Goal: Task Accomplishment & Management: Manage account settings

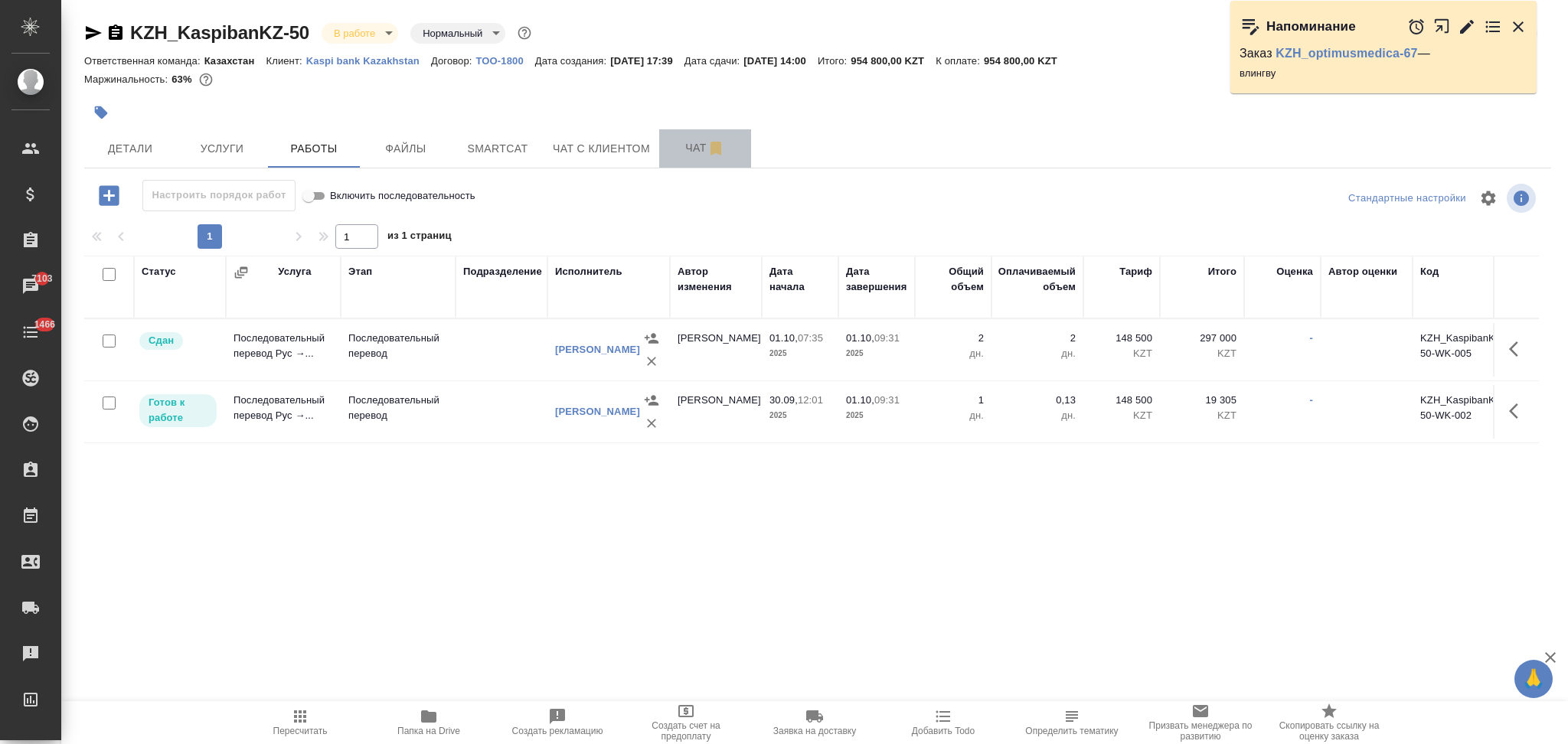
click at [671, 152] on span "Чат" at bounding box center [705, 148] width 73 height 19
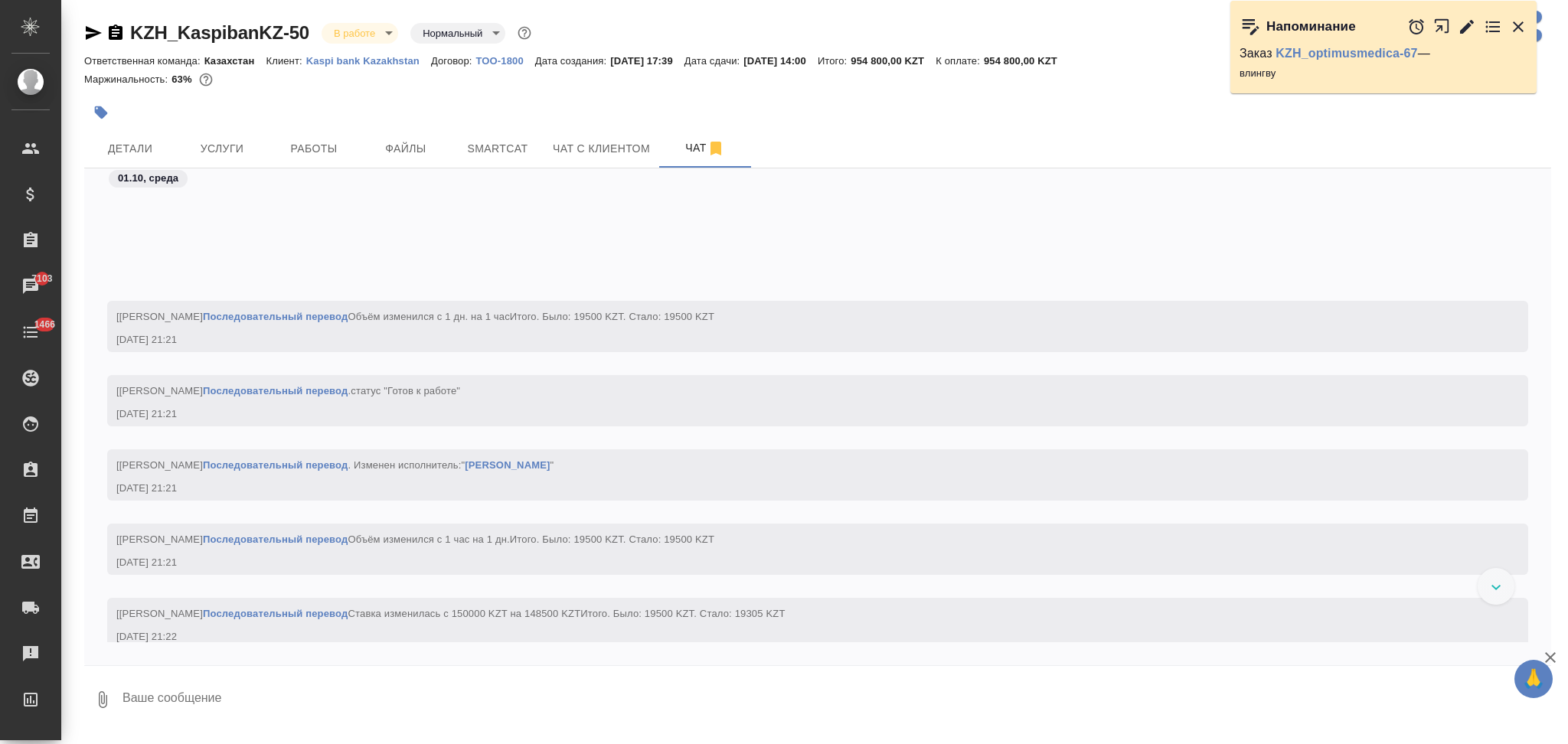
scroll to position [3253, 0]
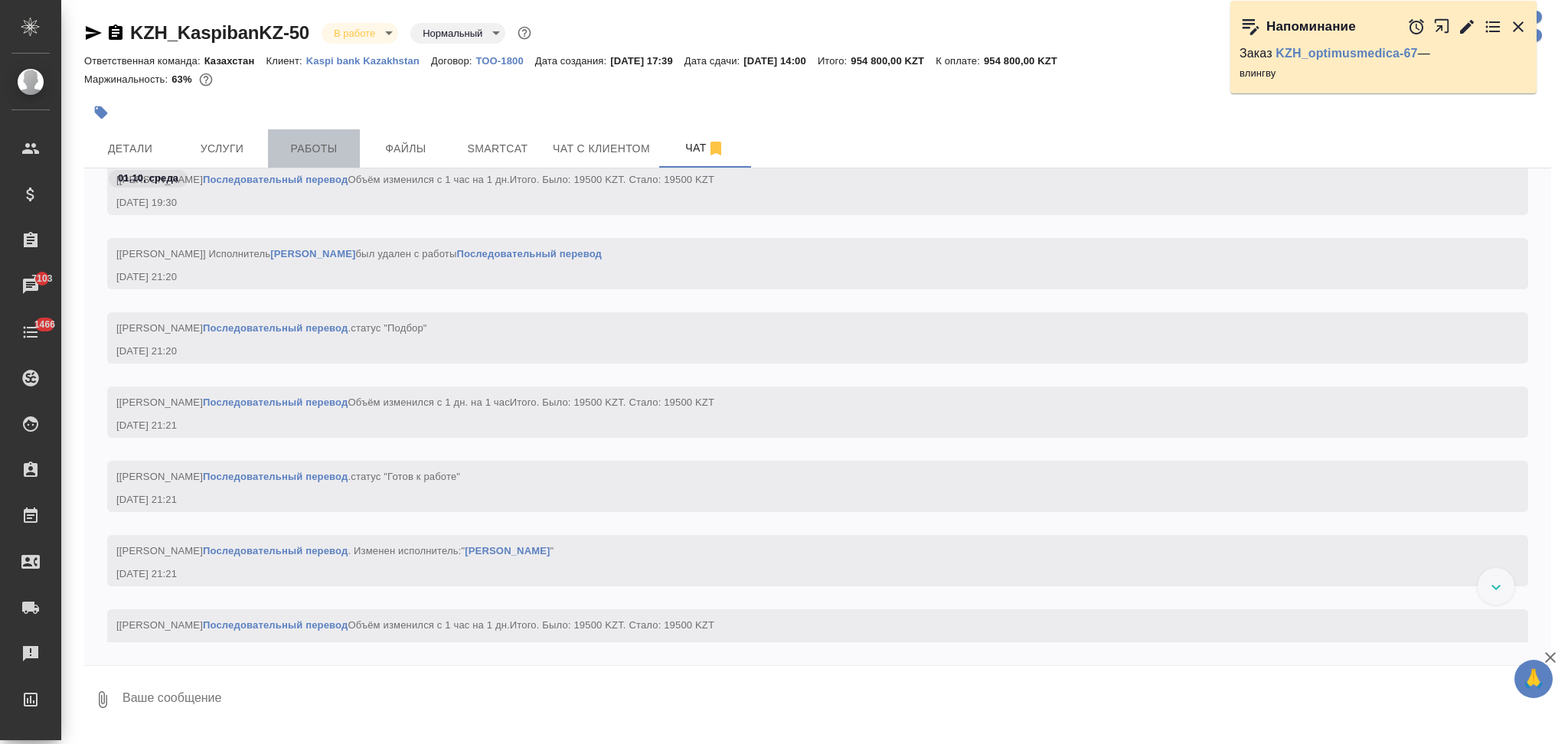
click at [316, 150] on span "Работы" at bounding box center [314, 149] width 73 height 19
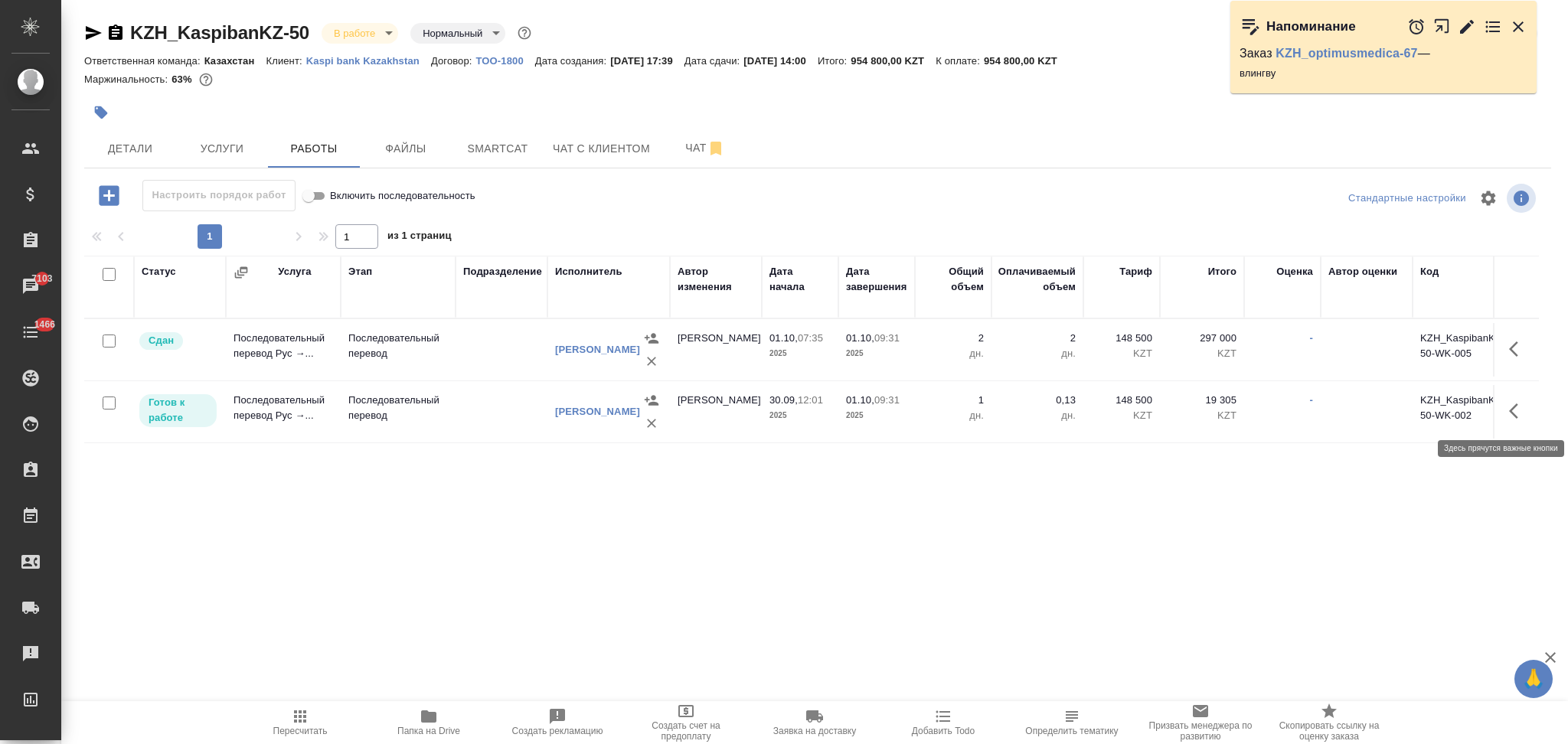
click at [1513, 420] on icon "button" at bounding box center [1517, 411] width 18 height 18
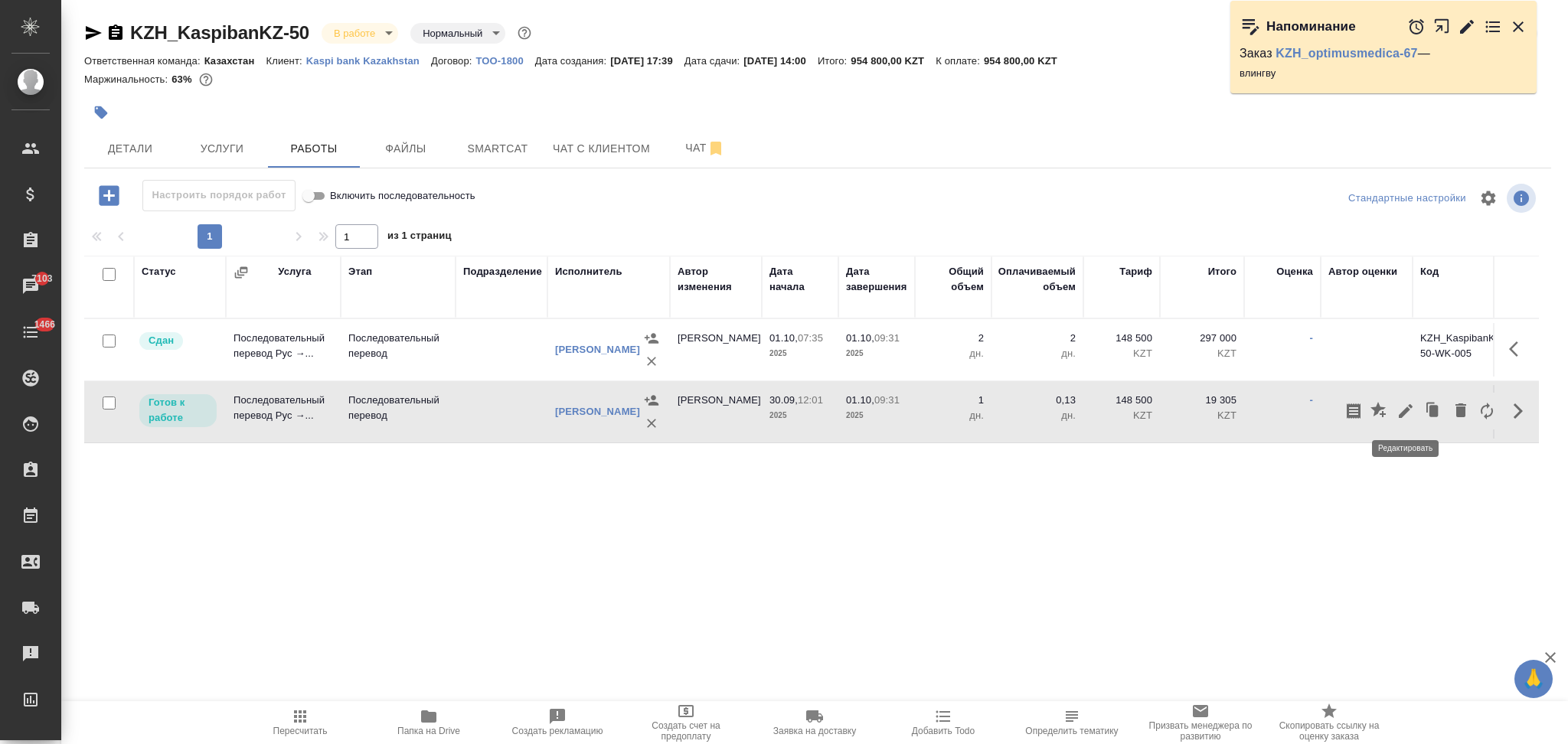
click at [1407, 409] on icon "button" at bounding box center [1406, 411] width 14 height 14
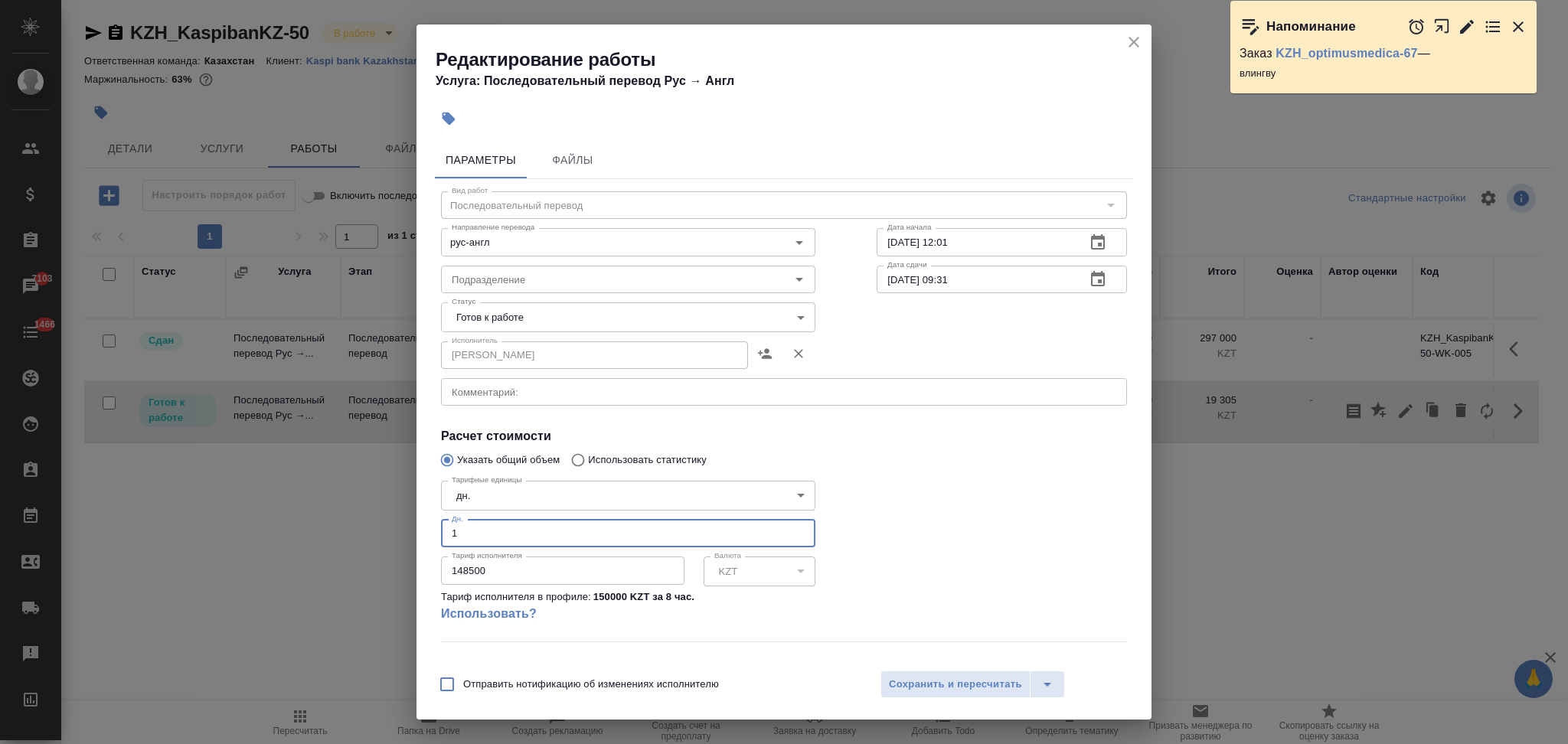
click at [475, 528] on input "1" at bounding box center [627, 534] width 374 height 28
click at [1134, 43] on icon "close" at bounding box center [1133, 42] width 10 height 10
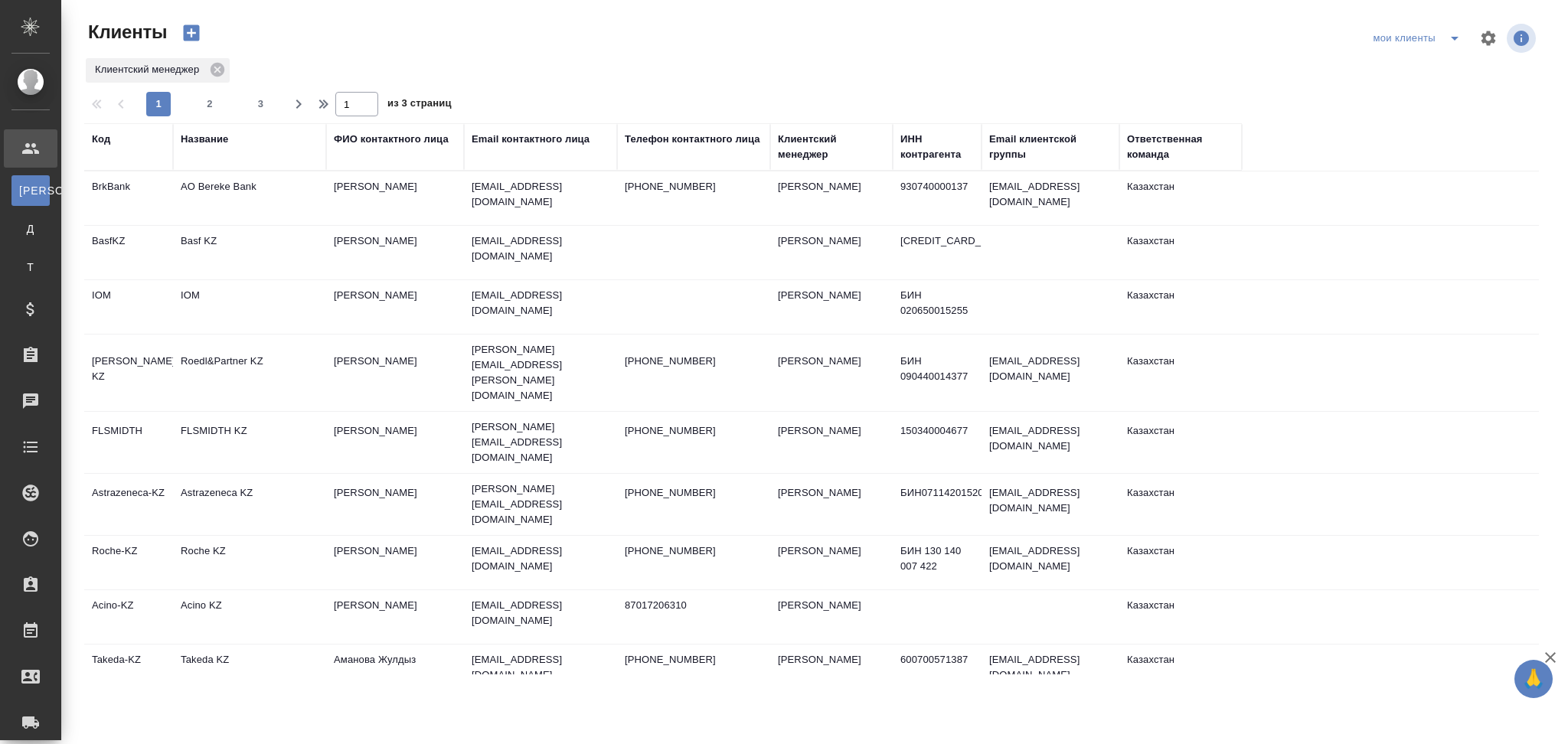
select select "RU"
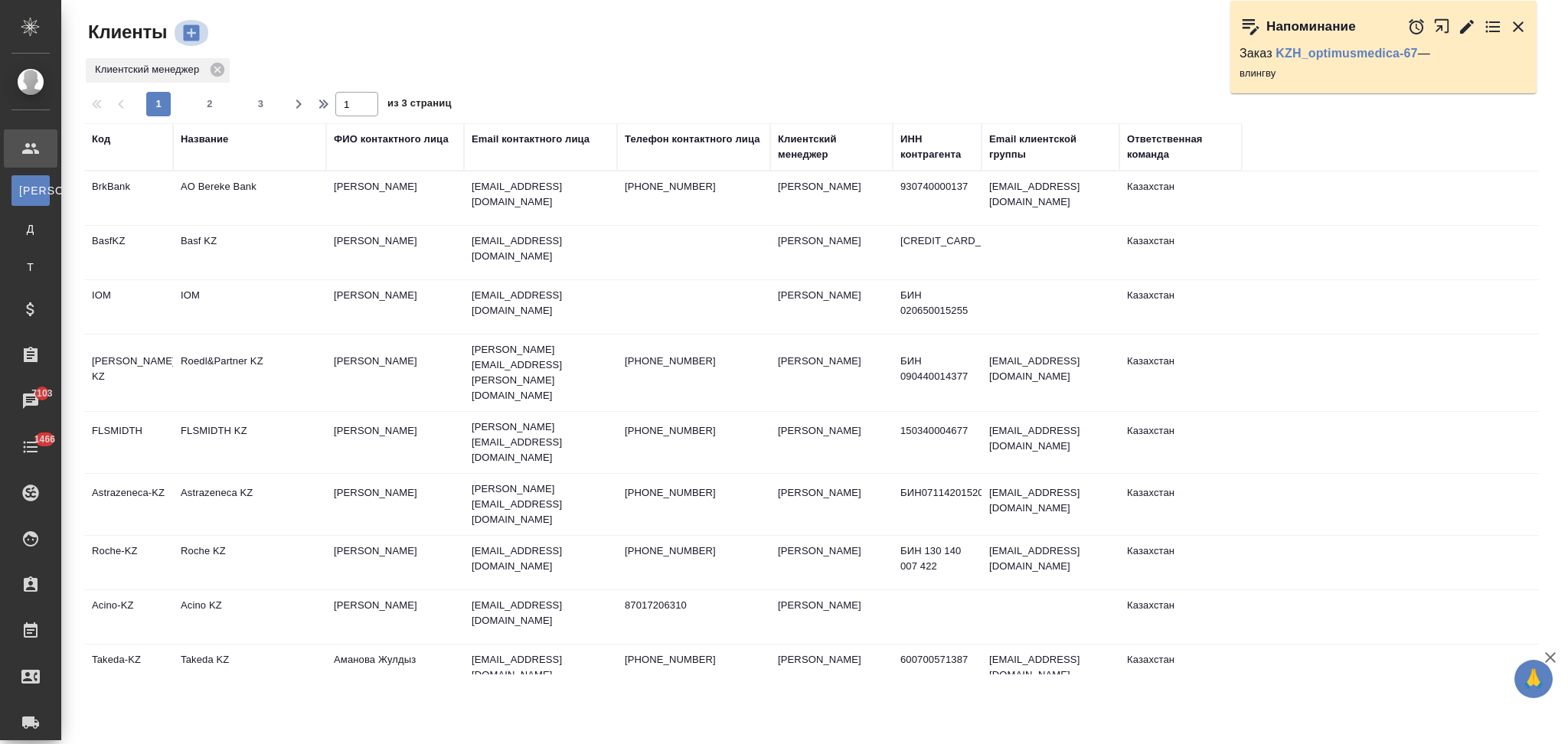
click at [190, 34] on icon "button" at bounding box center [192, 33] width 16 height 16
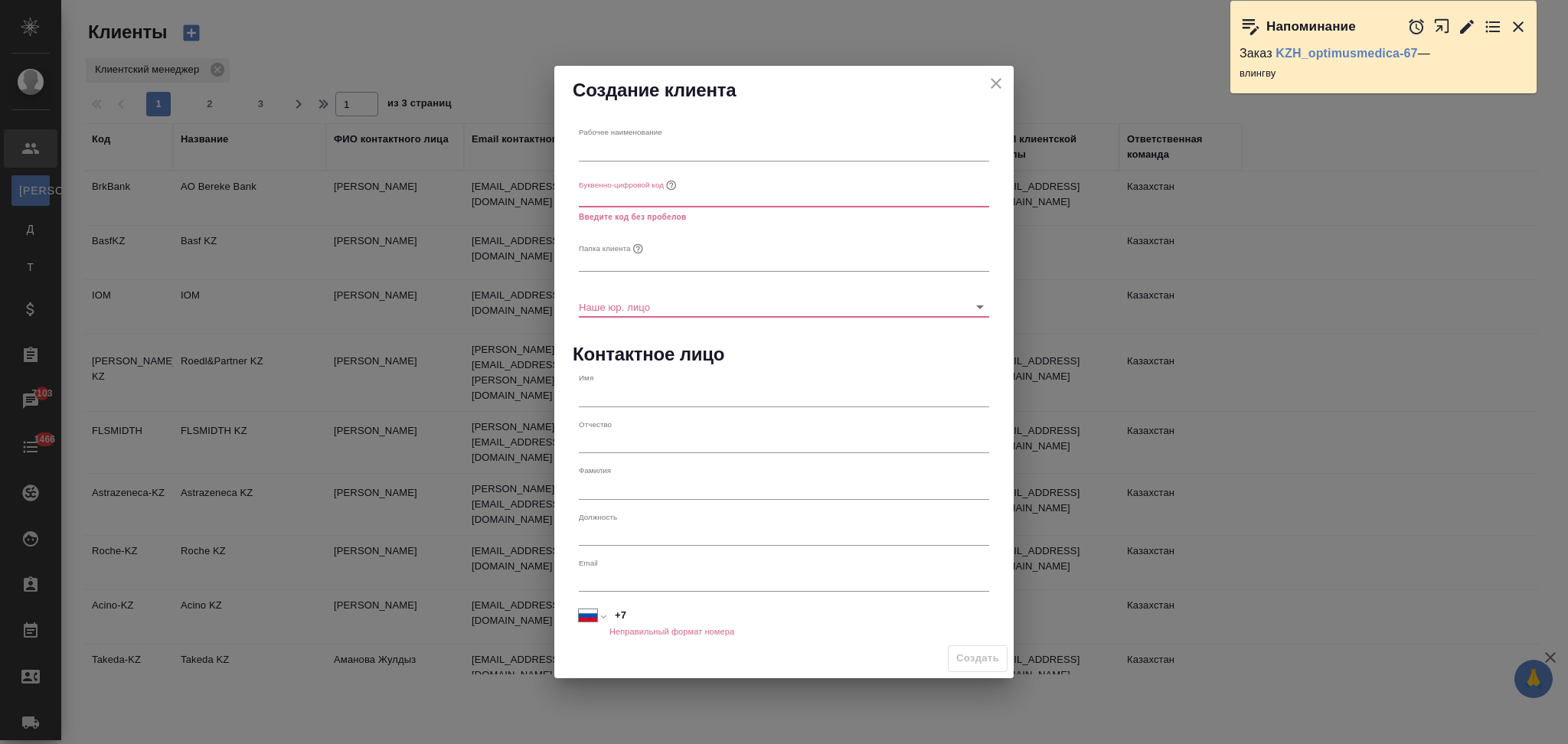
click at [989, 87] on icon "close" at bounding box center [996, 83] width 18 height 18
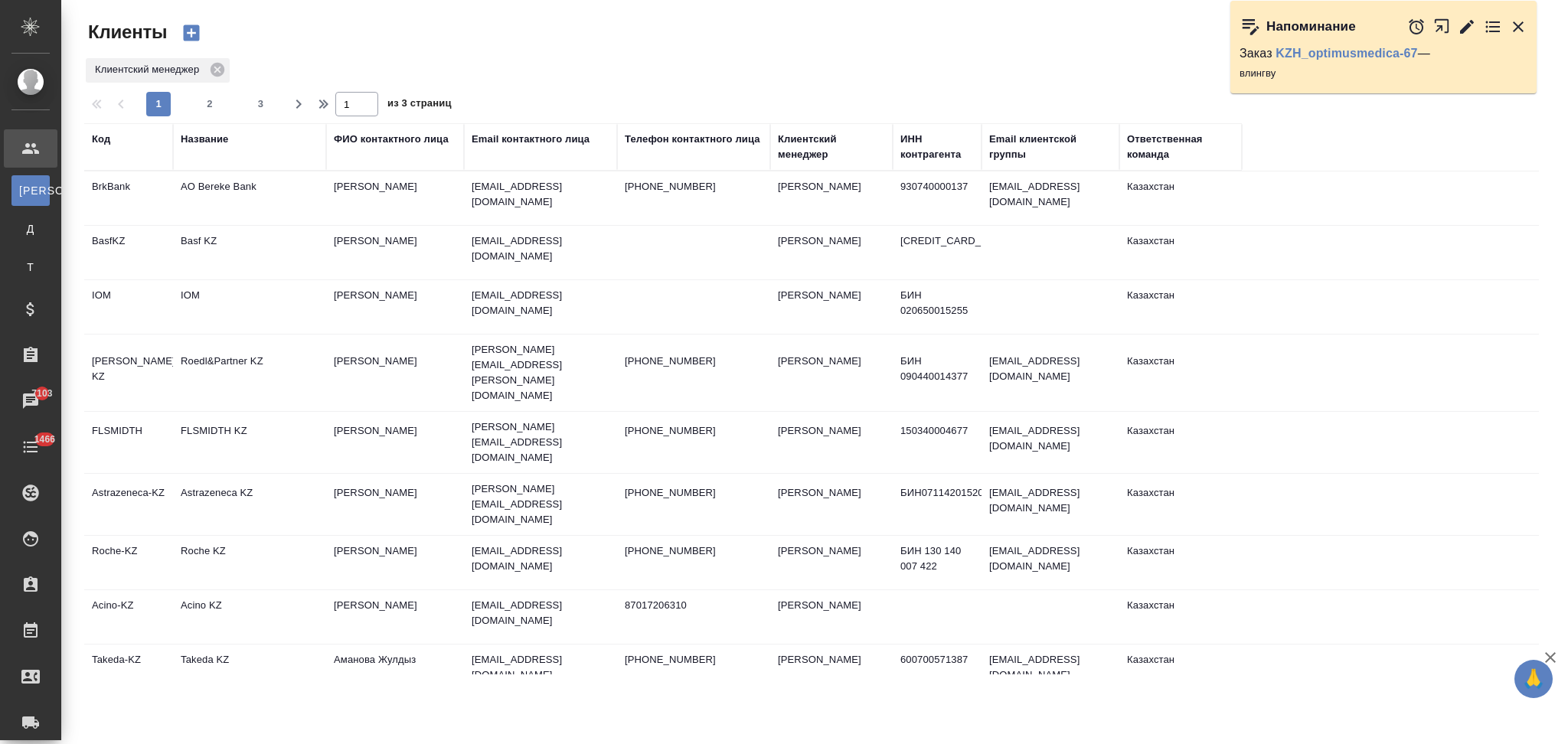
click at [261, 478] on td "Astrazeneca KZ" at bounding box center [249, 504] width 153 height 53
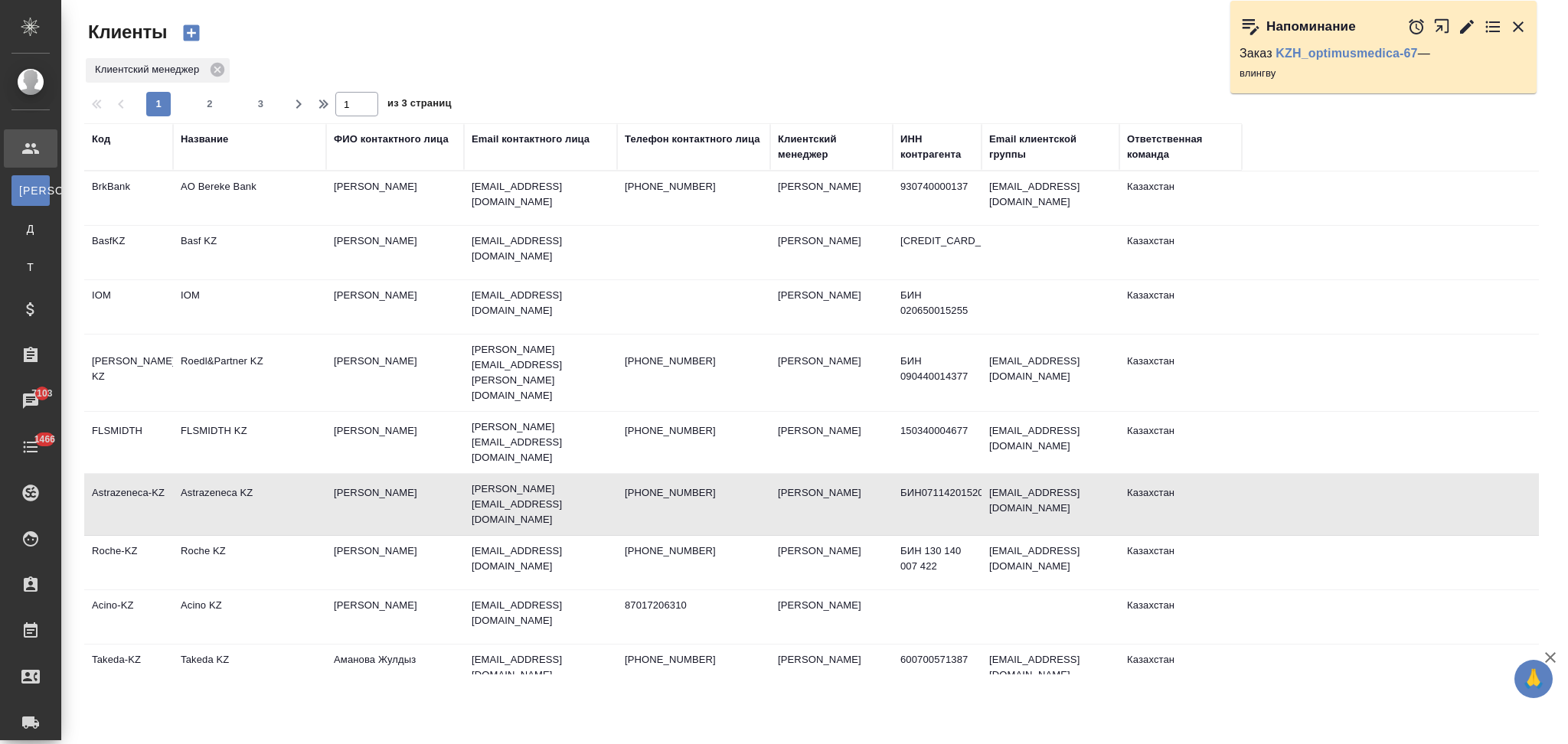
click at [262, 478] on td "Astrazeneca KZ" at bounding box center [249, 504] width 153 height 53
click at [209, 137] on div "Название" at bounding box center [204, 140] width 47 height 16
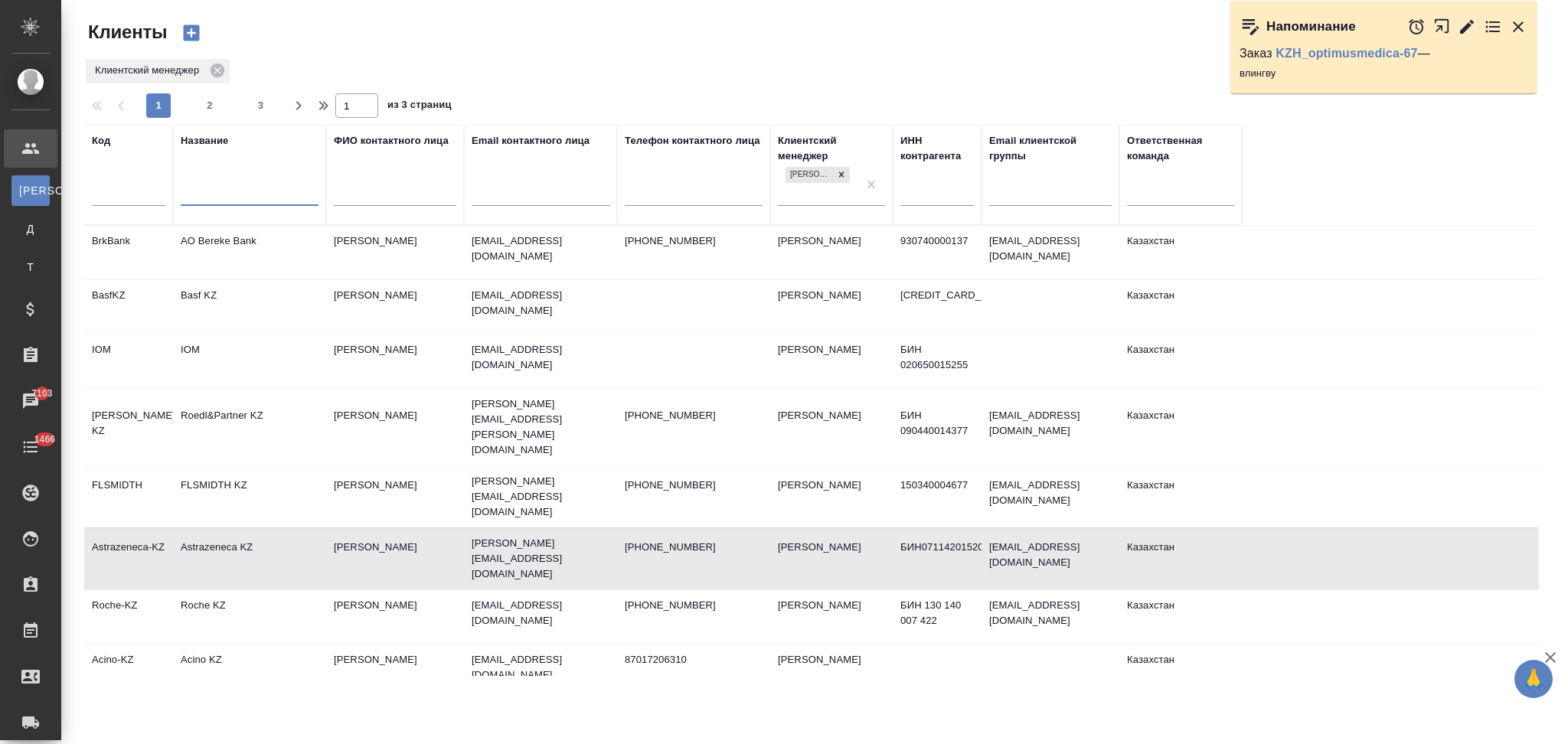
click at [231, 193] on input "text" at bounding box center [250, 195] width 138 height 19
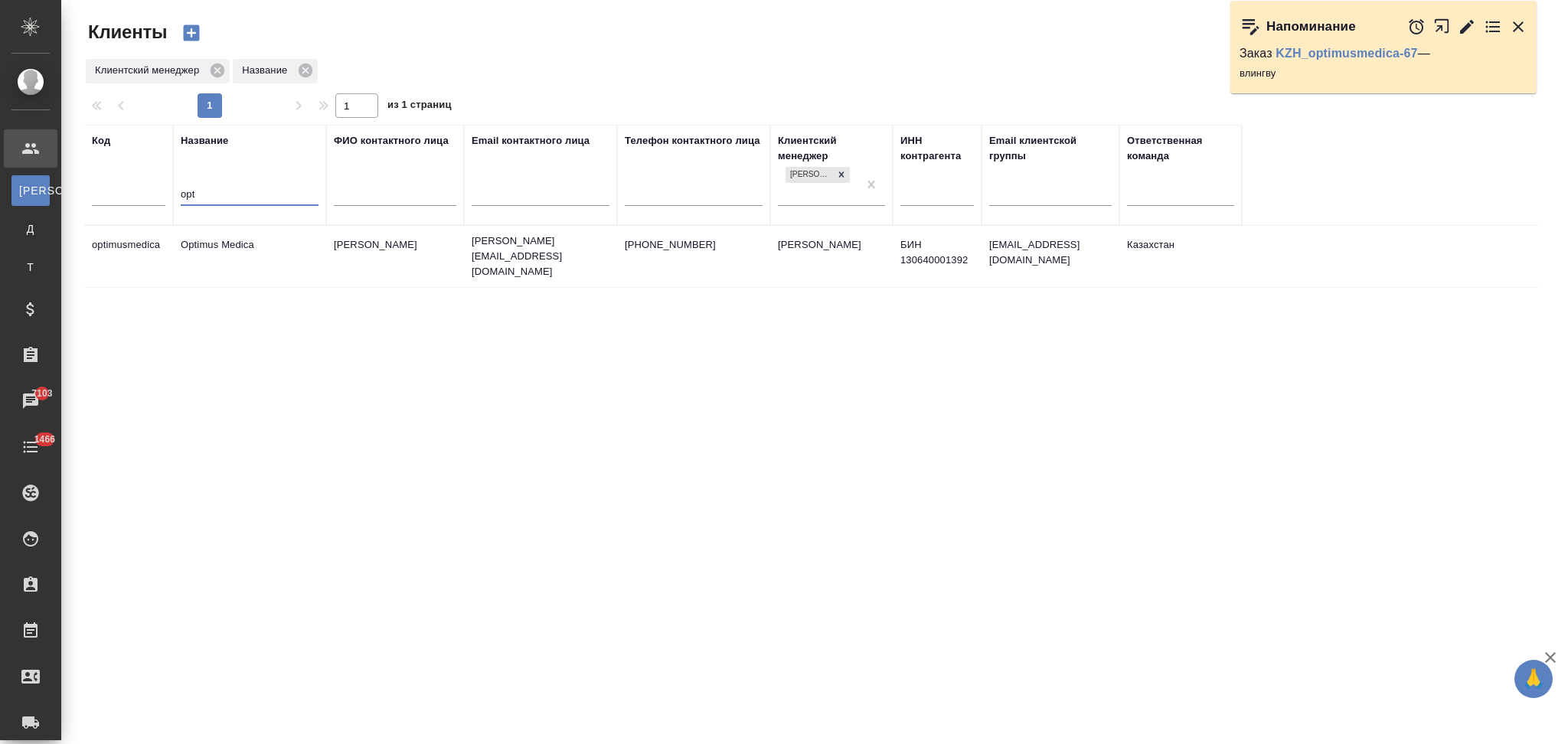
type input "opt"
click at [263, 250] on td "Optimus Medica" at bounding box center [249, 256] width 153 height 53
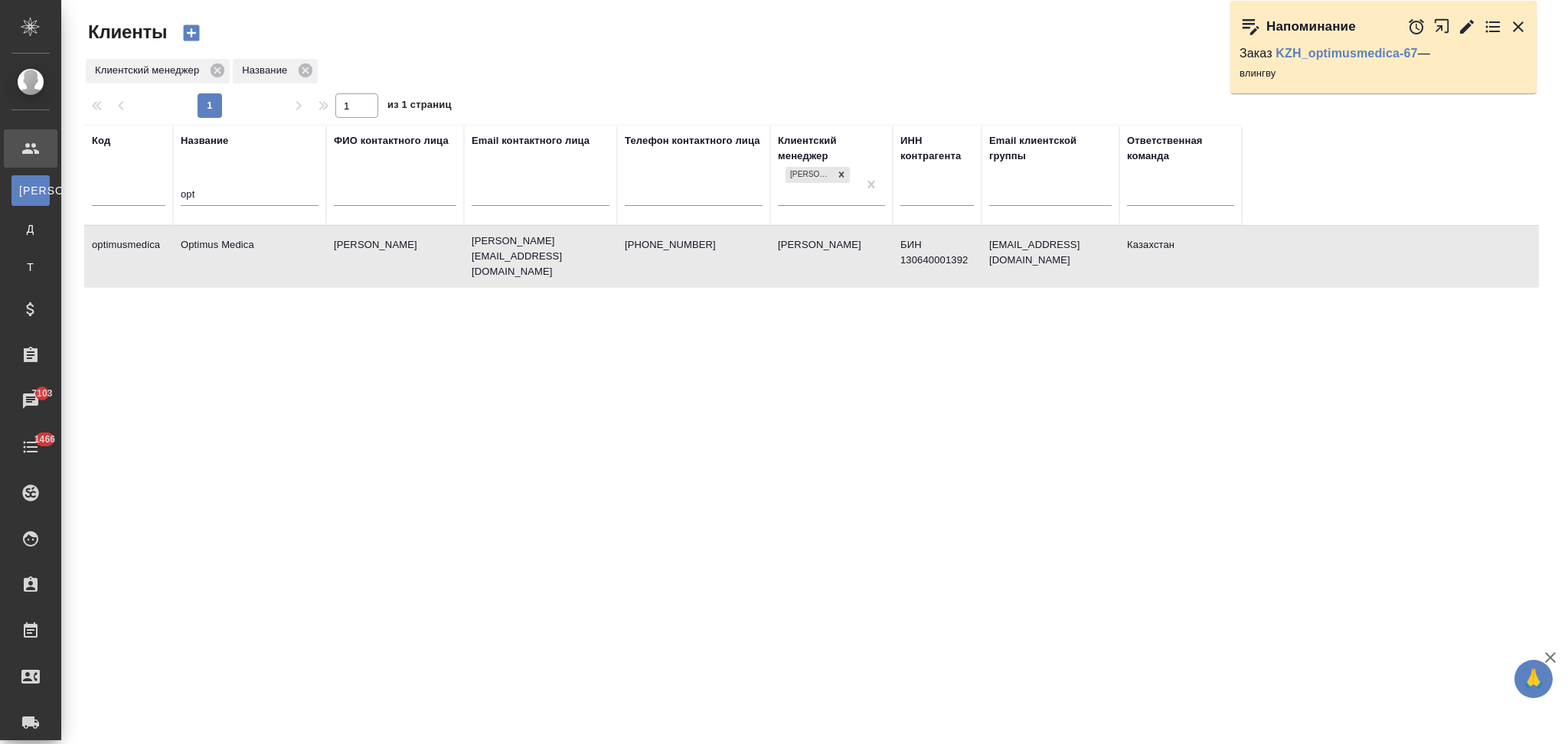
click at [263, 250] on td "Optimus Medica" at bounding box center [249, 256] width 153 height 53
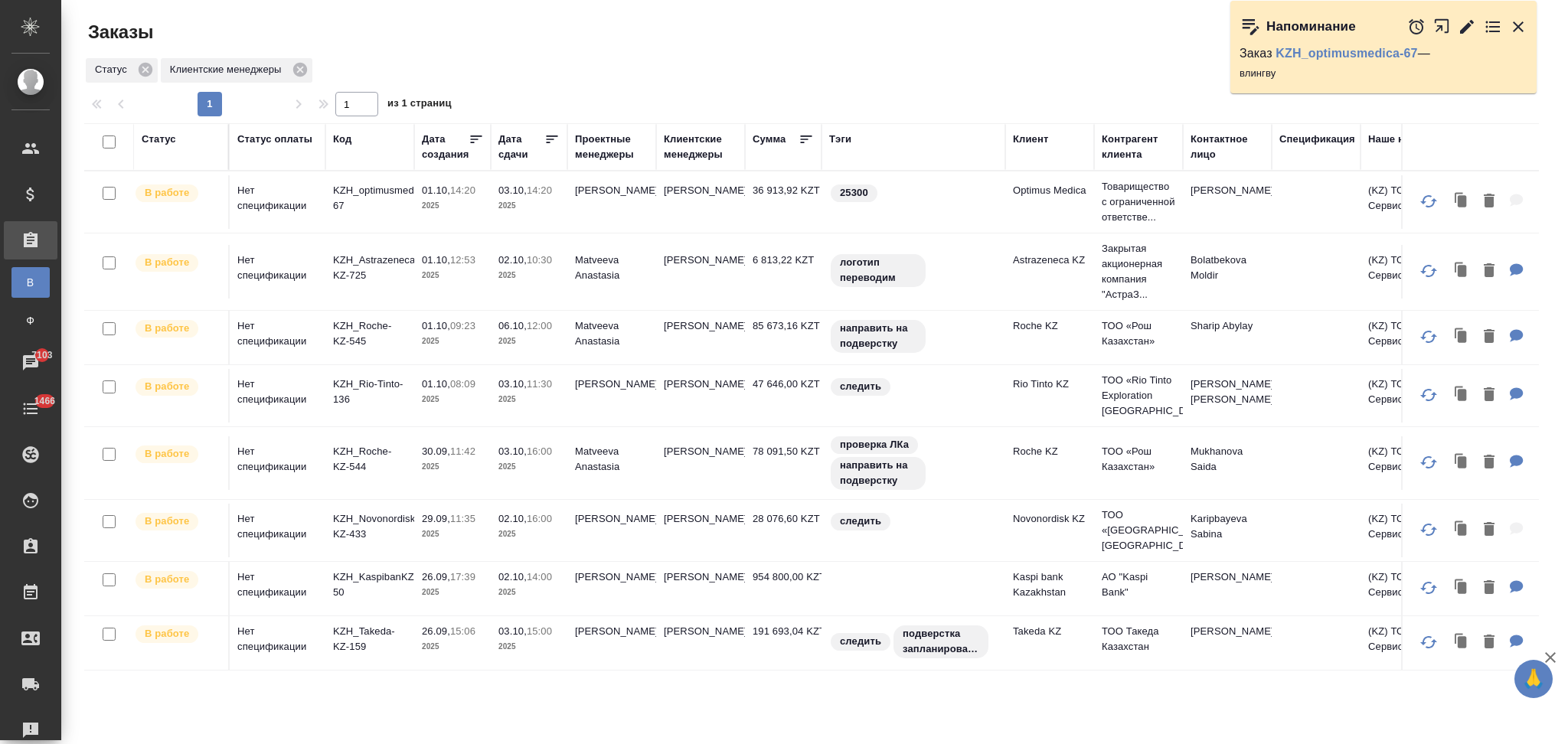
drag, startPoint x: 1515, startPoint y: 25, endPoint x: 1475, endPoint y: 47, distance: 45.7
click at [1515, 25] on icon "button" at bounding box center [1518, 27] width 10 height 10
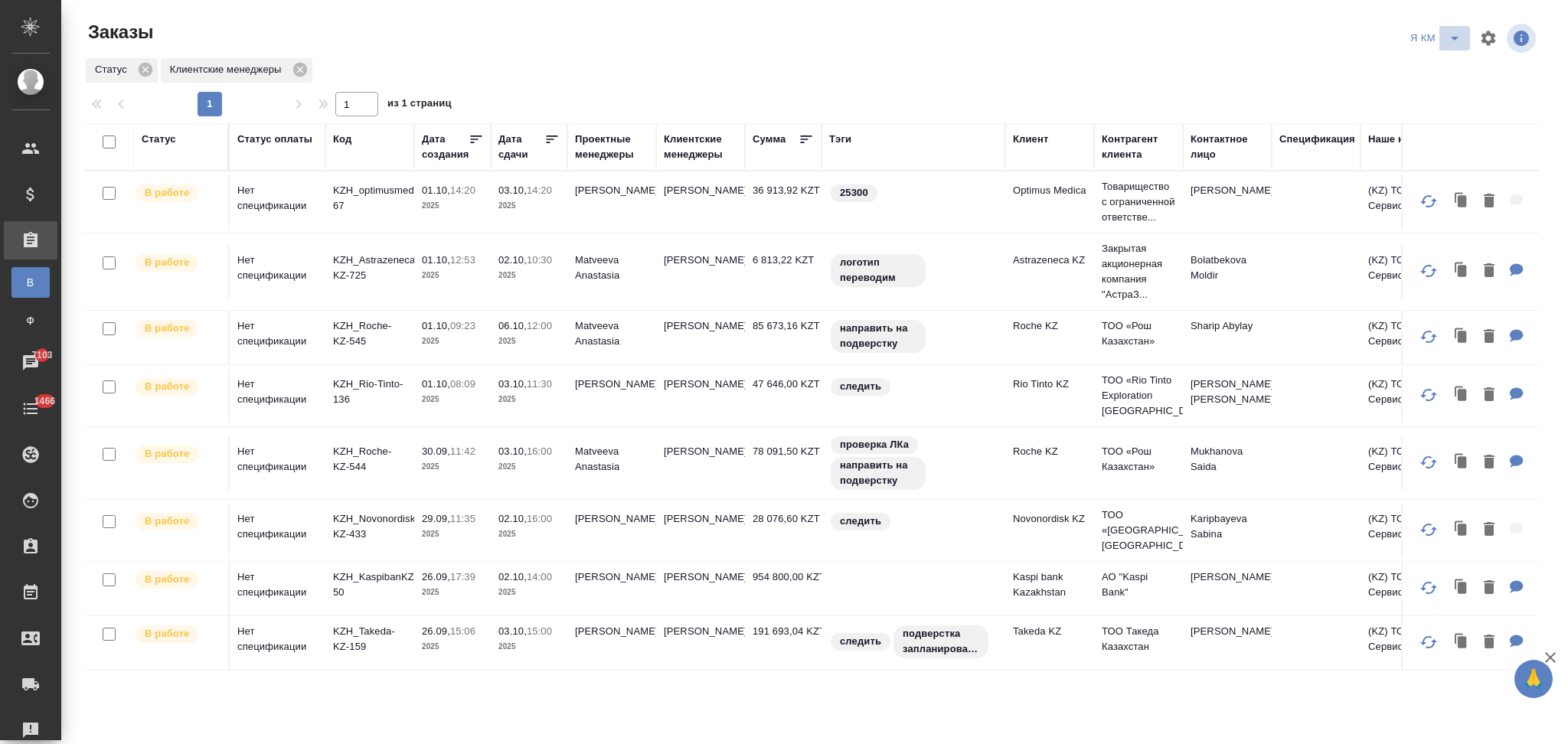
click at [1453, 44] on icon "split button" at bounding box center [1455, 38] width 18 height 18
click at [1391, 213] on li "НЕТ Спецификации" at bounding box center [1438, 215] width 133 height 24
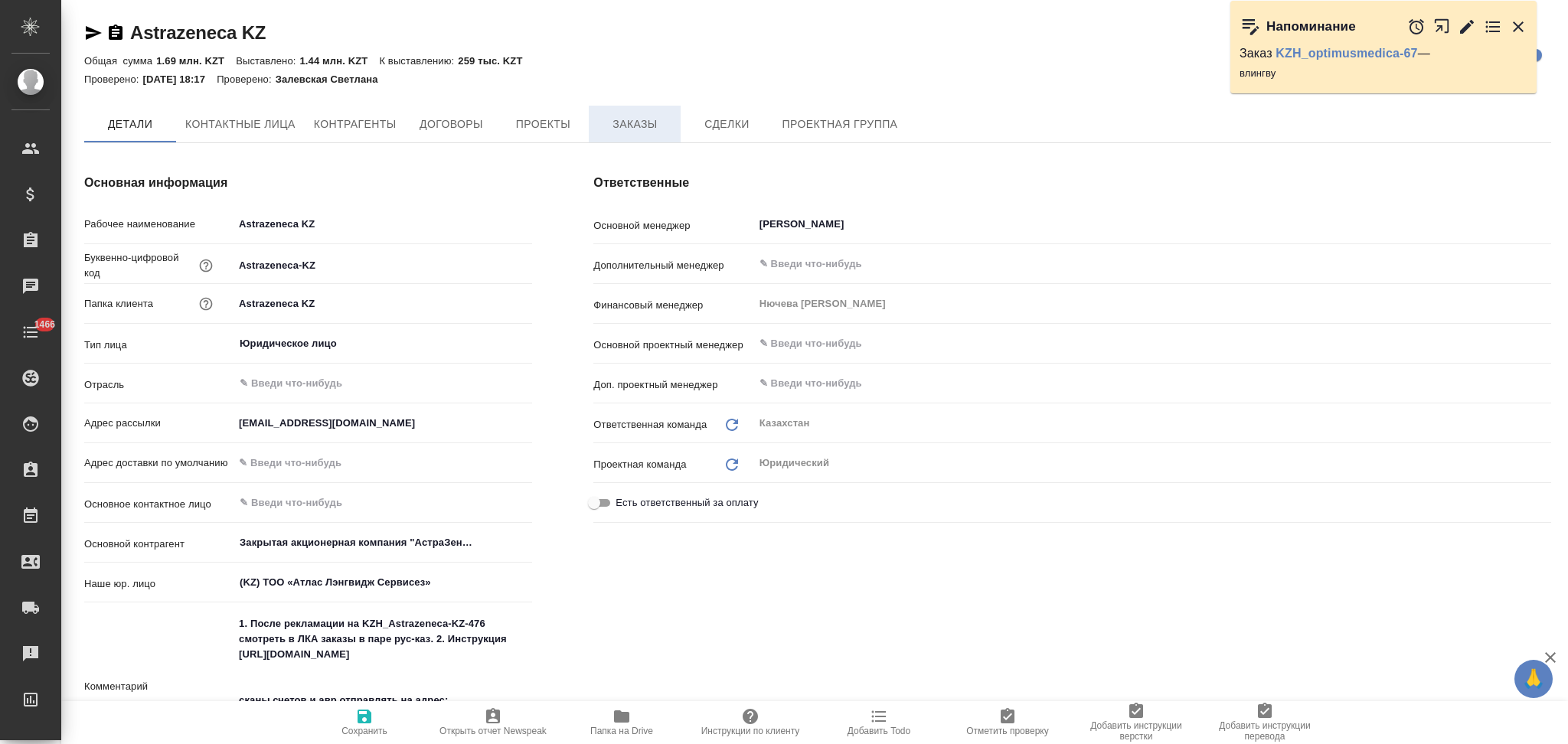
type textarea "x"
click at [627, 120] on span "Заказы" at bounding box center [634, 125] width 73 height 19
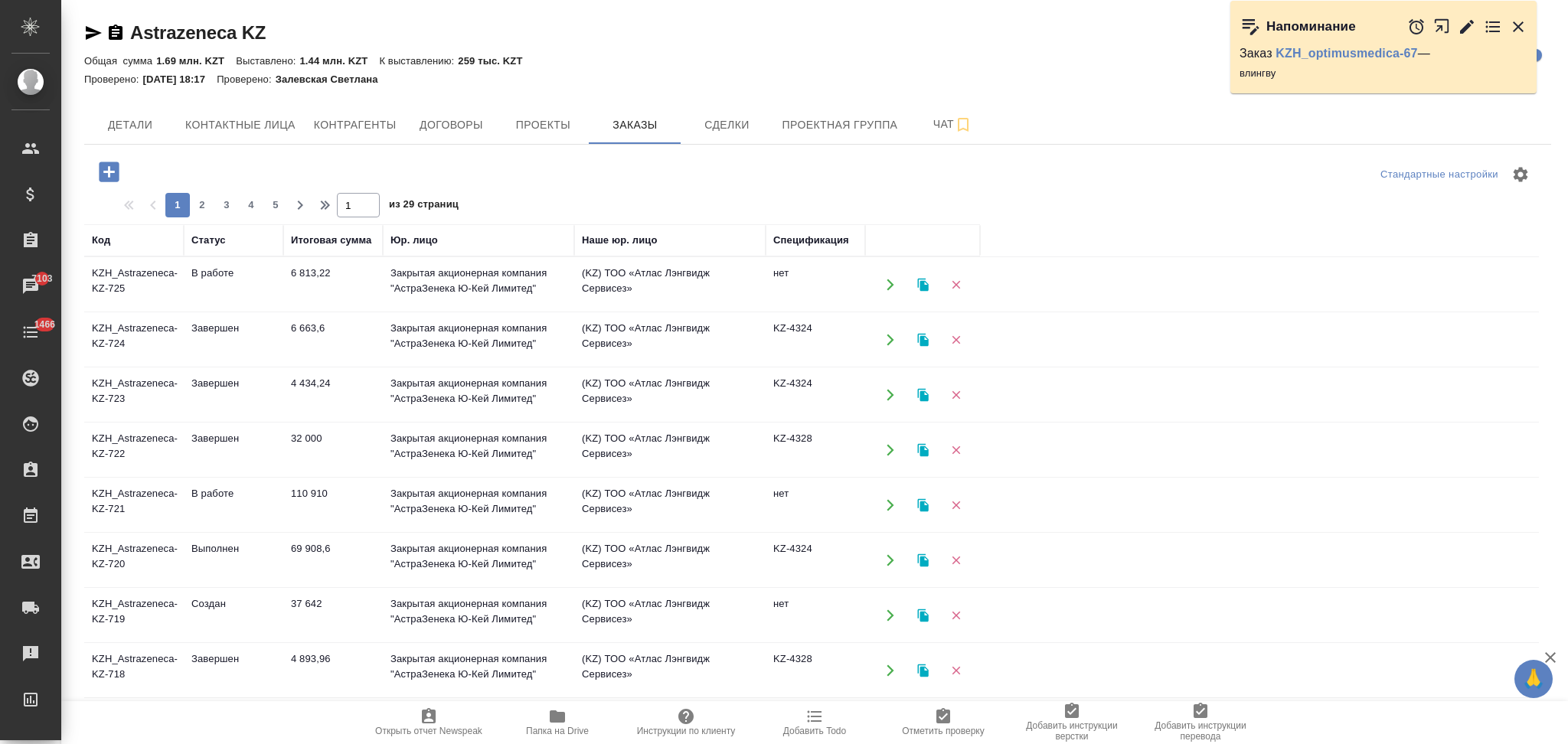
click at [890, 336] on icon "button" at bounding box center [890, 339] width 7 height 11
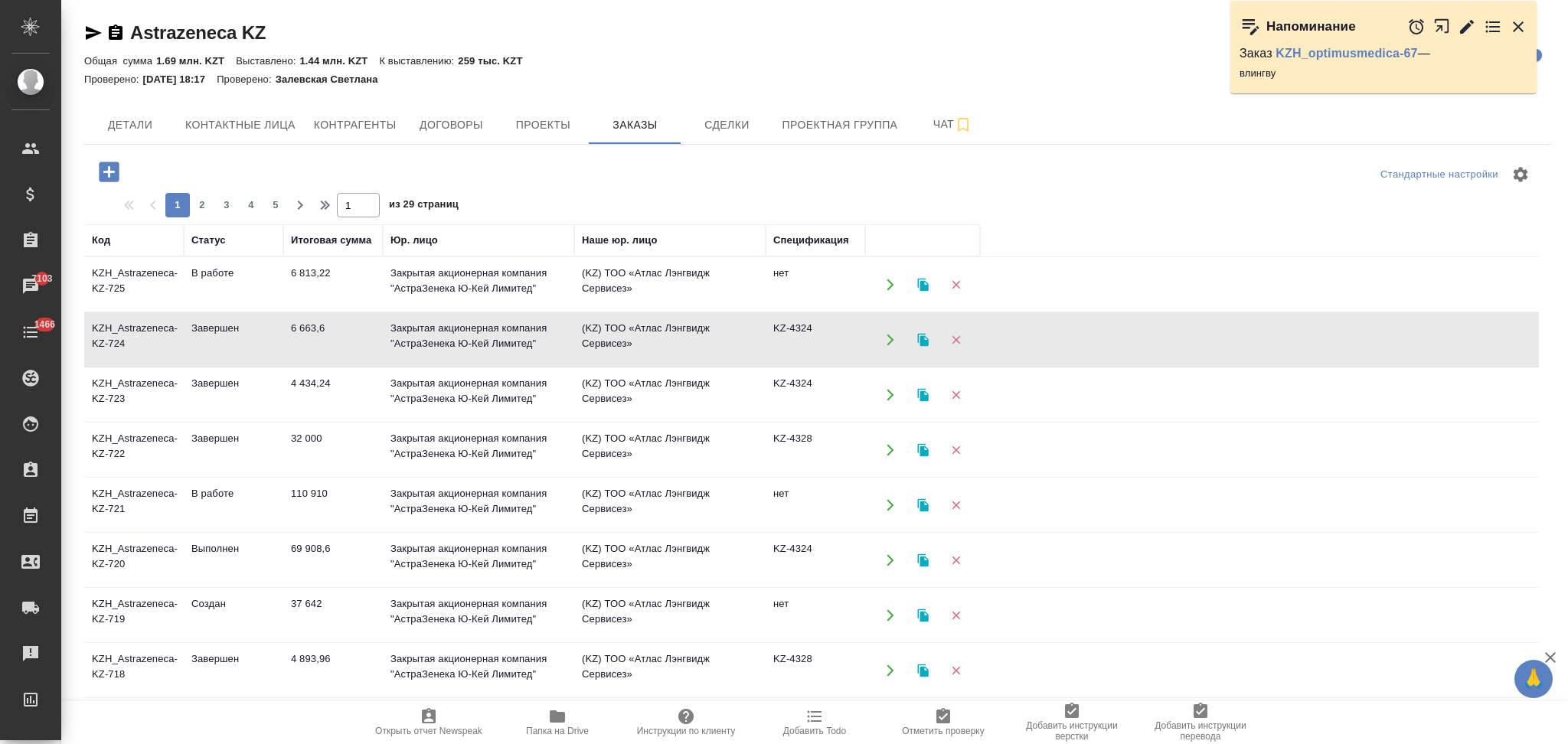
click at [922, 334] on icon "button" at bounding box center [922, 339] width 10 height 13
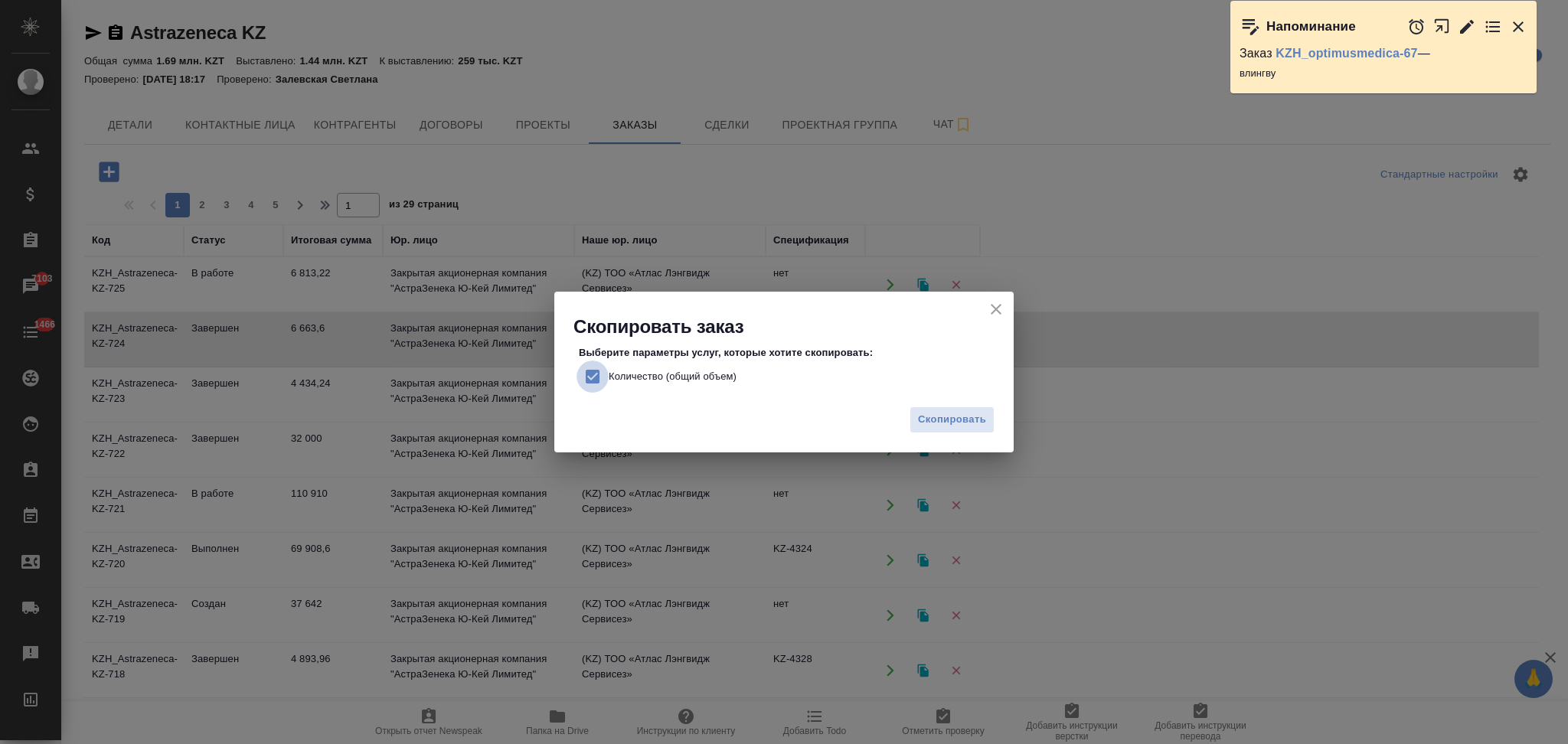
click at [592, 373] on input "Количество (общий объем)" at bounding box center [592, 376] width 32 height 32
checkbox input "false"
click at [923, 427] on span "Скопировать" at bounding box center [952, 420] width 68 height 17
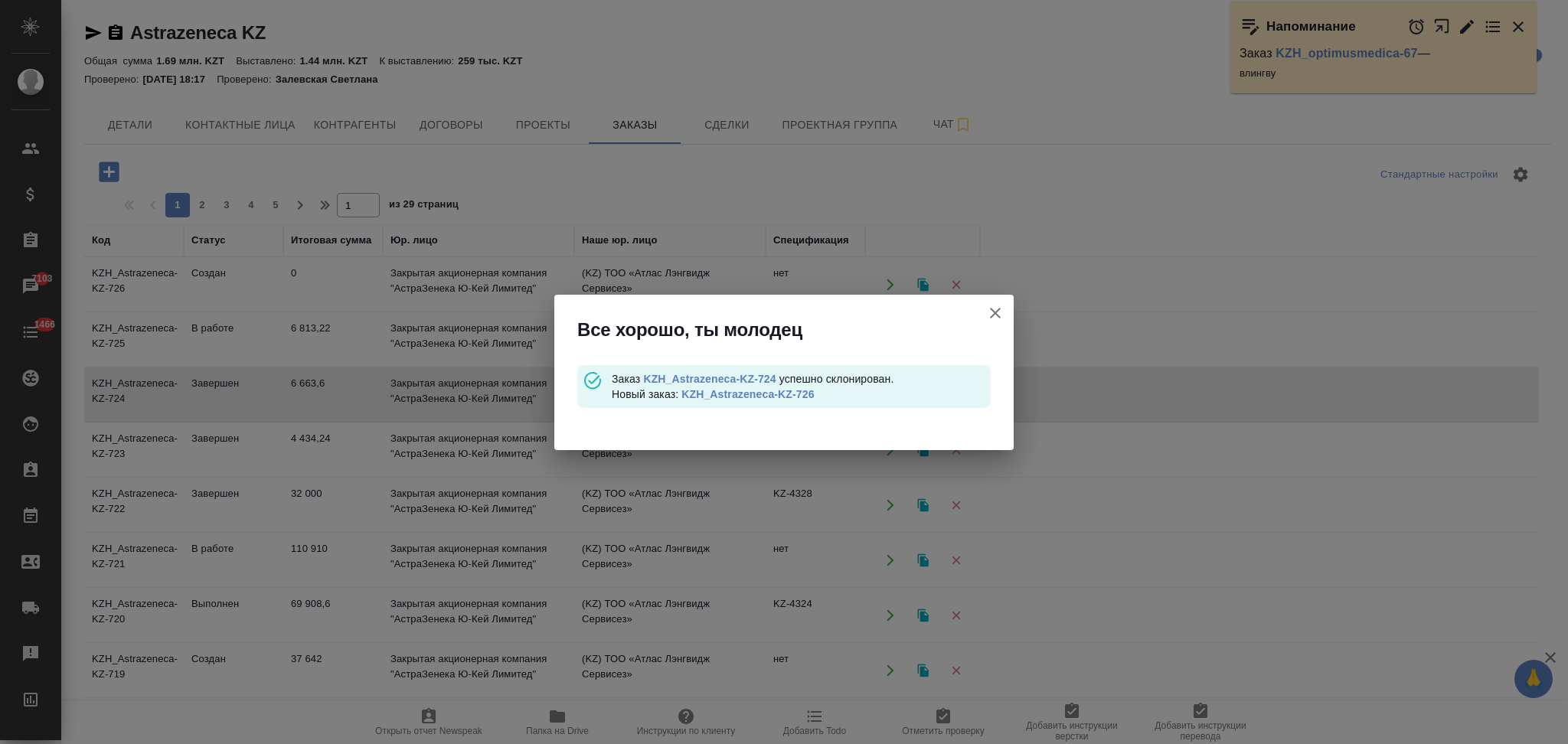
click at [783, 389] on link "KZH_Astrazeneca-KZ-726" at bounding box center [748, 394] width 133 height 12
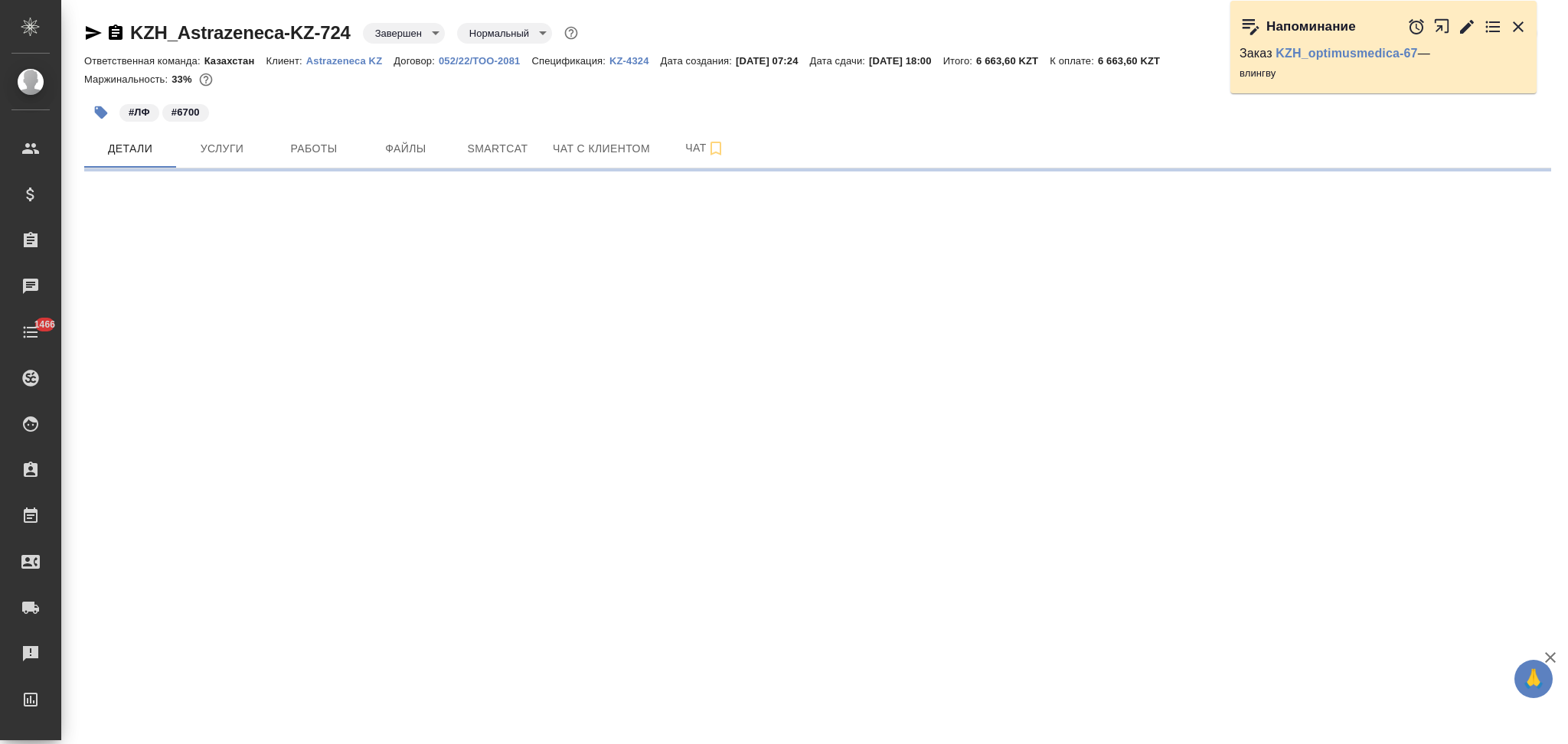
select select "RU"
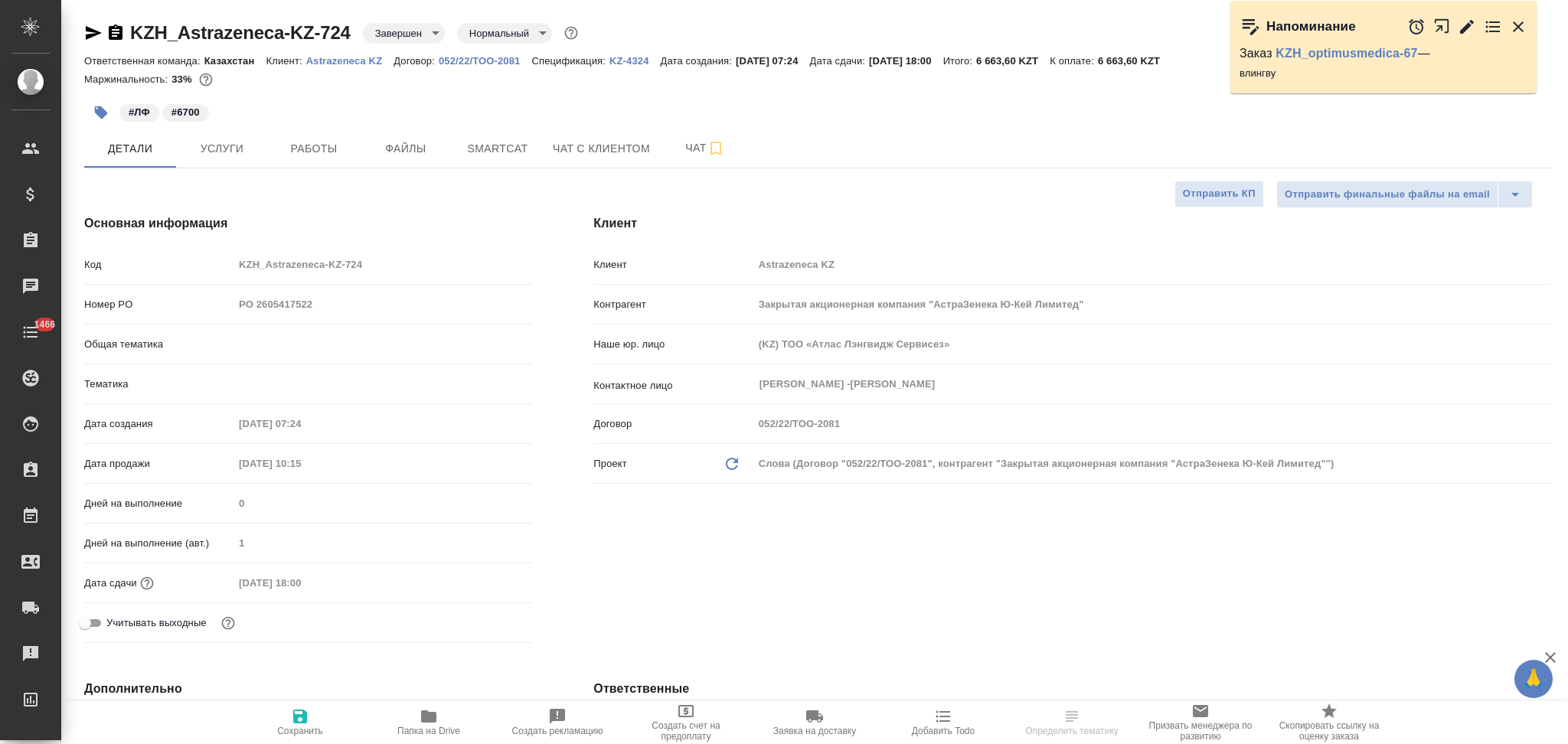
type textarea "x"
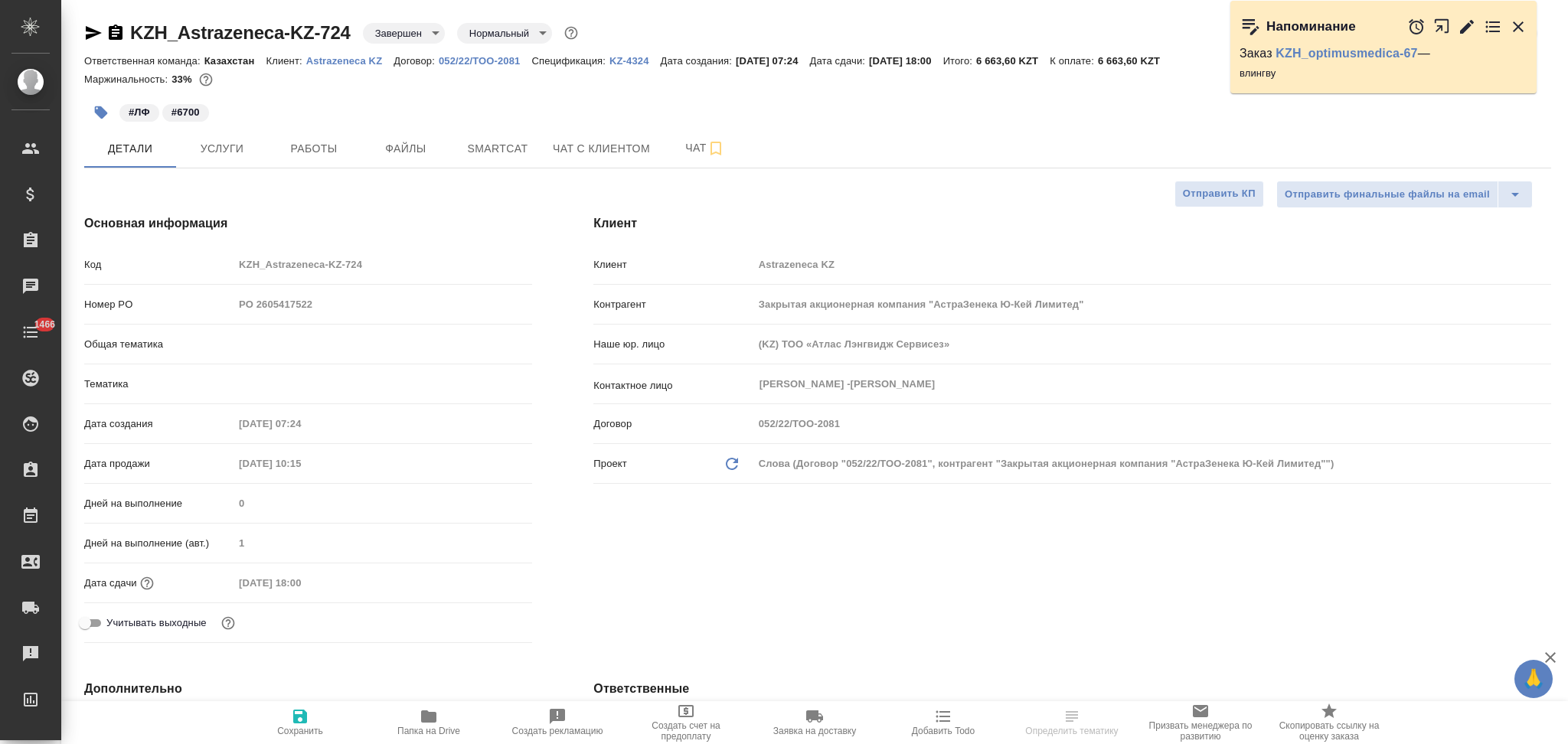
type textarea "x"
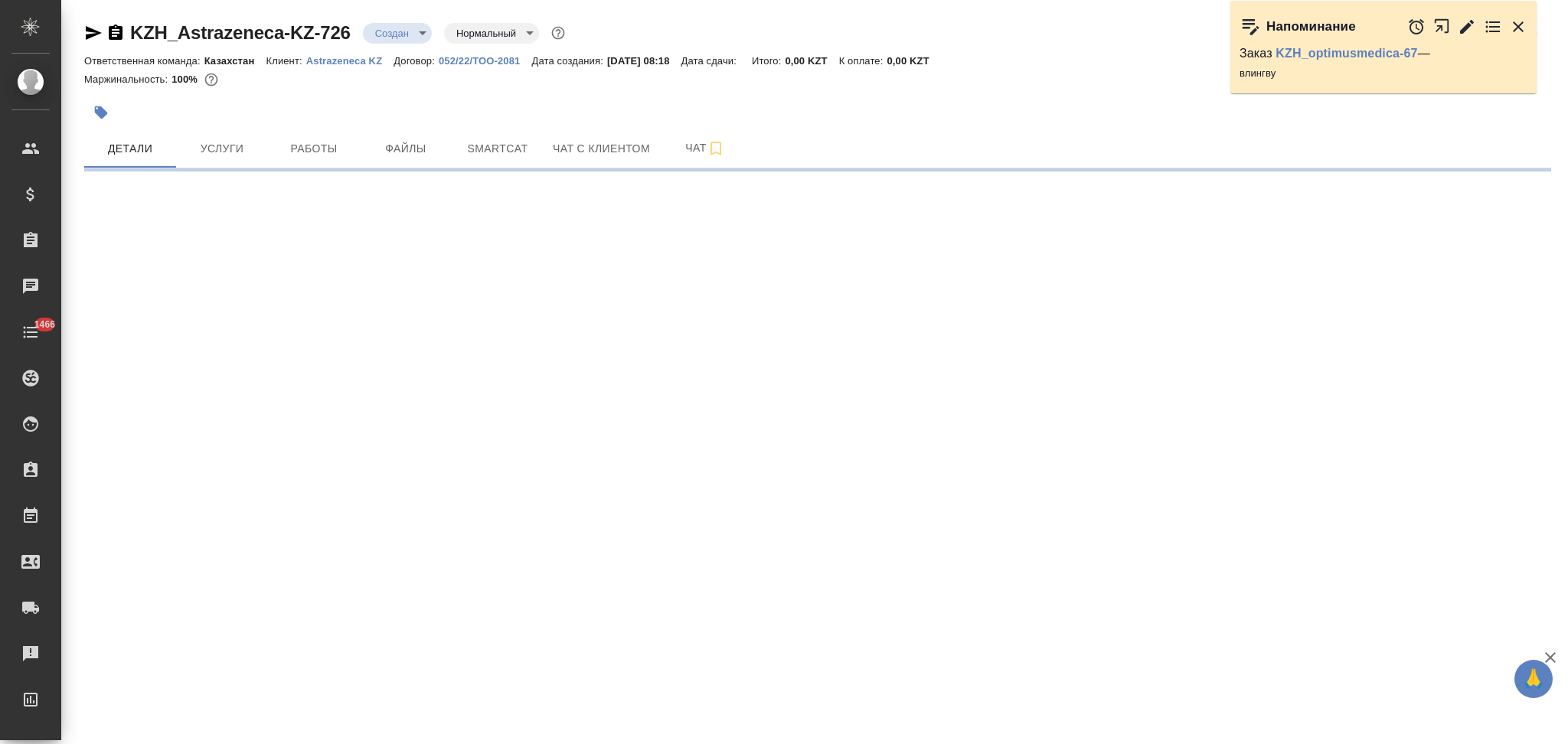
select select "RU"
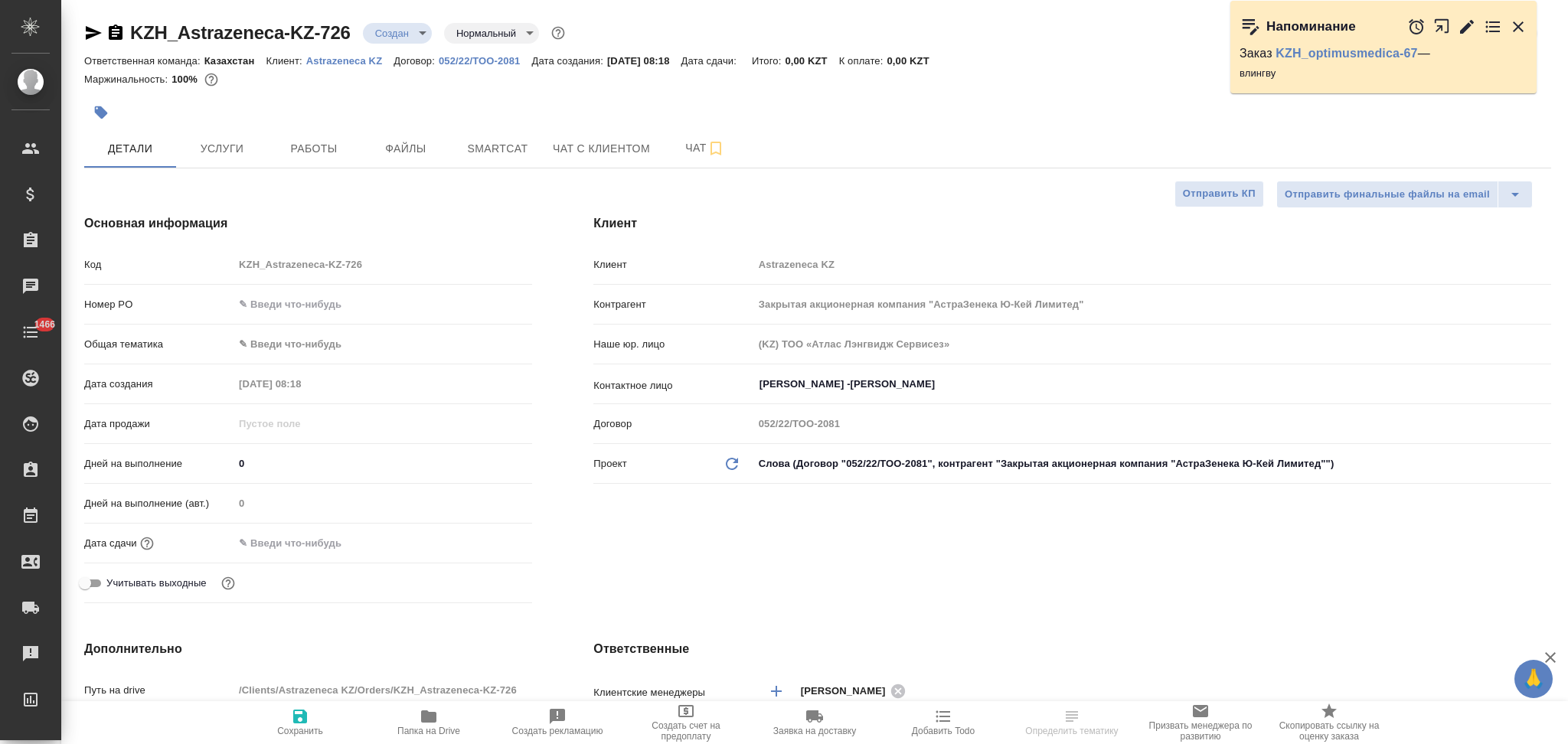
type textarea "x"
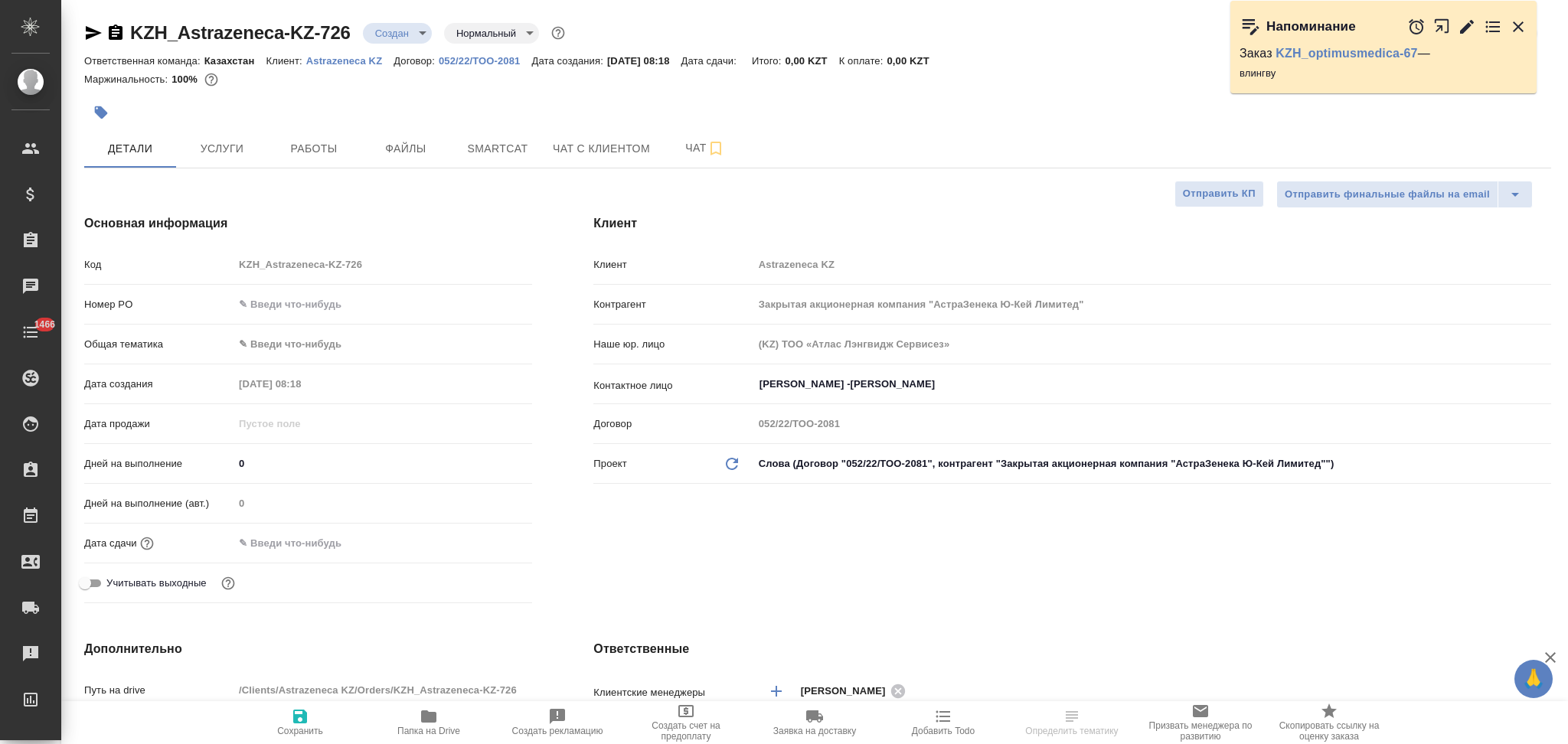
type textarea "x"
click at [114, 34] on icon "button" at bounding box center [116, 32] width 14 height 16
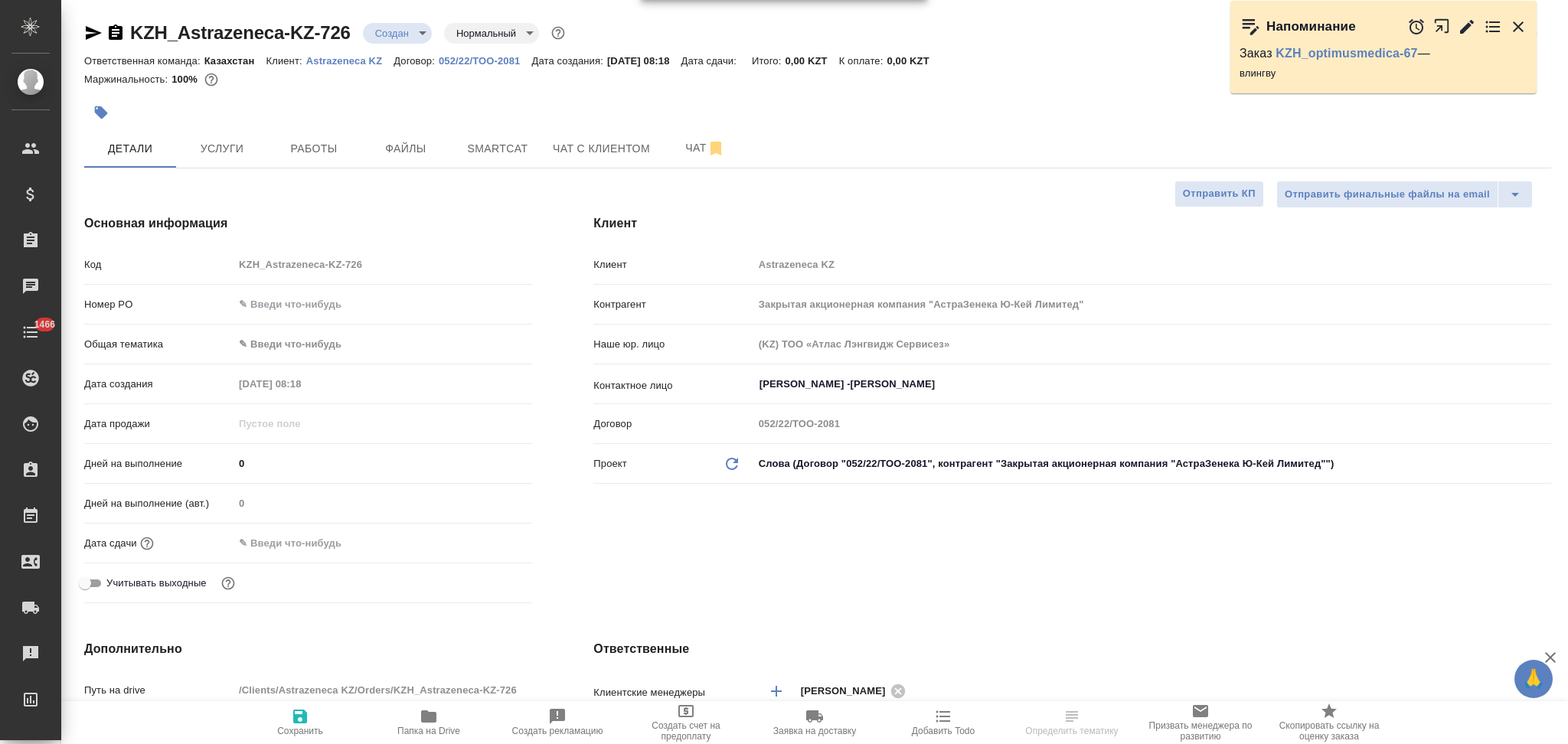
type textarea "x"
select select "RU"
type textarea "x"
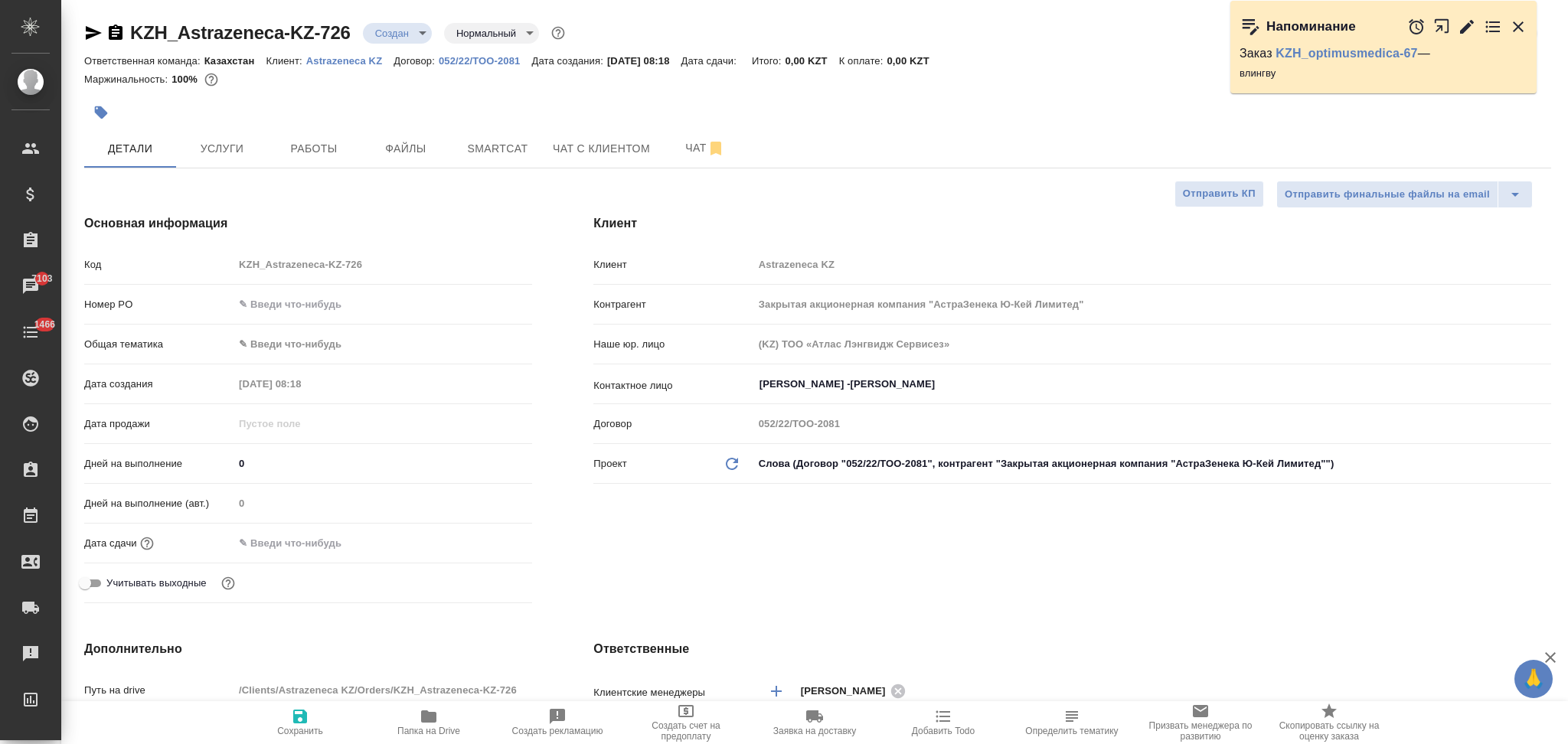
type textarea "x"
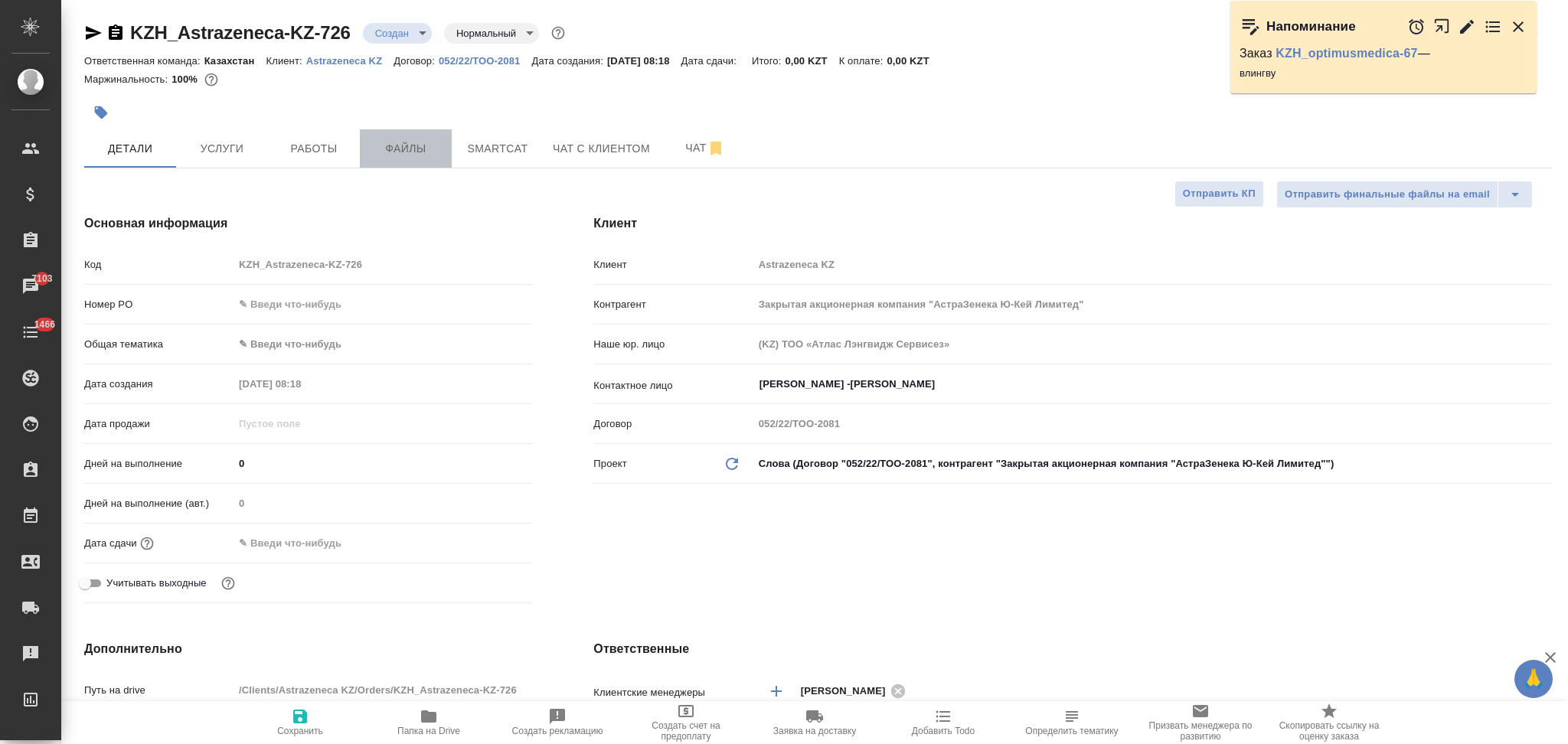
click at [403, 142] on span "Файлы" at bounding box center [406, 149] width 73 height 19
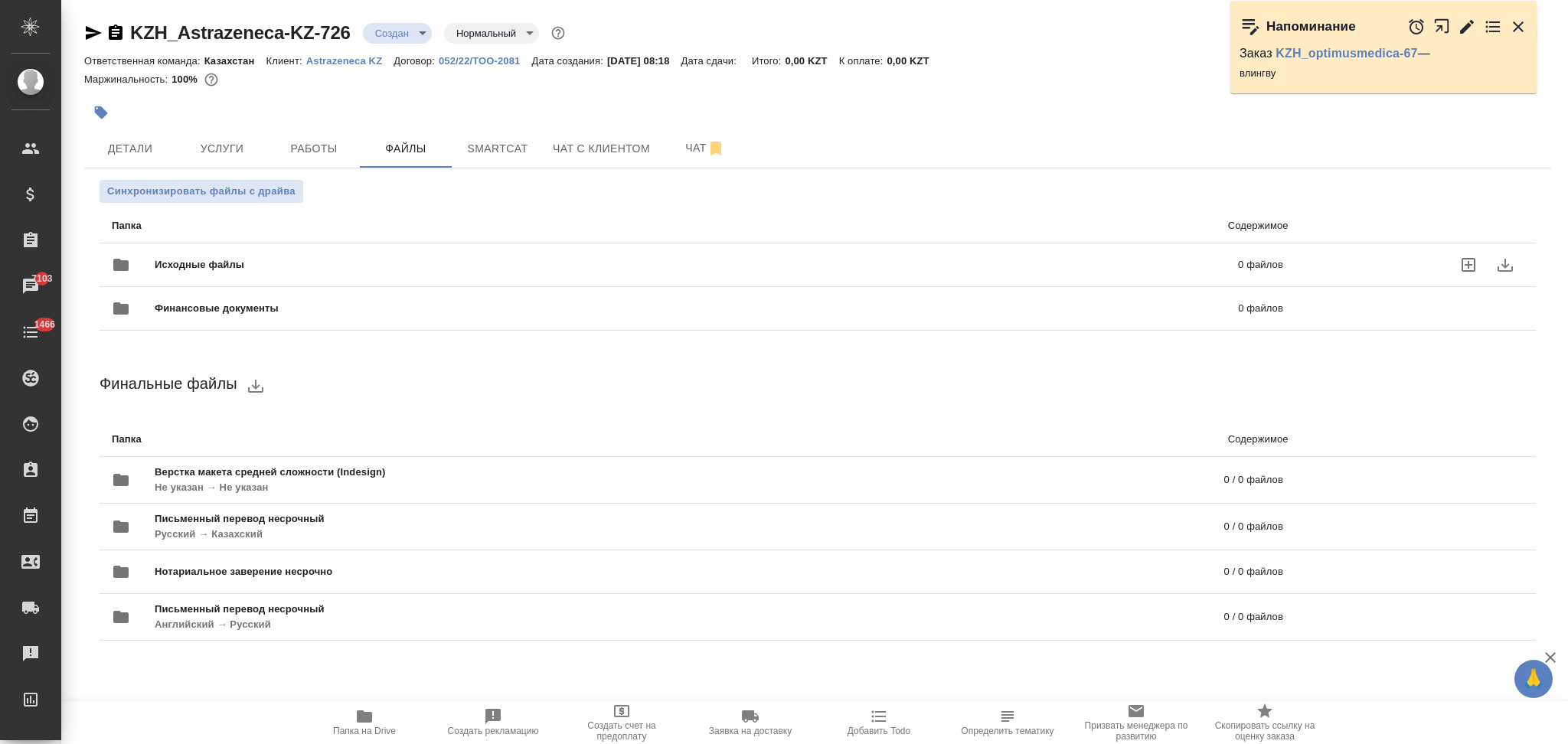
click at [174, 255] on div "Исходные файлы 0 файлов" at bounding box center [697, 265] width 1172 height 37
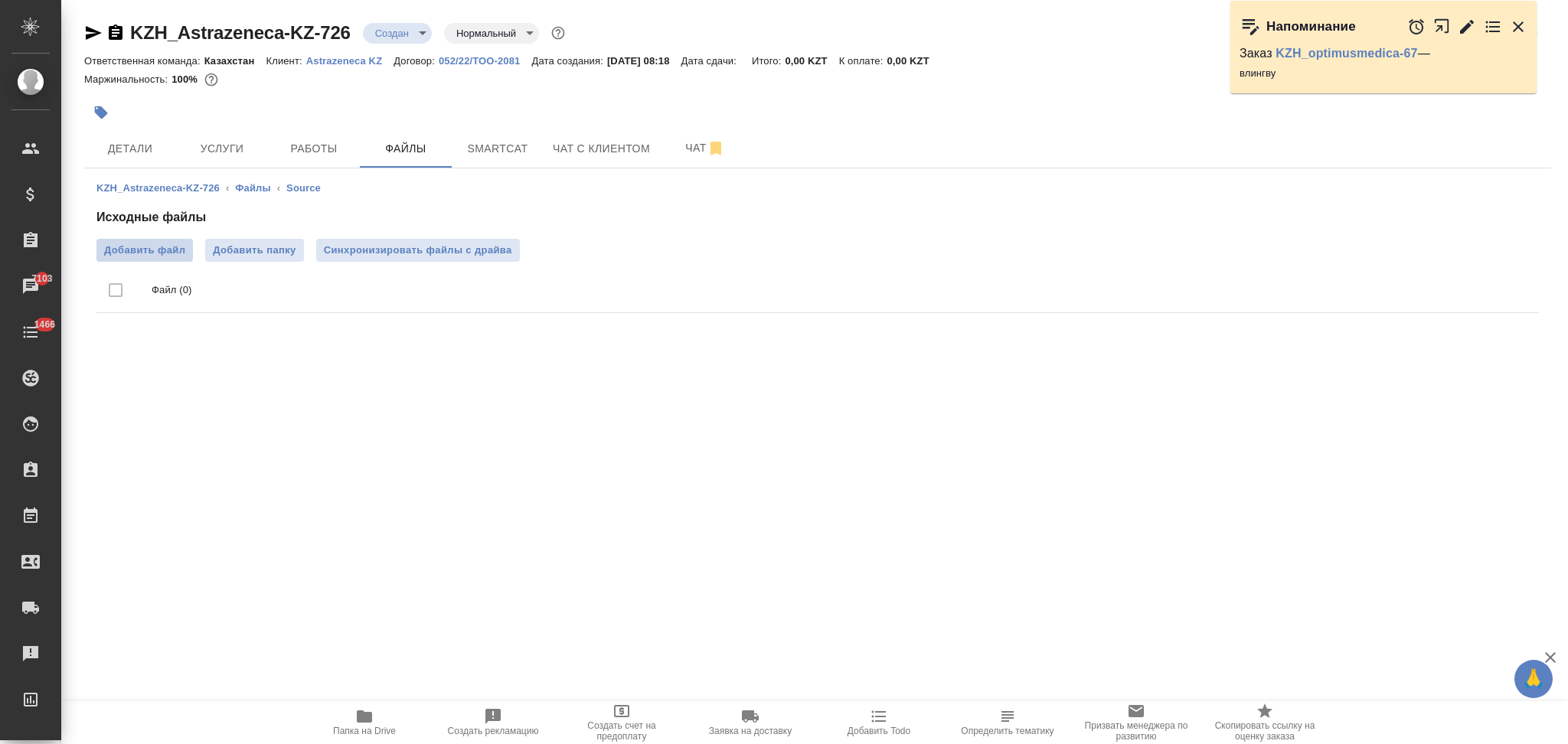
click at [156, 249] on span "Добавить файл" at bounding box center [144, 250] width 81 height 16
click at [0, 0] on input "Добавить файл" at bounding box center [0, 0] width 0 height 0
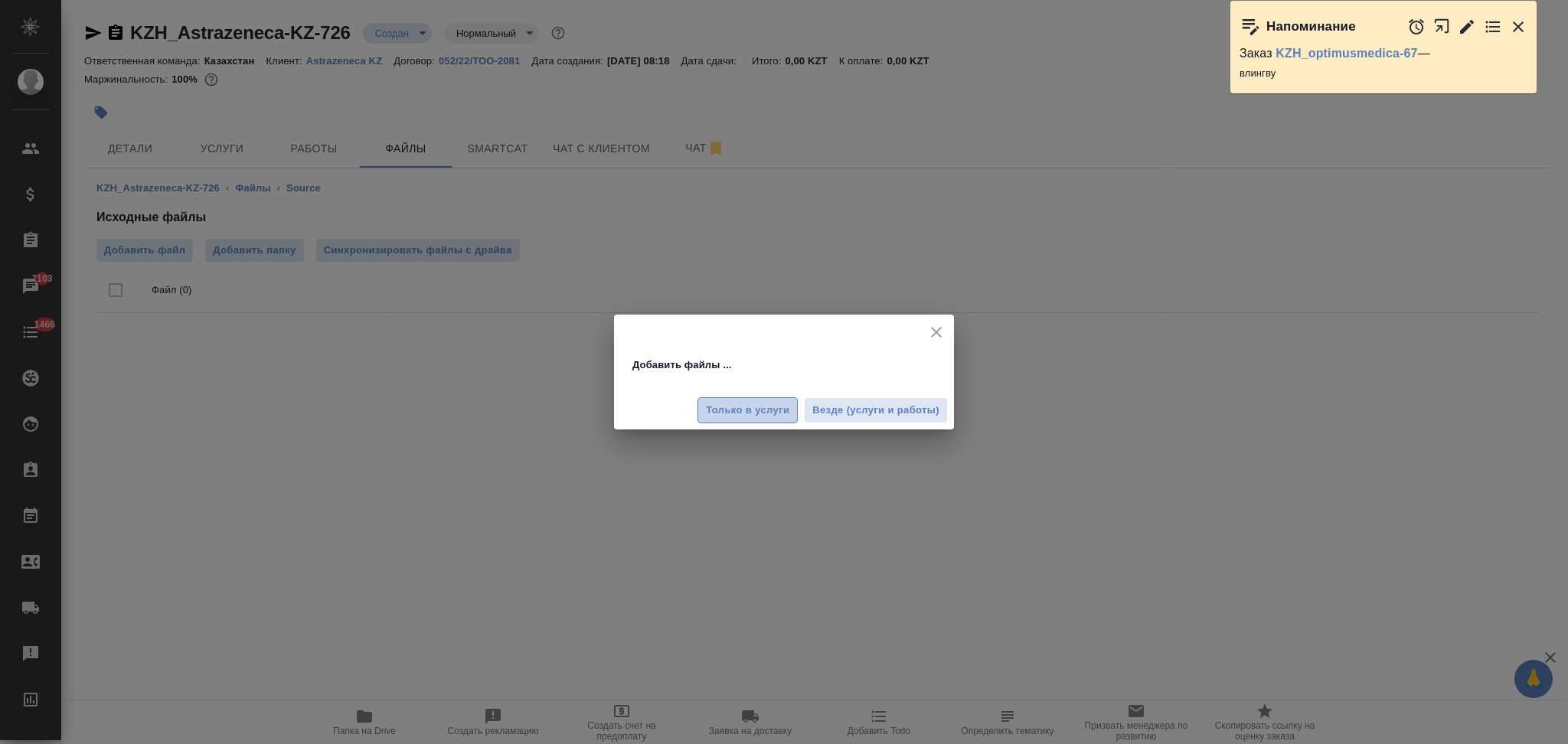
click at [766, 405] on span "Только в услуги" at bounding box center [748, 411] width 84 height 17
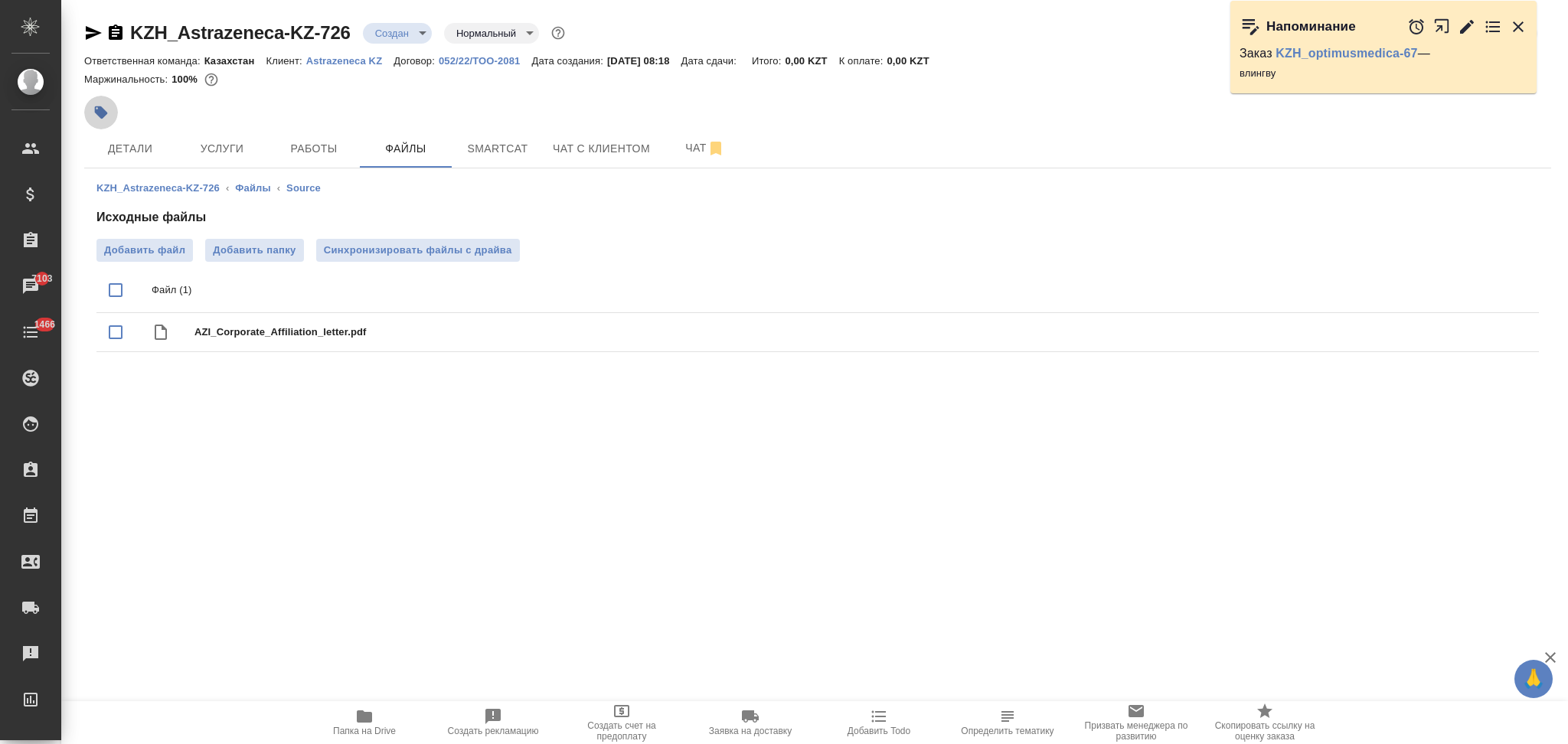
click at [95, 113] on icon "button" at bounding box center [101, 113] width 16 height 16
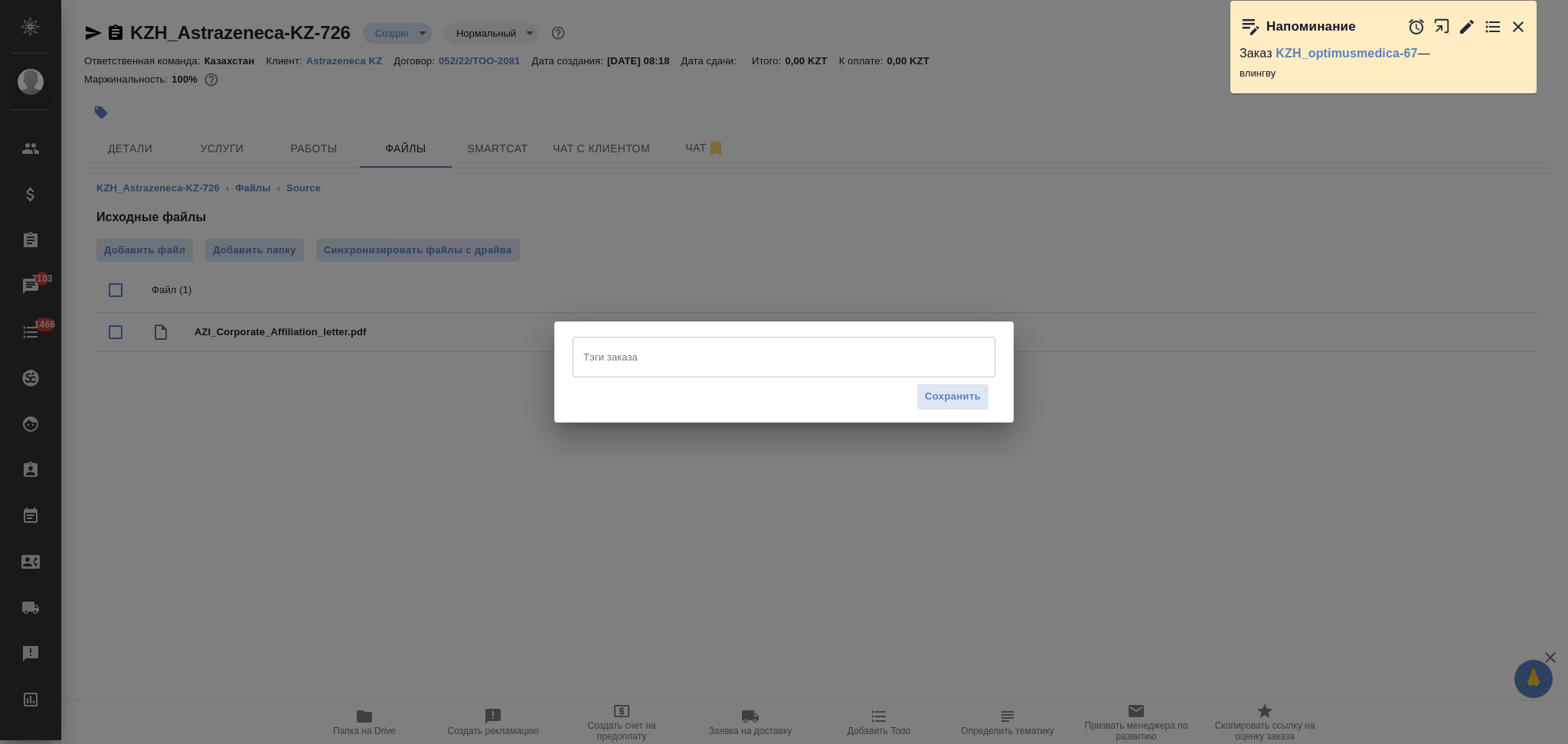
click at [596, 366] on input "Тэги заказа" at bounding box center [769, 357] width 380 height 26
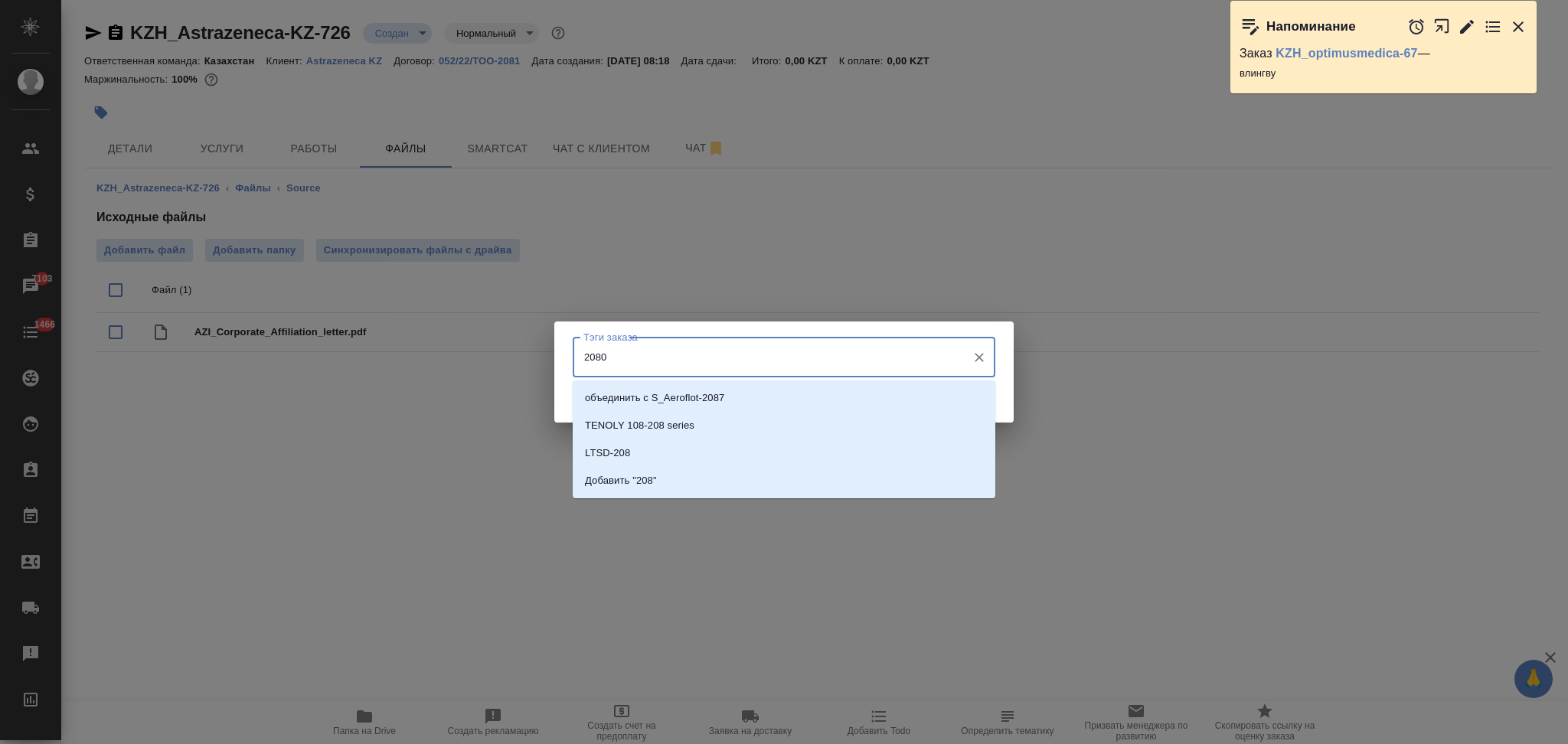
type input "20800"
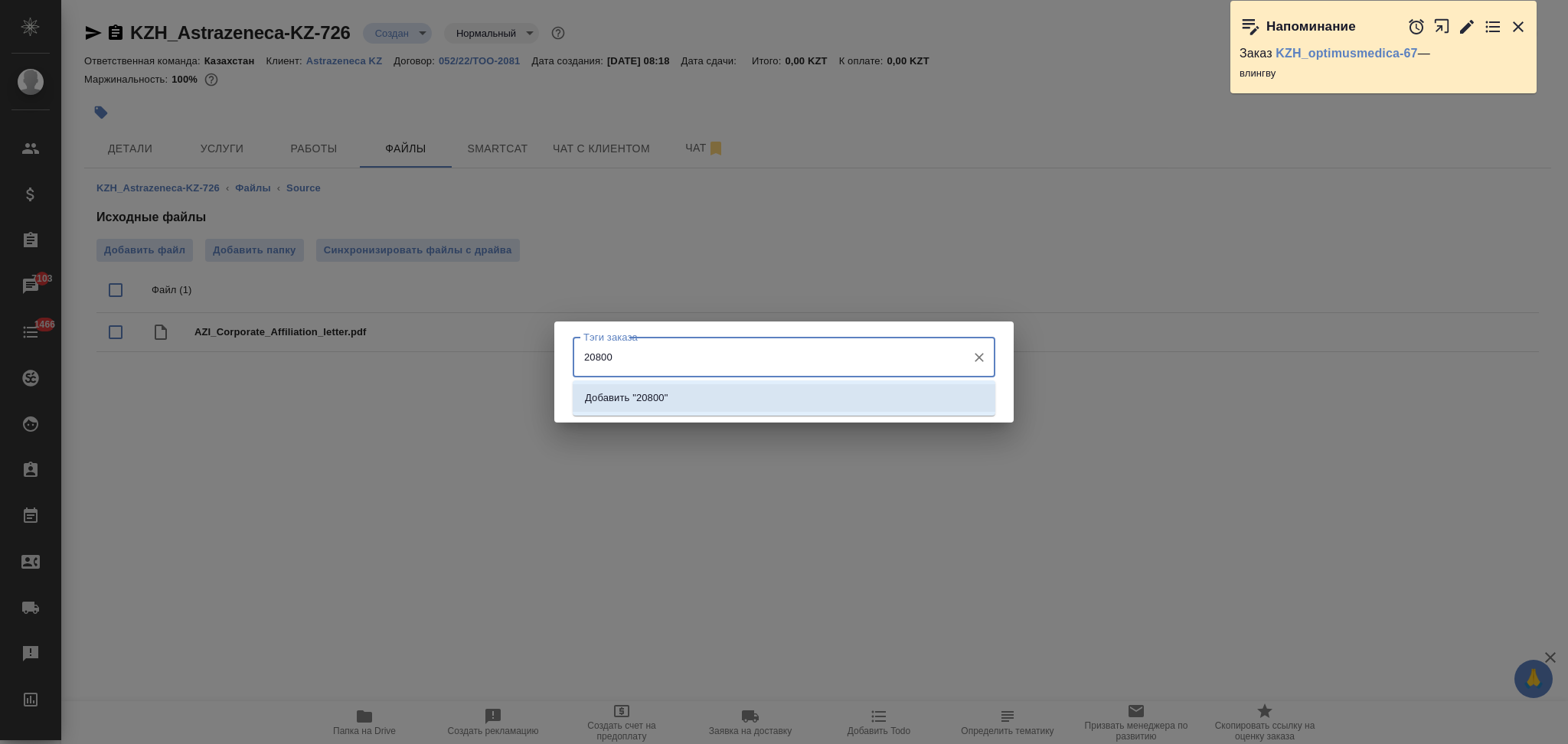
click at [639, 408] on li "Добавить "20800"" at bounding box center [784, 398] width 422 height 28
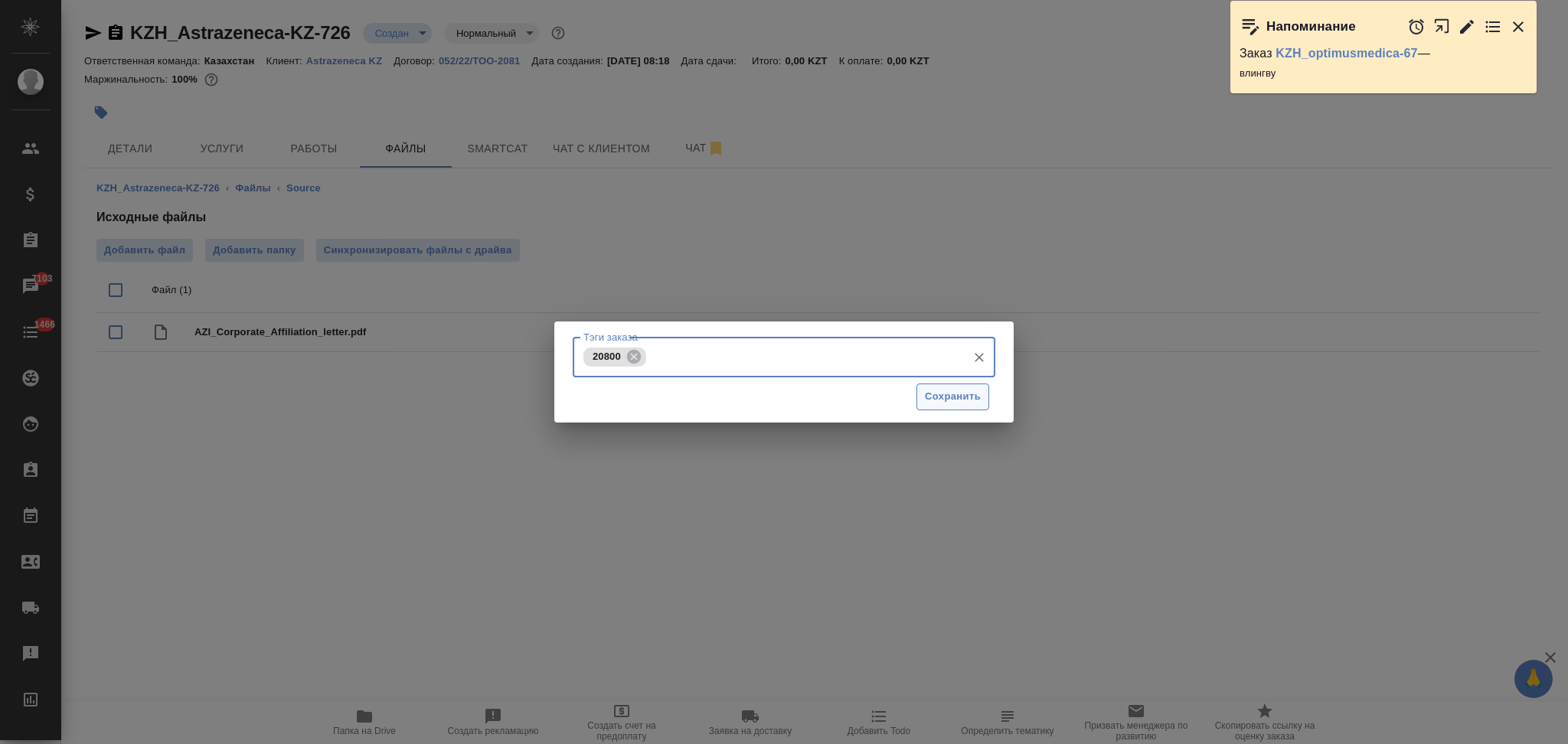
click at [926, 397] on span "Сохранить" at bounding box center [953, 397] width 56 height 17
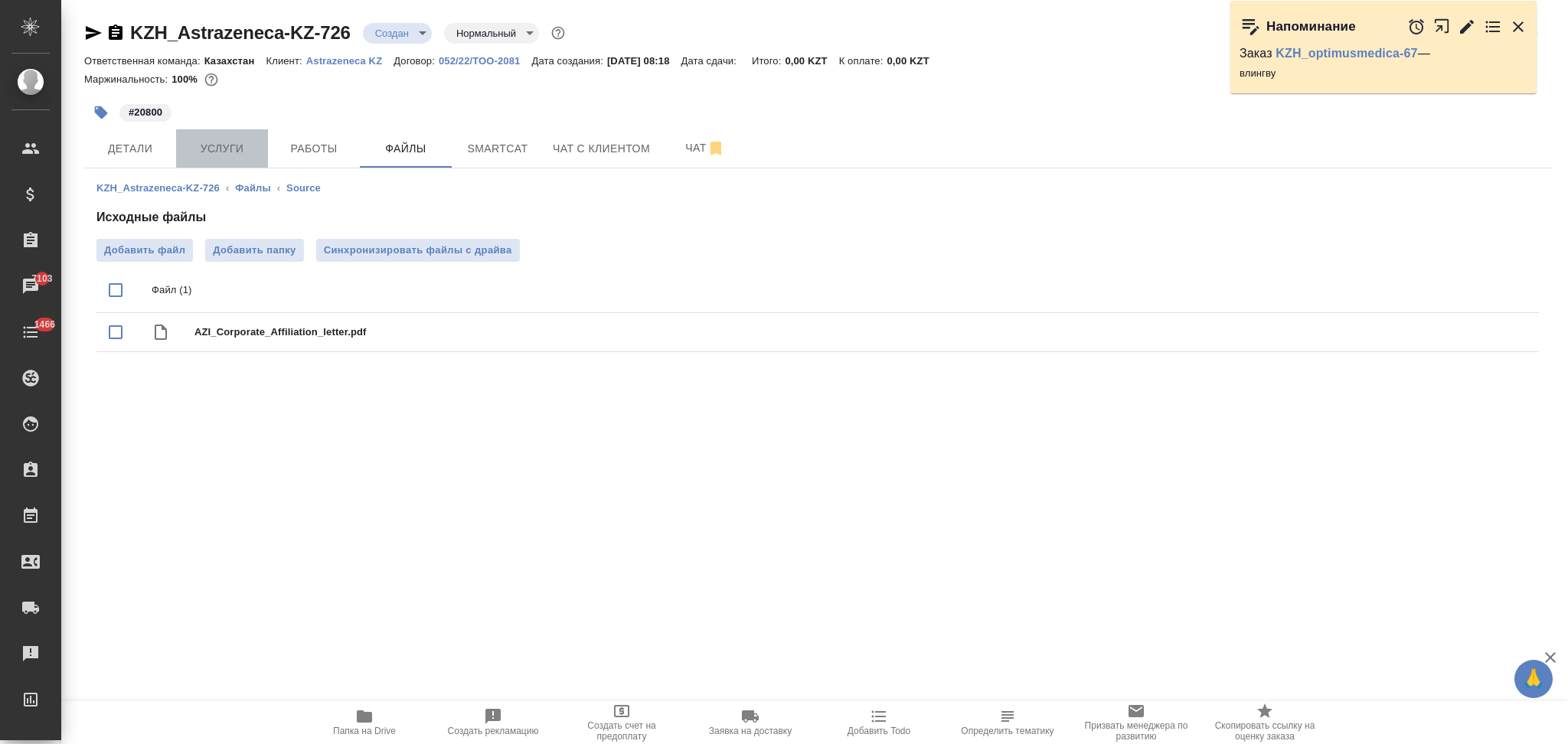
click at [228, 153] on span "Услуги" at bounding box center [222, 149] width 73 height 19
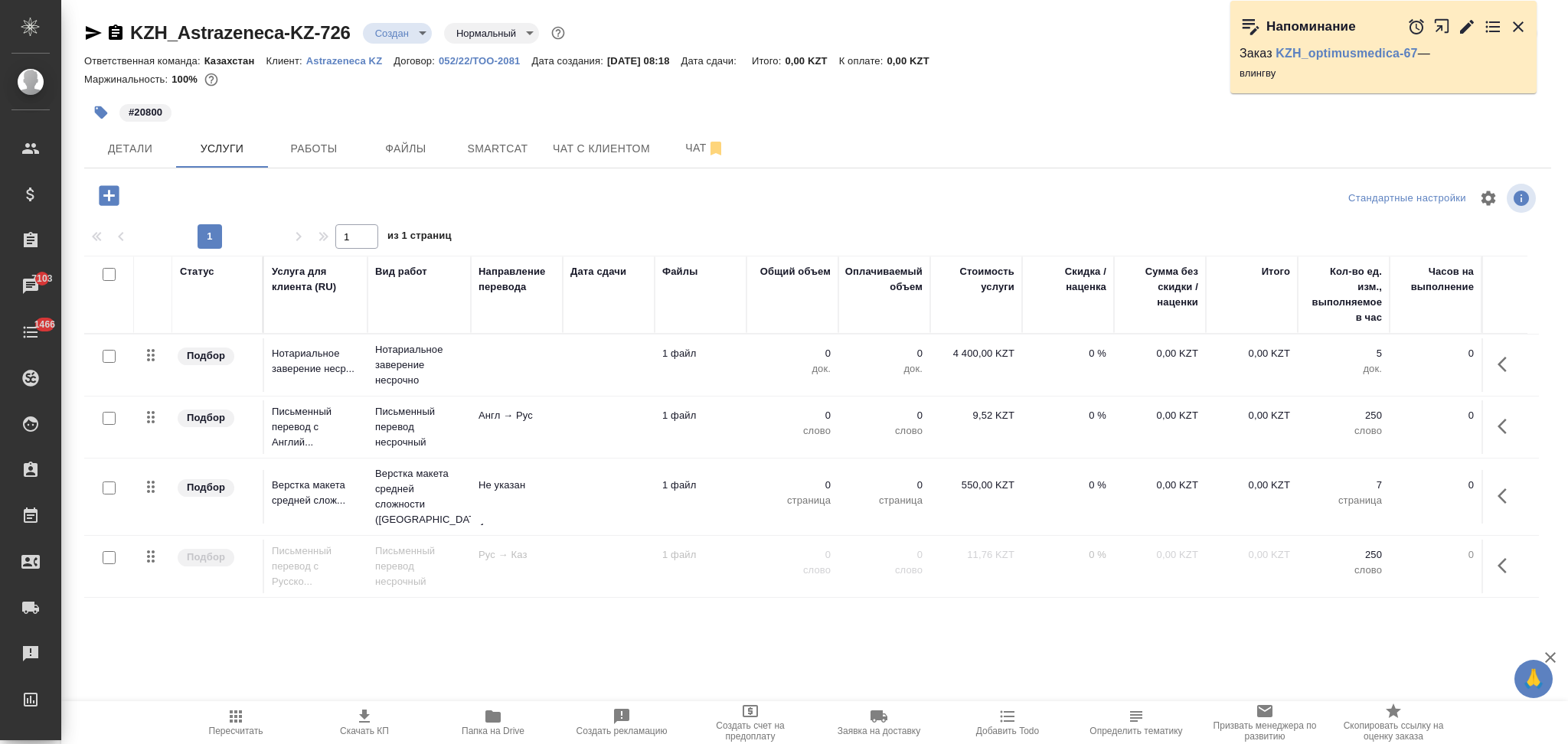
drag, startPoint x: 108, startPoint y: 418, endPoint x: 123, endPoint y: 421, distance: 15.3
click at [110, 417] on input "checkbox" at bounding box center [109, 418] width 13 height 13
checkbox input "true"
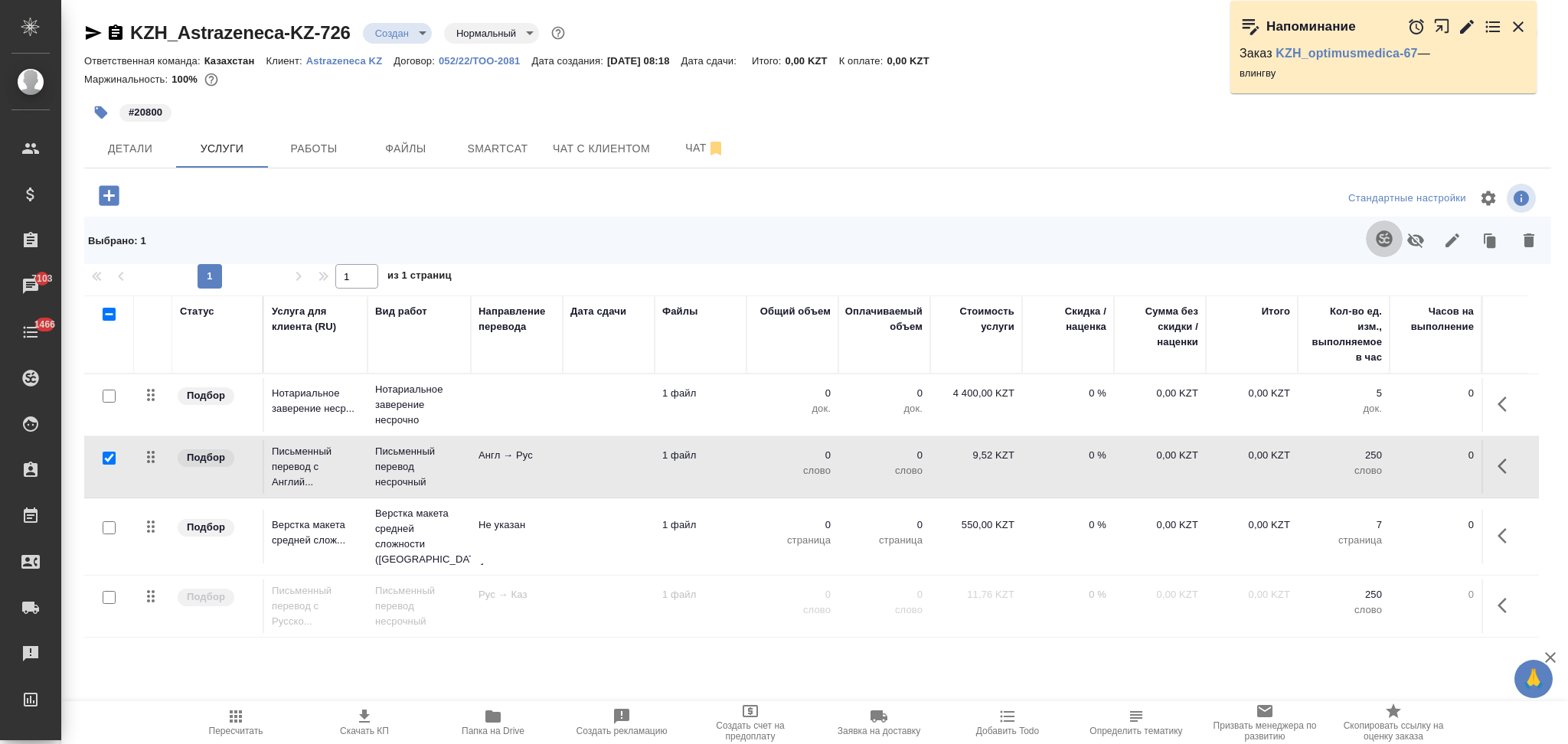
click at [1381, 240] on icon "button" at bounding box center [1384, 238] width 16 height 16
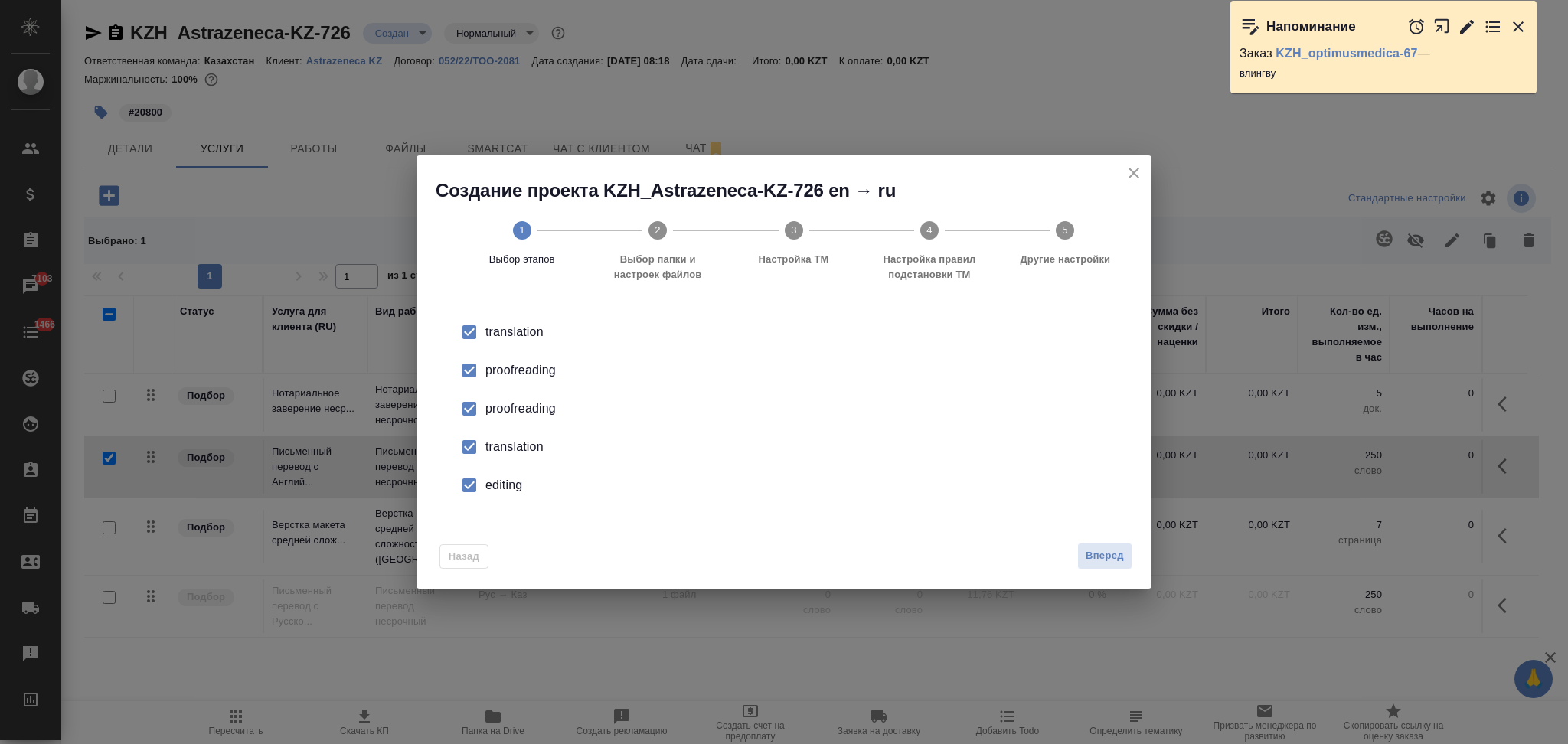
click at [530, 378] on div "proofreading" at bounding box center [799, 370] width 629 height 18
click at [522, 410] on div "proofreading" at bounding box center [799, 408] width 629 height 18
click at [517, 440] on div "translation" at bounding box center [799, 447] width 629 height 18
click at [510, 487] on div "editing" at bounding box center [799, 485] width 629 height 18
click at [1083, 562] on button "Вперед" at bounding box center [1105, 556] width 55 height 27
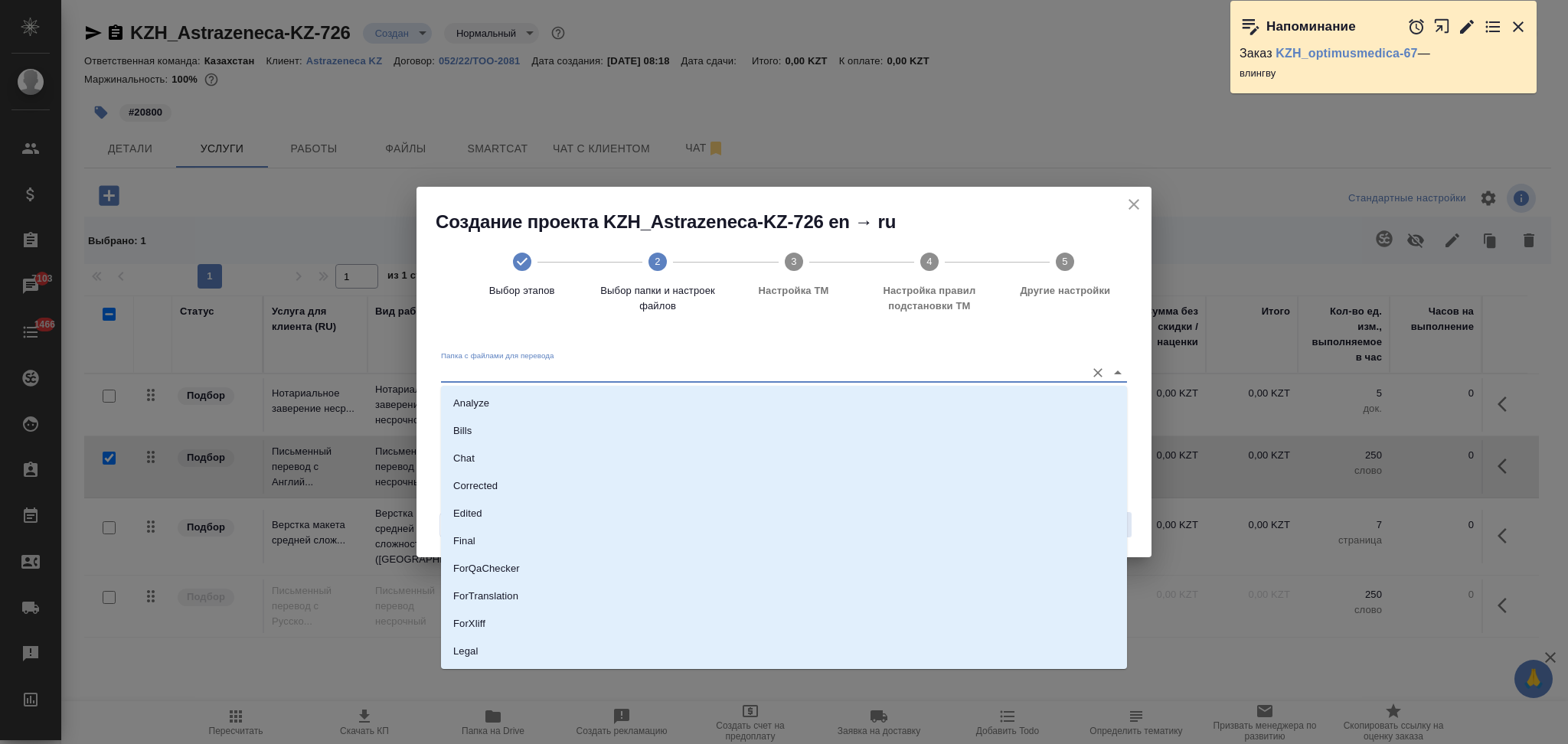
click at [594, 378] on input "Папка с файлами для перевода" at bounding box center [759, 372] width 637 height 18
click at [520, 600] on li "Source" at bounding box center [784, 600] width 686 height 28
type input "Source"
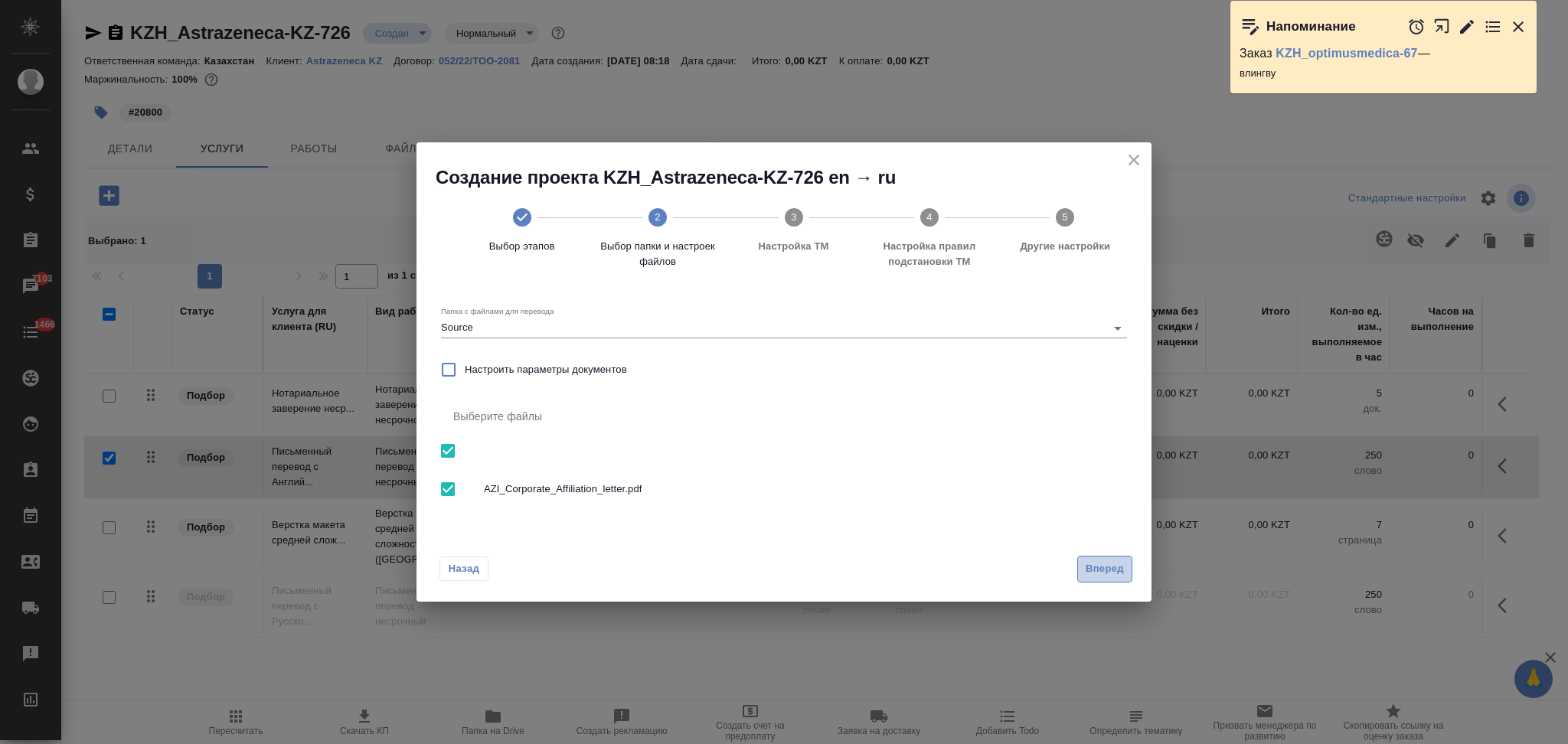
click at [1110, 568] on span "Вперед" at bounding box center [1105, 569] width 38 height 17
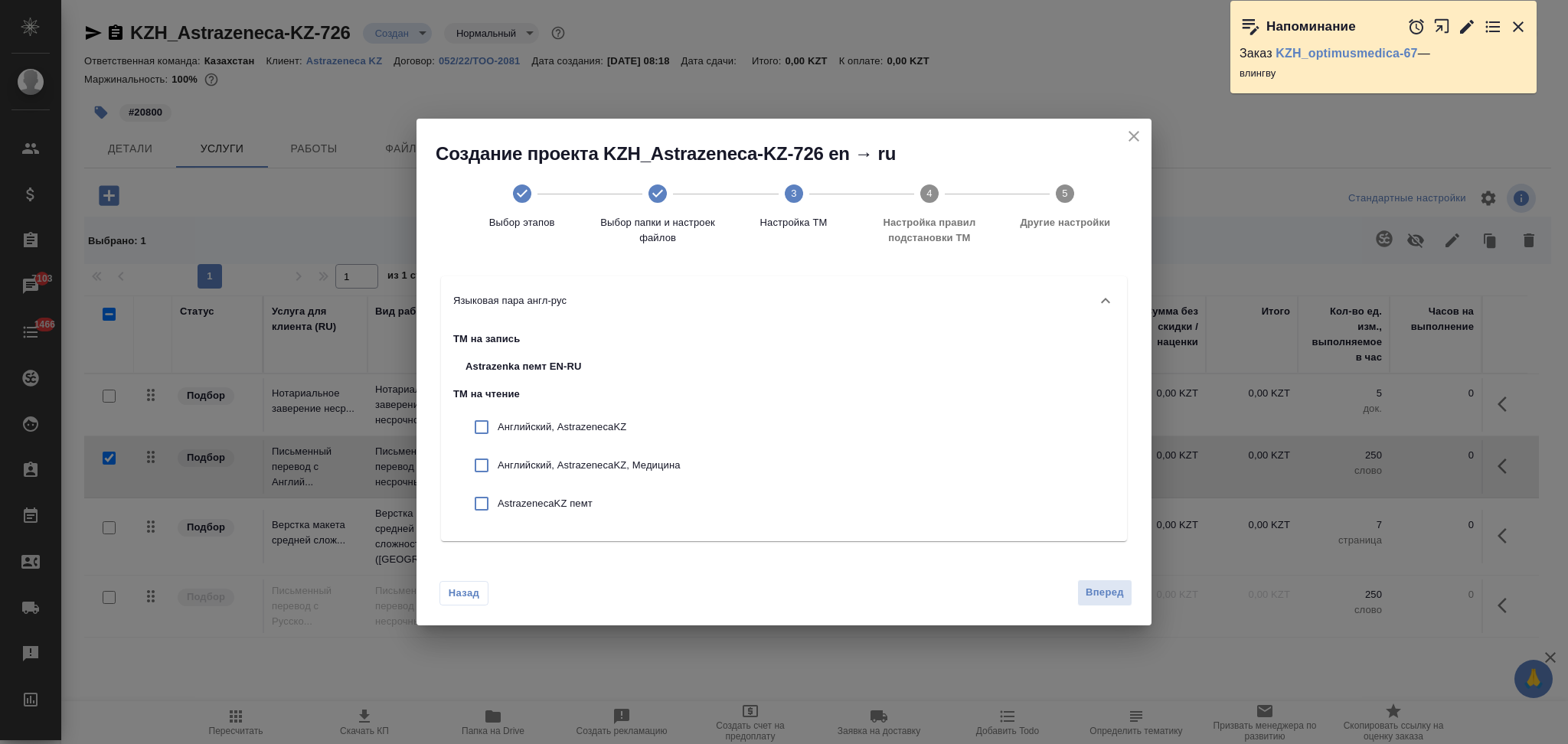
click at [567, 426] on p "Английский, AstrazenecaKZ" at bounding box center [589, 427] width 183 height 16
checkbox input "true"
drag, startPoint x: 561, startPoint y: 464, endPoint x: 561, endPoint y: 478, distance: 14.0
click at [561, 465] on p "Английский, AstrazenecaKZ, Медицина" at bounding box center [589, 466] width 183 height 16
checkbox input "true"
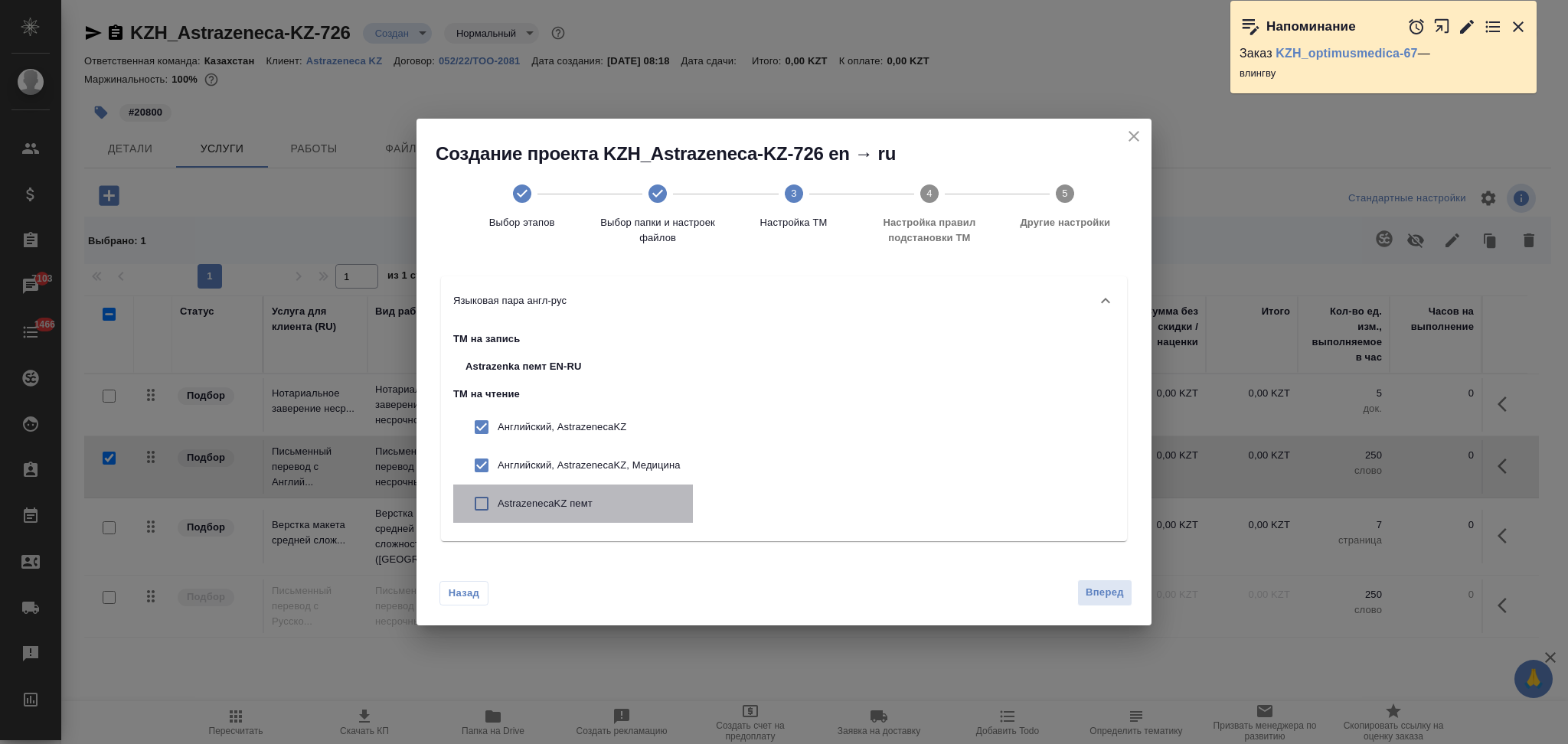
drag, startPoint x: 556, startPoint y: 493, endPoint x: 834, endPoint y: 530, distance: 280.5
click at [556, 494] on div "AstrazenecaKZ пемт" at bounding box center [572, 503] width 240 height 38
checkbox input "true"
click at [1109, 584] on span "Вперед" at bounding box center [1105, 592] width 38 height 17
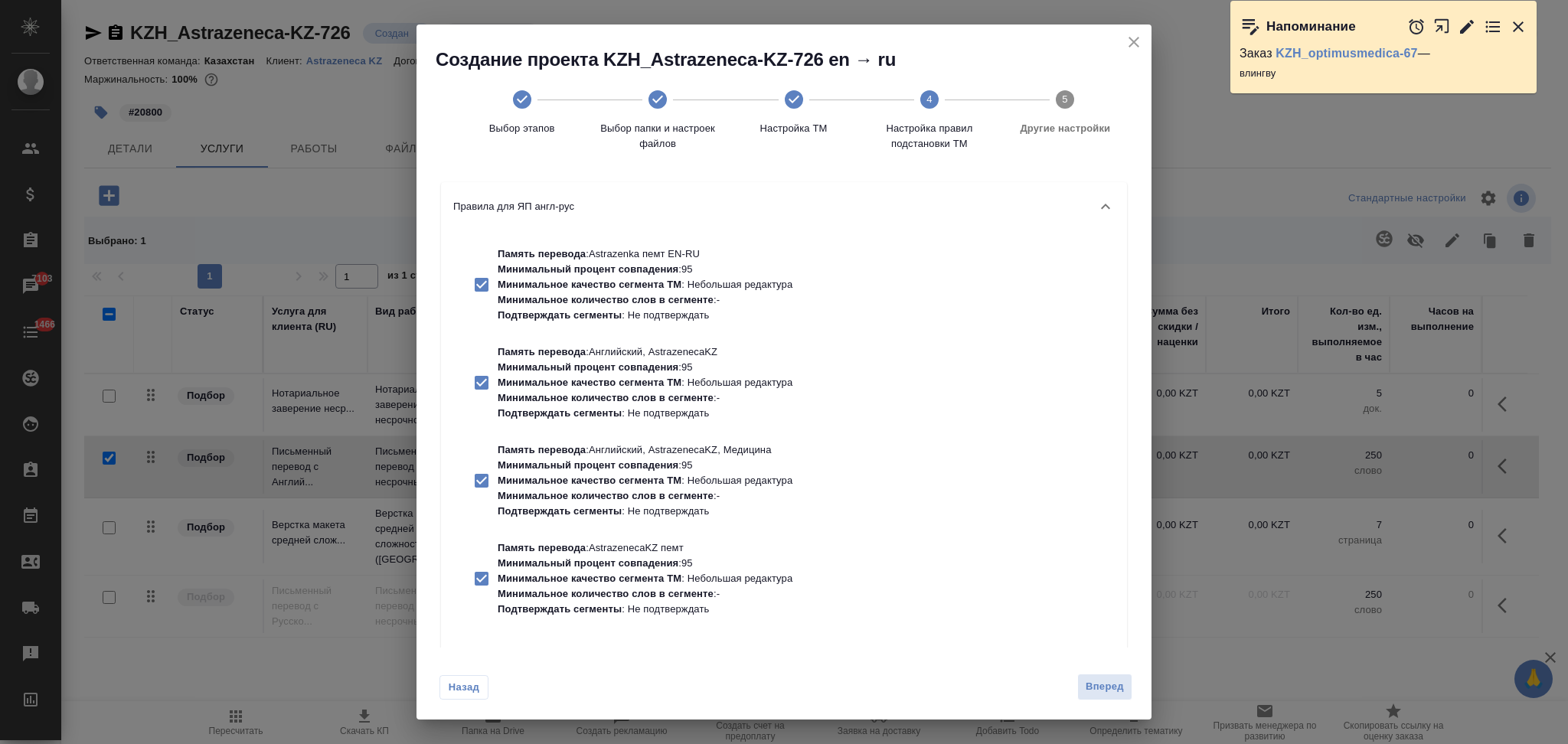
click at [632, 316] on p "Подтверждать сегменты : Не подтверждать" at bounding box center [645, 316] width 295 height 16
checkbox input "false"
drag, startPoint x: 644, startPoint y: 361, endPoint x: 644, endPoint y: 421, distance: 60.0
click at [644, 363] on p "Минимальный процент совпадения" at bounding box center [587, 366] width 181 height 11
checkbox input "false"
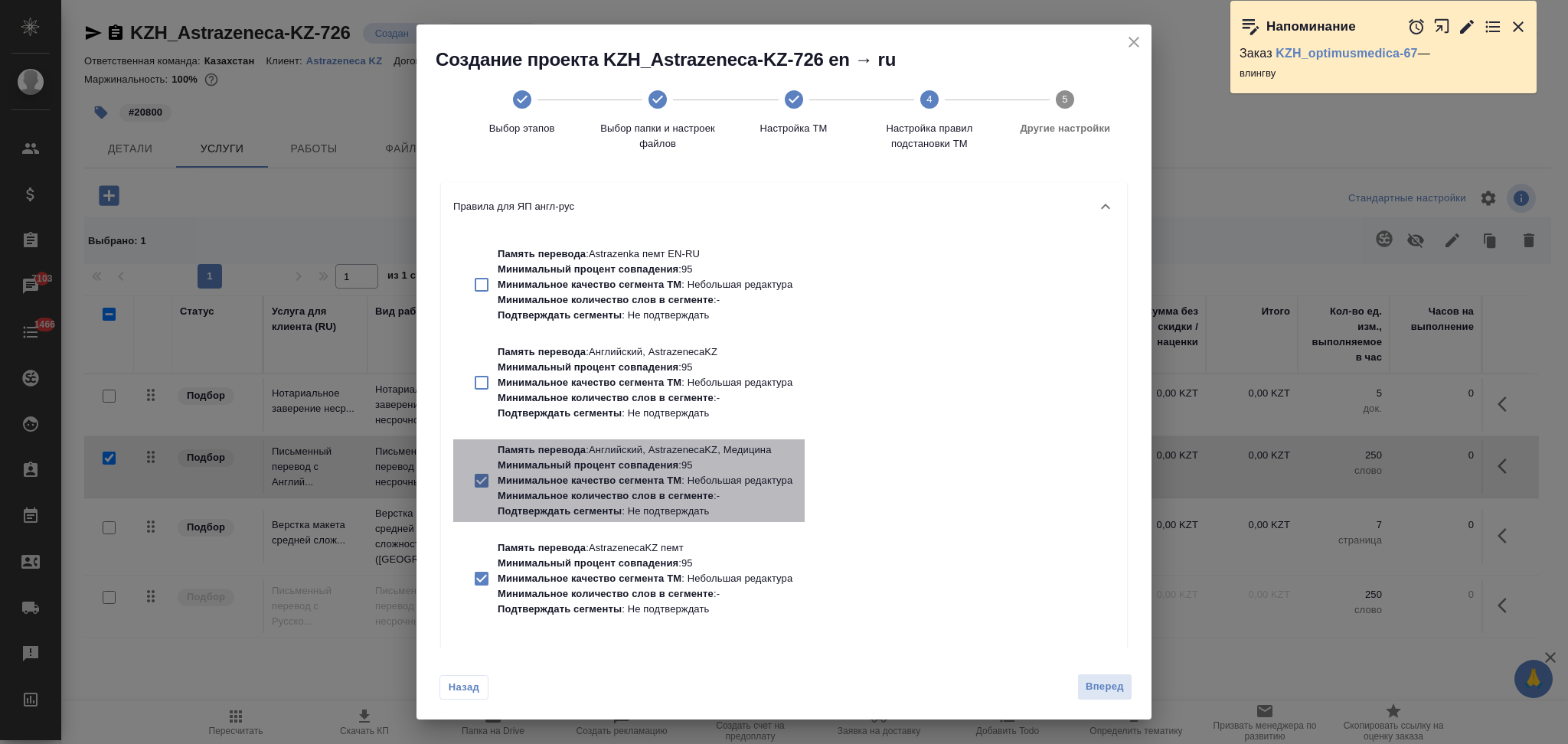
drag, startPoint x: 630, startPoint y: 476, endPoint x: 626, endPoint y: 562, distance: 86.1
click at [632, 479] on p "Минимальное качество сегмента ТМ" at bounding box center [589, 480] width 184 height 11
checkbox input "false"
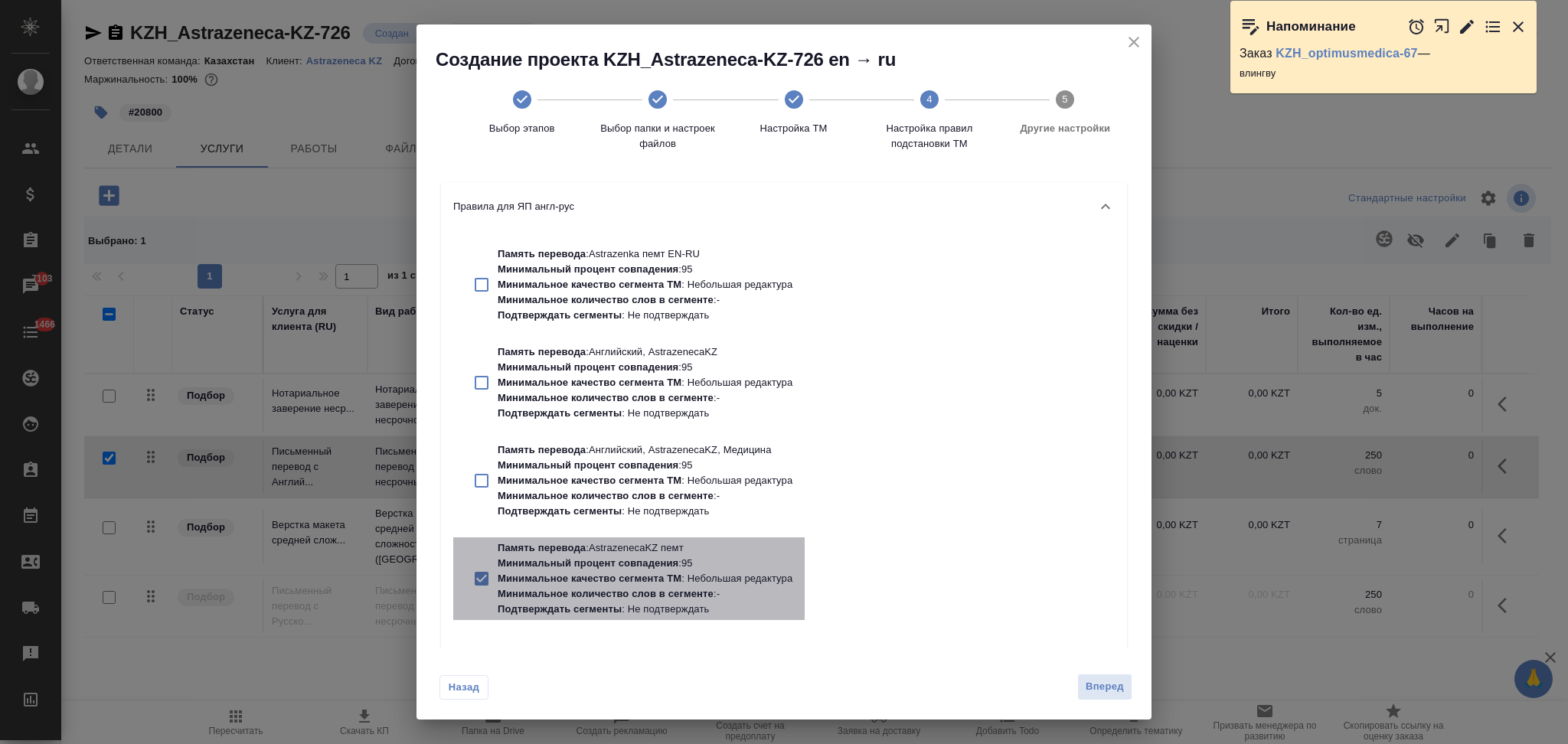
click at [626, 563] on p "Минимальный процент совпадения" at bounding box center [587, 563] width 181 height 11
checkbox input "false"
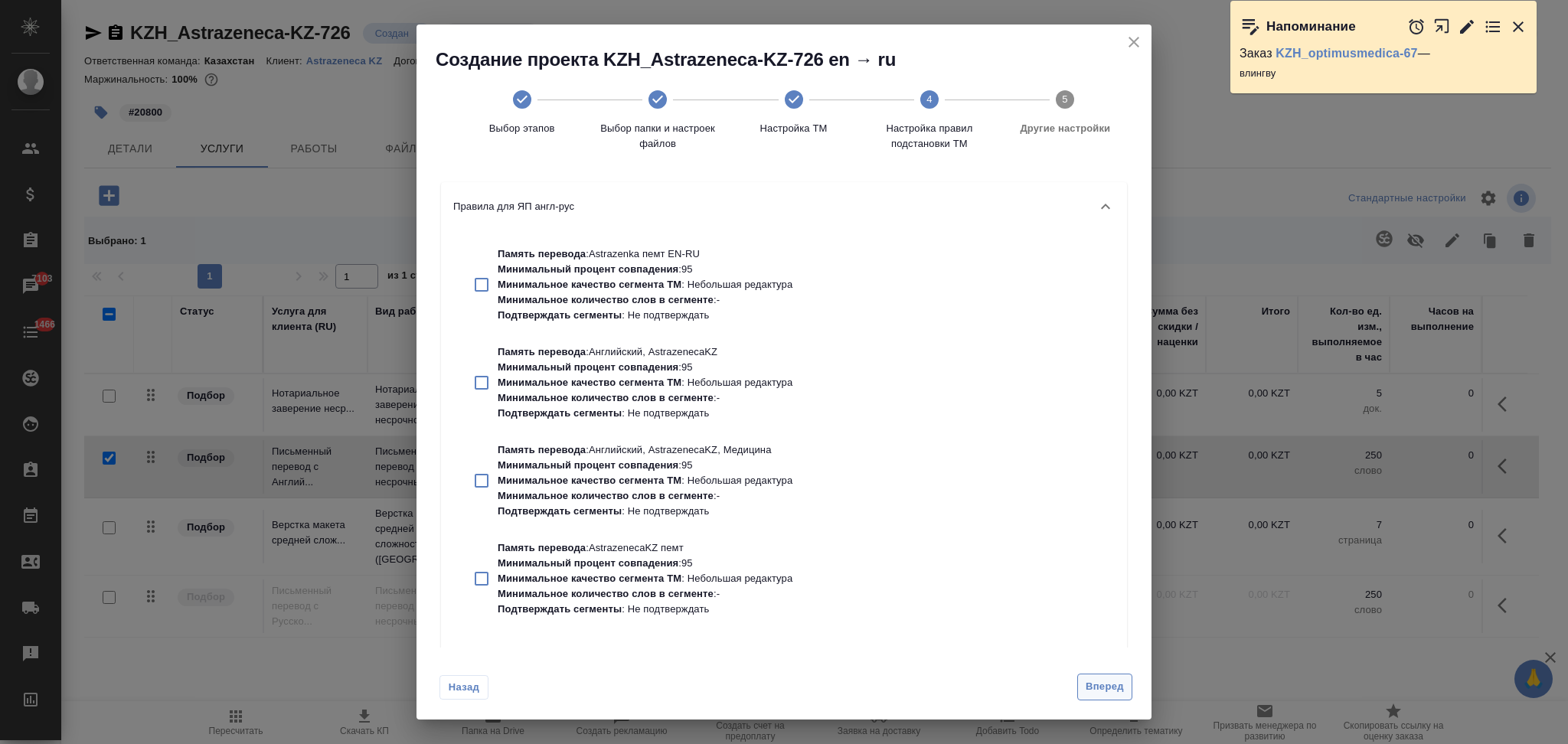
click at [1108, 692] on span "Вперед" at bounding box center [1105, 686] width 38 height 17
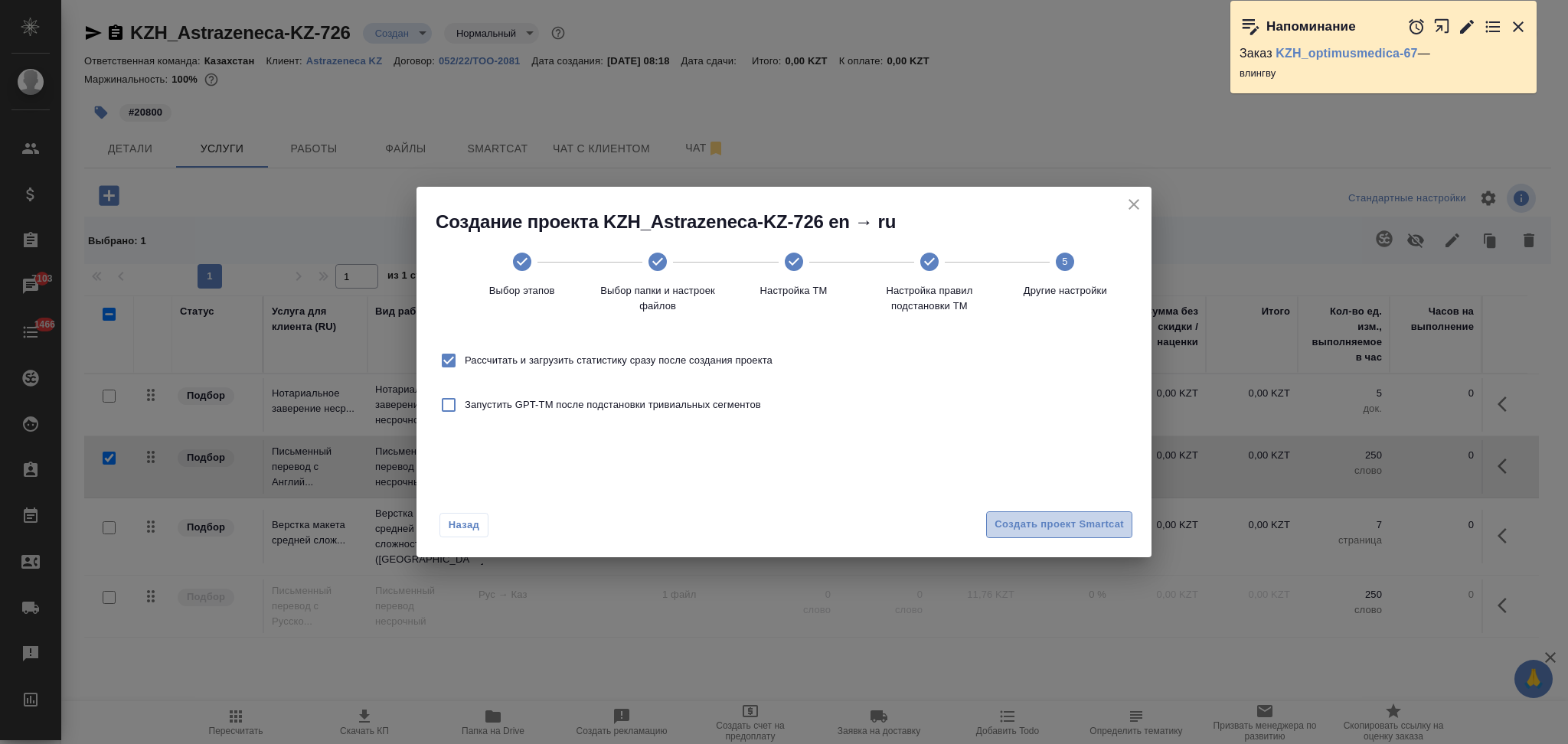
click at [1022, 518] on span "Создать проект Smartcat" at bounding box center [1059, 524] width 129 height 17
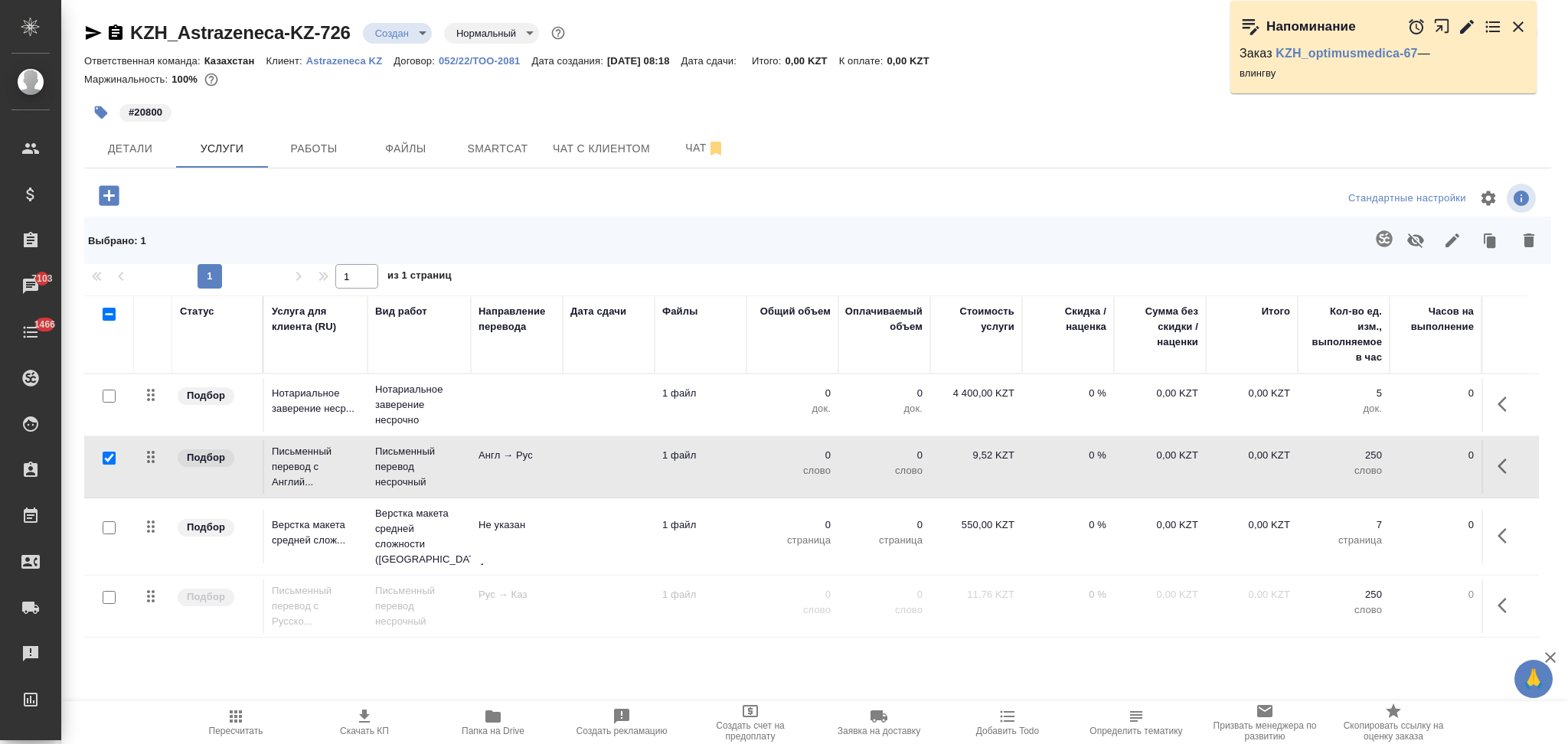
click at [568, 409] on td at bounding box center [608, 404] width 92 height 53
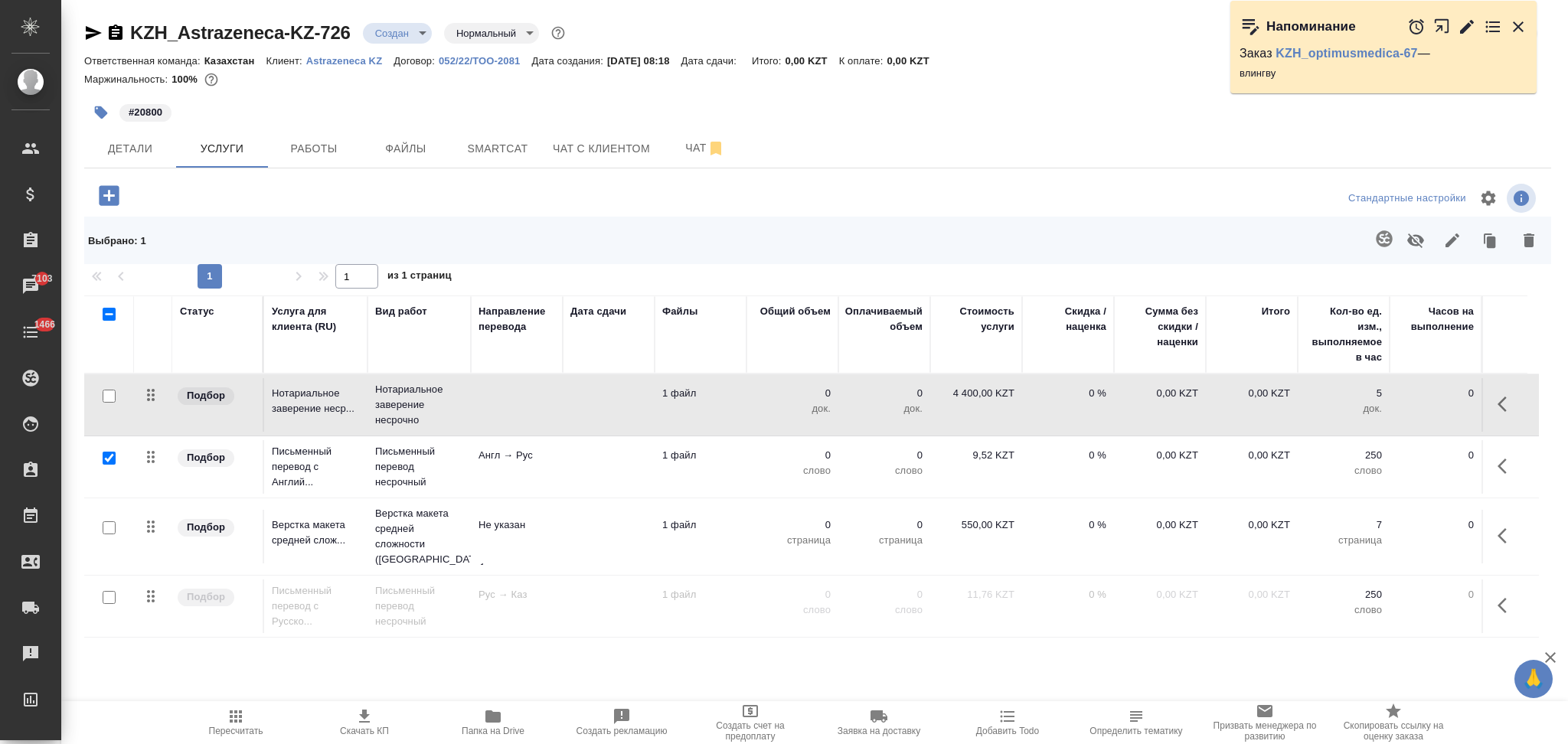
click at [569, 409] on td at bounding box center [608, 404] width 92 height 53
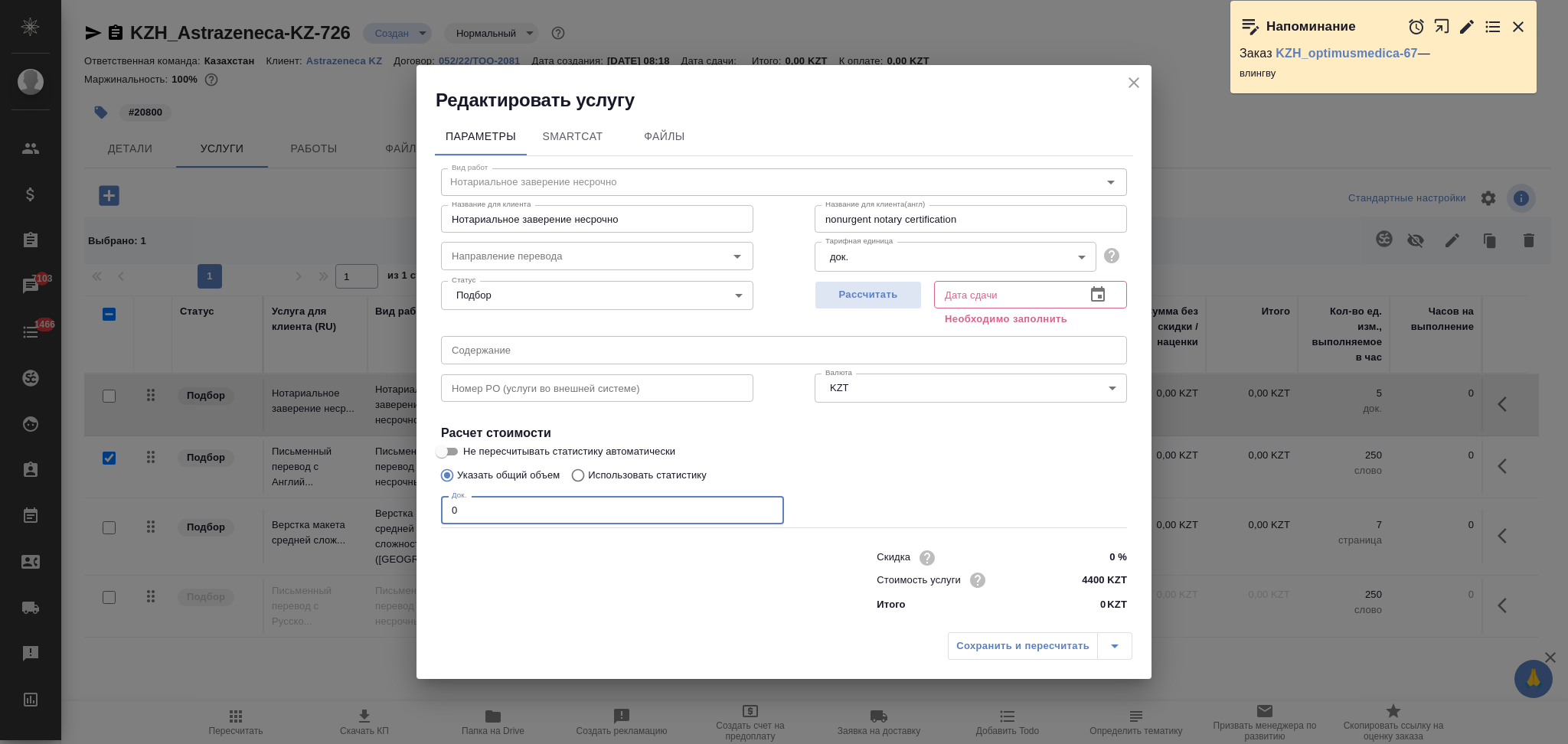
drag, startPoint x: 495, startPoint y: 511, endPoint x: 435, endPoint y: 496, distance: 61.8
click at [435, 496] on div "Вид работ Нотариальное заверение несрочно Вид работ Название для клиента Нотари…" at bounding box center [784, 387] width 698 height 463
type input "1"
click at [877, 295] on span "Рассчитать" at bounding box center [868, 295] width 91 height 17
type input "02.10.2025 10:12"
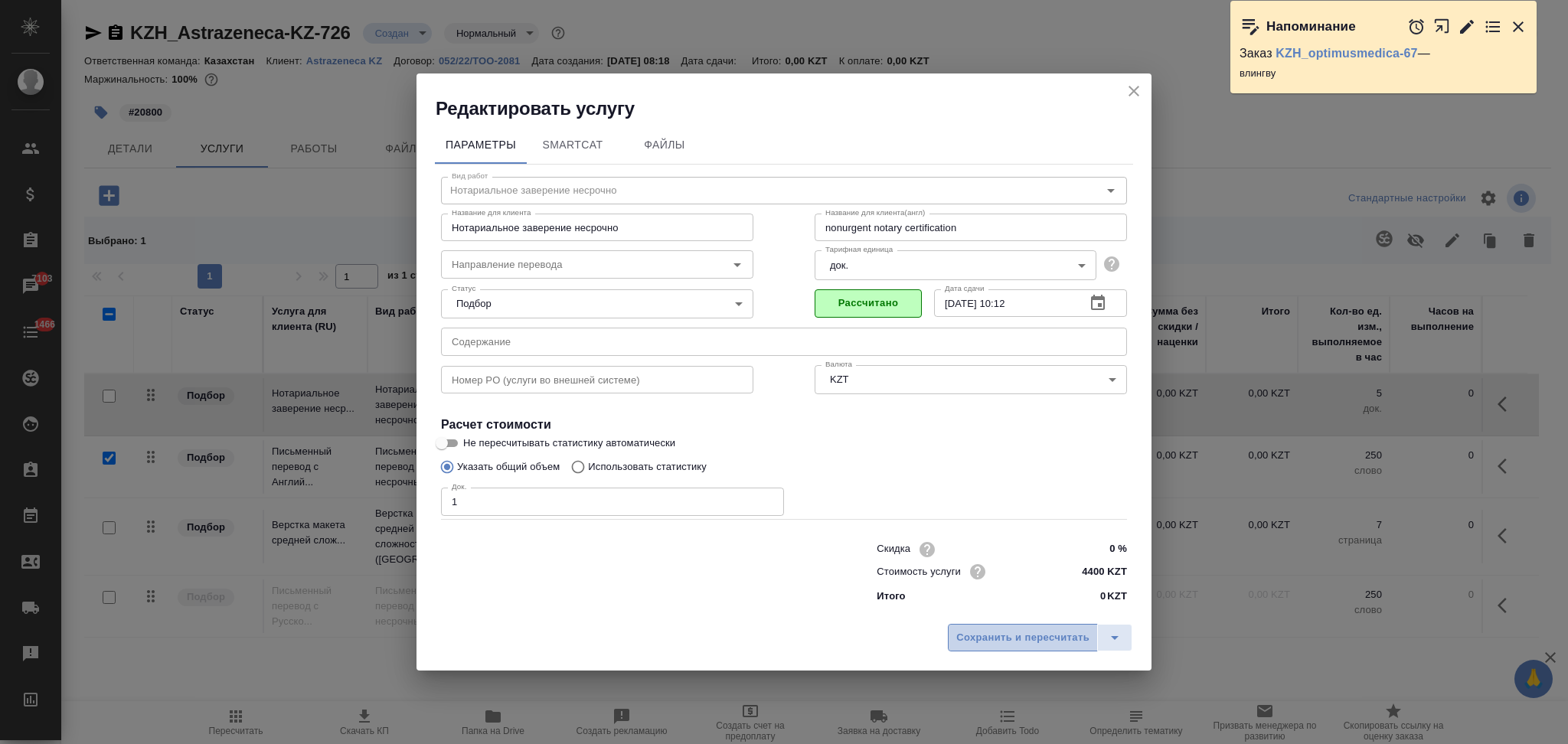
click at [986, 631] on span "Сохранить и пересчитать" at bounding box center [1023, 638] width 134 height 17
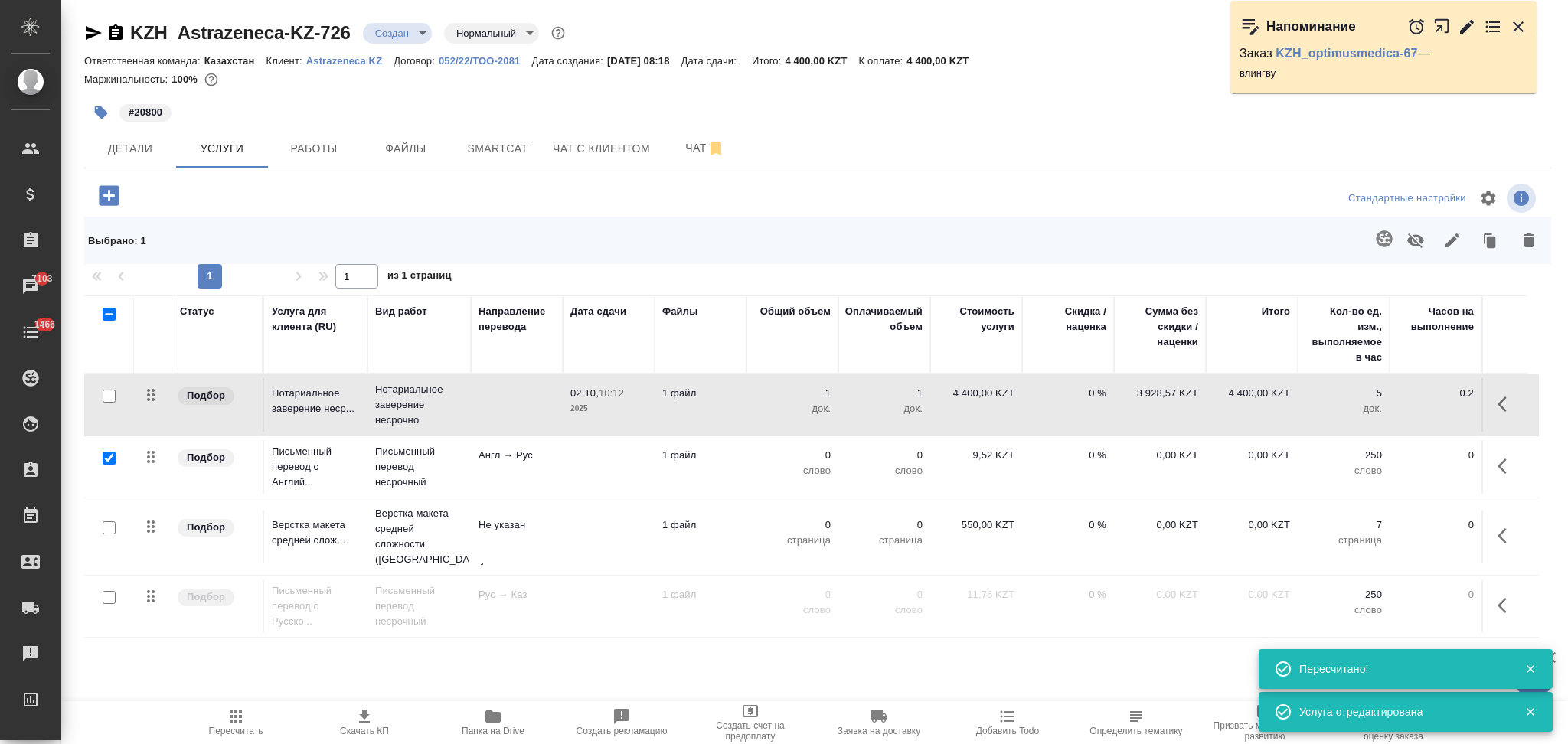
click at [572, 540] on td at bounding box center [608, 536] width 92 height 53
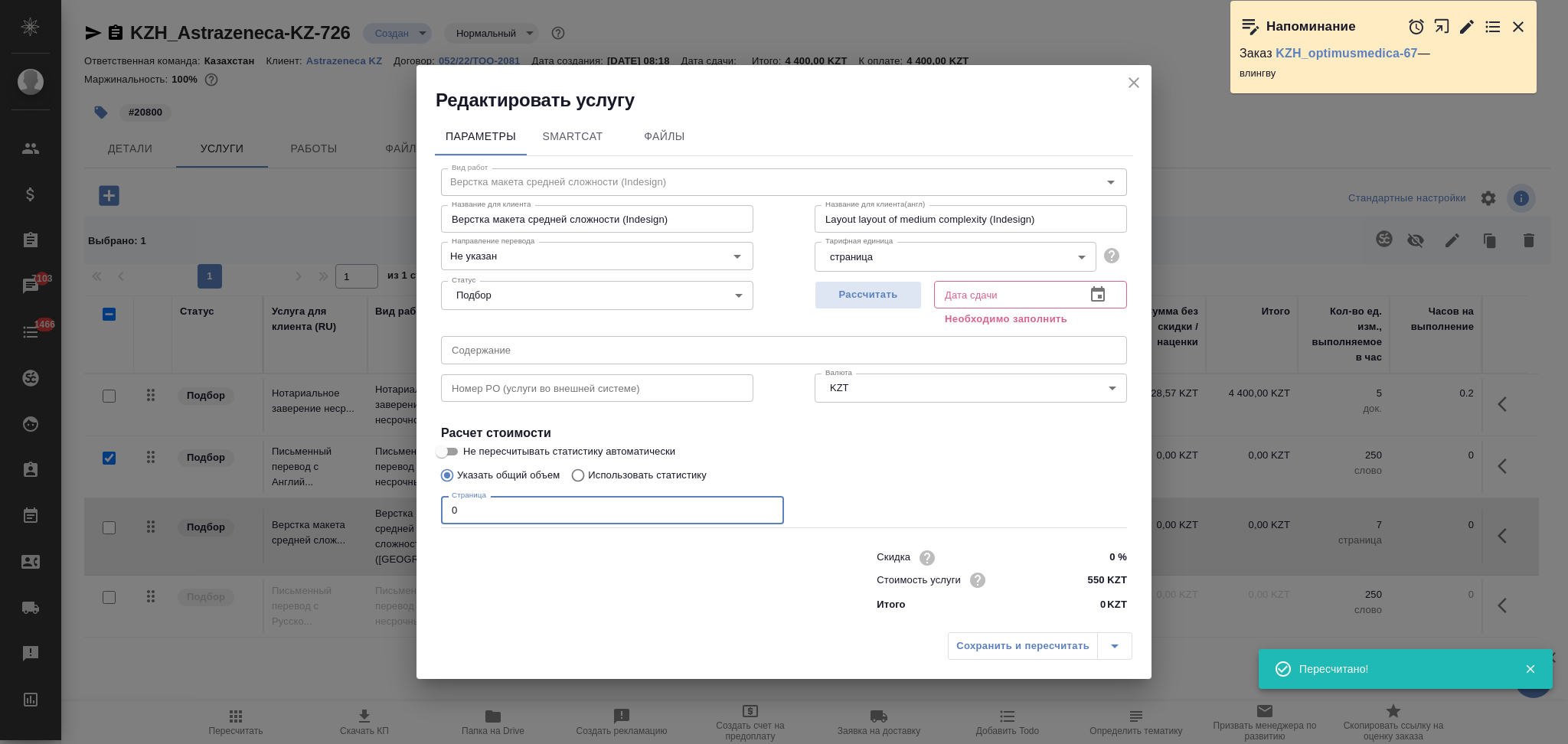
drag, startPoint x: 478, startPoint y: 512, endPoint x: 375, endPoint y: 515, distance: 103.0
click at [375, 515] on div "Редактировать услугу Параметры SmartCat Файлы Вид работ Верстка макета средней …" at bounding box center [784, 372] width 1568 height 744
type input "2"
click at [846, 287] on span "Рассчитать" at bounding box center [868, 295] width 91 height 17
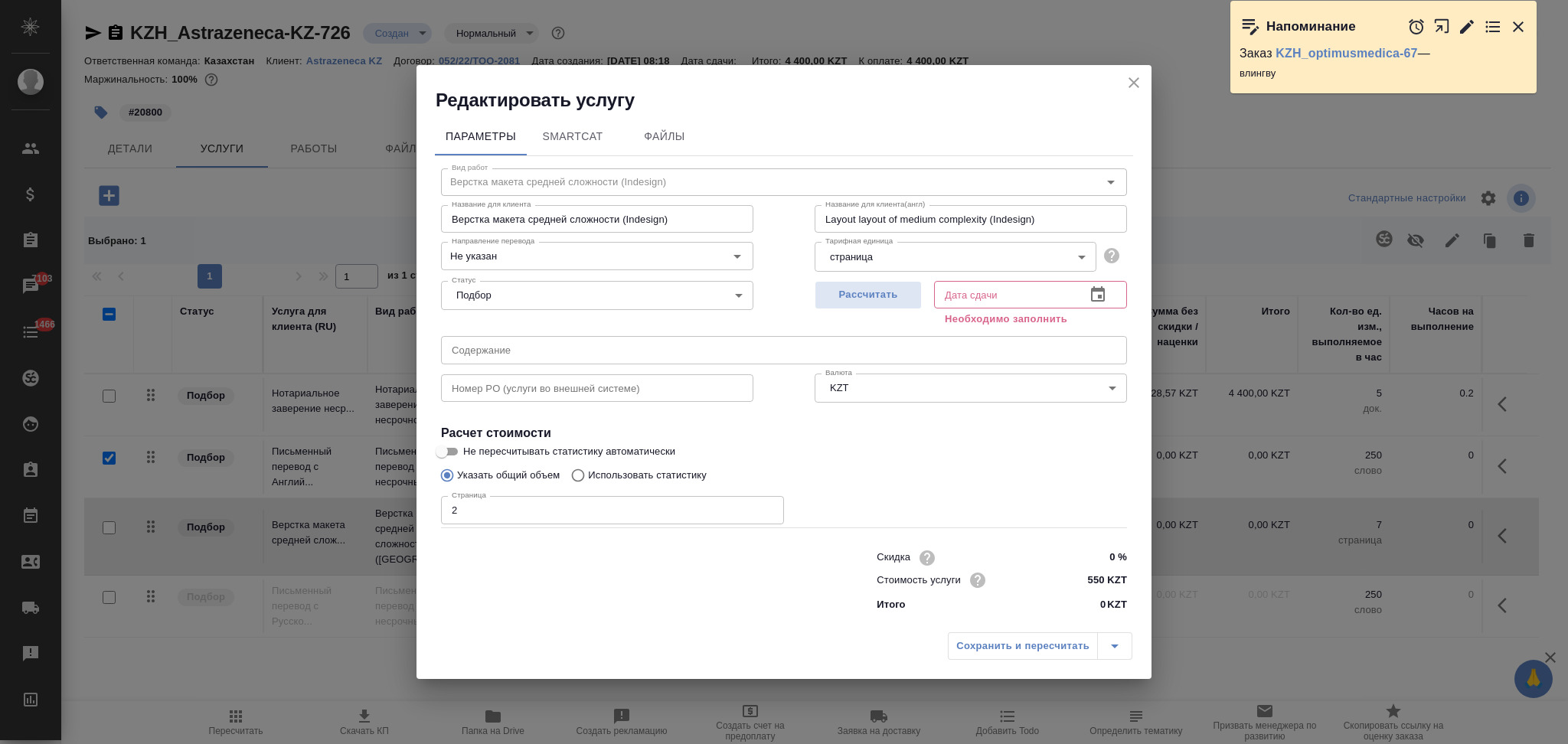
type input "02.10.2025 10:18"
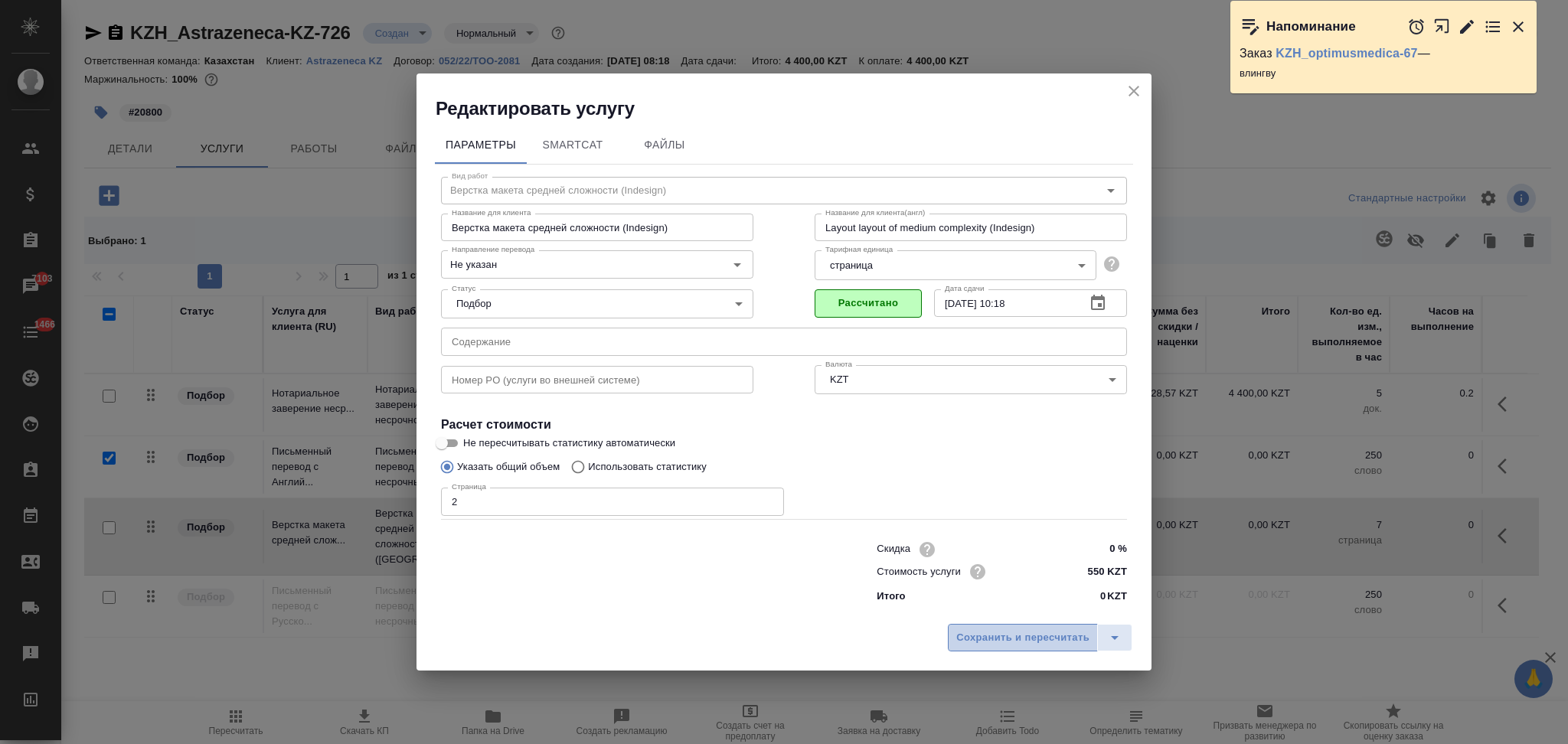
click at [1003, 635] on span "Сохранить и пересчитать" at bounding box center [1023, 638] width 134 height 17
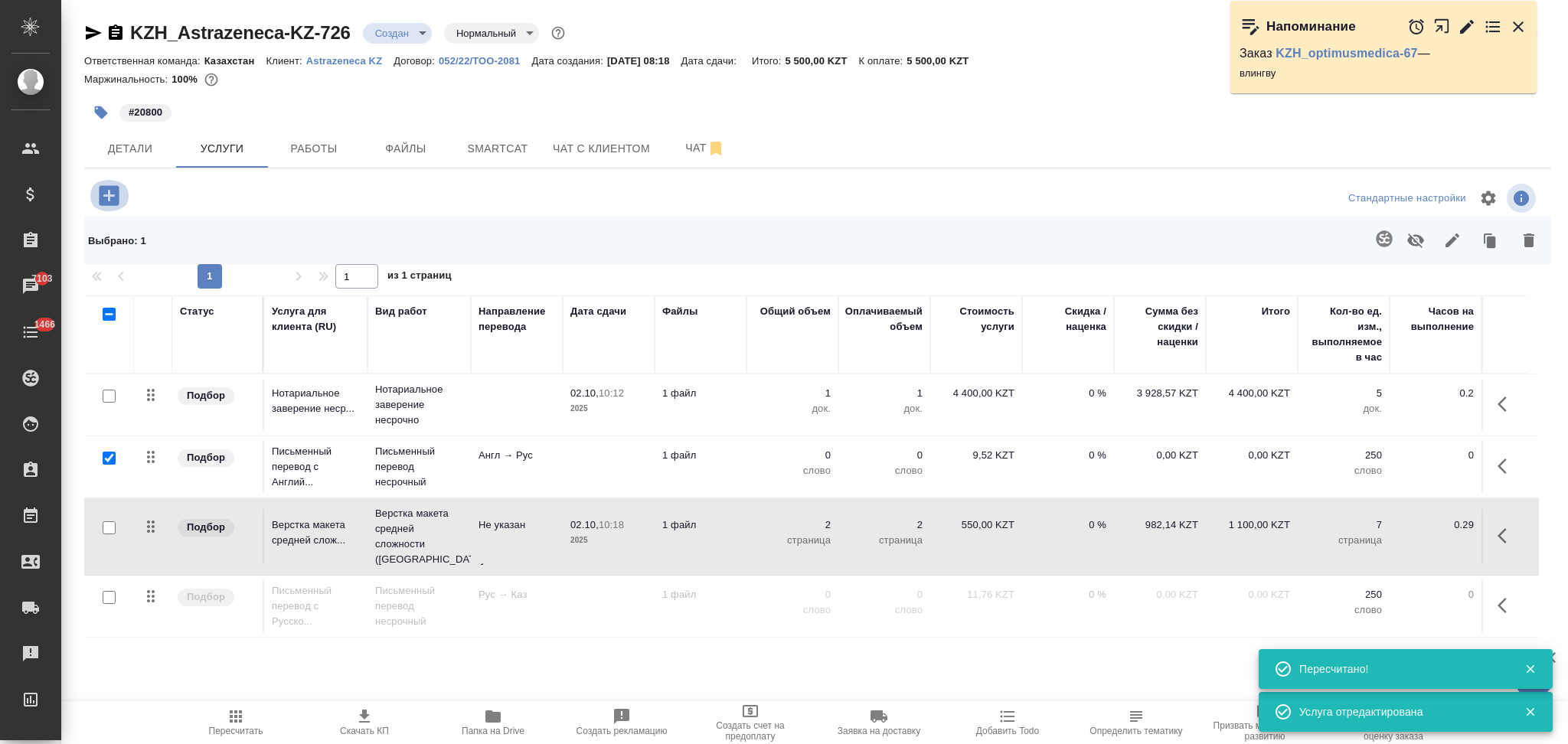
click at [106, 195] on icon "button" at bounding box center [109, 195] width 27 height 27
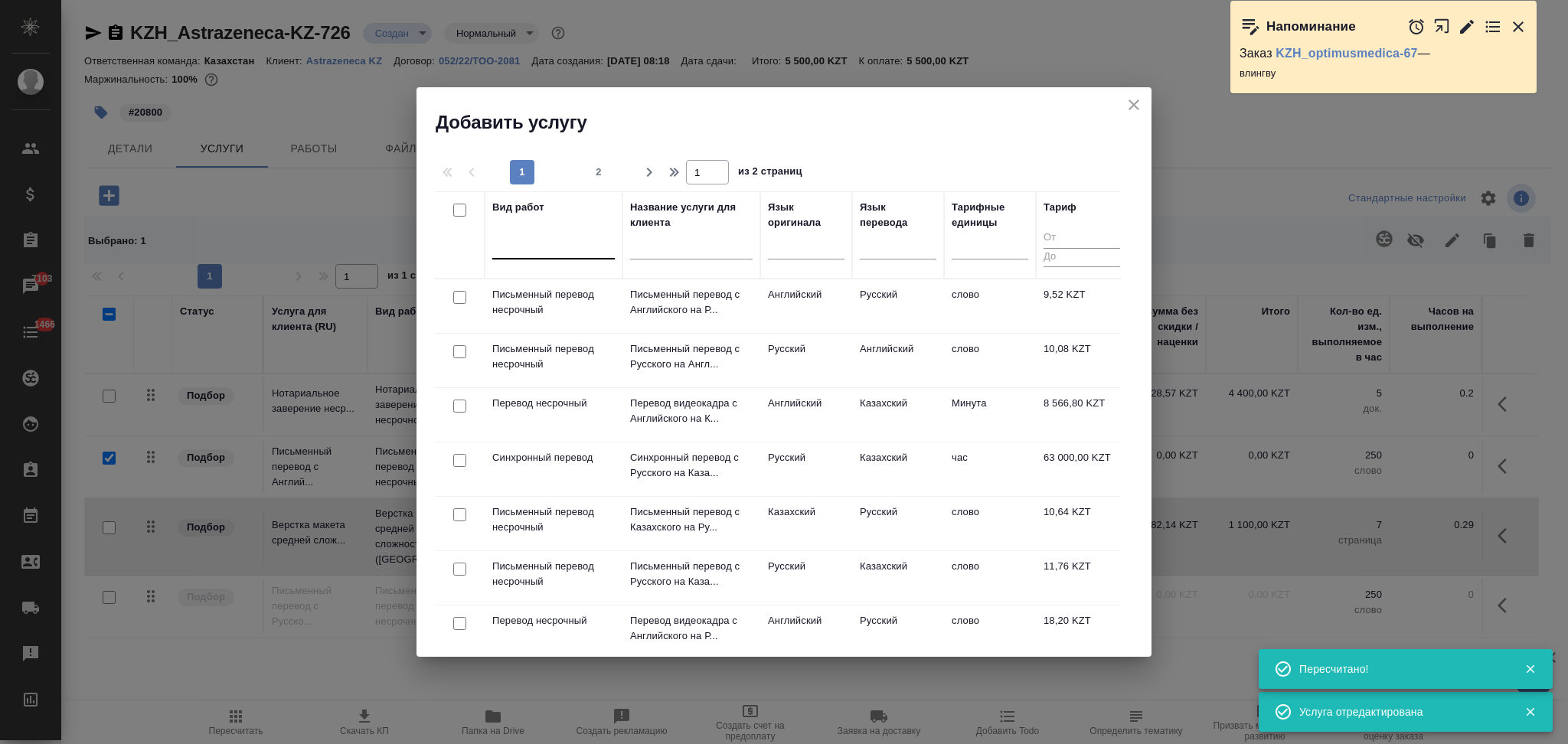
click at [543, 240] on div at bounding box center [553, 243] width 122 height 22
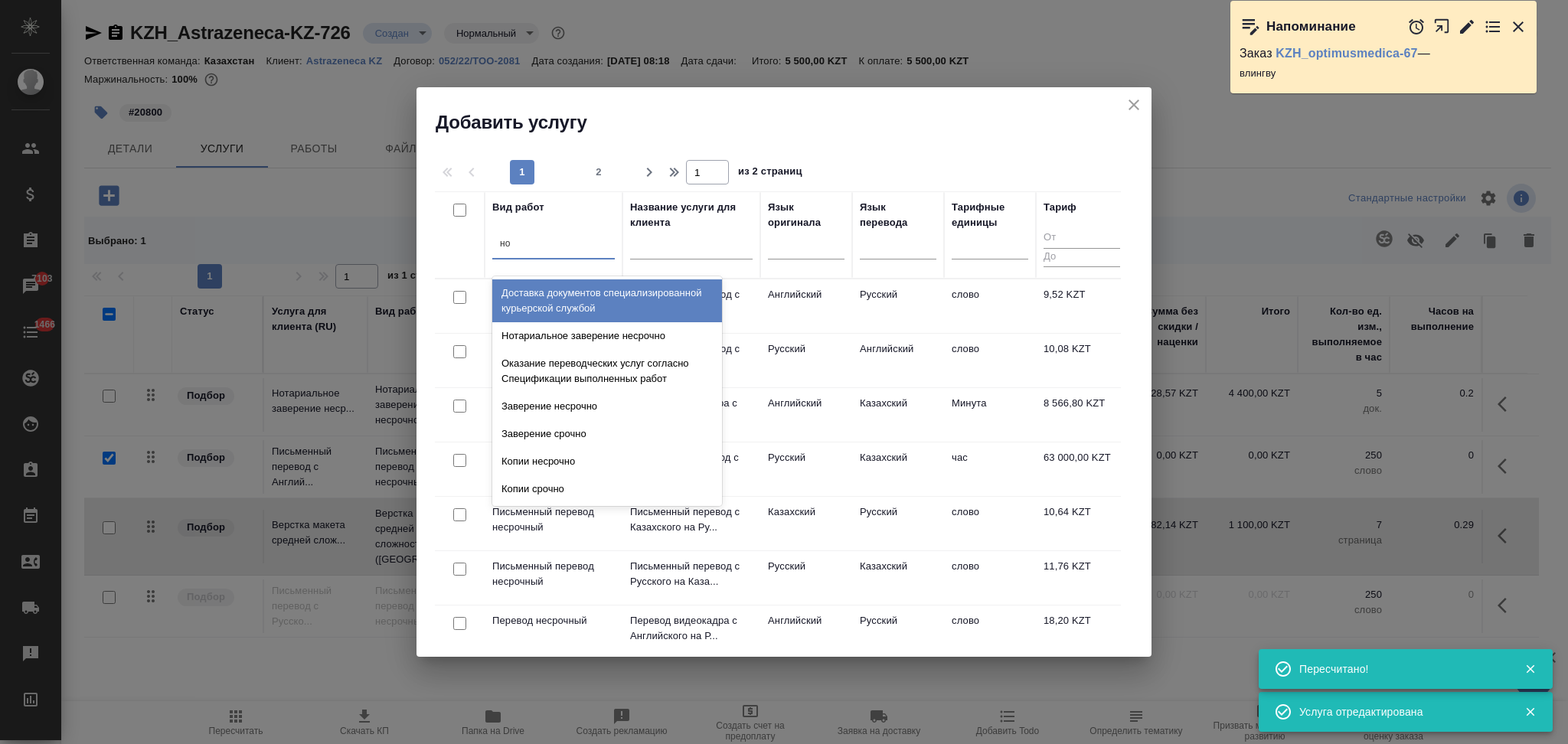
type input "нот"
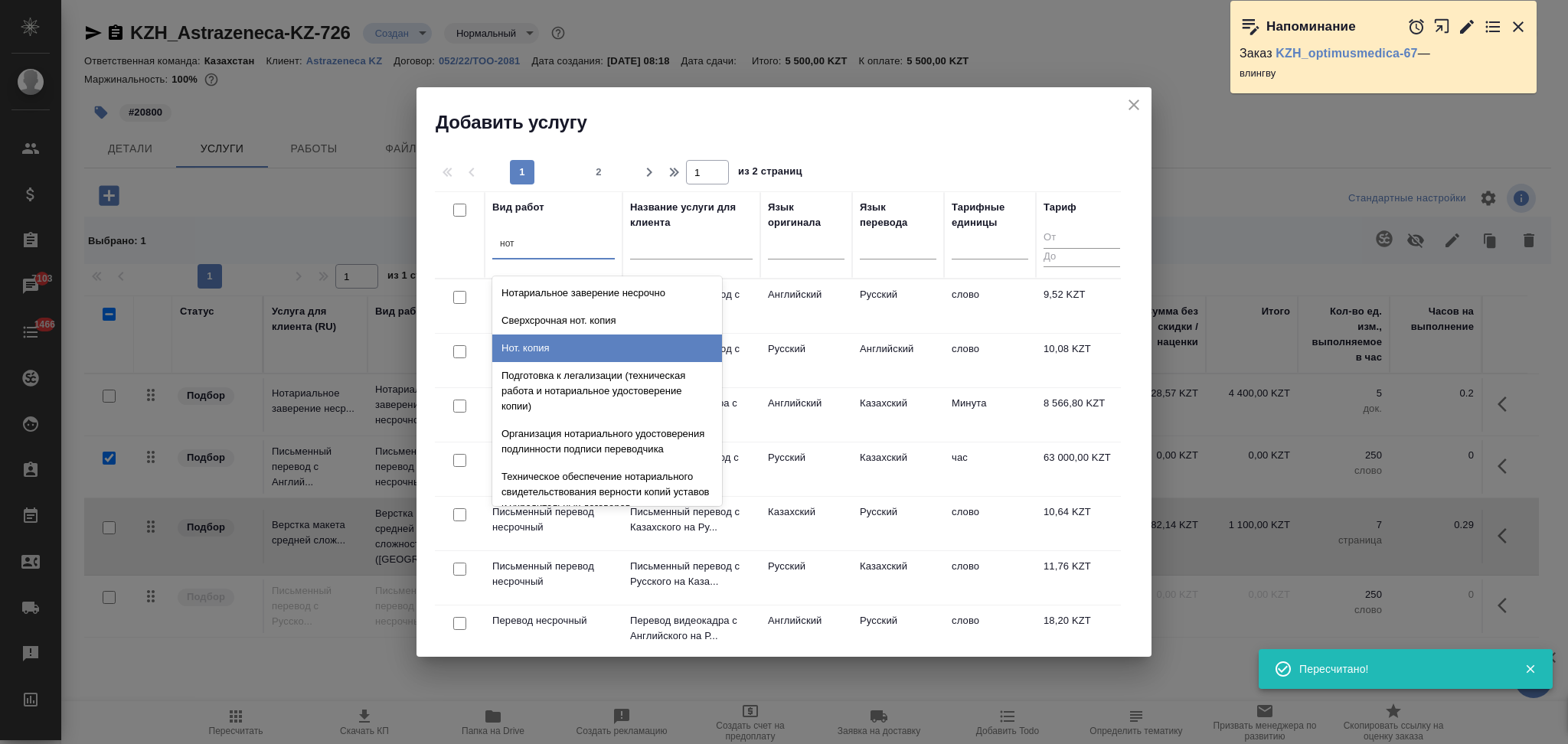
click at [540, 335] on div "Нот. копия" at bounding box center [606, 348] width 229 height 28
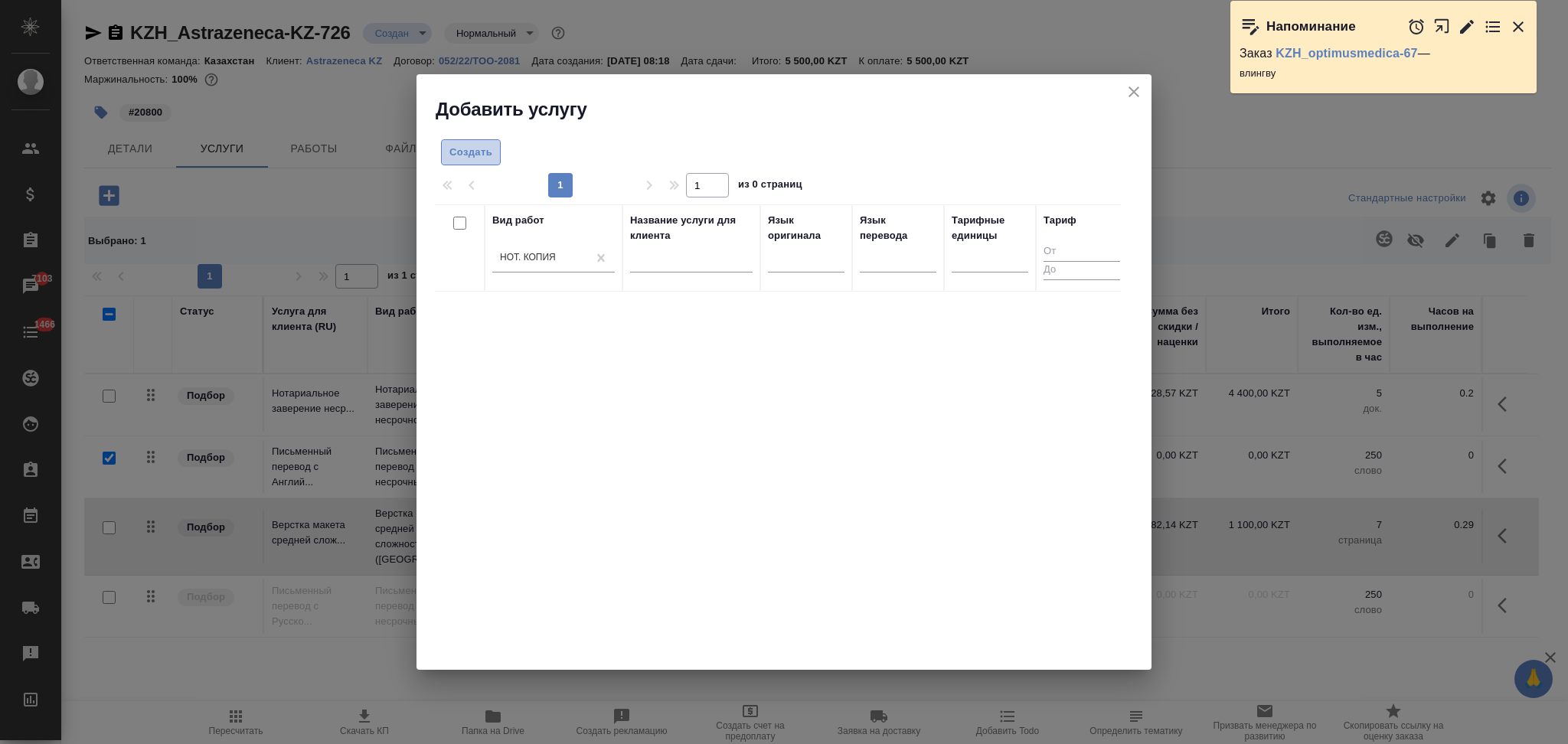
click at [481, 152] on span "Создать" at bounding box center [470, 153] width 43 height 17
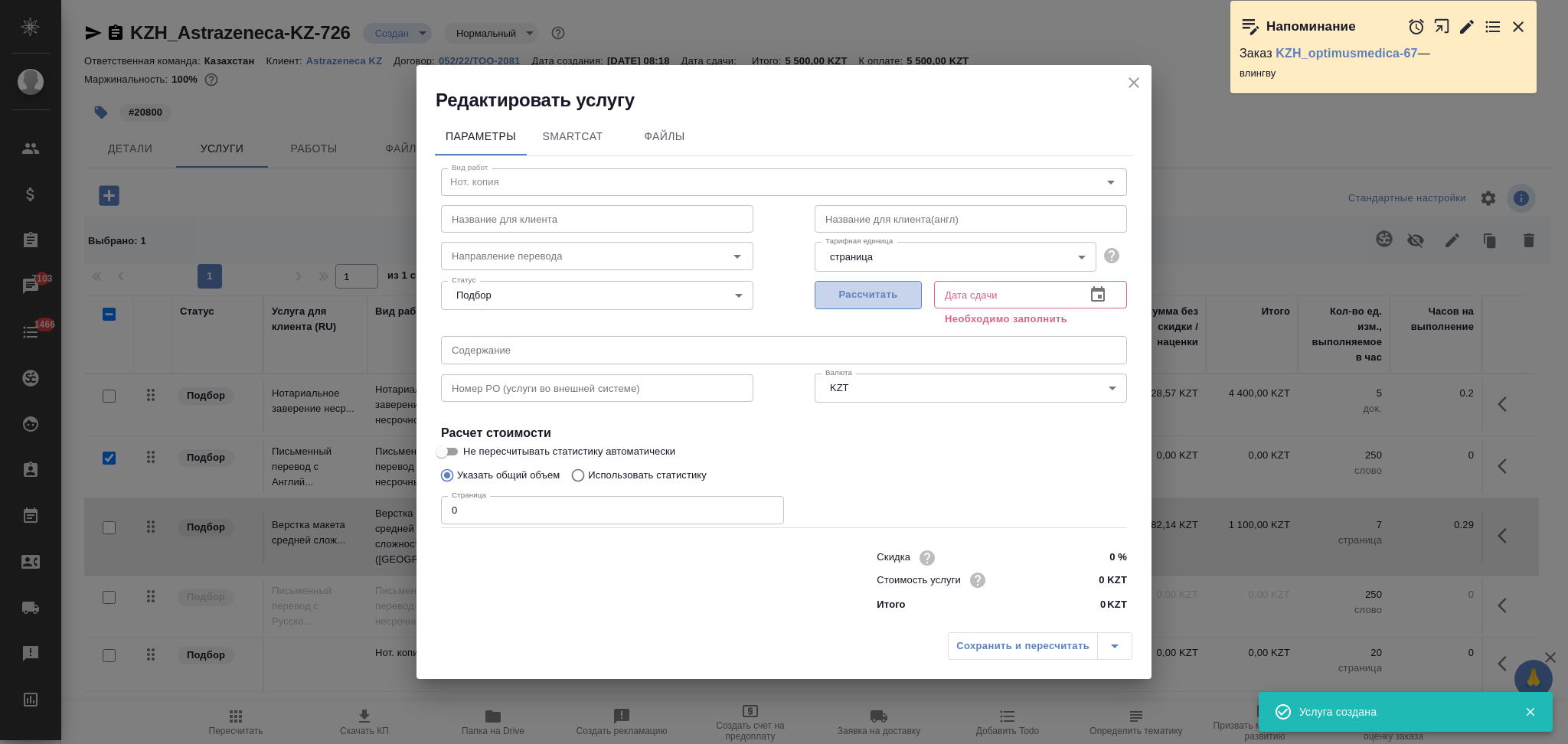
click at [873, 302] on span "Рассчитать" at bounding box center [868, 295] width 91 height 17
type input "02.10.2025 08:45"
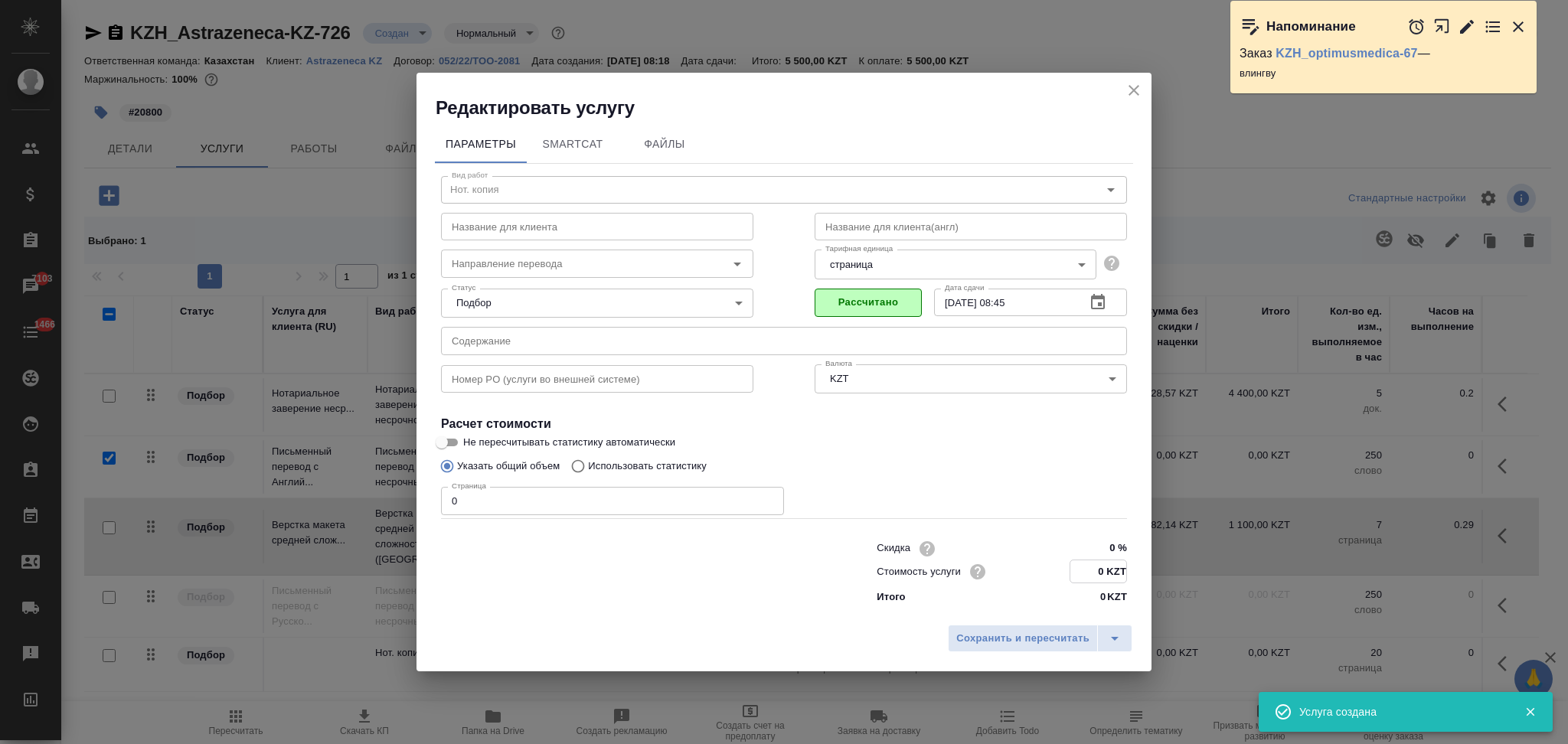
click at [1101, 574] on input "0 KZT" at bounding box center [1099, 570] width 56 height 22
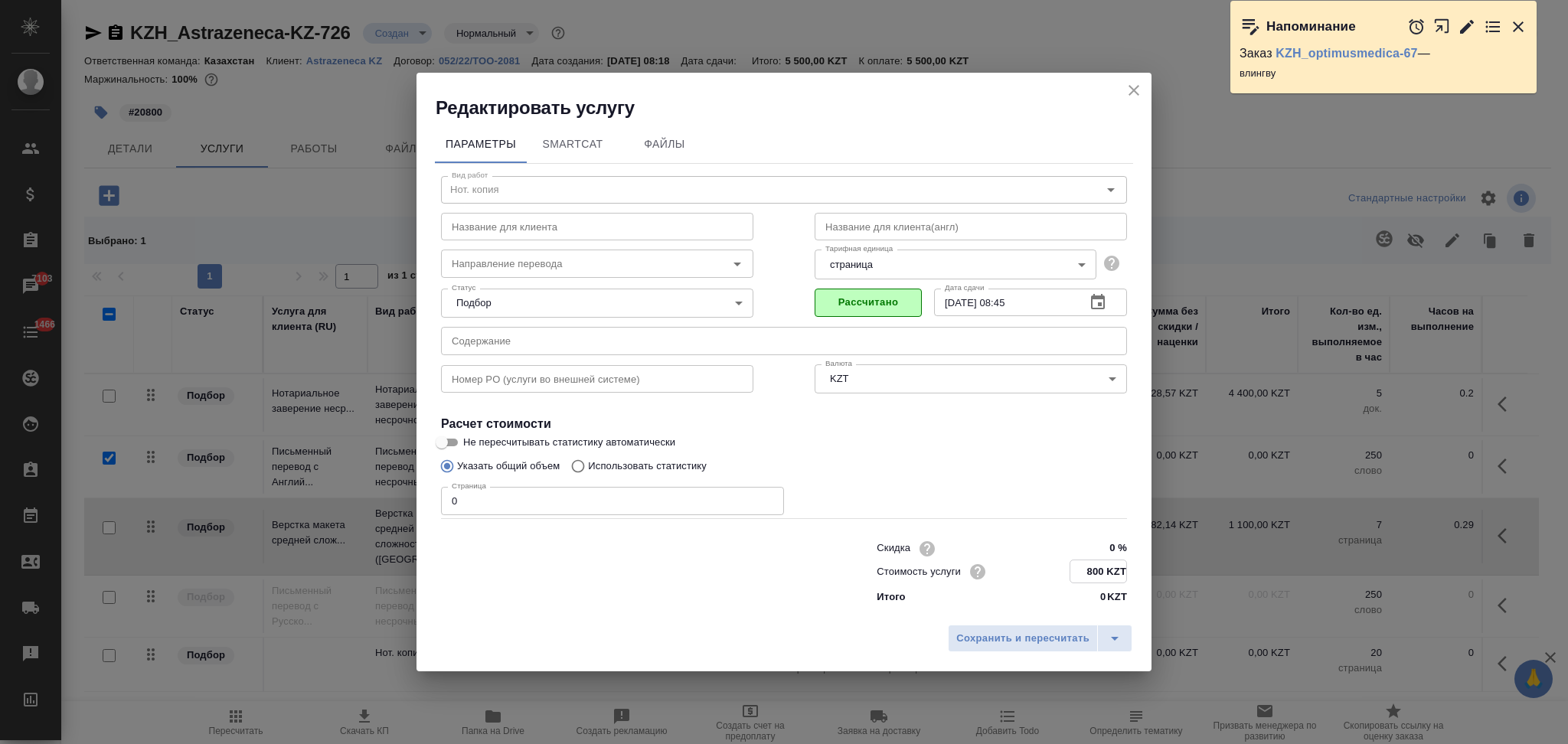
type input "800 KZT"
drag, startPoint x: 473, startPoint y: 502, endPoint x: 448, endPoint y: 499, distance: 25.2
click at [448, 499] on input "0" at bounding box center [612, 502] width 343 height 28
type input "6"
click at [986, 632] on span "Сохранить и пересчитать" at bounding box center [1023, 638] width 134 height 17
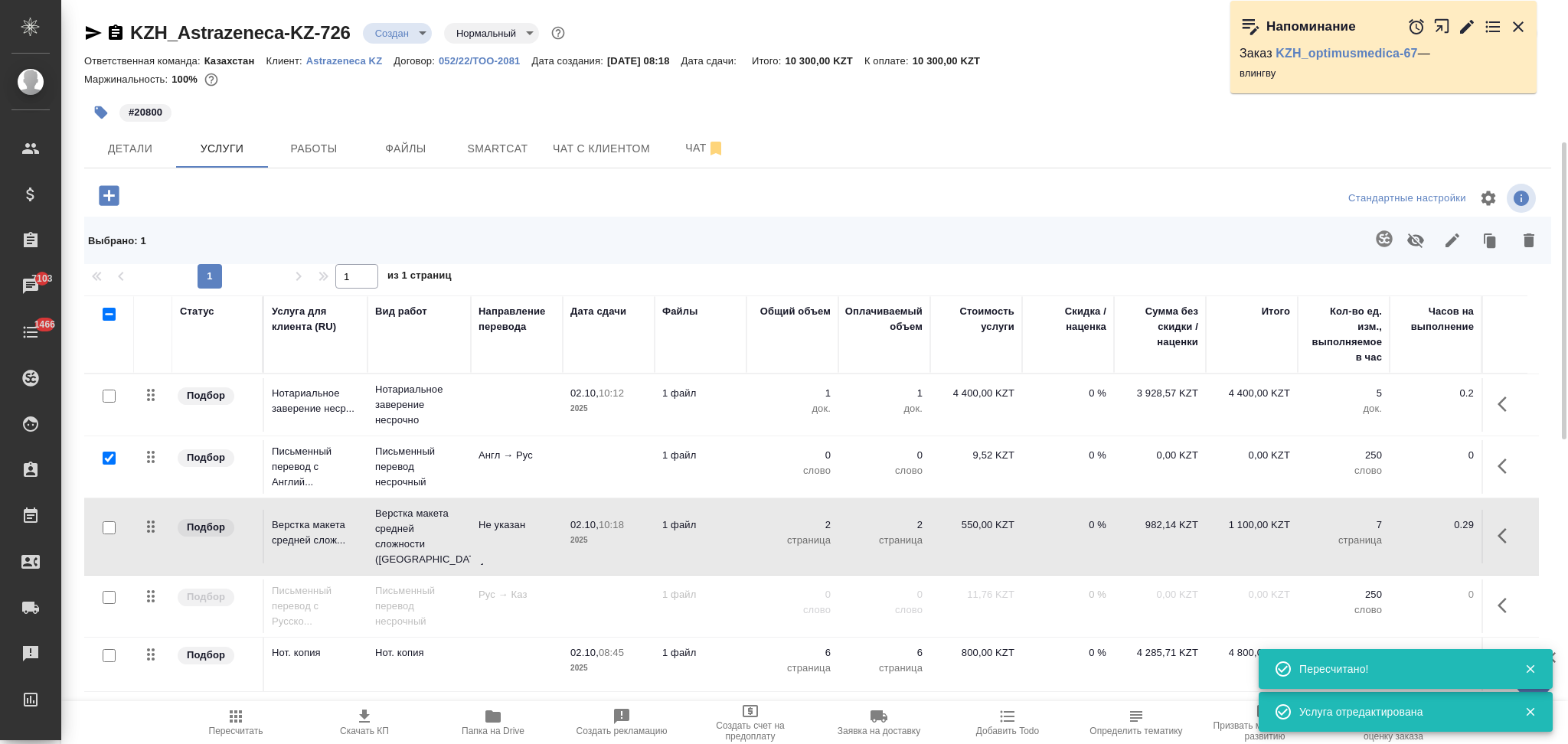
scroll to position [102, 0]
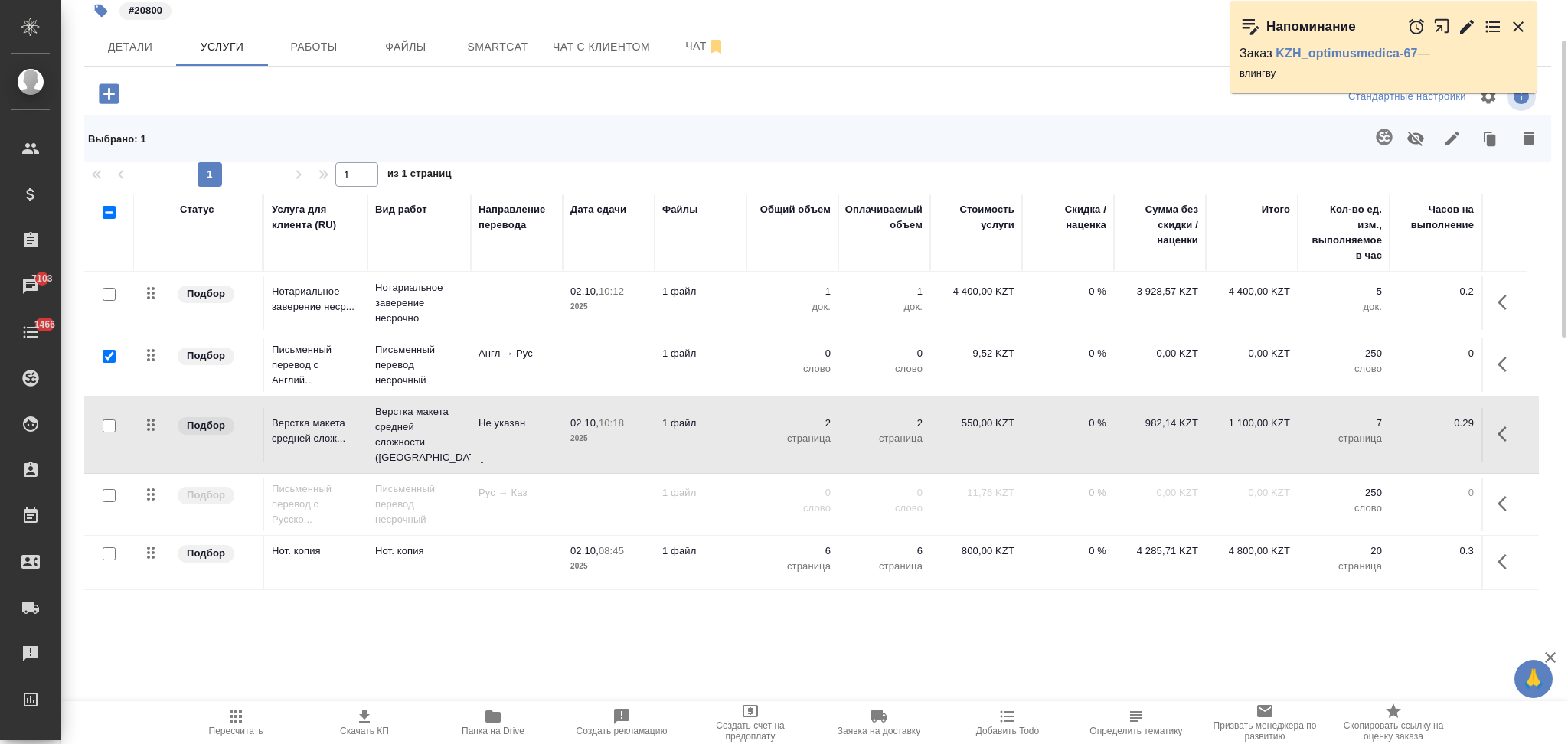
click at [593, 359] on td at bounding box center [608, 365] width 92 height 53
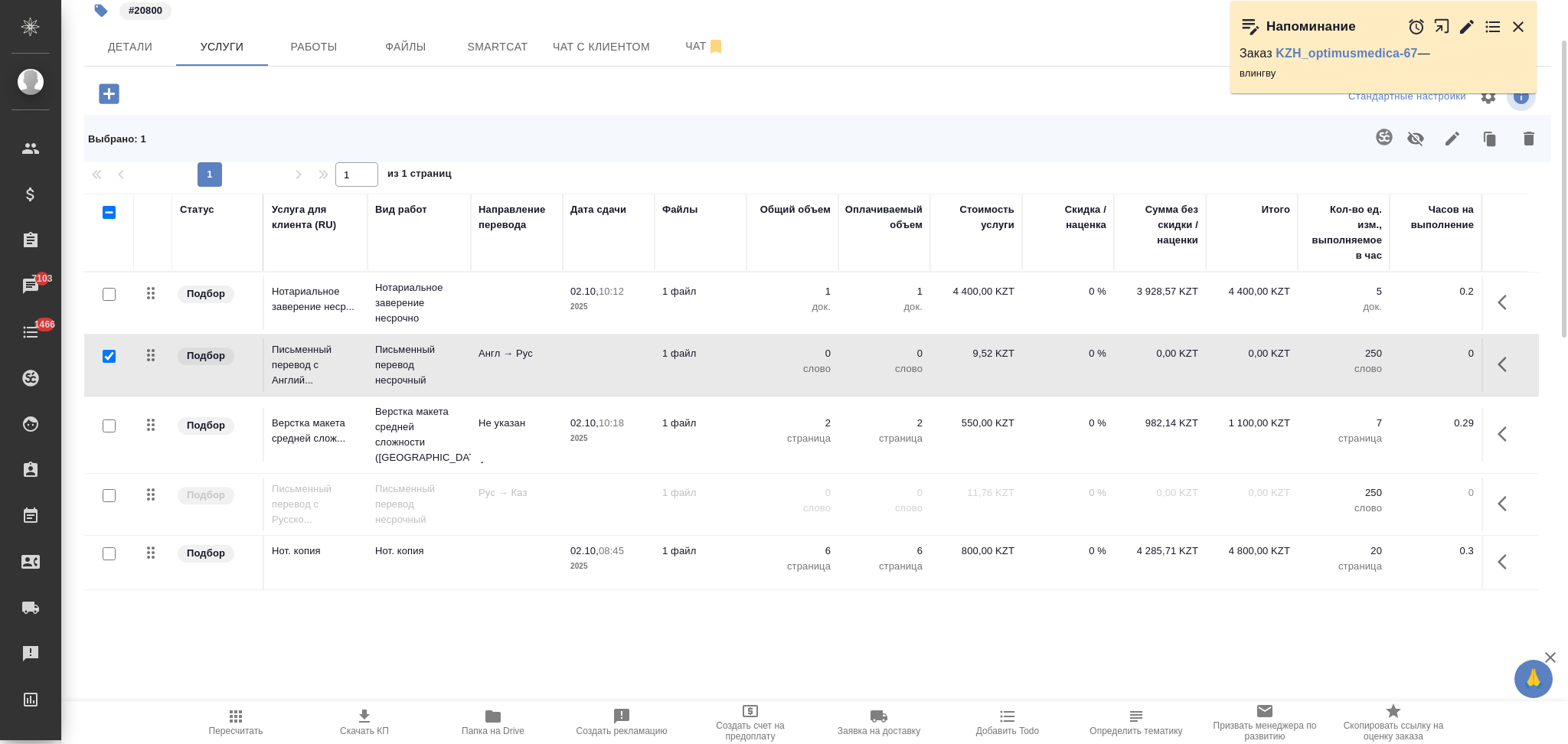
click at [593, 359] on td at bounding box center [608, 365] width 92 height 53
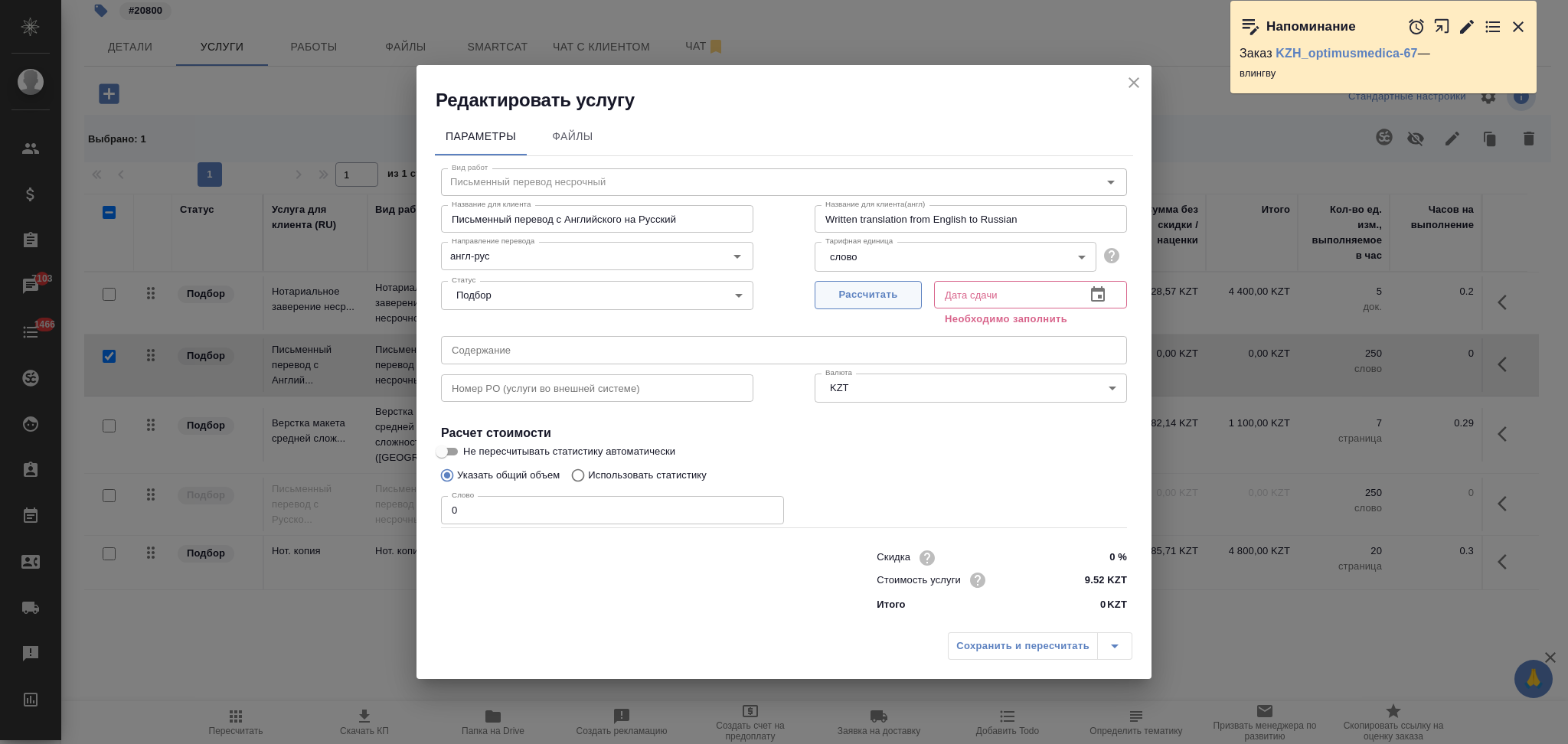
click at [826, 304] on button "Рассчитать" at bounding box center [868, 295] width 107 height 28
type input "02.10.2025 08:46"
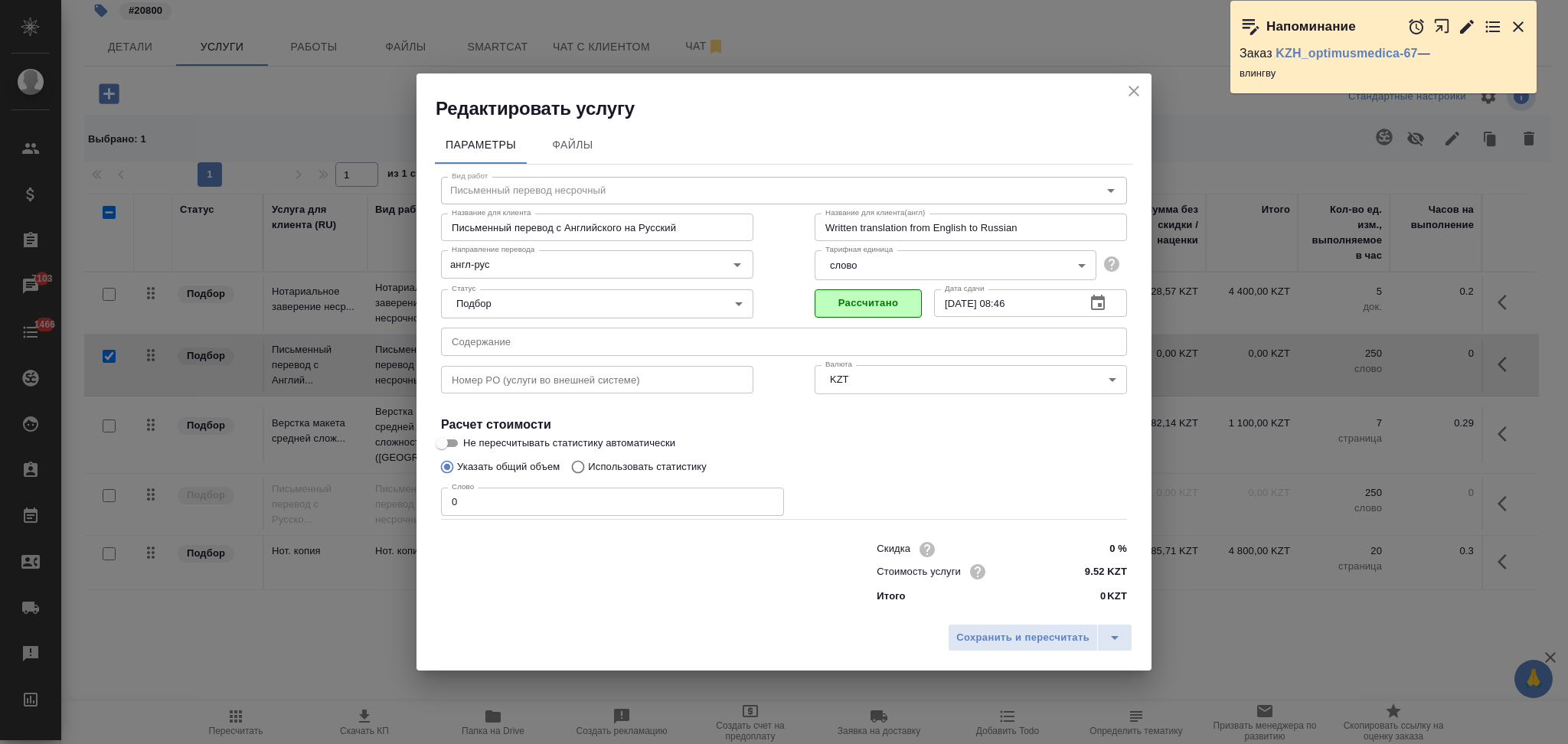
click at [578, 466] on input "Использовать статистику" at bounding box center [576, 467] width 24 height 29
radio input "true"
radio input "false"
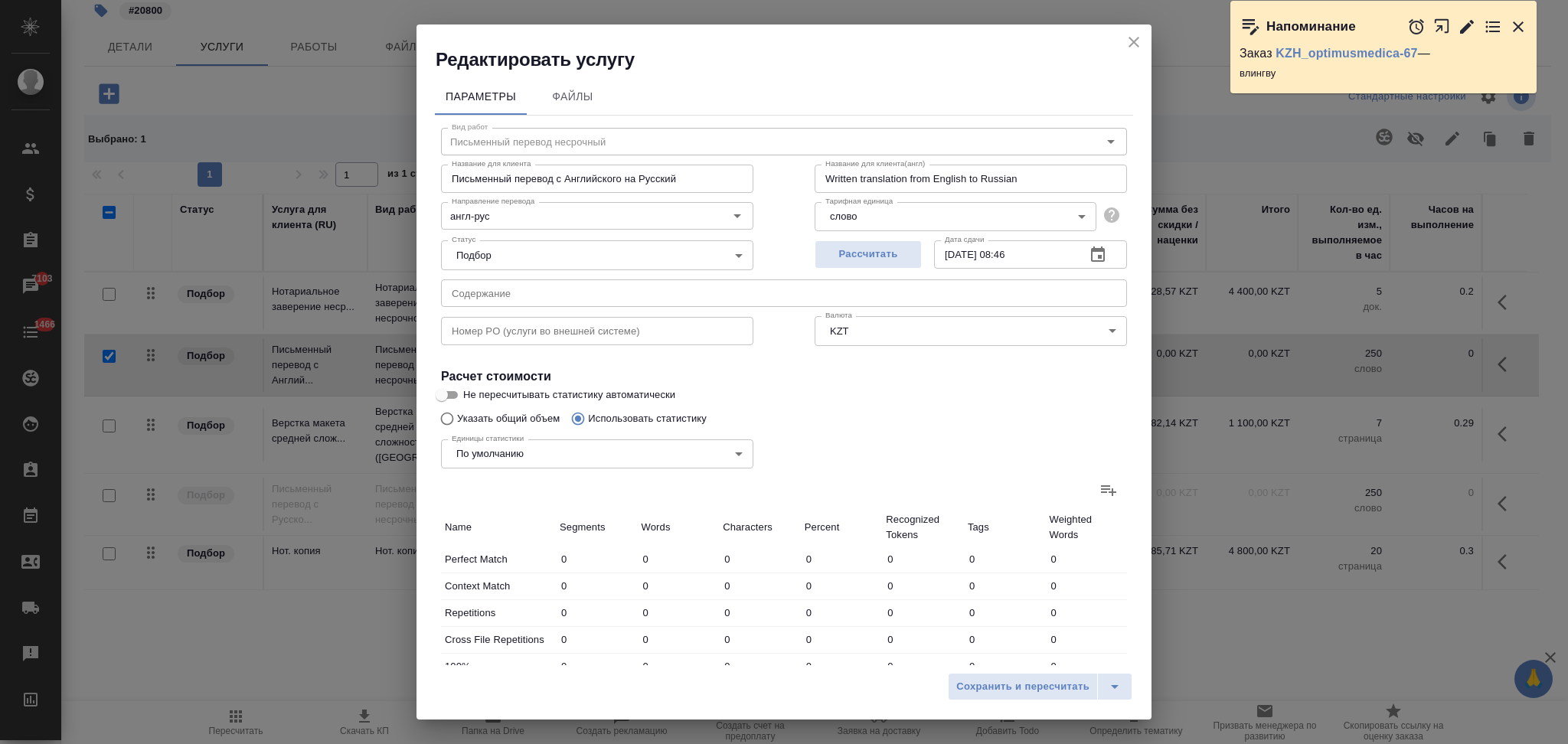
click at [1099, 484] on icon at bounding box center [1108, 489] width 18 height 18
click at [0, 0] on input "file" at bounding box center [0, 0] width 0 height 0
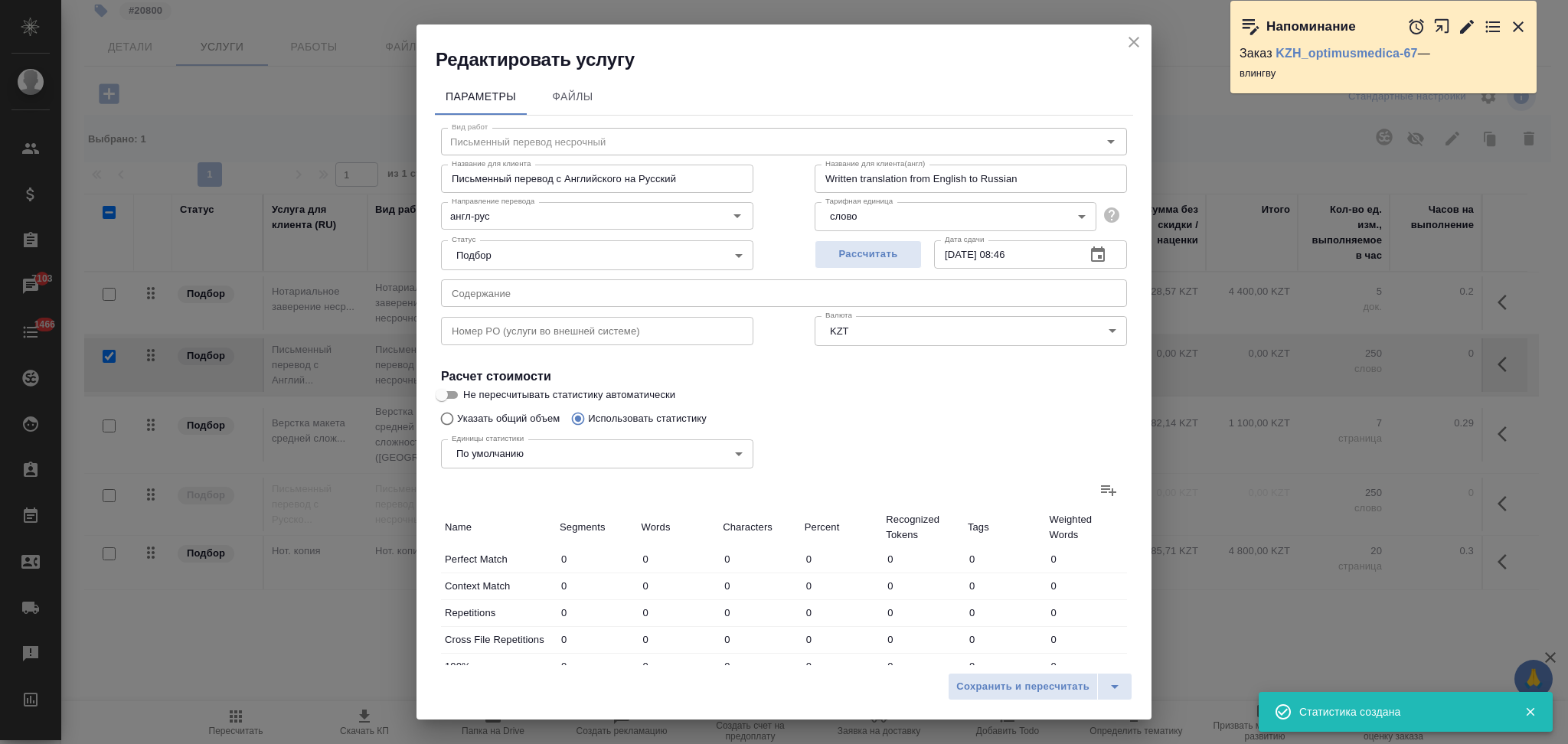
type input "2"
type input "11"
type input "49"
type input "1"
type input "2"
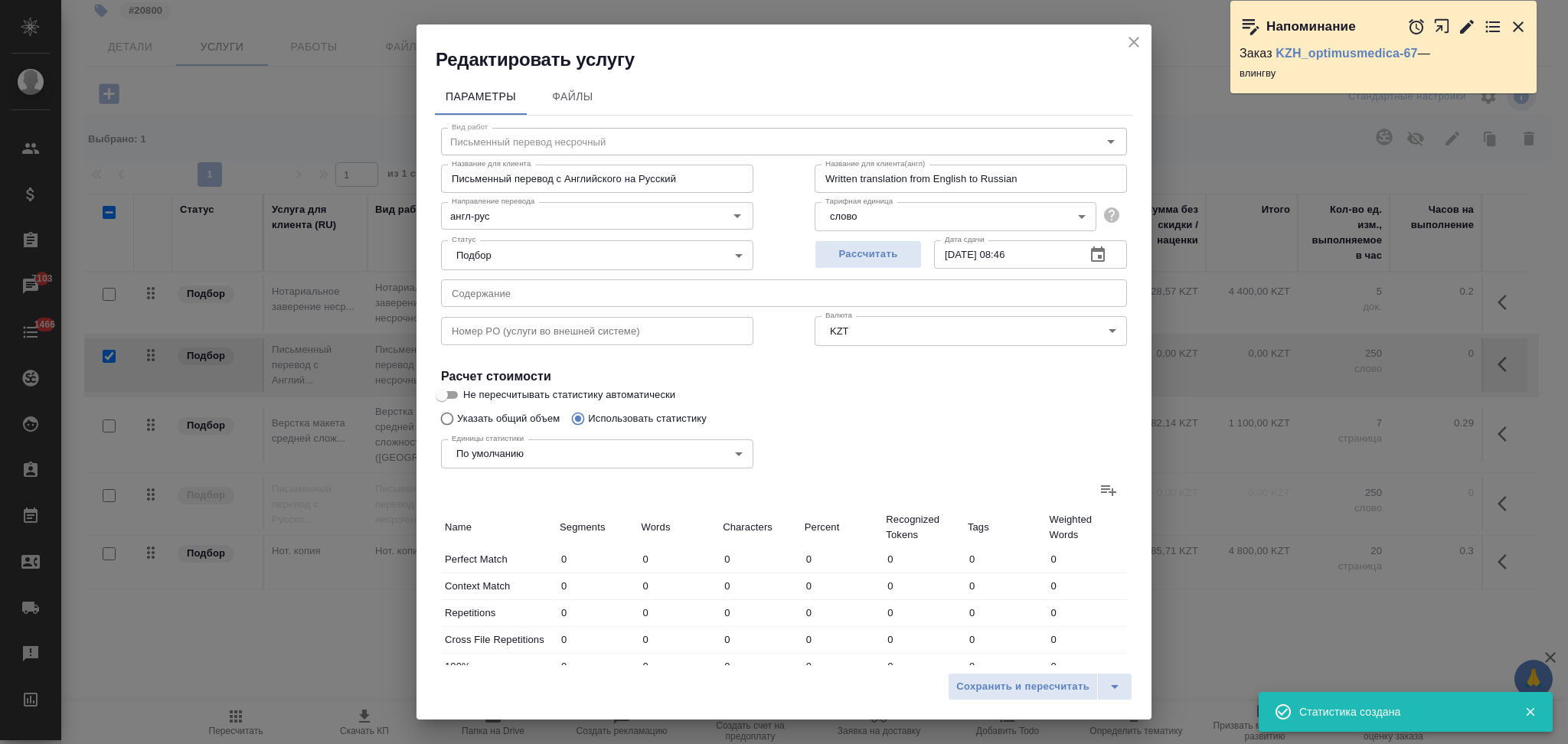
type input "16"
type input "2"
type input "8"
type input "42"
type input "29"
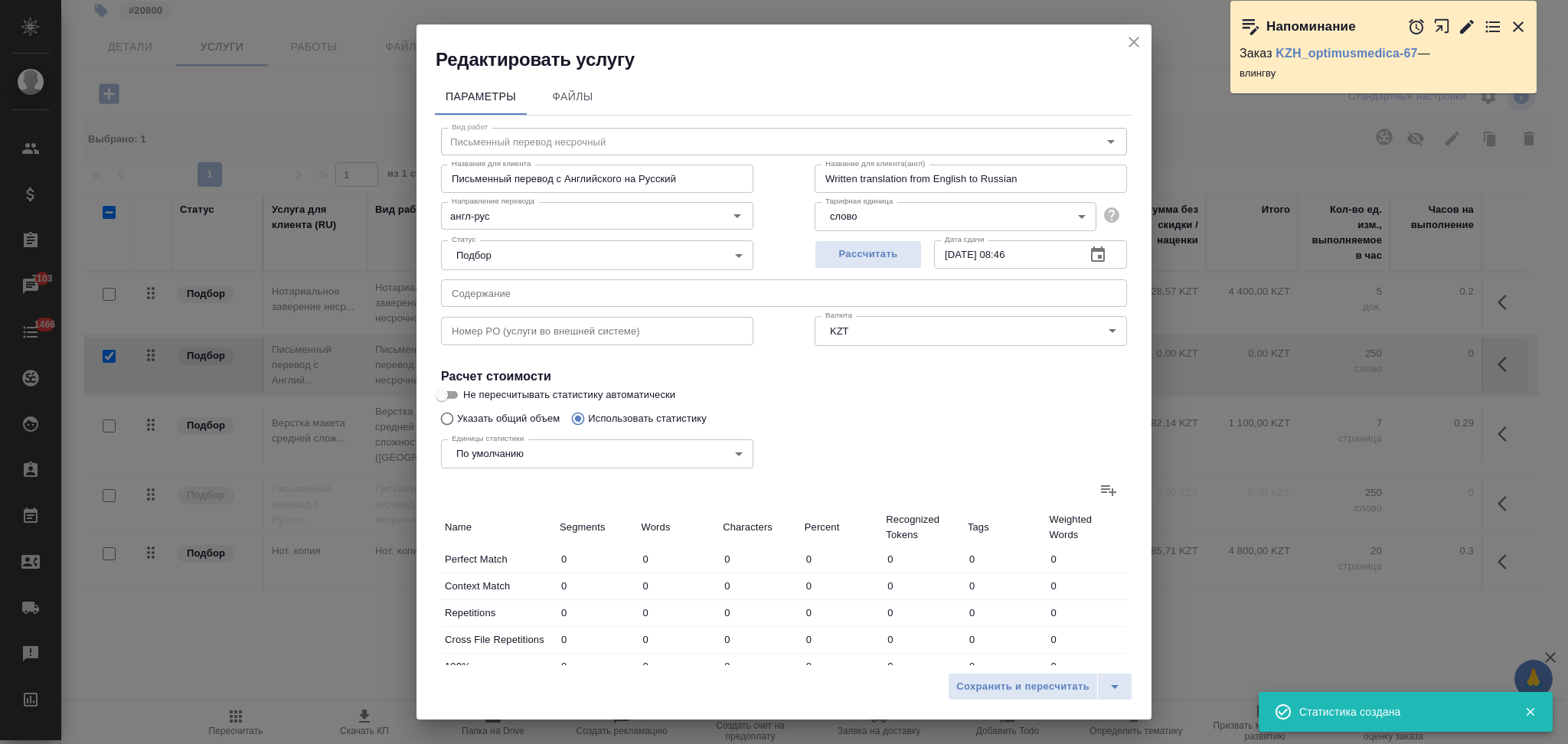
type input "391"
type input "2810"
type input "34"
type input "412"
type input "2917"
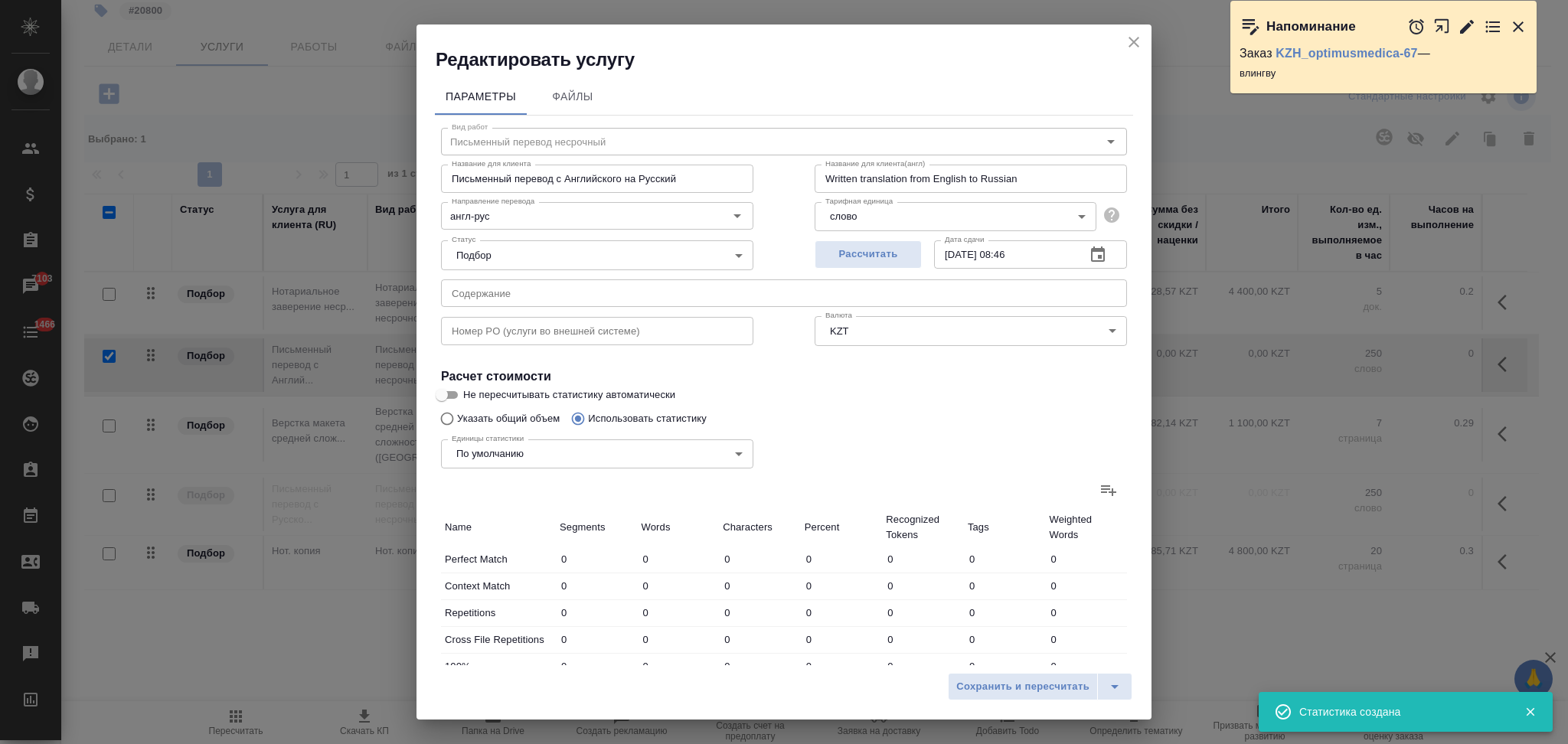
type input "34"
type input "412"
type input "2917"
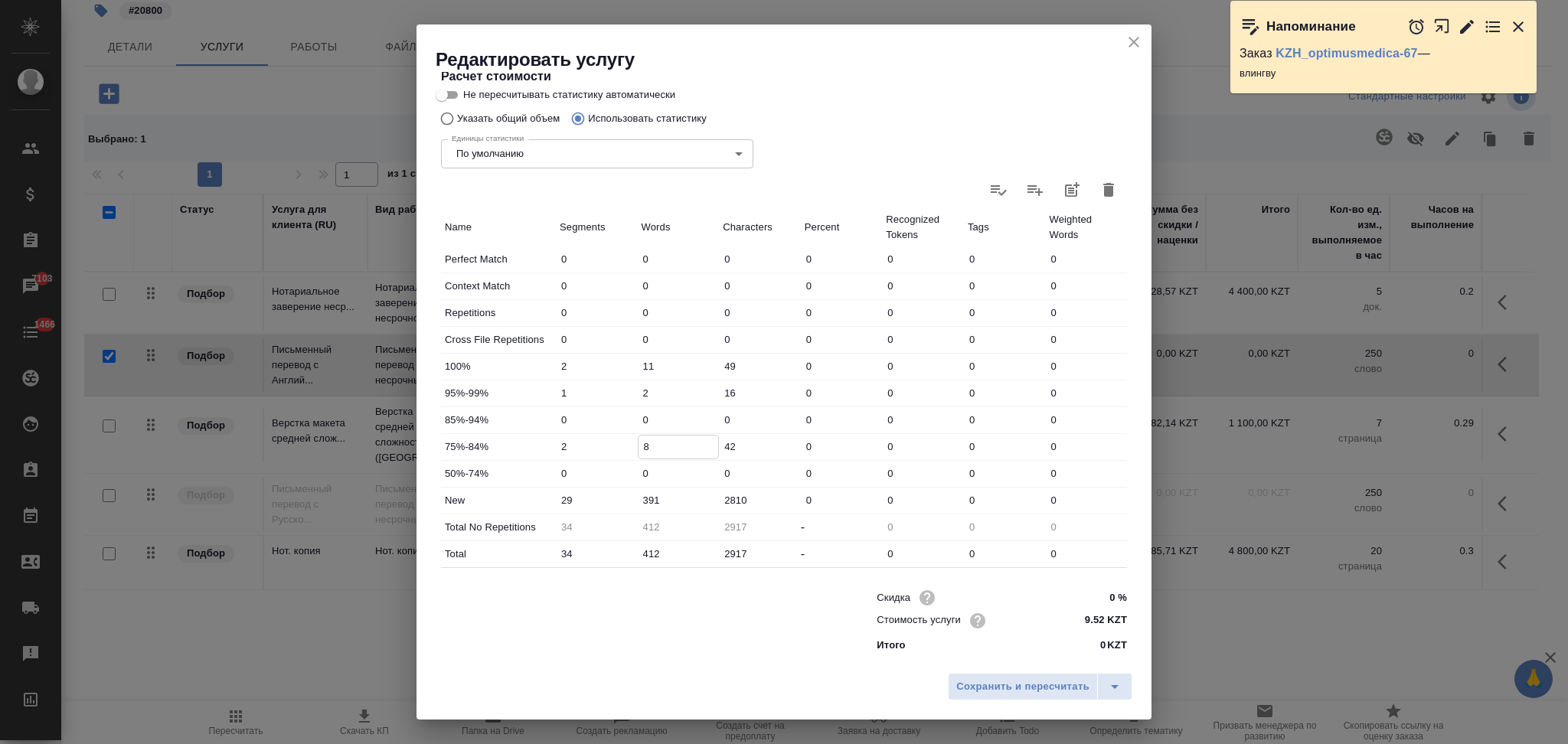
drag, startPoint x: 647, startPoint y: 447, endPoint x: 615, endPoint y: 443, distance: 32.2
click at [615, 443] on div "75%-84% 2 8 42 0 0 0 0" at bounding box center [784, 447] width 686 height 26
type input "0"
drag, startPoint x: 640, startPoint y: 392, endPoint x: 627, endPoint y: 389, distance: 13.3
click at [627, 389] on div "95%-99% 1 2 16 0 0 0 0" at bounding box center [784, 393] width 686 height 26
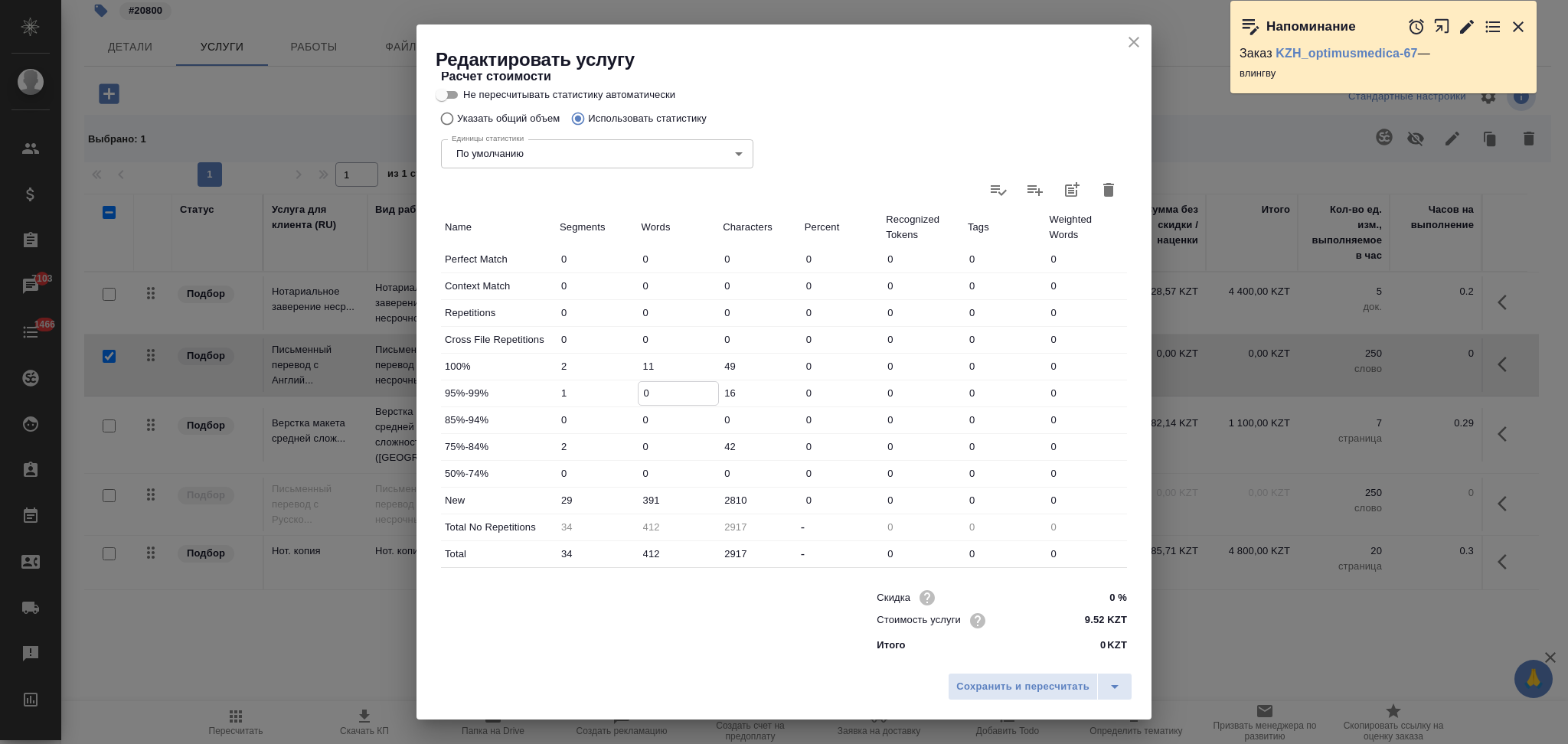
type input "0"
drag, startPoint x: 654, startPoint y: 370, endPoint x: 627, endPoint y: 362, distance: 28.2
click at [627, 362] on div "100% 2 11 49 0 0 0 0" at bounding box center [784, 366] width 686 height 26
type input "0"
drag, startPoint x: 663, startPoint y: 503, endPoint x: 566, endPoint y: 502, distance: 97.0
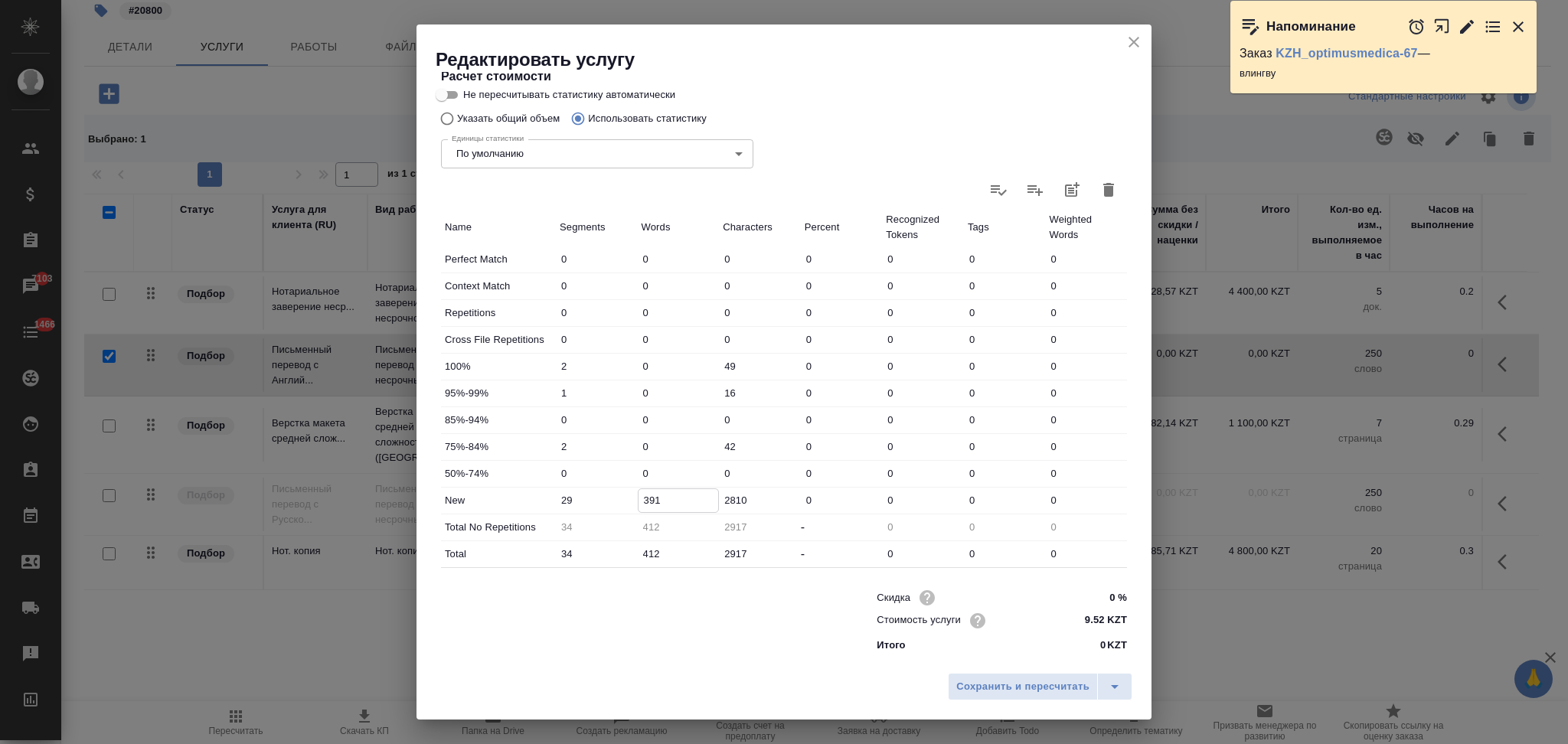
click at [566, 502] on div "New 29 391 2810 0 0 0 0" at bounding box center [784, 501] width 686 height 26
type input "412"
click at [963, 696] on button "Сохранить и пересчитать" at bounding box center [1023, 686] width 150 height 28
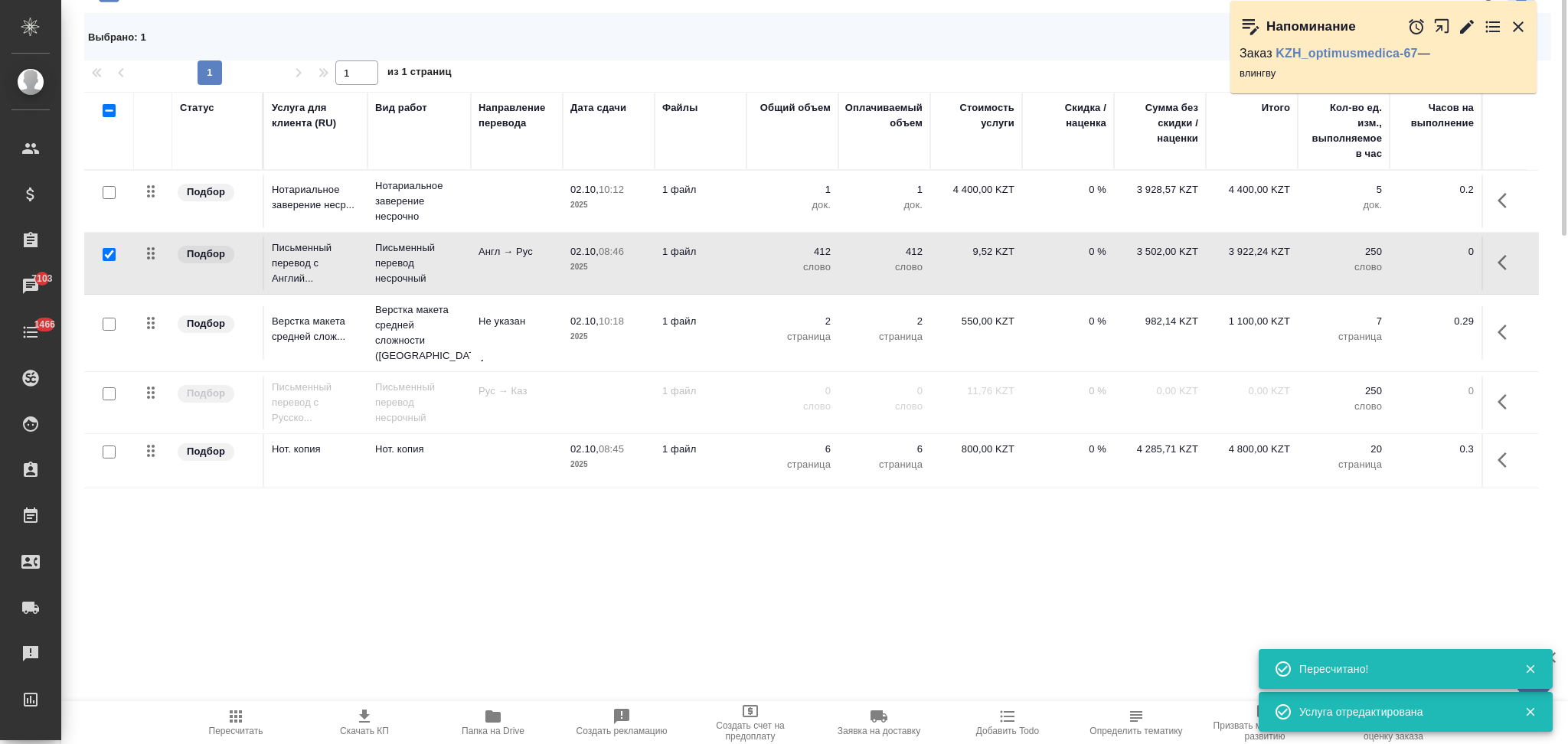
scroll to position [102, 0]
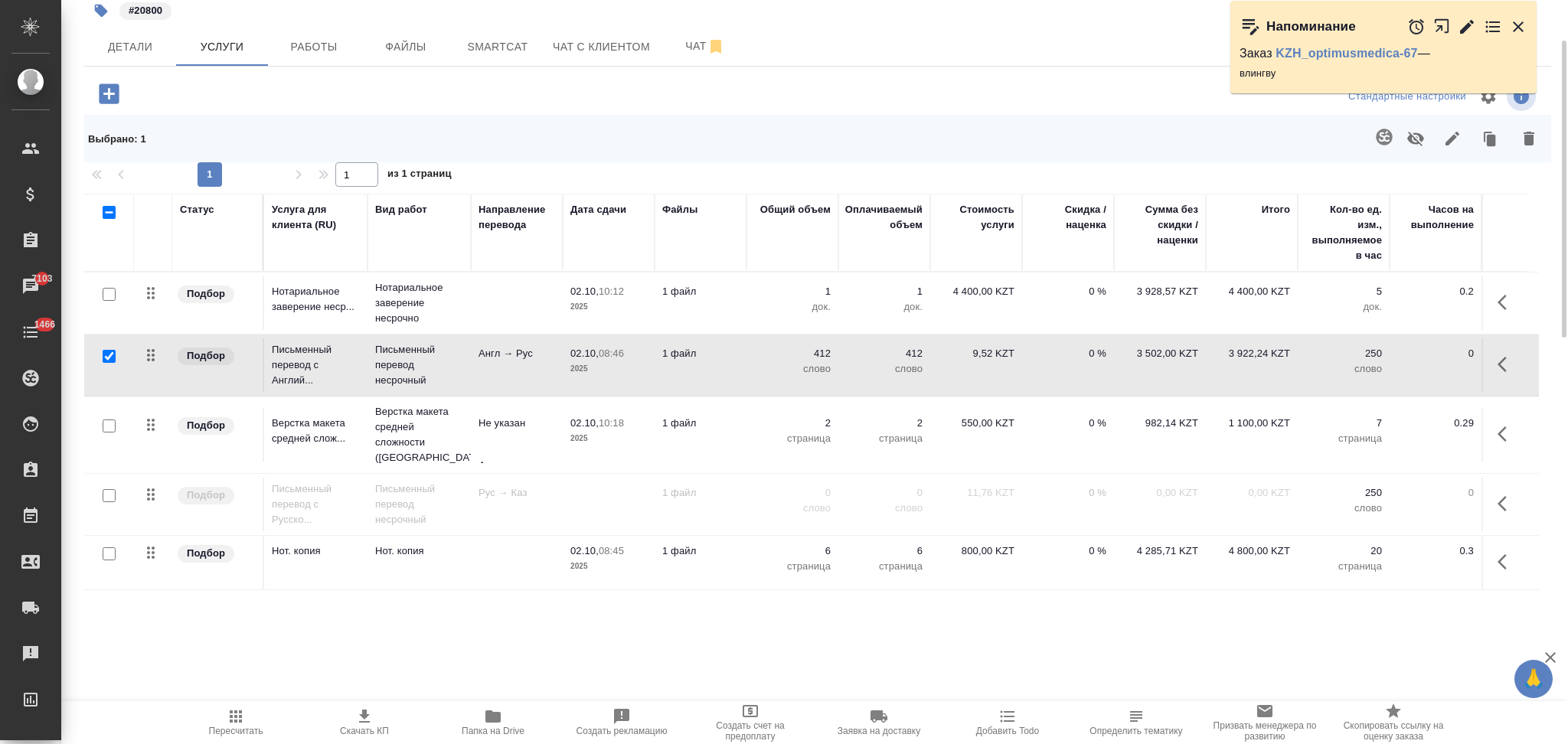
click at [495, 545] on td at bounding box center [517, 562] width 92 height 53
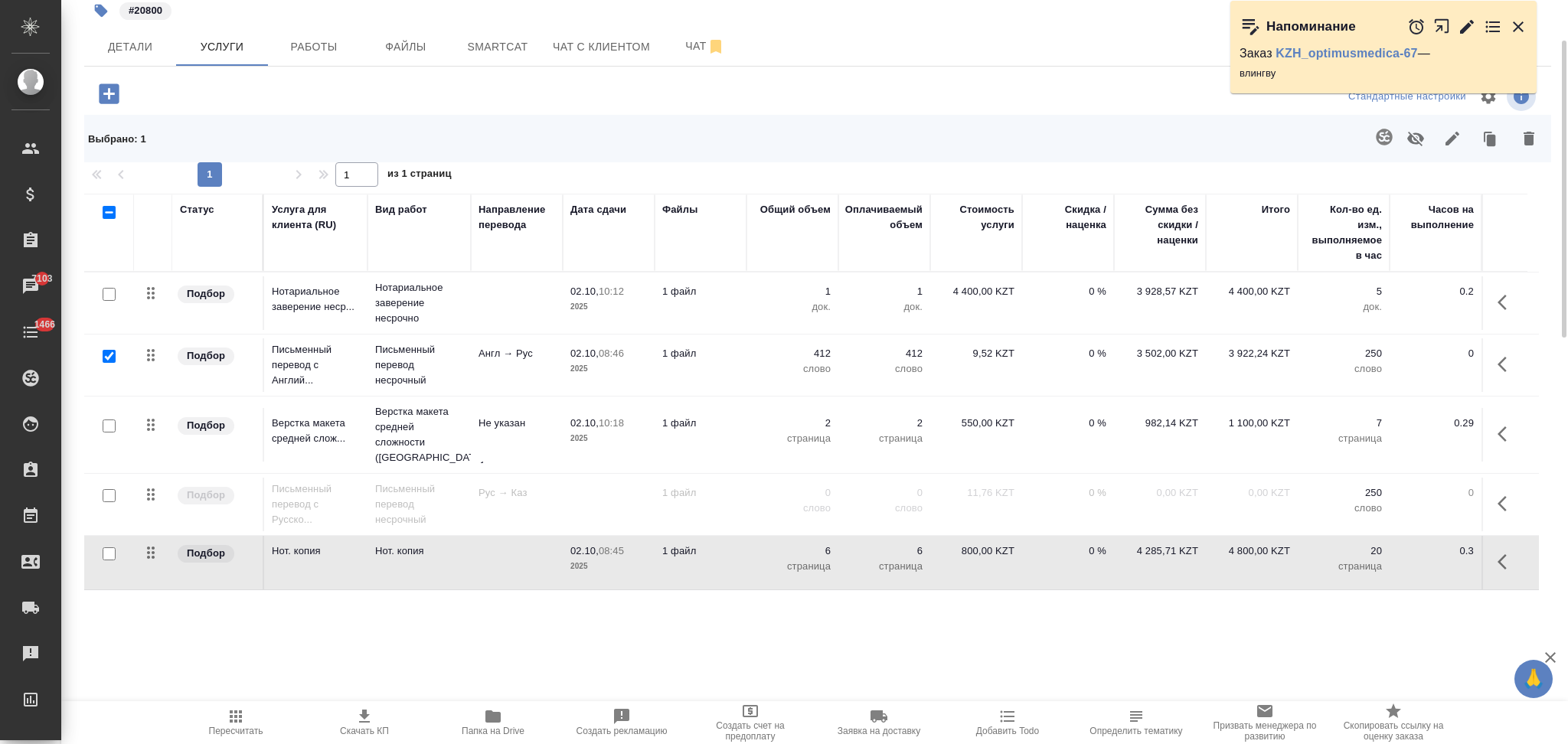
click at [495, 545] on td at bounding box center [517, 562] width 92 height 53
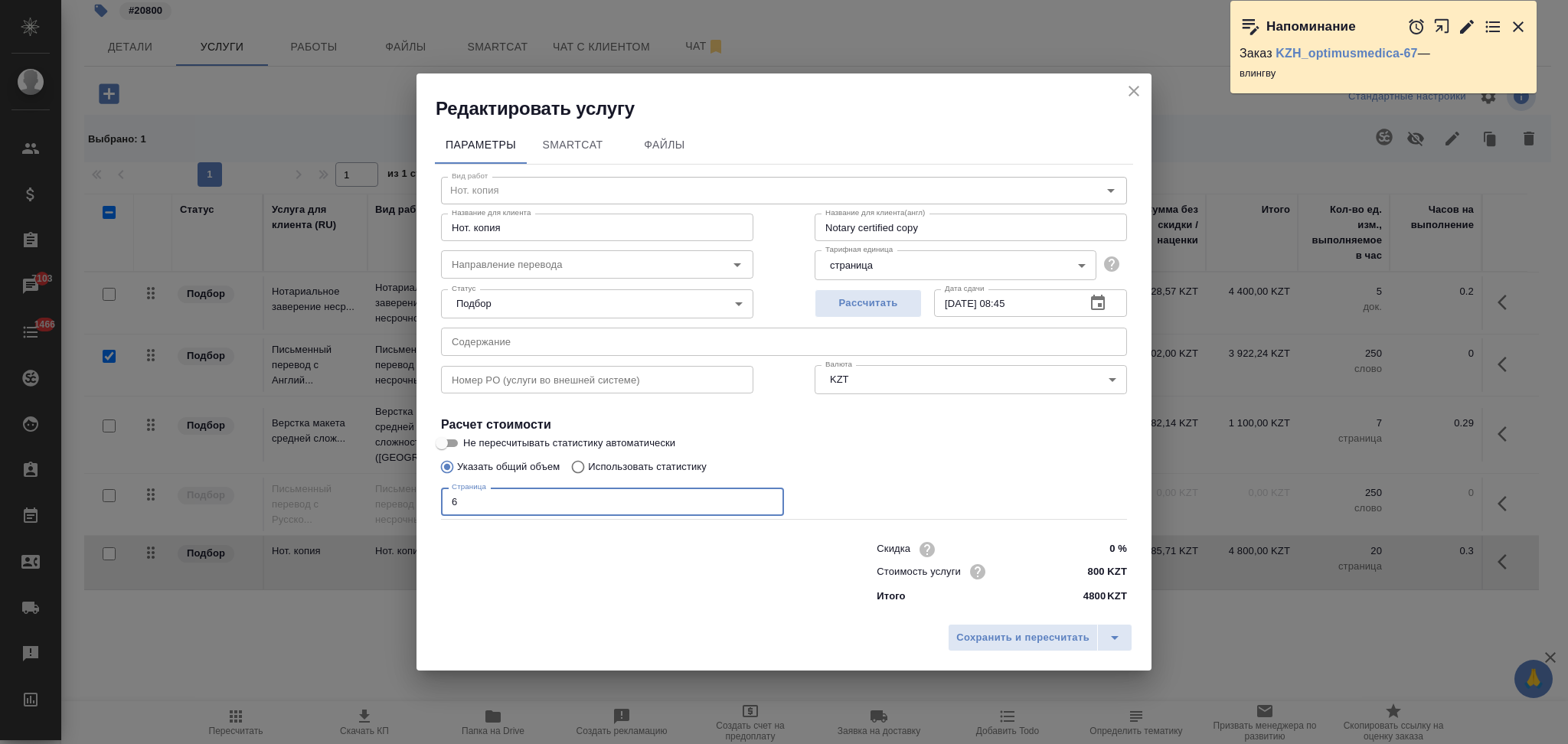
drag, startPoint x: 472, startPoint y: 503, endPoint x: 400, endPoint y: 497, distance: 72.2
click at [400, 497] on div "Редактировать услугу Параметры SmartCat Файлы Вид работ Нот. копия Вид работ На…" at bounding box center [784, 372] width 1568 height 744
type input "18"
click at [970, 645] on span "Сохранить и пересчитать" at bounding box center [1023, 638] width 134 height 17
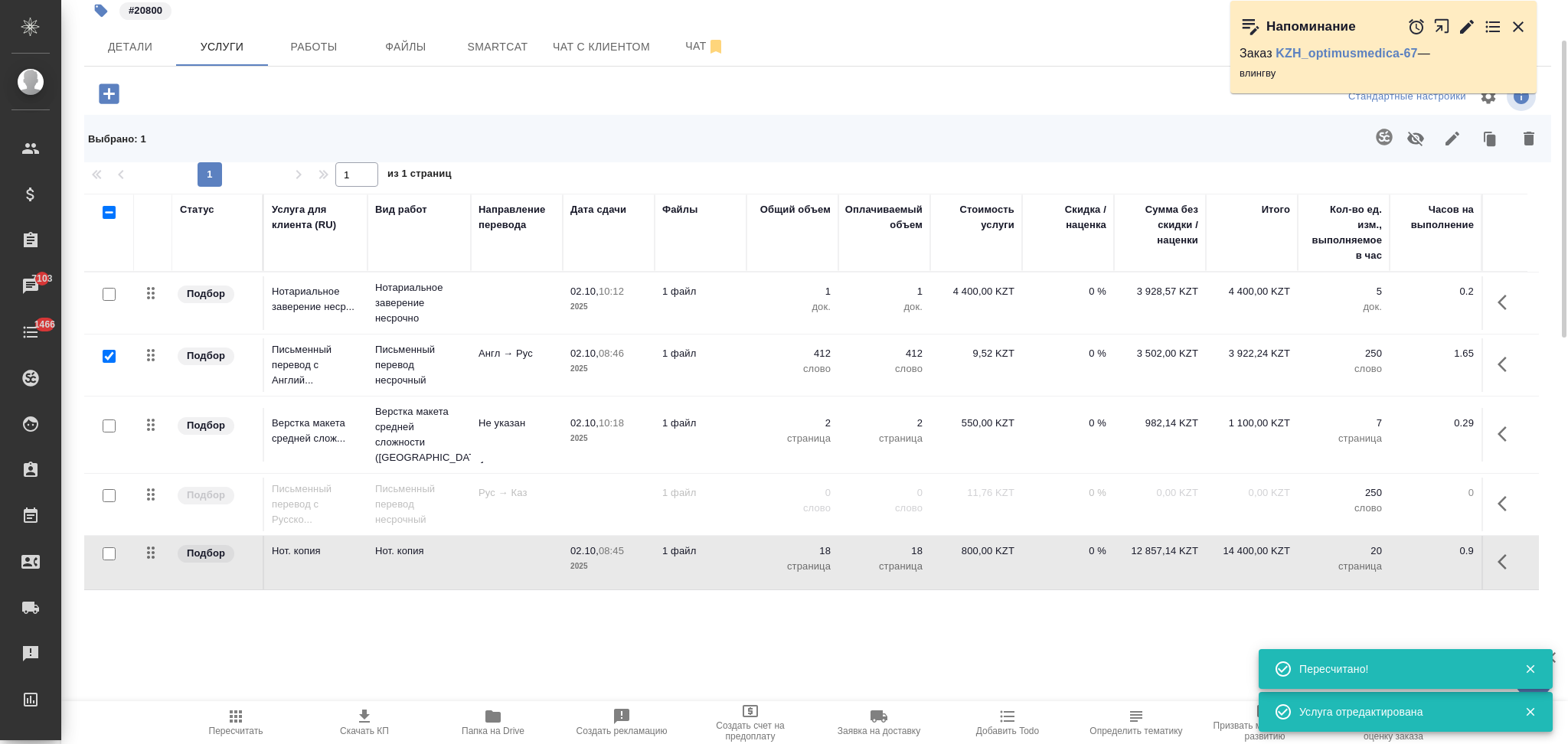
click at [235, 709] on icon "button" at bounding box center [236, 716] width 18 height 18
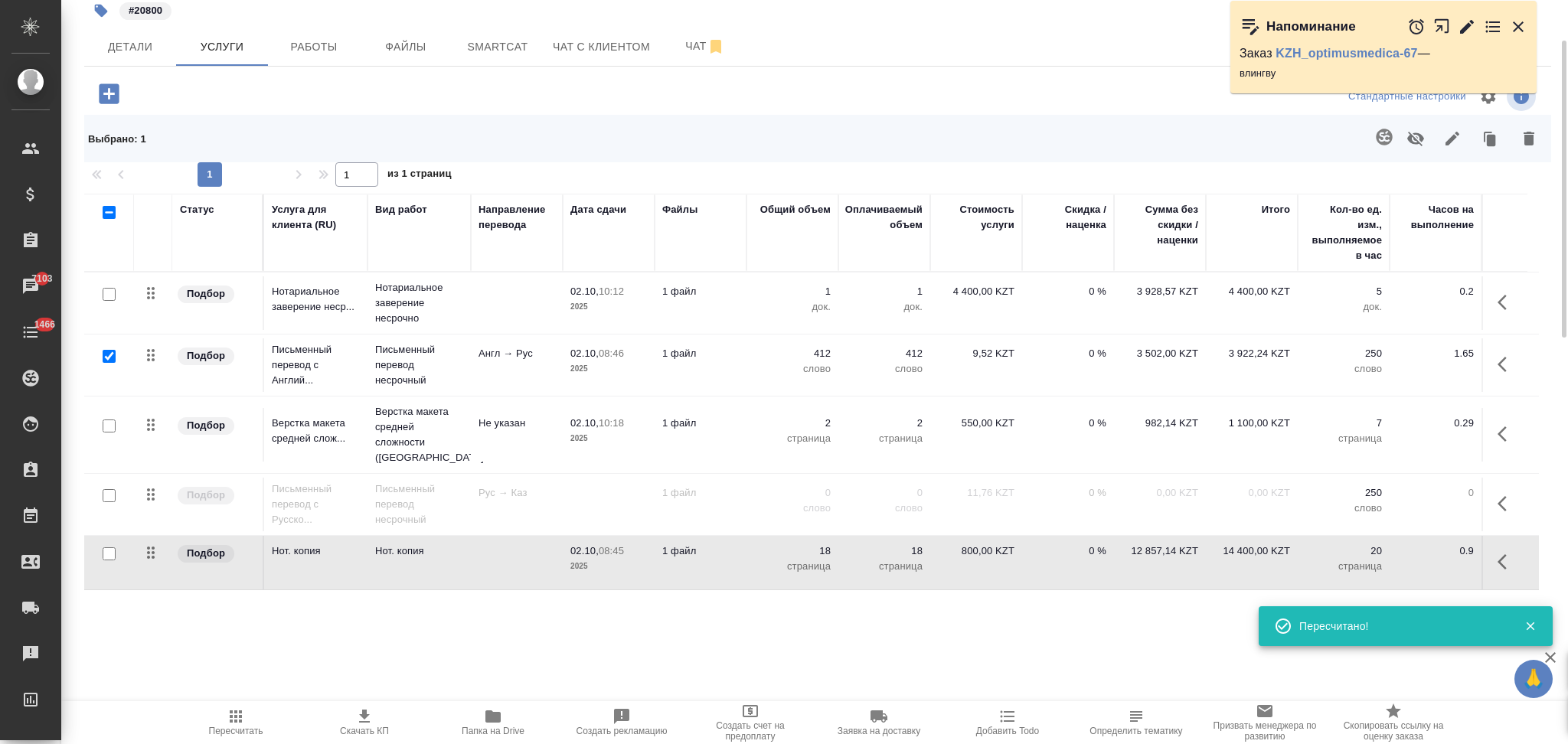
scroll to position [0, 0]
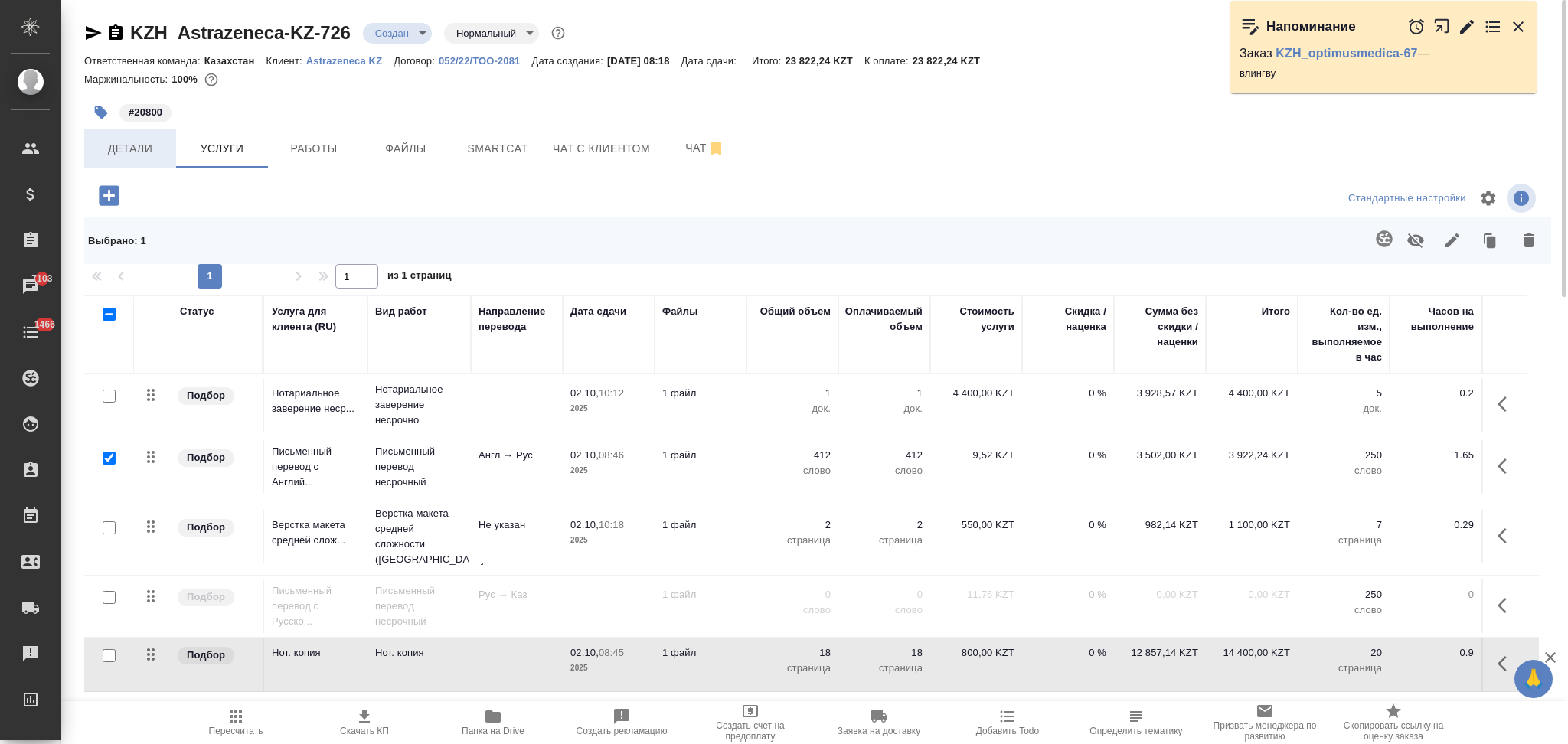
click at [135, 152] on span "Детали" at bounding box center [130, 149] width 73 height 19
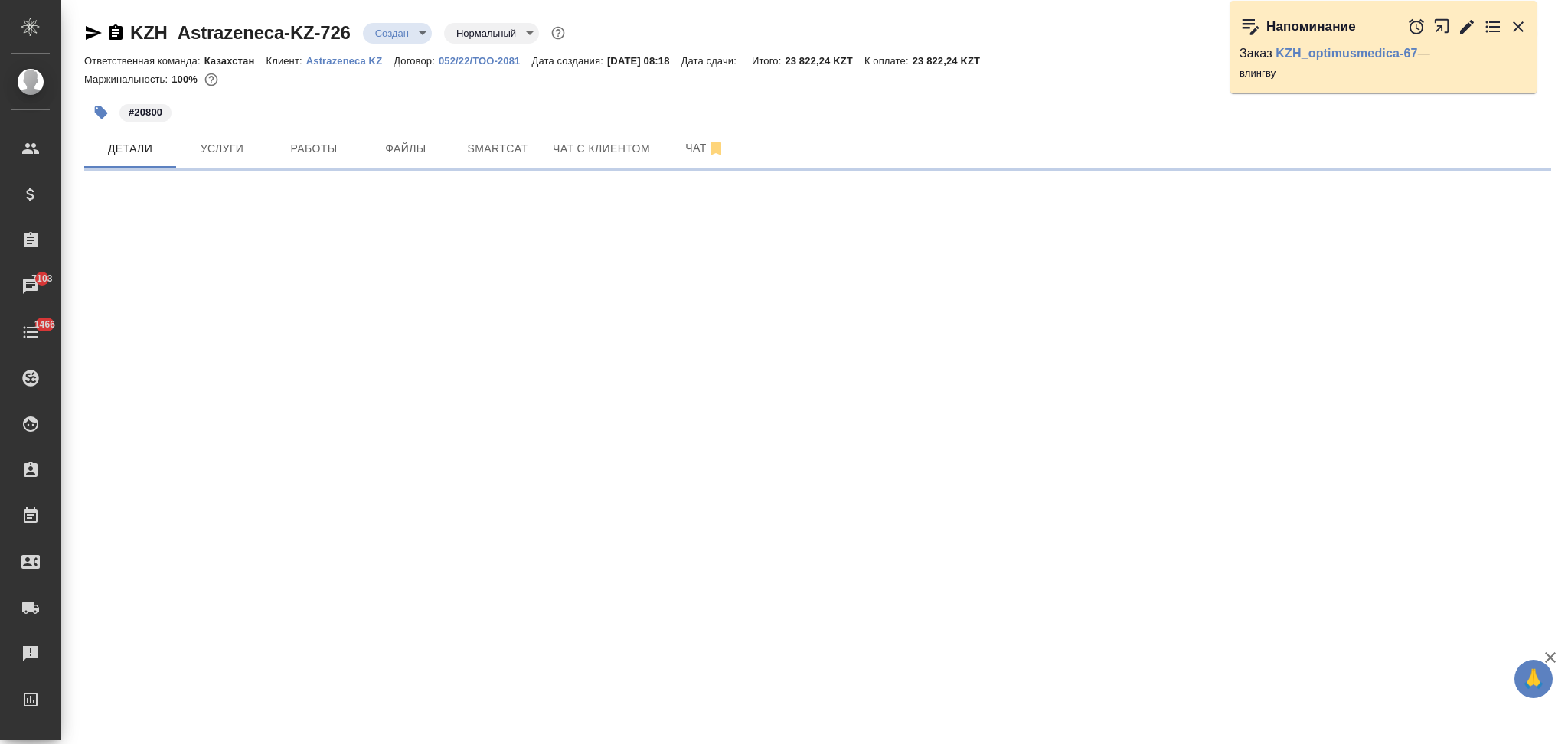
select select "RU"
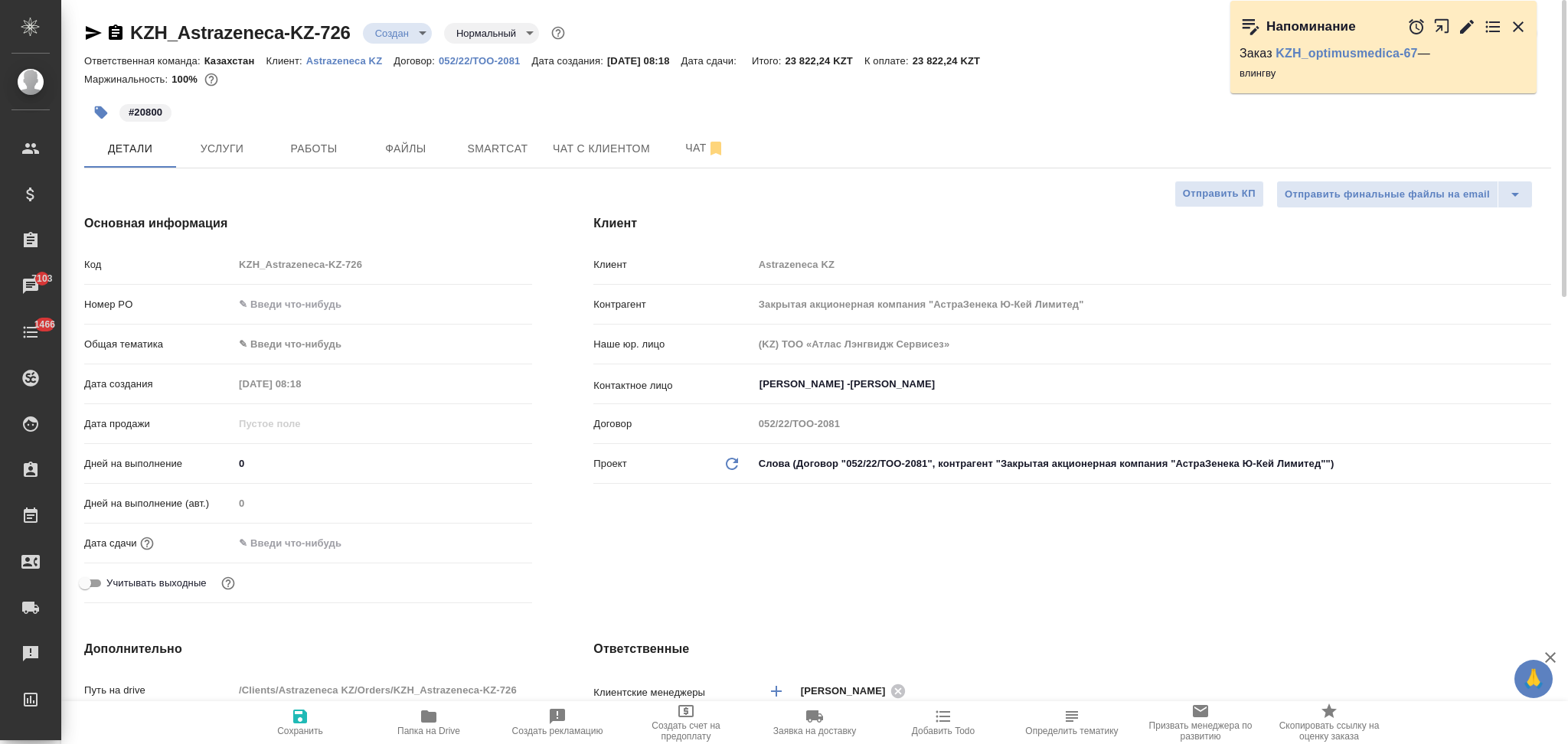
type textarea "x"
click at [290, 553] on input "text" at bounding box center [301, 543] width 134 height 22
click at [493, 547] on icon "button" at bounding box center [487, 542] width 18 height 18
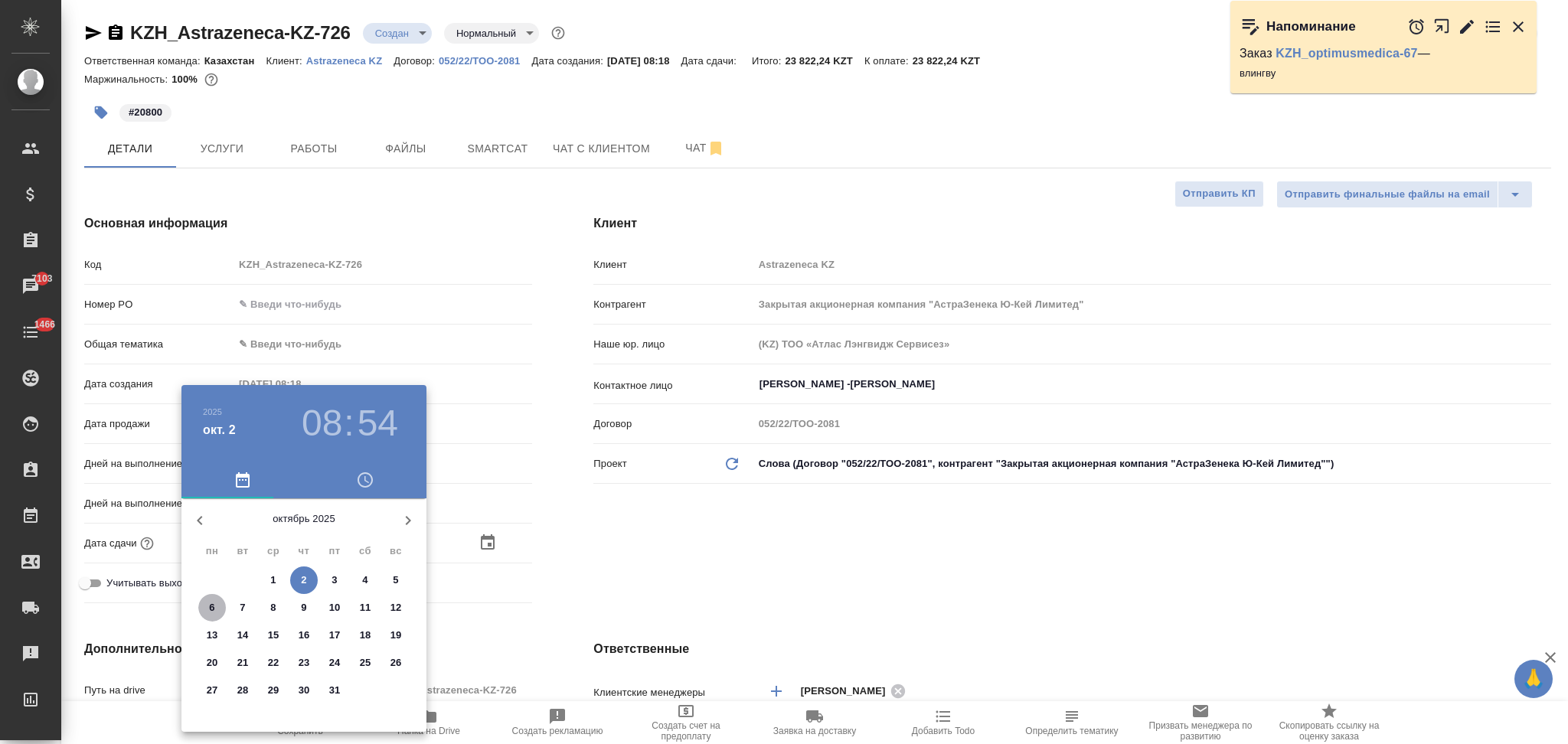
click at [213, 603] on p "6" at bounding box center [212, 608] width 5 height 16
type input "06.10.2025 08:54"
type textarea "x"
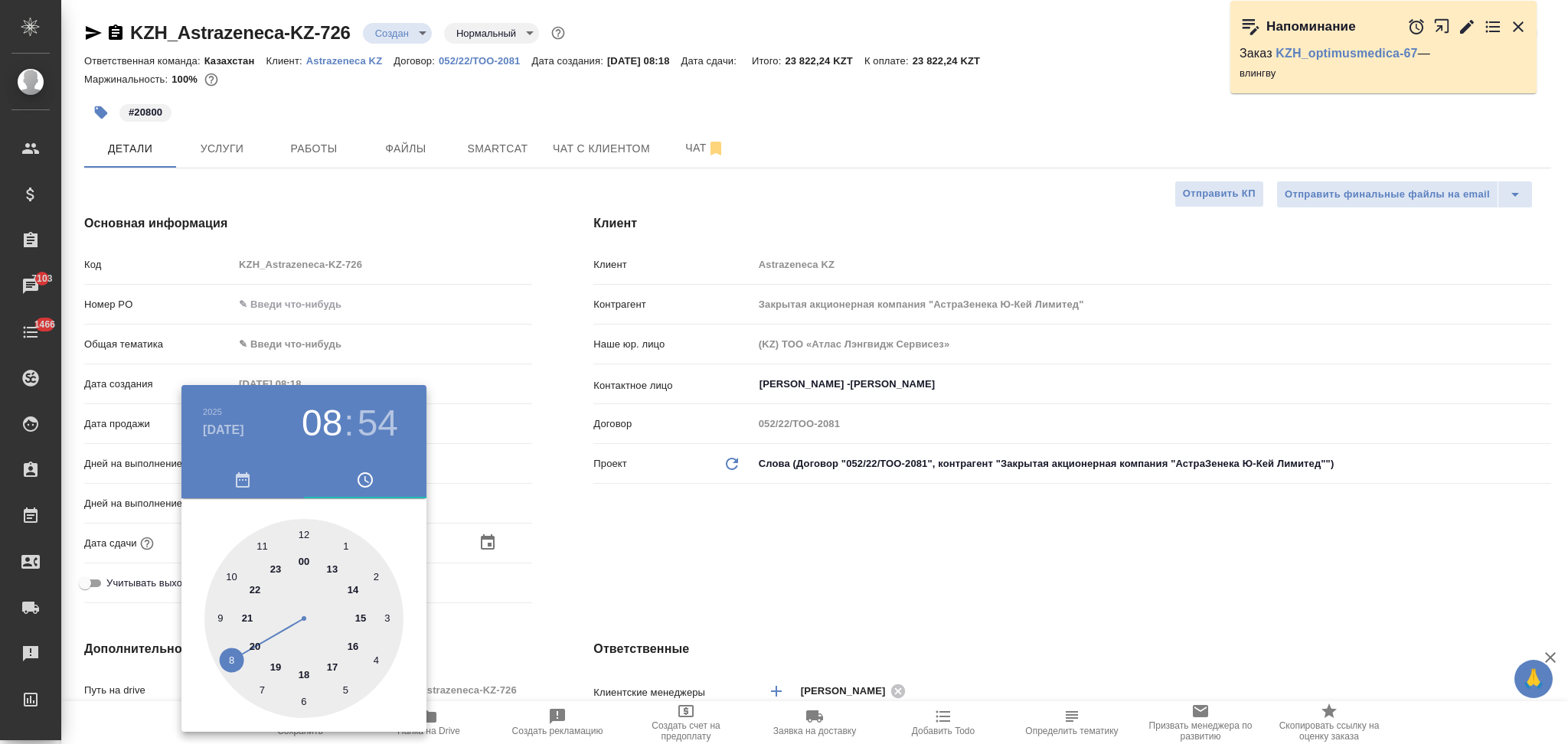
click at [565, 584] on div at bounding box center [784, 372] width 1568 height 744
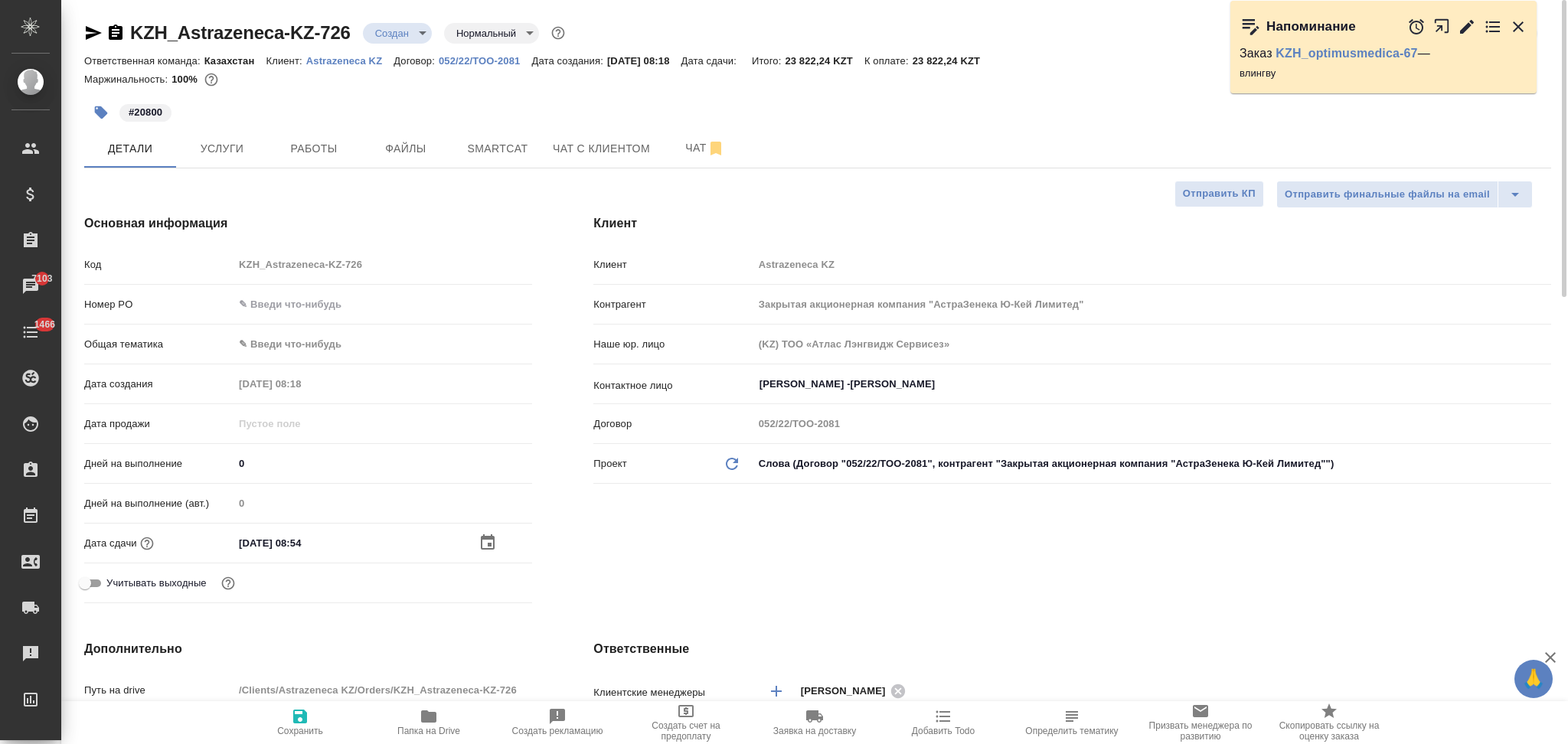
click at [301, 717] on icon "button" at bounding box center [300, 716] width 14 height 14
type textarea "x"
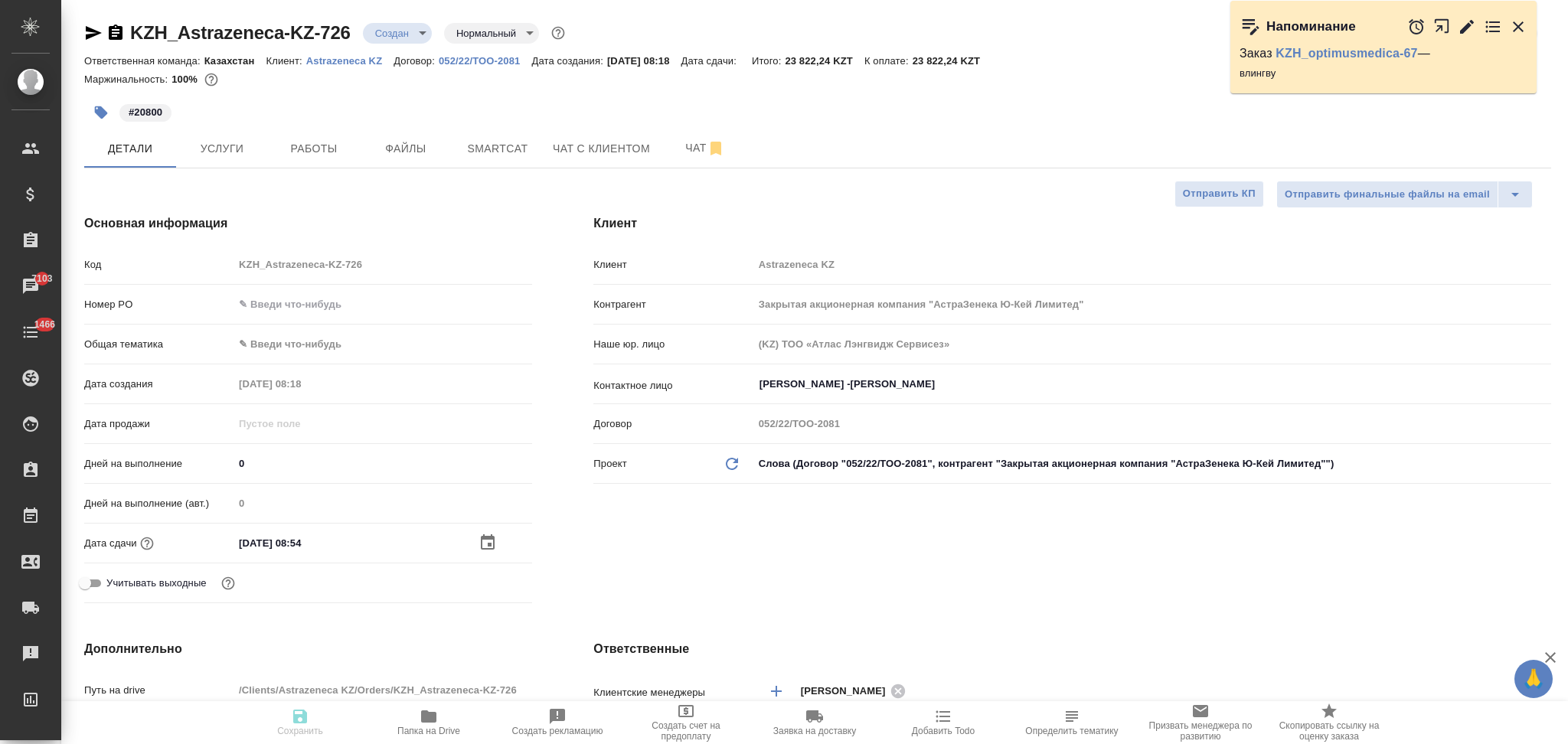
type textarea "x"
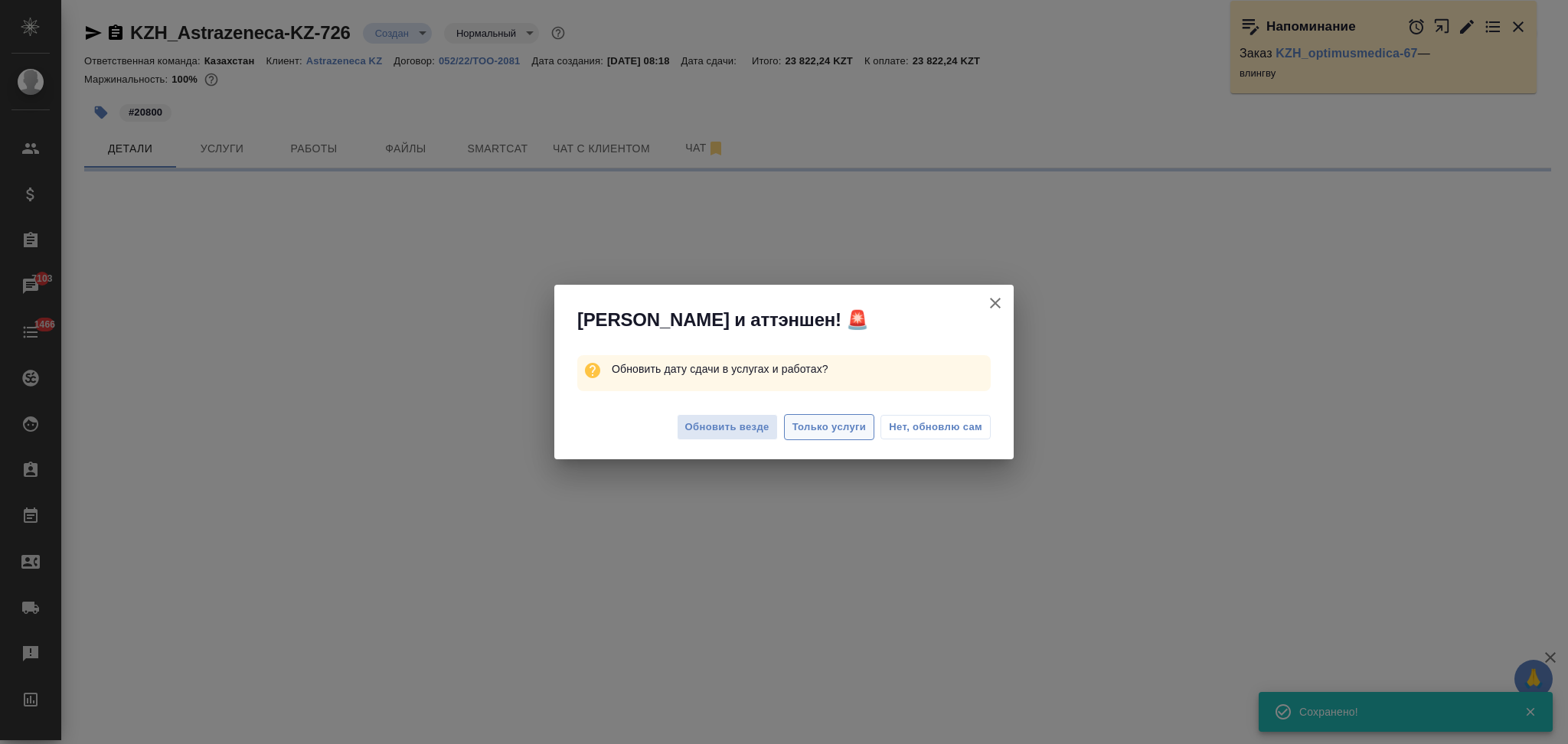
select select "RU"
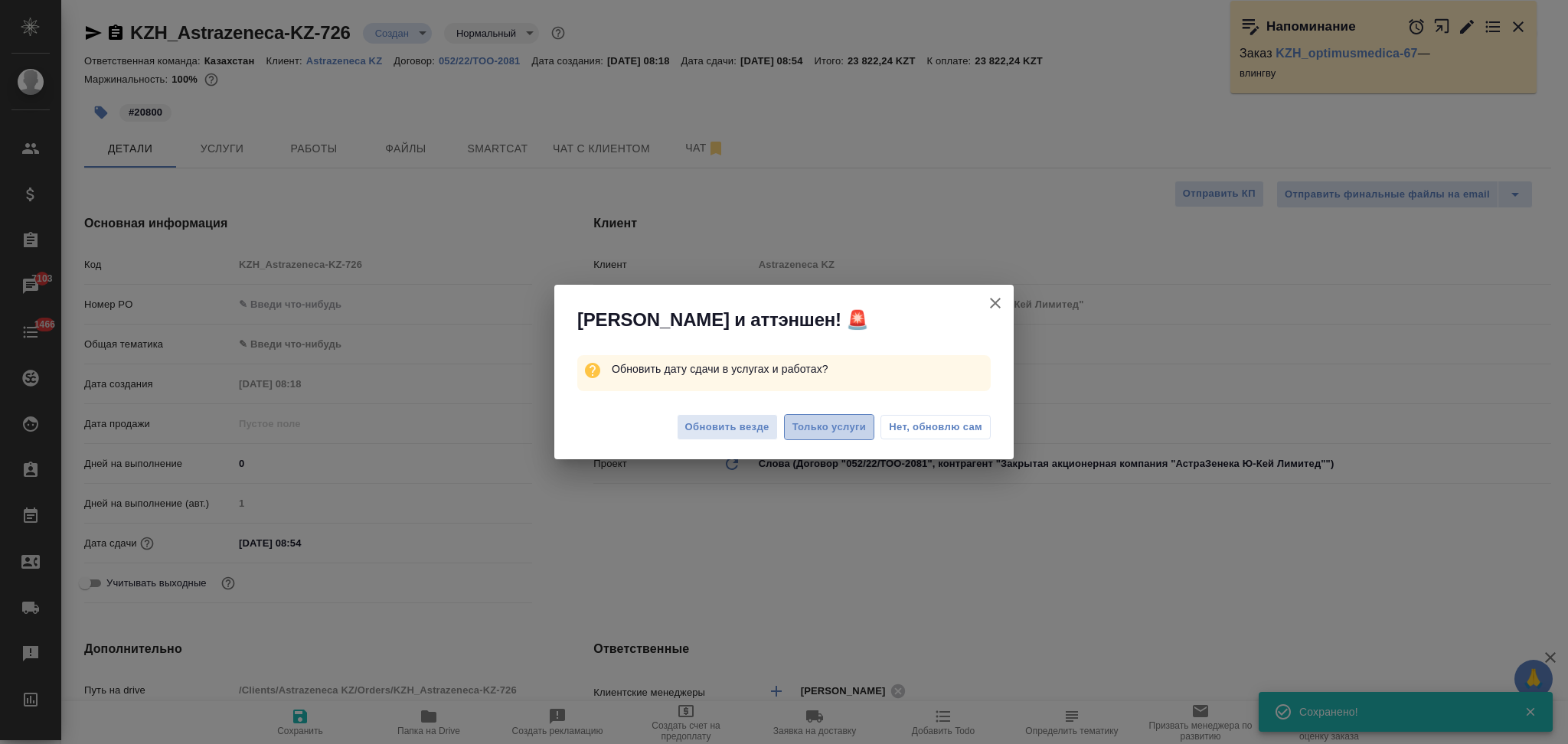
click at [818, 429] on span "Только услуги" at bounding box center [829, 427] width 74 height 17
type textarea "x"
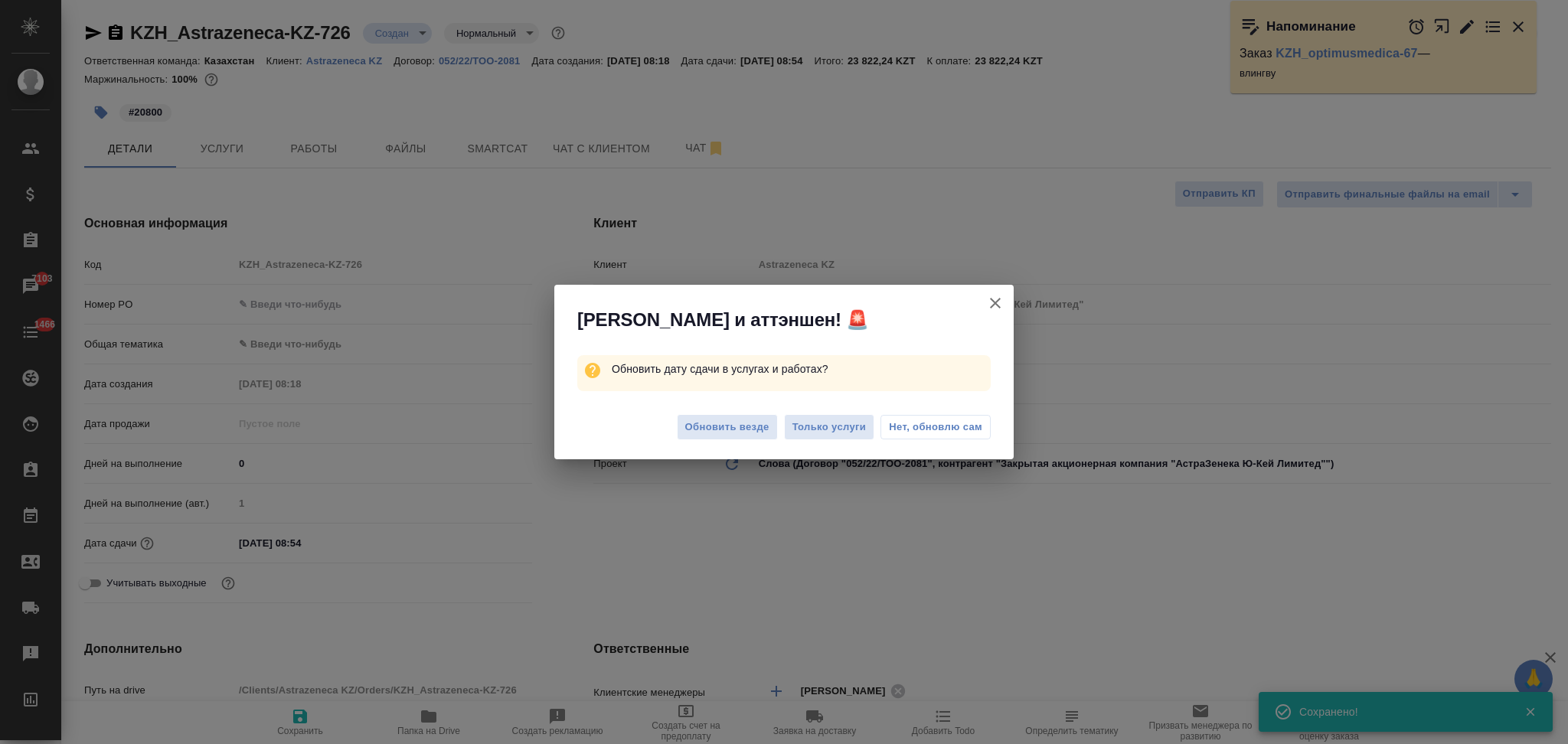
type textarea "x"
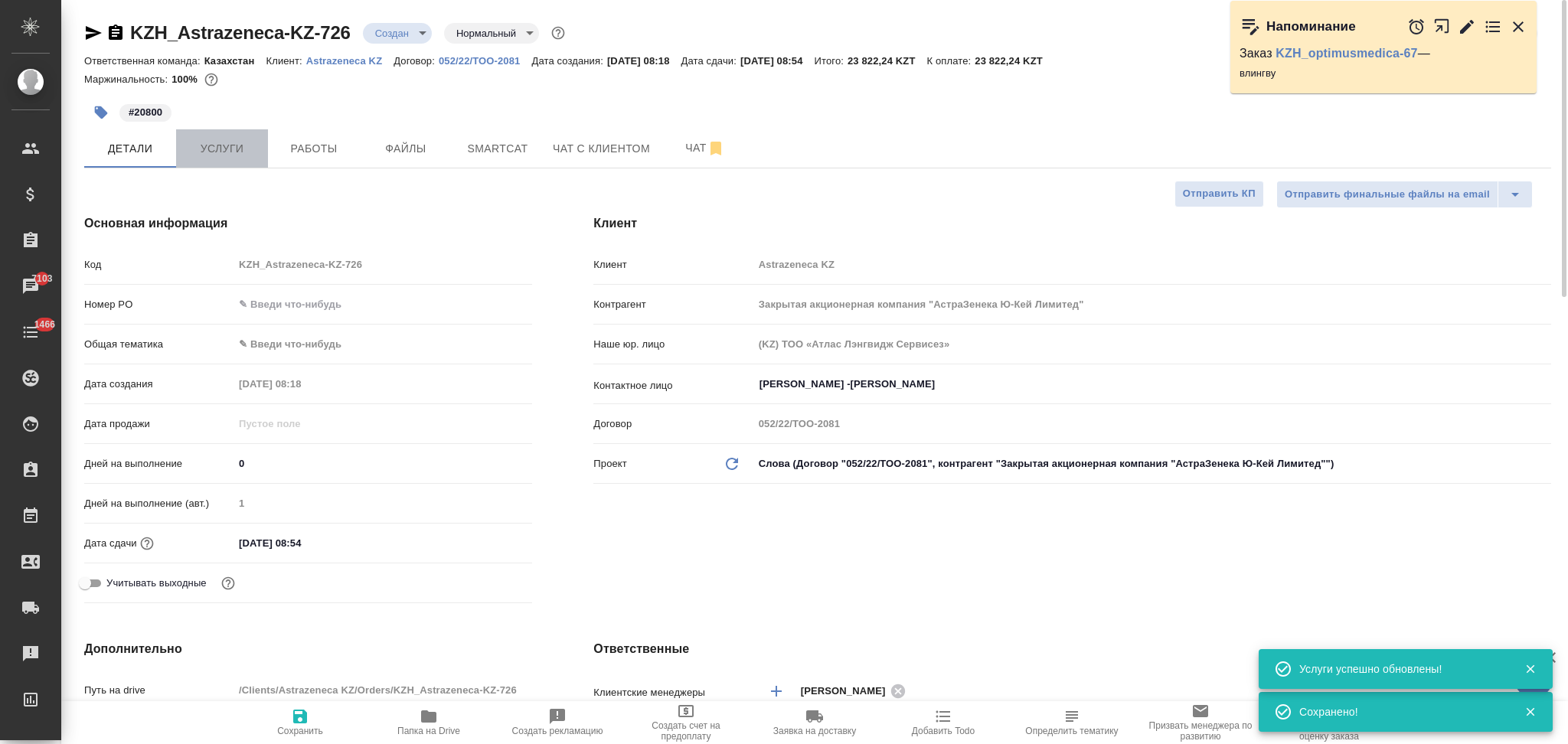
click at [228, 148] on span "Услуги" at bounding box center [222, 149] width 73 height 19
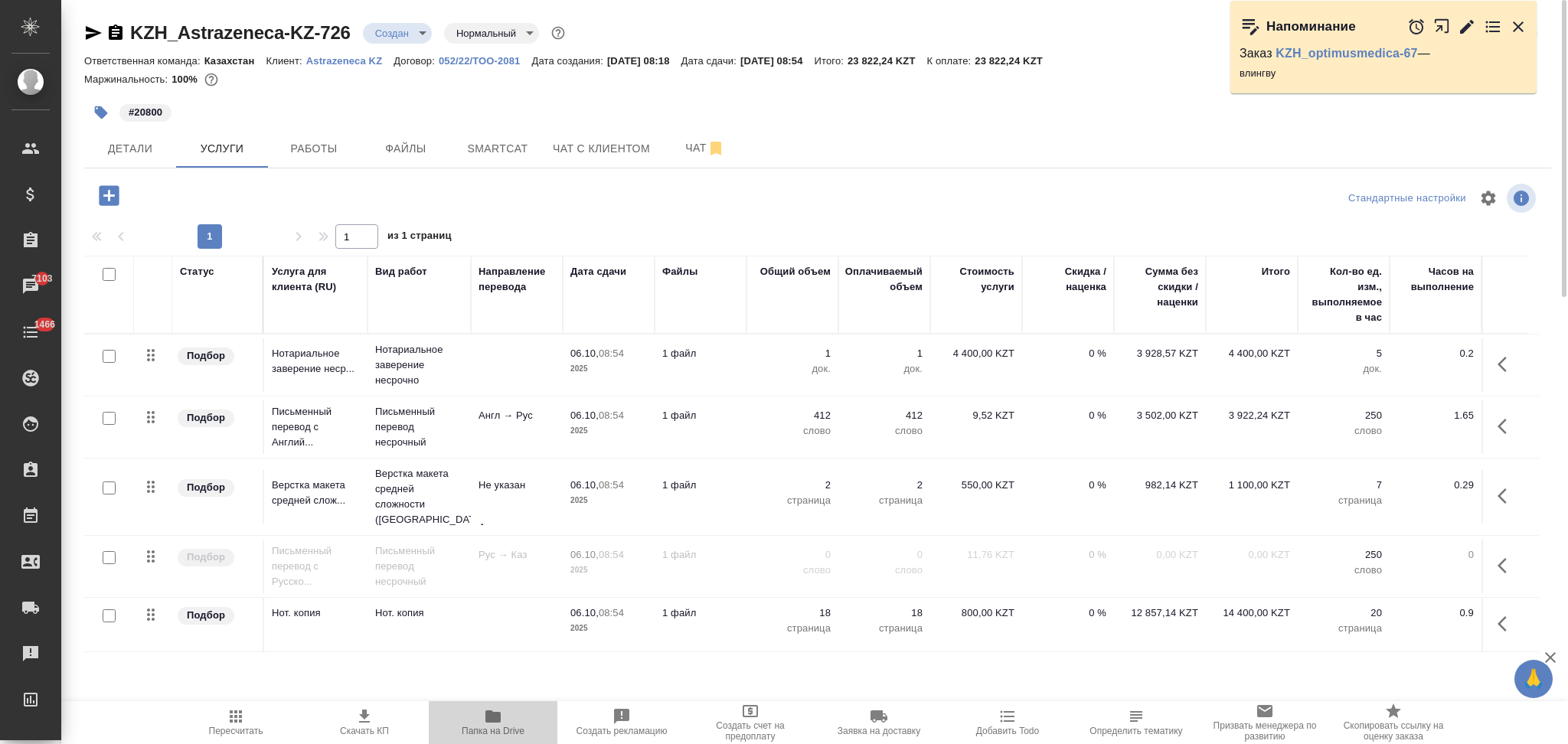
click at [496, 715] on icon "button" at bounding box center [493, 716] width 16 height 12
click at [370, 716] on icon "button" at bounding box center [364, 716] width 18 height 18
click at [747, 418] on td "412 слово" at bounding box center [792, 427] width 92 height 53
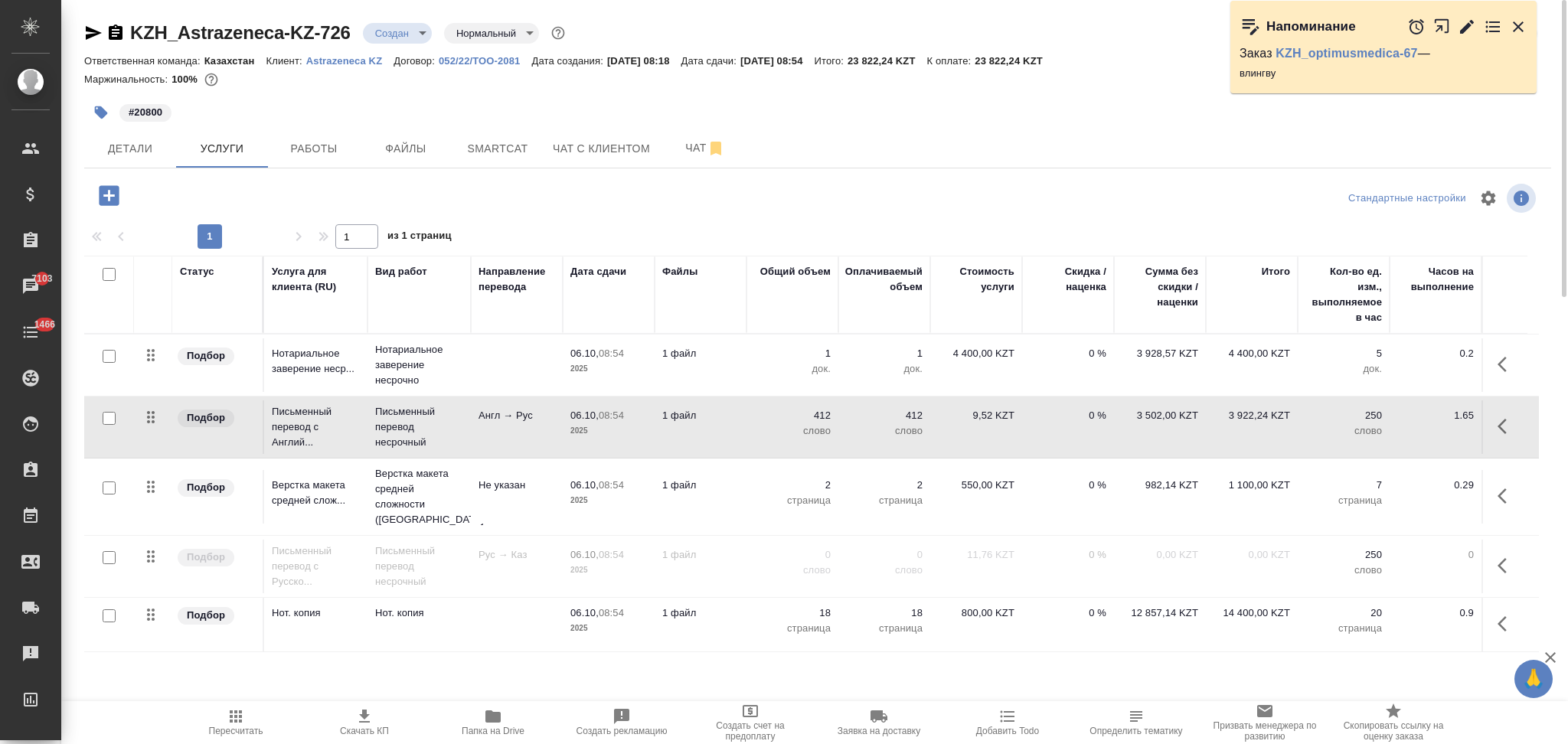
click at [747, 418] on td "412 слово" at bounding box center [792, 427] width 92 height 53
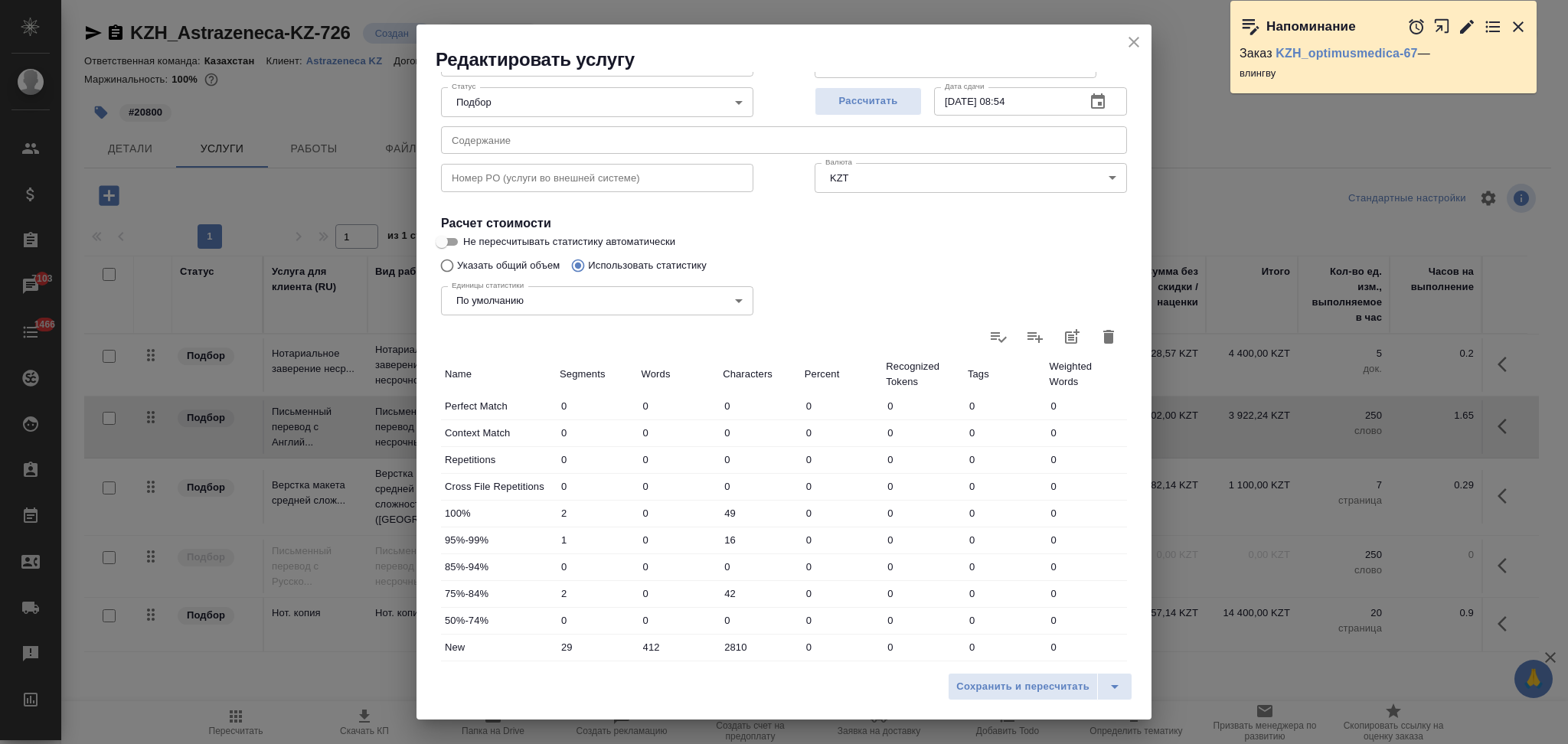
scroll to position [300, 0]
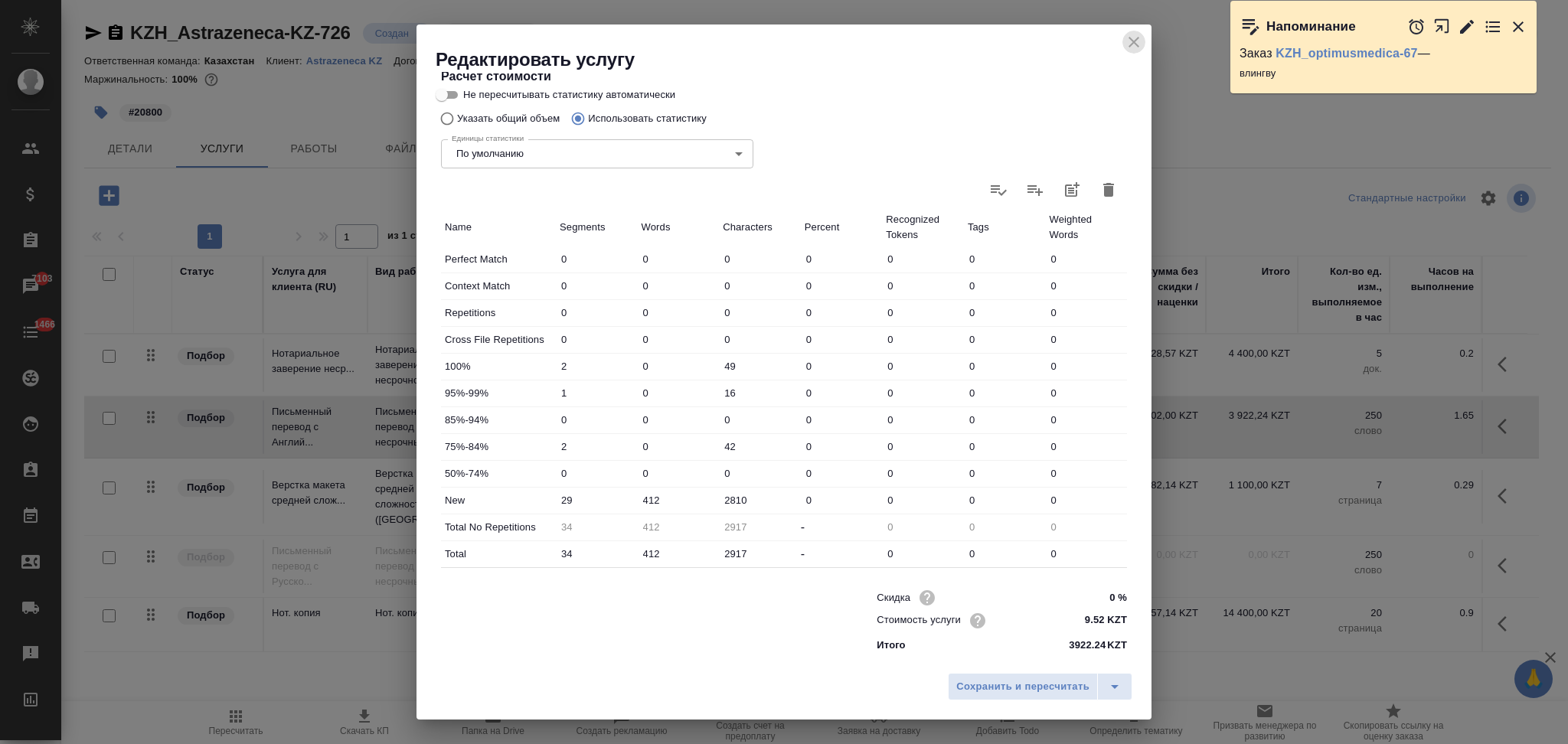
click at [1130, 40] on icon "close" at bounding box center [1133, 42] width 18 height 18
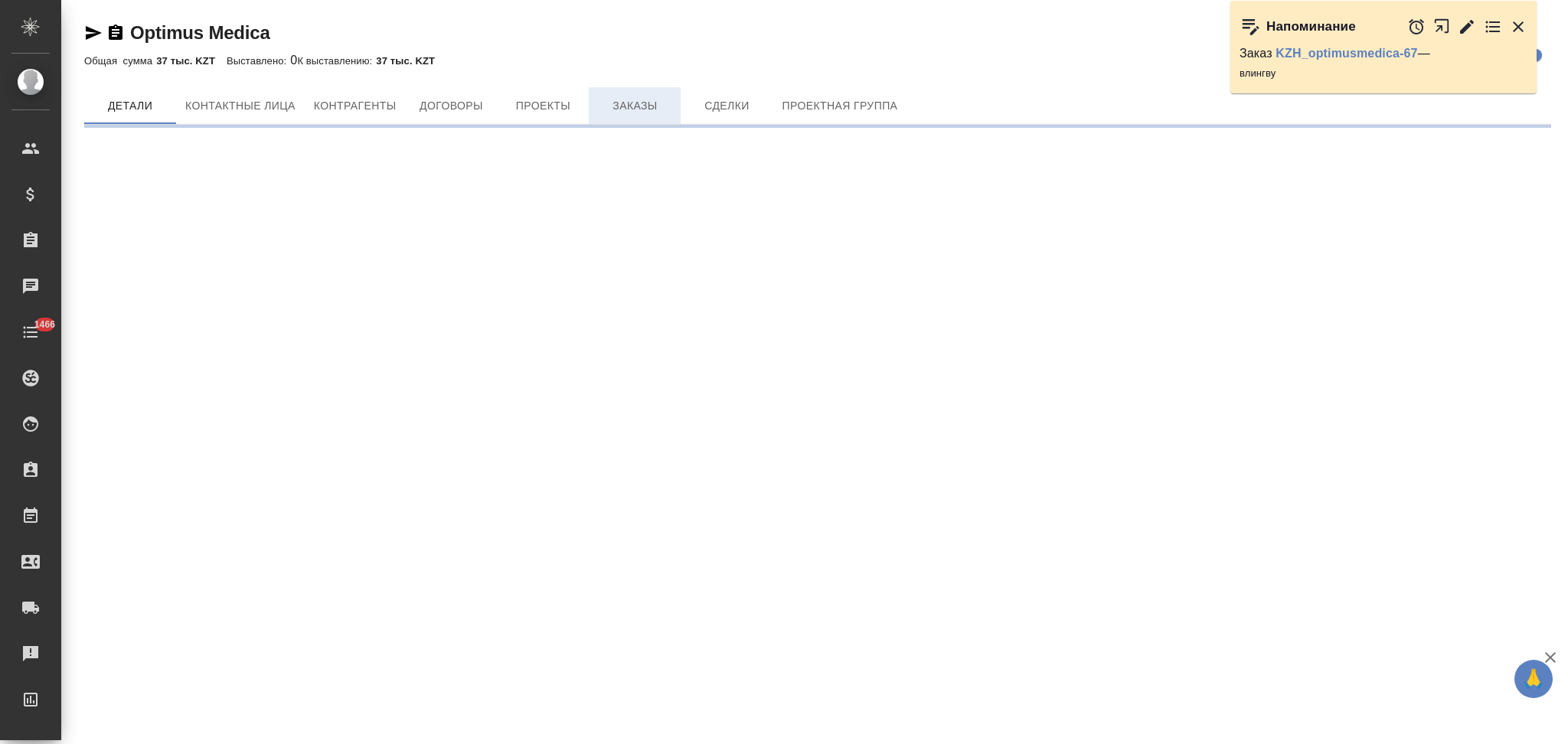
click at [630, 112] on span "Заказы" at bounding box center [634, 106] width 73 height 19
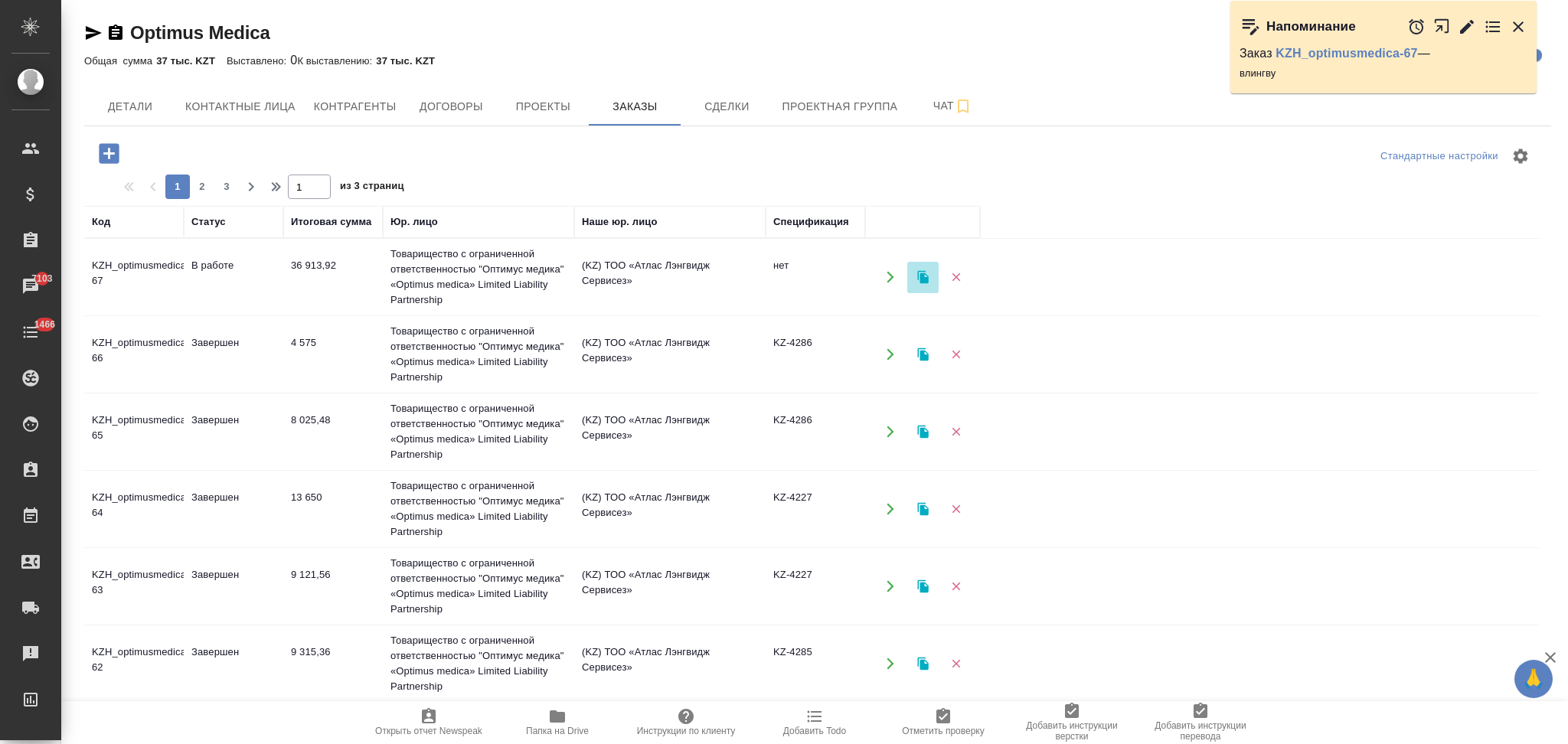
click at [921, 276] on icon "button" at bounding box center [922, 277] width 10 height 13
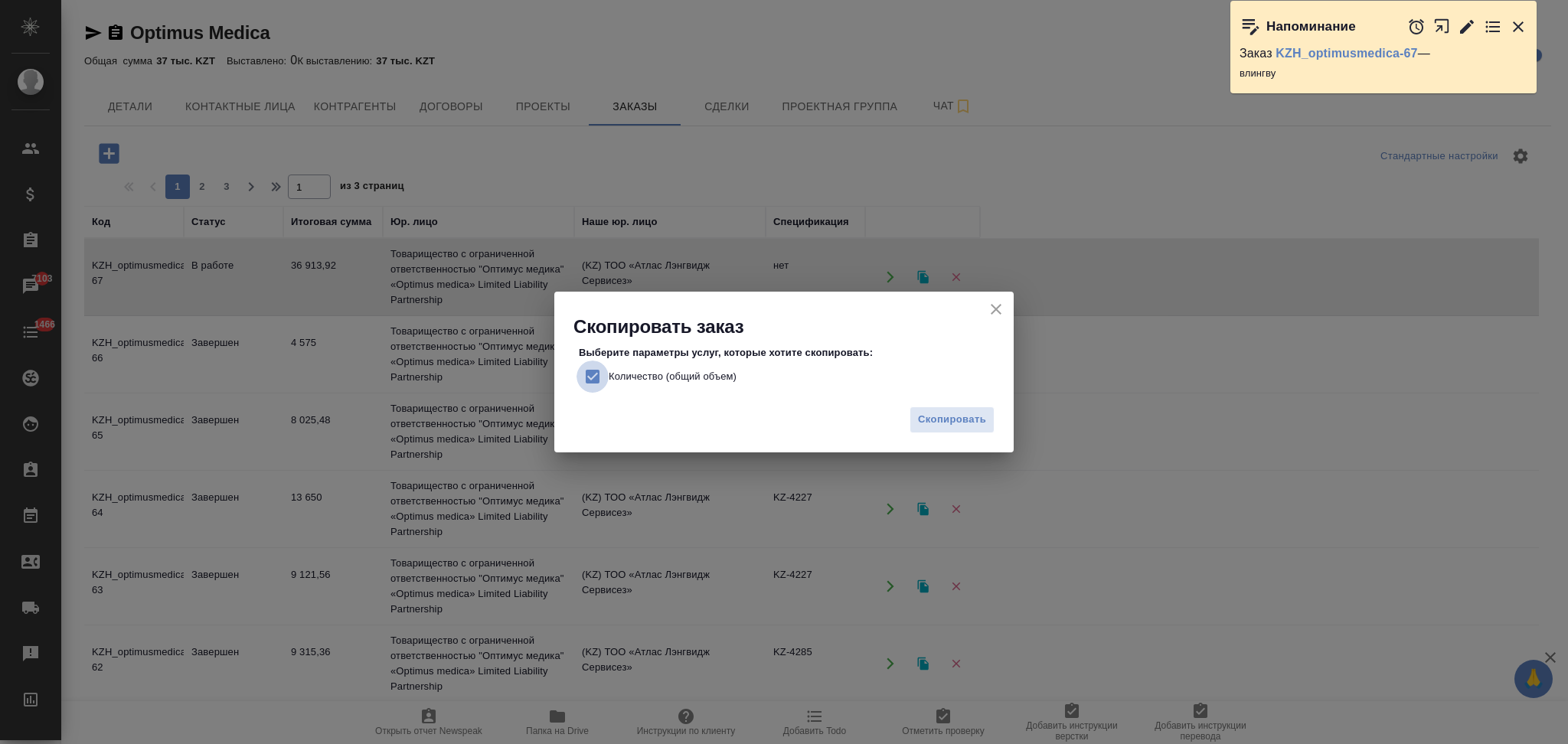
drag, startPoint x: 592, startPoint y: 374, endPoint x: 634, endPoint y: 378, distance: 42.2
click at [592, 374] on input "Количество (общий объем)" at bounding box center [592, 376] width 32 height 32
checkbox input "false"
click at [927, 412] on span "Скопировать" at bounding box center [952, 420] width 68 height 17
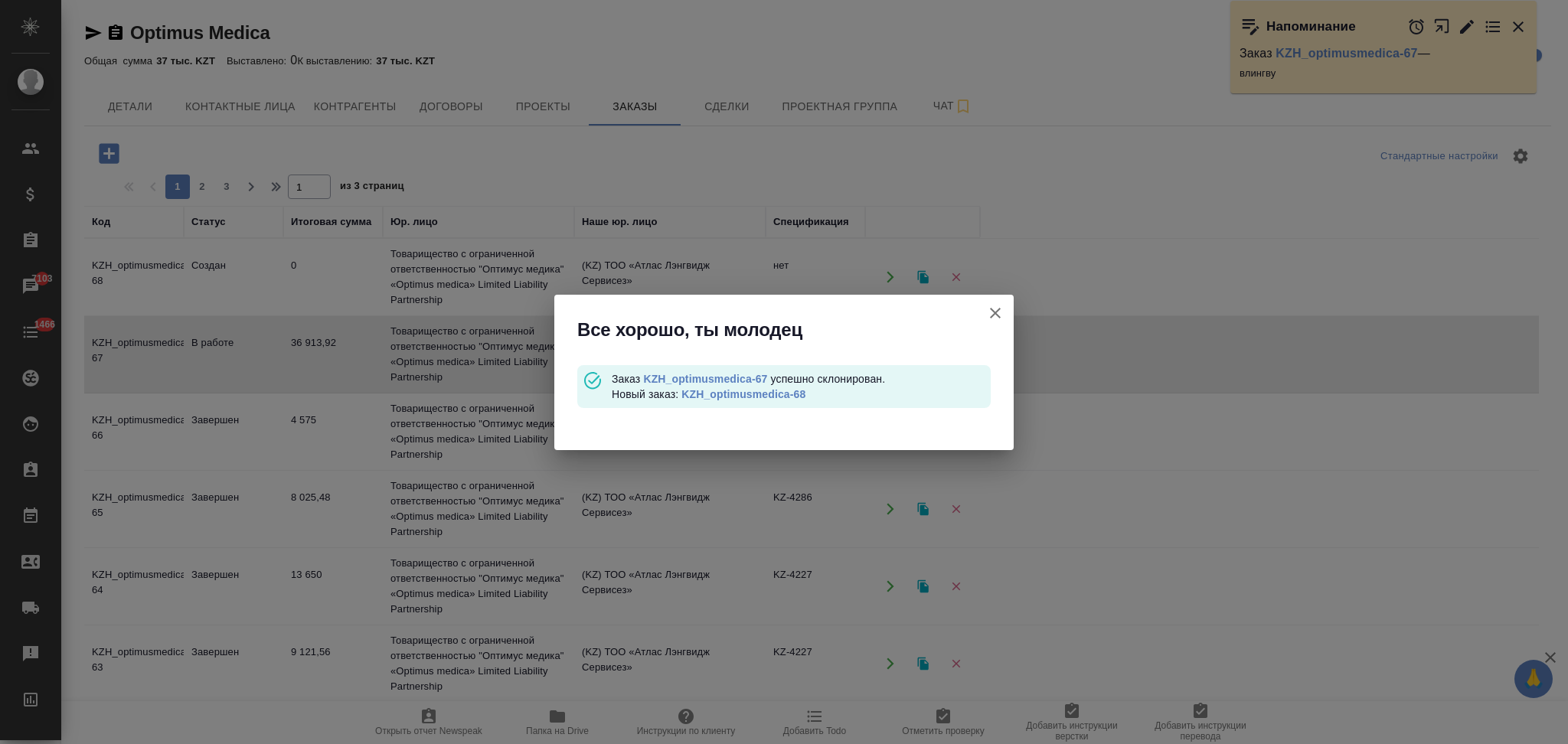
click at [721, 392] on link "KZH_optimusmedica-68" at bounding box center [743, 394] width 124 height 12
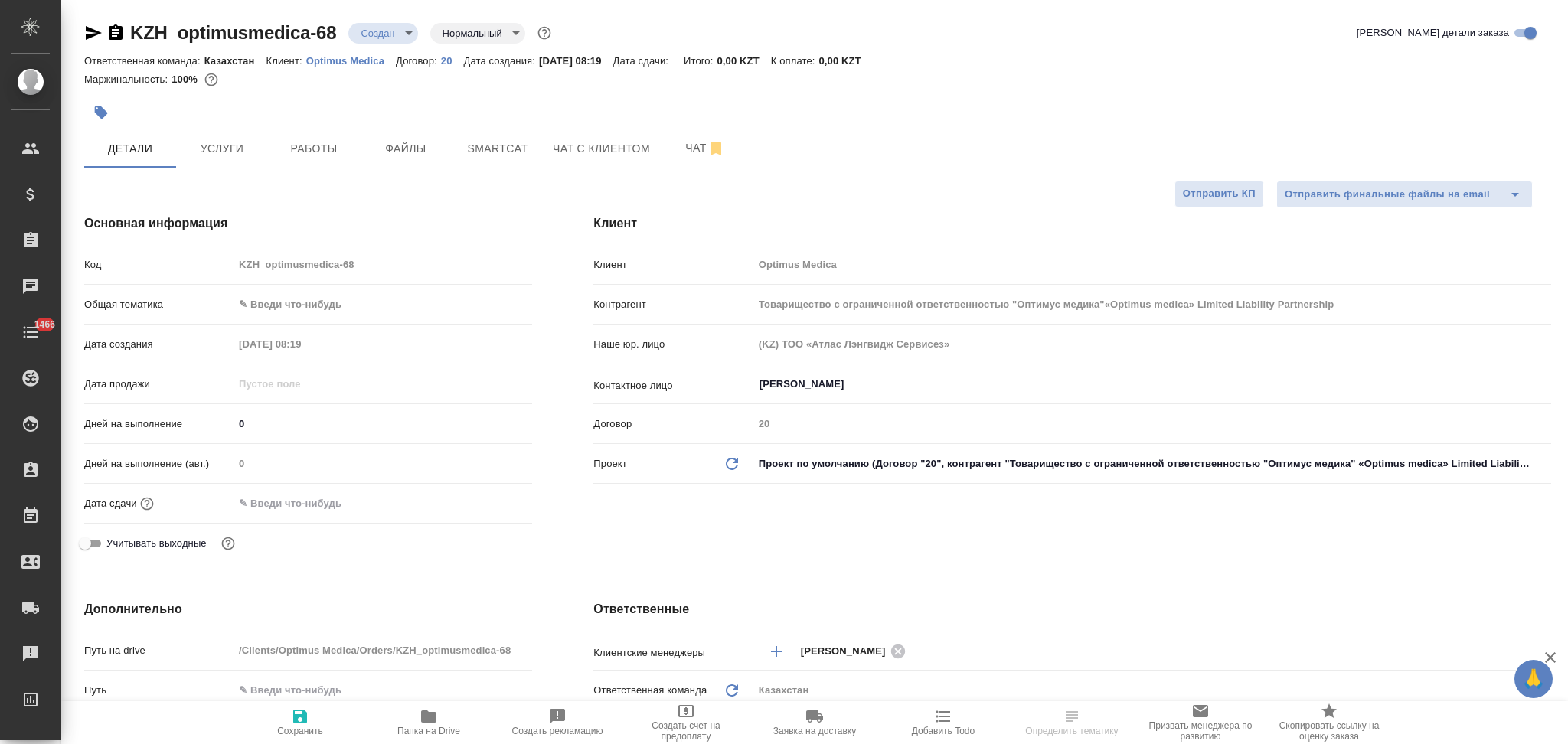
select select "RU"
type textarea "x"
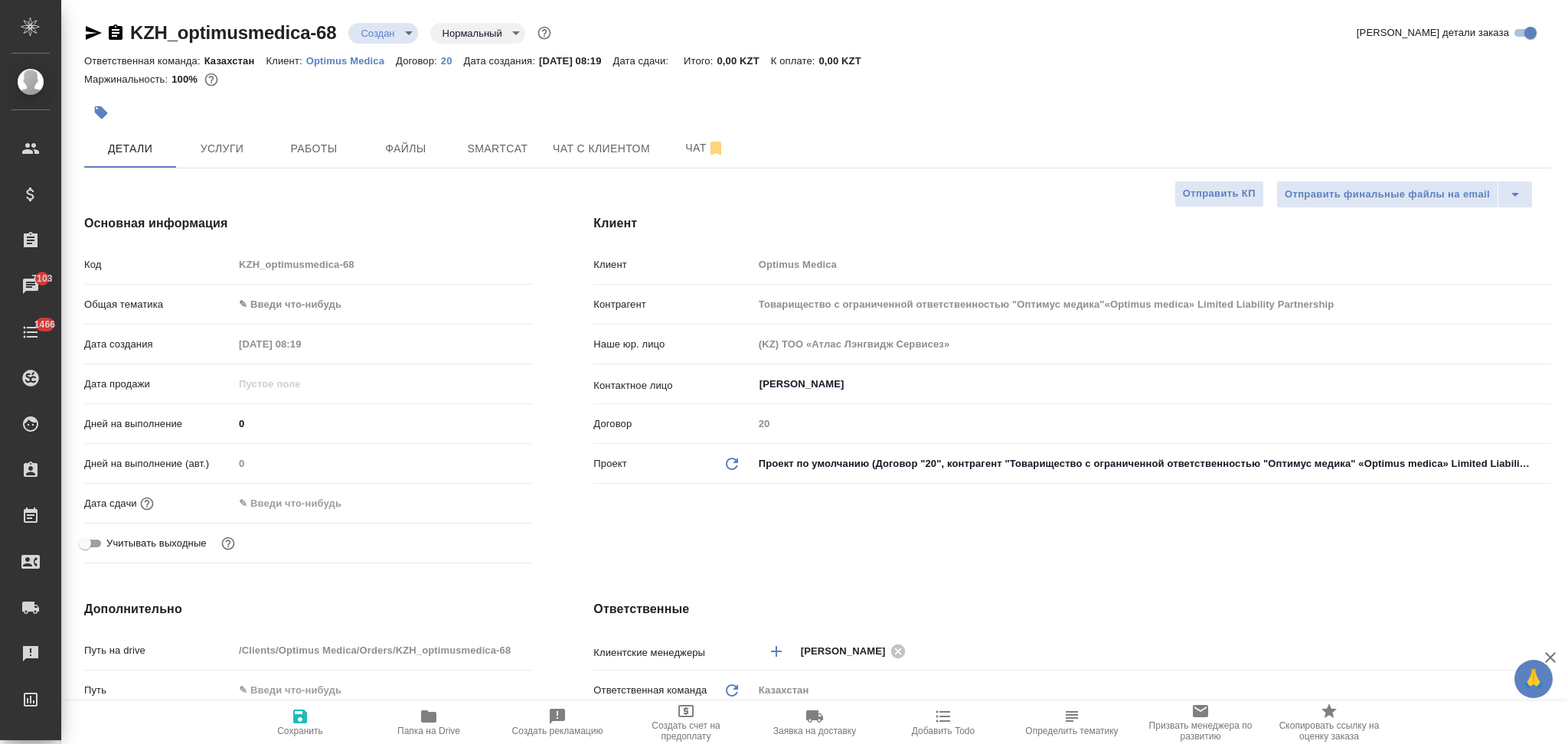
type input "Товарищество с ограниченной ответственностью "Оптимус медика"«Optimus medica» L…"
type textarea "x"
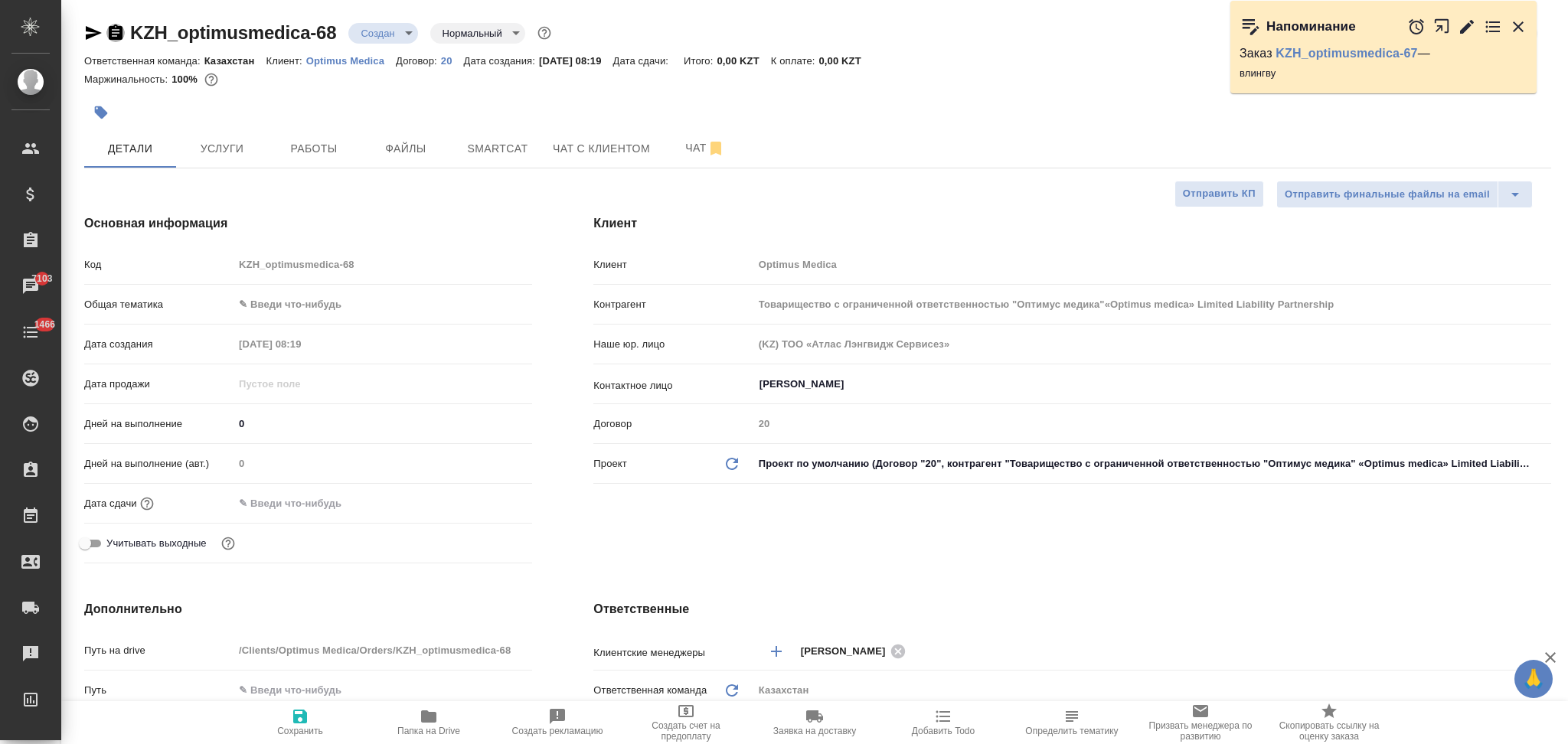
click at [108, 36] on icon "button" at bounding box center [115, 32] width 18 height 18
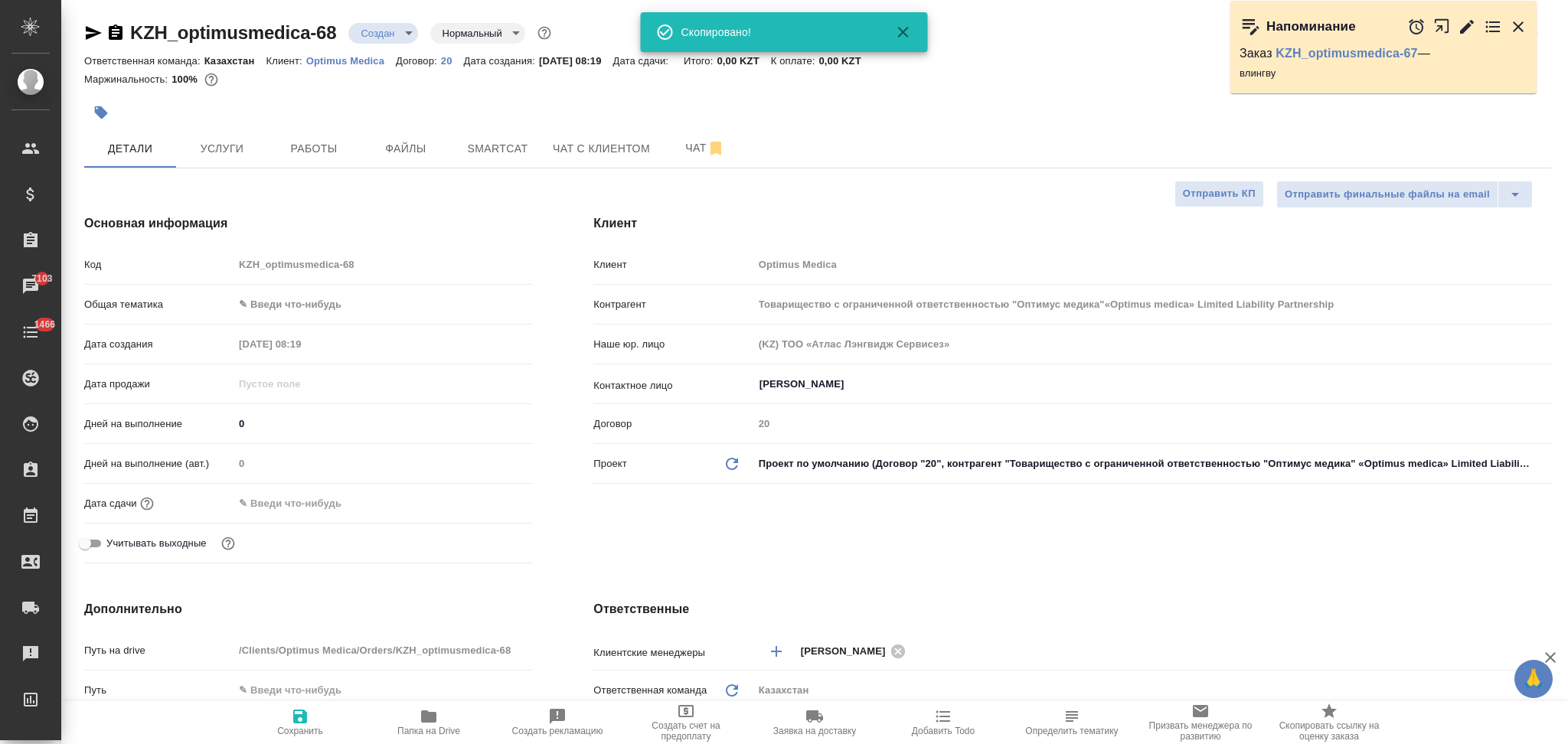
type input "Товарищество с ограниченной ответственностью "Оптимус медика"«Optimus medica» L…"
type textarea "x"
type input "Товарищество с ограниченной ответственностью "Оптимус медика"«Optimus medica» L…"
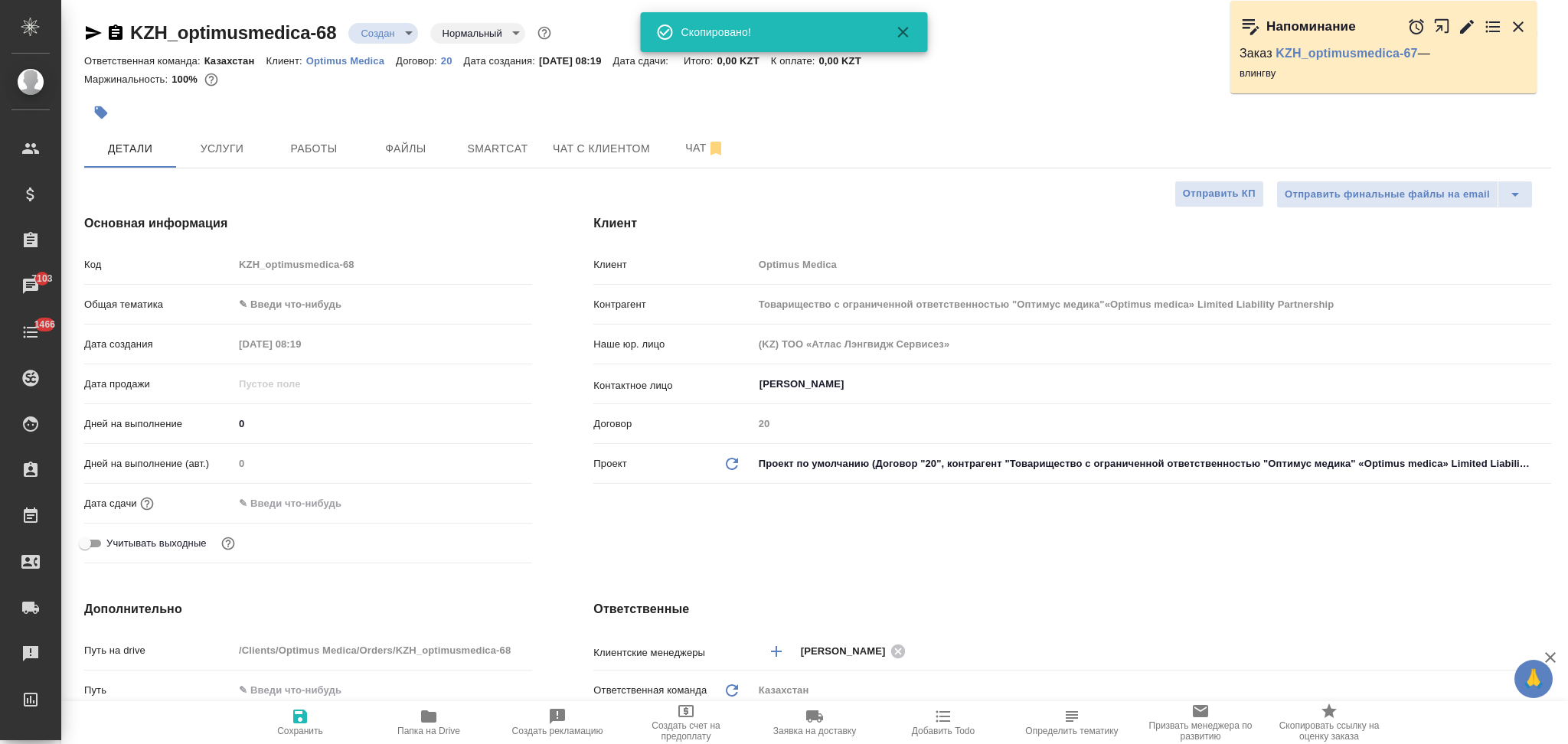
type textarea "x"
click at [385, 144] on span "Файлы" at bounding box center [406, 149] width 73 height 19
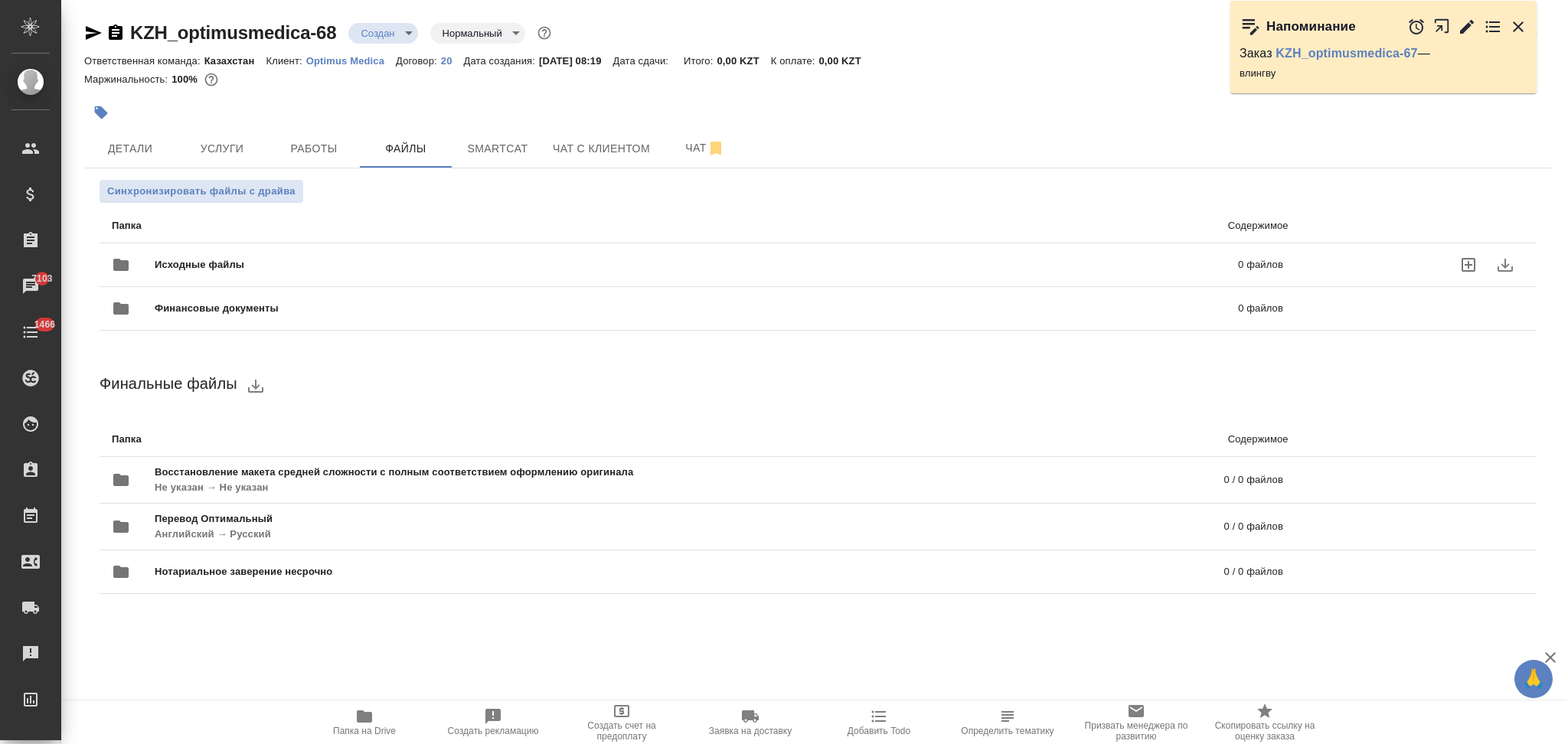
click at [168, 267] on span "Исходные файлы" at bounding box center [448, 265] width 586 height 16
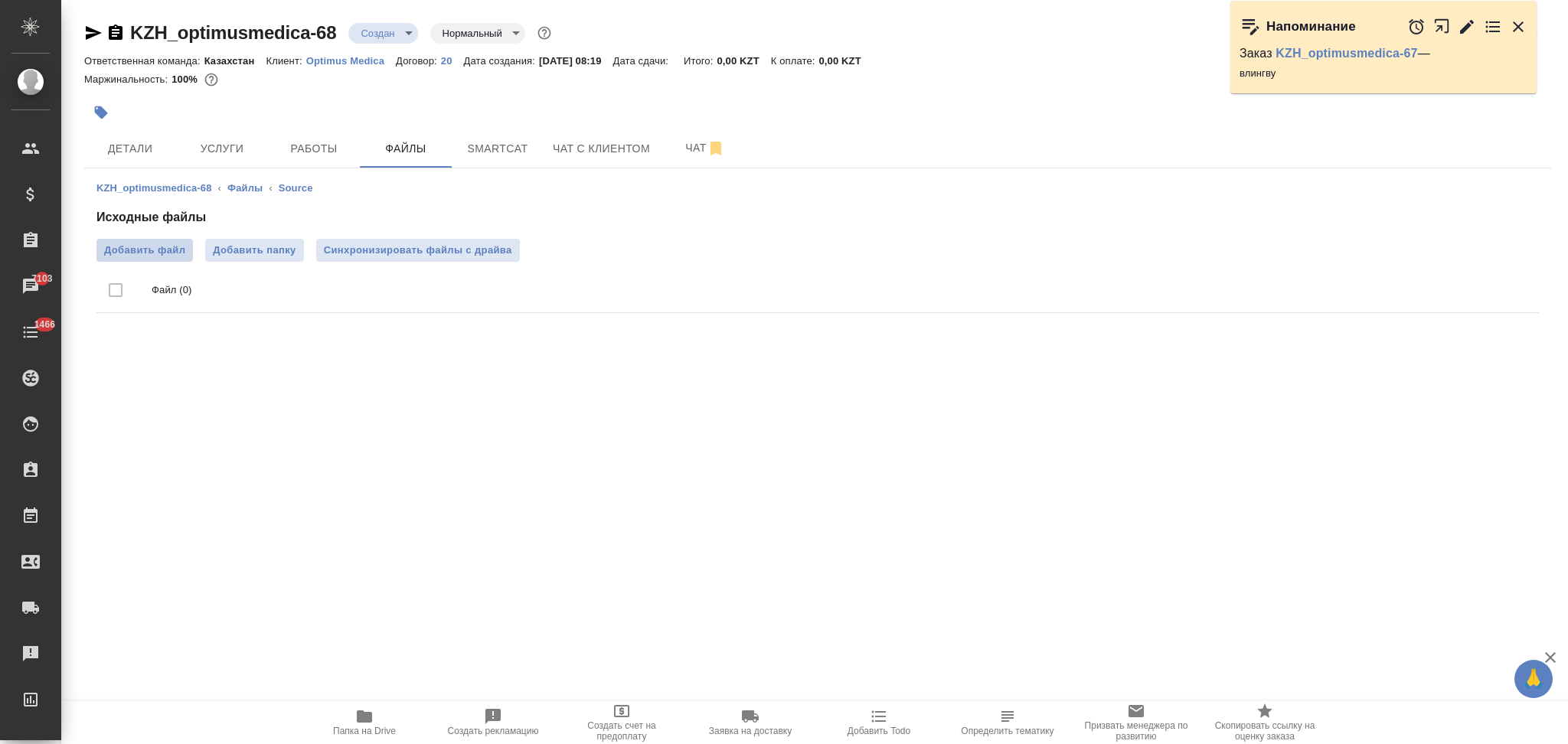
click at [145, 249] on span "Добавить файл" at bounding box center [144, 250] width 81 height 16
click at [0, 0] on input "Добавить файл" at bounding box center [0, 0] width 0 height 0
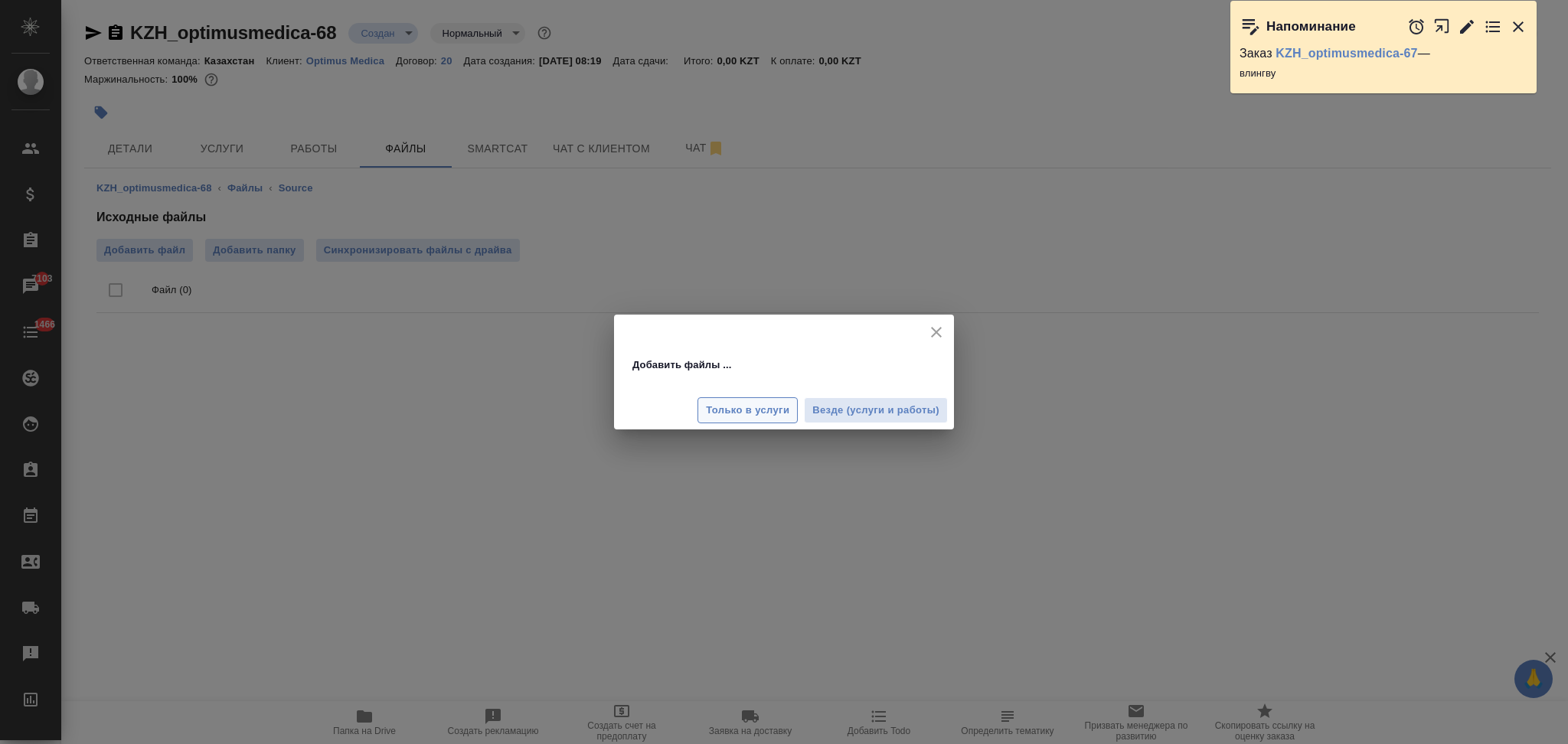
click at [774, 420] on button "Только в услуги" at bounding box center [747, 410] width 100 height 27
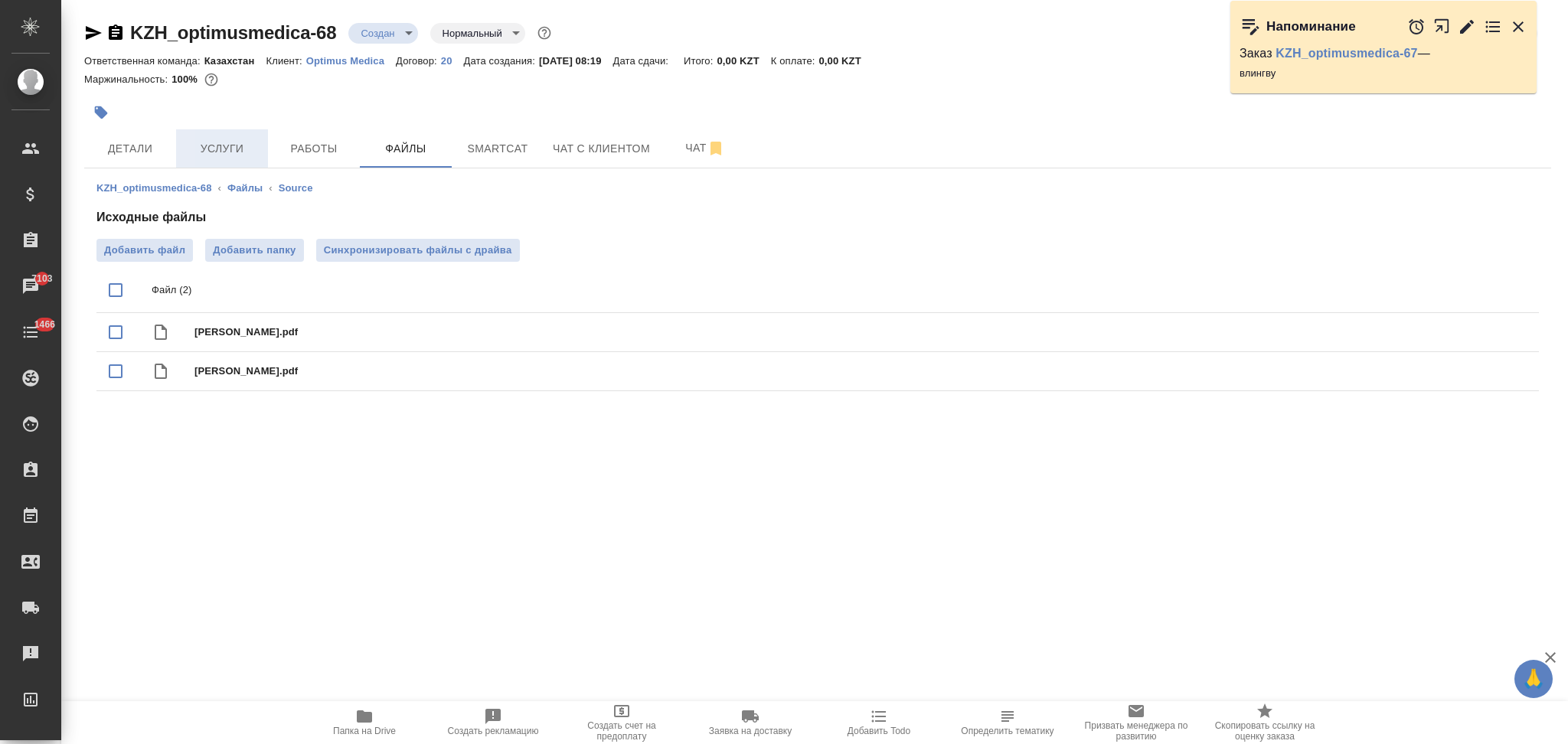
click at [214, 150] on span "Услуги" at bounding box center [222, 149] width 73 height 19
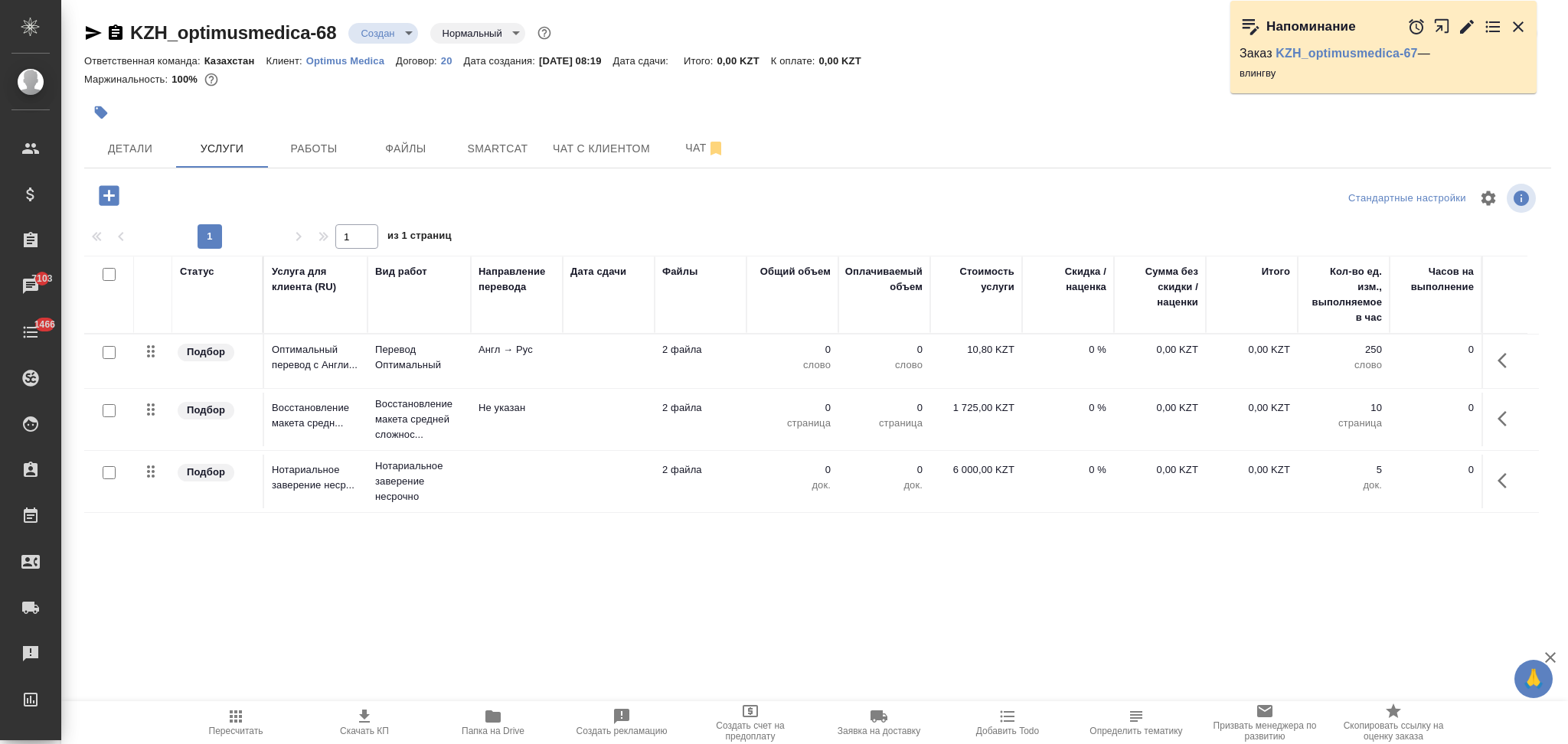
click at [111, 351] on input "checkbox" at bounding box center [109, 352] width 13 height 13
checkbox input "true"
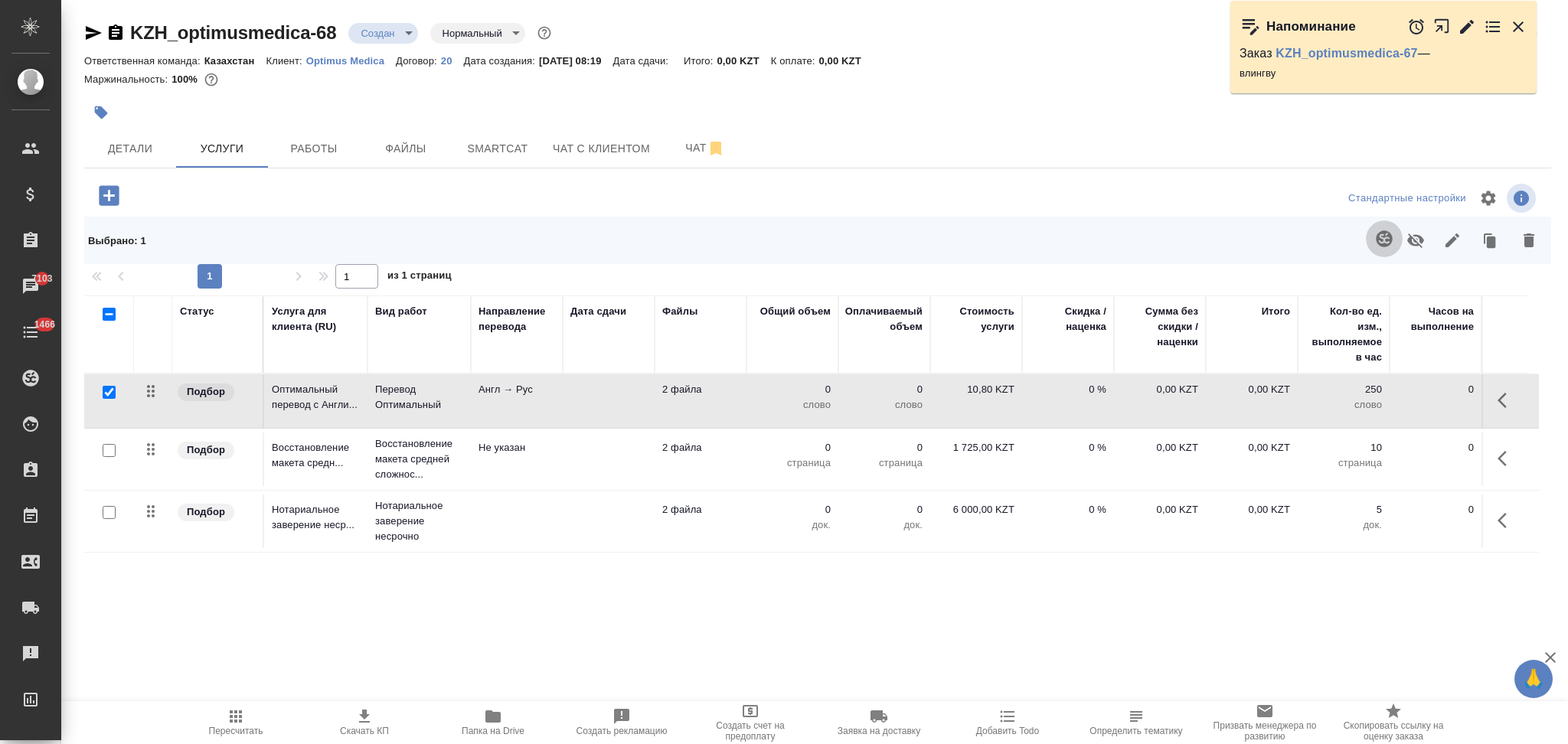
click at [1382, 242] on icon "button" at bounding box center [1384, 238] width 18 height 18
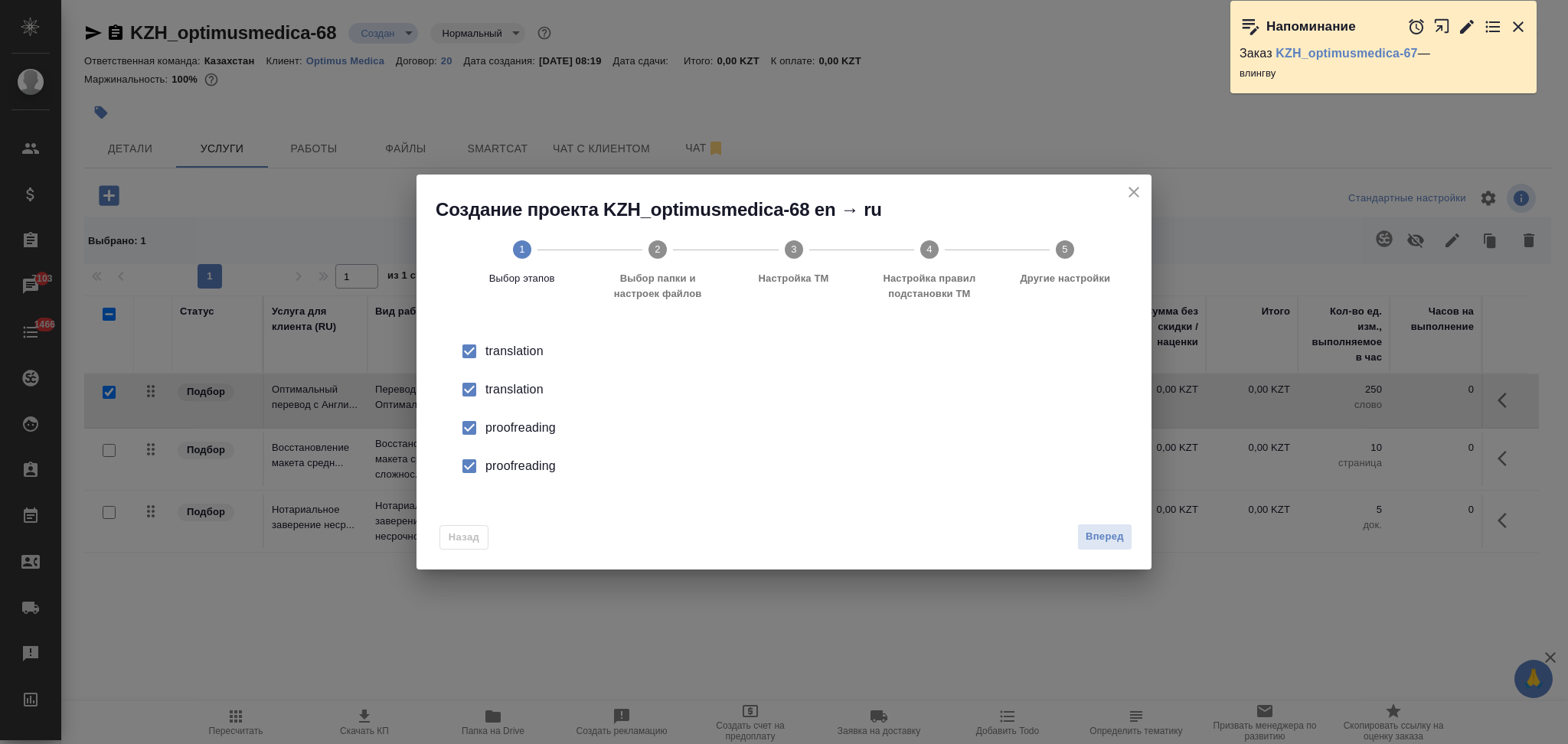
click at [520, 386] on div "translation" at bounding box center [799, 389] width 629 height 18
drag, startPoint x: 520, startPoint y: 386, endPoint x: 516, endPoint y: 424, distance: 38.2
click at [516, 424] on div "proofreading" at bounding box center [799, 427] width 629 height 18
click at [525, 469] on div "proofreading" at bounding box center [799, 466] width 629 height 18
click at [1088, 529] on span "Вперед" at bounding box center [1105, 536] width 38 height 17
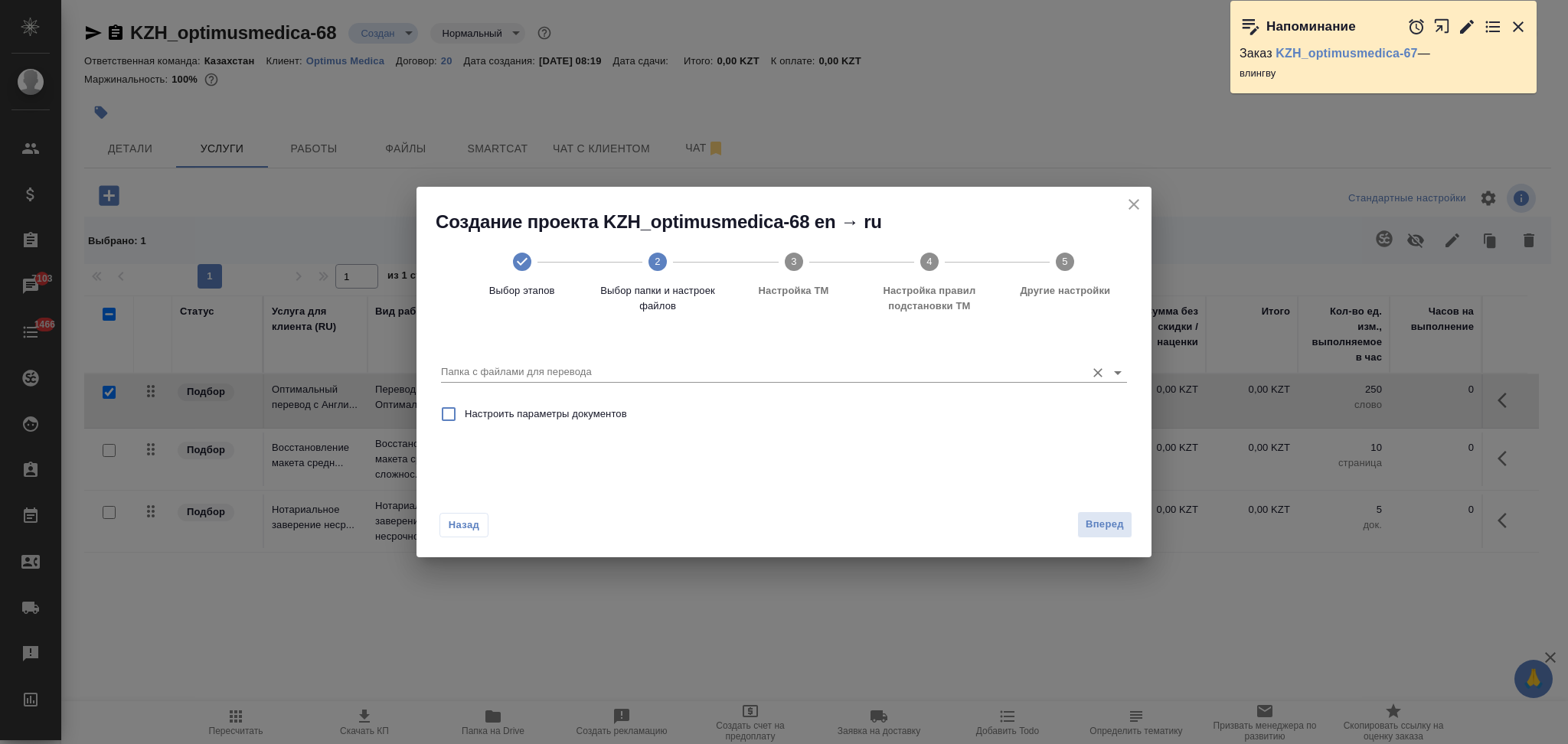
click at [579, 372] on input "Папка с файлами для перевода" at bounding box center [759, 372] width 637 height 18
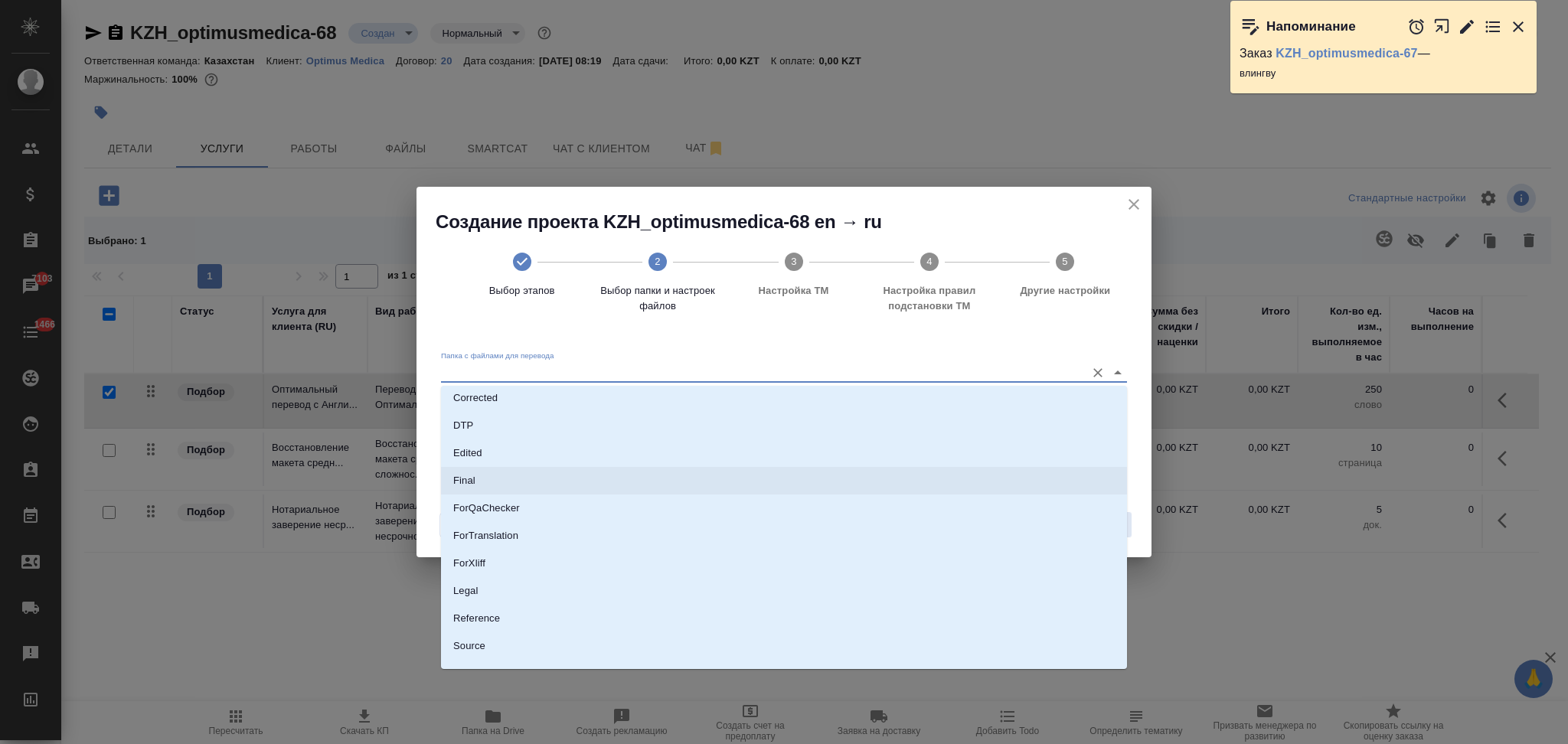
scroll to position [134, 0]
click at [515, 601] on li "Source" at bounding box center [784, 599] width 686 height 28
type input "Source"
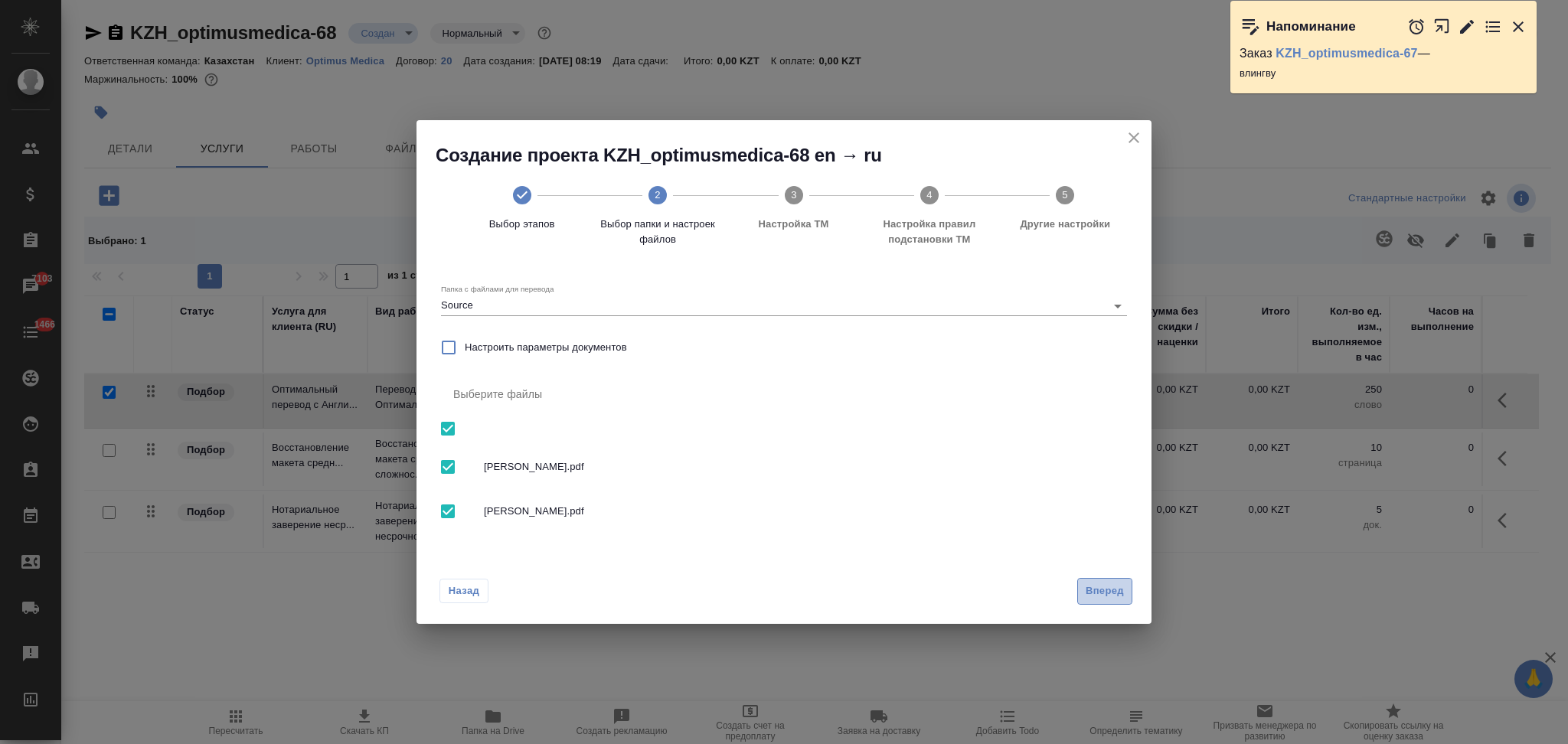
click at [1116, 601] on button "Вперед" at bounding box center [1105, 590] width 55 height 27
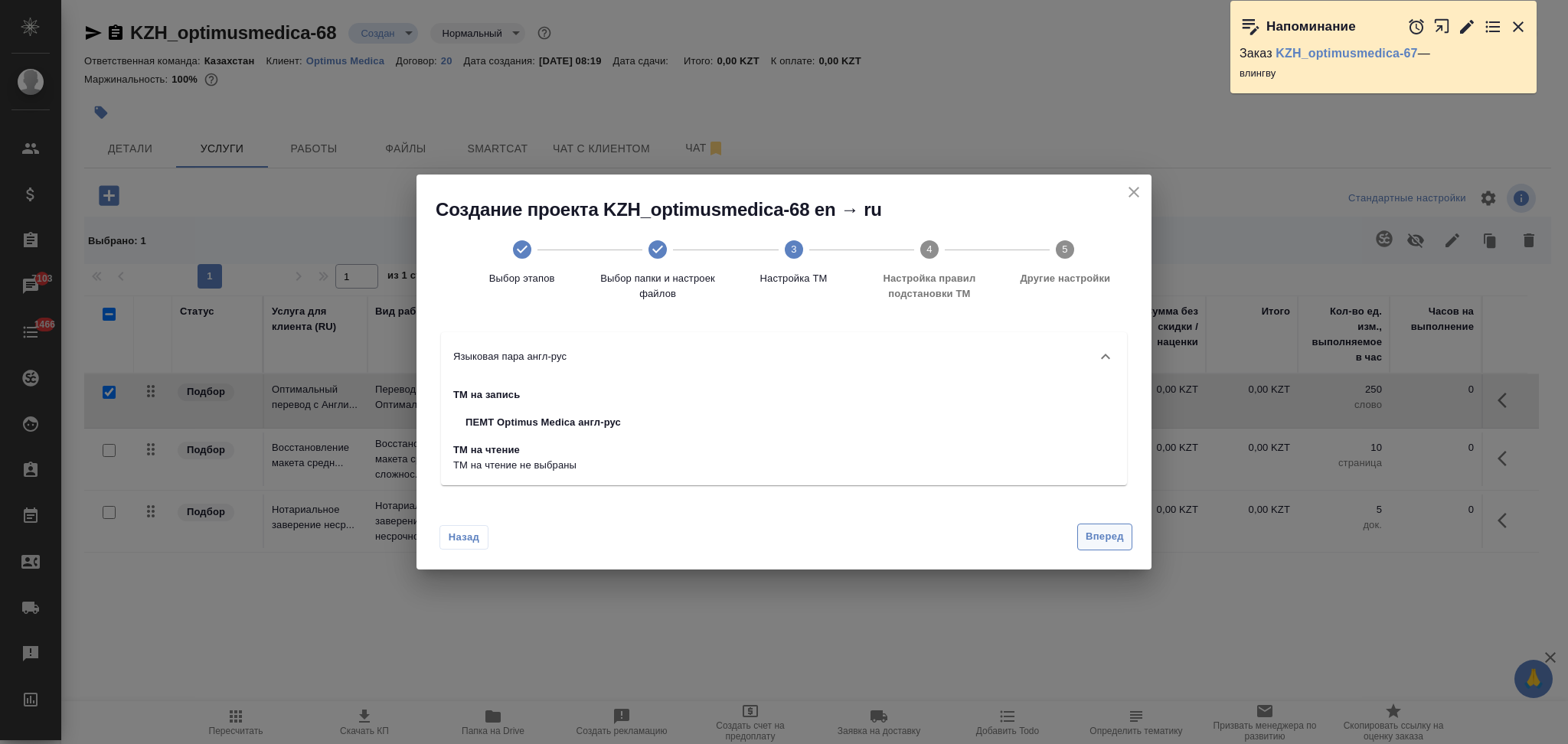
click at [1110, 543] on span "Вперед" at bounding box center [1105, 536] width 38 height 17
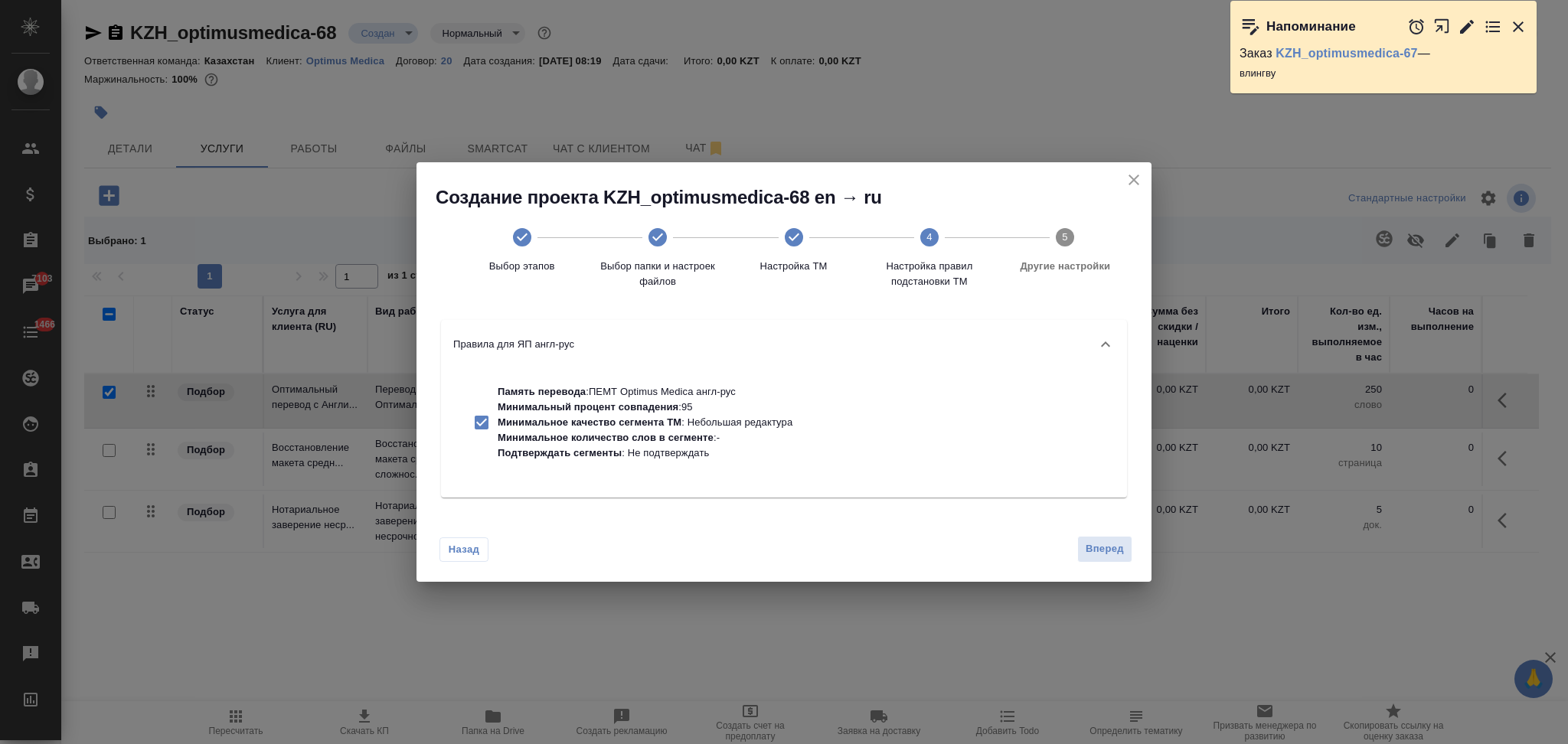
click at [702, 397] on p "Память перевода : ПЕМТ Optimus Medica англ-рус" at bounding box center [645, 392] width 295 height 16
checkbox input "false"
click at [1094, 543] on span "Вперед" at bounding box center [1105, 549] width 38 height 17
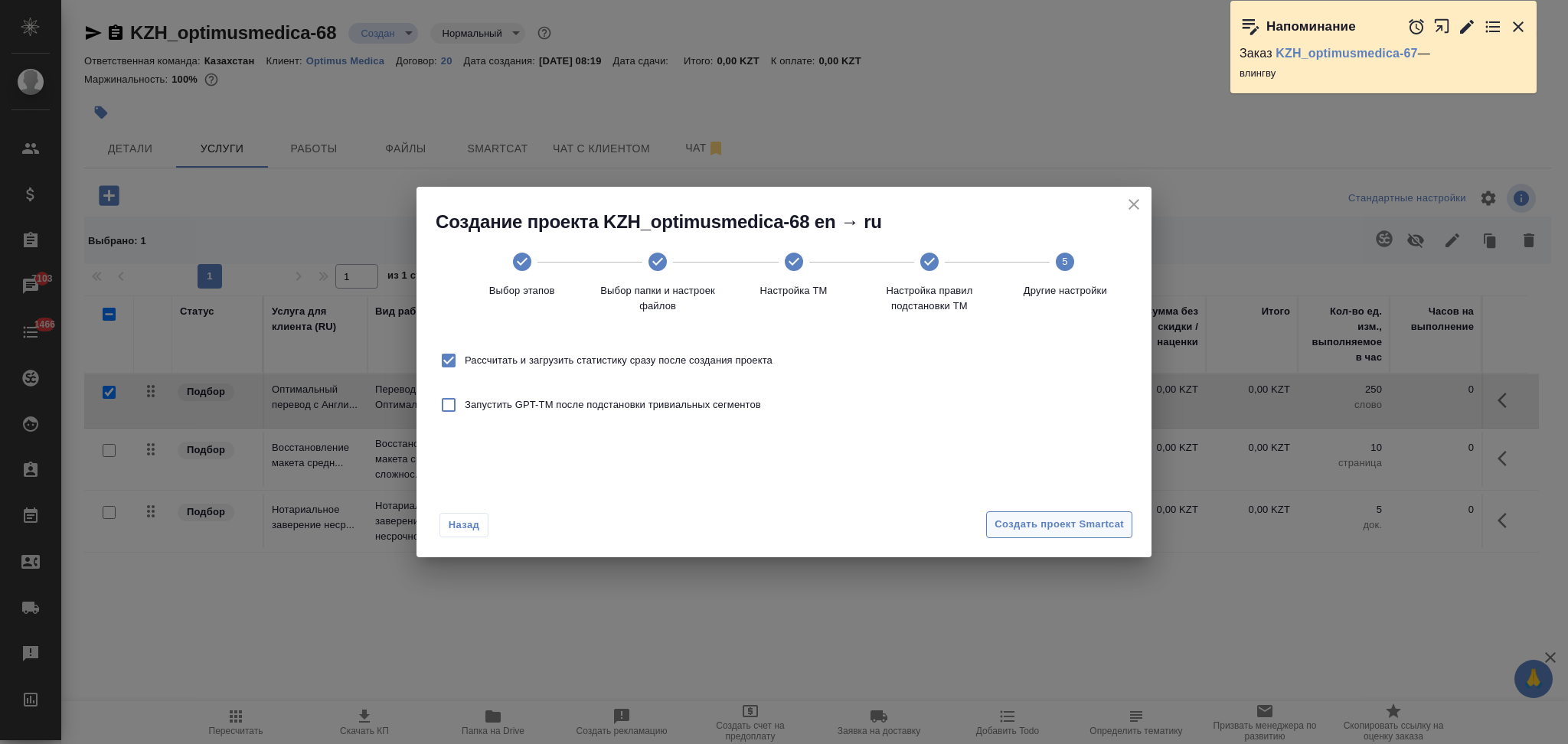
click at [1019, 522] on span "Создать проект Smartcat" at bounding box center [1059, 524] width 129 height 17
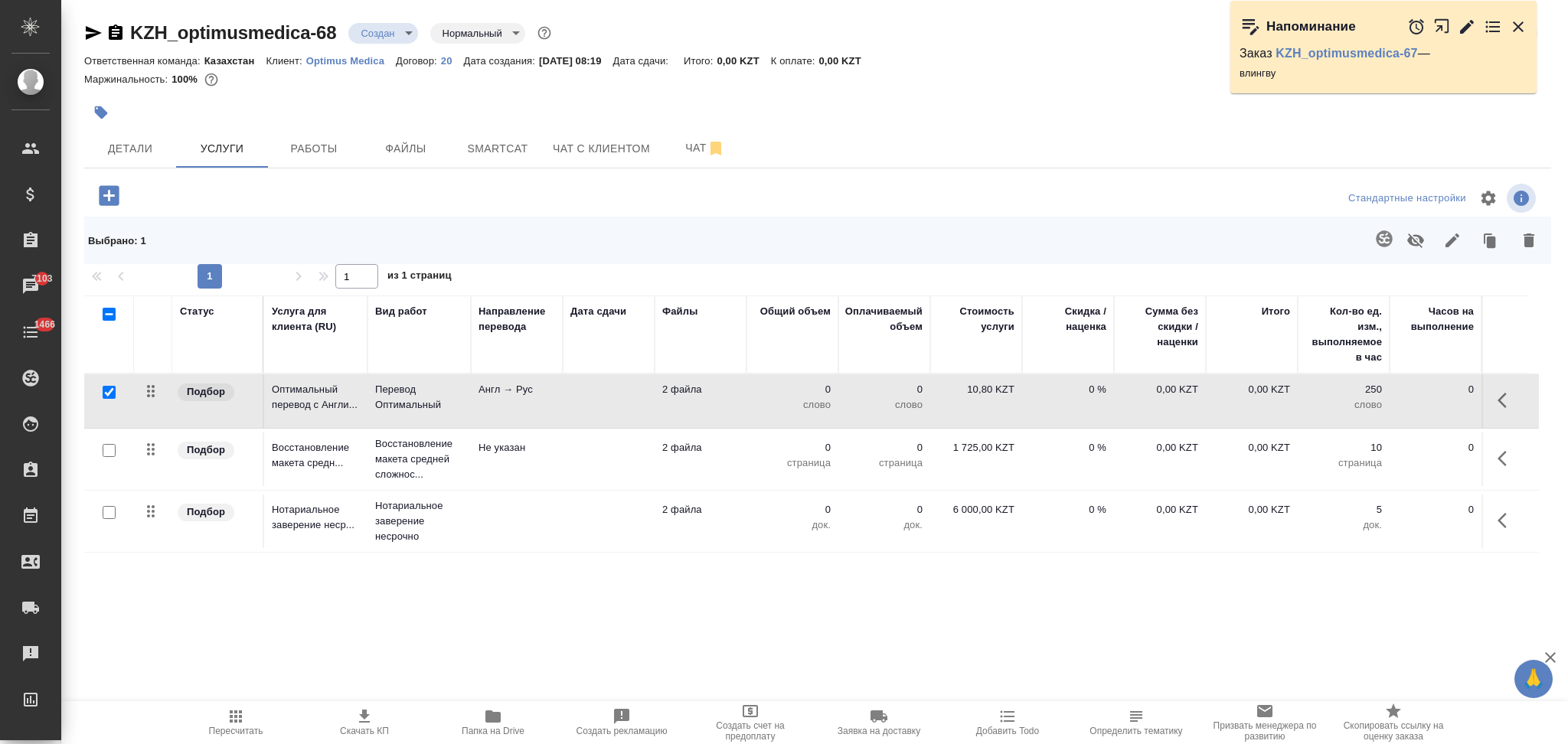
click at [570, 408] on td at bounding box center [608, 400] width 92 height 53
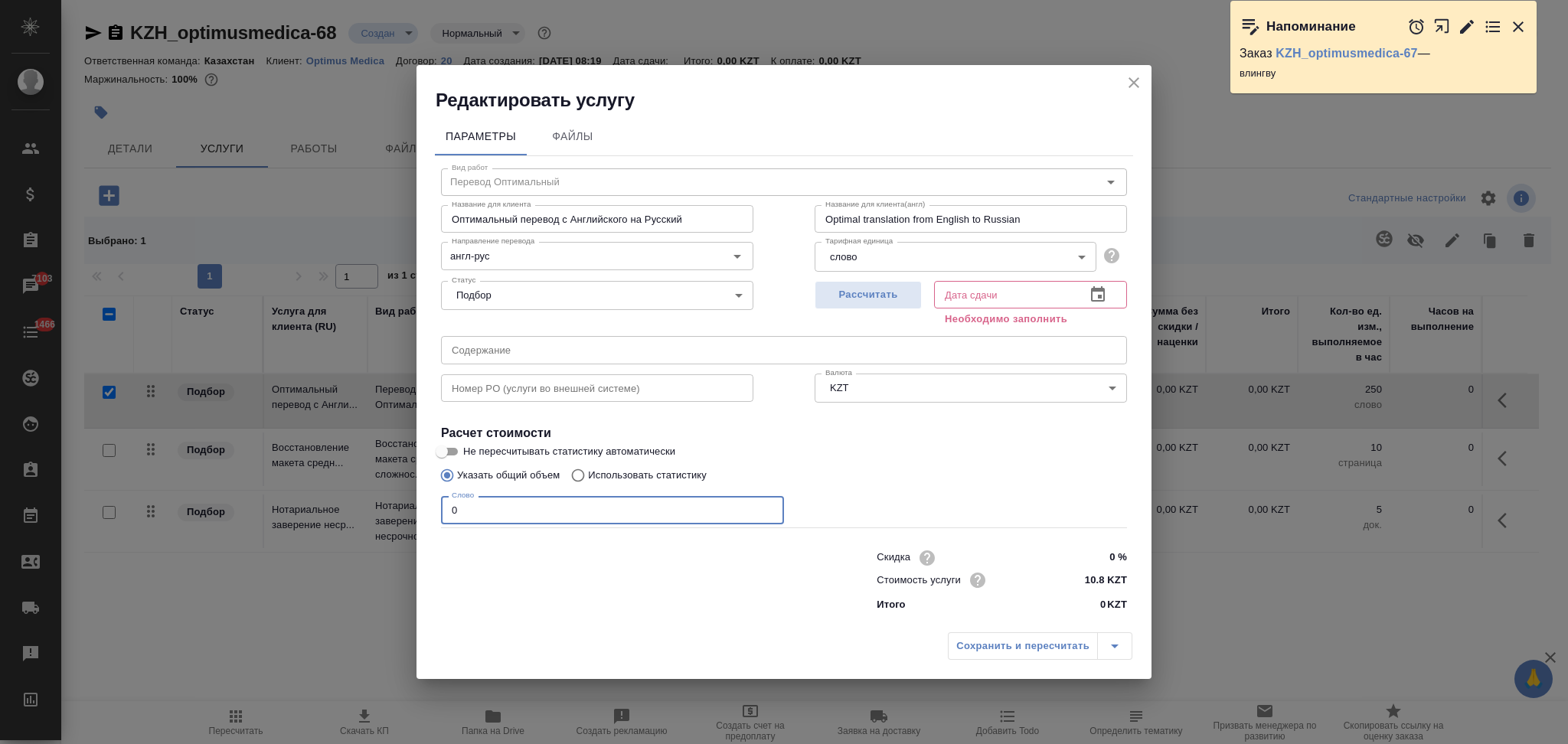
drag, startPoint x: 472, startPoint y: 514, endPoint x: 436, endPoint y: 515, distance: 36.0
click at [436, 515] on div "Вид работ Перевод Оптимальный Вид работ Название для клиента Оптимальный перево…" at bounding box center [784, 387] width 698 height 463
type input "250"
click at [834, 299] on span "Рассчитать" at bounding box center [868, 295] width 91 height 17
type input "02.10.2025 11:00"
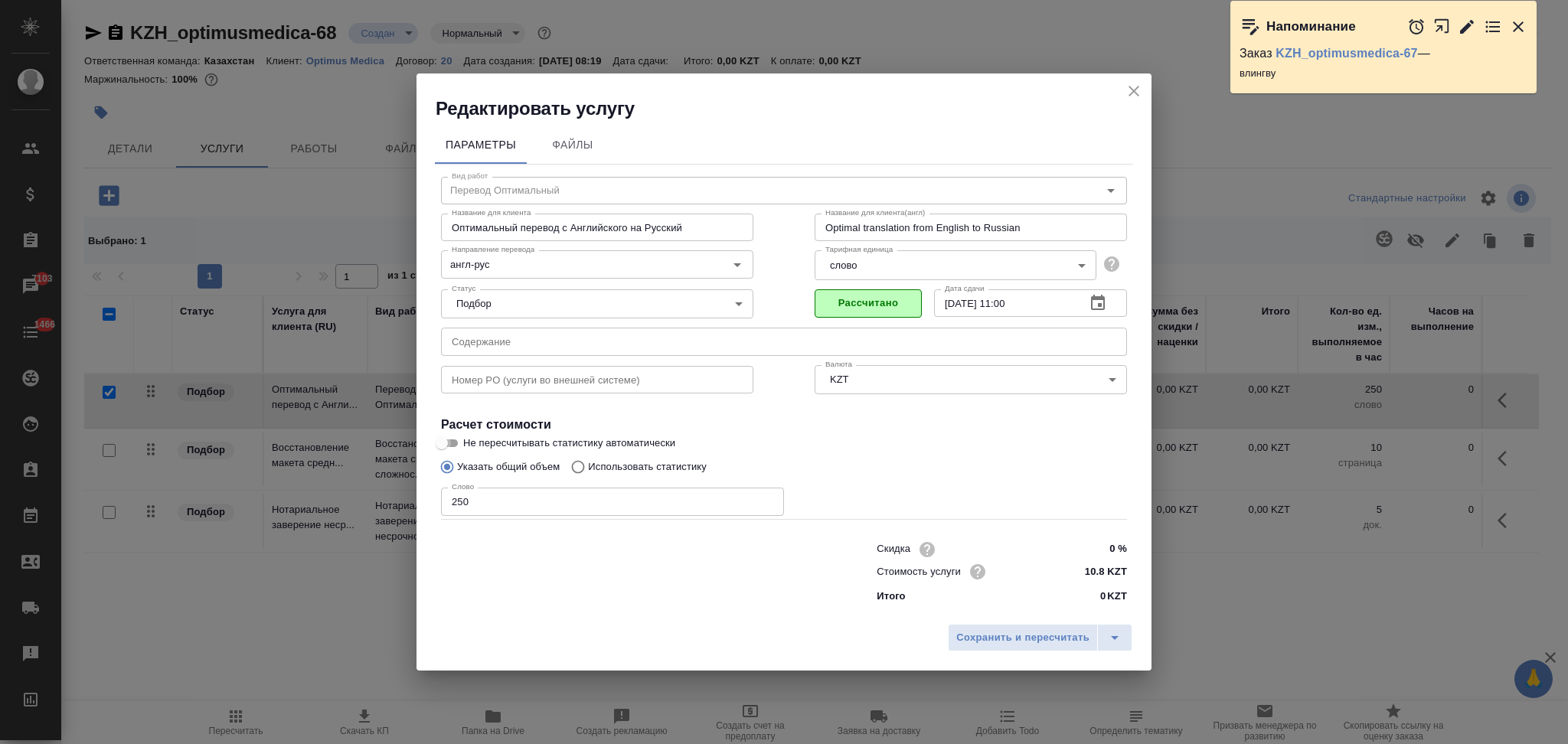
click at [448, 444] on input "Не пересчитывать статистику автоматически" at bounding box center [442, 443] width 55 height 18
checkbox input "true"
click at [994, 640] on span "Сохранить и пересчитать" at bounding box center [1023, 638] width 134 height 17
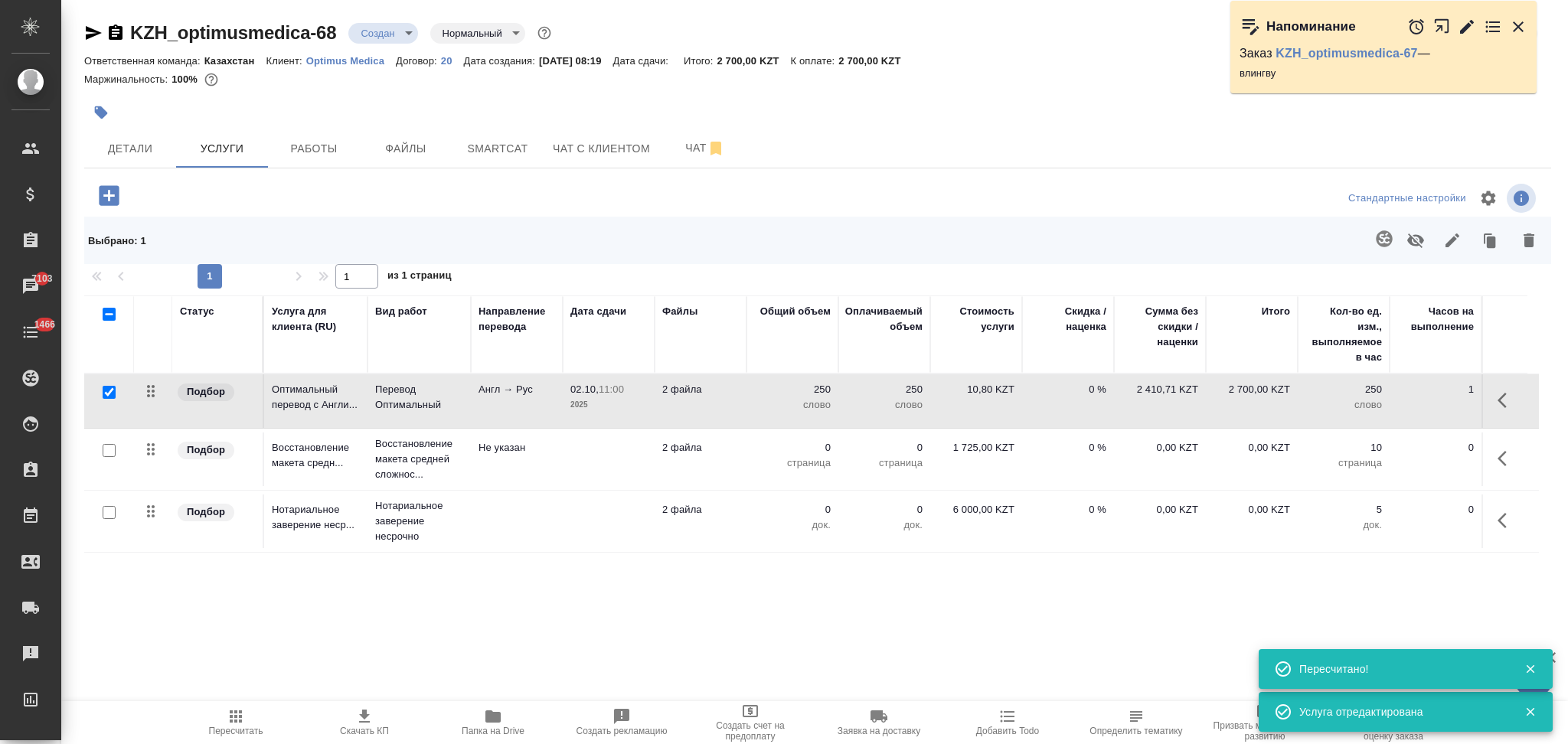
click at [610, 458] on td at bounding box center [608, 459] width 92 height 53
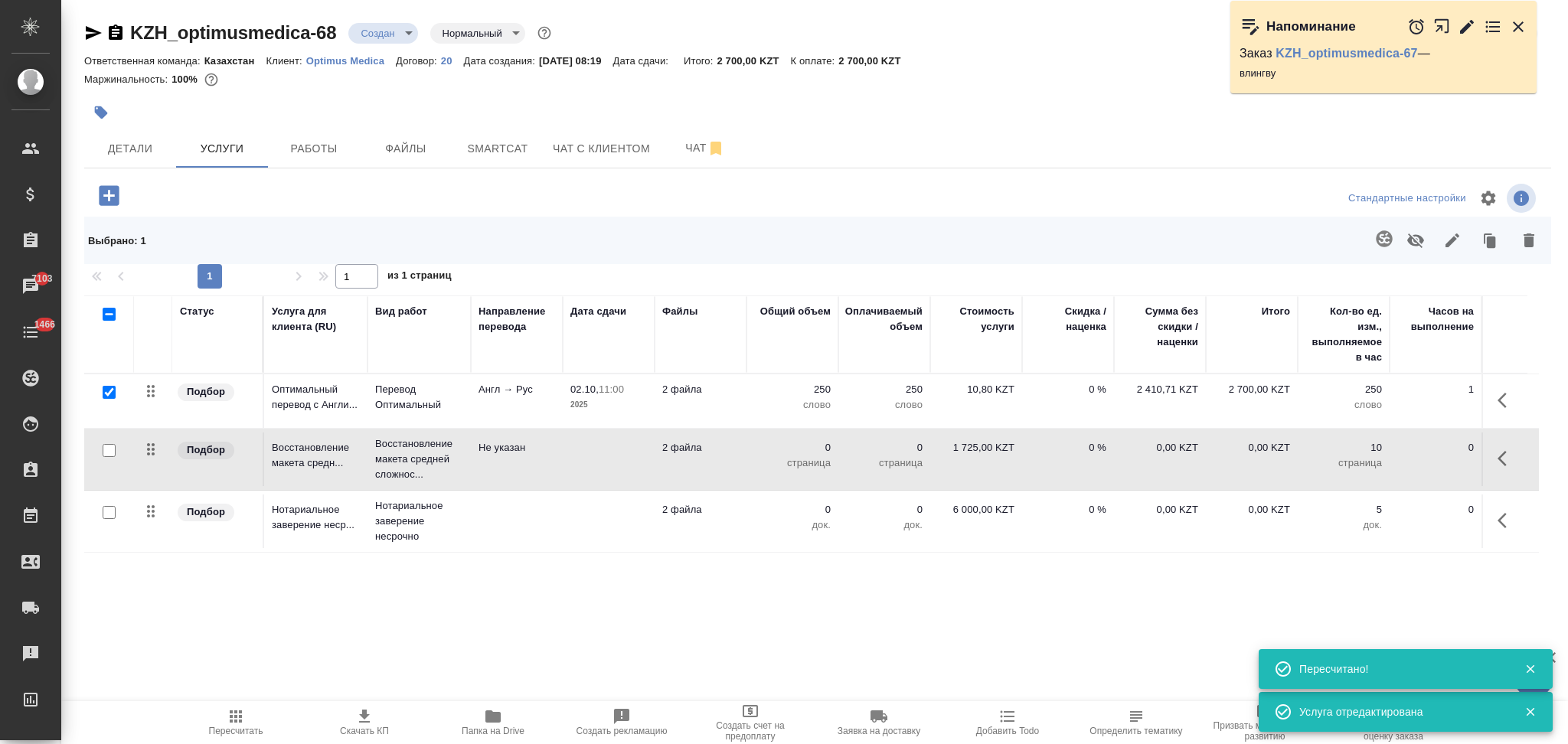
click at [610, 458] on td at bounding box center [608, 459] width 92 height 53
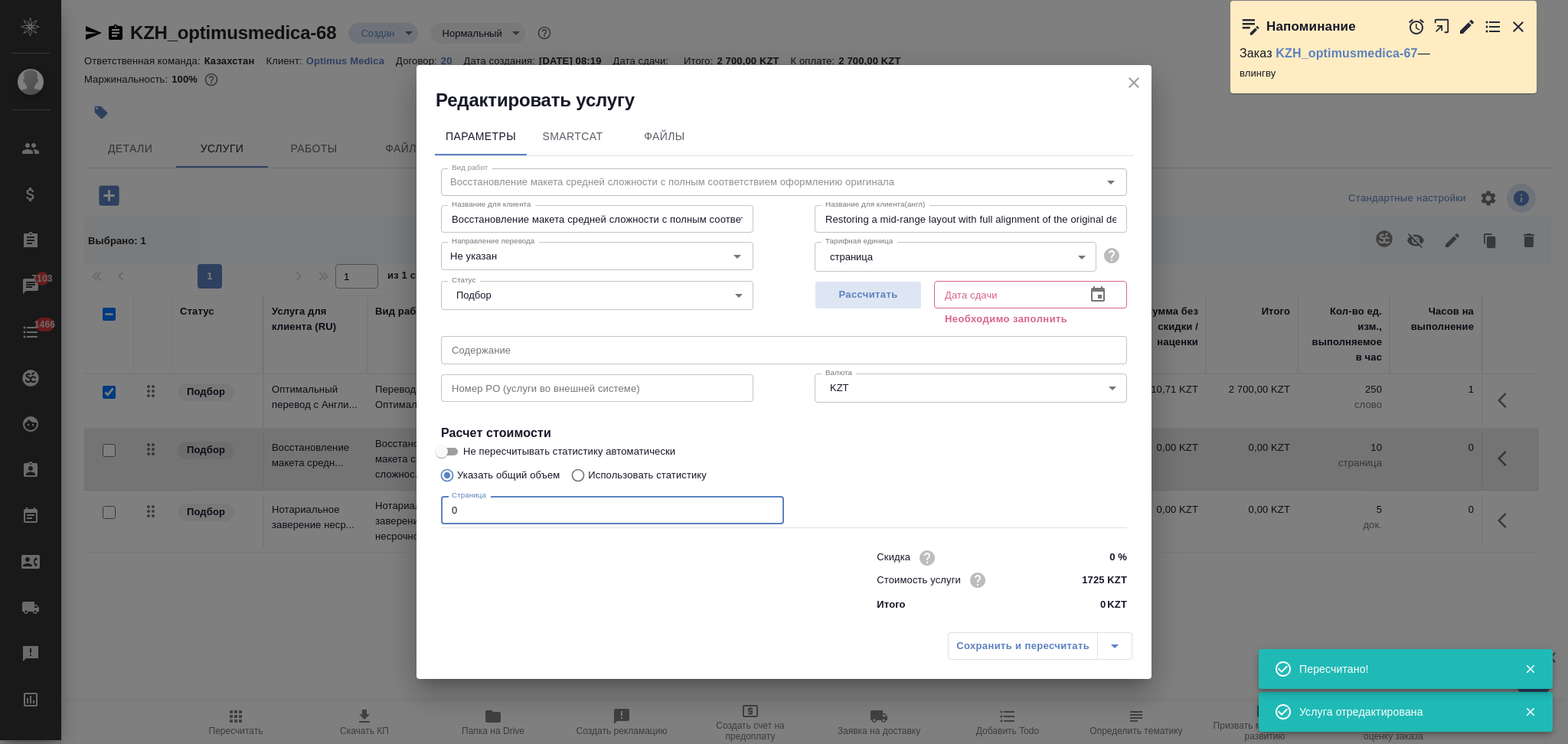
drag, startPoint x: 494, startPoint y: 503, endPoint x: 436, endPoint y: 499, distance: 58.1
click at [436, 499] on div "Вид работ Восстановление макета средней сложности с полным соответствием оформл…" at bounding box center [784, 387] width 698 height 463
type input "2"
click at [846, 277] on div "Рассчитать" at bounding box center [868, 302] width 107 height 55
click at [843, 290] on span "Рассчитать" at bounding box center [868, 295] width 91 height 17
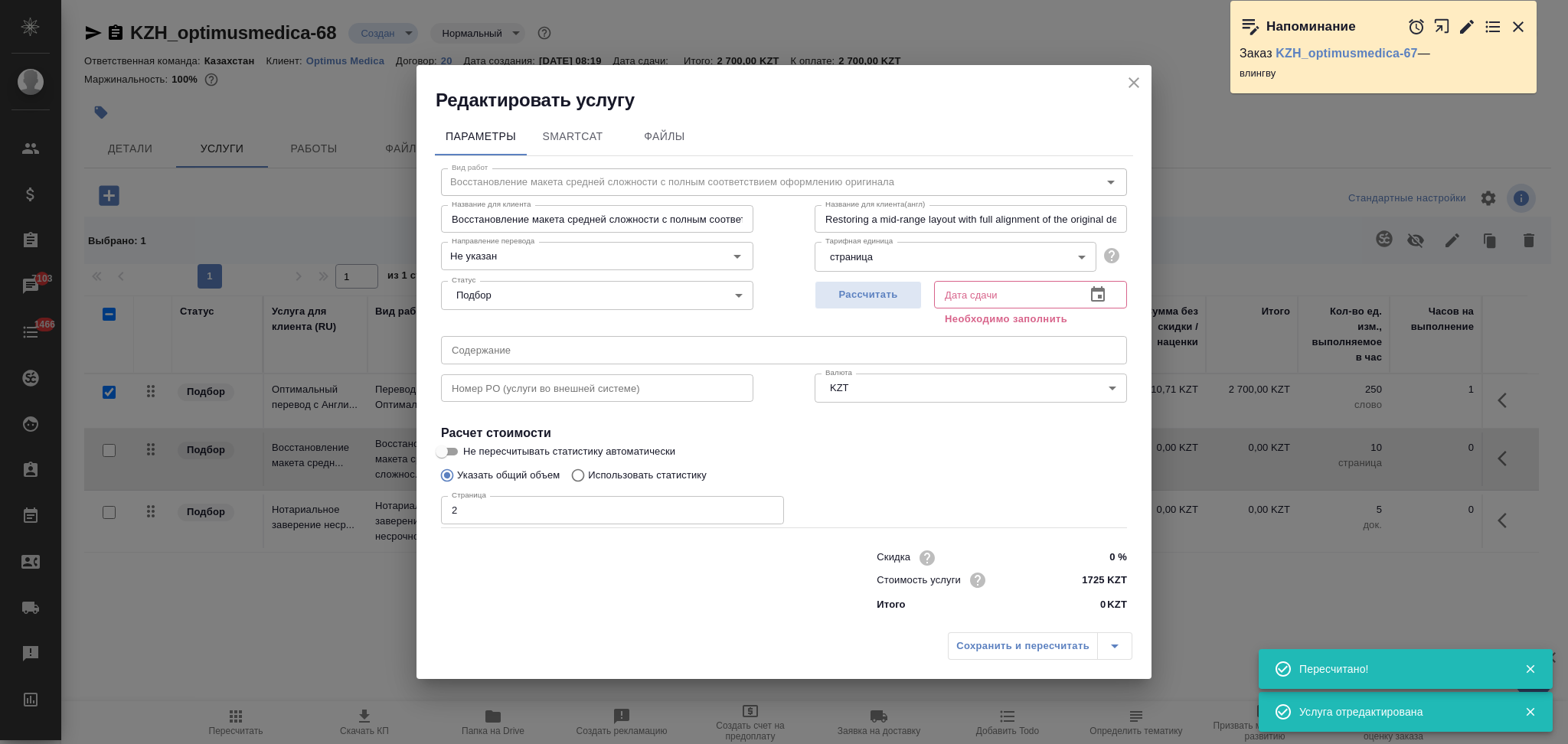
type input "02.10.2025 10:12"
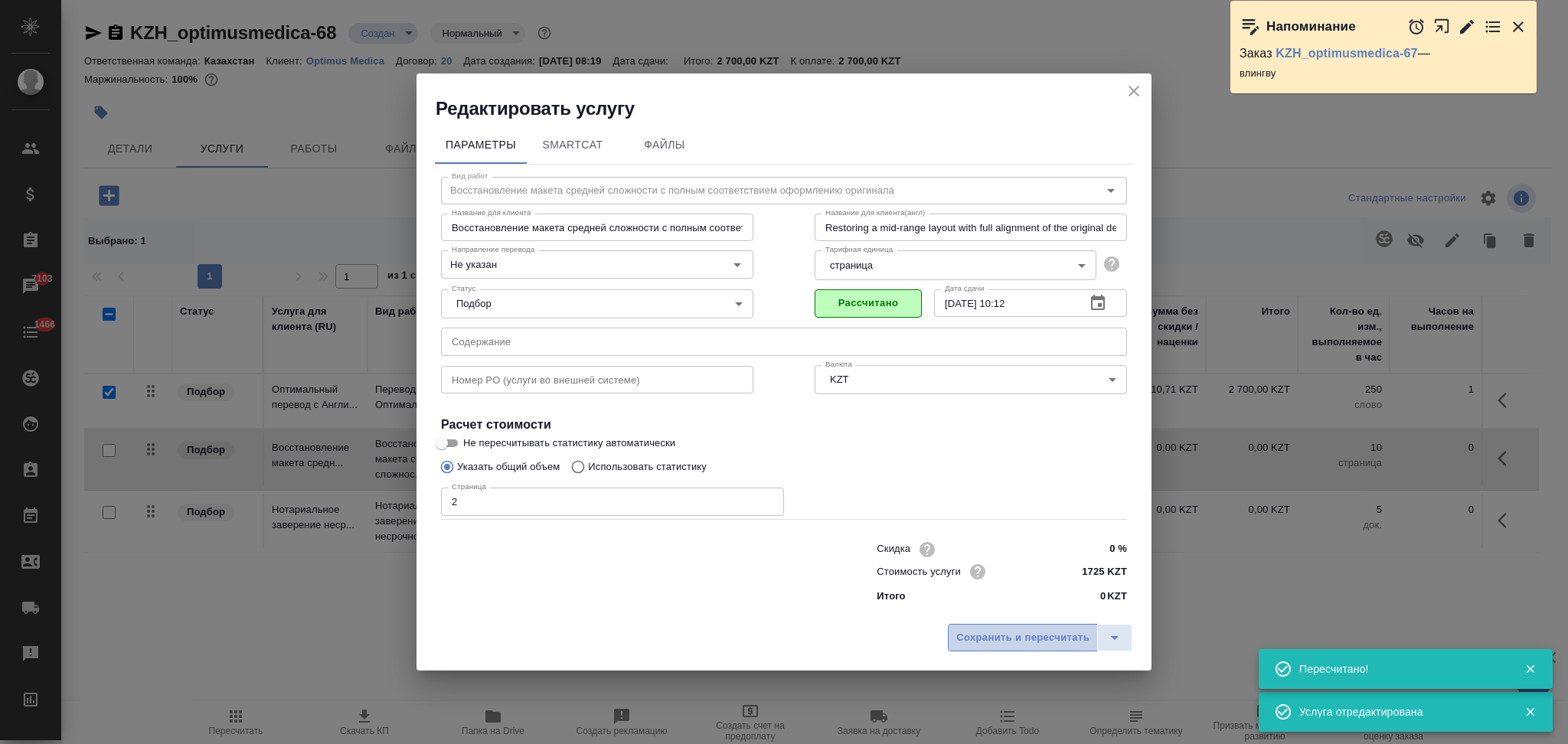
click at [975, 638] on span "Сохранить и пересчитать" at bounding box center [1023, 638] width 134 height 17
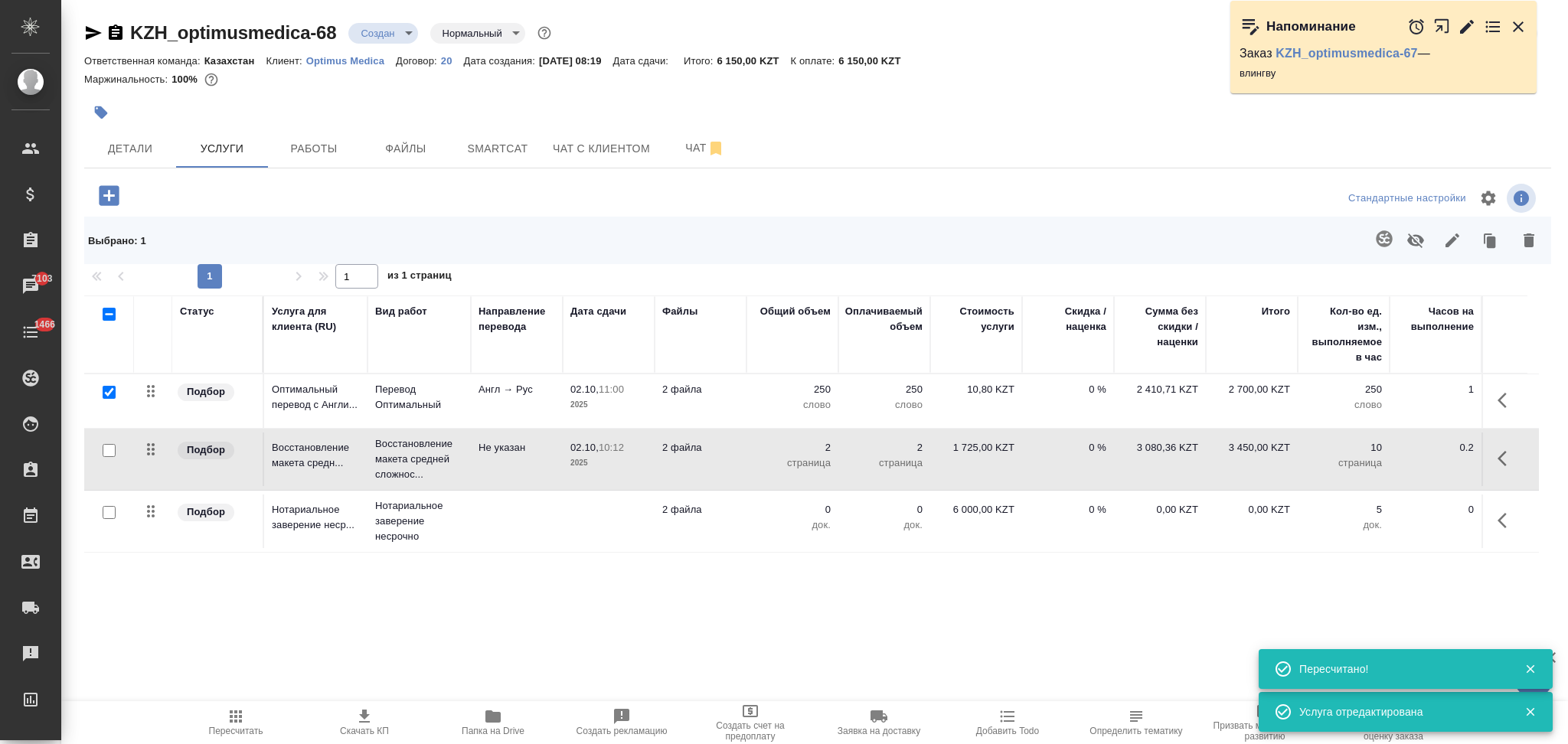
click at [606, 523] on td at bounding box center [608, 521] width 92 height 53
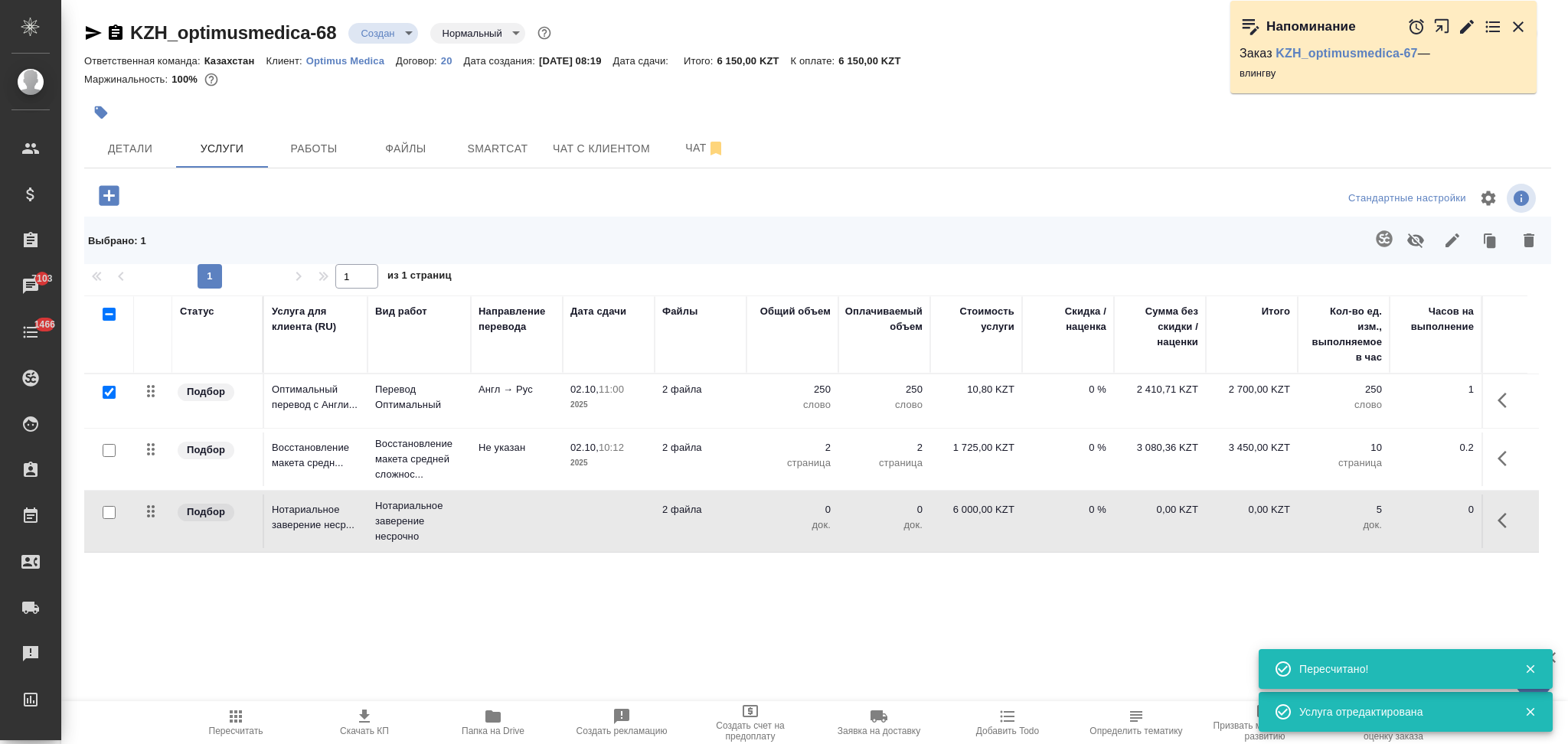
click at [606, 523] on td at bounding box center [608, 521] width 92 height 53
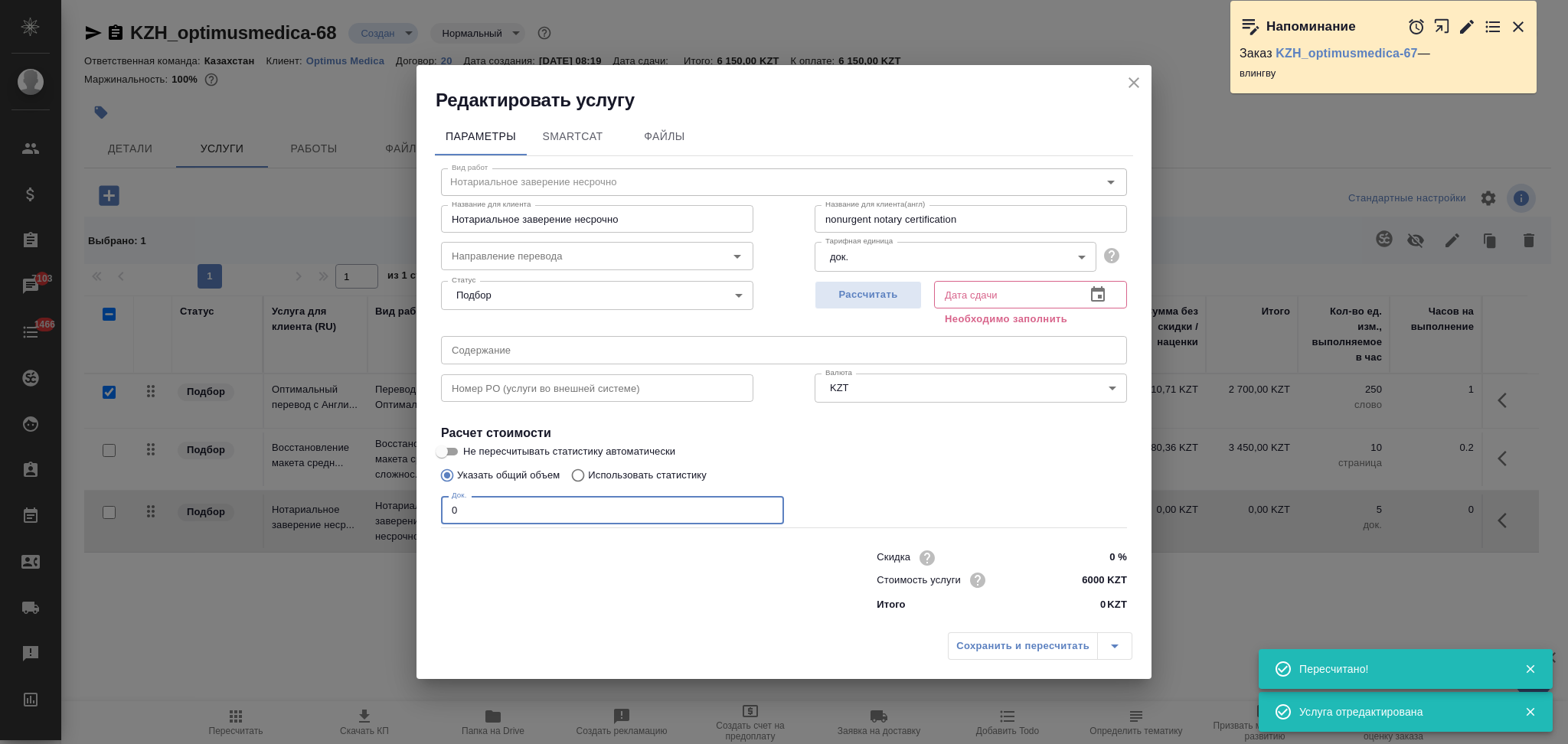
drag, startPoint x: 510, startPoint y: 509, endPoint x: 421, endPoint y: 507, distance: 89.0
click at [421, 507] on div "Параметры SmartCat Файлы Вид работ Нотариальное заверение несрочно Вид работ На…" at bounding box center [784, 369] width 735 height 513
type input "2"
click at [890, 284] on button "Рассчитать" at bounding box center [868, 295] width 107 height 28
type input "02.10.2025 10:24"
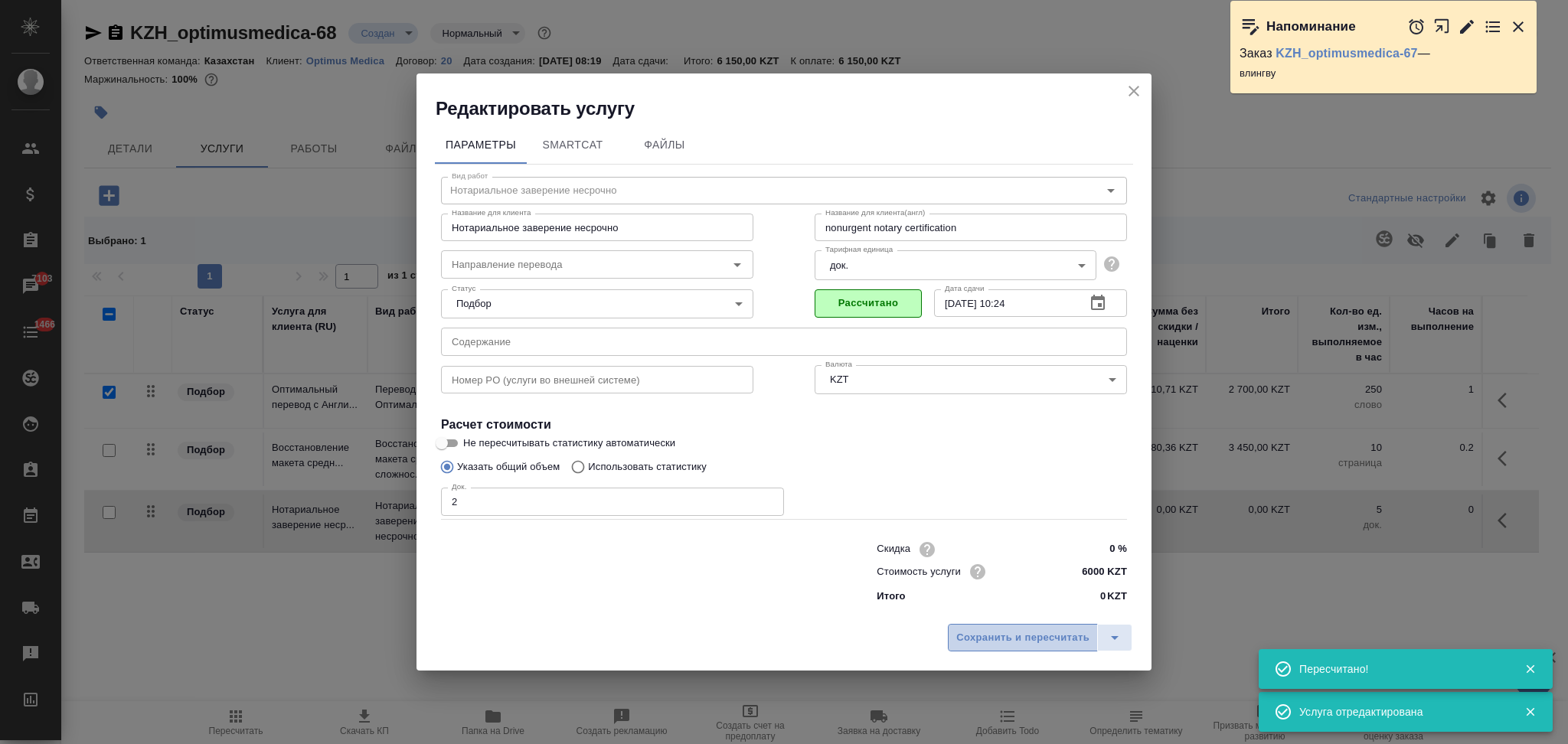
click at [981, 628] on button "Сохранить и пересчитать" at bounding box center [1023, 638] width 150 height 28
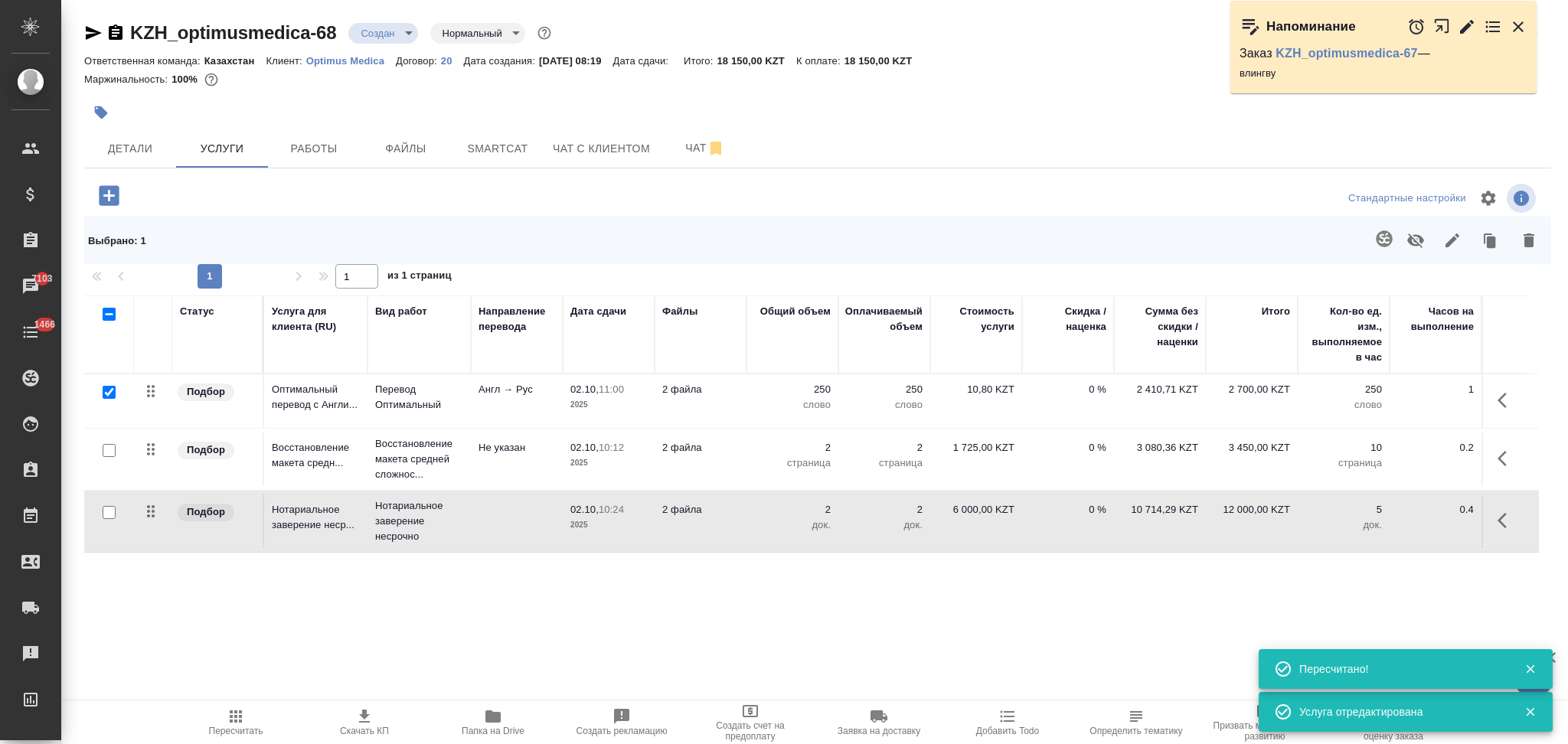
click at [745, 409] on td "2 файла" at bounding box center [700, 400] width 92 height 53
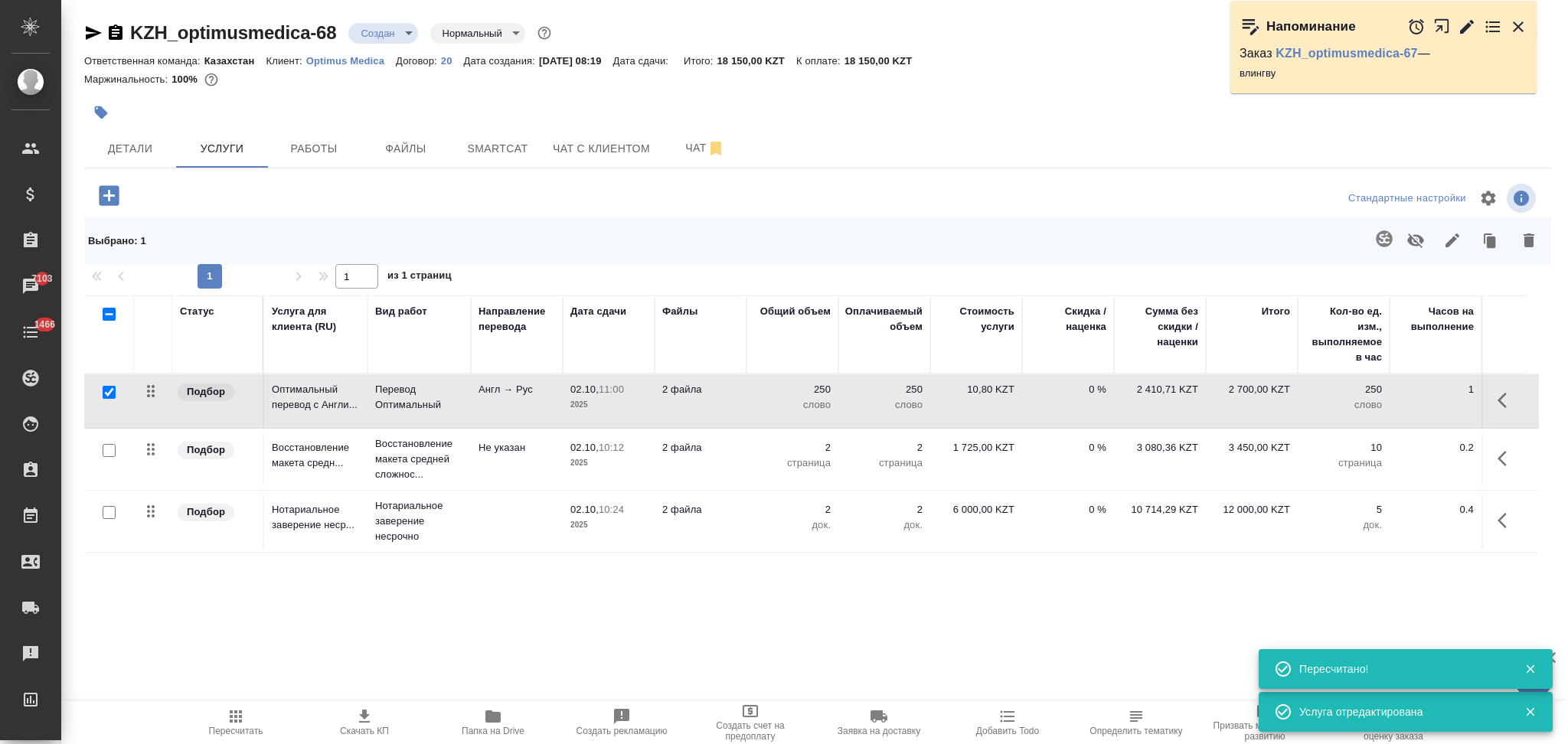
click at [745, 409] on td "2 файла" at bounding box center [700, 400] width 92 height 53
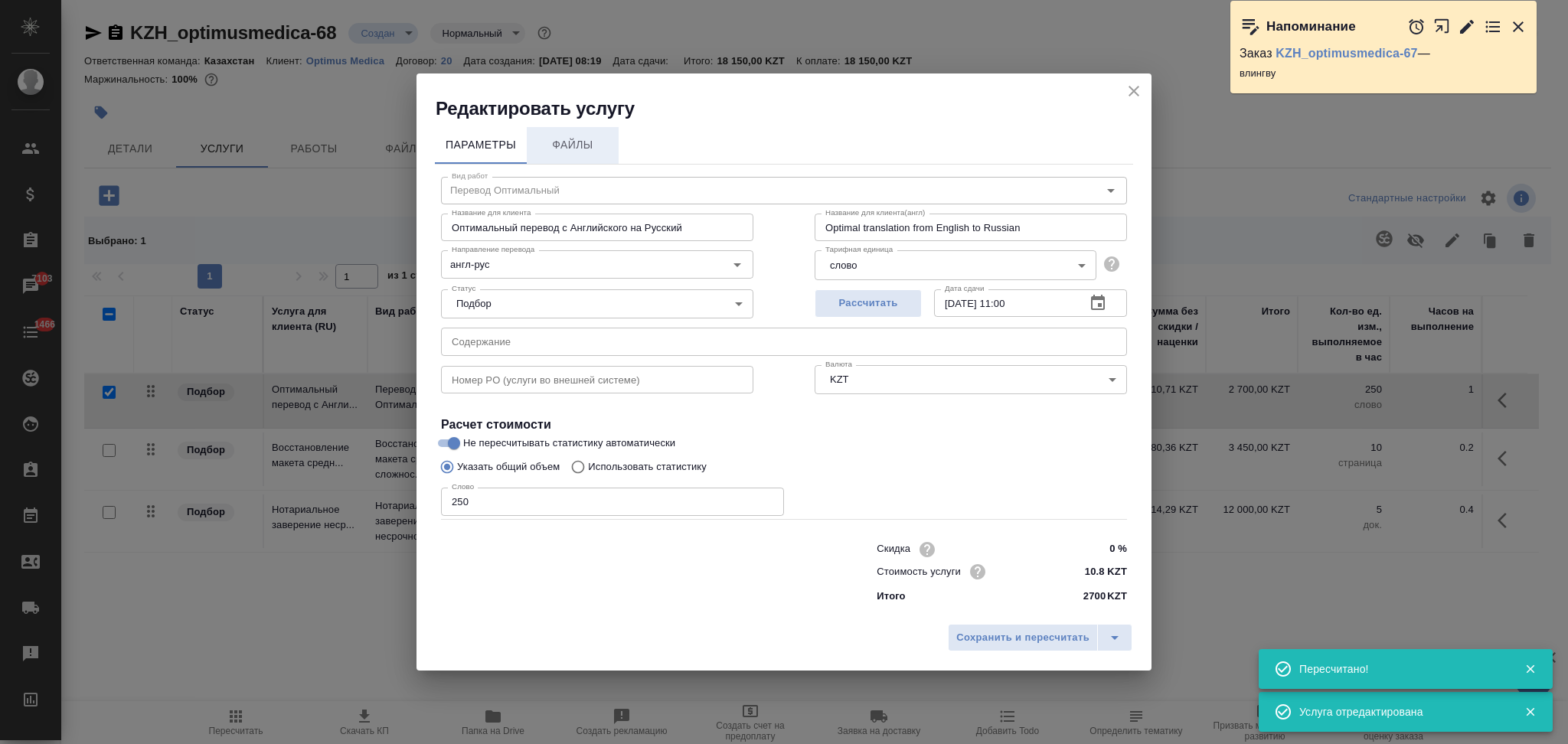
click at [591, 145] on span "Файлы" at bounding box center [572, 145] width 73 height 19
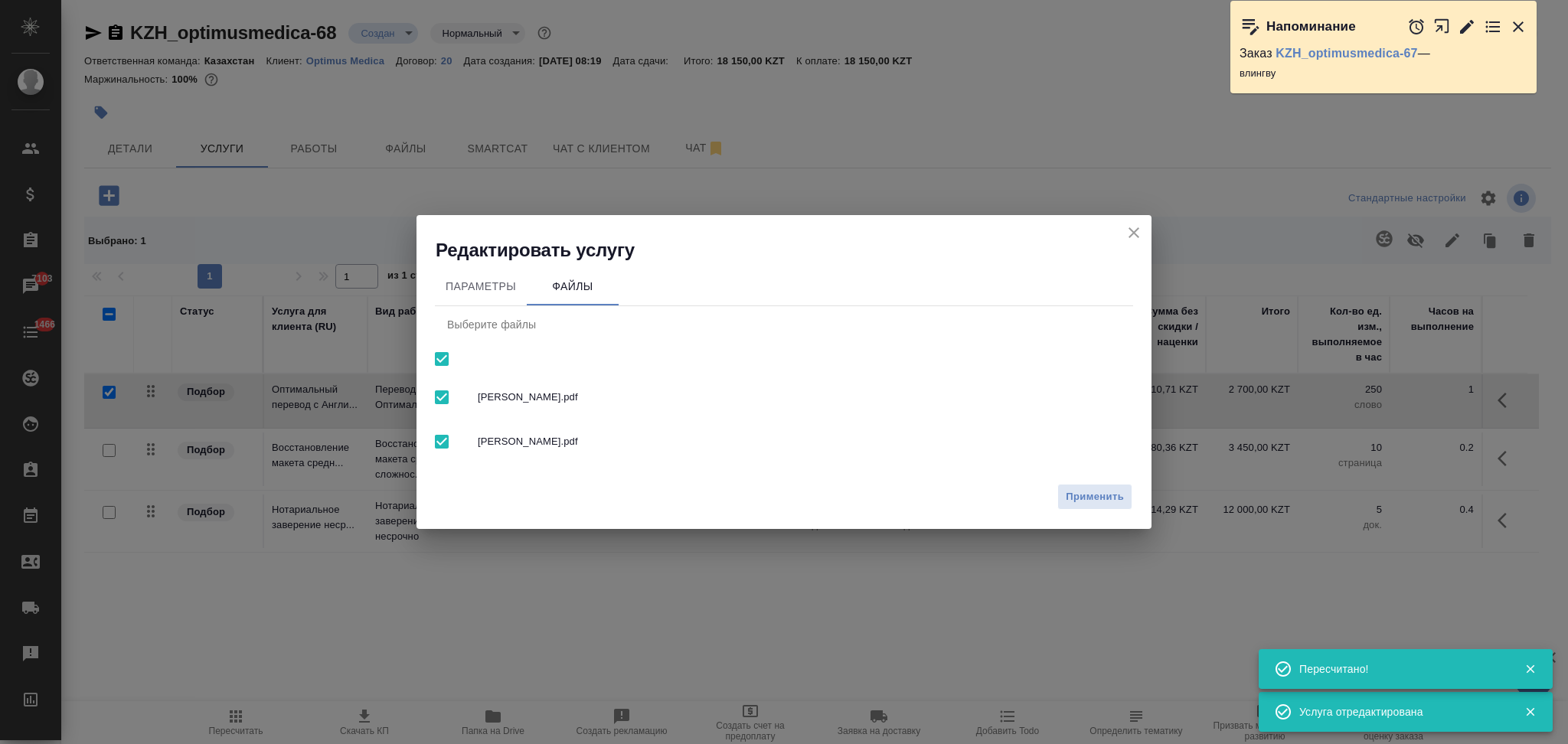
click at [438, 359] on input "checkbox" at bounding box center [442, 358] width 32 height 32
checkbox input "false"
click at [1084, 496] on span "Применить" at bounding box center [1094, 497] width 58 height 17
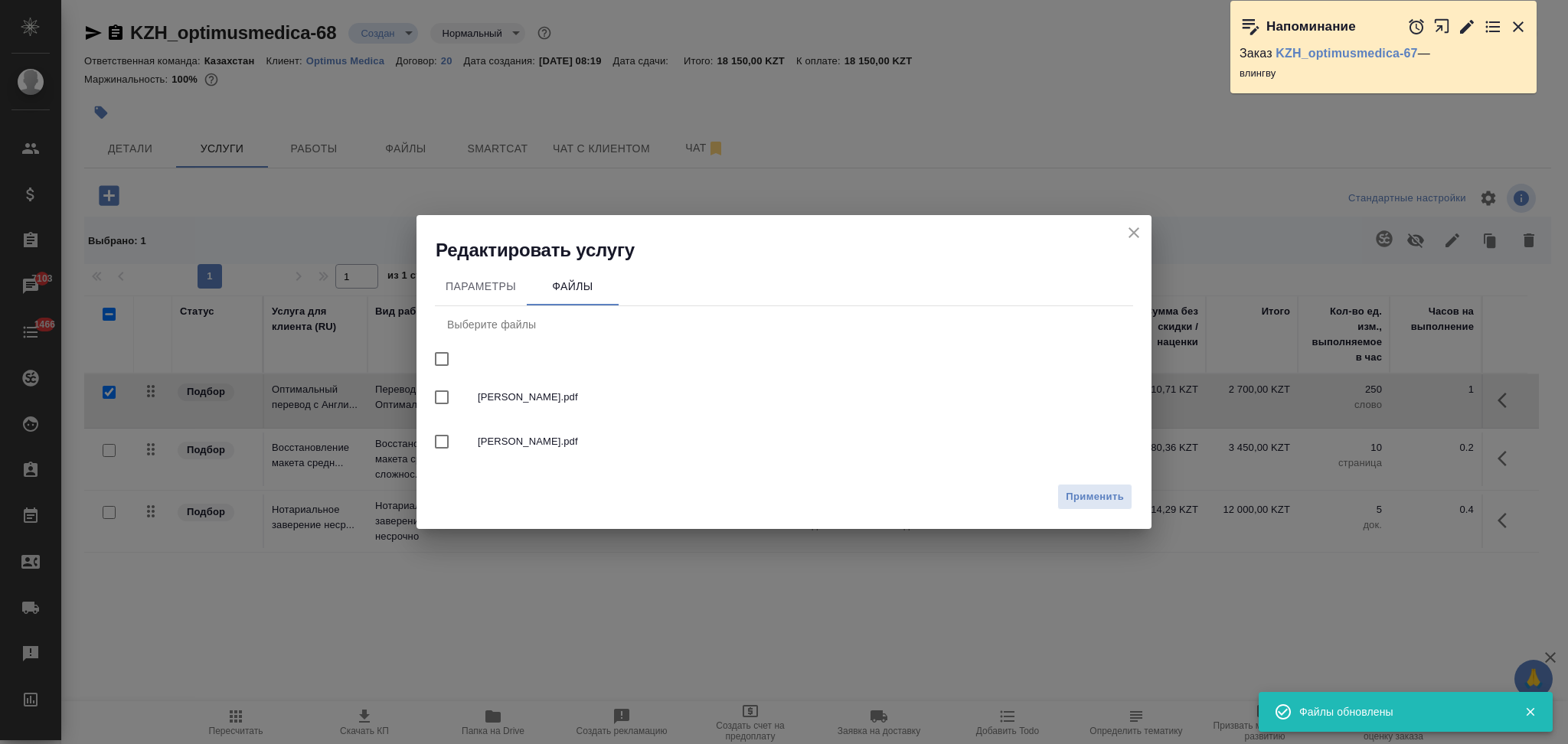
click at [1146, 238] on h2 "Редактировать услугу" at bounding box center [793, 250] width 716 height 24
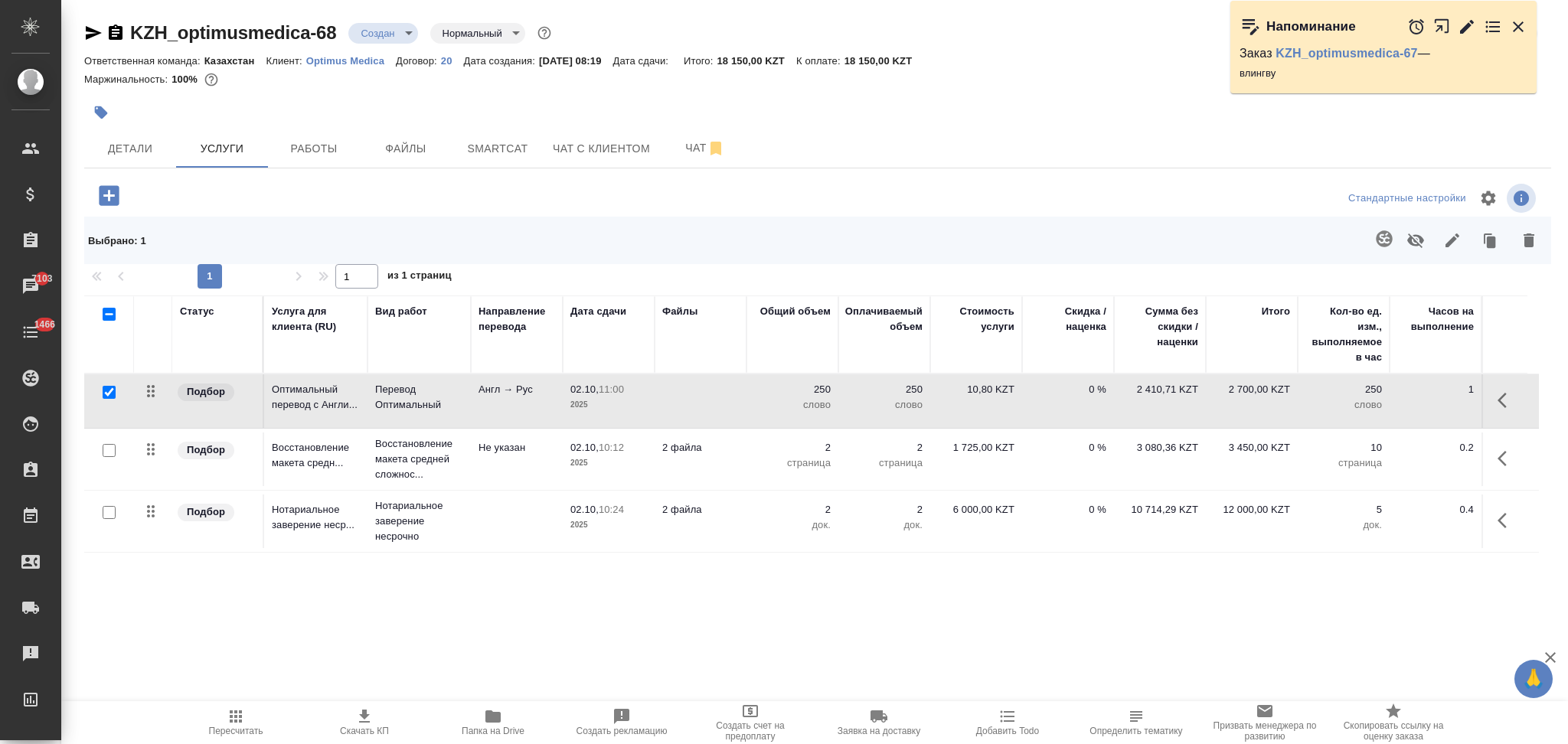
click at [103, 112] on icon "button" at bounding box center [101, 113] width 13 height 13
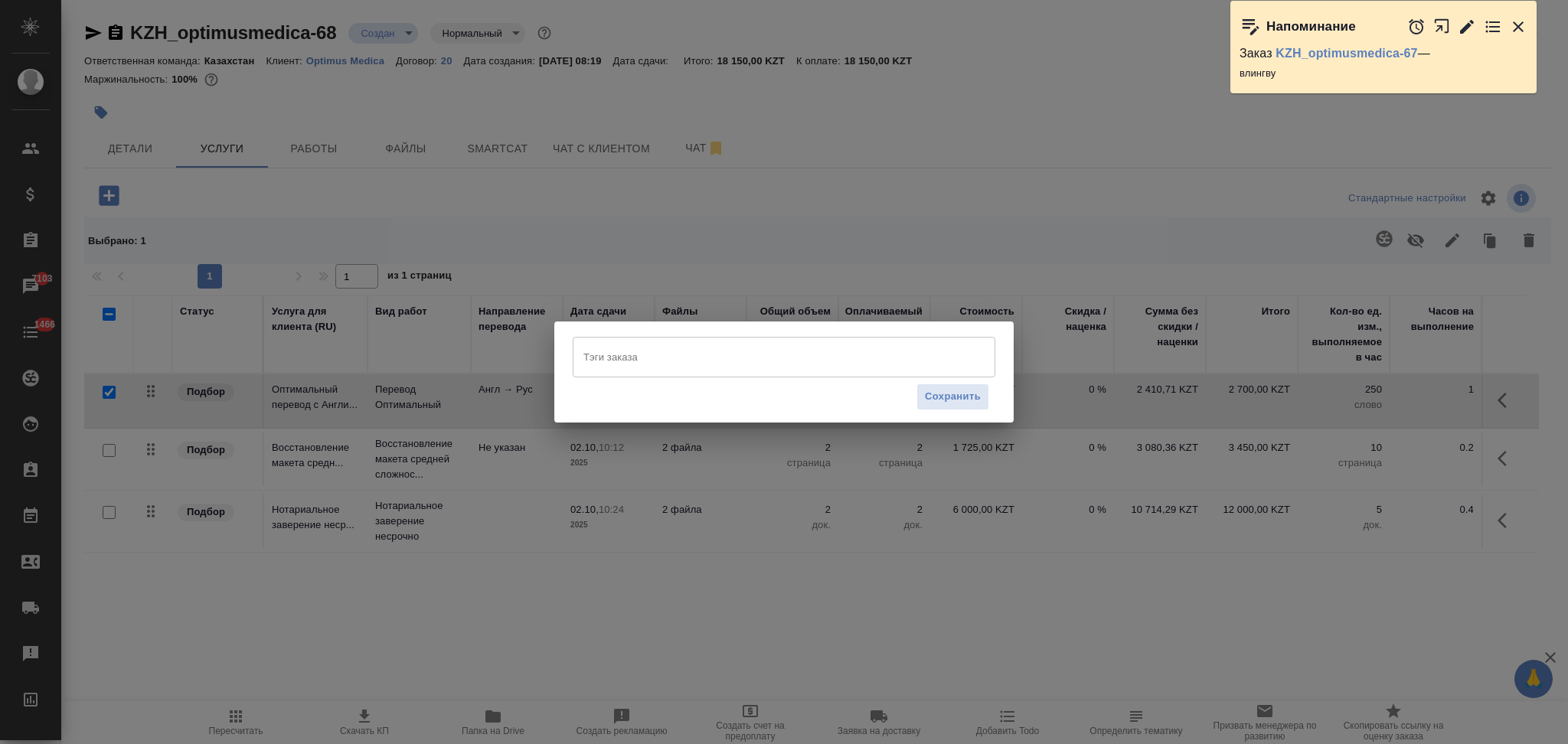
click at [604, 350] on input "Тэги заказа" at bounding box center [769, 357] width 380 height 26
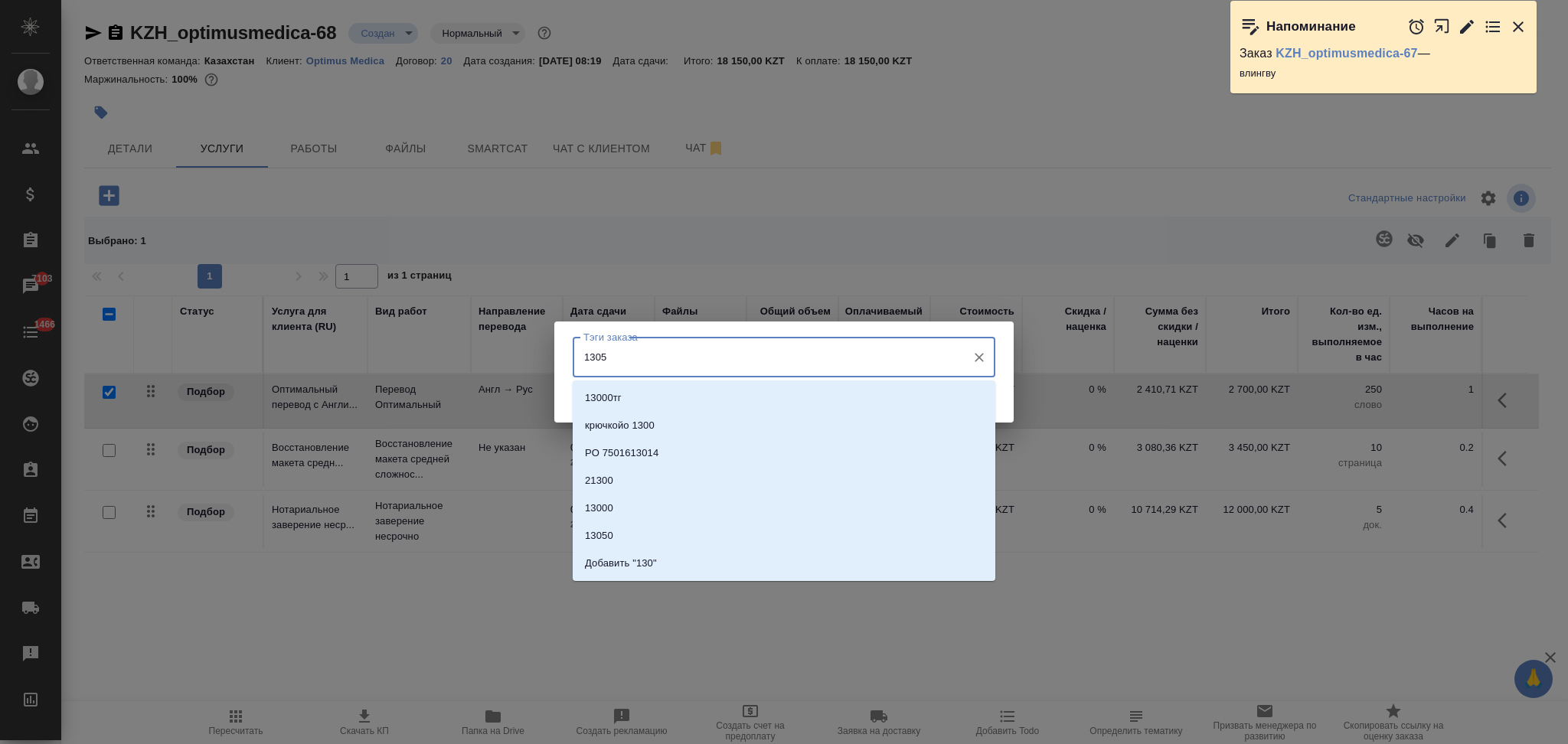
type input "13050"
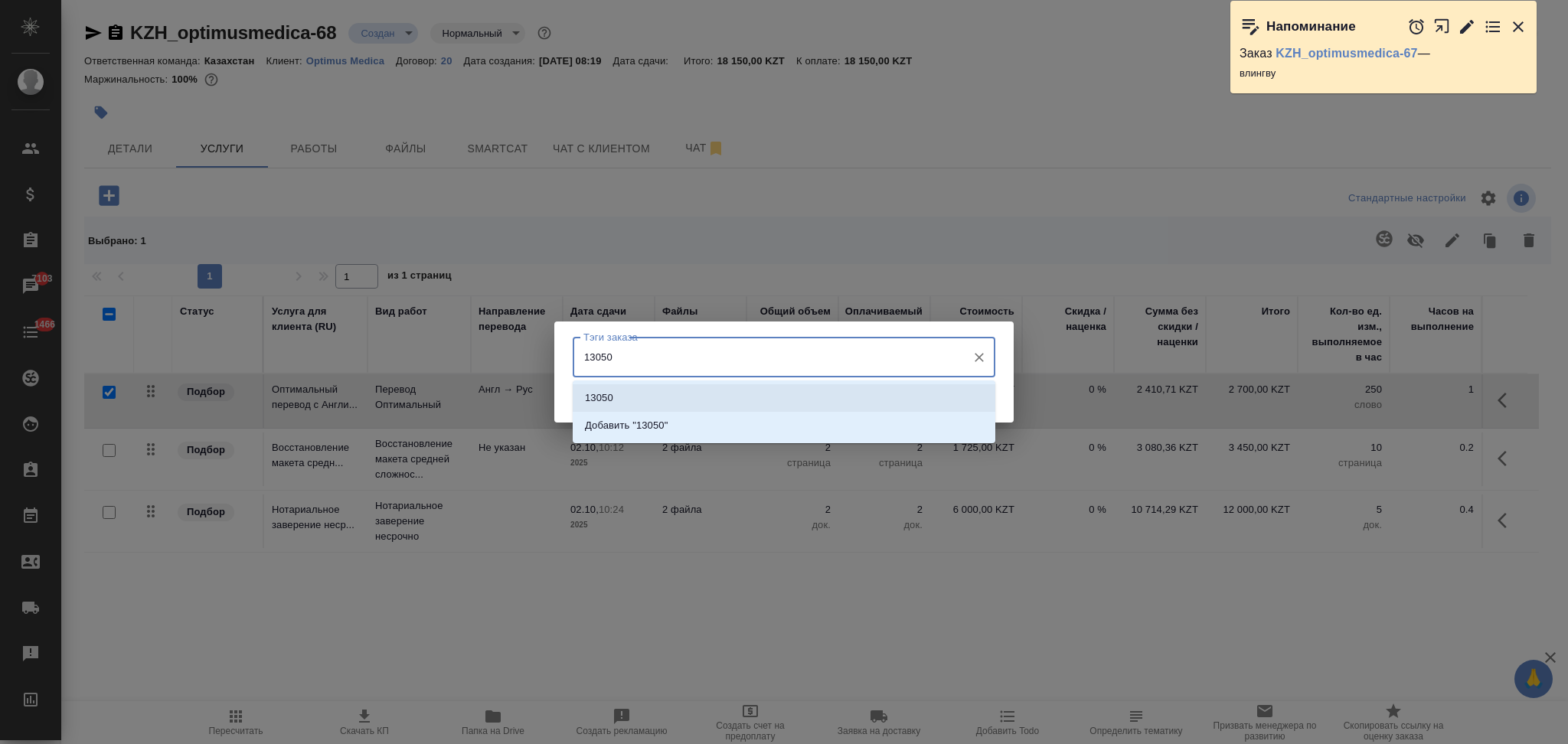
click at [625, 398] on li "13050" at bounding box center [784, 398] width 422 height 28
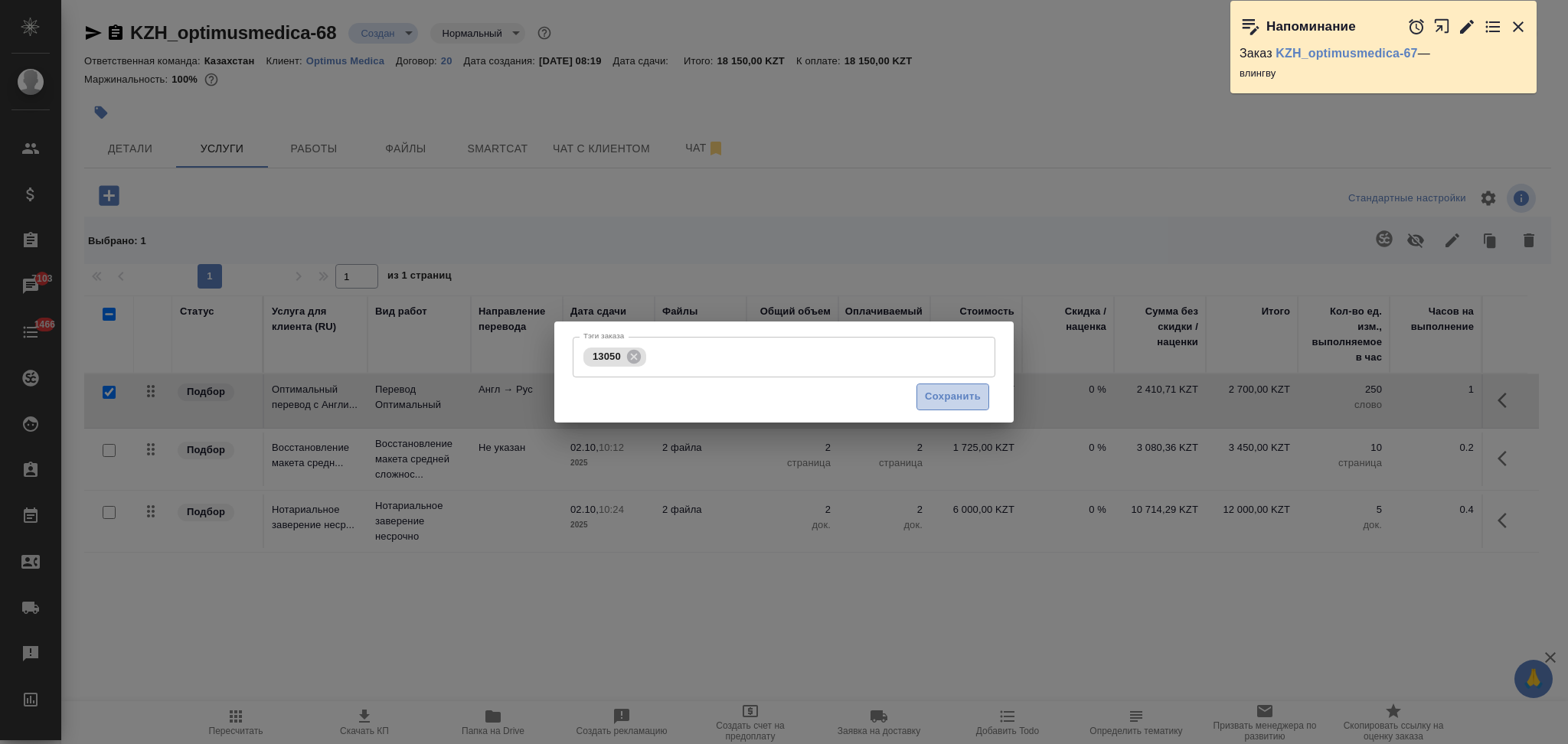
click at [951, 401] on span "Сохранить" at bounding box center [953, 397] width 56 height 17
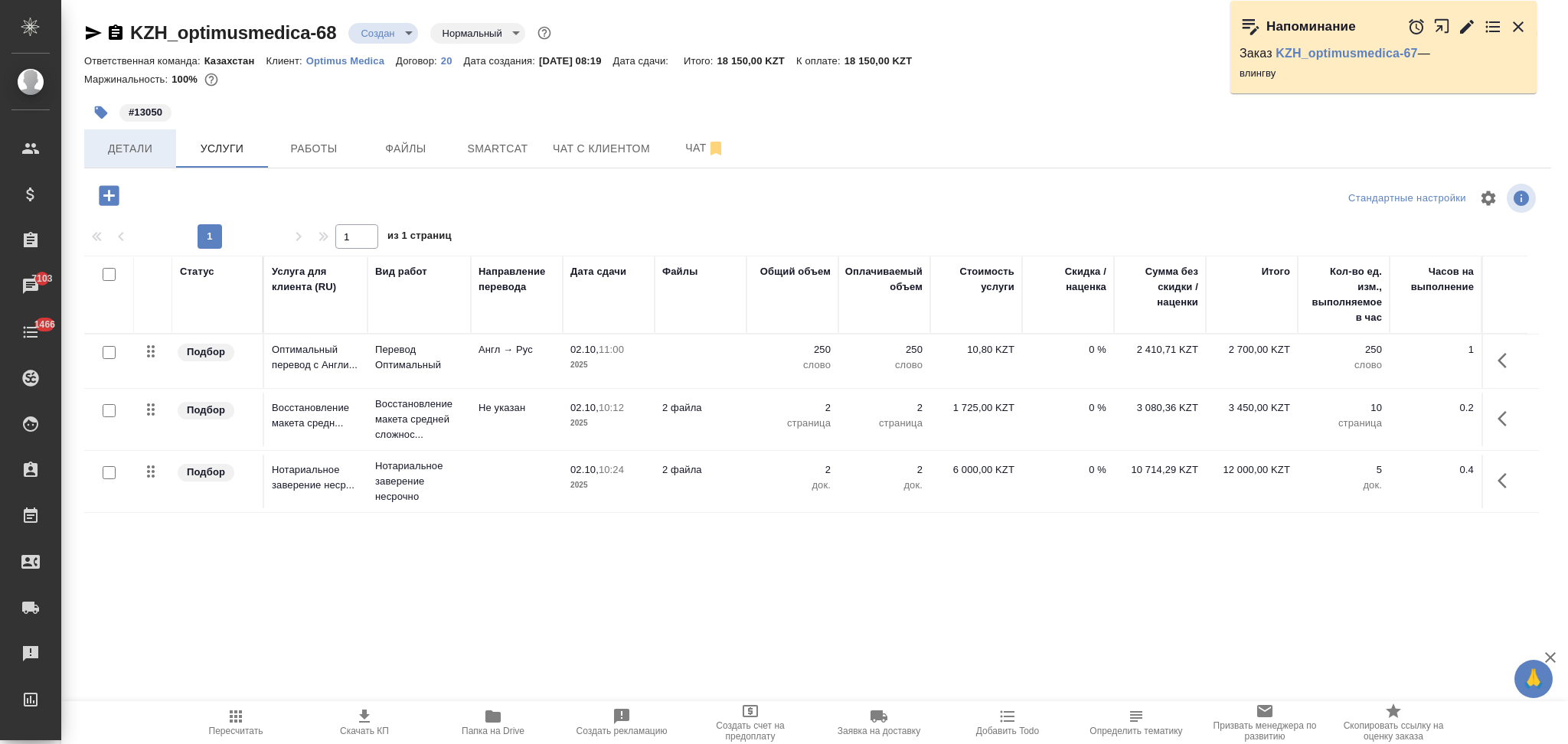
click at [122, 145] on span "Детали" at bounding box center [130, 149] width 73 height 19
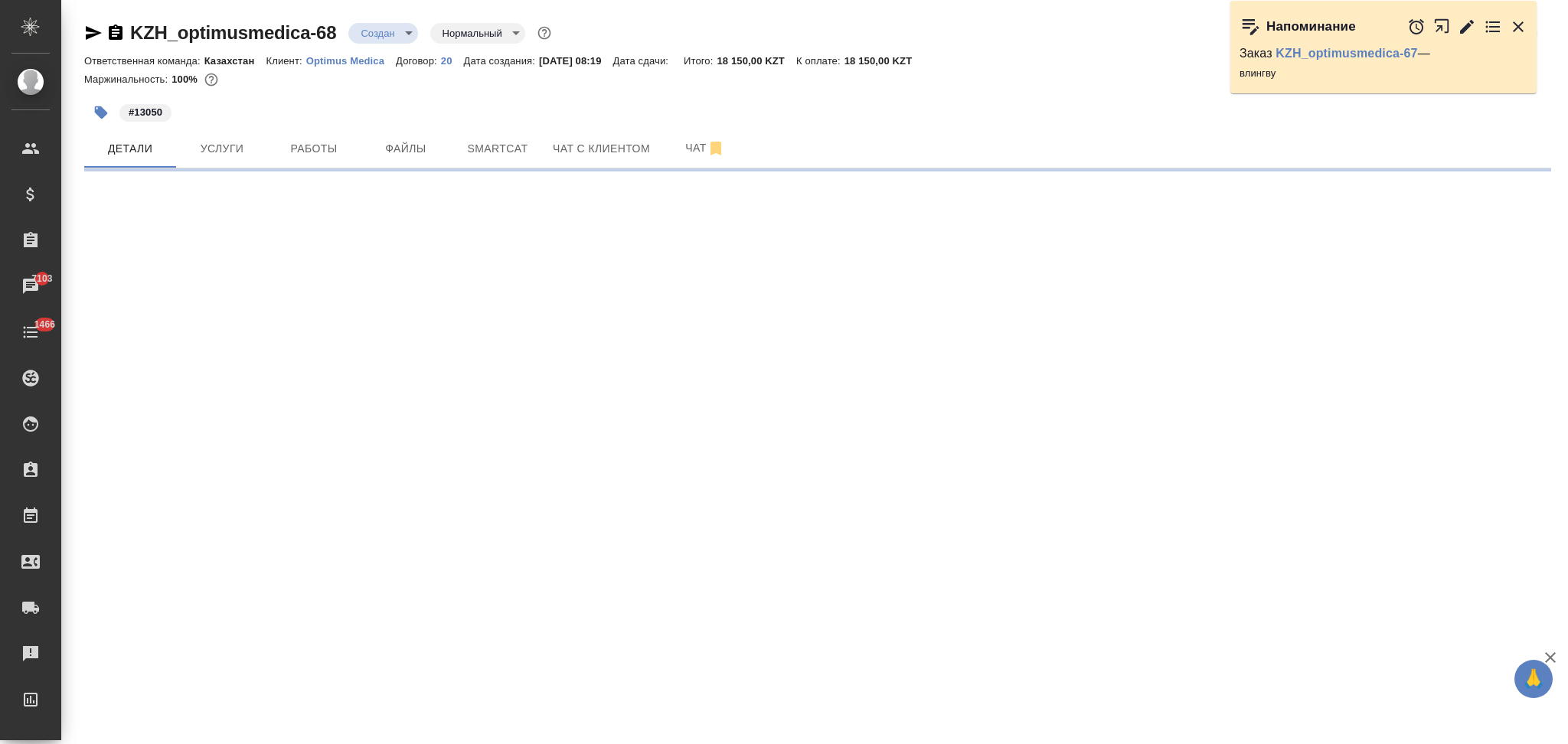
select select "RU"
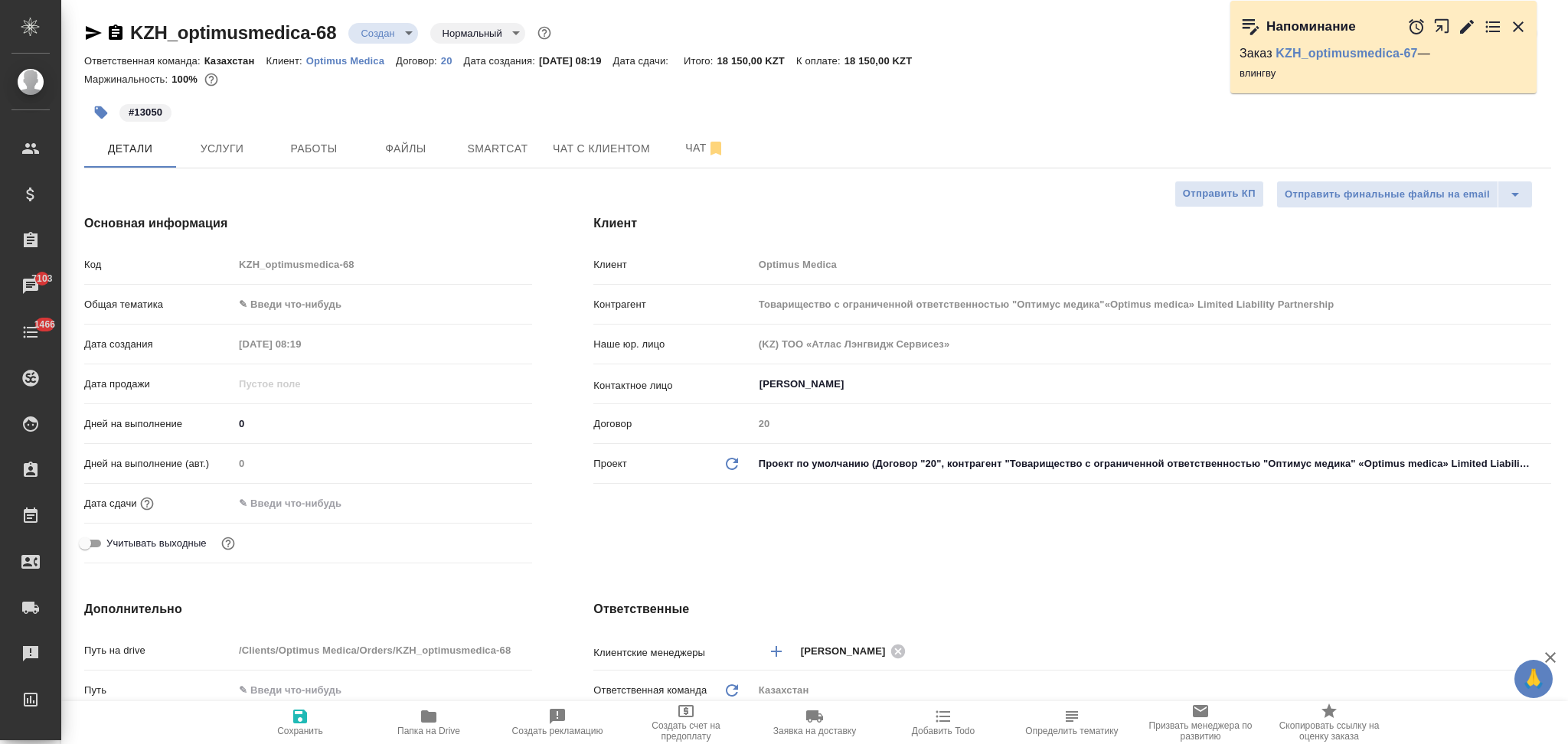
type textarea "x"
click at [289, 505] on input "text" at bounding box center [301, 502] width 134 height 22
click at [489, 502] on icon "button" at bounding box center [487, 502] width 18 height 18
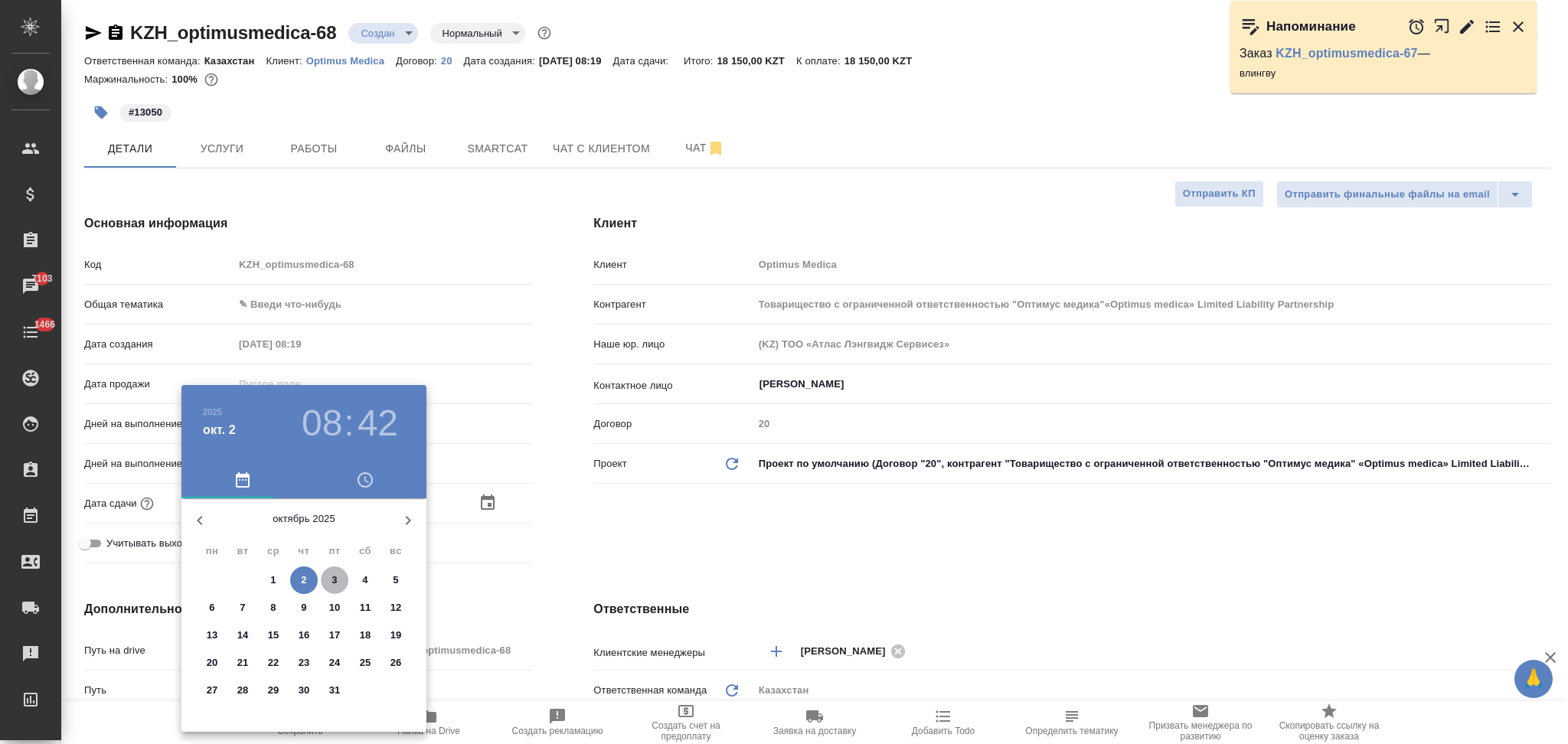
click at [328, 577] on span "3" at bounding box center [335, 580] width 28 height 16
type input "03.10.2025 08:42"
type input "Товарищество с ограниченной ответственностью "Оптимус медика"«Optimus medica» L…"
type textarea "x"
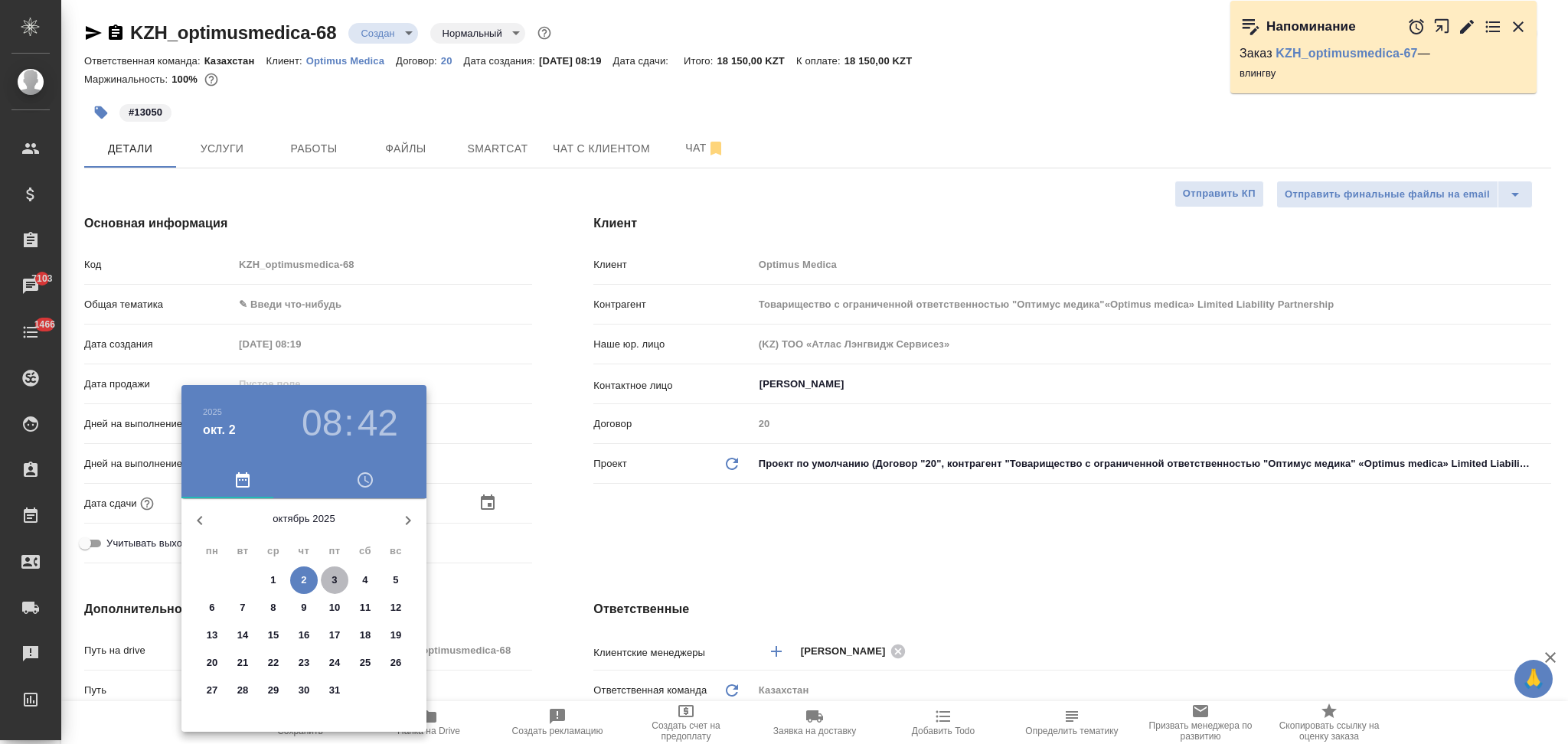
type textarea "x"
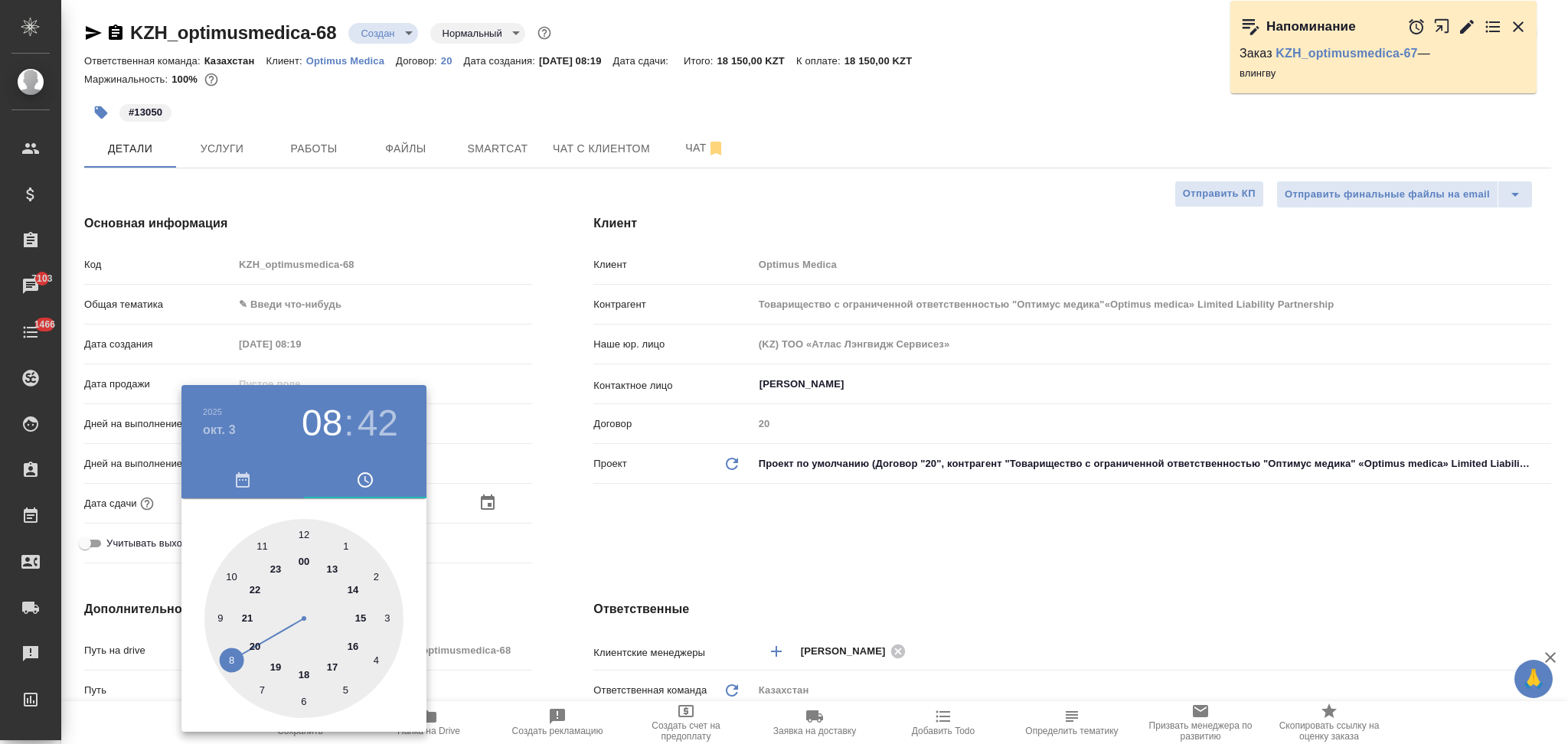
click at [229, 576] on div at bounding box center [304, 618] width 199 height 199
type input "03.10.2025 10:42"
type input "Товарищество с ограниченной ответственностью "Оптимус медика"«Optimus medica» L…"
type textarea "x"
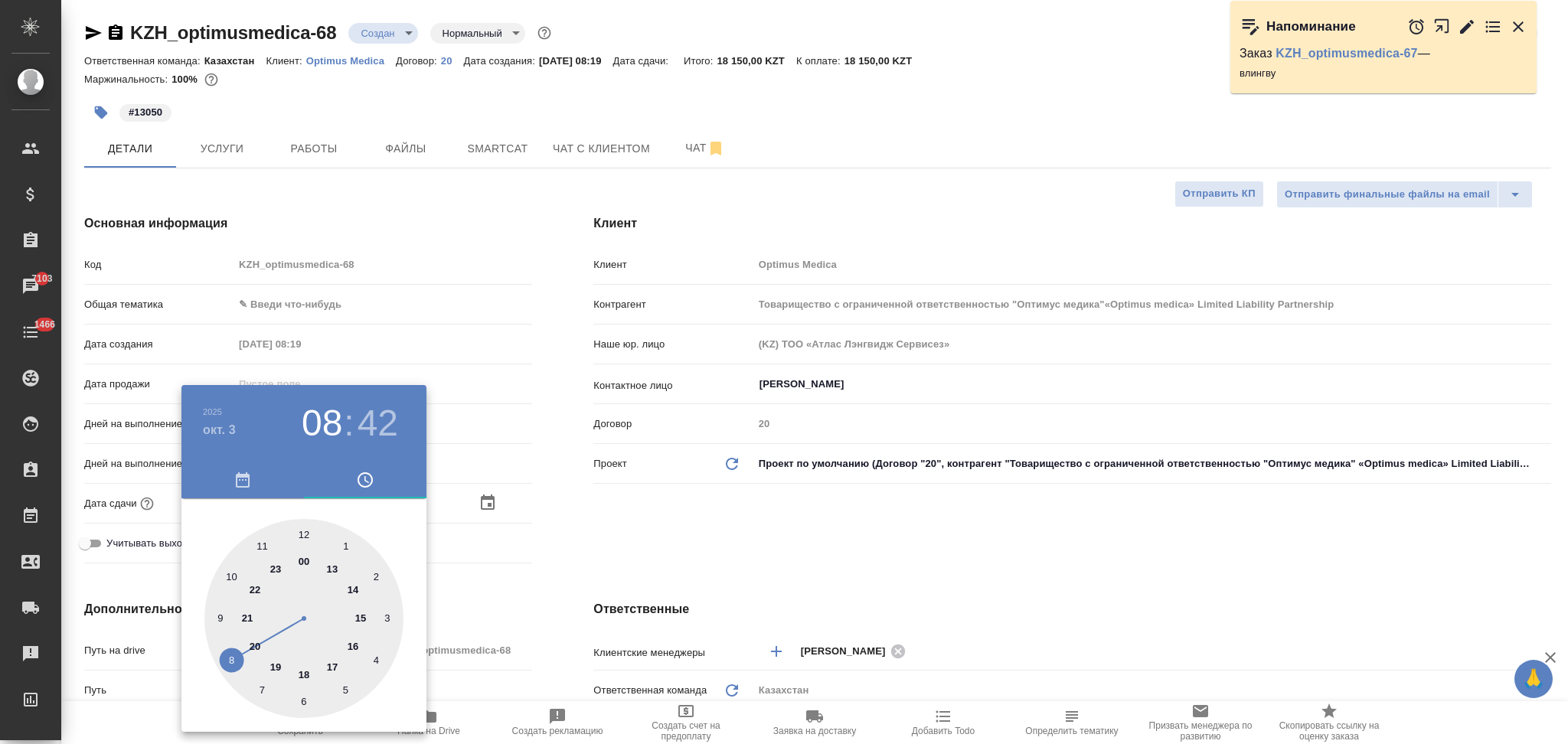
type textarea "x"
click at [302, 533] on div at bounding box center [304, 618] width 199 height 199
type input "03.10.2025 10:00"
type input "Товарищество с ограниченной ответственностью "Оптимус медика"«Optimus medica» L…"
type textarea "x"
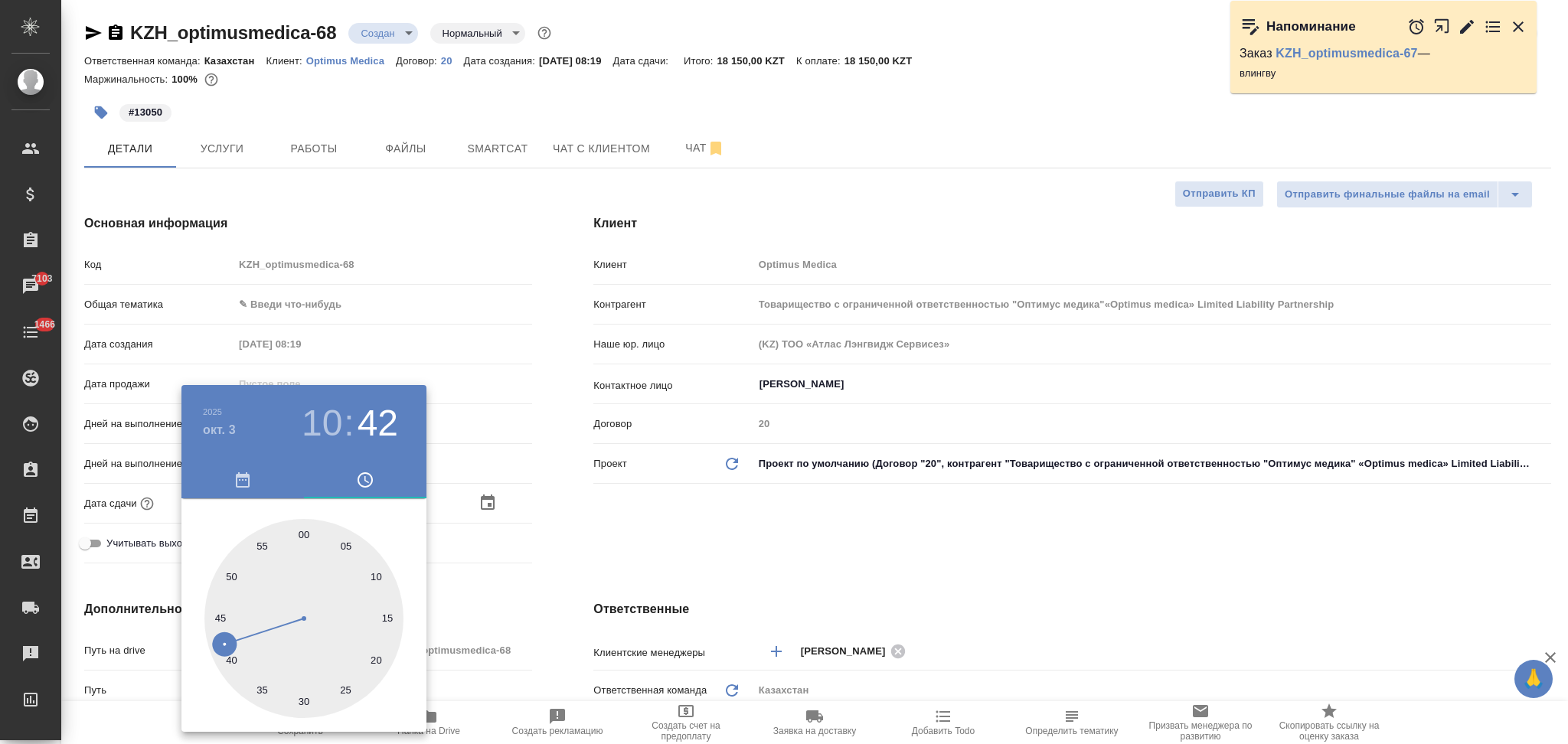
type textarea "x"
click at [510, 566] on div at bounding box center [784, 372] width 1568 height 744
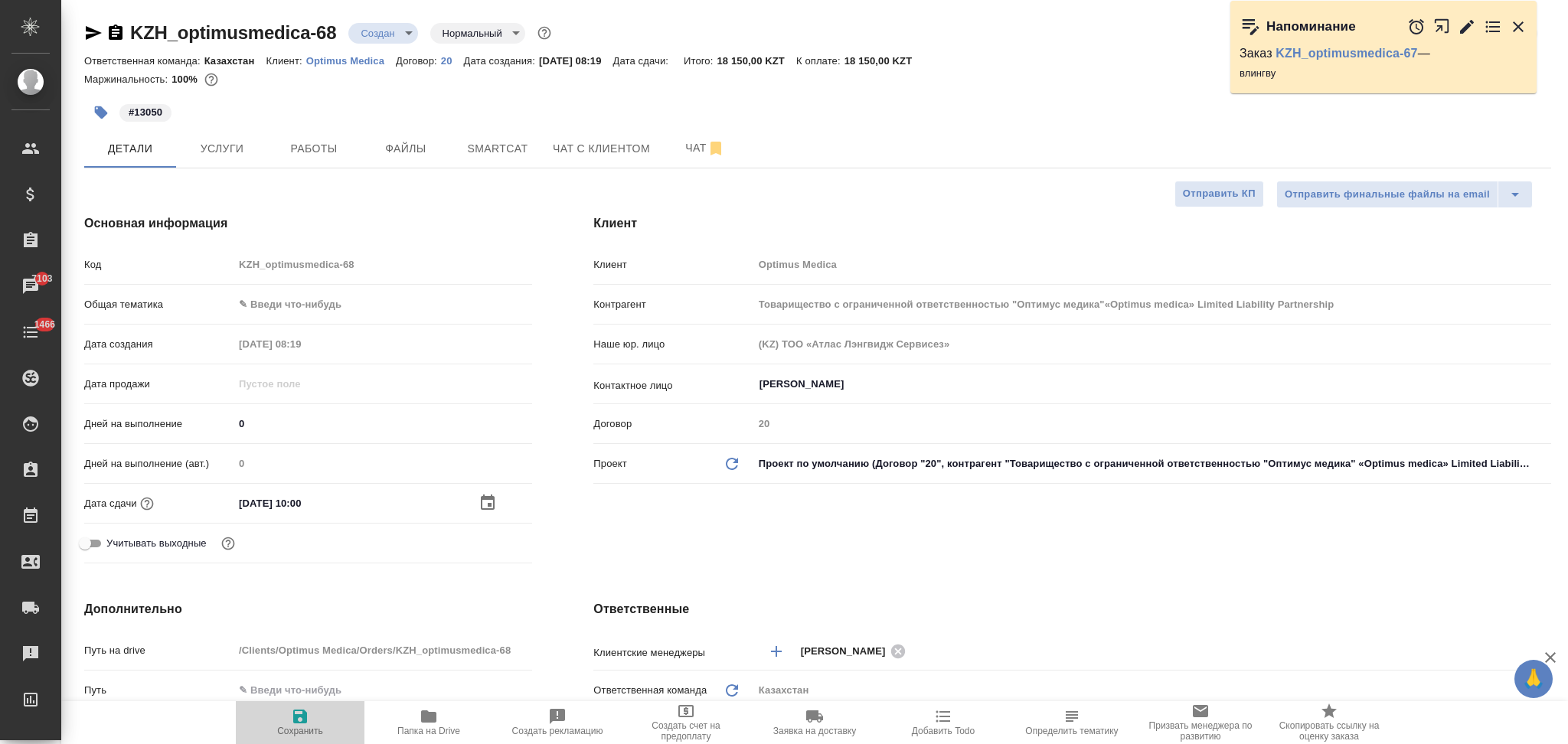
click at [297, 714] on icon "button" at bounding box center [299, 716] width 18 height 18
type input "Товарищество с ограниченной ответственностью "Оптимус медика"«Optimus medica» L…"
type textarea "x"
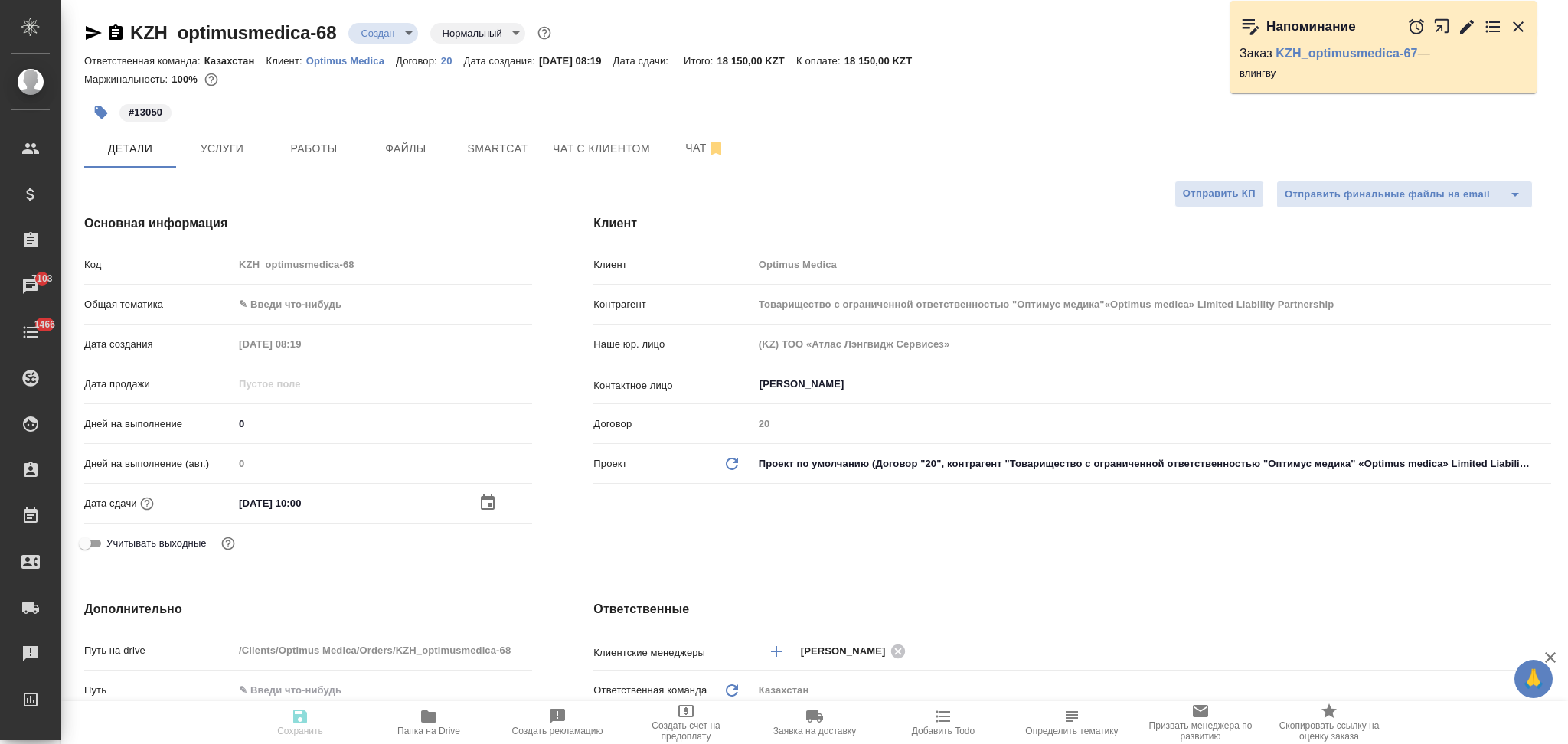
type input "Товарищество с ограниченной ответственностью "Оптимус медика"«Optimus medica» L…"
type textarea "x"
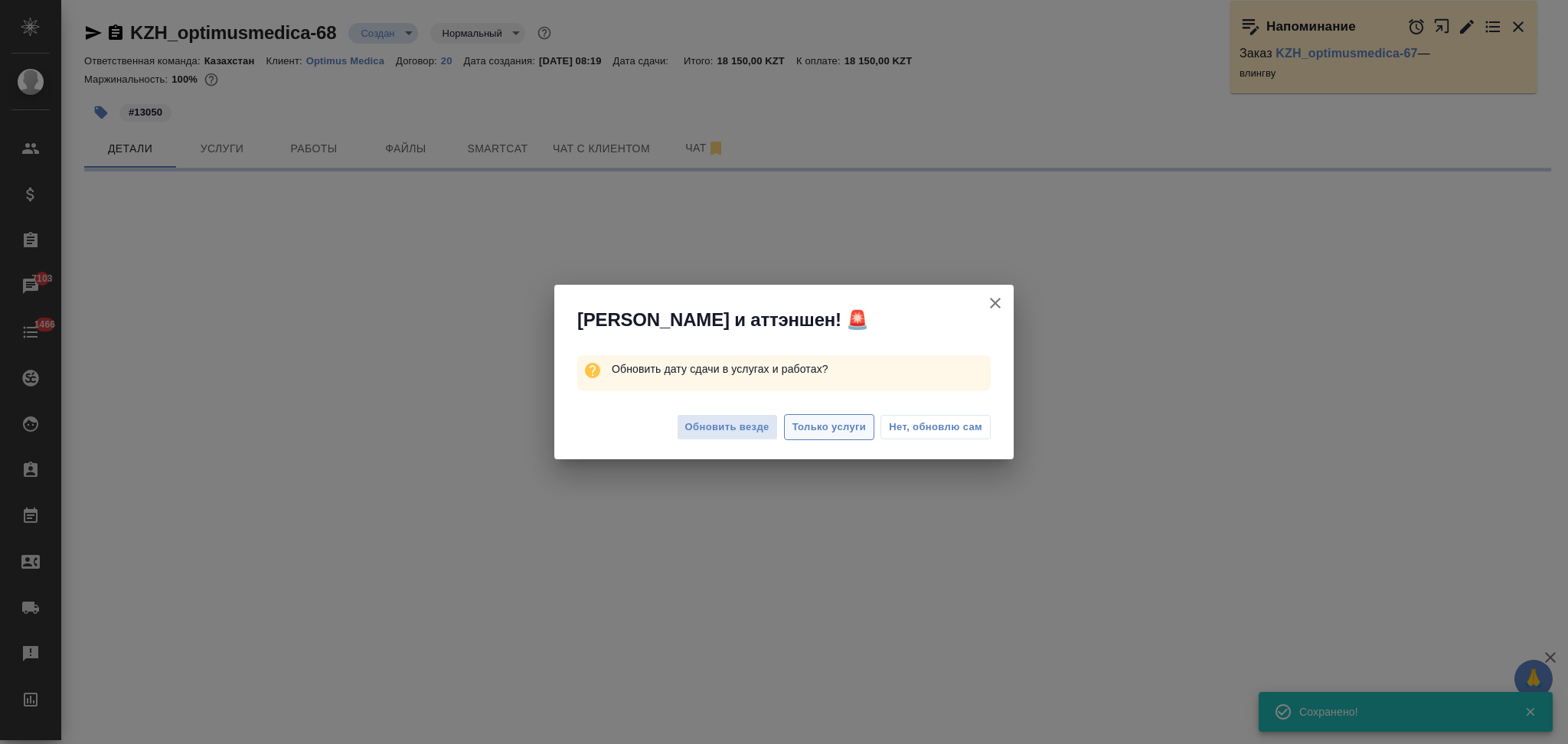
click at [825, 427] on span "Только услуги" at bounding box center [829, 427] width 74 height 17
select select "RU"
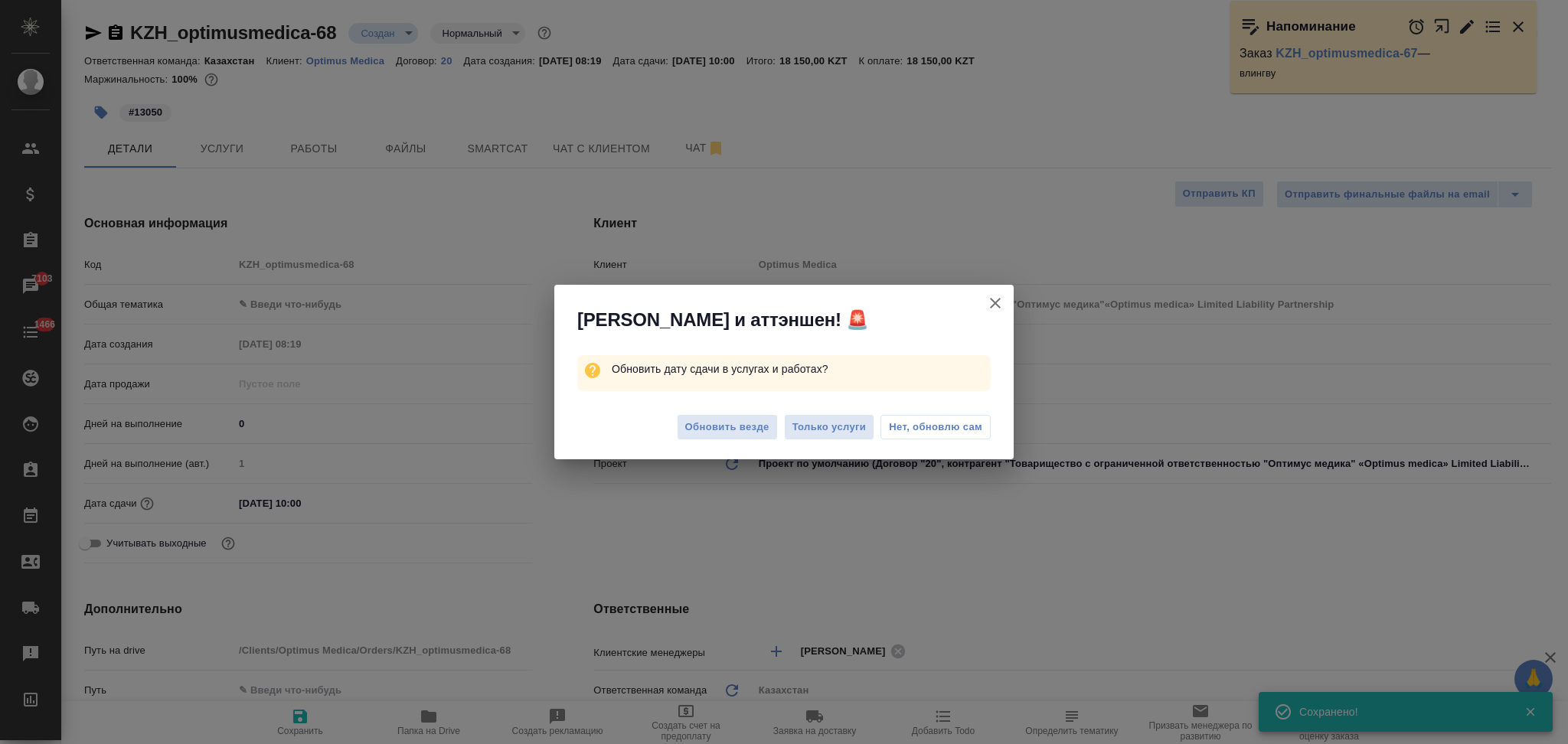
type textarea "x"
type input "Товарищество с ограниченной ответственностью "Оптимус медика"«Optimus medica» L…"
type textarea "x"
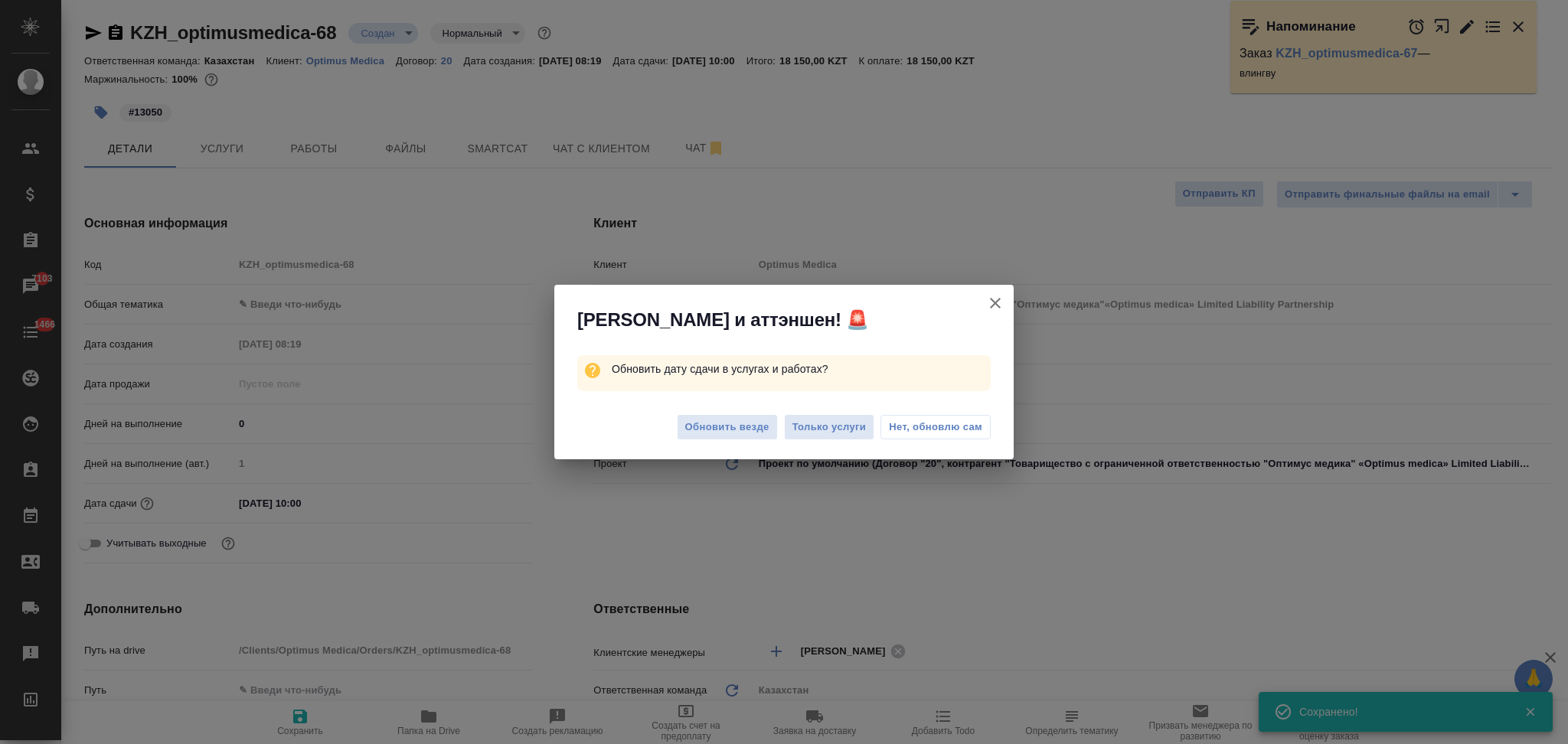
type textarea "x"
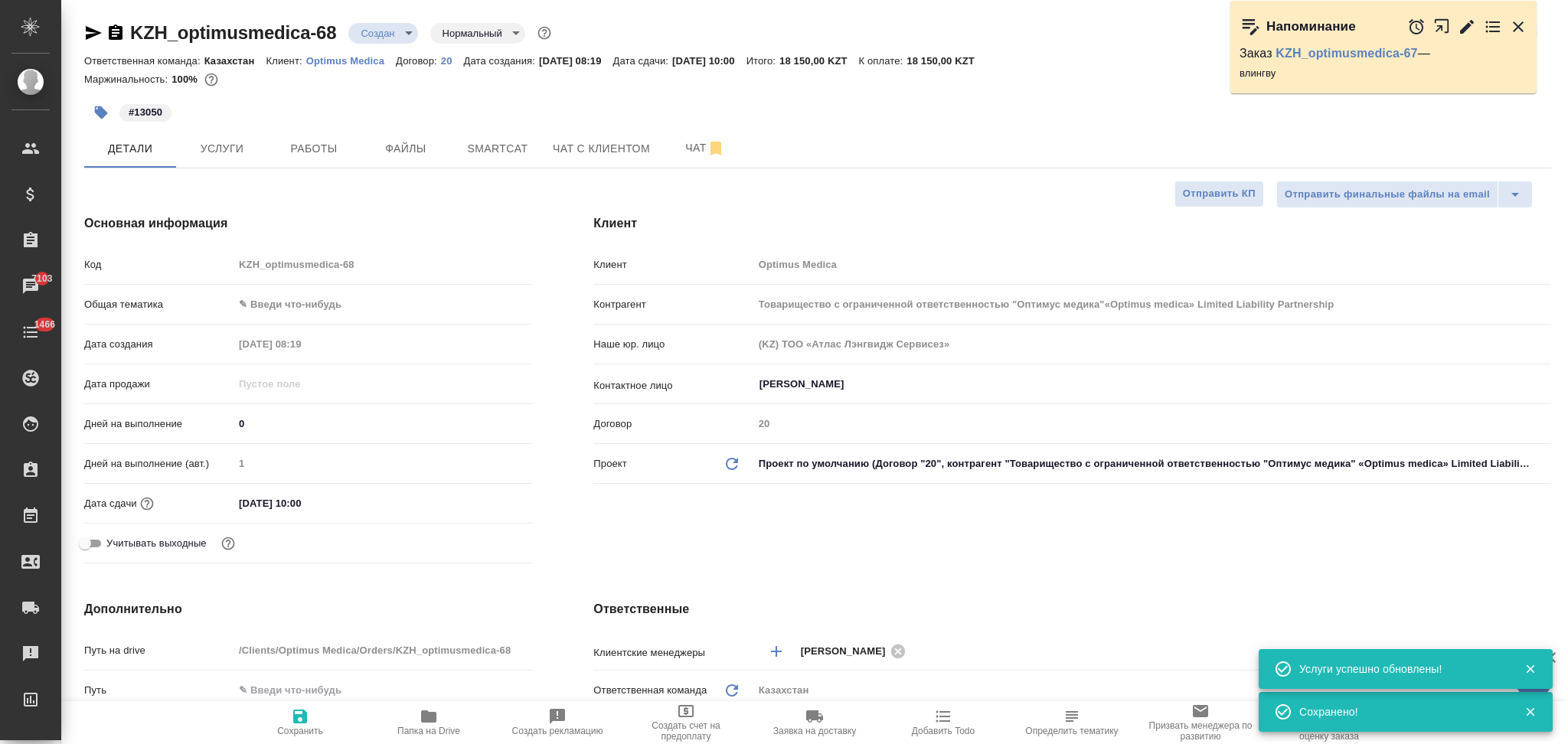
click at [239, 172] on div "KZH_optimusmedica-68 Создан new Нормальный normal Кратко детали заказа Ответств…" at bounding box center [818, 751] width 1484 height 1502
click at [234, 142] on span "Услуги" at bounding box center [222, 149] width 73 height 19
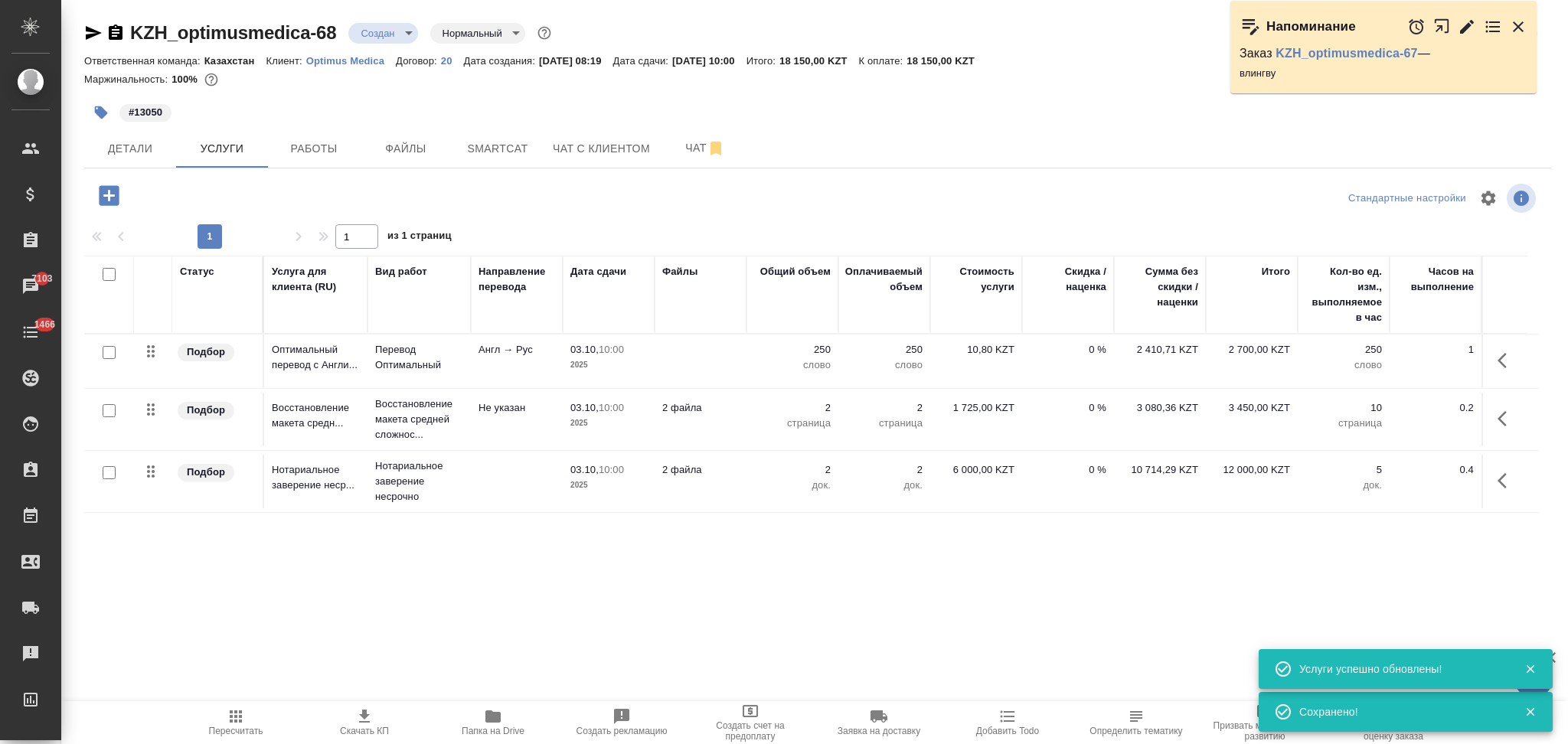
click at [372, 718] on icon "button" at bounding box center [364, 716] width 18 height 18
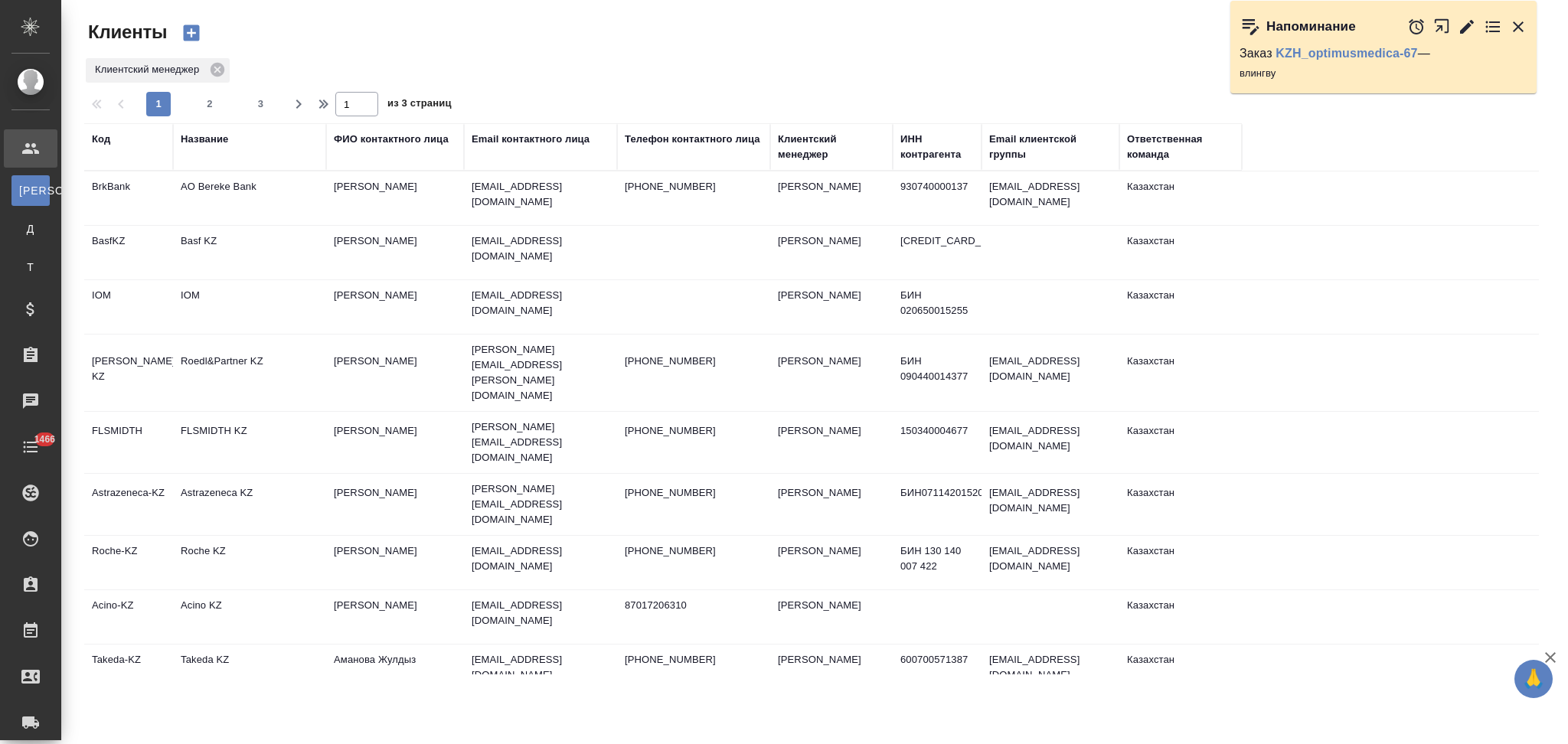
select select "RU"
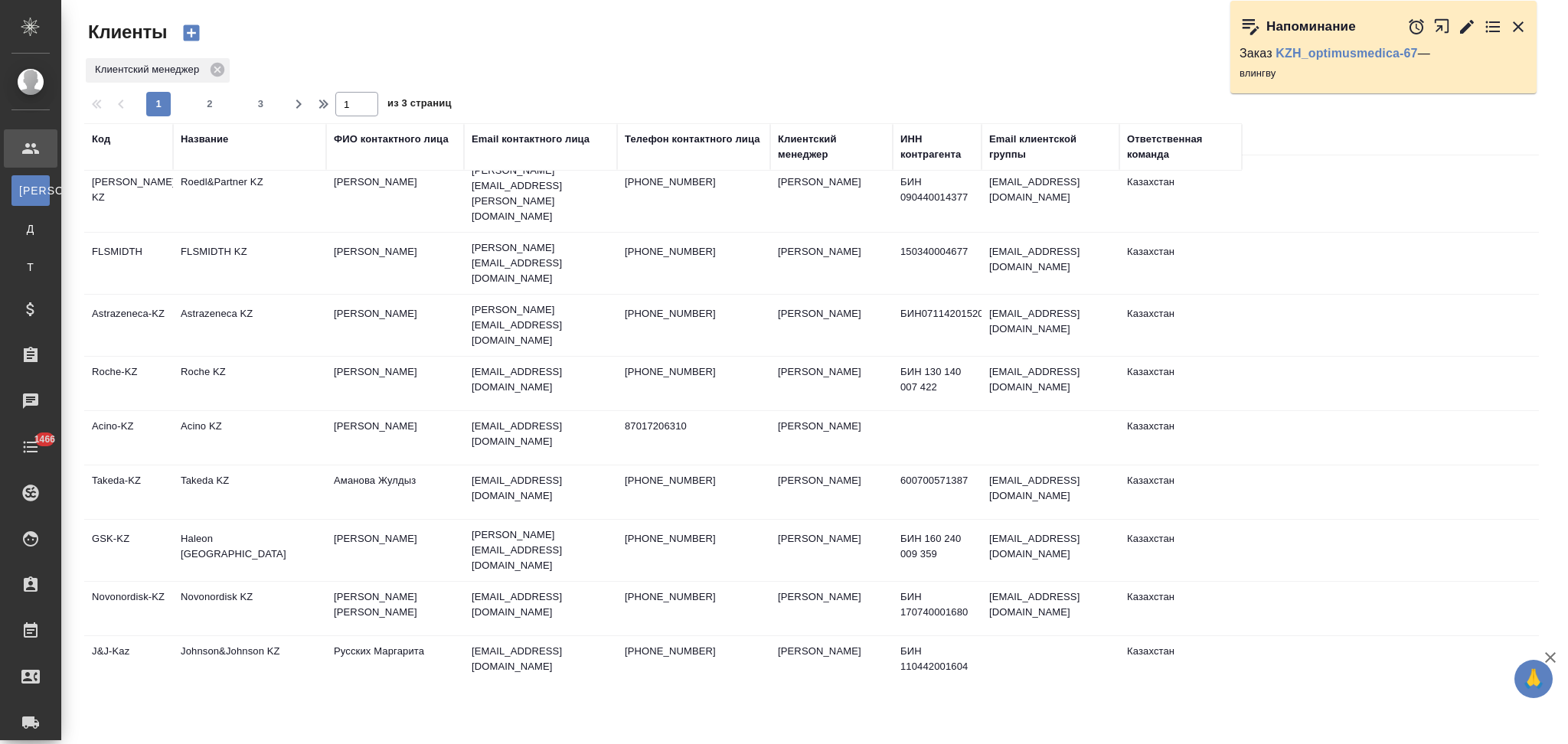
scroll to position [203, 0]
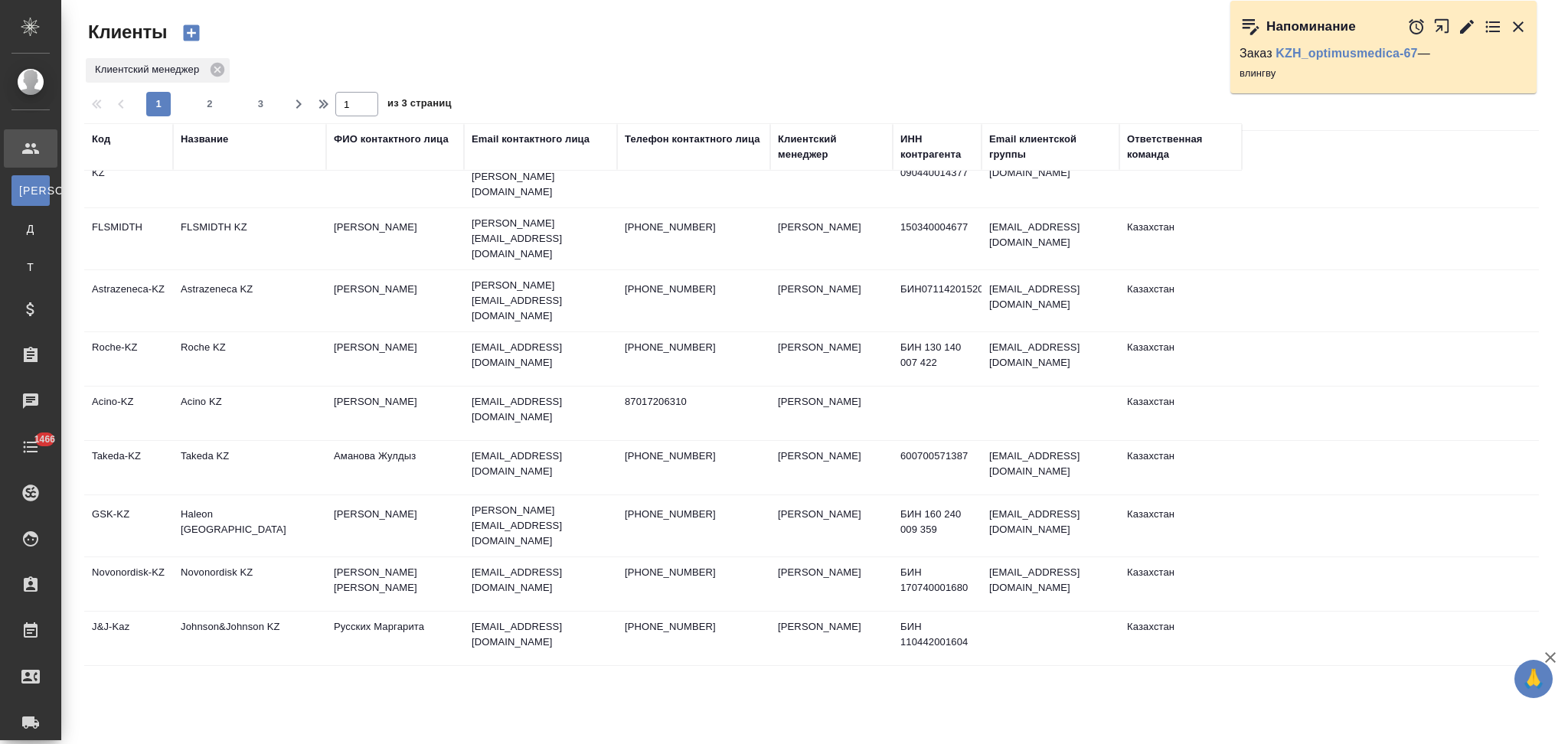
click at [301, 499] on td "Haleon [GEOGRAPHIC_DATA]" at bounding box center [249, 525] width 153 height 53
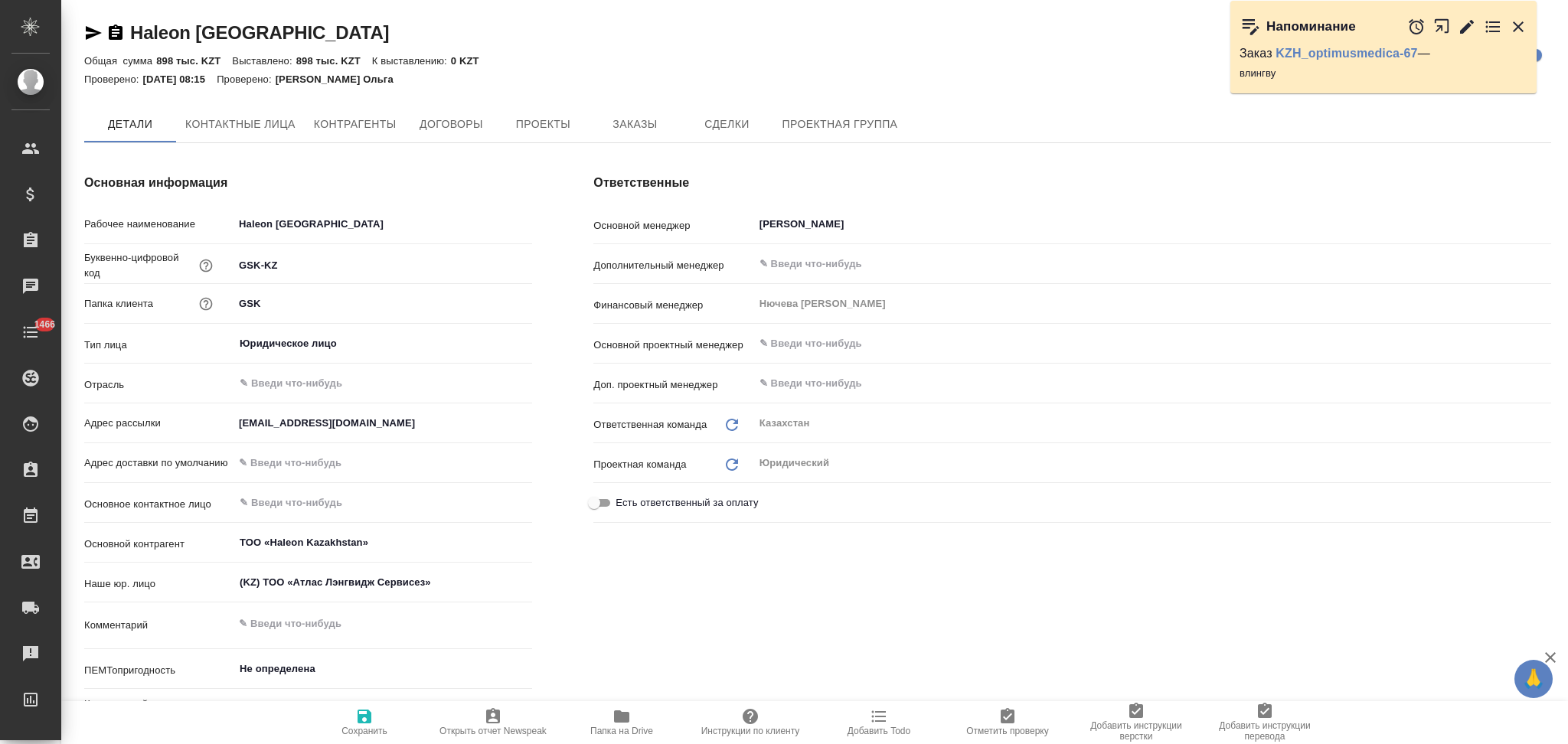
type textarea "x"
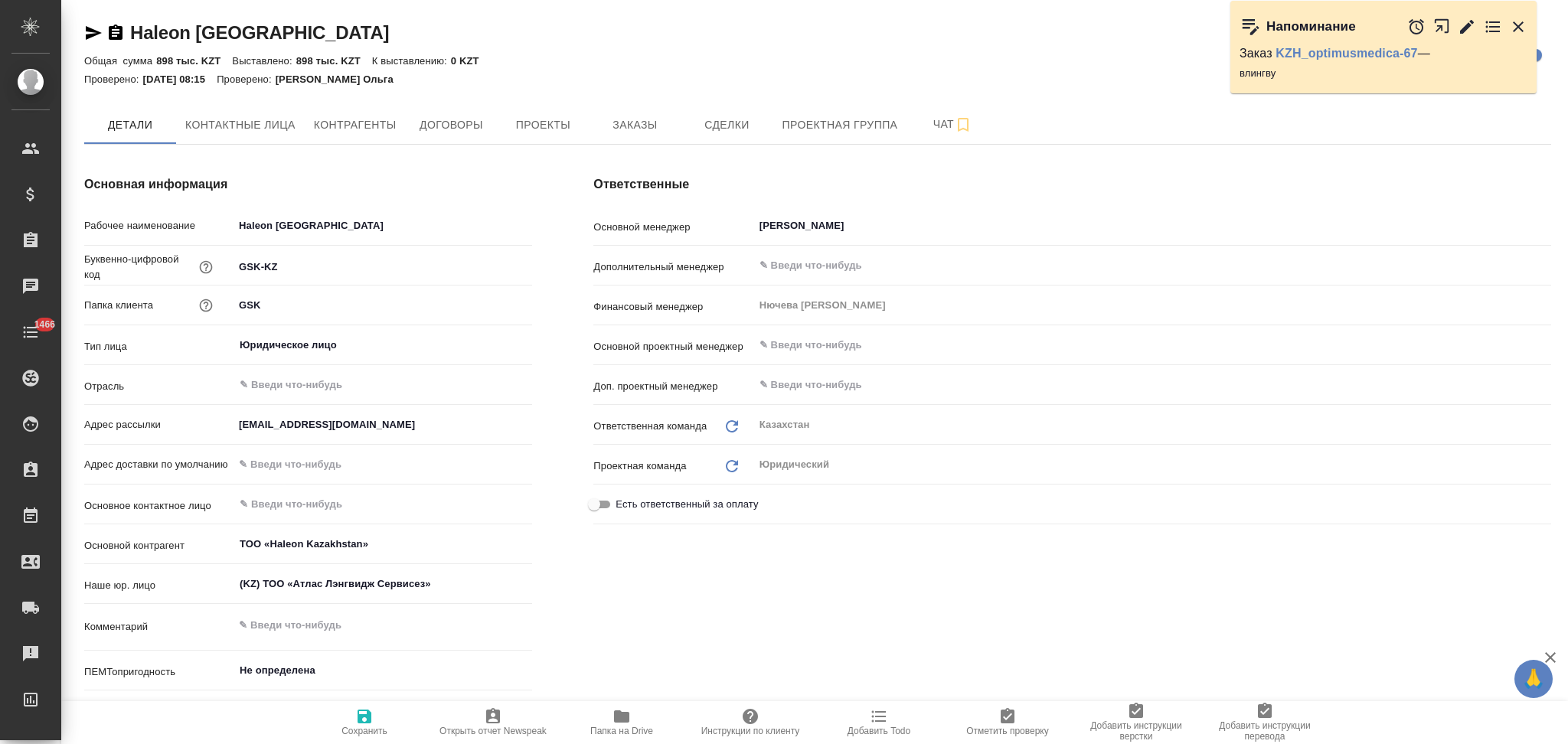
type textarea "x"
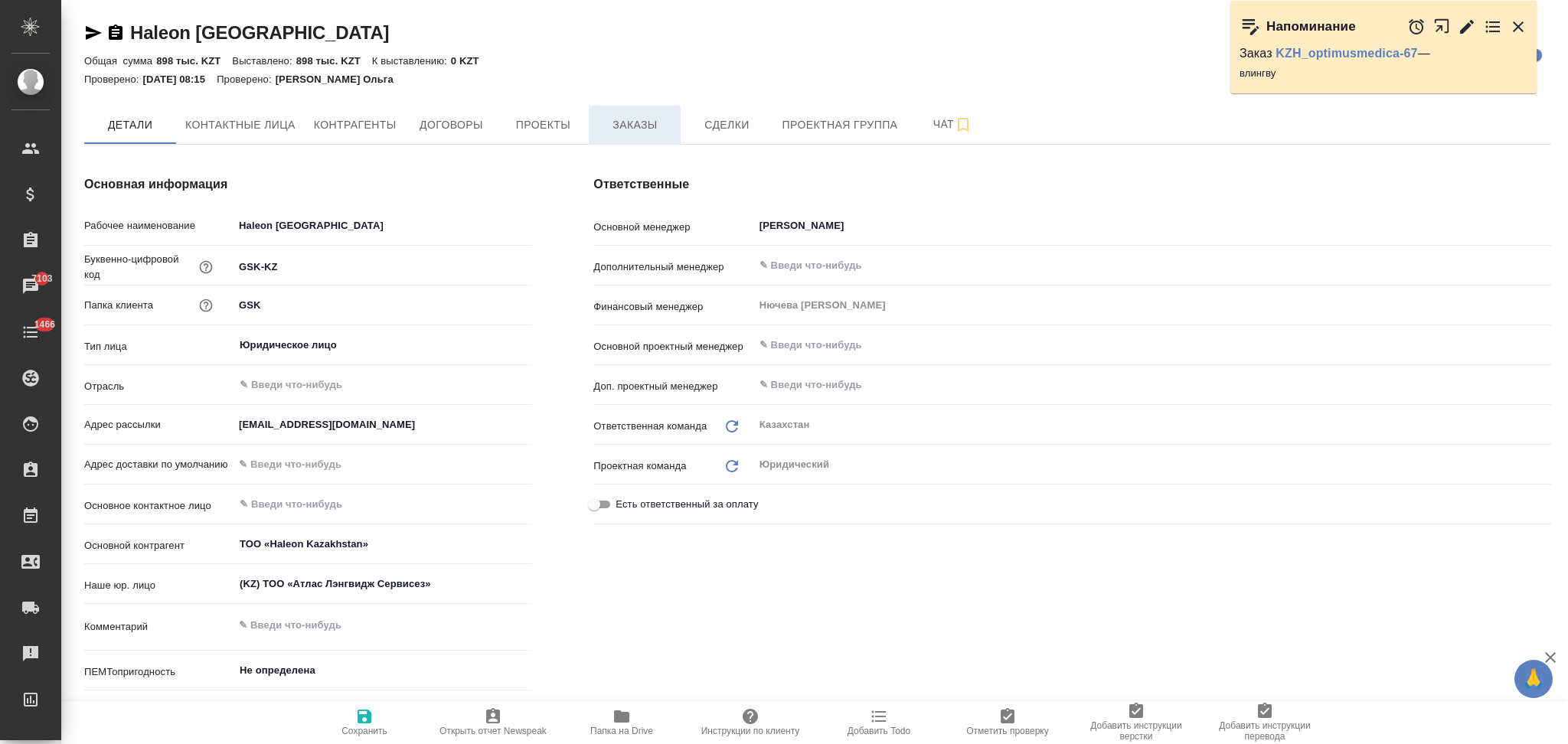
click at [642, 124] on span "Заказы" at bounding box center [634, 125] width 73 height 19
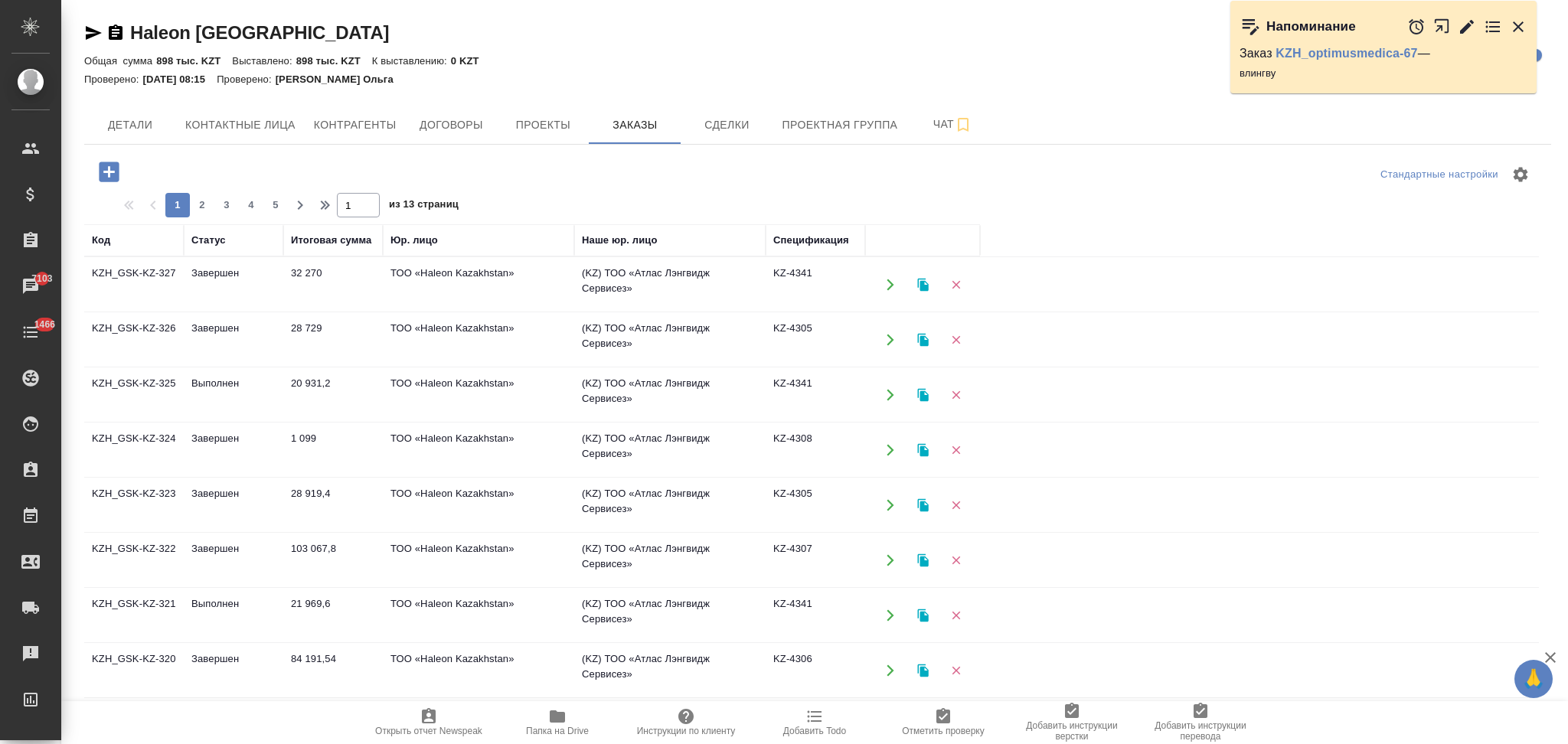
click at [889, 340] on icon "button" at bounding box center [891, 340] width 14 height 14
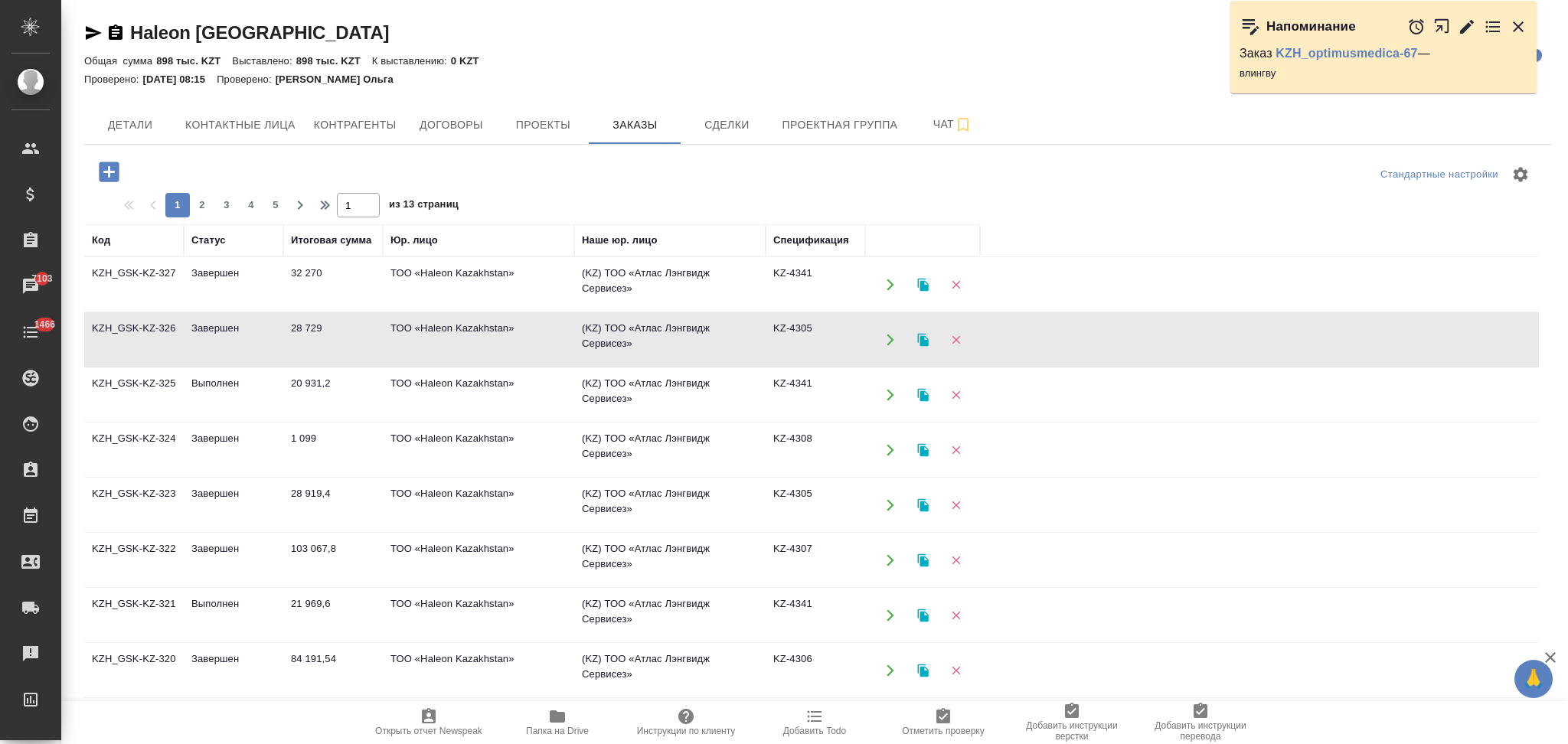
click at [922, 338] on icon "button" at bounding box center [922, 339] width 10 height 13
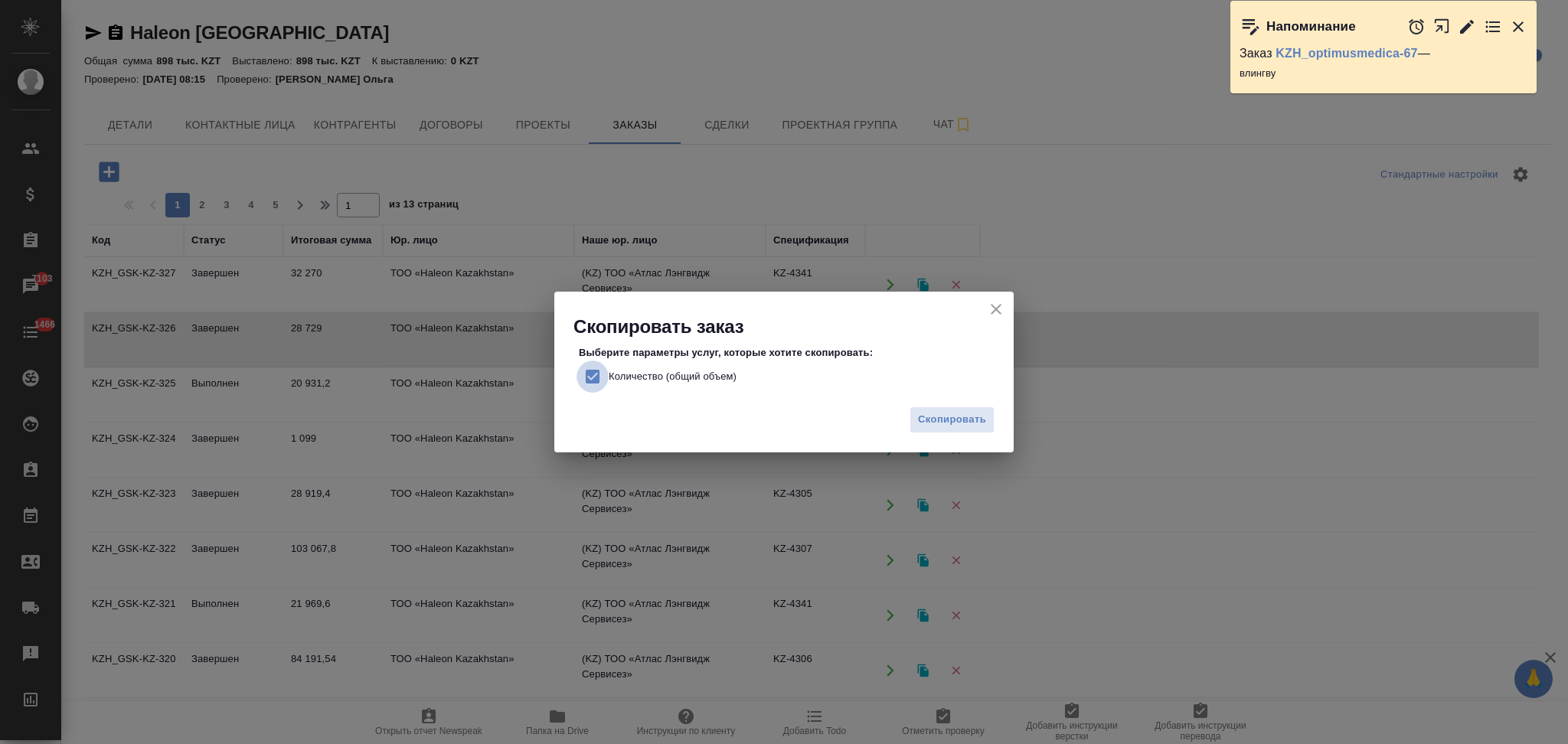
click at [591, 375] on input "Количество (общий объем)" at bounding box center [592, 376] width 32 height 32
checkbox input "false"
click at [943, 421] on span "Скопировать" at bounding box center [952, 420] width 68 height 17
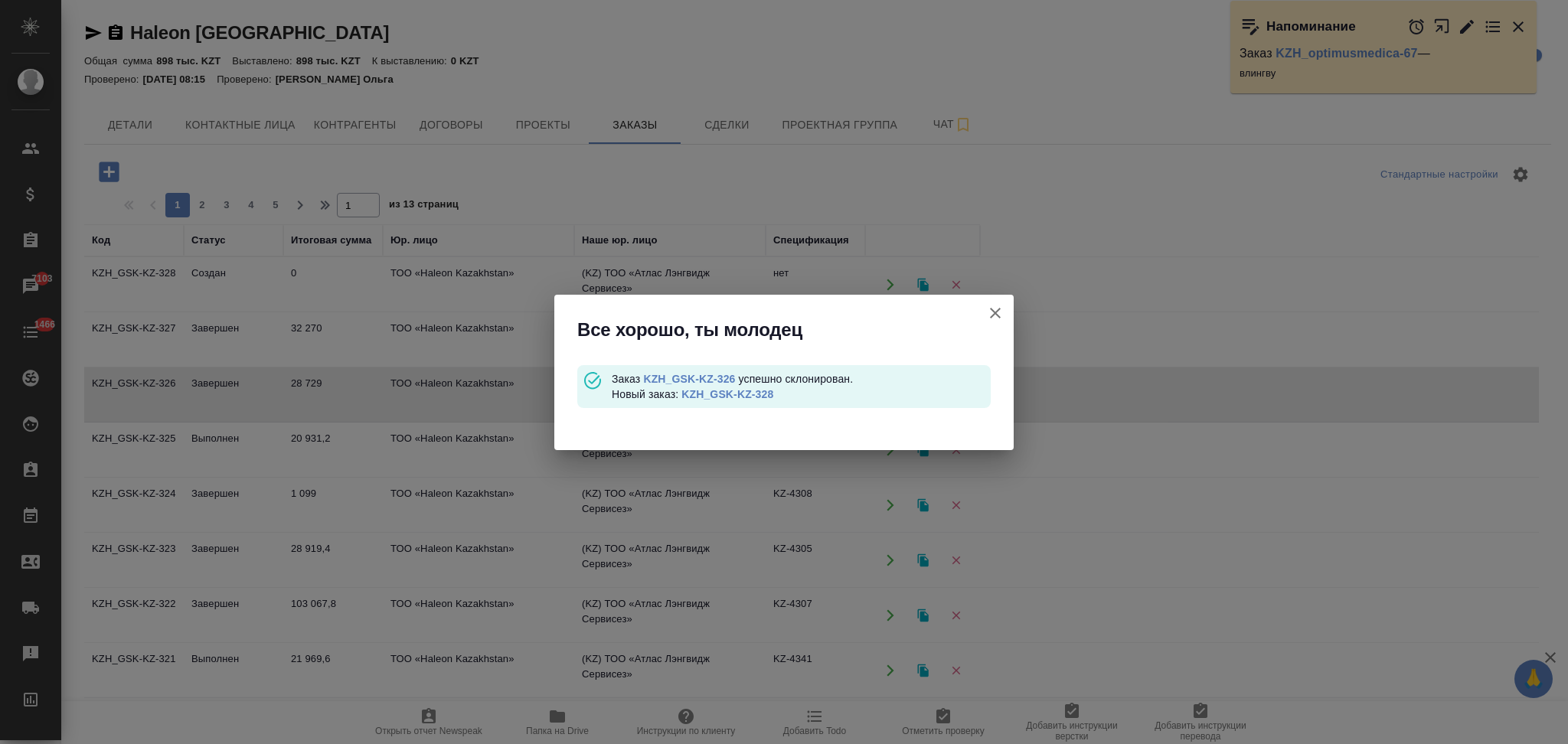
click at [720, 392] on link "KZH_GSK-KZ-328" at bounding box center [727, 394] width 92 height 12
click at [676, 372] on link "KZH_GSK-KZ-326" at bounding box center [688, 379] width 92 height 12
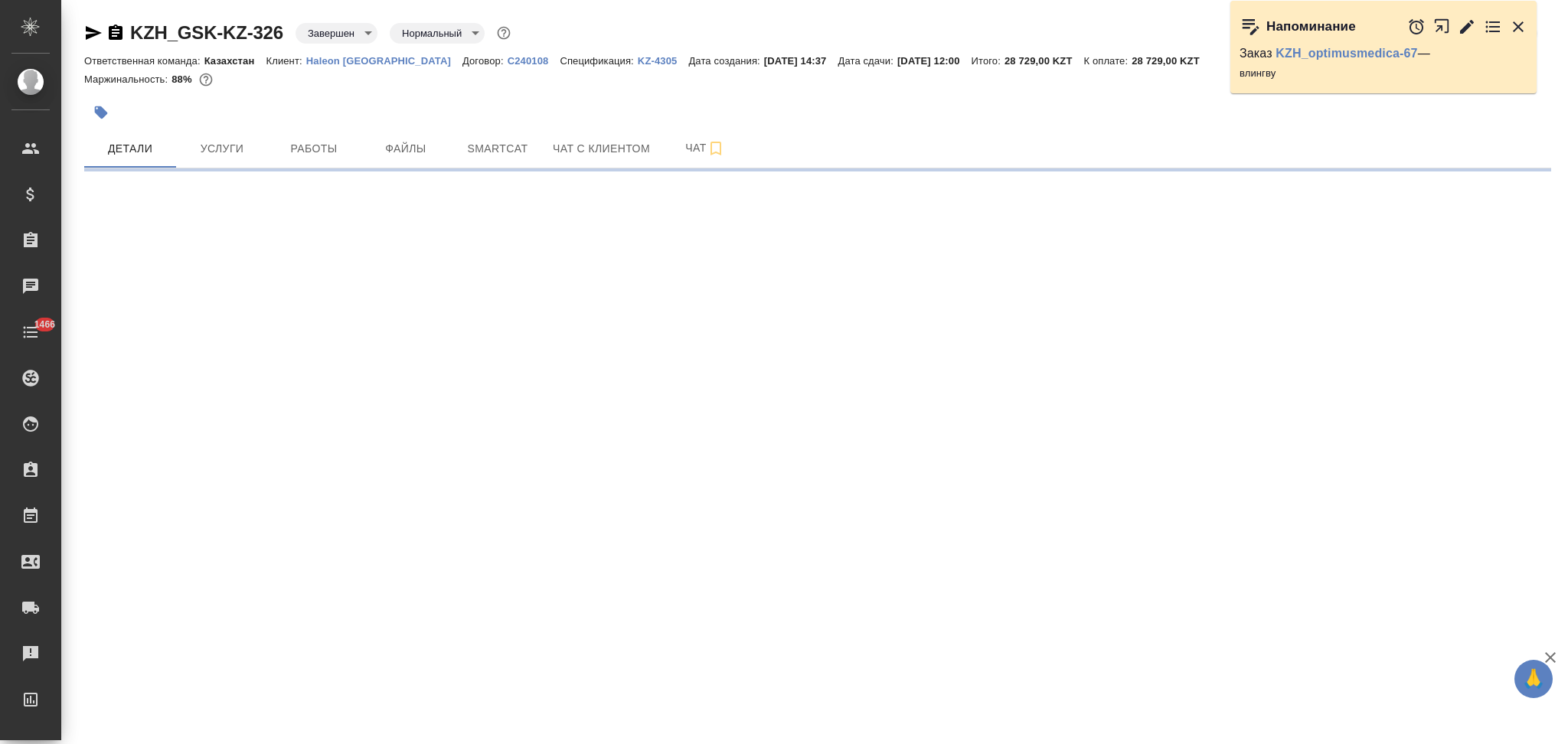
select select "RU"
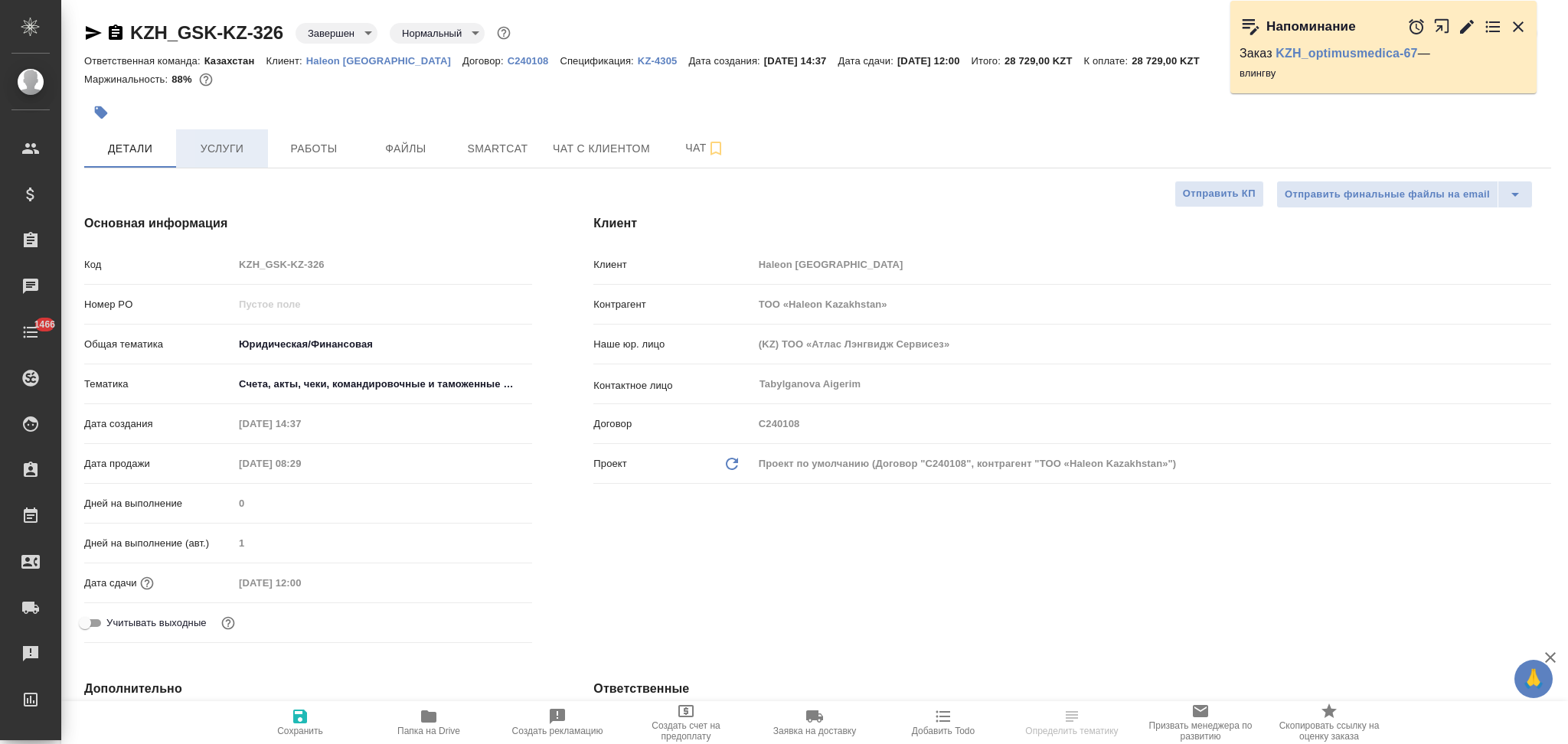
type textarea "x"
click at [226, 153] on span "Услуги" at bounding box center [222, 149] width 73 height 19
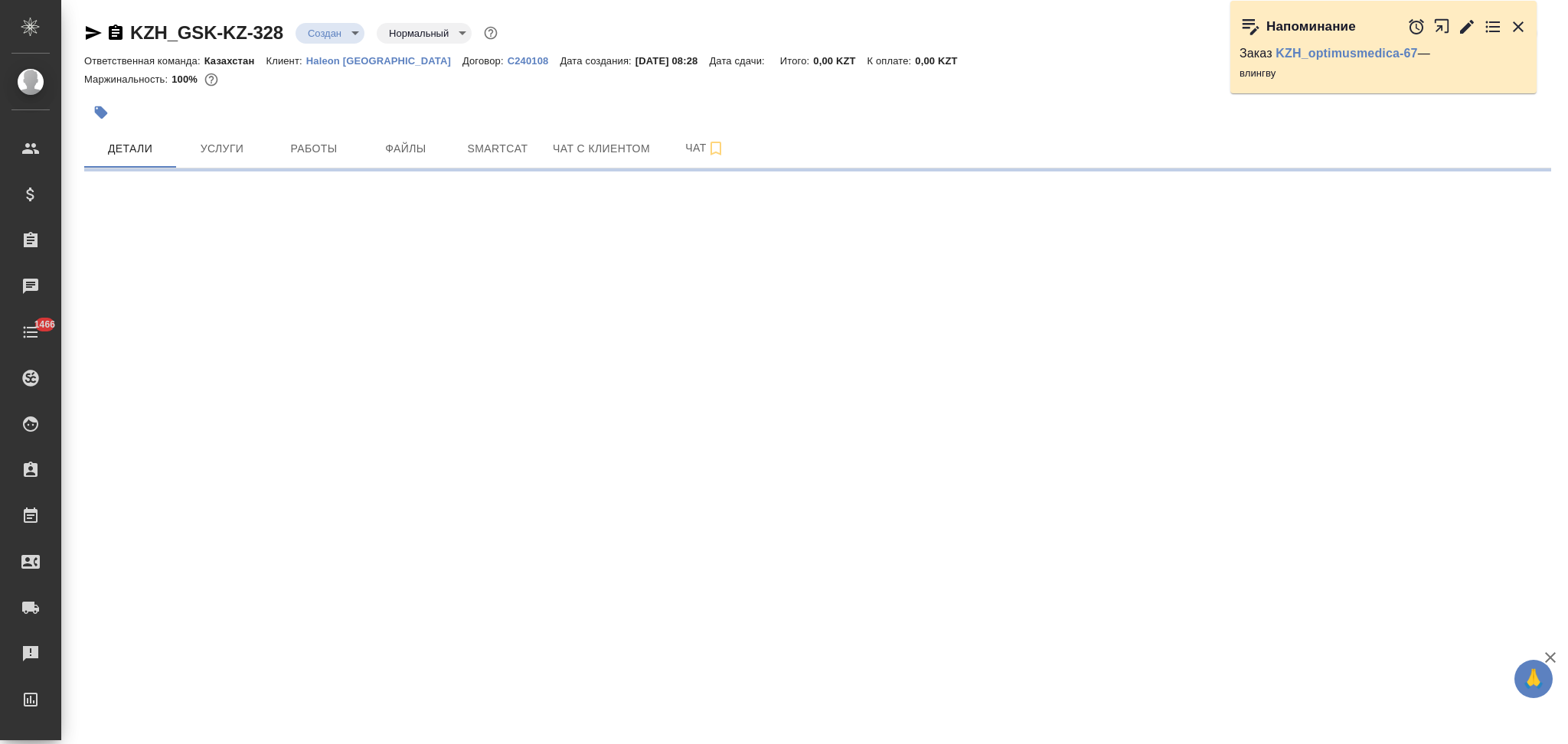
select select "RU"
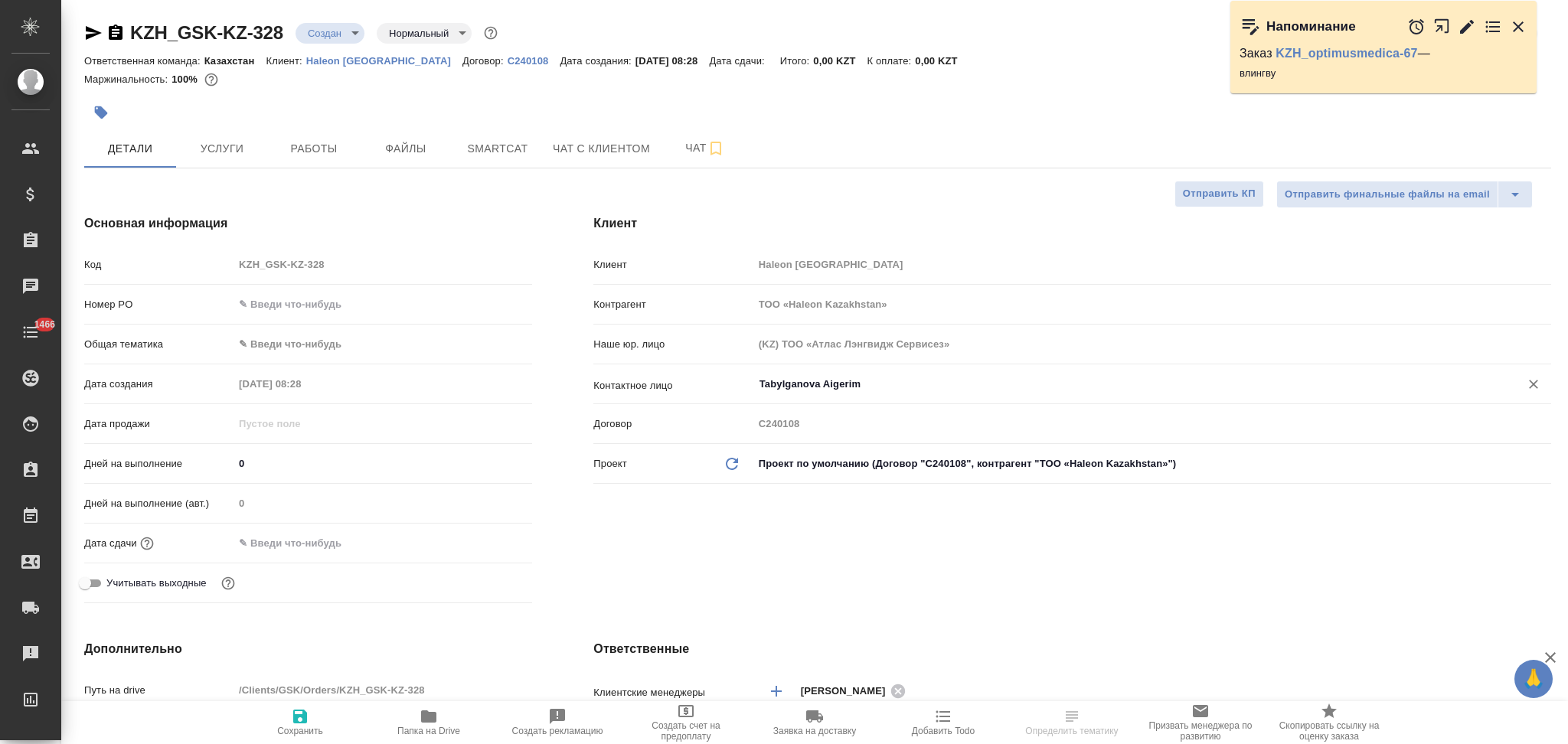
type textarea "x"
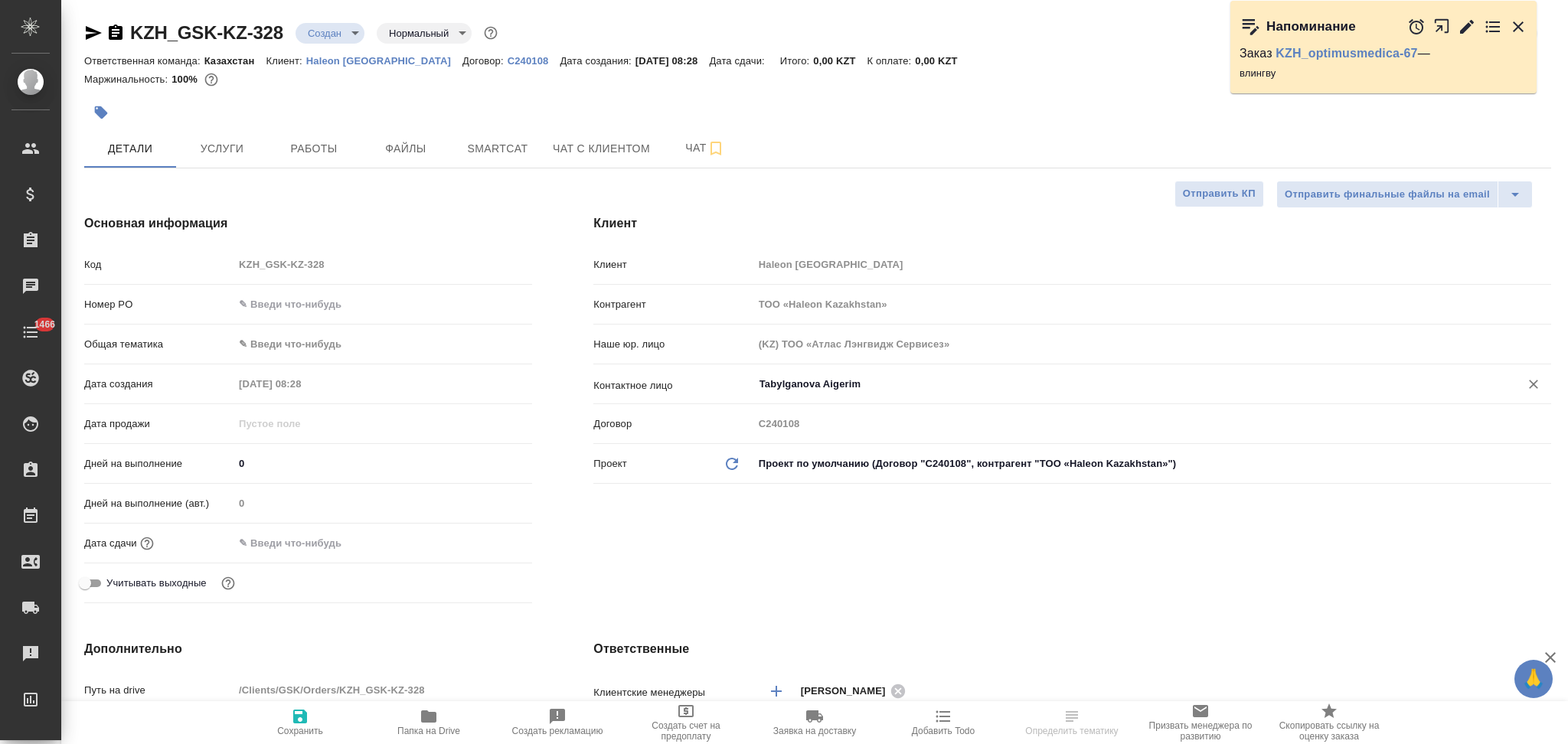
type textarea "x"
click at [428, 145] on span "Файлы" at bounding box center [406, 149] width 73 height 19
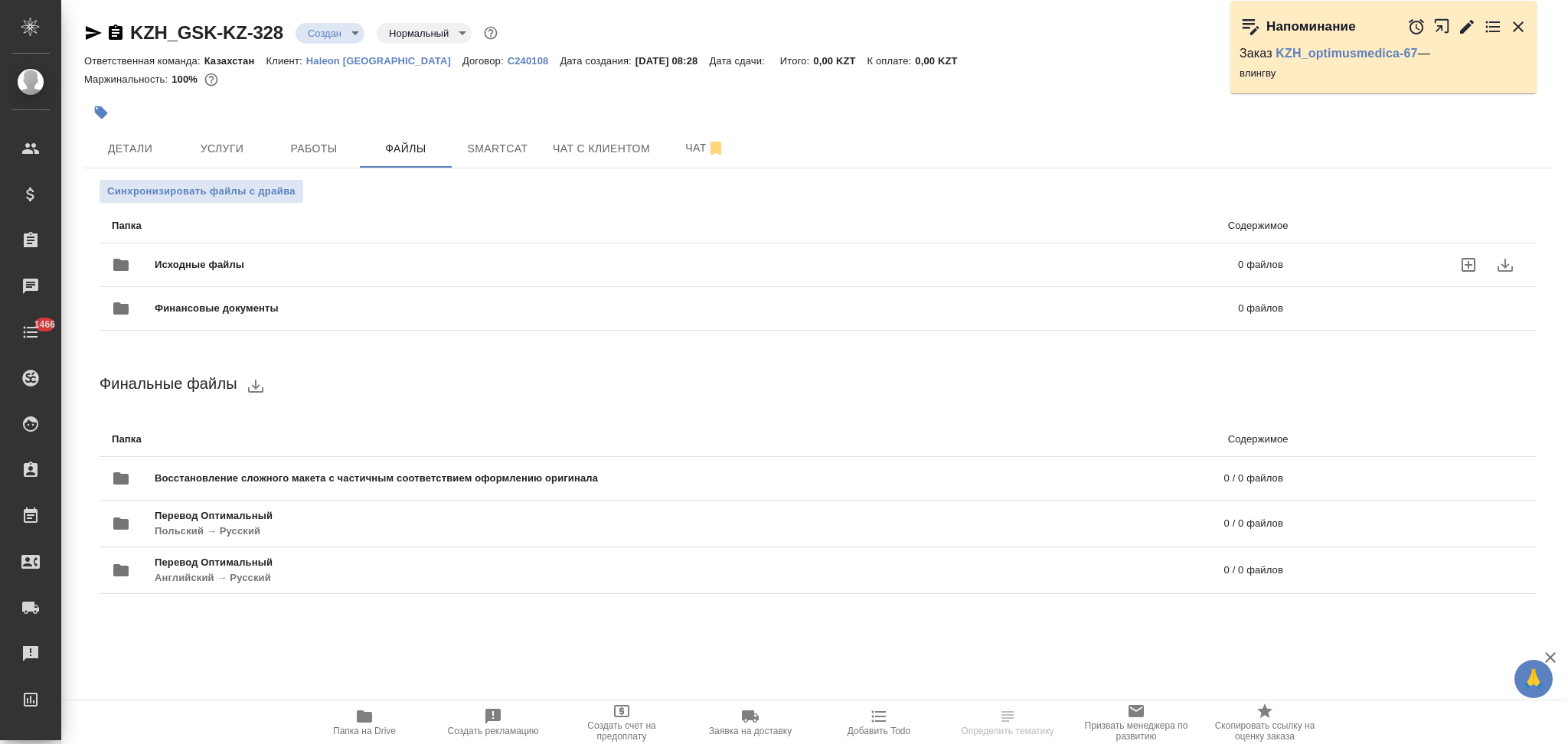
click at [258, 259] on span "Исходные файлы" at bounding box center [448, 265] width 586 height 16
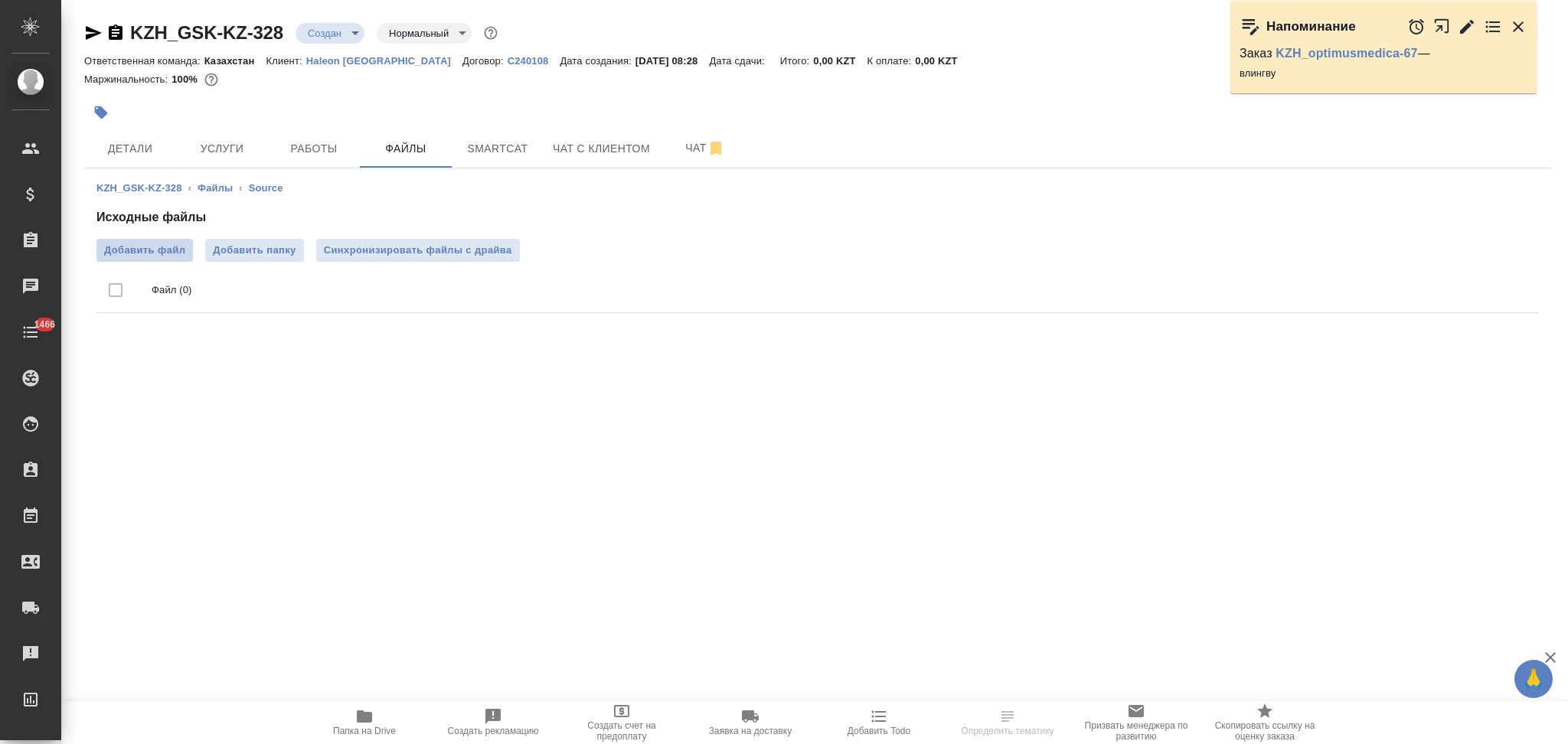
click at [164, 245] on span "Добавить файл" at bounding box center [144, 250] width 81 height 16
click at [0, 0] on input "Добавить файл" at bounding box center [0, 0] width 0 height 0
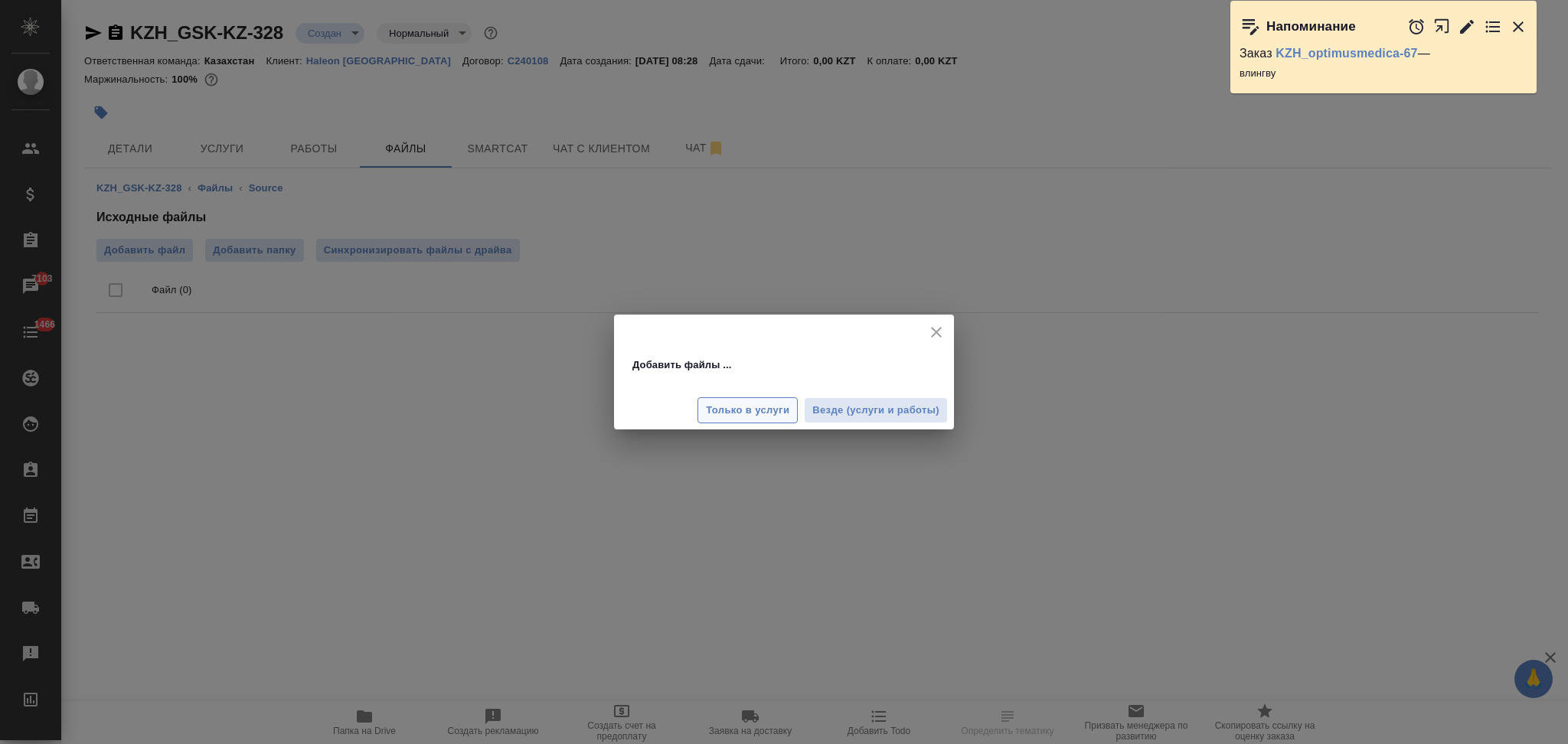
click at [759, 416] on span "Только в услуги" at bounding box center [748, 411] width 84 height 17
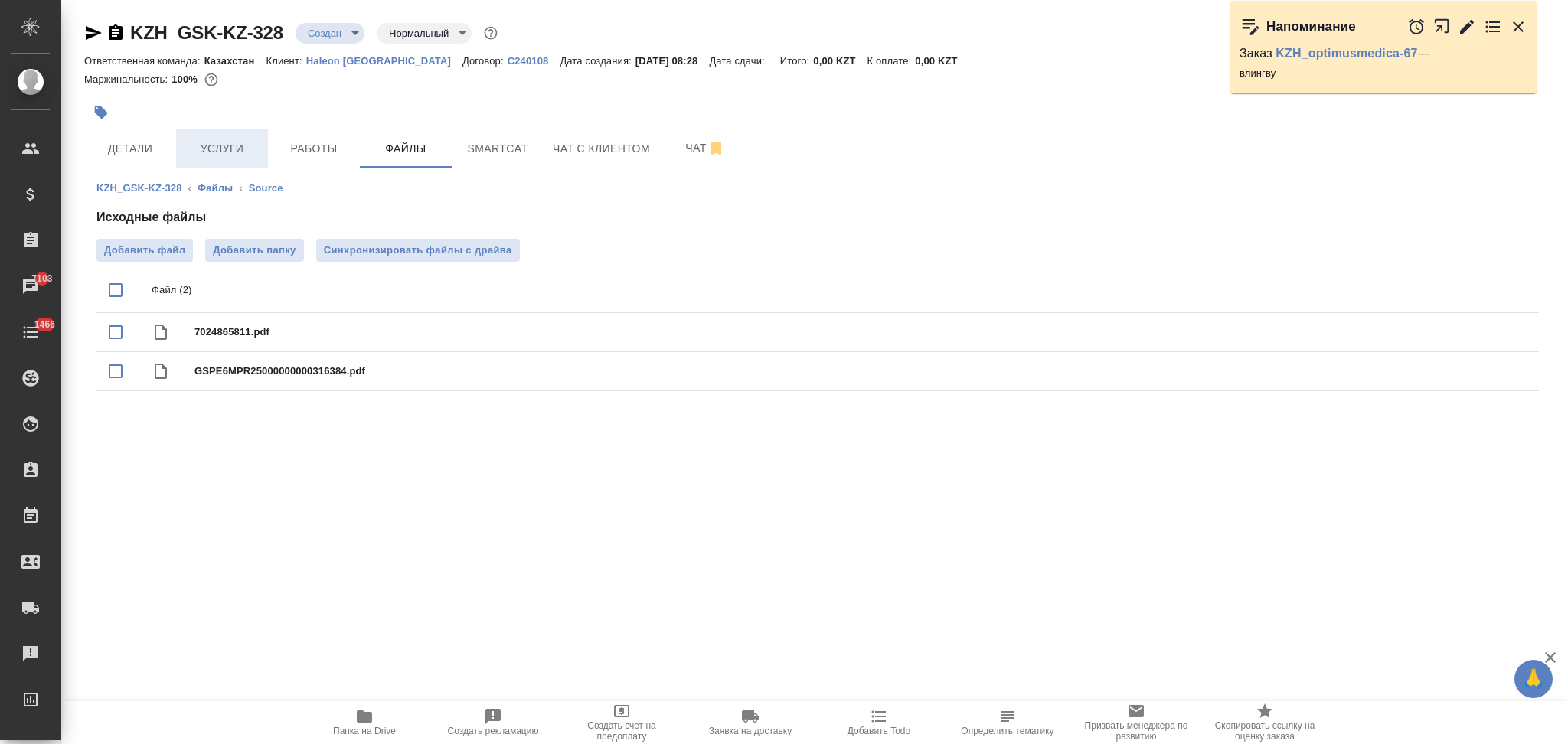
click at [245, 148] on span "Услуги" at bounding box center [222, 149] width 73 height 19
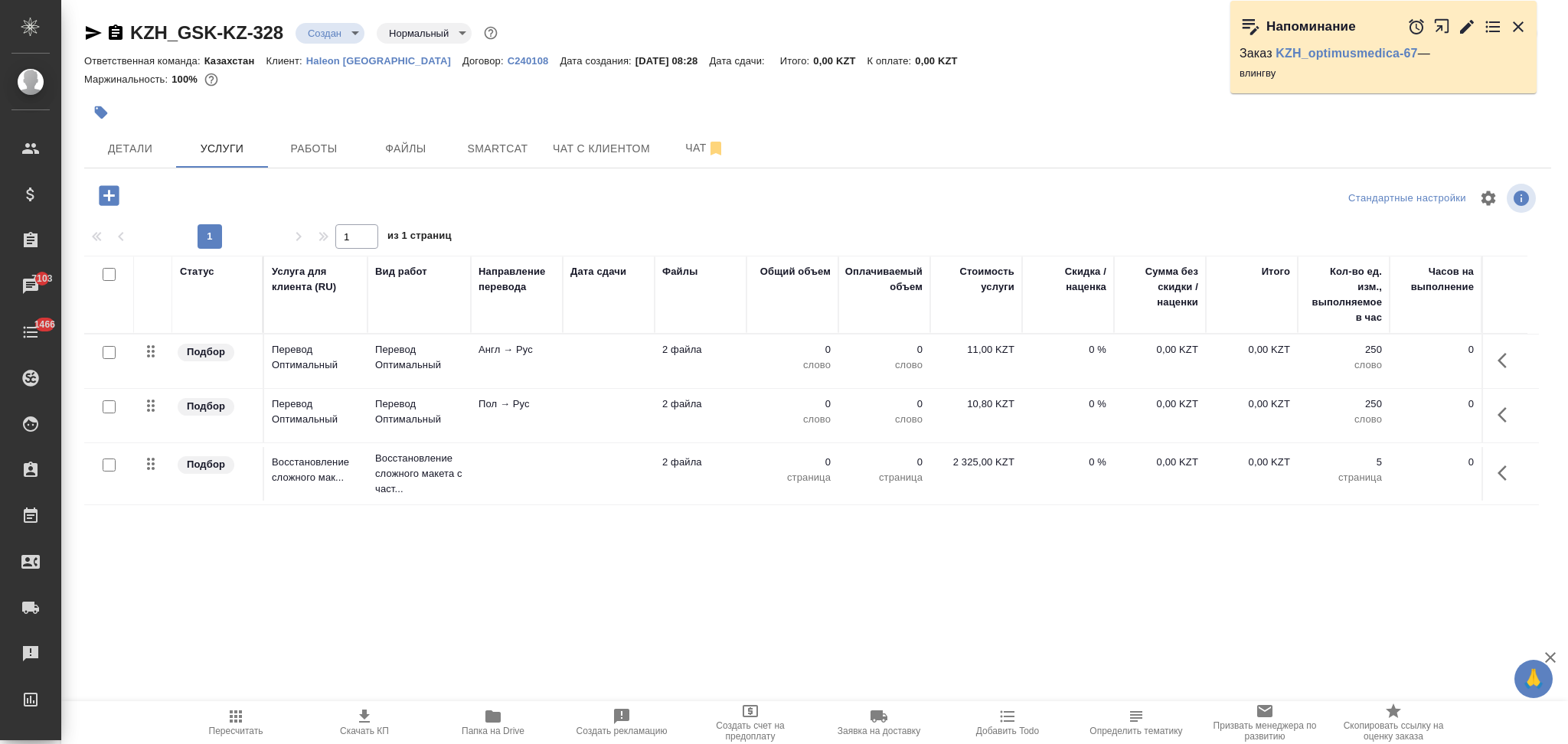
click at [1499, 419] on icon "button" at bounding box center [1506, 414] width 18 height 18
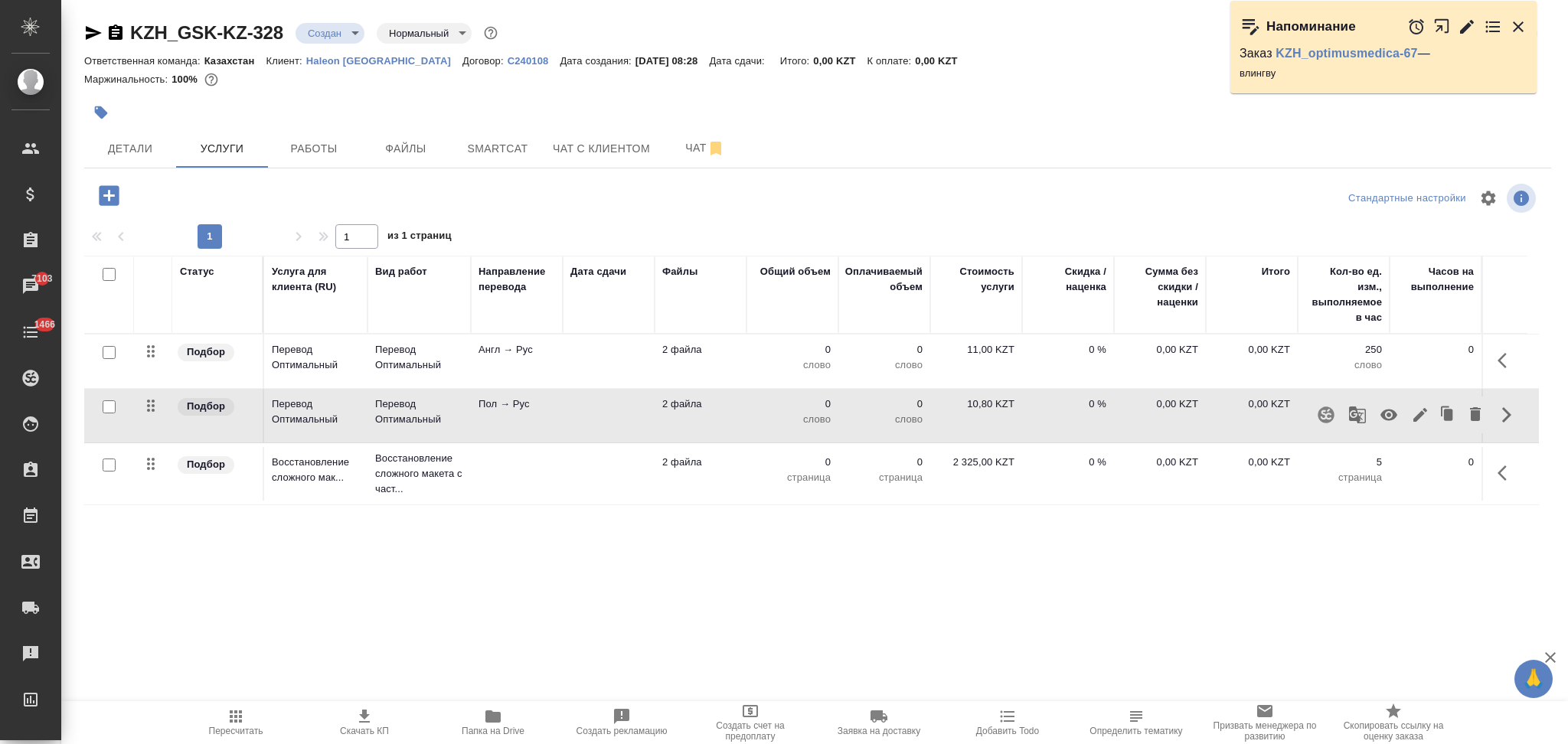
click at [1385, 415] on icon "button" at bounding box center [1388, 414] width 17 height 11
click at [110, 349] on input "checkbox" at bounding box center [109, 352] width 13 height 13
checkbox input "true"
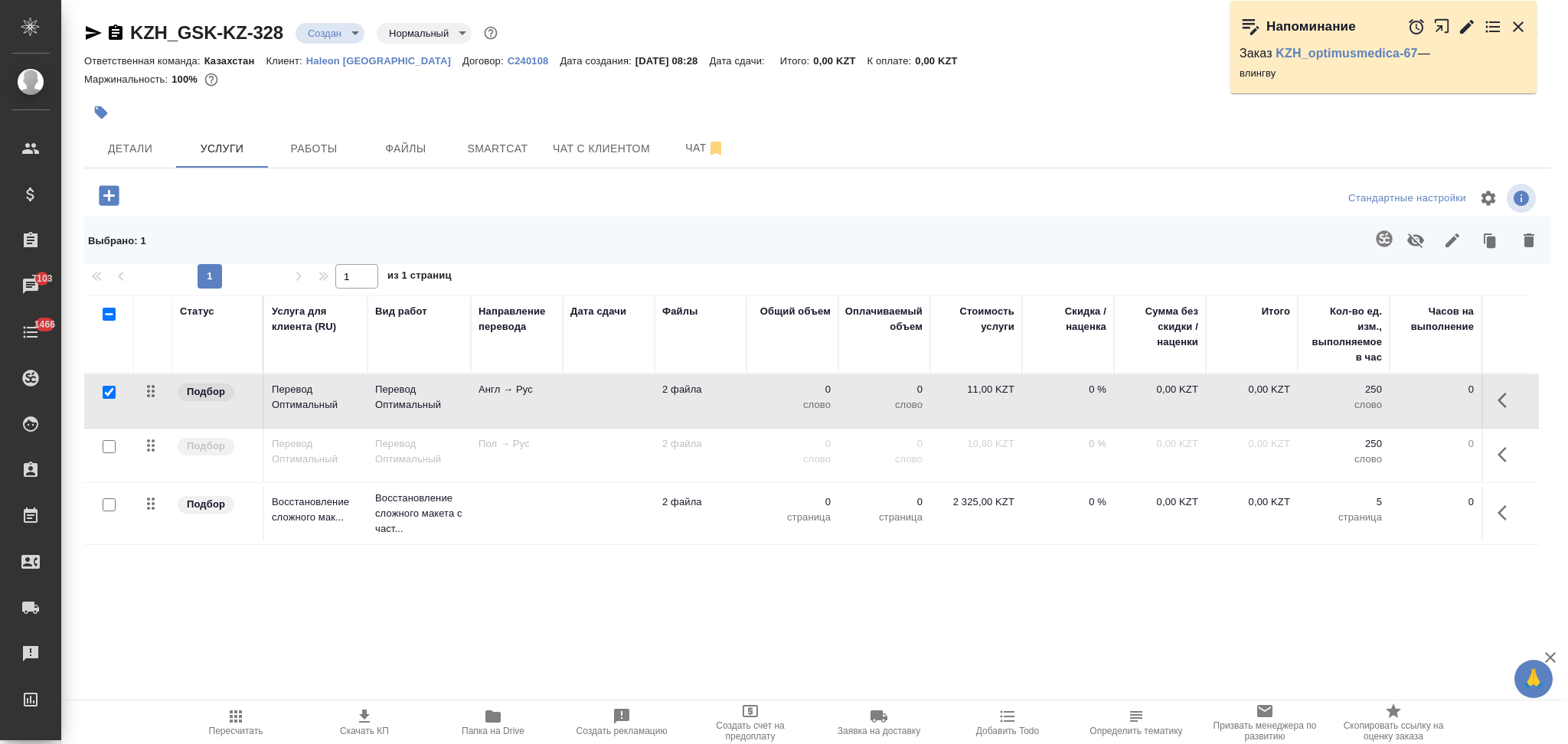
click at [1380, 232] on icon "button" at bounding box center [1384, 238] width 16 height 16
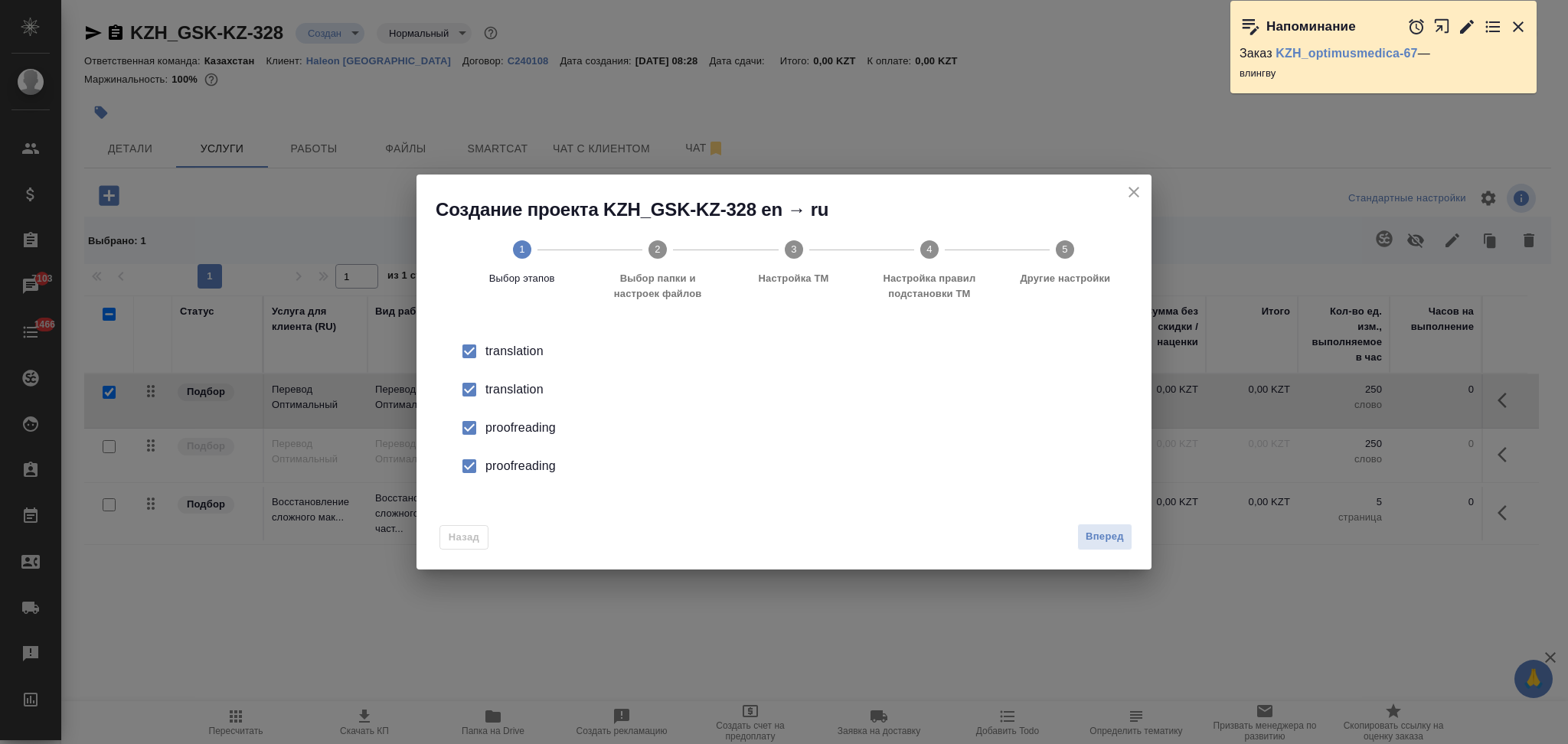
click at [497, 392] on div "translation" at bounding box center [799, 389] width 629 height 18
click at [499, 421] on div "proofreading" at bounding box center [799, 427] width 629 height 18
click at [499, 461] on div "proofreading" at bounding box center [799, 466] width 629 height 18
click at [1078, 541] on button "Вперед" at bounding box center [1105, 536] width 55 height 27
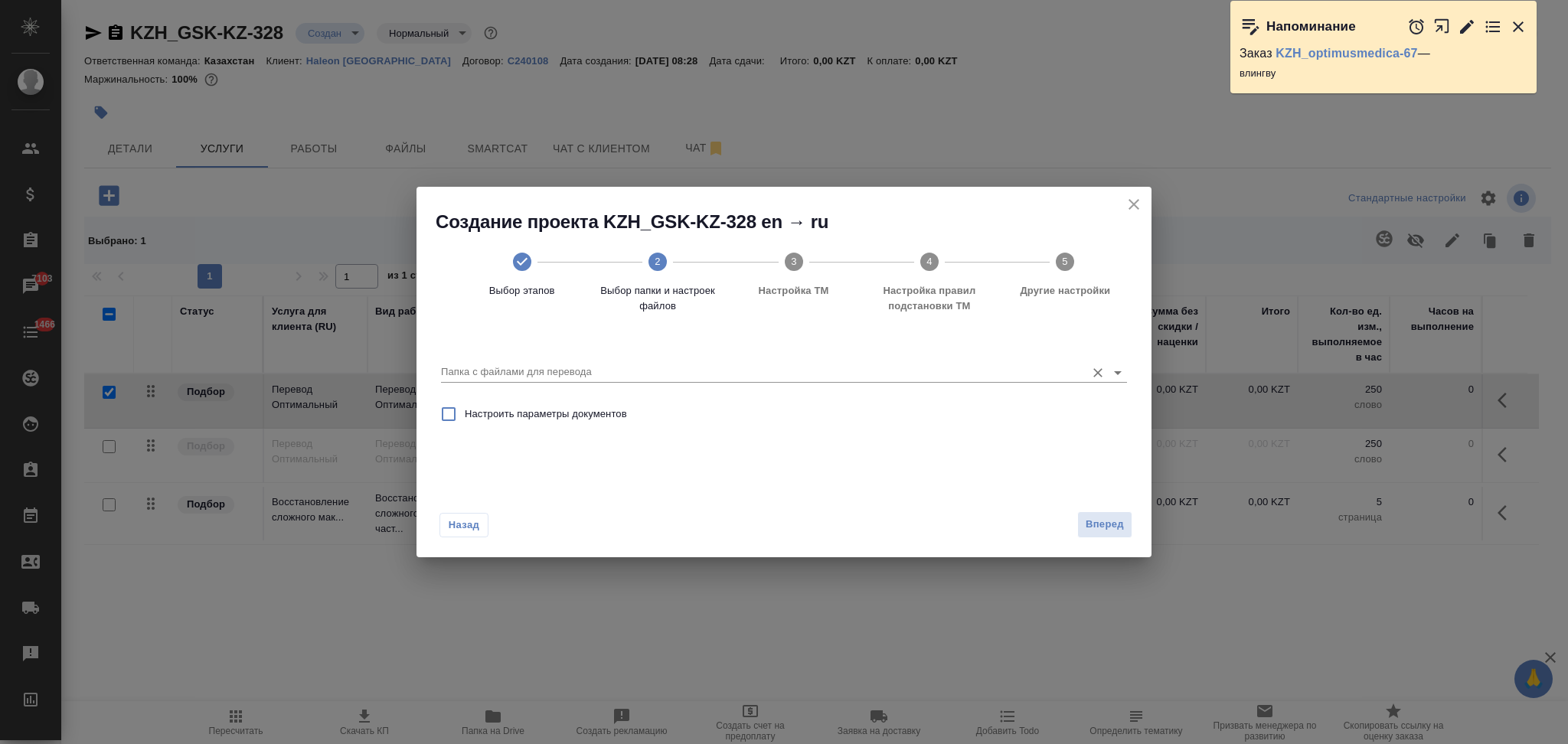
click at [568, 372] on input "Папка с файлами для перевода" at bounding box center [759, 372] width 637 height 18
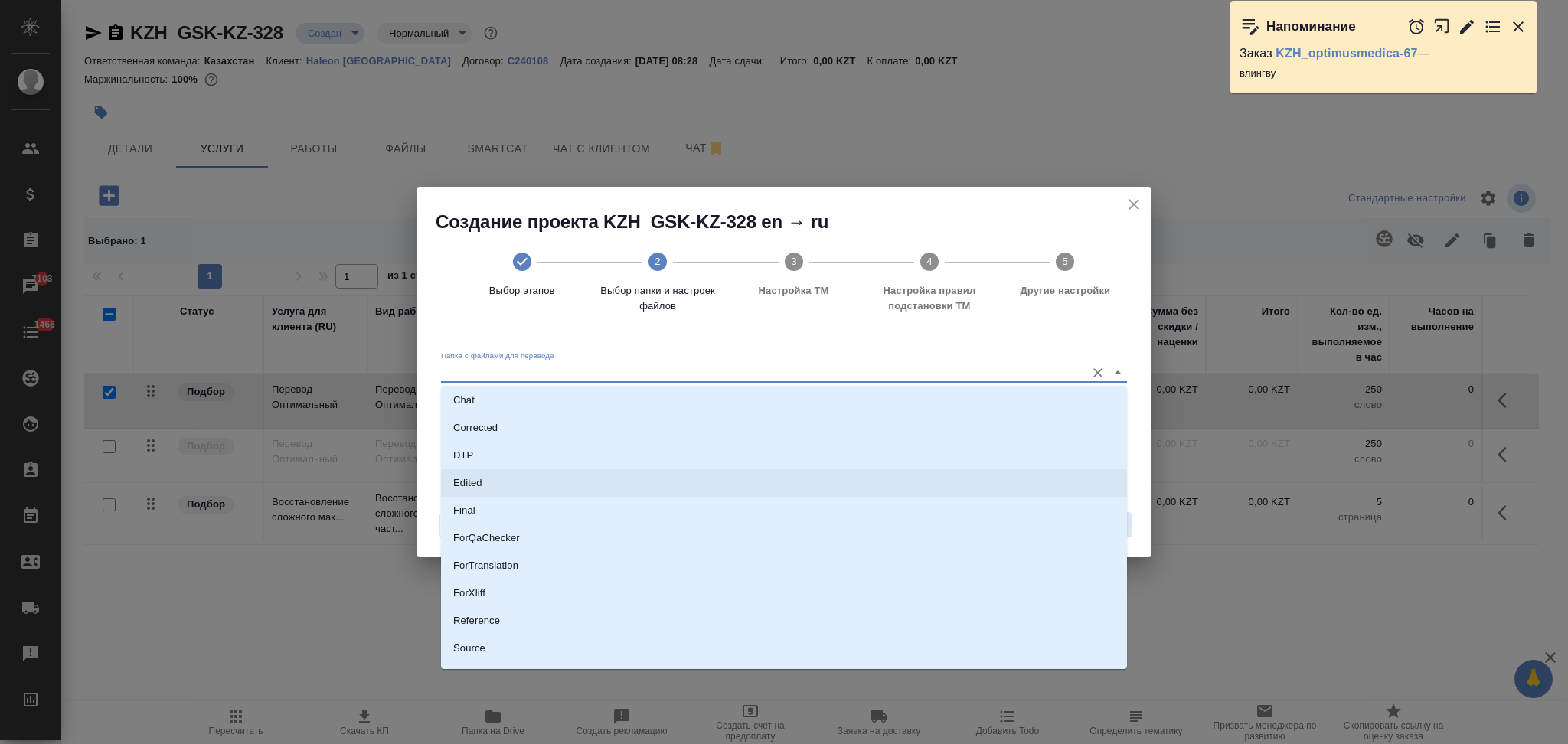
scroll to position [106, 0]
click at [507, 586] on li "Source" at bounding box center [784, 600] width 686 height 28
type input "Source"
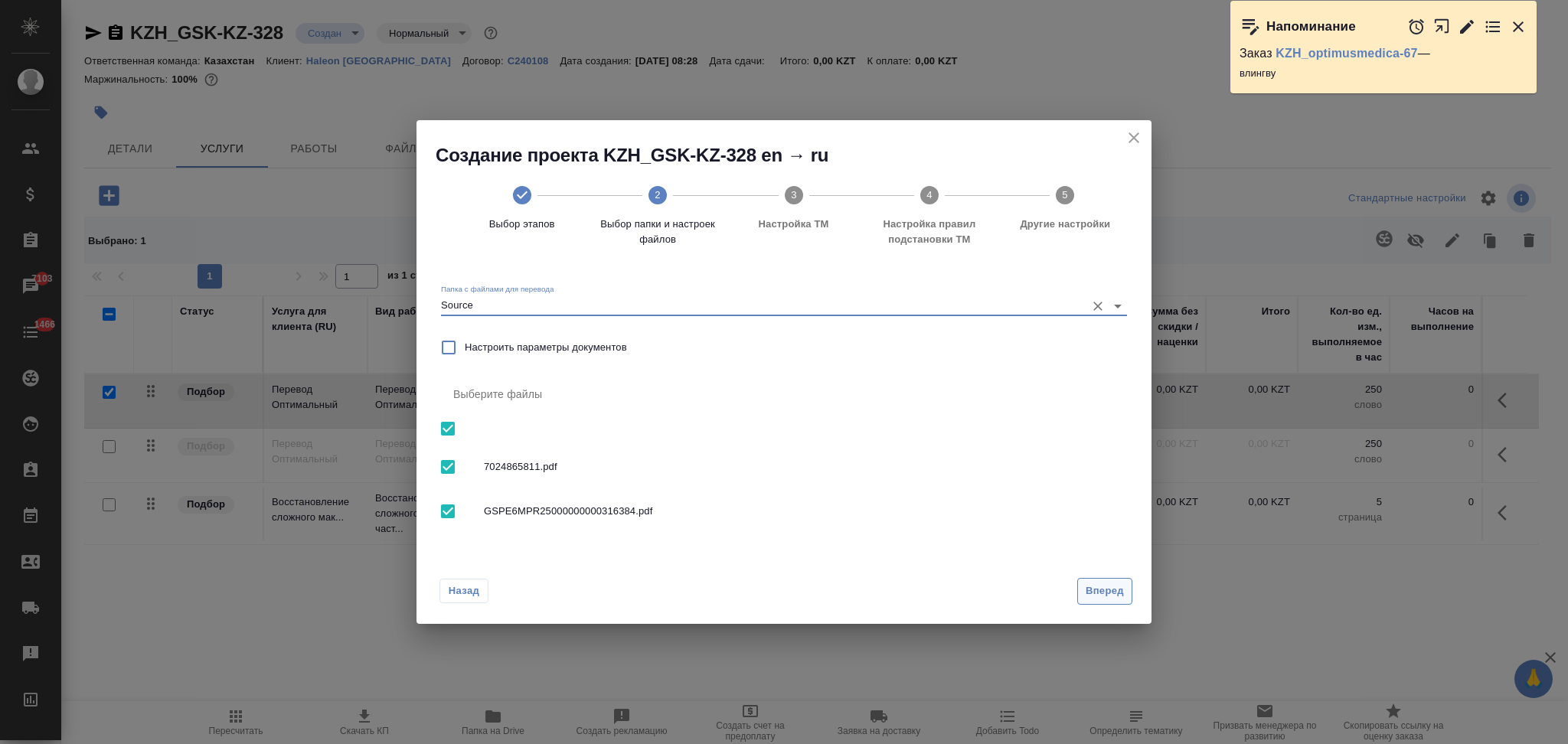
click at [1109, 584] on span "Вперед" at bounding box center [1105, 591] width 38 height 17
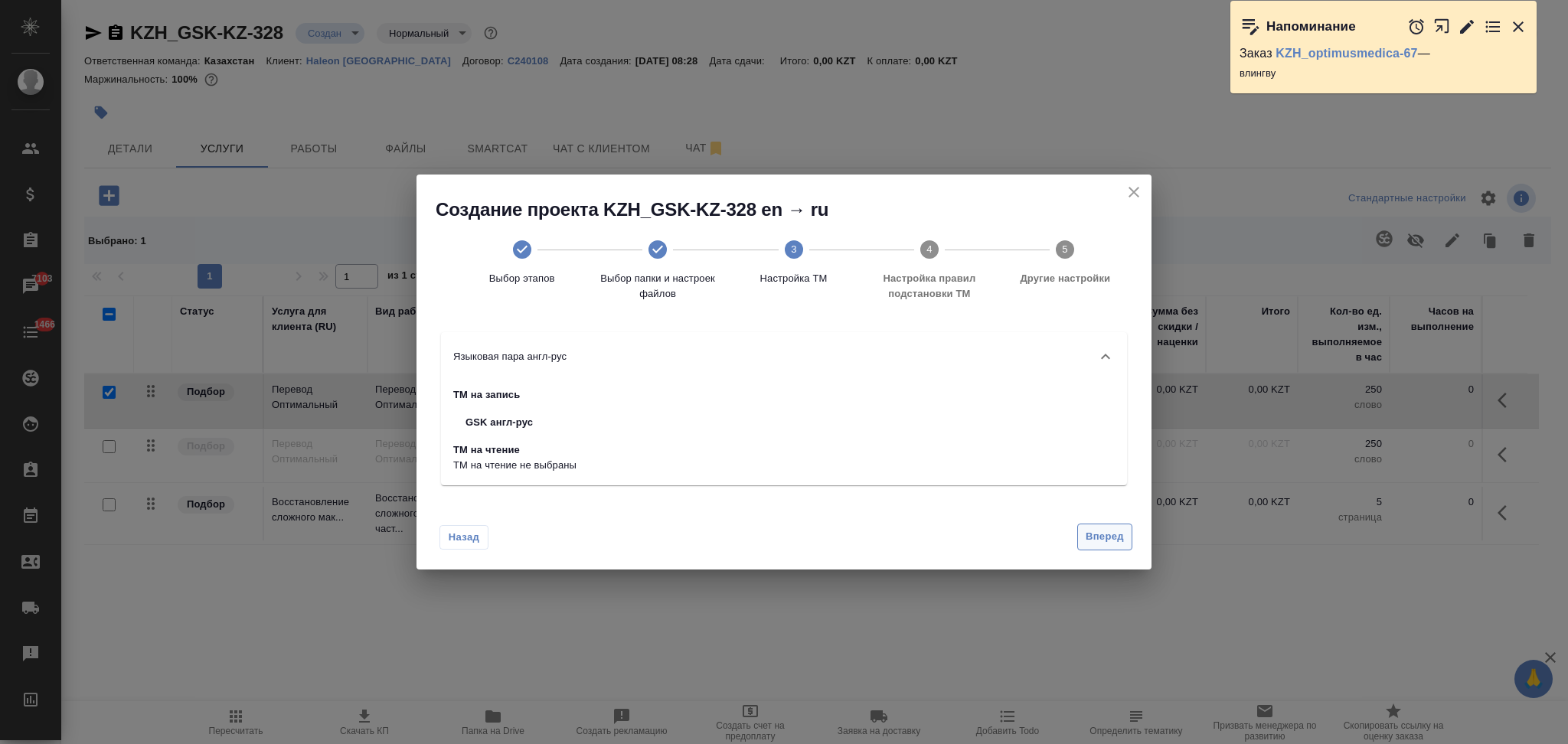
click at [1096, 539] on span "Вперед" at bounding box center [1105, 536] width 38 height 17
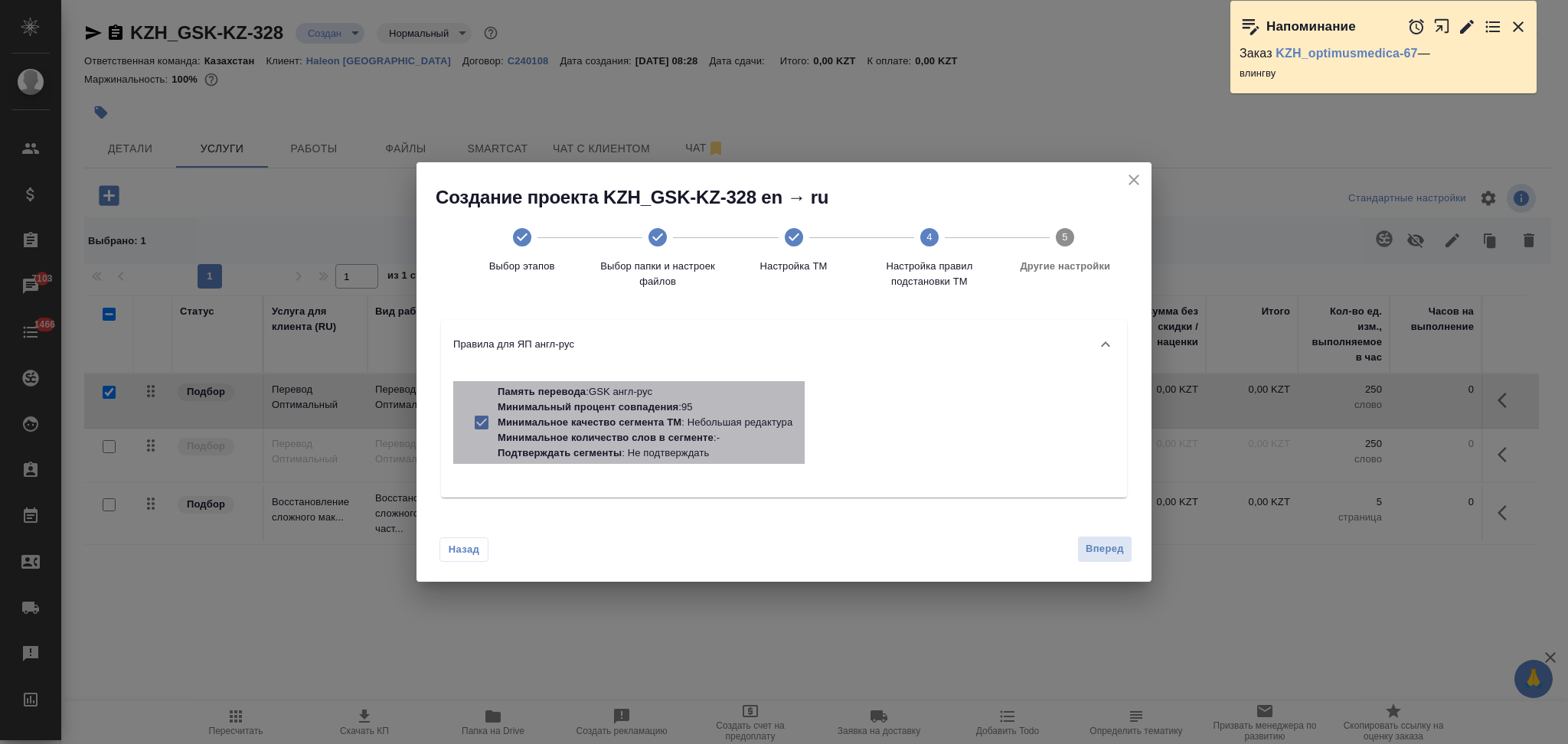
click at [664, 432] on p "Минимальное количество слов в сегменте" at bounding box center [605, 437] width 216 height 11
checkbox input "false"
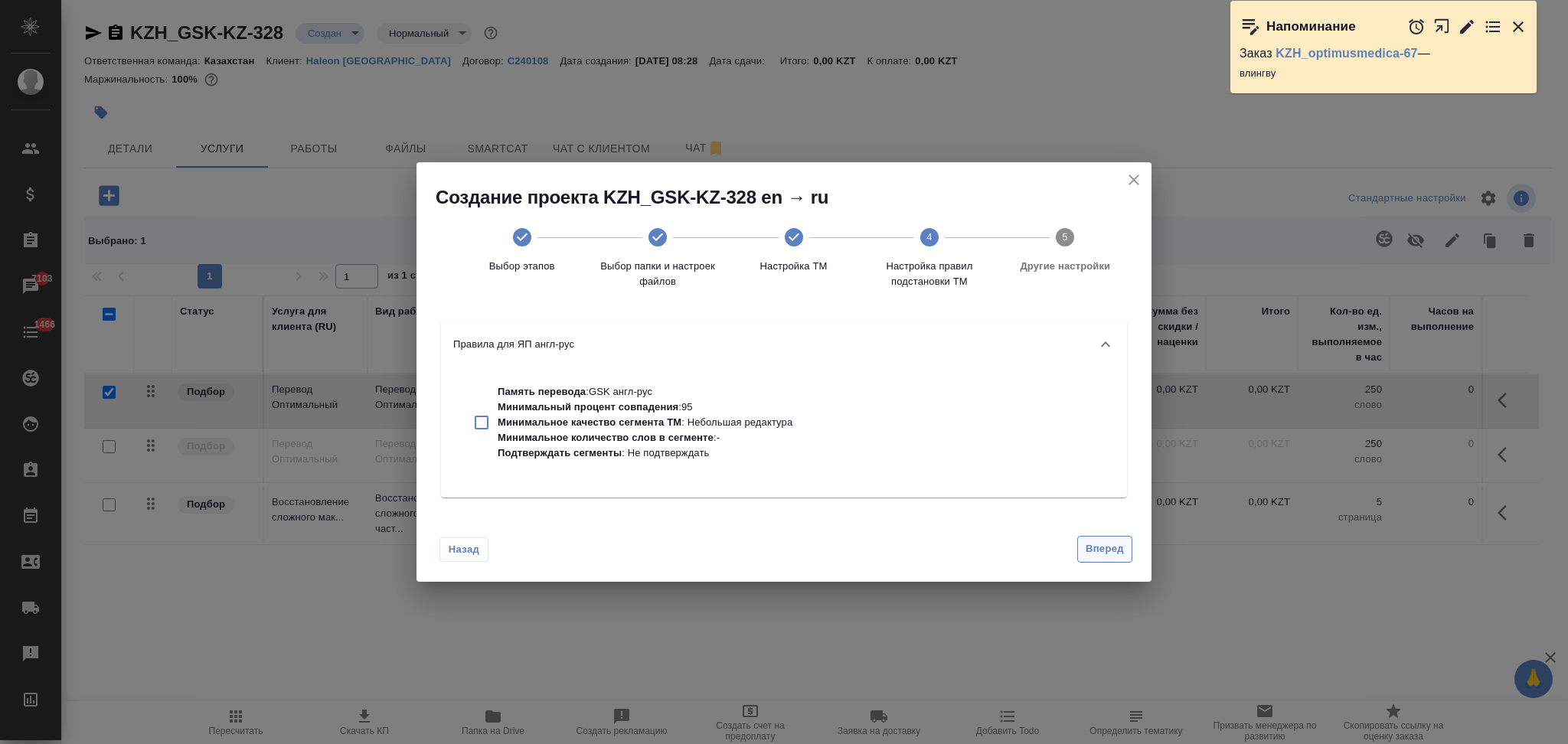
click at [1084, 550] on button "Вперед" at bounding box center [1105, 549] width 55 height 27
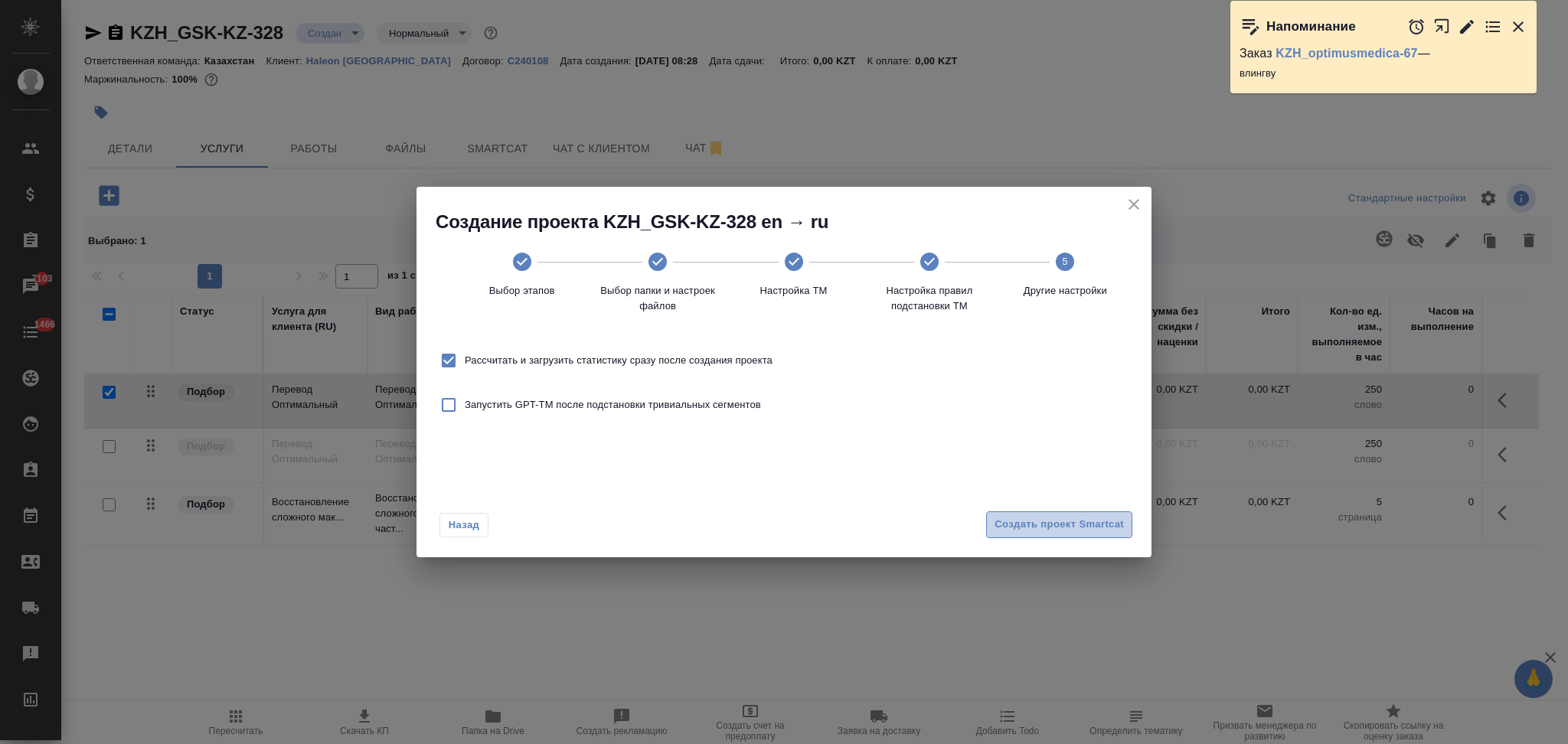
click at [1051, 528] on span "Создать проект Smartcat" at bounding box center [1059, 524] width 129 height 17
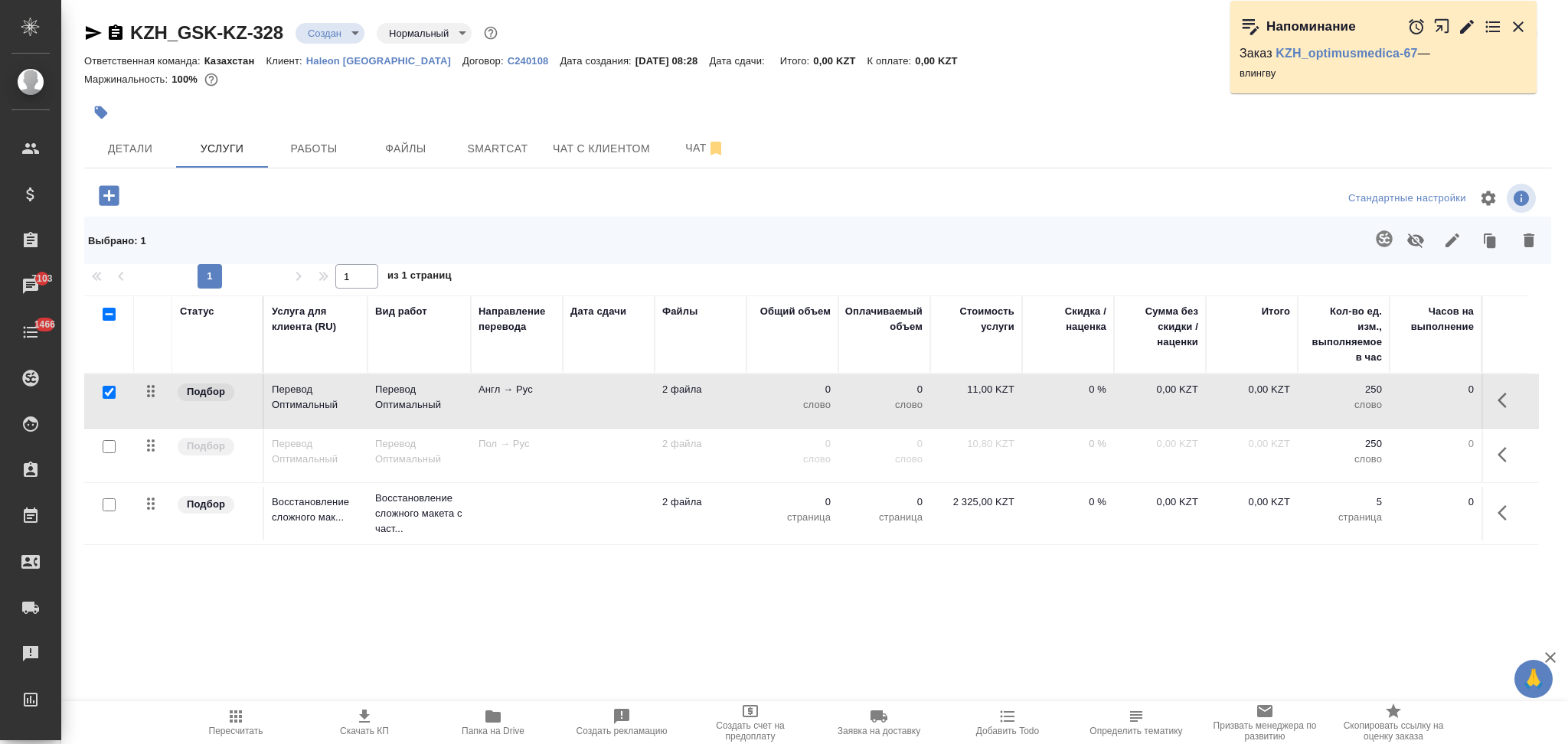
click at [608, 415] on td at bounding box center [608, 400] width 92 height 53
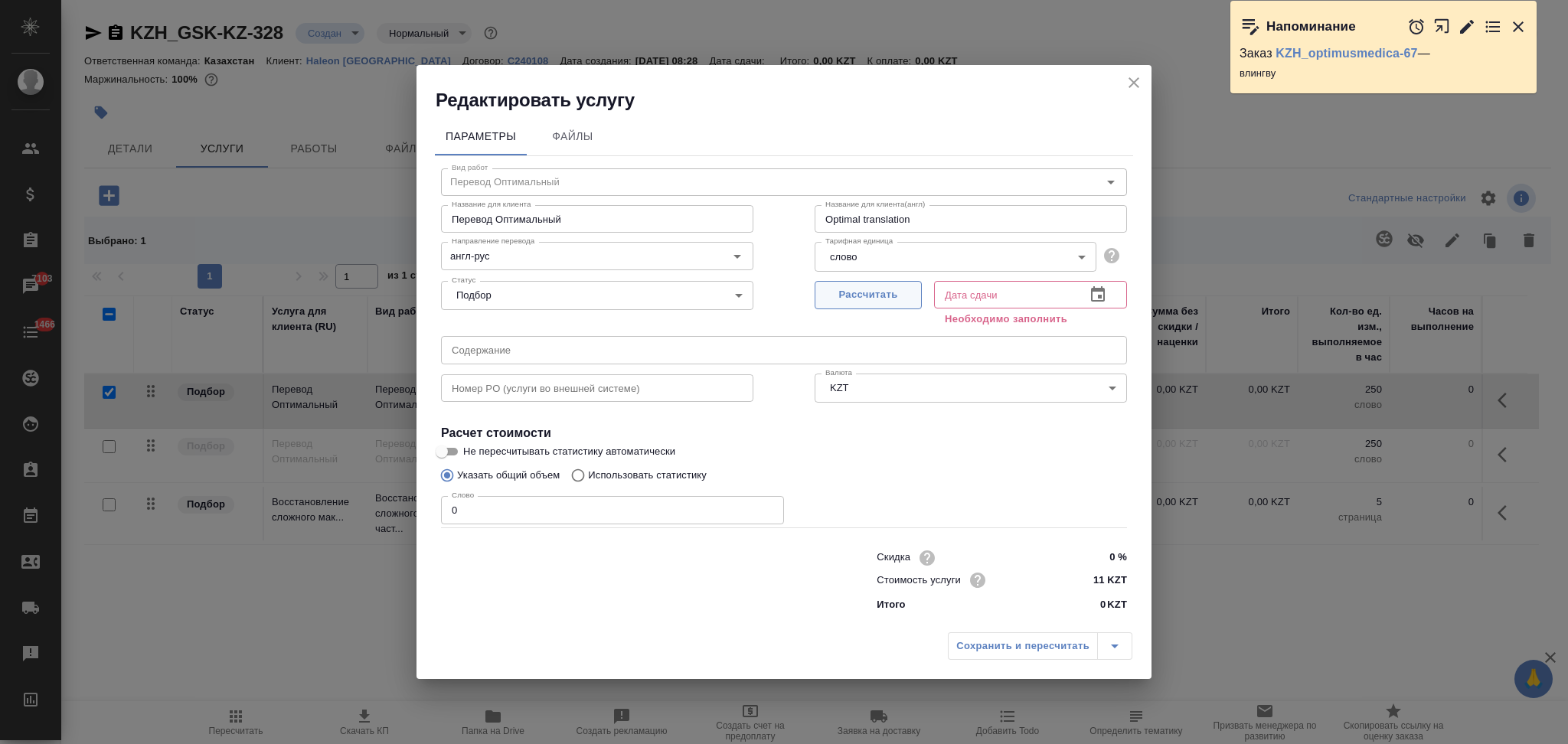
click at [860, 297] on span "Рассчитать" at bounding box center [868, 295] width 91 height 17
type input "02.10.2025 08:30"
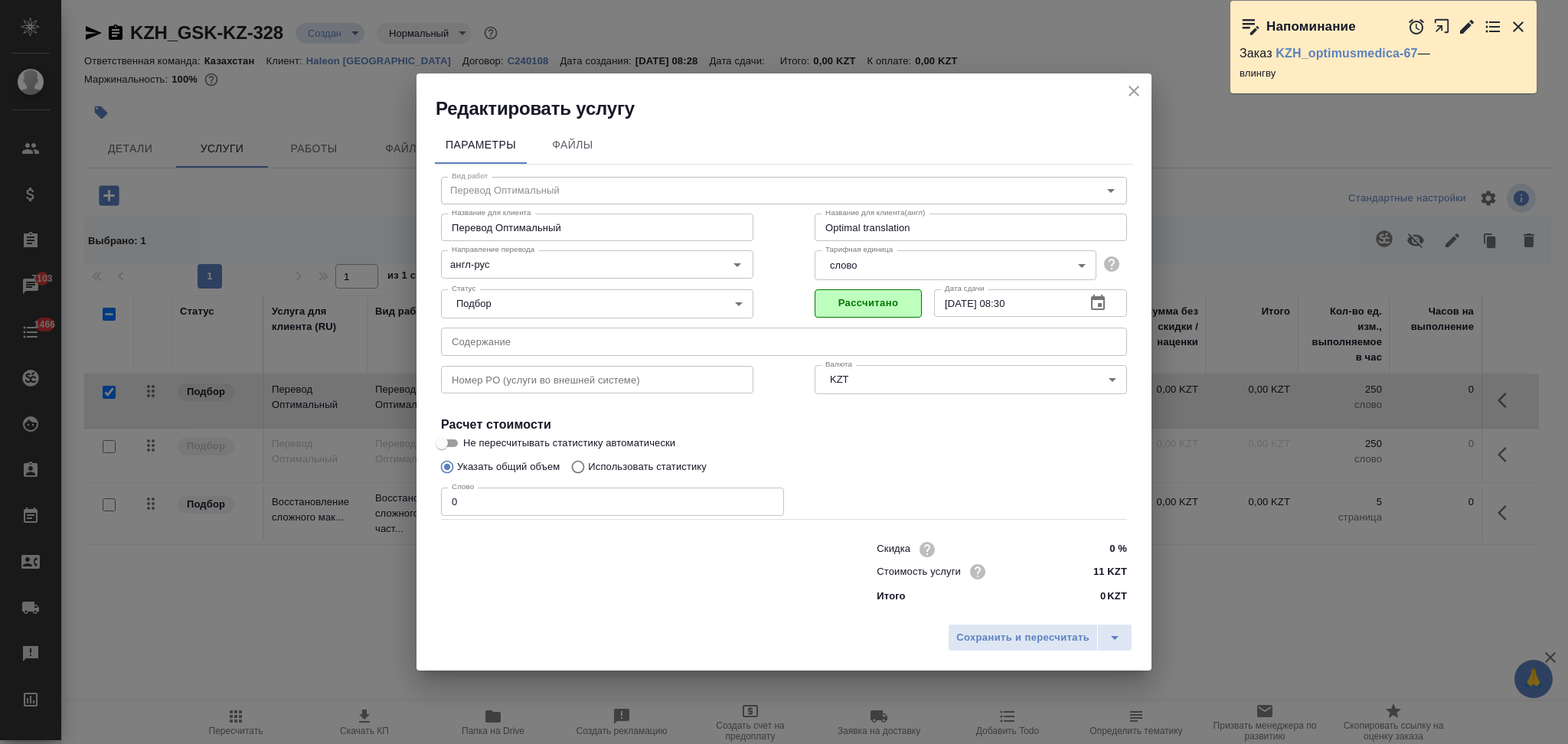
click at [580, 468] on input "Использовать статистику" at bounding box center [576, 467] width 24 height 29
radio input "true"
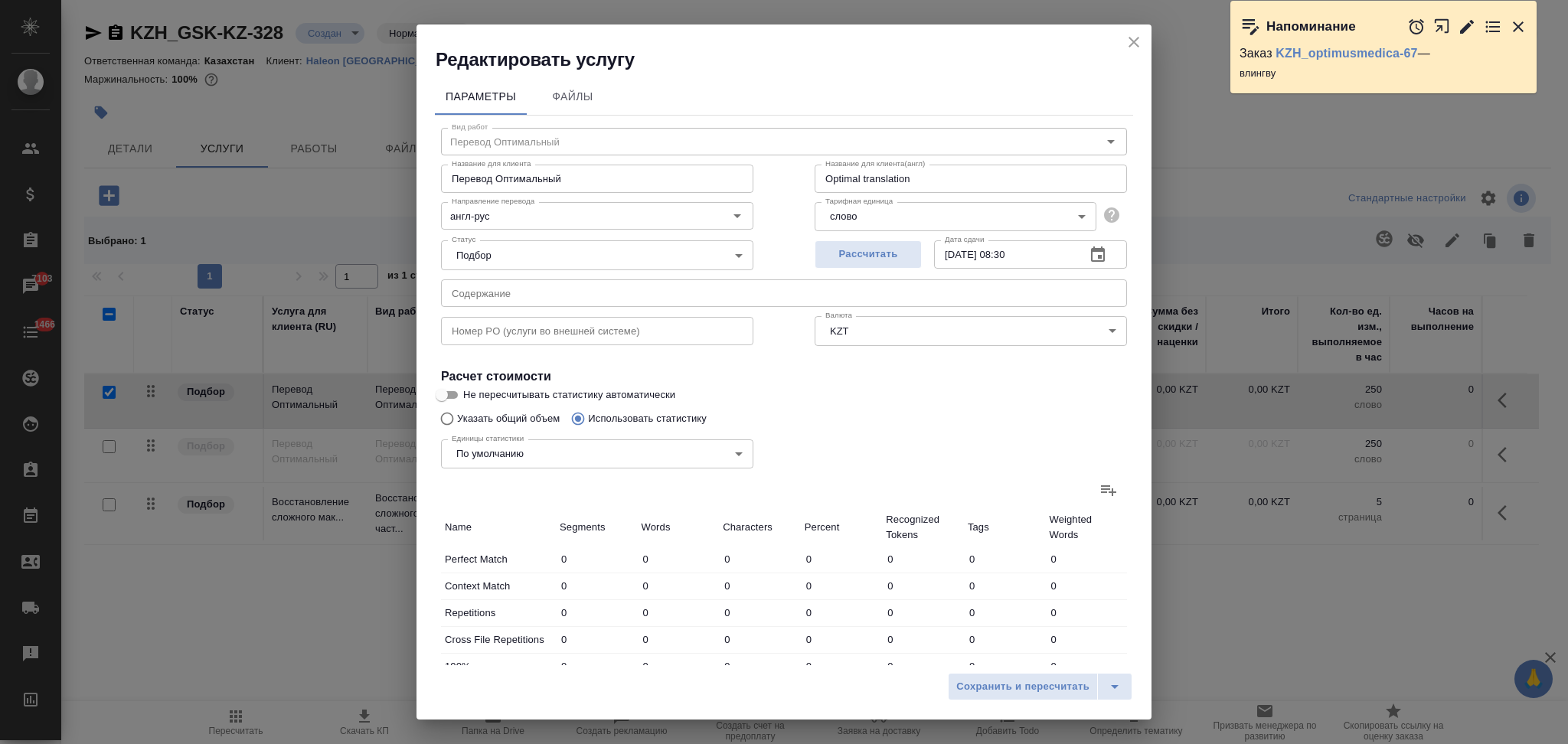
radio input "false"
click at [1099, 481] on icon at bounding box center [1108, 489] width 18 height 18
click at [0, 0] on input "file" at bounding box center [0, 0] width 0 height 0
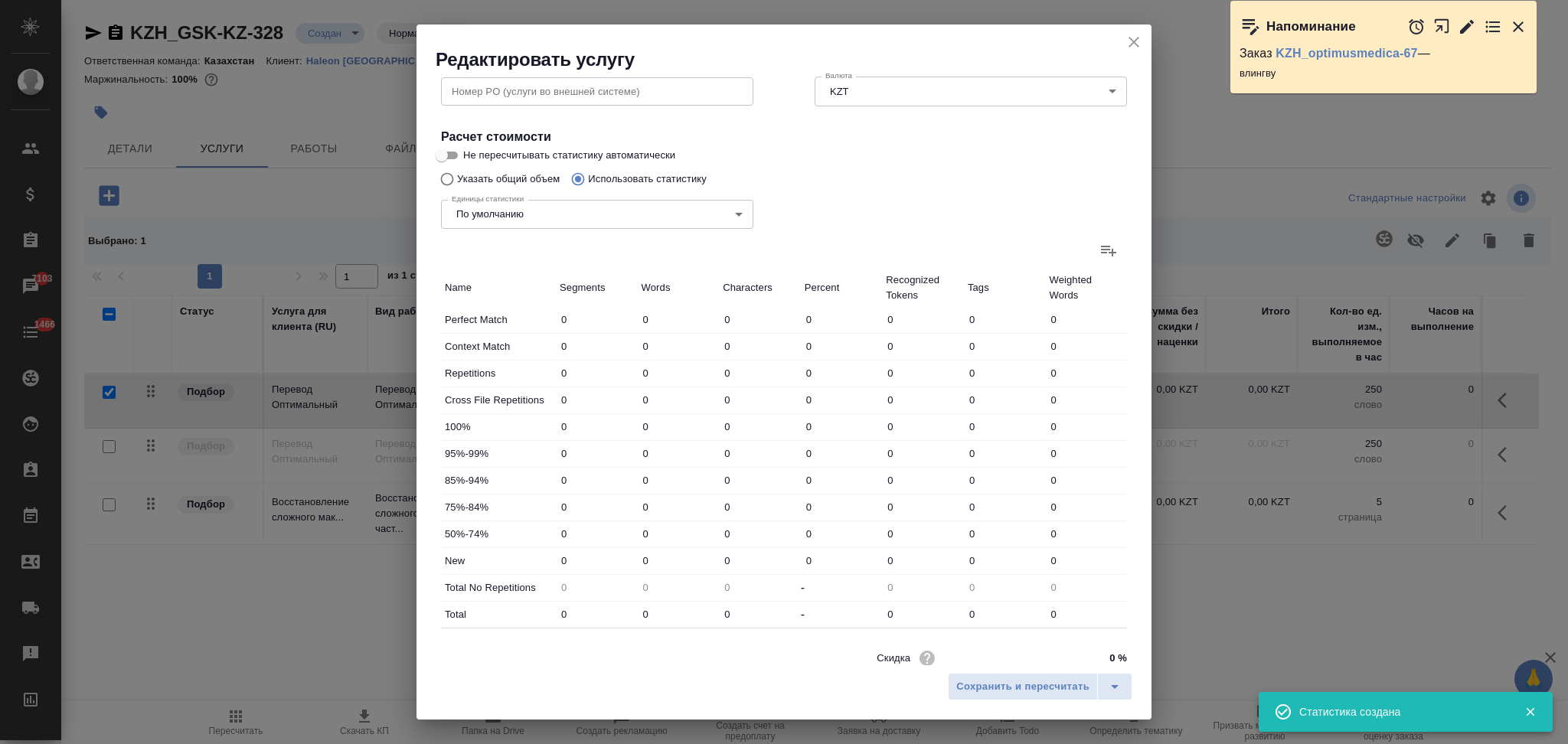
scroll to position [300, 0]
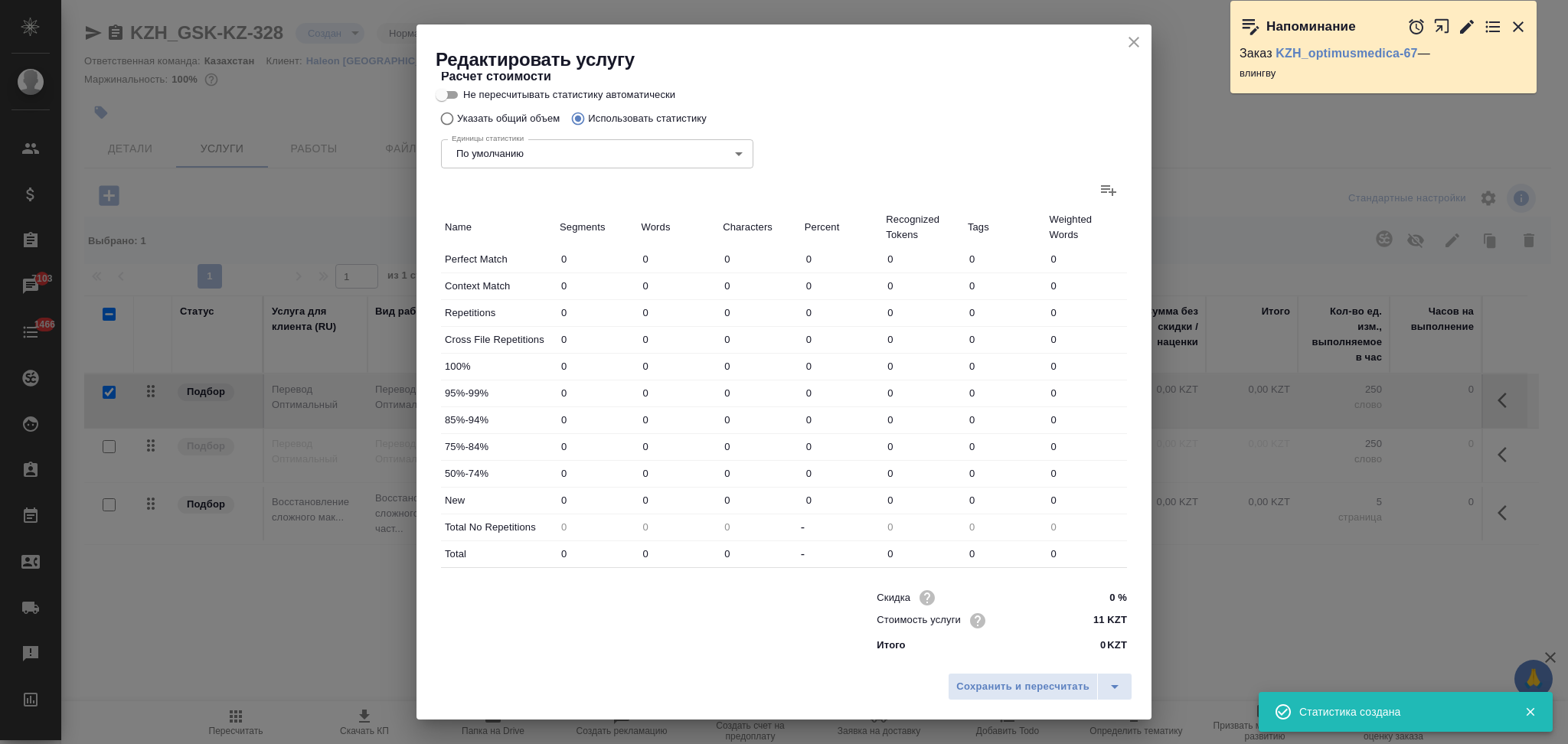
type input "468"
type input "1288"
type input "7628"
type input "29"
type input "131"
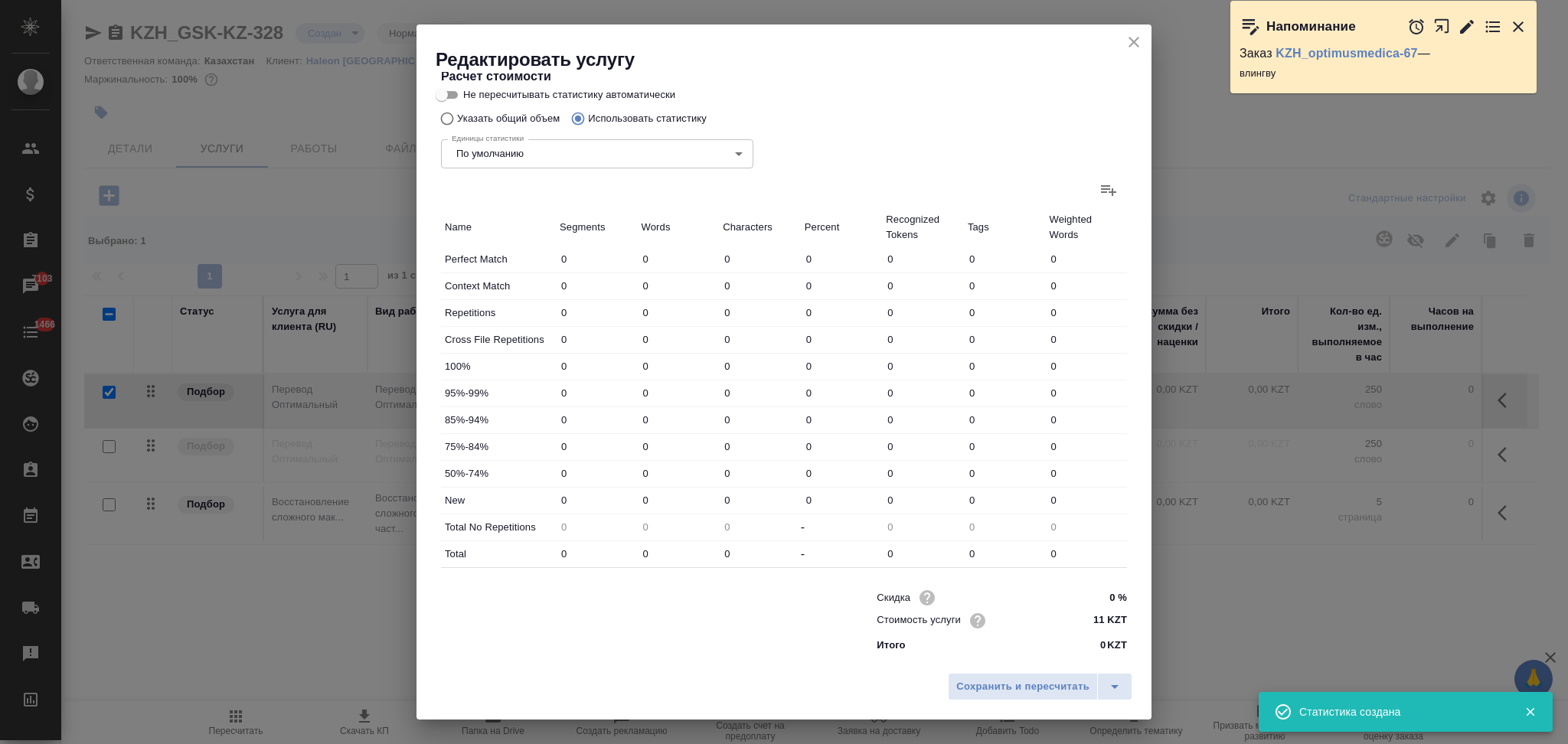
type input "798"
type input "32"
type input "52"
type input "276"
type input "56"
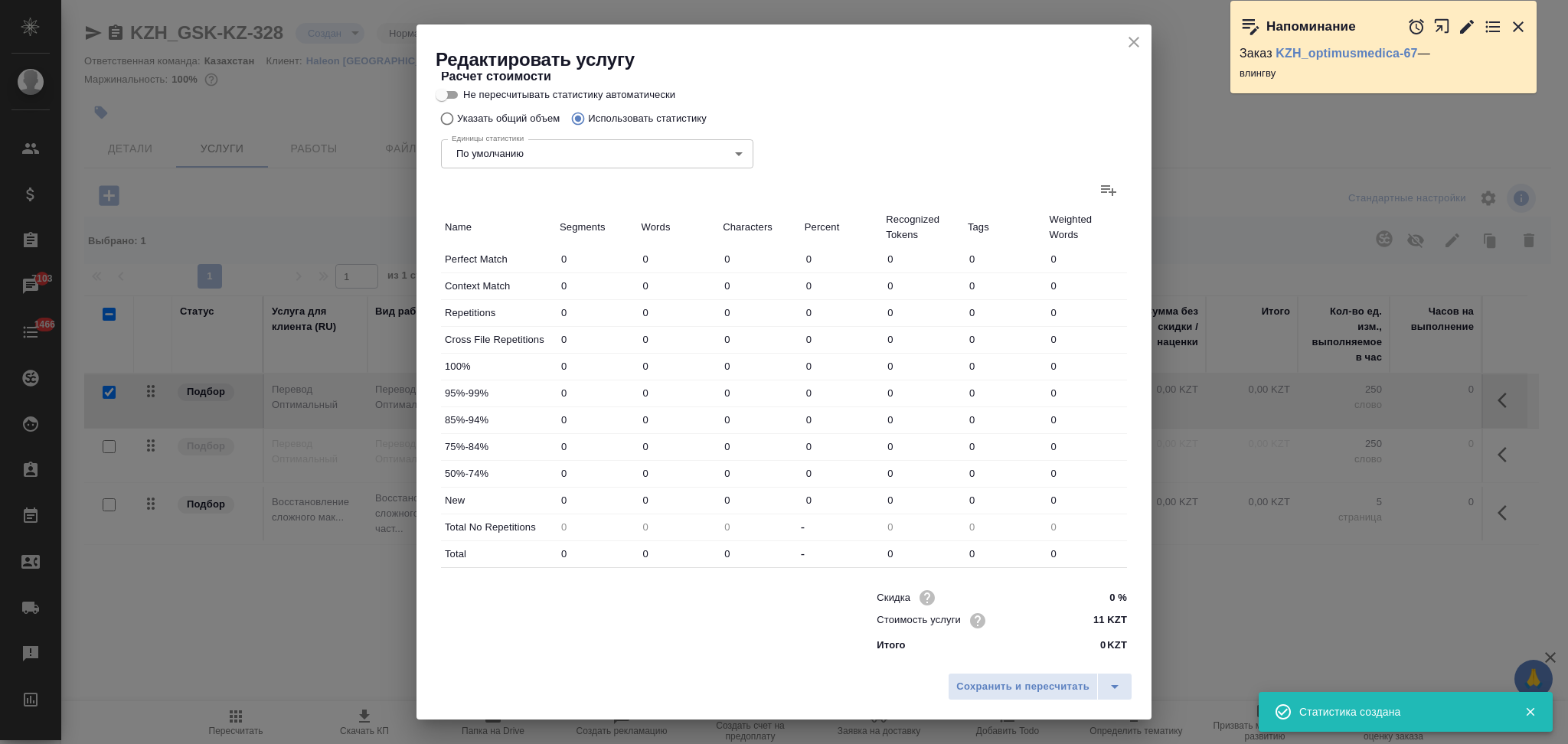
type input "106"
type input "718"
type input "4"
type input "10"
type input "273"
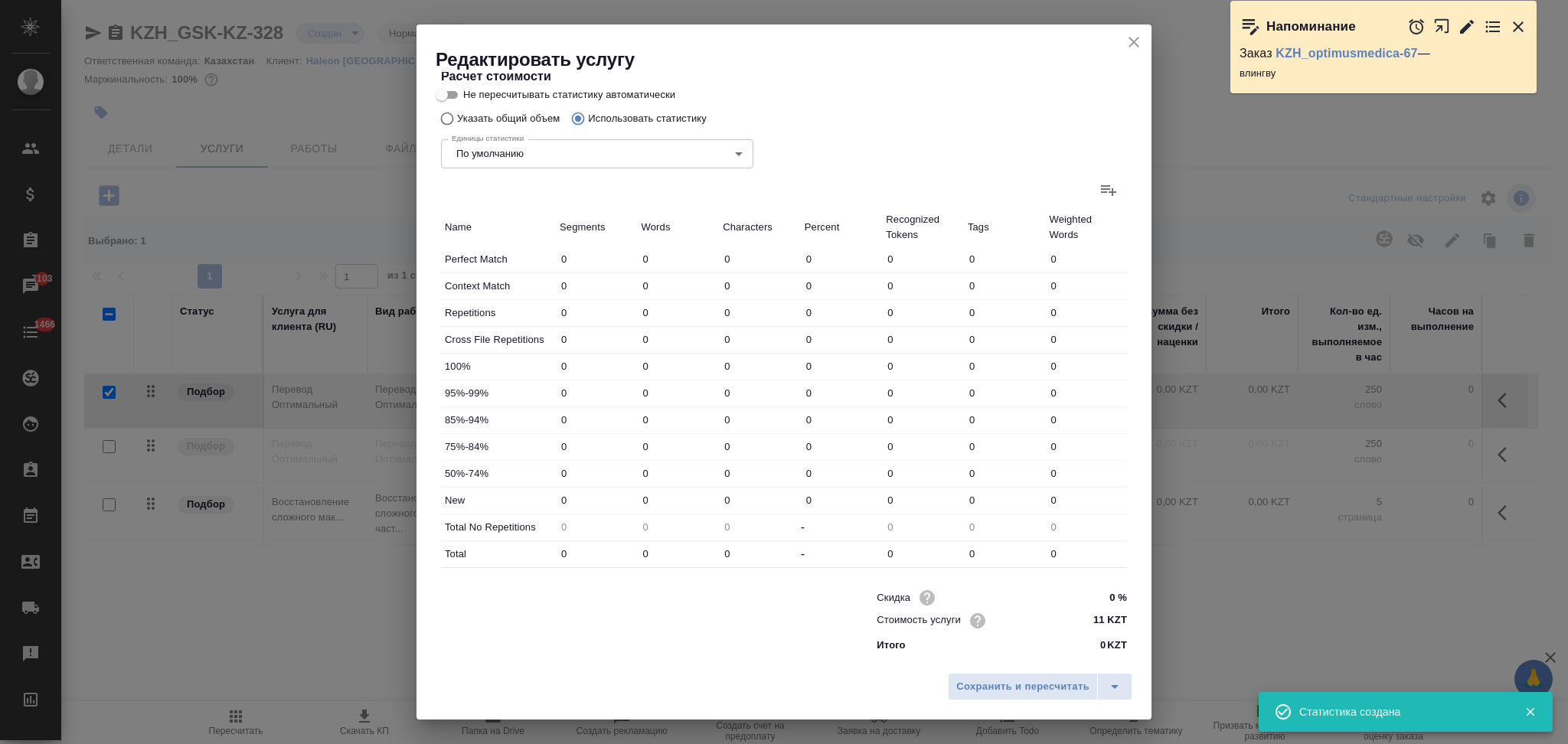
type input "3"
type input "28"
type input "170"
type input "10"
type input "38"
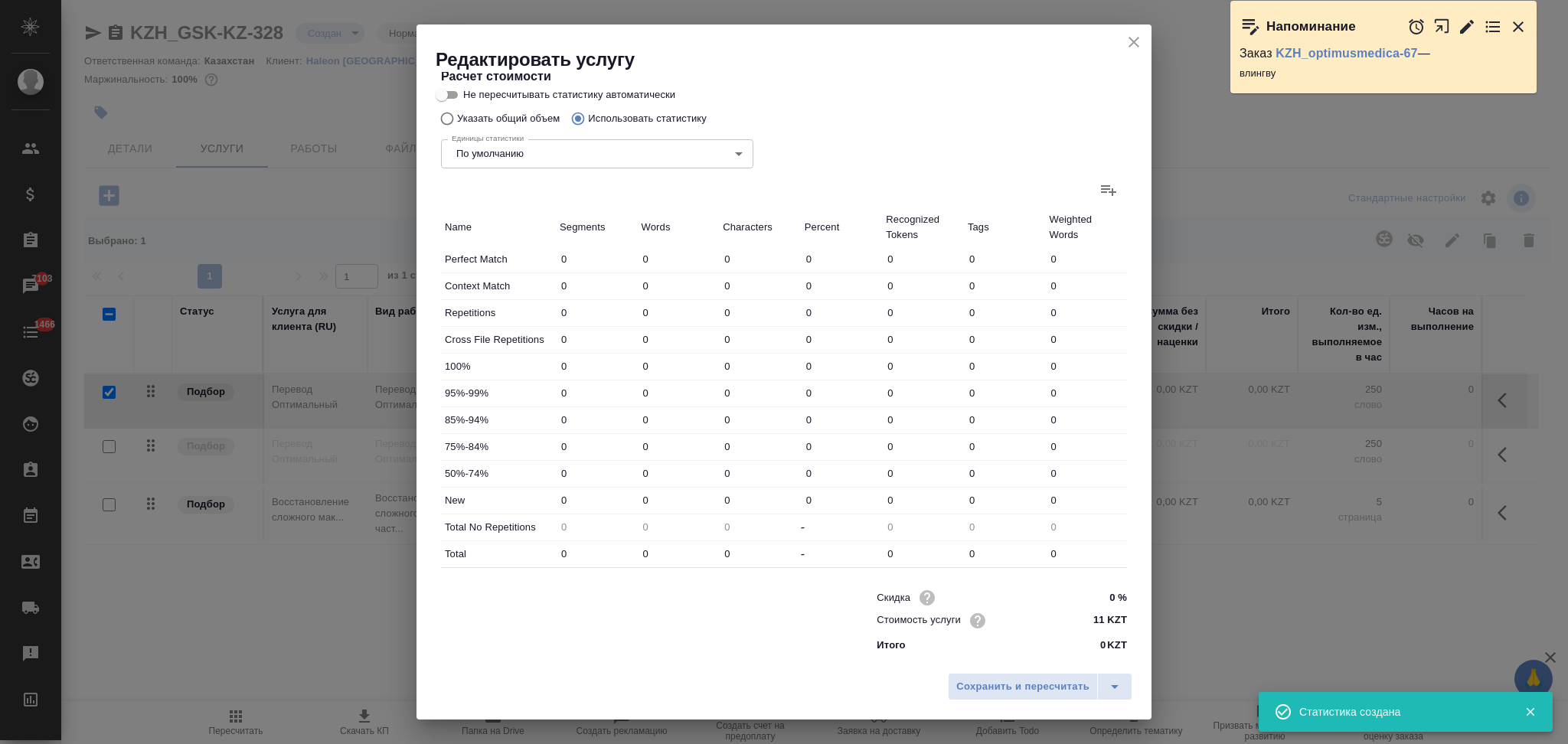
type input "211"
type input "31"
type input "135"
type input "779"
type input "572"
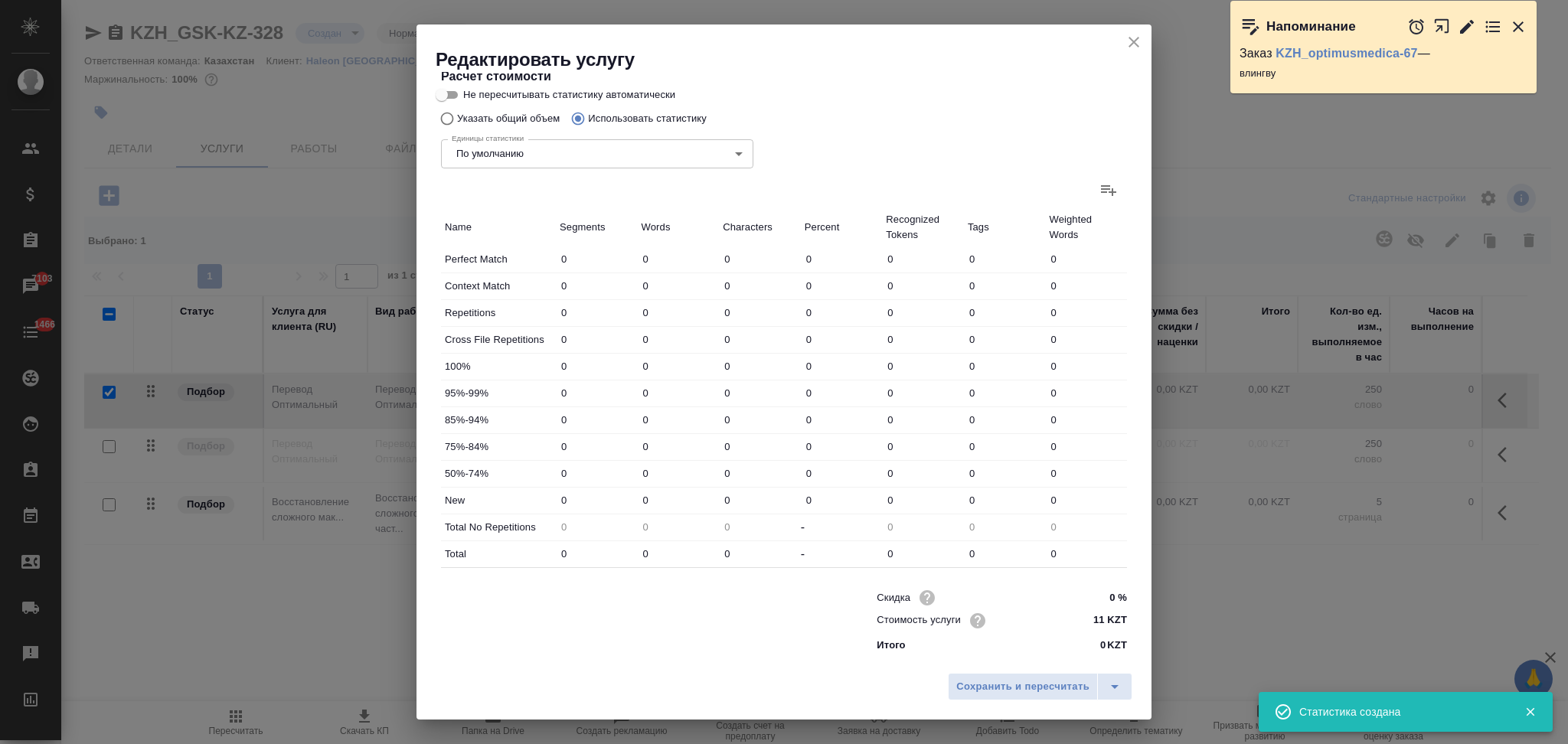
type input "1605"
type input "9779"
type input "633"
type input "1788"
type input "10853"
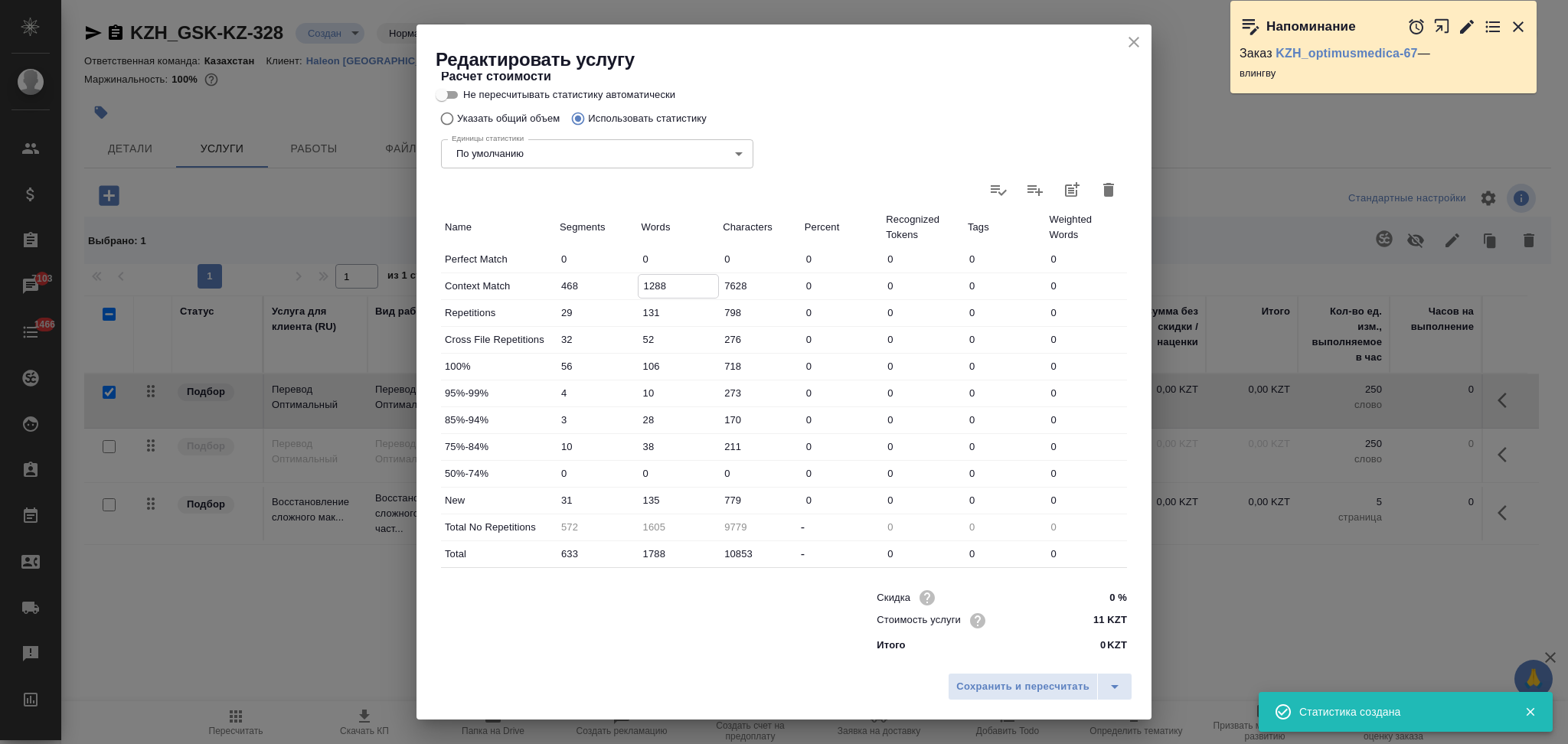
click at [647, 284] on input "1288" at bounding box center [679, 285] width 80 height 22
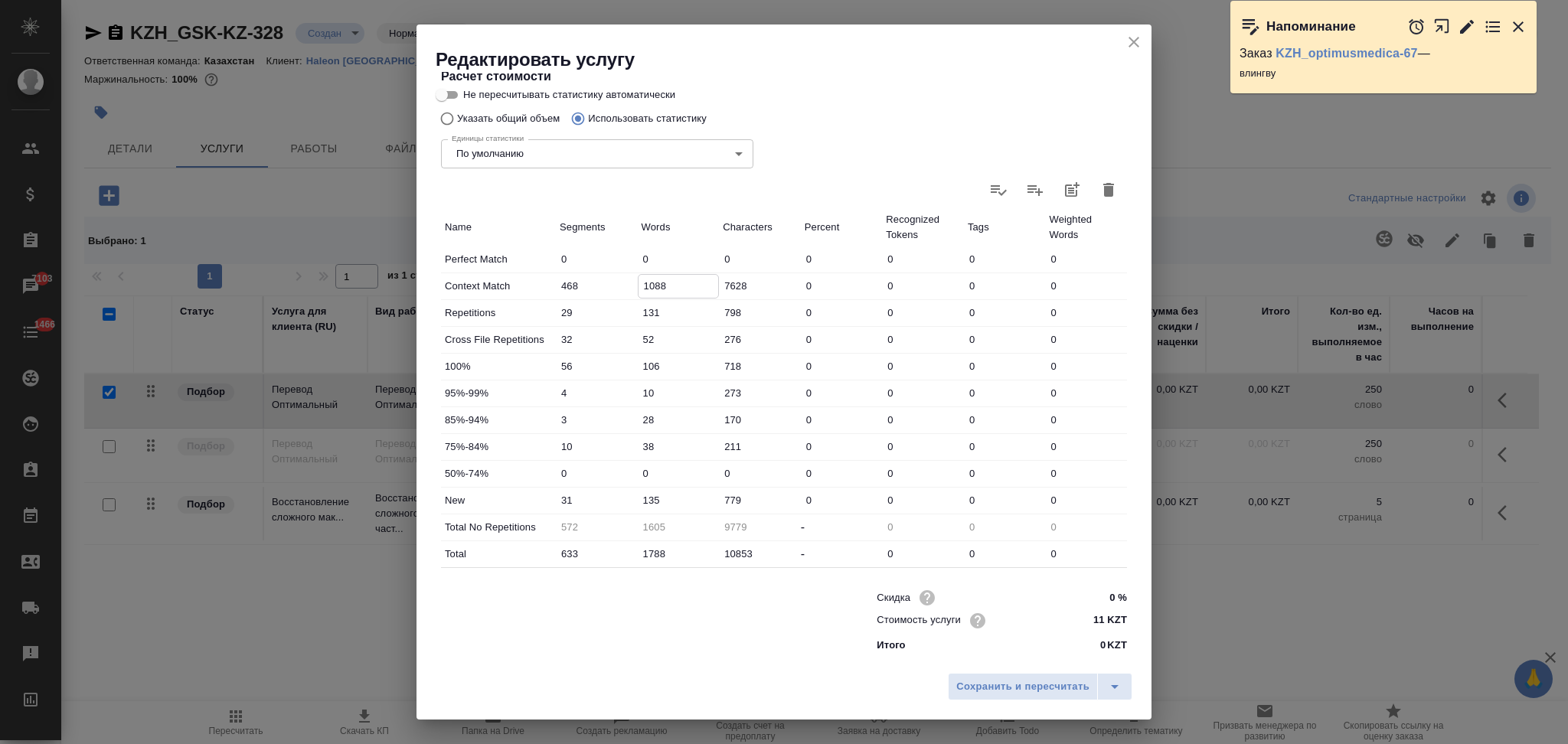
type input "1088"
click at [640, 500] on input "135" at bounding box center [679, 500] width 80 height 22
type input "335"
click at [973, 686] on span "Сохранить и пересчитать" at bounding box center [1023, 686] width 134 height 17
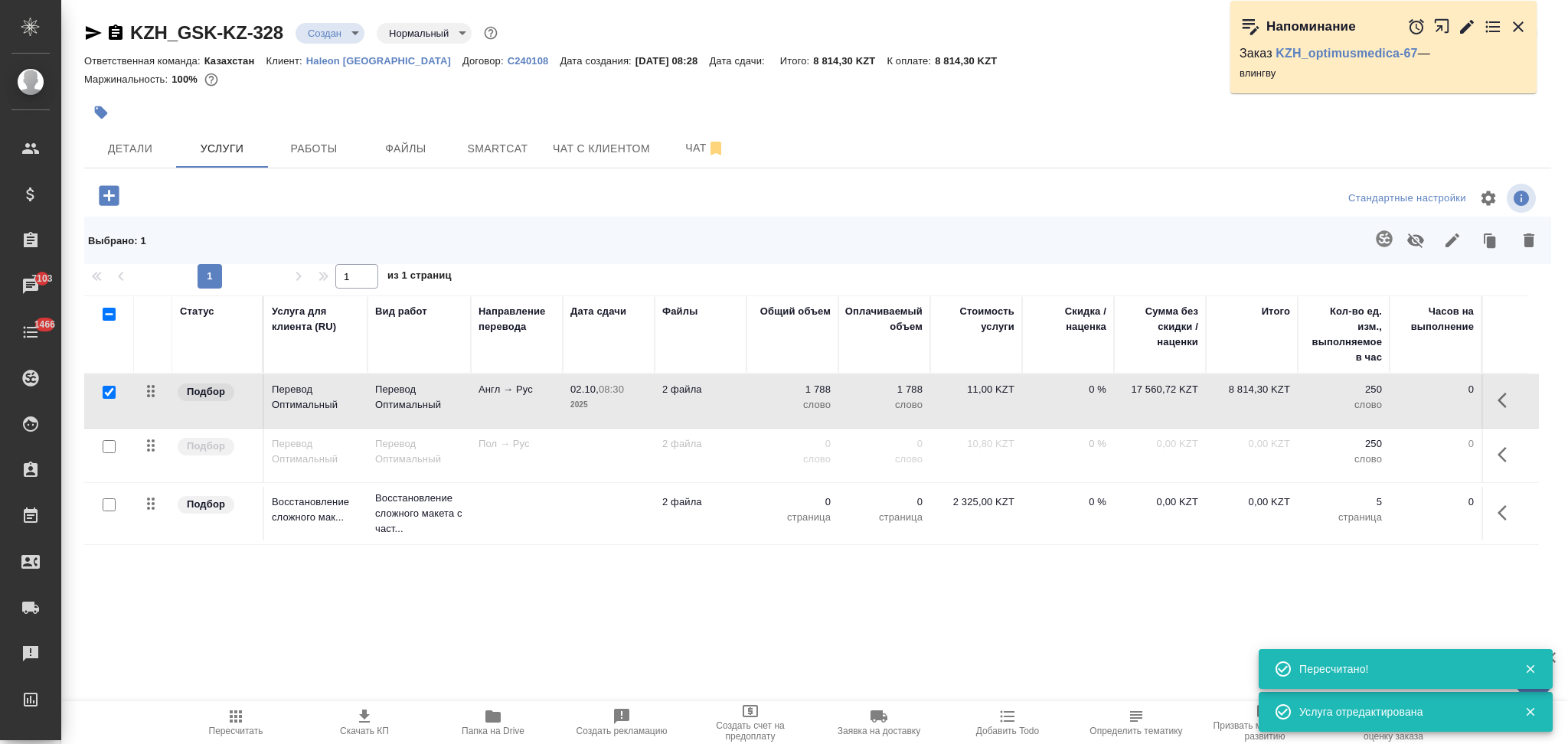
click at [569, 524] on td at bounding box center [608, 513] width 92 height 53
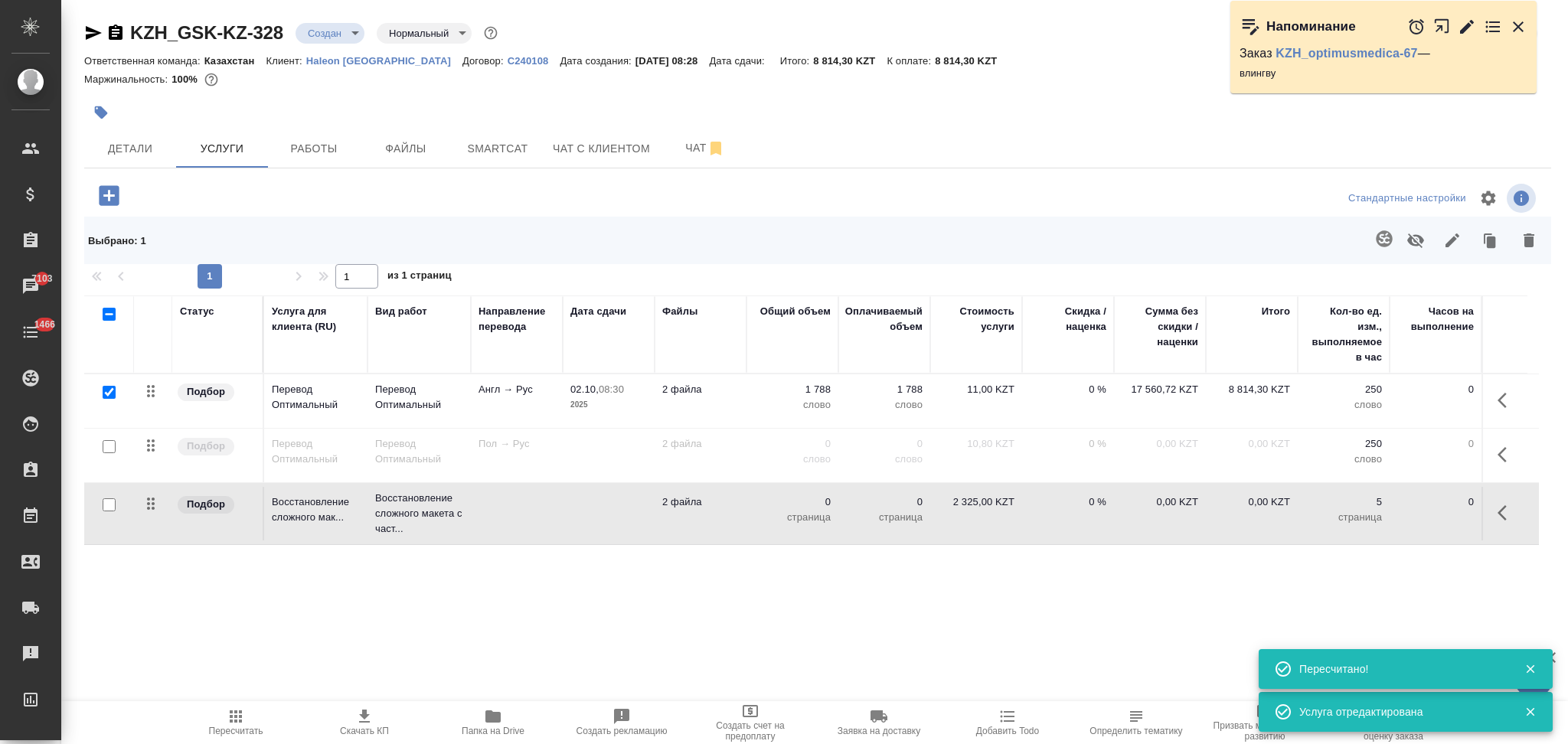
click at [569, 524] on td at bounding box center [608, 513] width 92 height 53
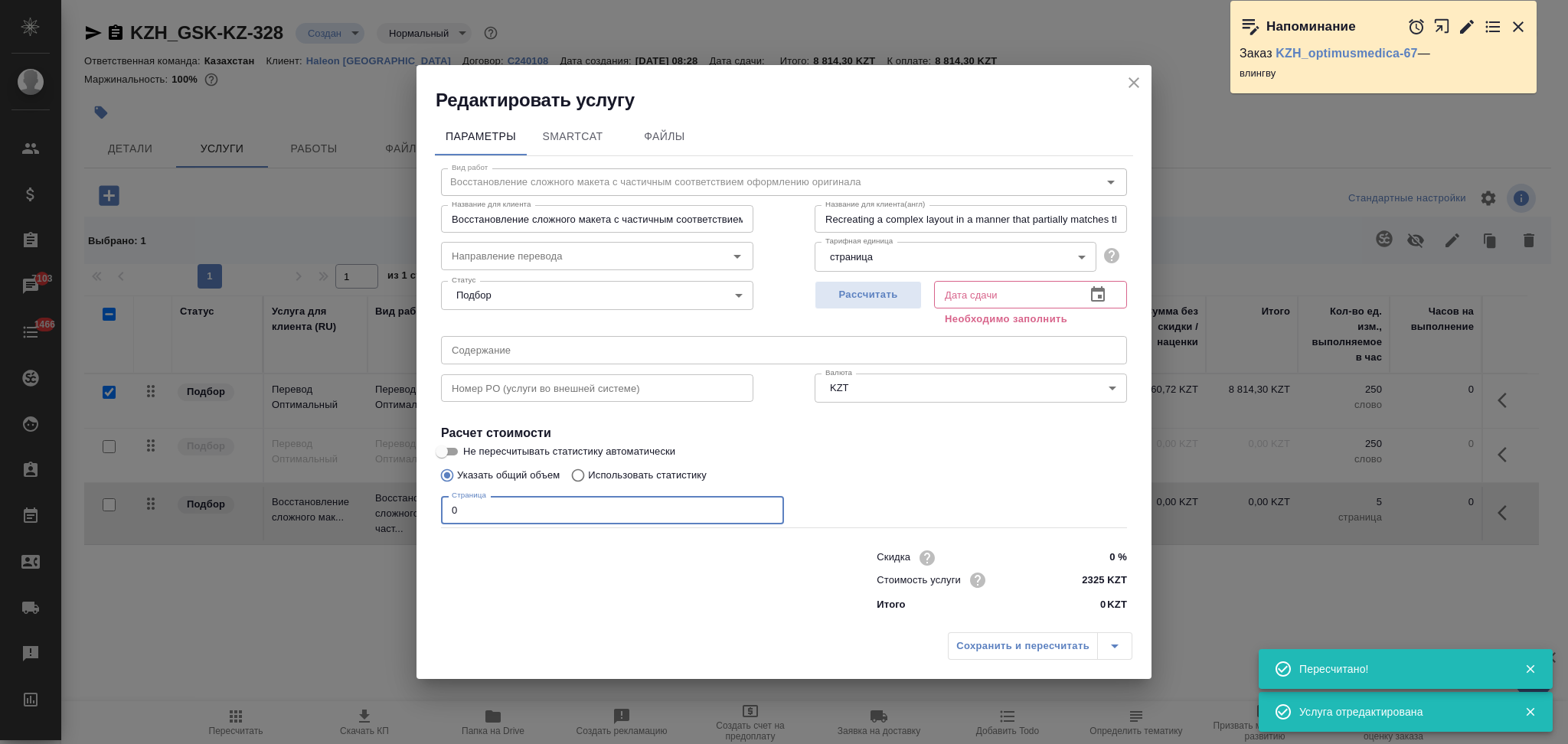
drag, startPoint x: 496, startPoint y: 515, endPoint x: 444, endPoint y: 514, distance: 52.0
click at [444, 514] on input "0" at bounding box center [612, 510] width 343 height 28
type input "14"
drag, startPoint x: 846, startPoint y: 291, endPoint x: 852, endPoint y: 323, distance: 32.6
click at [846, 291] on span "Рассчитать" at bounding box center [868, 295] width 91 height 17
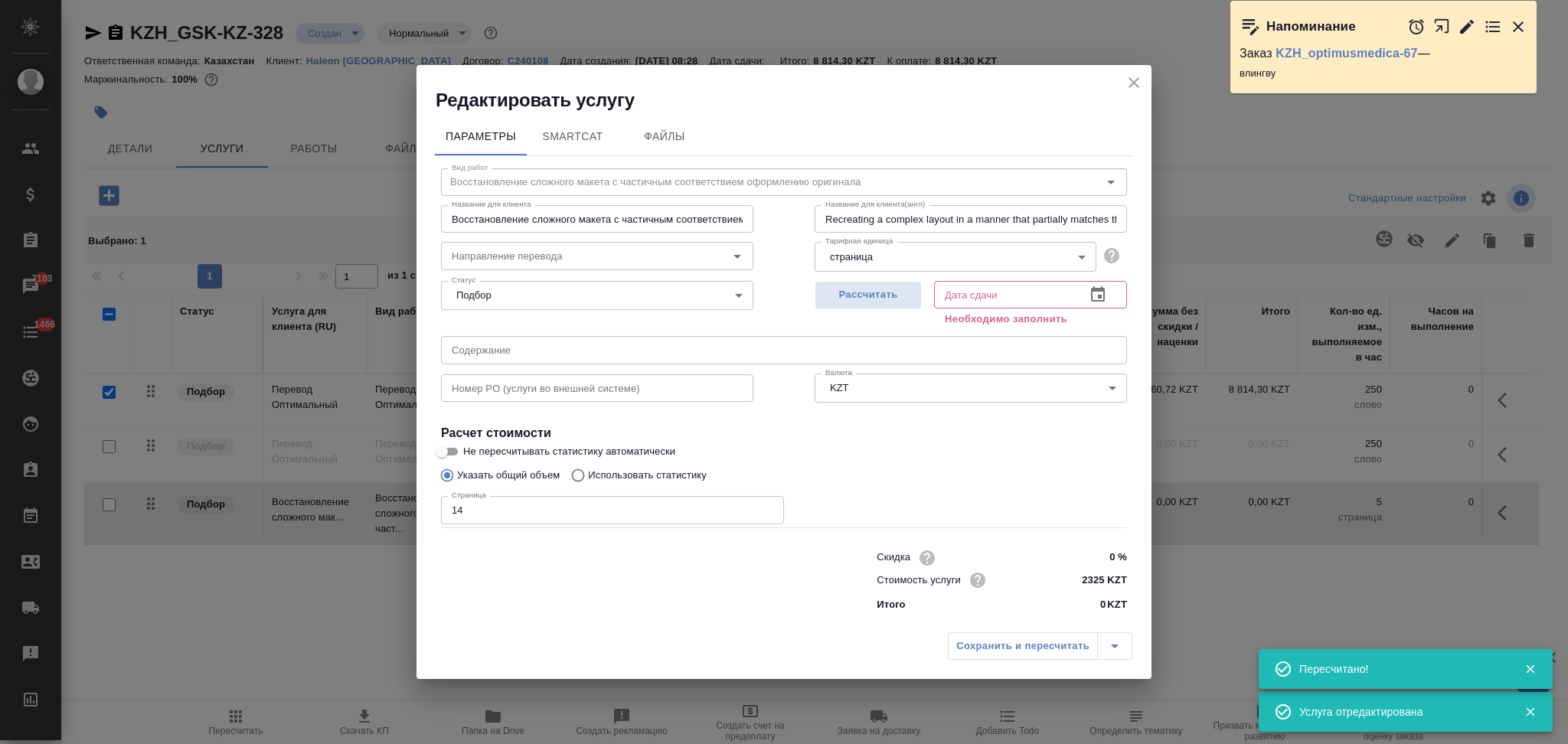
type input "02.10.2025 12:48"
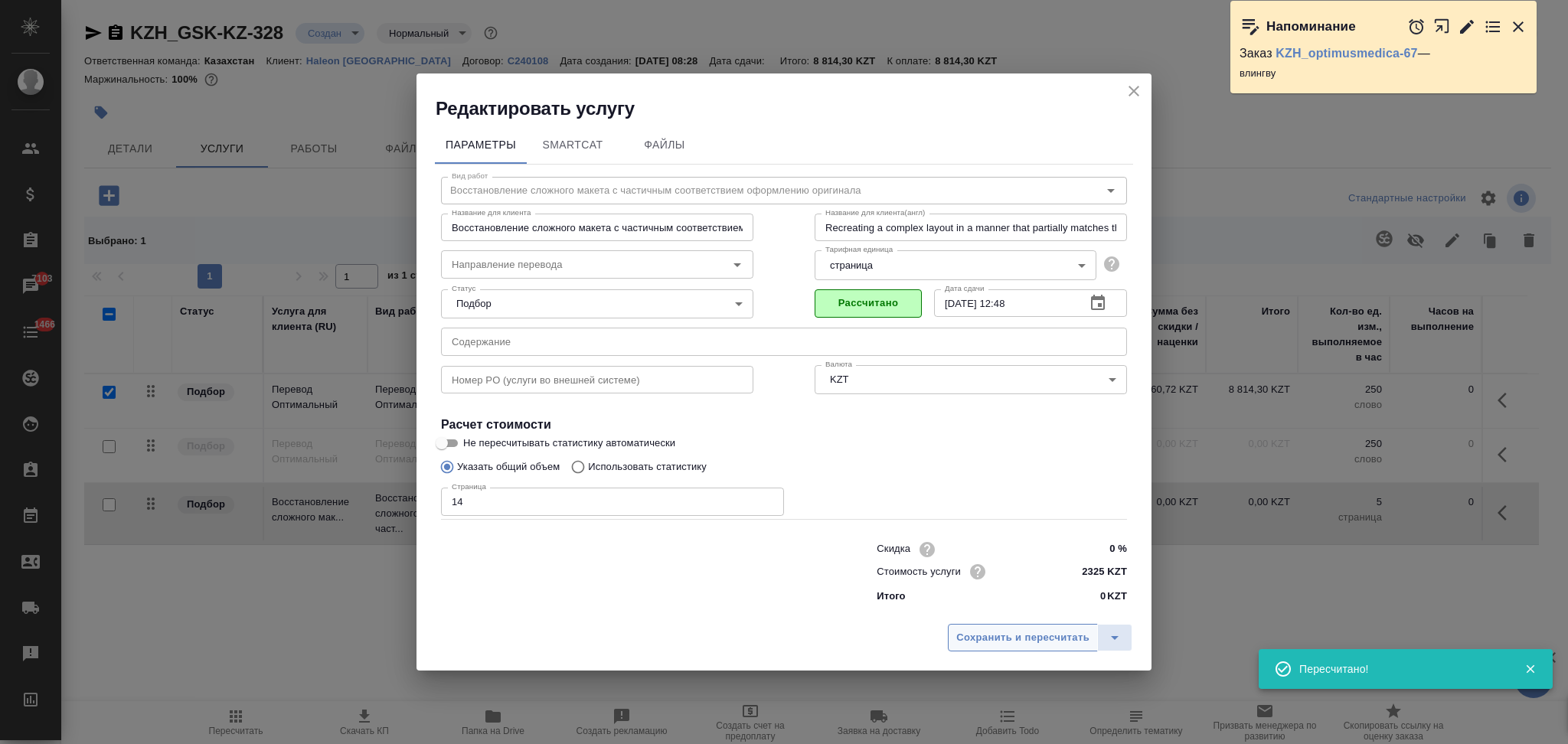
click at [958, 635] on span "Сохранить и пересчитать" at bounding box center [1023, 638] width 134 height 17
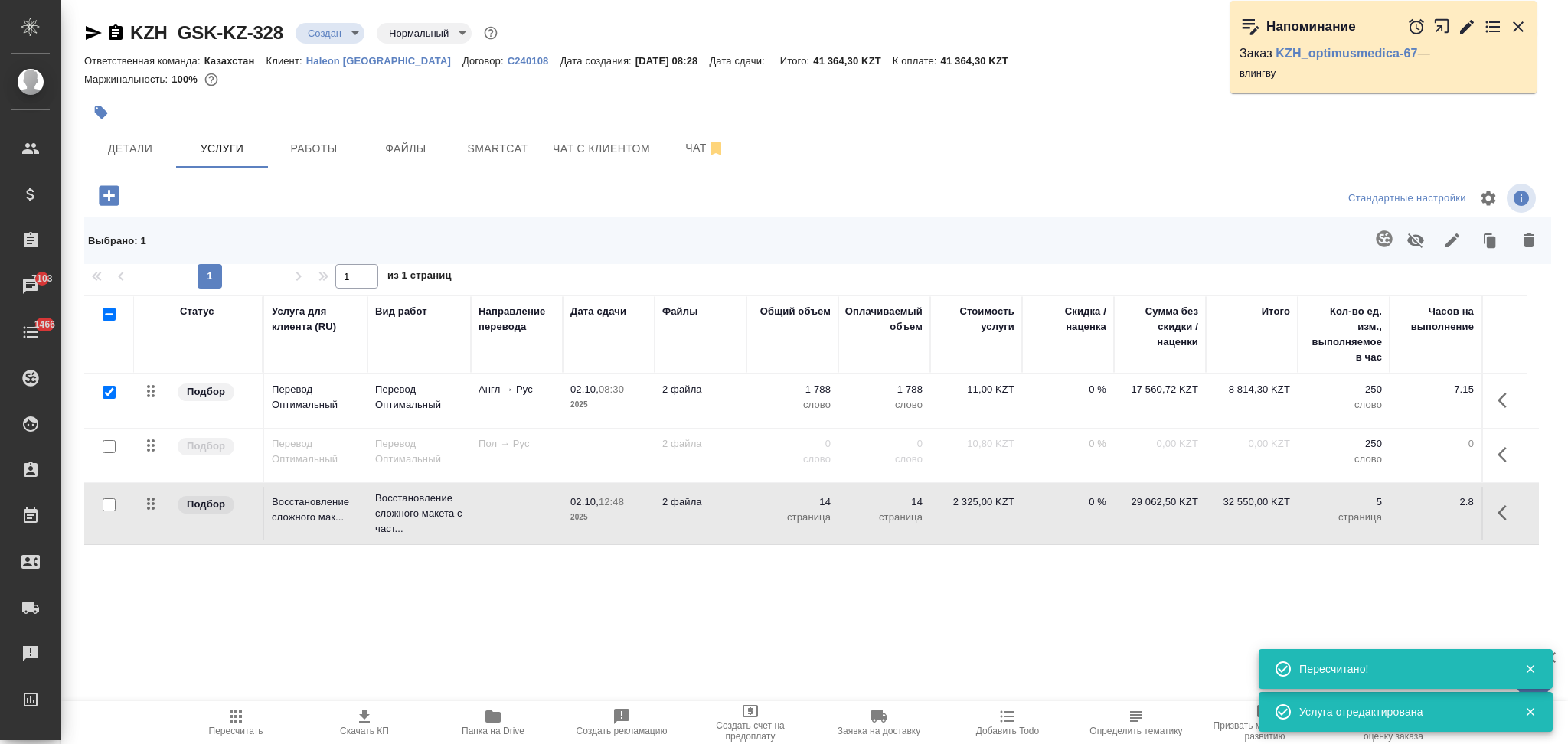
click at [723, 413] on td "2 файла" at bounding box center [700, 400] width 92 height 53
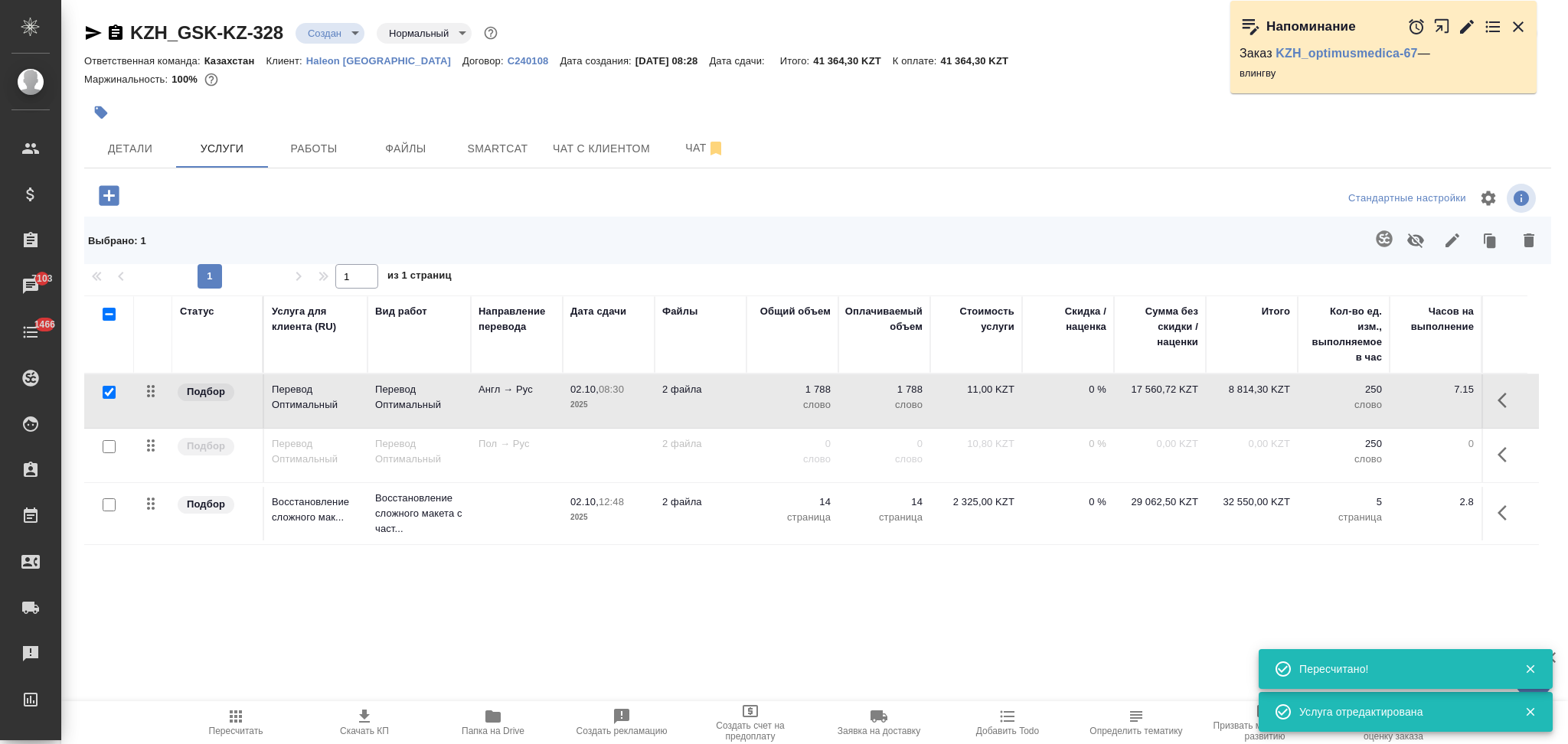
click at [723, 413] on td "2 файла" at bounding box center [700, 400] width 92 height 53
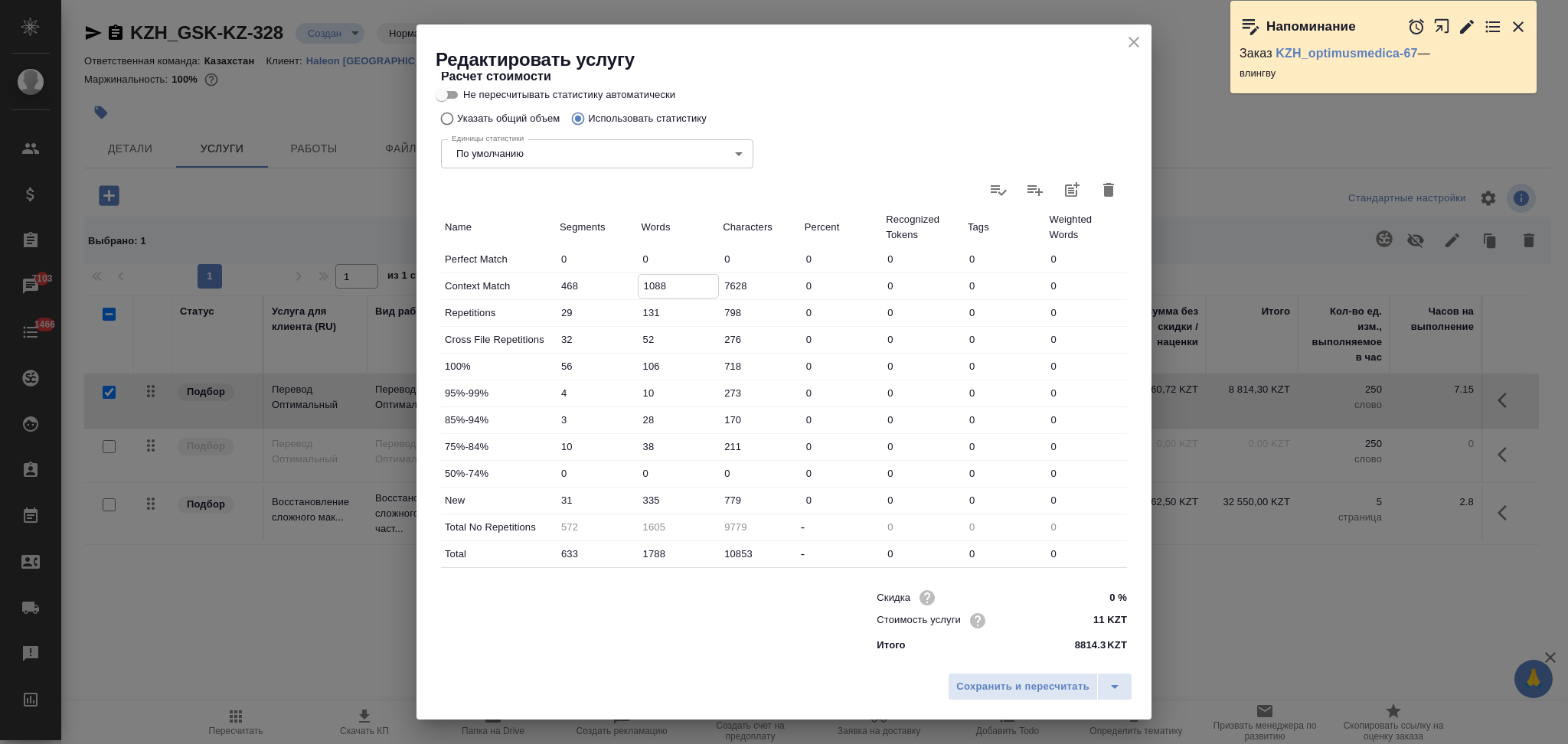
drag, startPoint x: 651, startPoint y: 283, endPoint x: 640, endPoint y: 284, distance: 11.0
click at [640, 284] on input "1088" at bounding box center [679, 285] width 80 height 22
type input "988"
click at [640, 500] on input "335" at bounding box center [679, 500] width 80 height 22
type input "435"
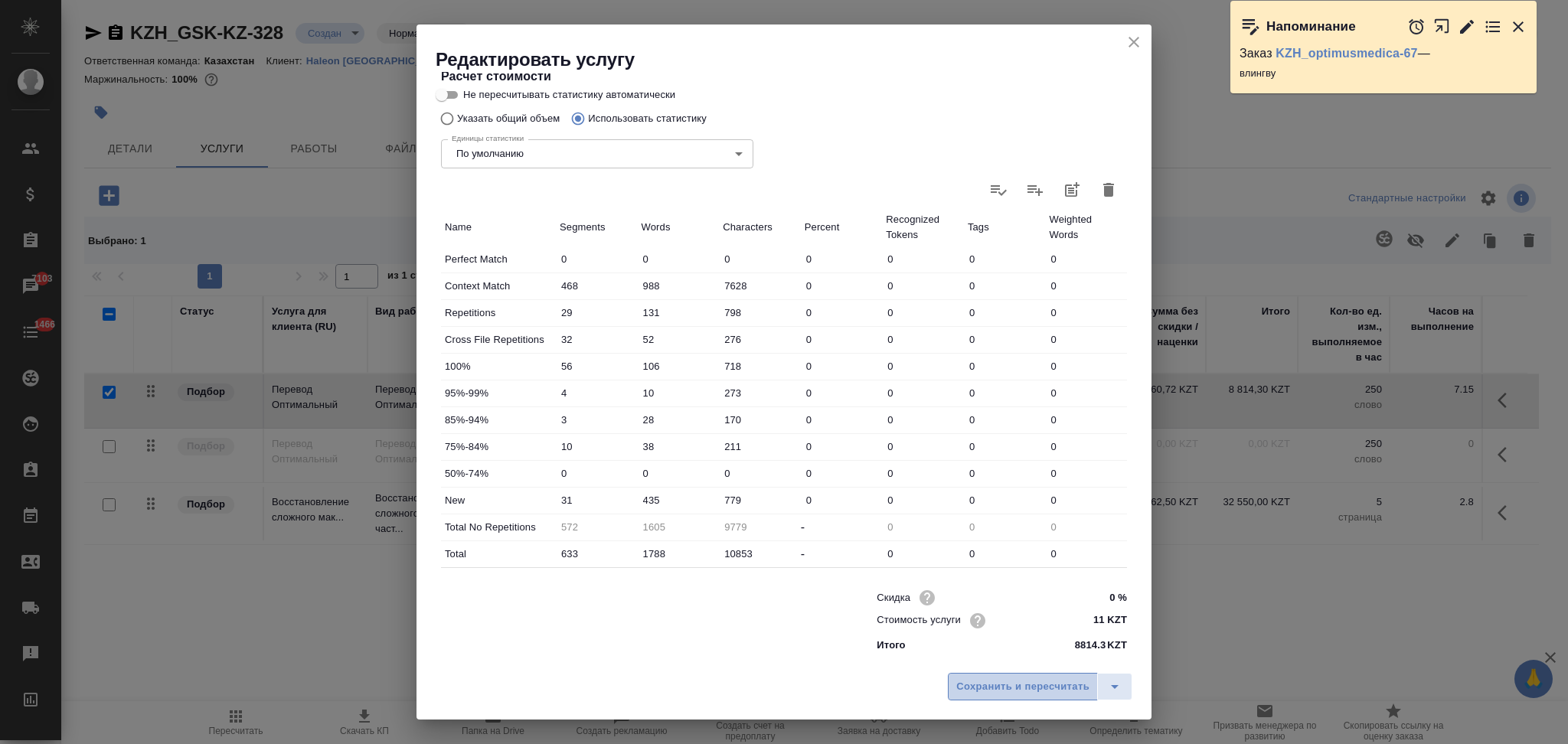
click at [976, 686] on span "Сохранить и пересчитать" at bounding box center [1023, 686] width 134 height 17
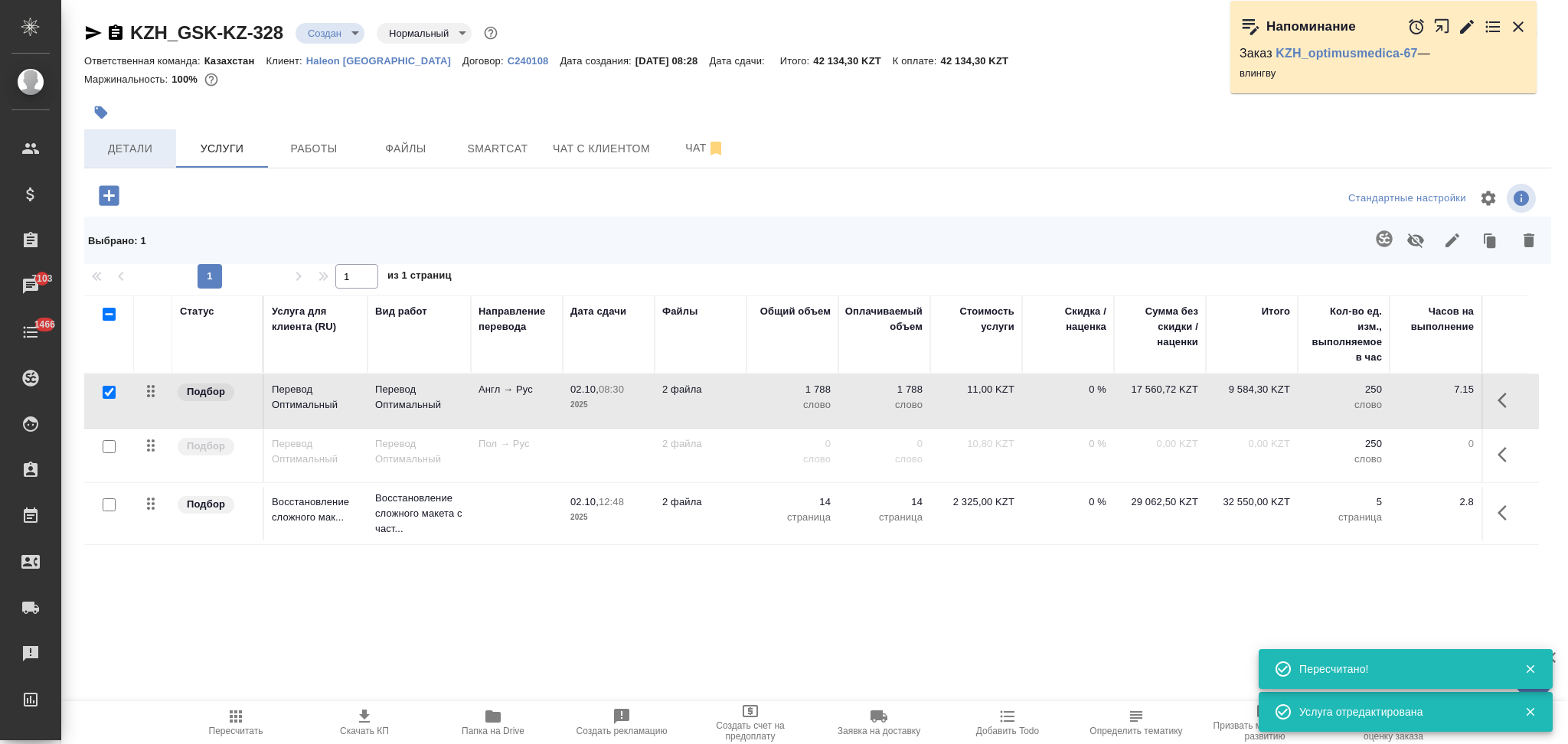
click at [132, 140] on span "Детали" at bounding box center [130, 149] width 73 height 19
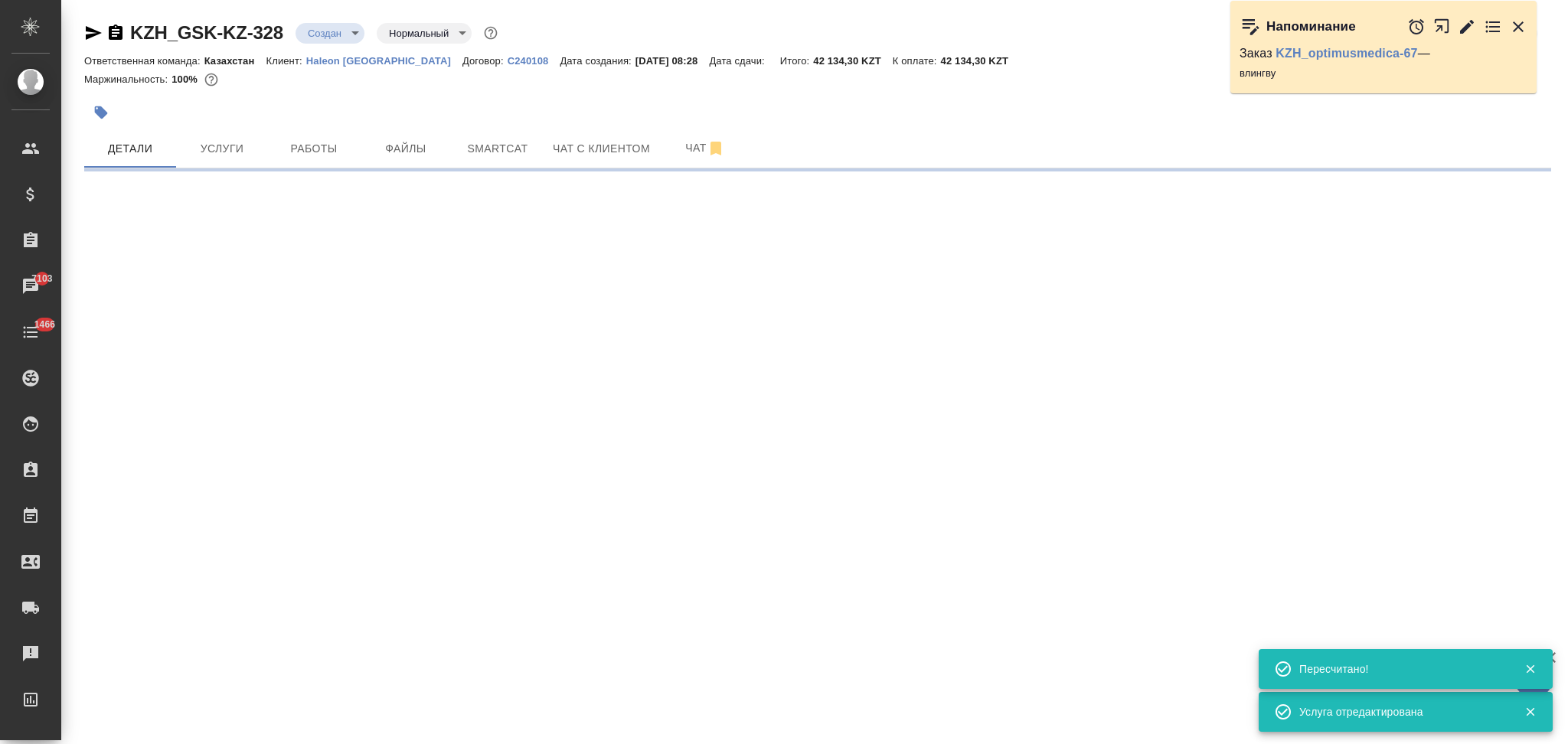
select select "RU"
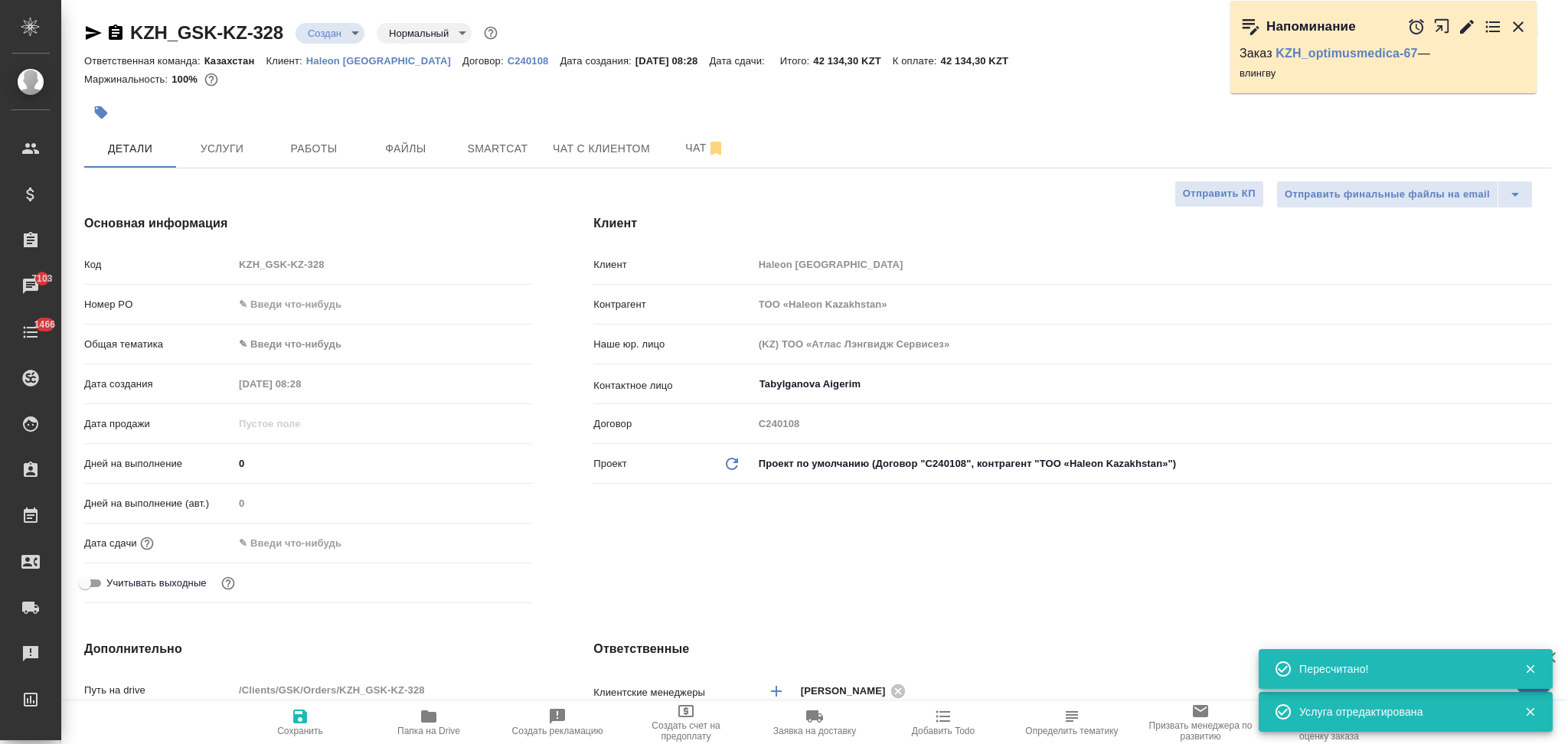
type textarea "x"
click at [294, 536] on input "text" at bounding box center [301, 543] width 134 height 22
click at [490, 547] on icon "button" at bounding box center [487, 542] width 18 height 18
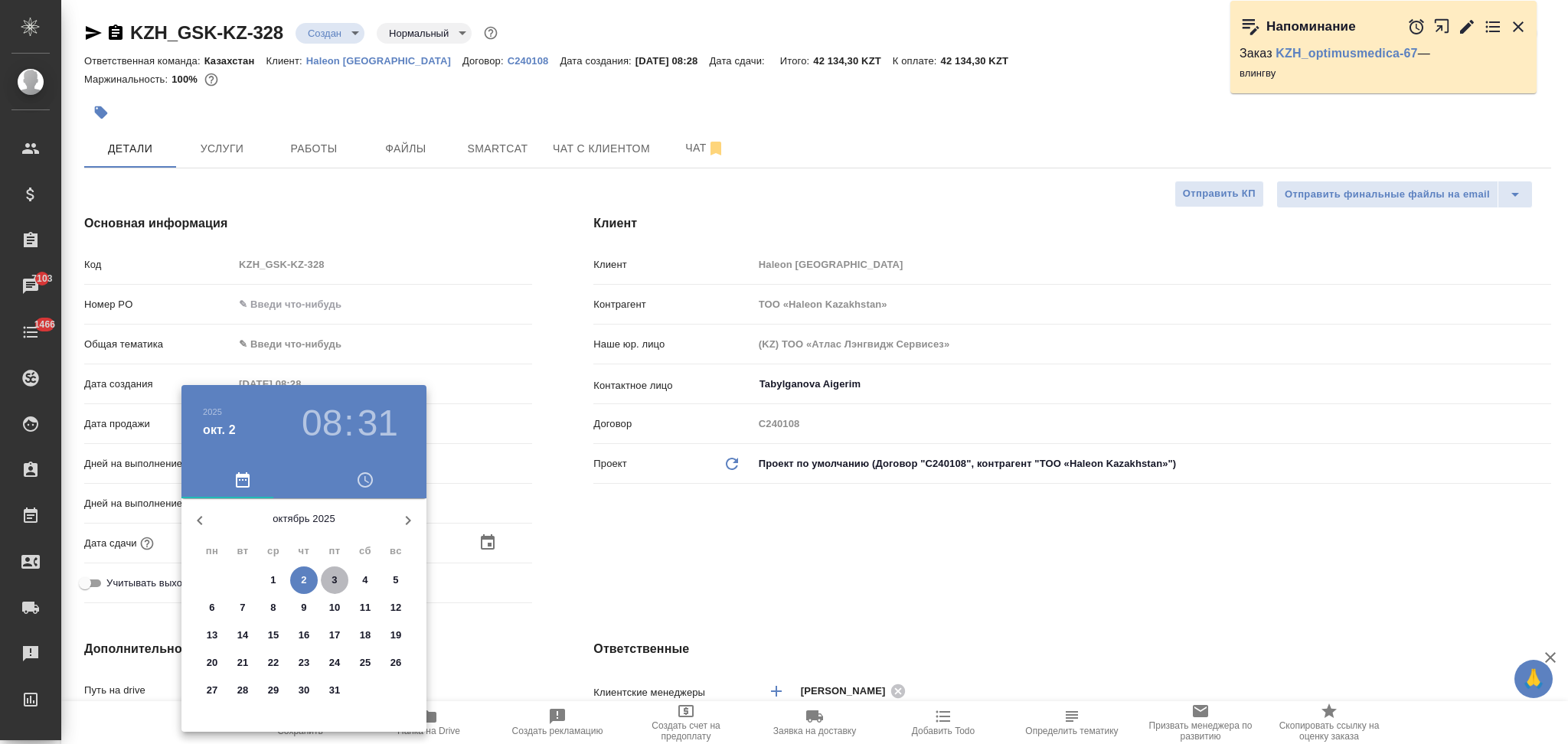
click at [334, 581] on p "3" at bounding box center [334, 580] width 5 height 16
type input "03.10.2025 08:31"
type textarea "x"
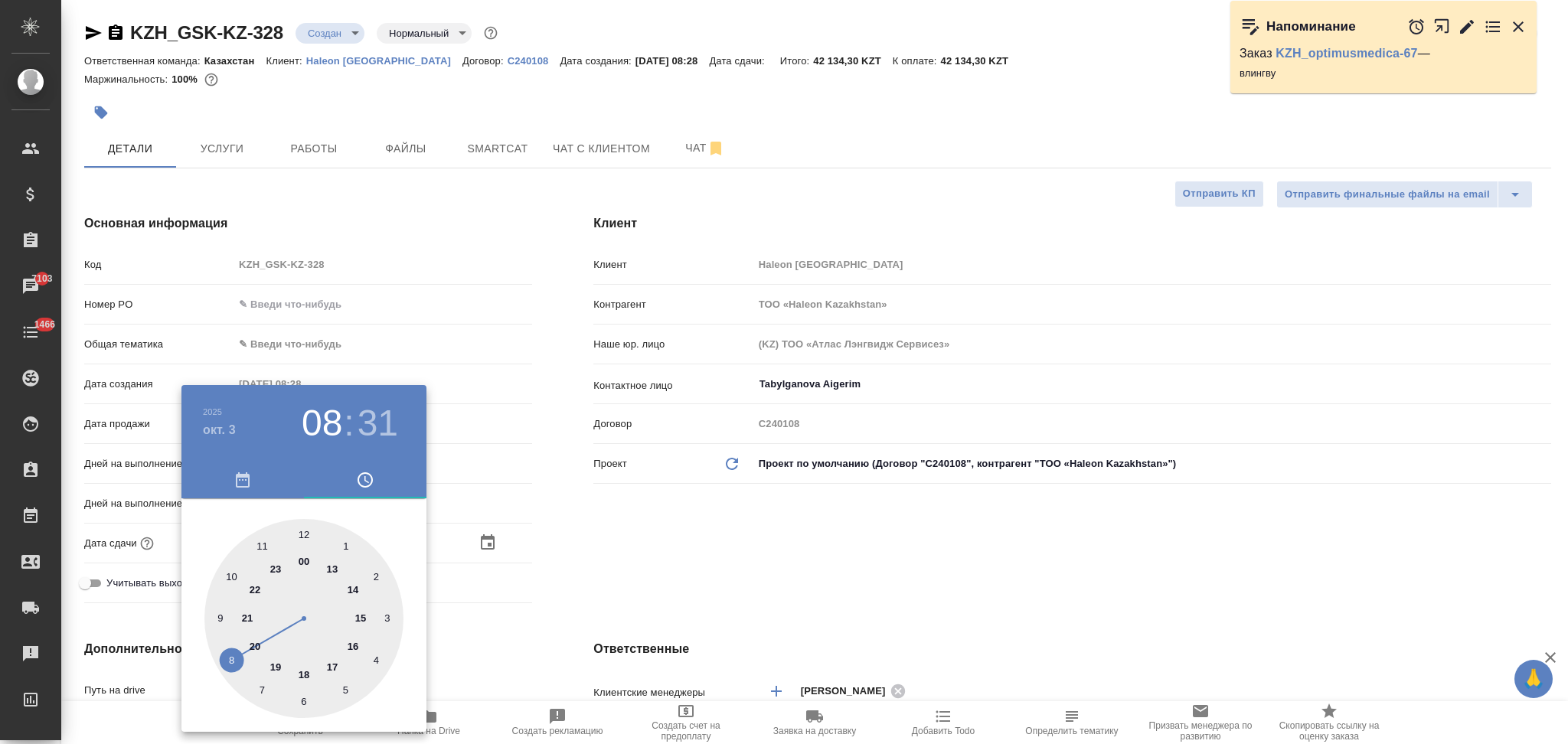
click at [233, 577] on div at bounding box center [304, 618] width 199 height 199
type input "03.10.2025 10:31"
type textarea "x"
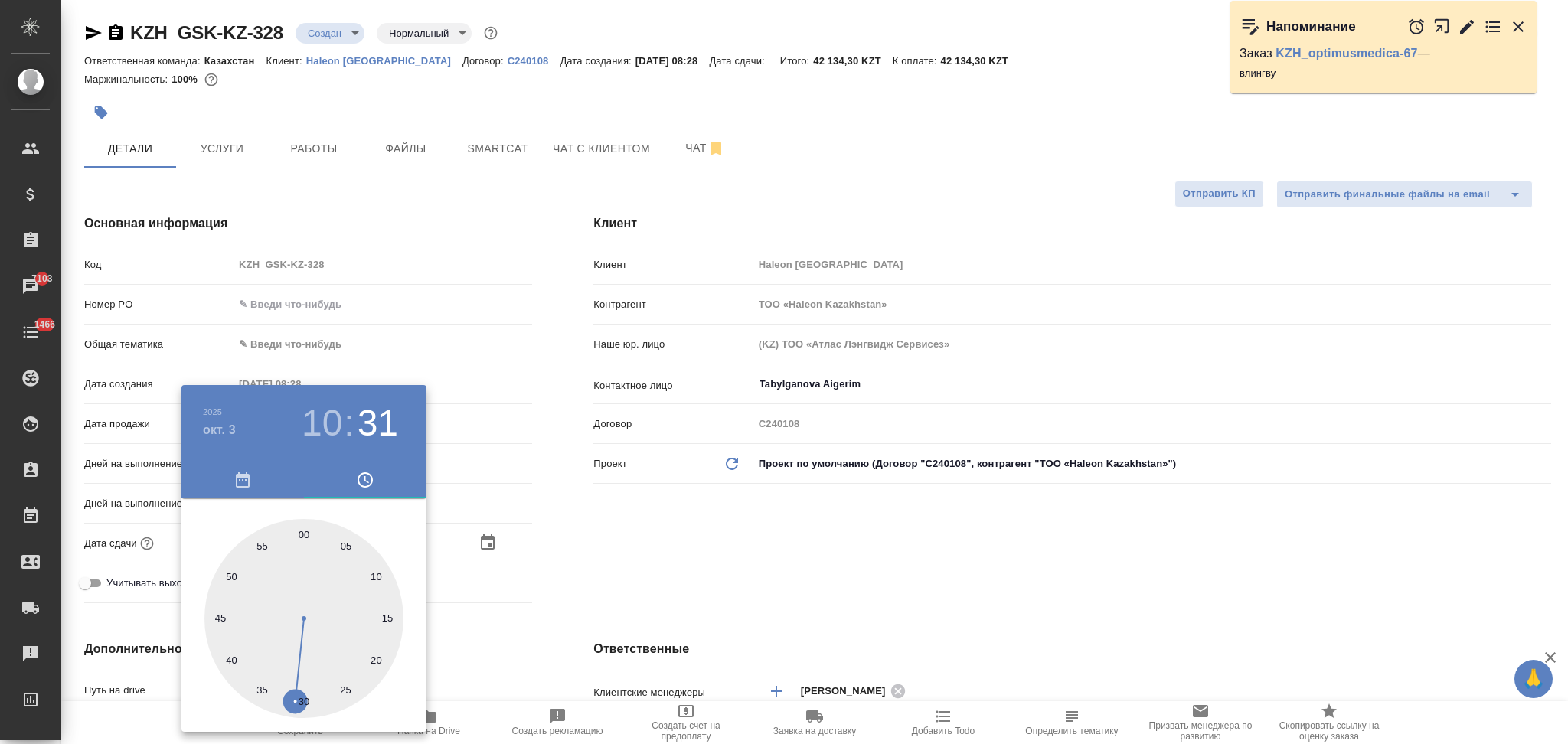
click at [303, 534] on div at bounding box center [304, 618] width 199 height 199
type input "03.10.2025 10:00"
type textarea "x"
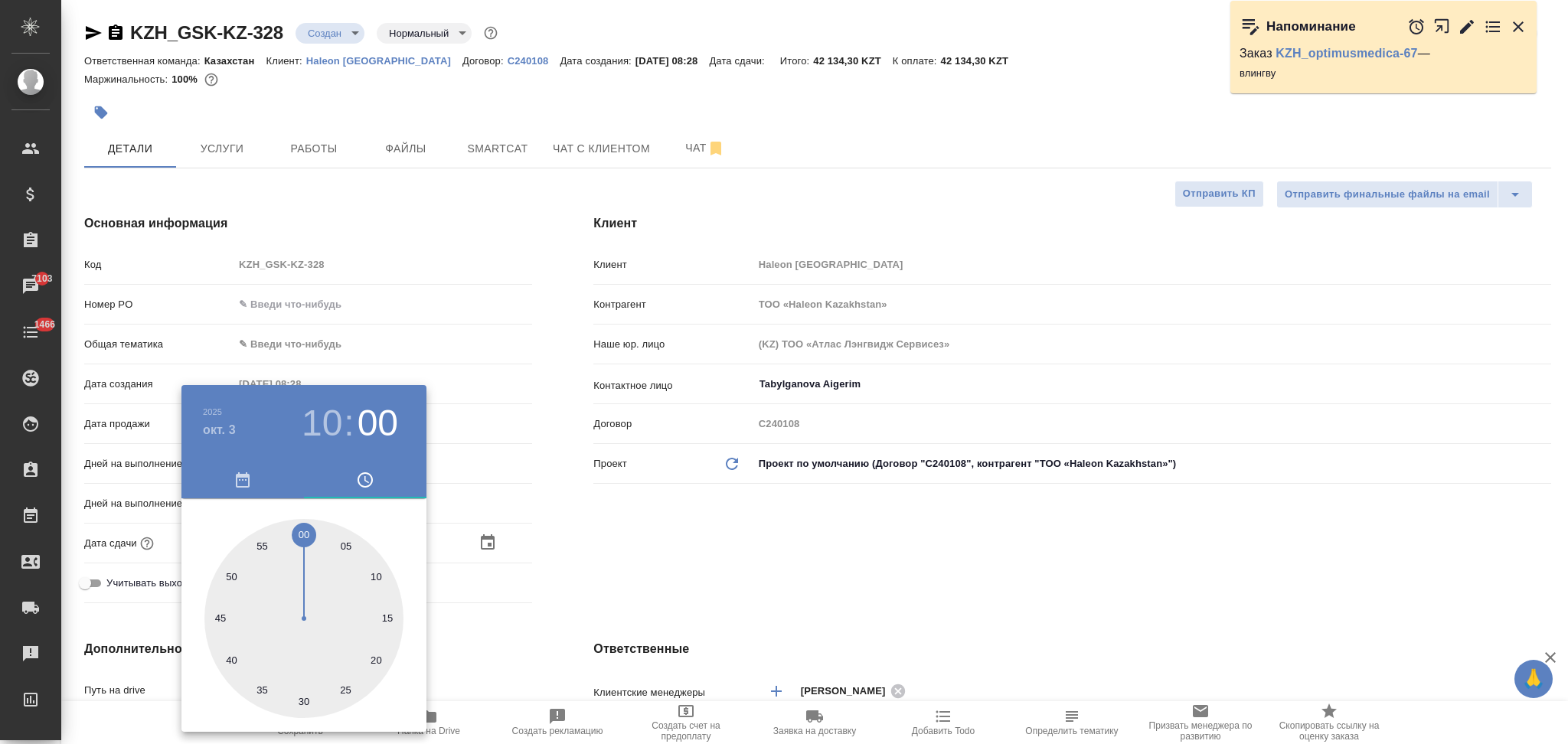
drag, startPoint x: 571, startPoint y: 571, endPoint x: 448, endPoint y: 640, distance: 141.0
click at [571, 570] on div at bounding box center [784, 372] width 1568 height 744
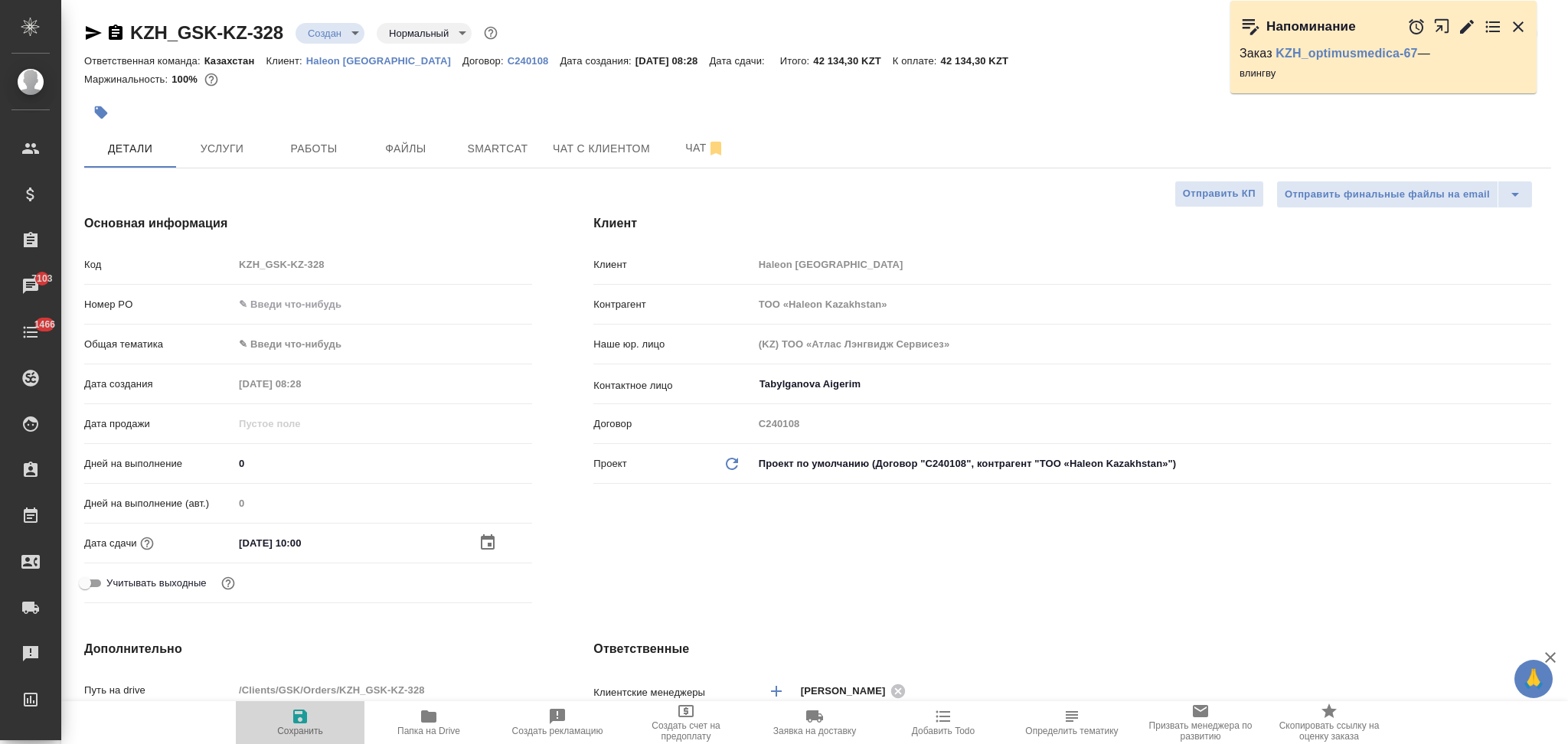
click at [291, 718] on span "Сохранить" at bounding box center [300, 721] width 110 height 29
type textarea "x"
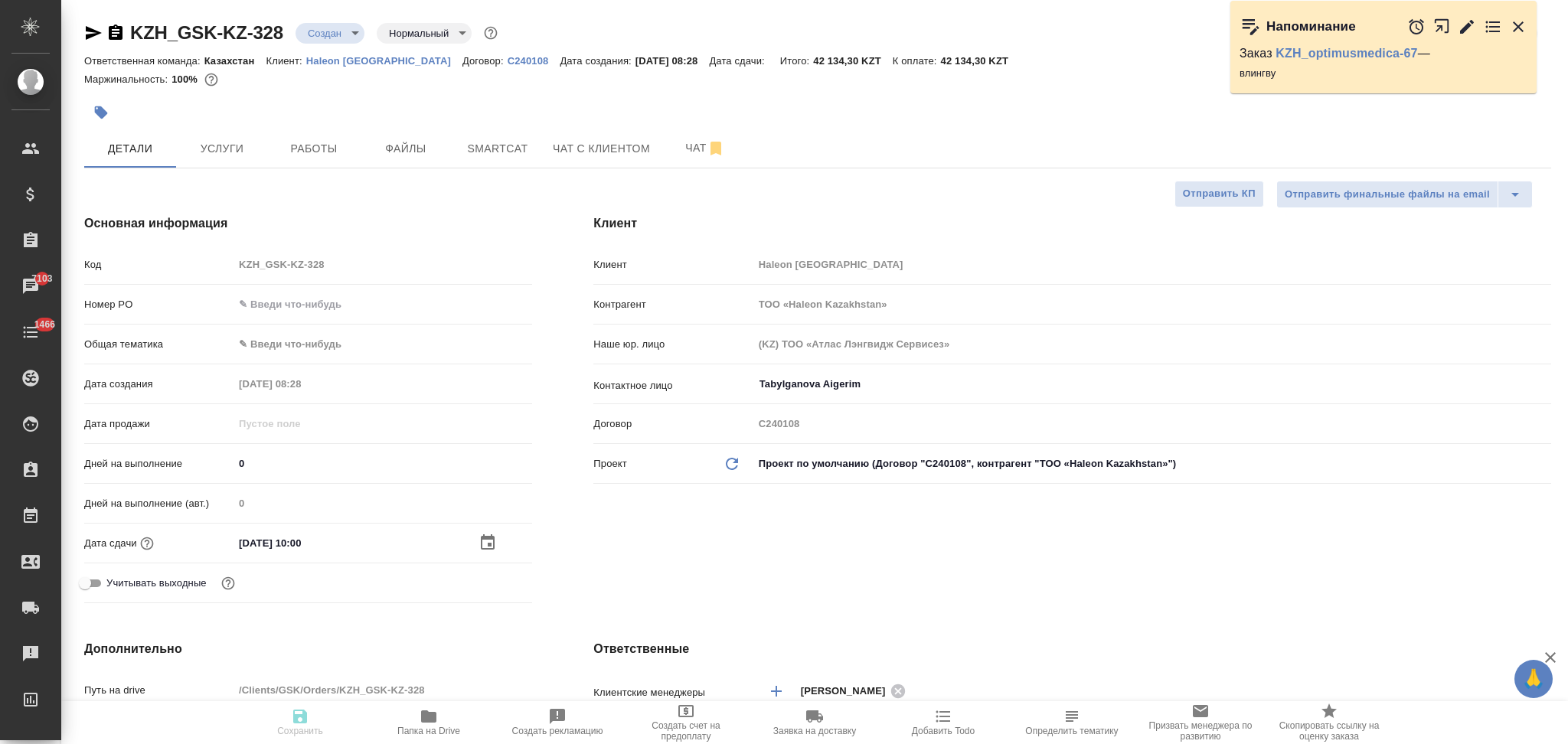
type textarea "x"
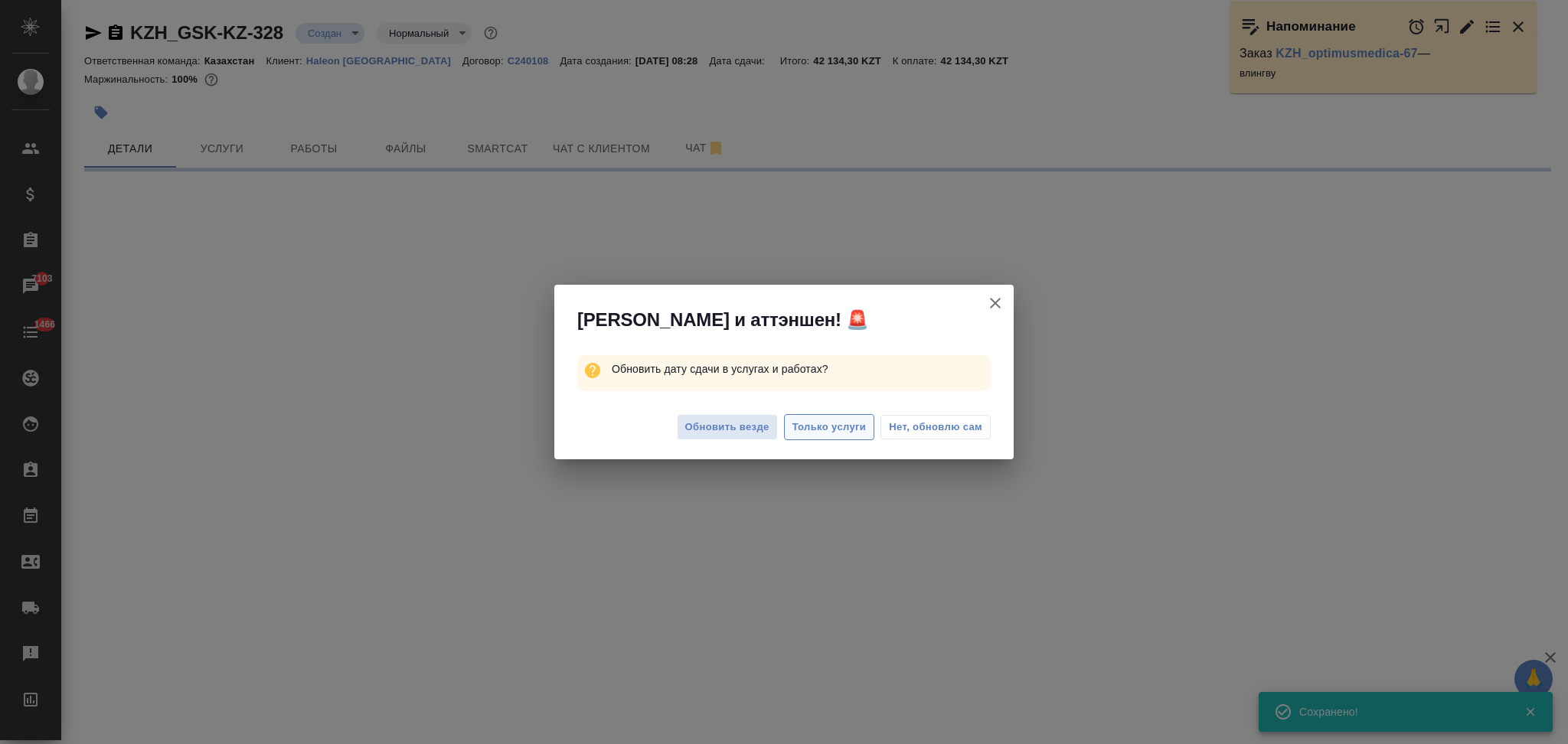
select select "RU"
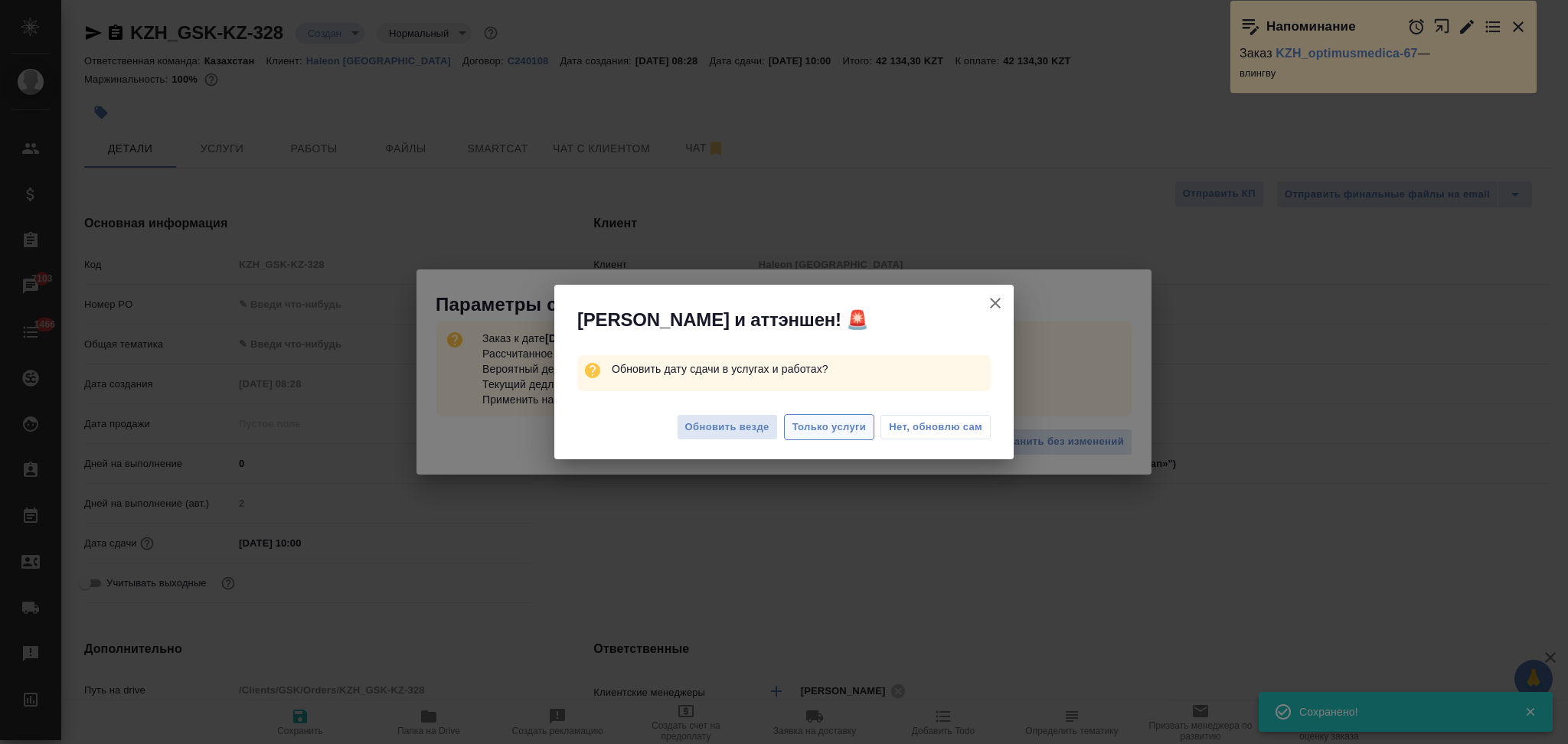
click at [815, 421] on span "Только услуги" at bounding box center [829, 427] width 74 height 17
type textarea "x"
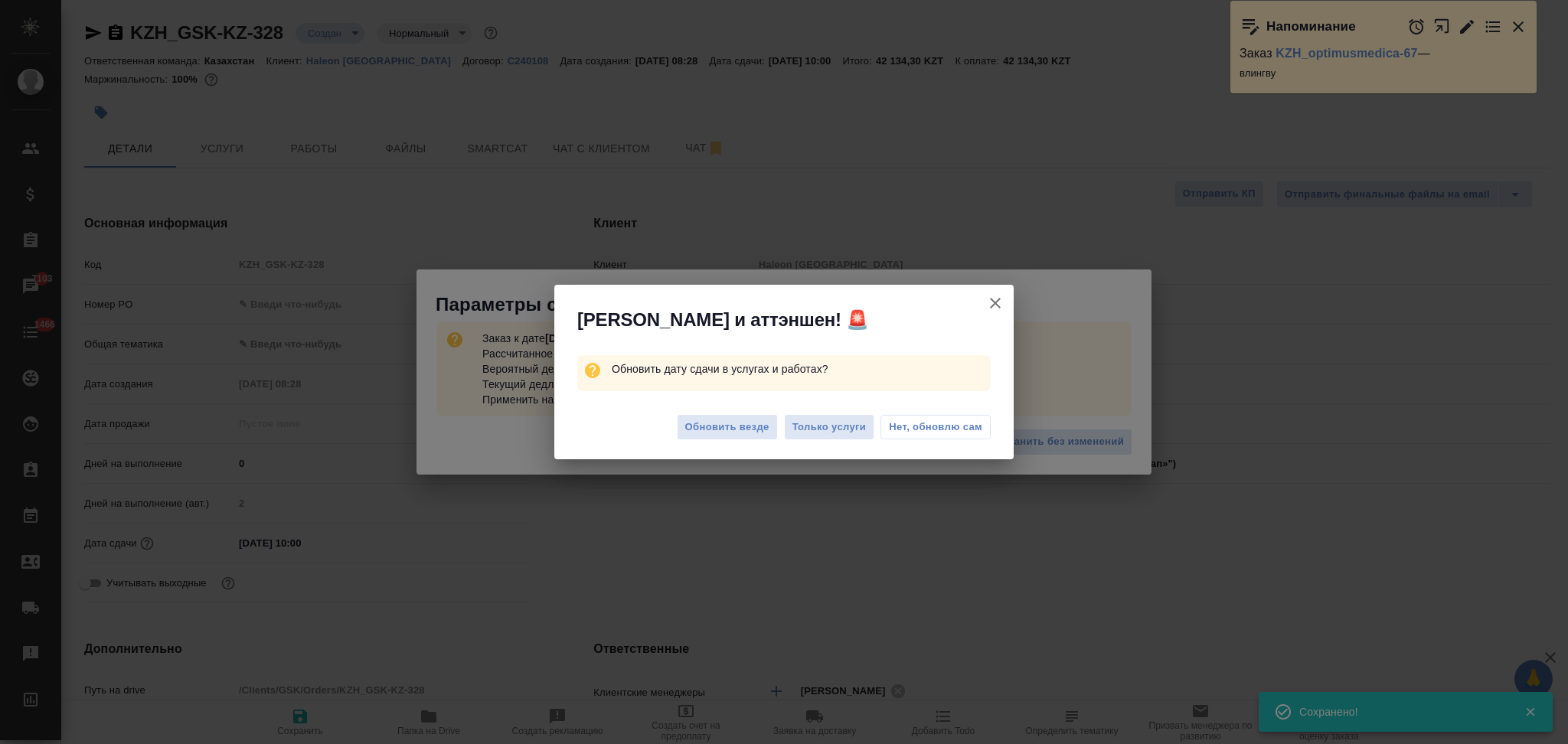
type textarea "x"
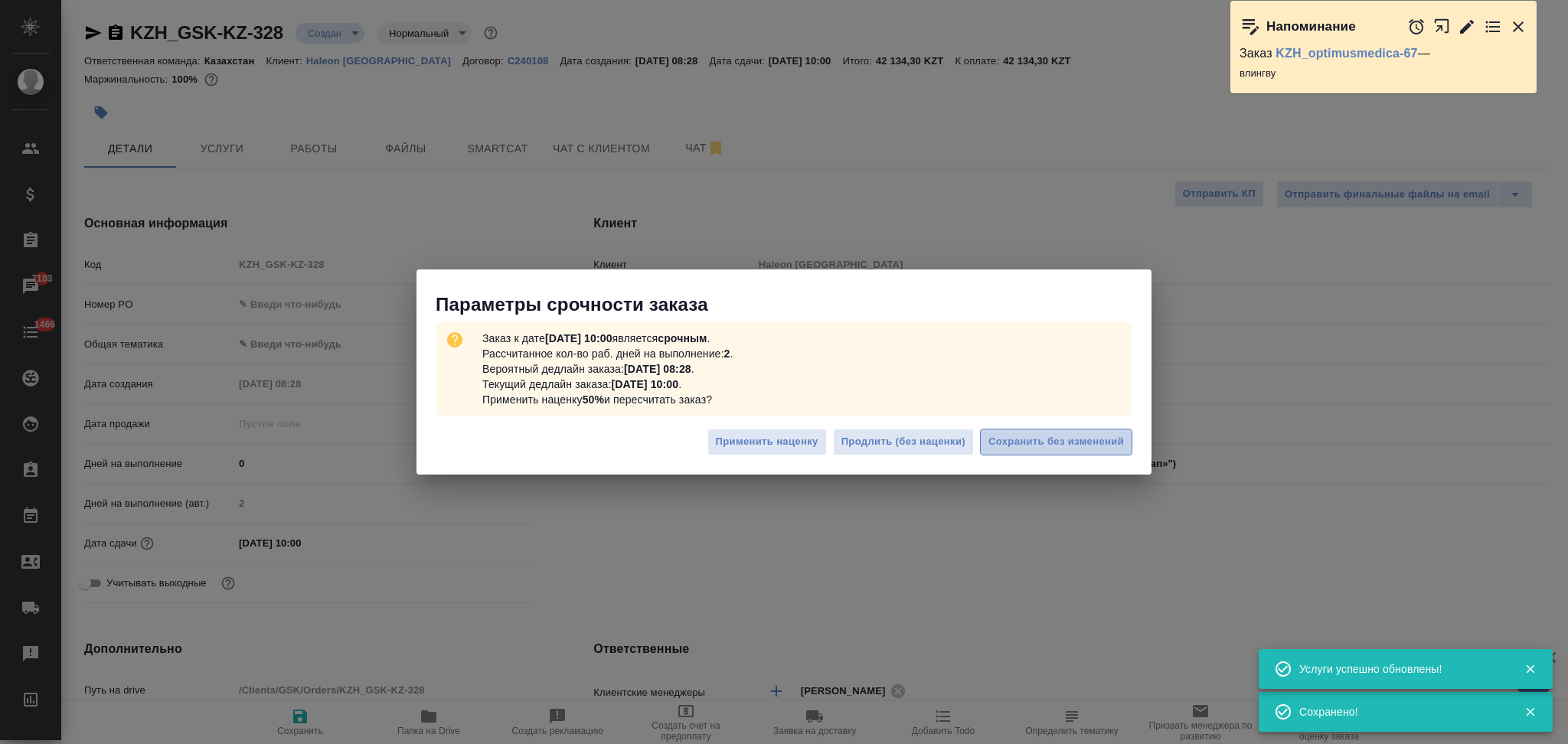
click at [996, 444] on span "Сохранить без изменений" at bounding box center [1056, 442] width 135 height 17
type textarea "x"
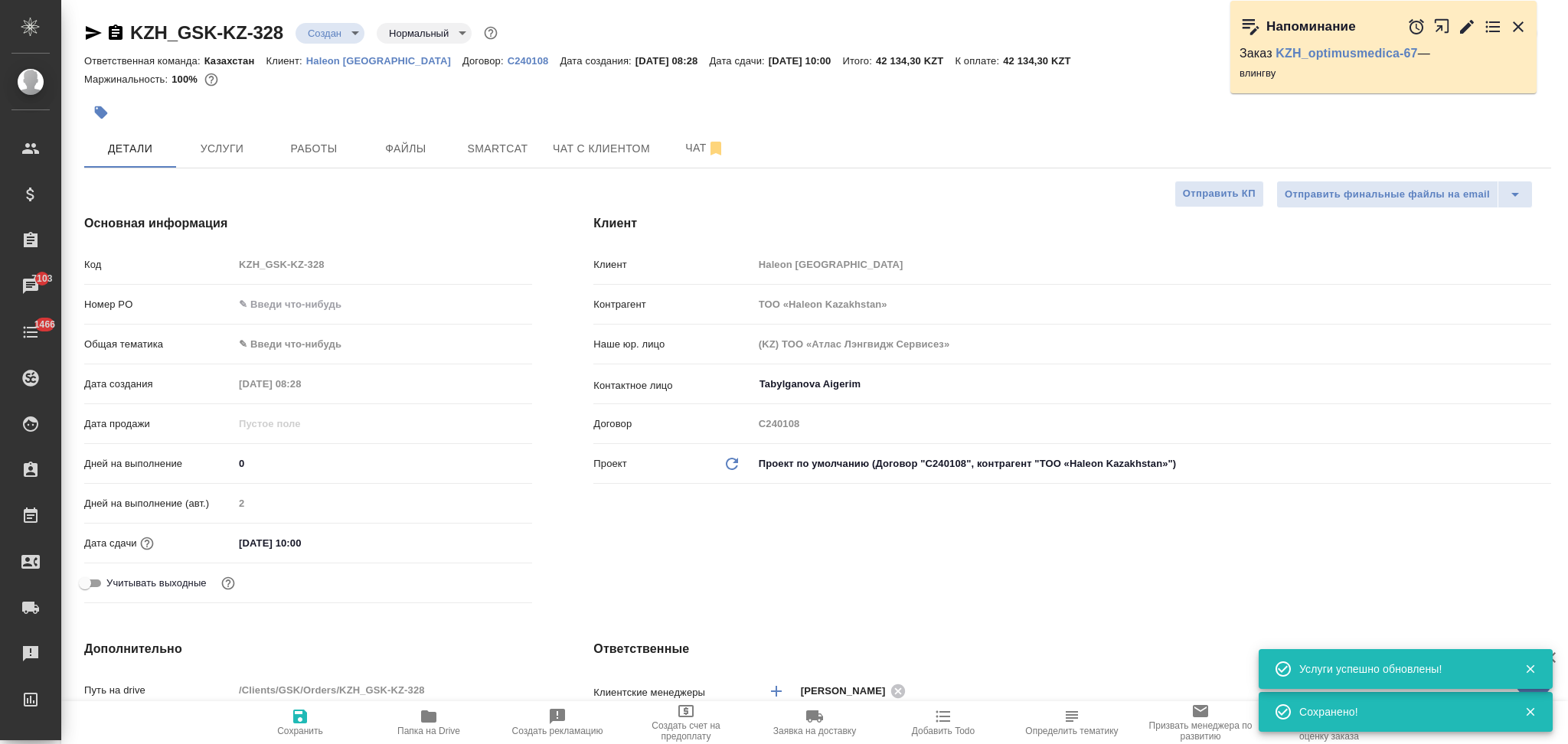
type textarea "x"
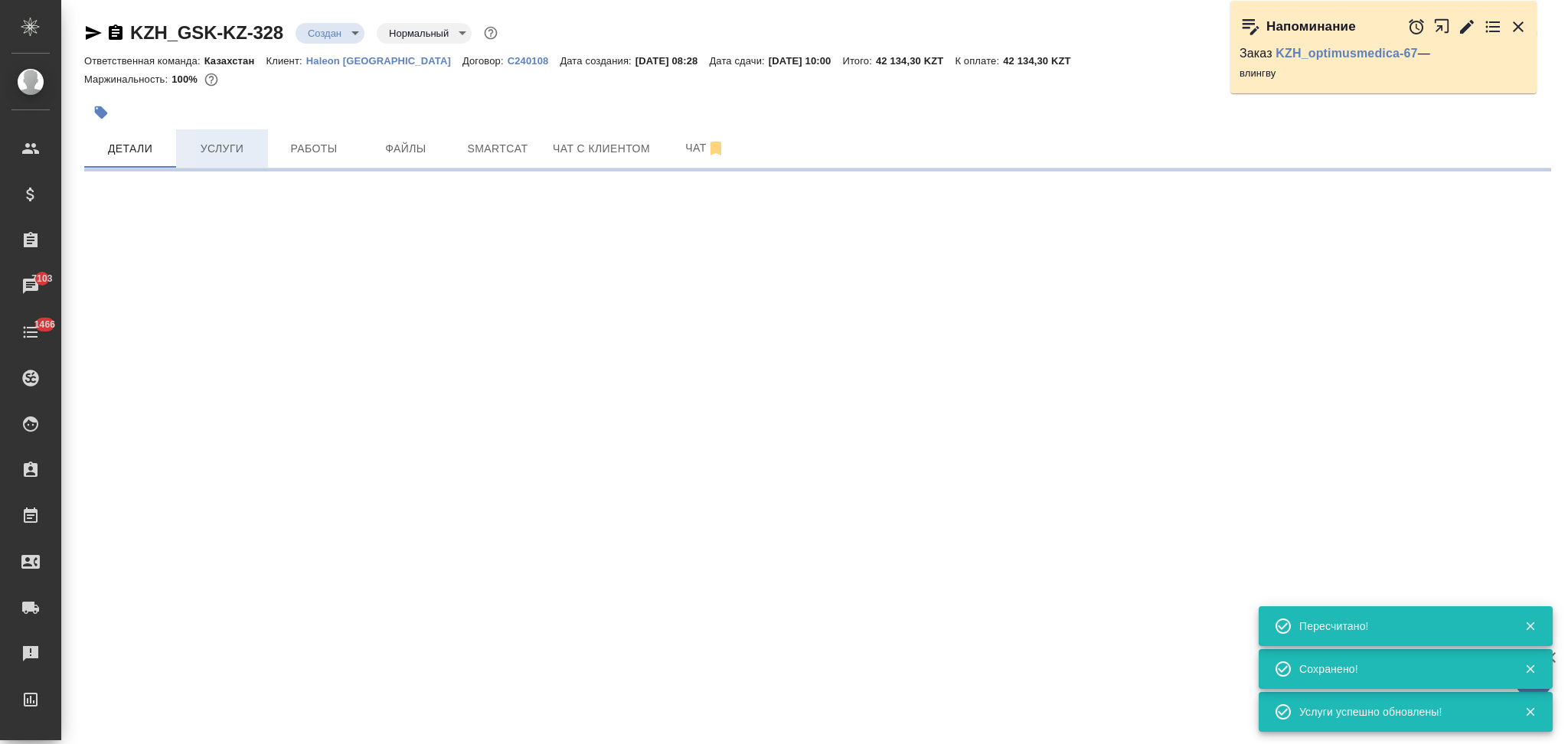
type input "urgent"
select select "RU"
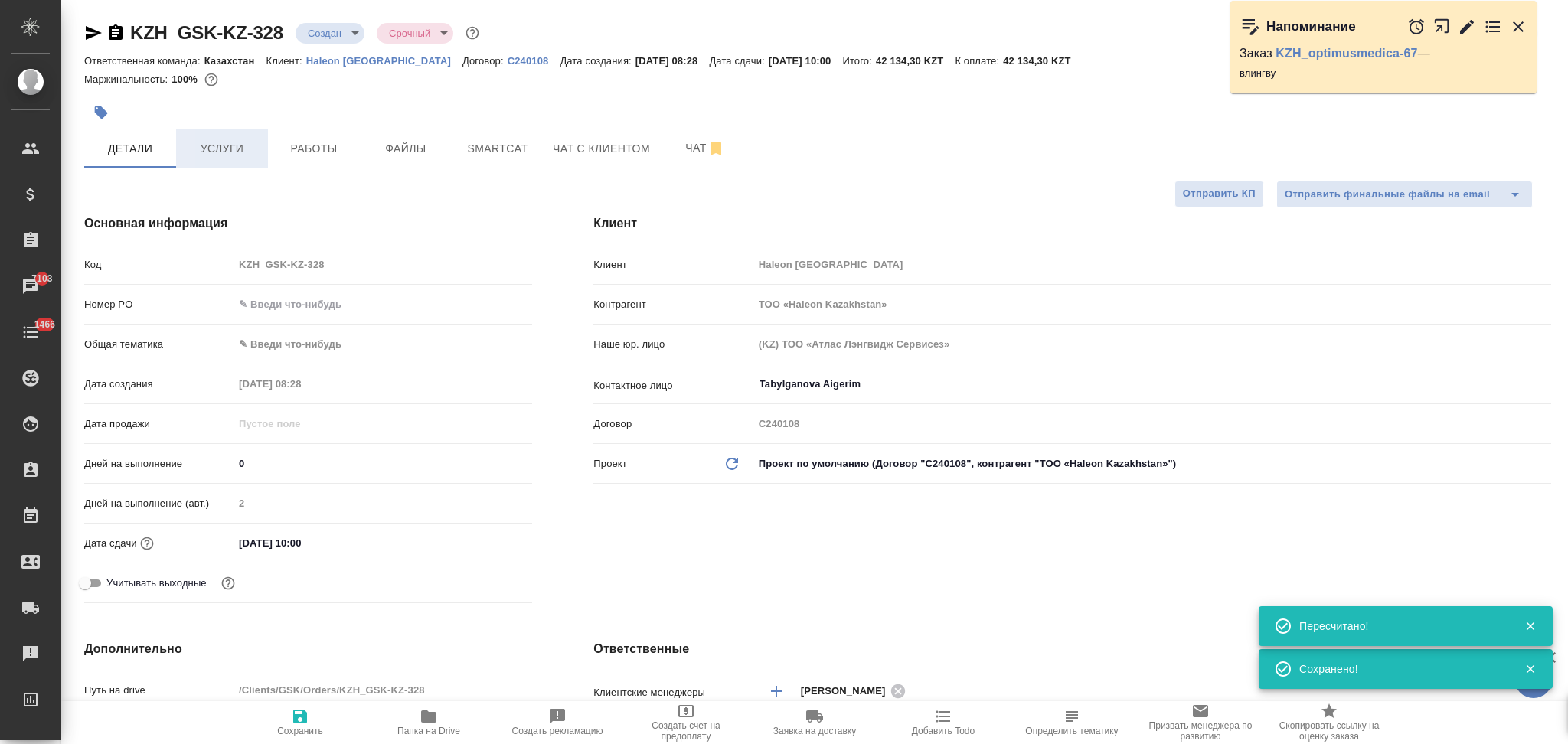
type textarea "x"
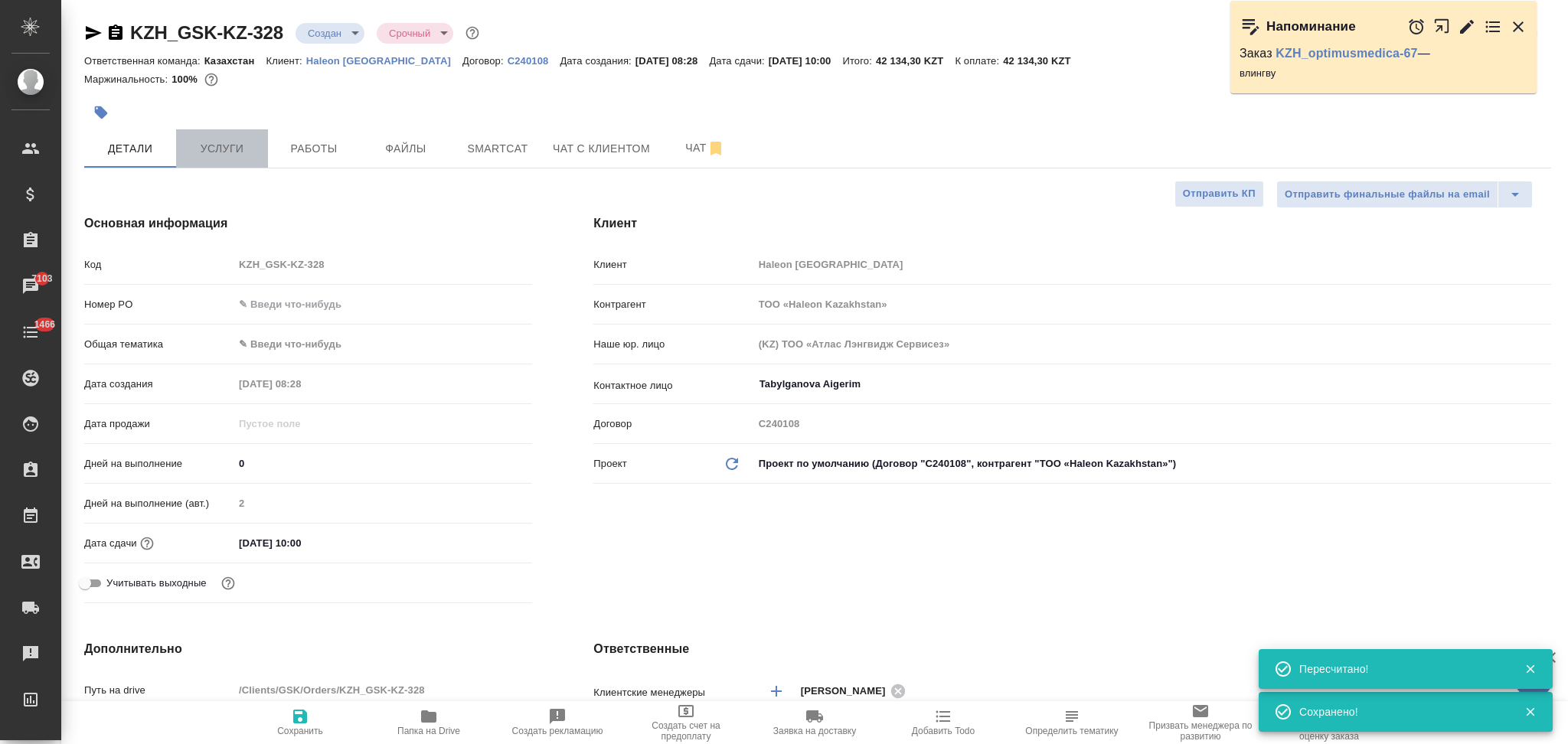
click at [231, 156] on span "Услуги" at bounding box center [222, 149] width 73 height 19
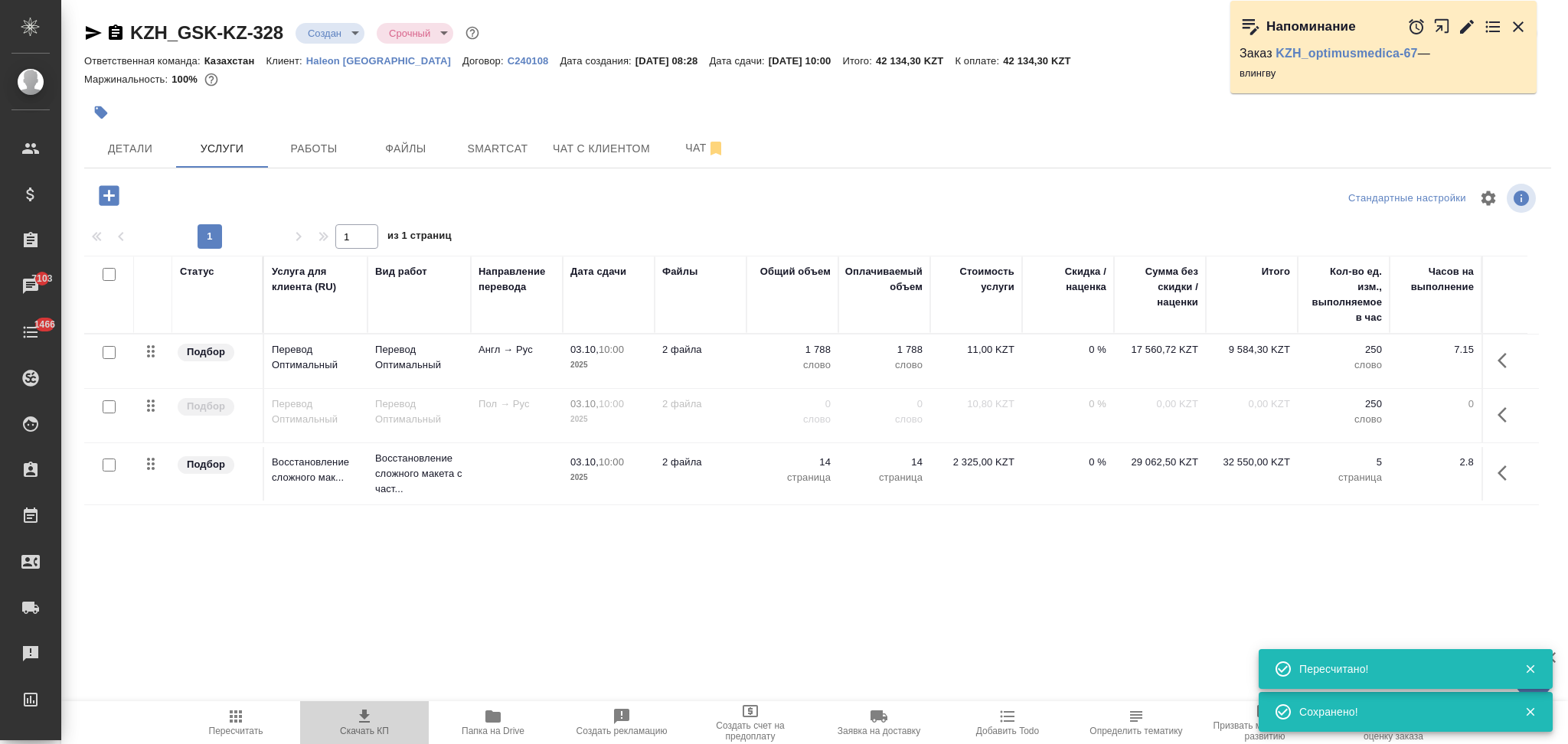
drag, startPoint x: 368, startPoint y: 712, endPoint x: 361, endPoint y: 705, distance: 9.9
click at [368, 710] on icon "button" at bounding box center [364, 716] width 18 height 18
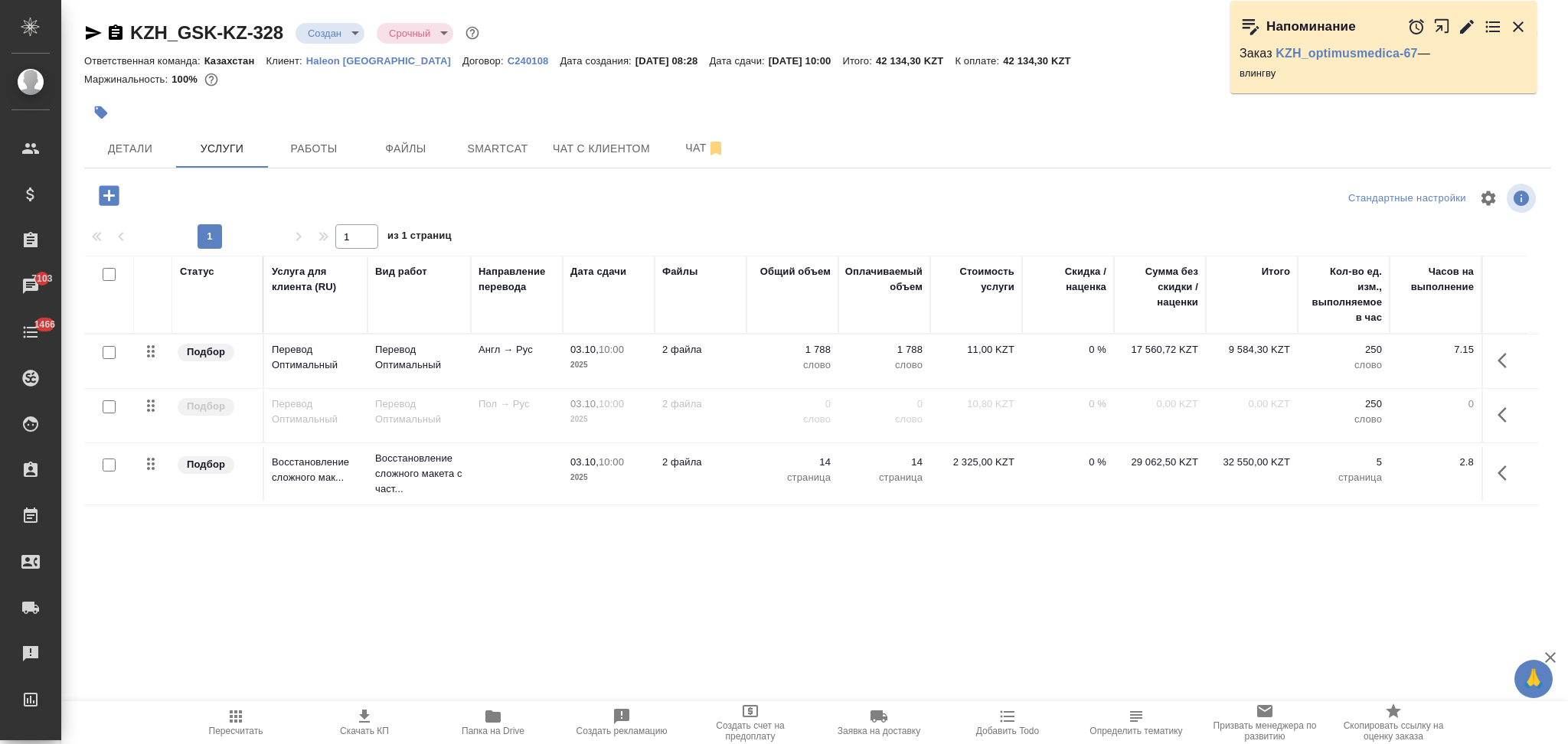
click at [1503, 472] on icon "button" at bounding box center [1506, 473] width 18 height 18
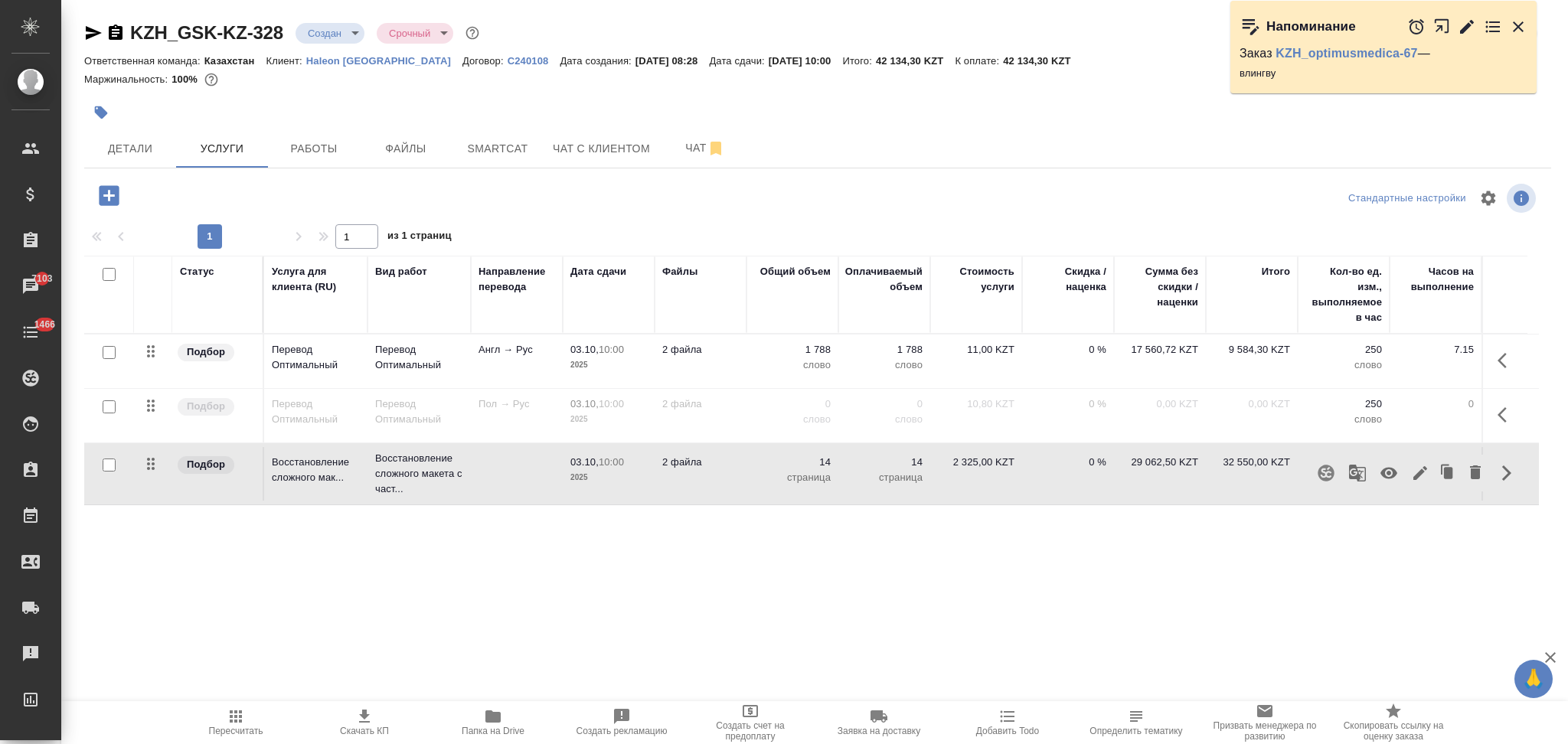
click at [1480, 469] on icon "button" at bounding box center [1475, 472] width 18 height 18
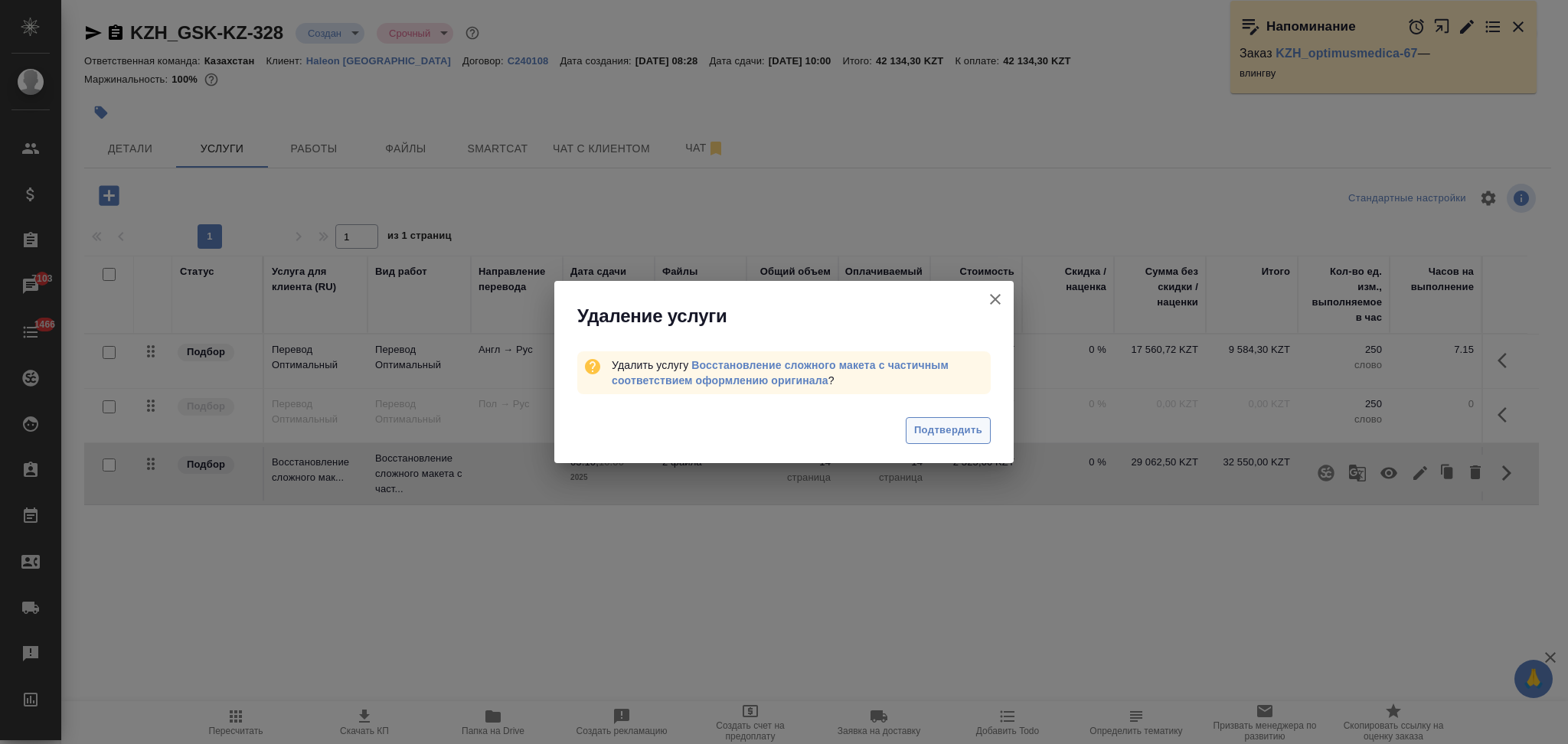
click at [962, 426] on span "Подтвердить" at bounding box center [948, 430] width 68 height 17
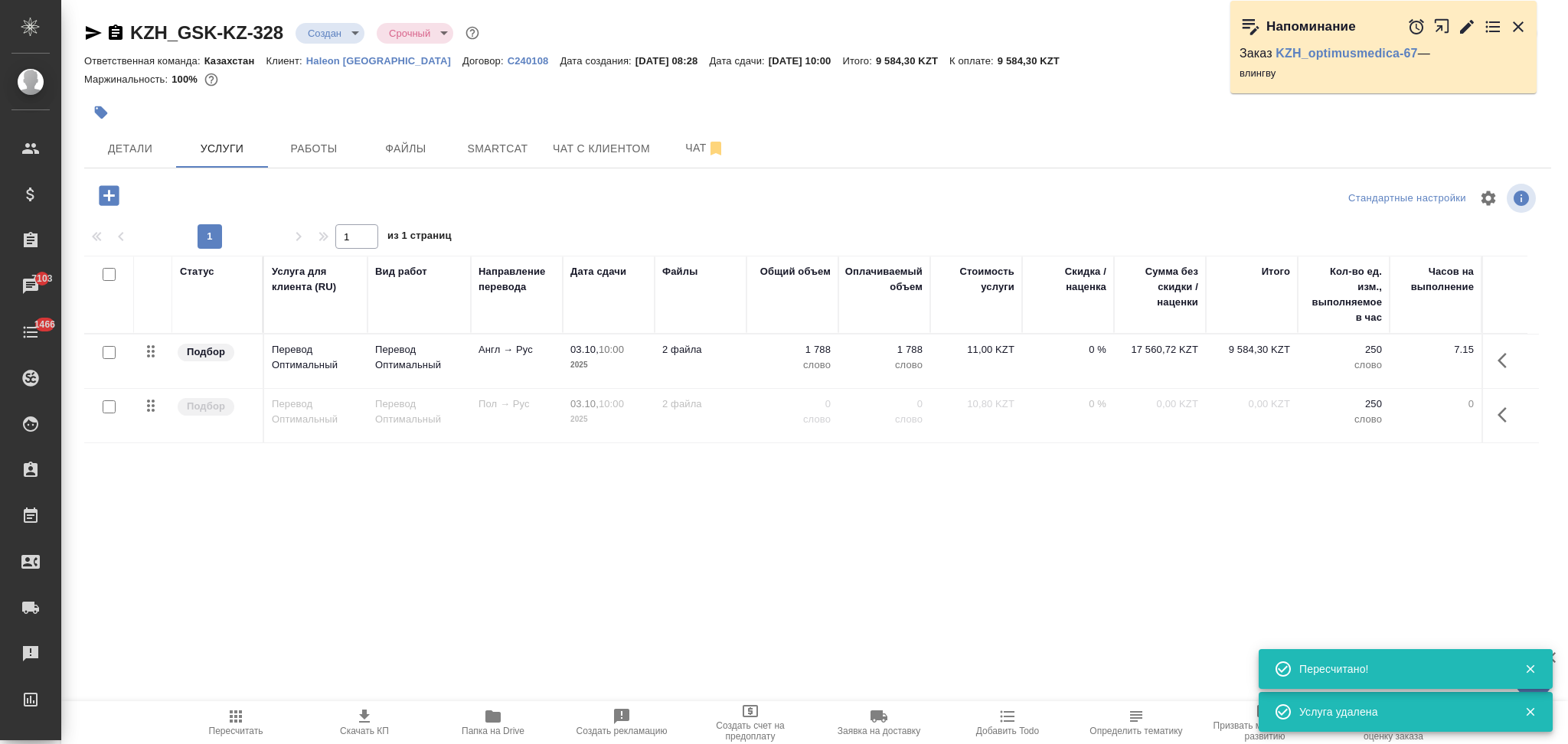
click at [103, 202] on icon "button" at bounding box center [108, 195] width 20 height 20
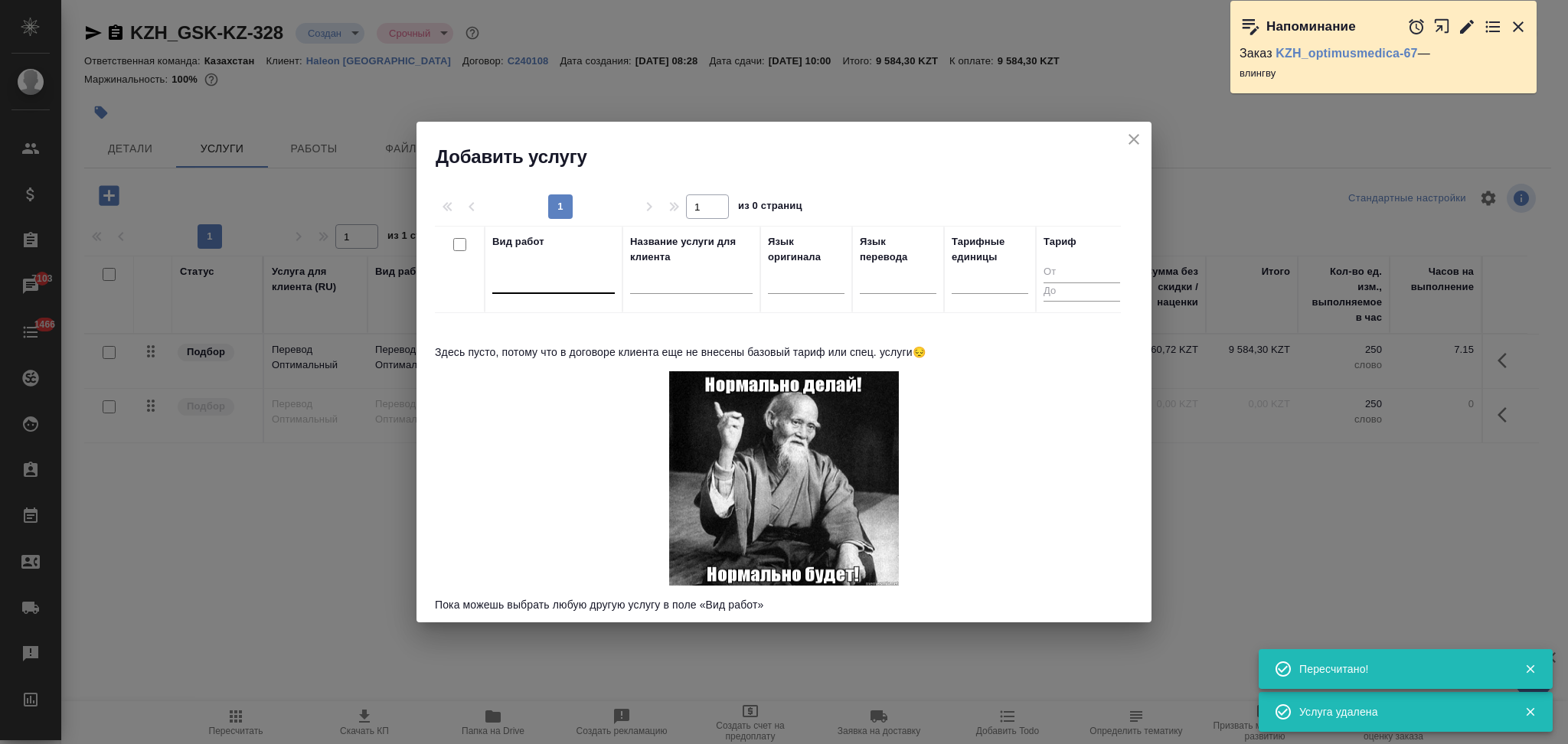
click at [518, 276] on div at bounding box center [553, 277] width 122 height 22
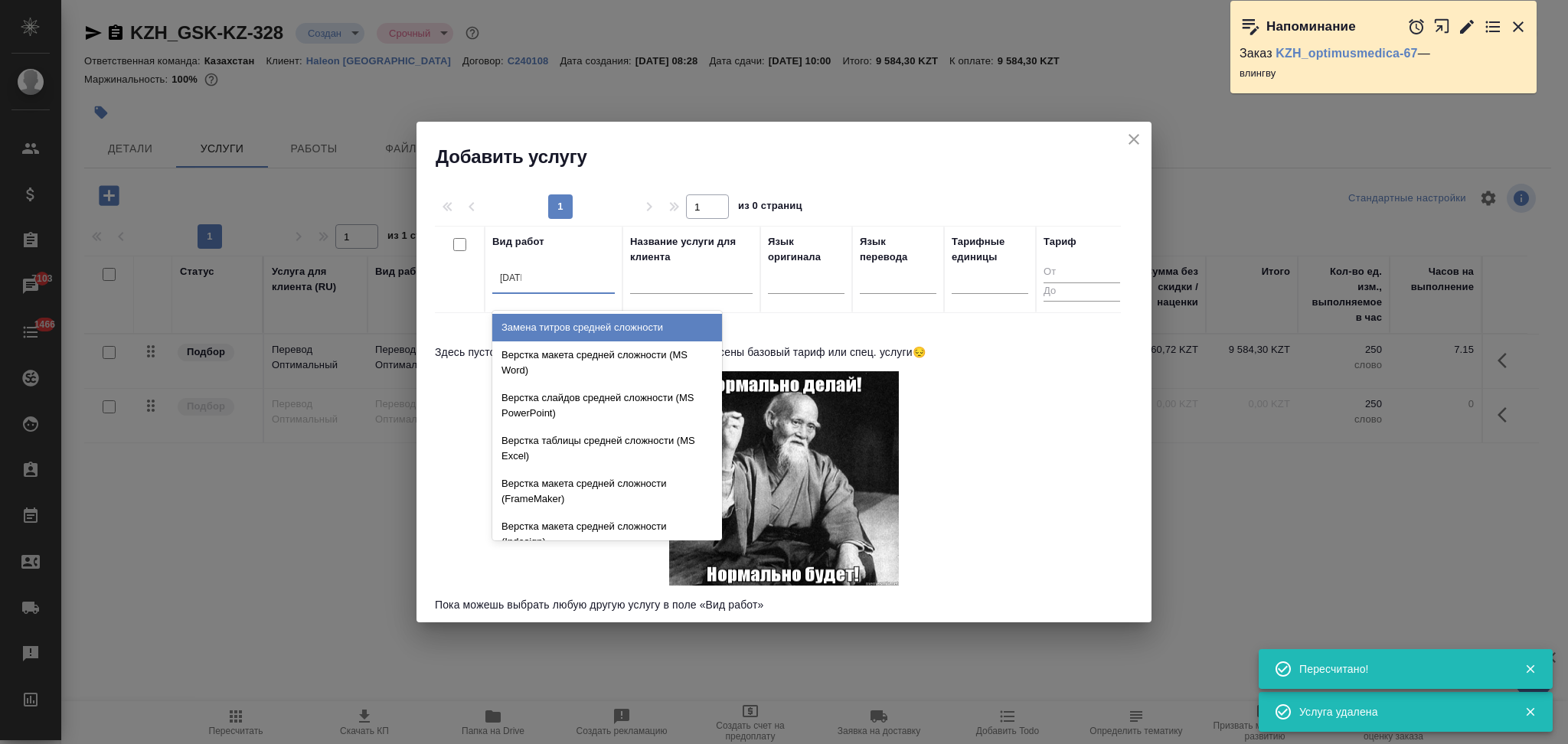
type input "средн"
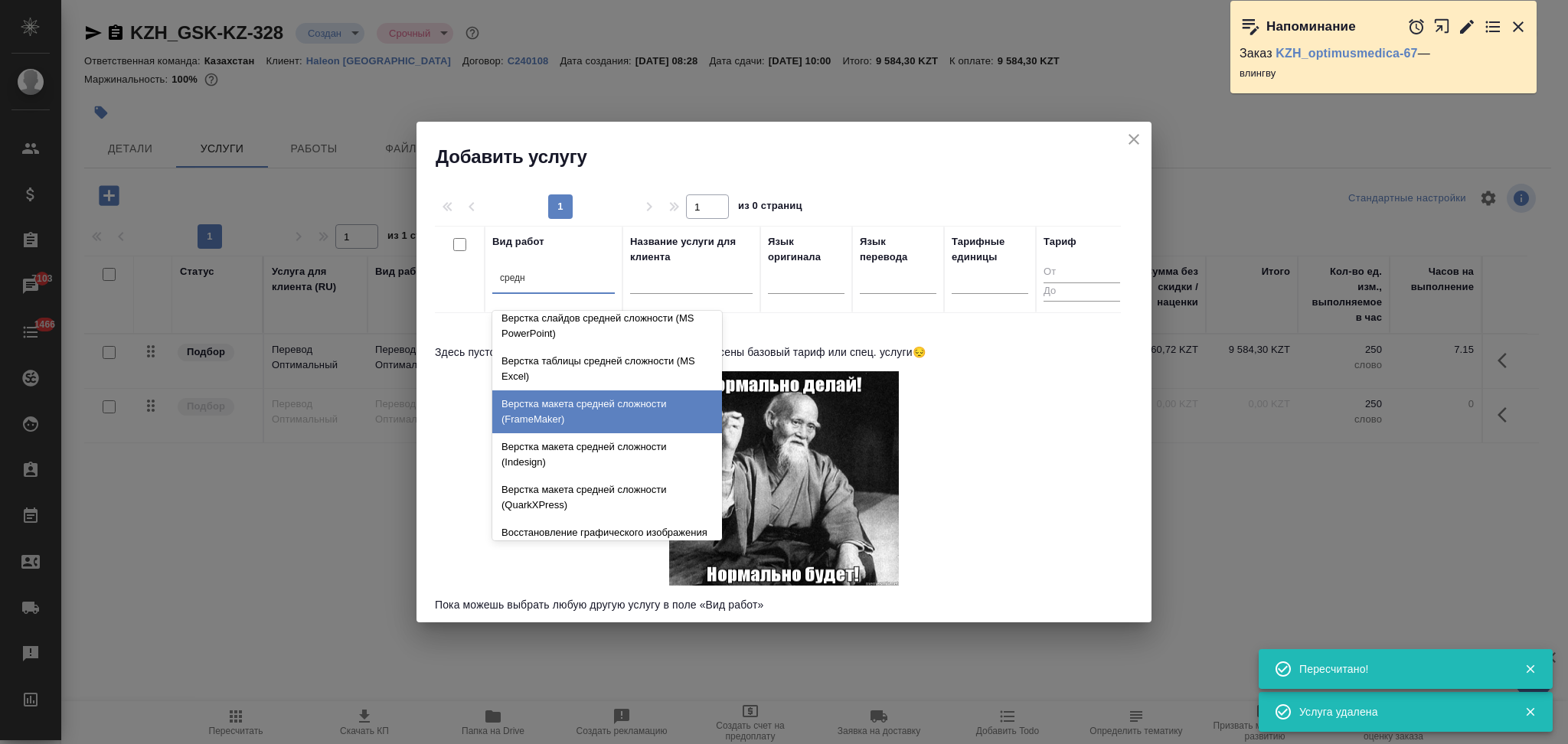
scroll to position [162, 0]
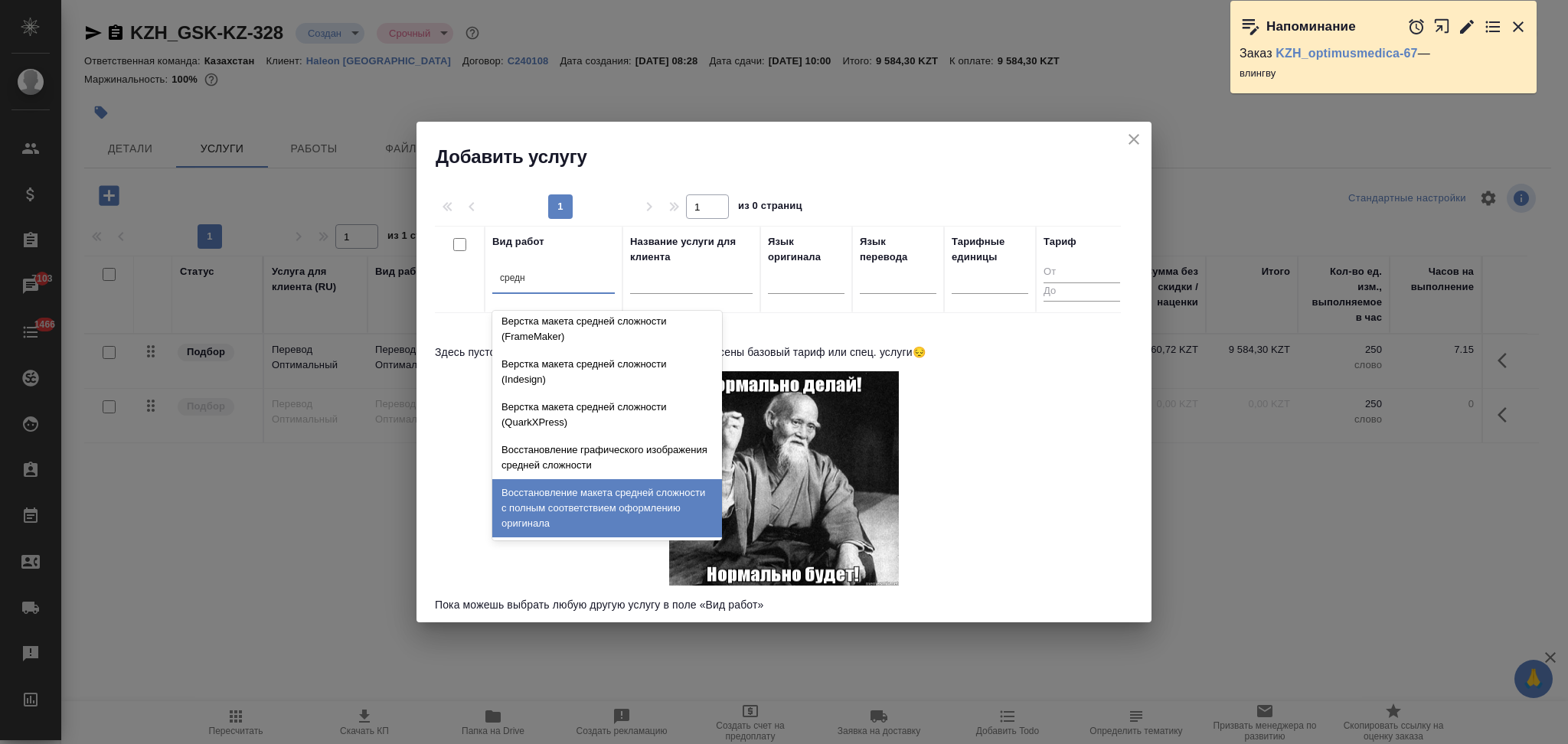
click at [573, 493] on div "Восстановление макета средней сложности с полным соответствием оформлению ориги…" at bounding box center [606, 508] width 229 height 58
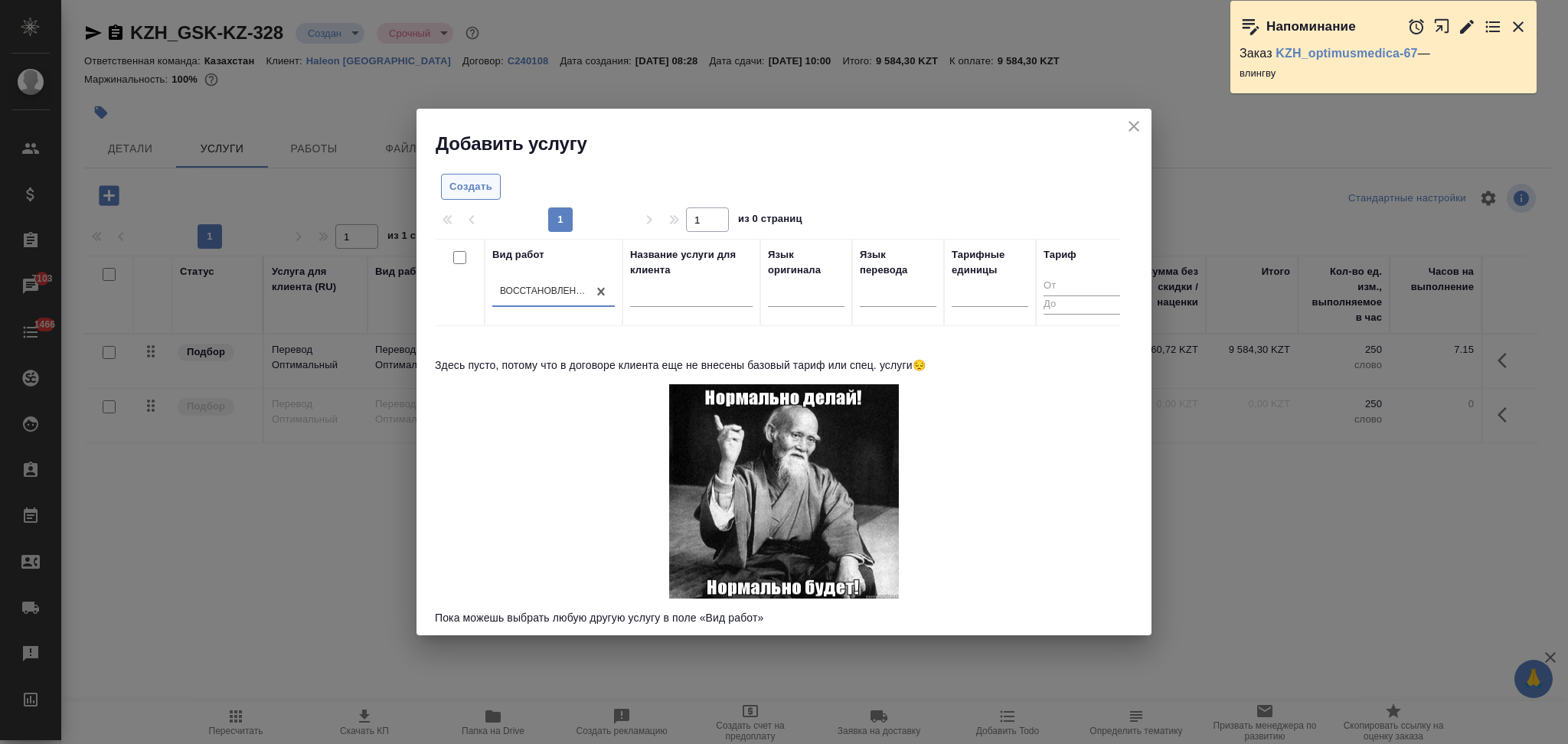
click at [465, 181] on span "Создать" at bounding box center [470, 187] width 43 height 17
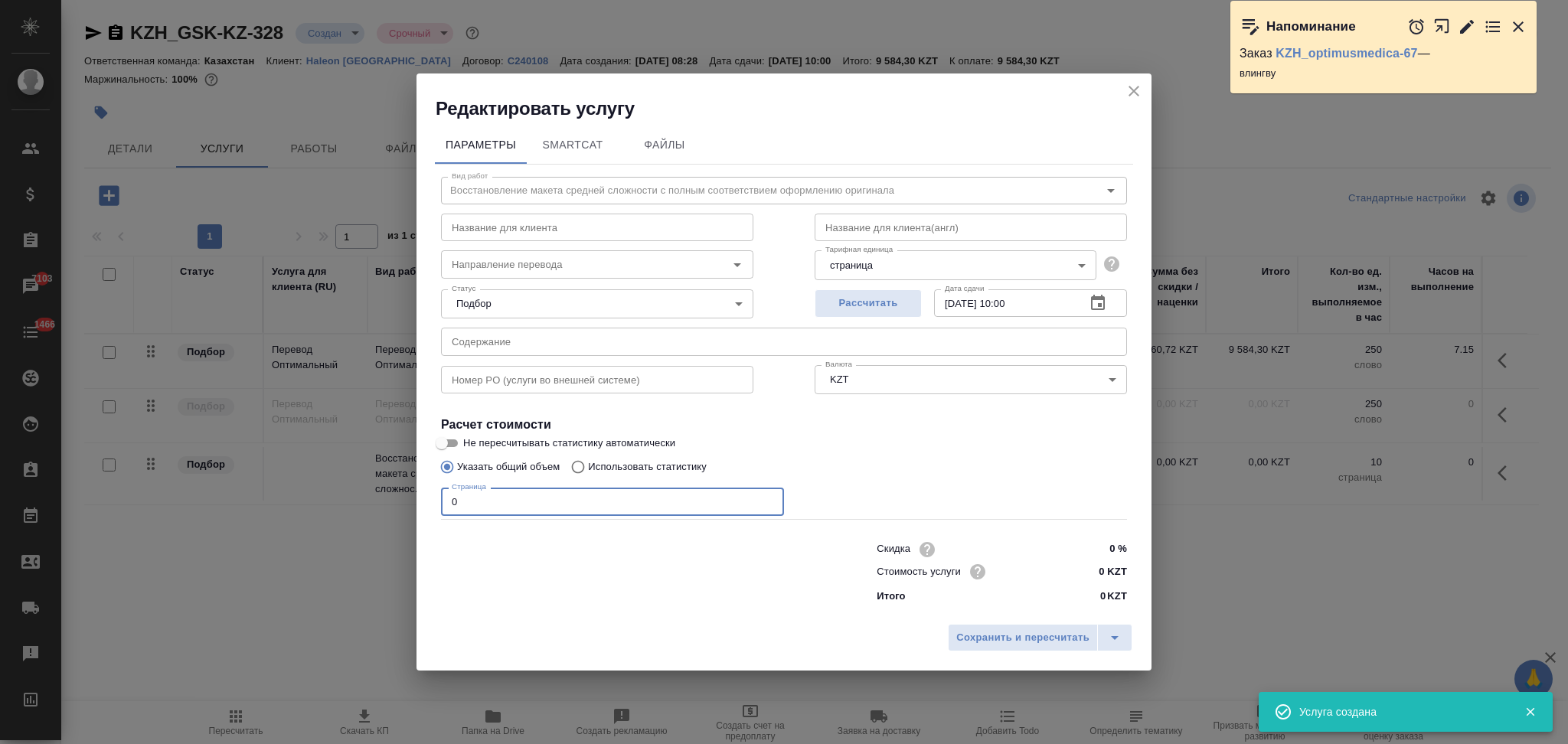
drag, startPoint x: 503, startPoint y: 502, endPoint x: 400, endPoint y: 513, distance: 103.6
click at [400, 513] on div "Редактировать услугу Параметры SmartCat Файлы Вид работ Восстановление макета с…" at bounding box center [784, 372] width 1568 height 744
type input "14"
click at [1103, 567] on input "0 KZT" at bounding box center [1099, 570] width 56 height 22
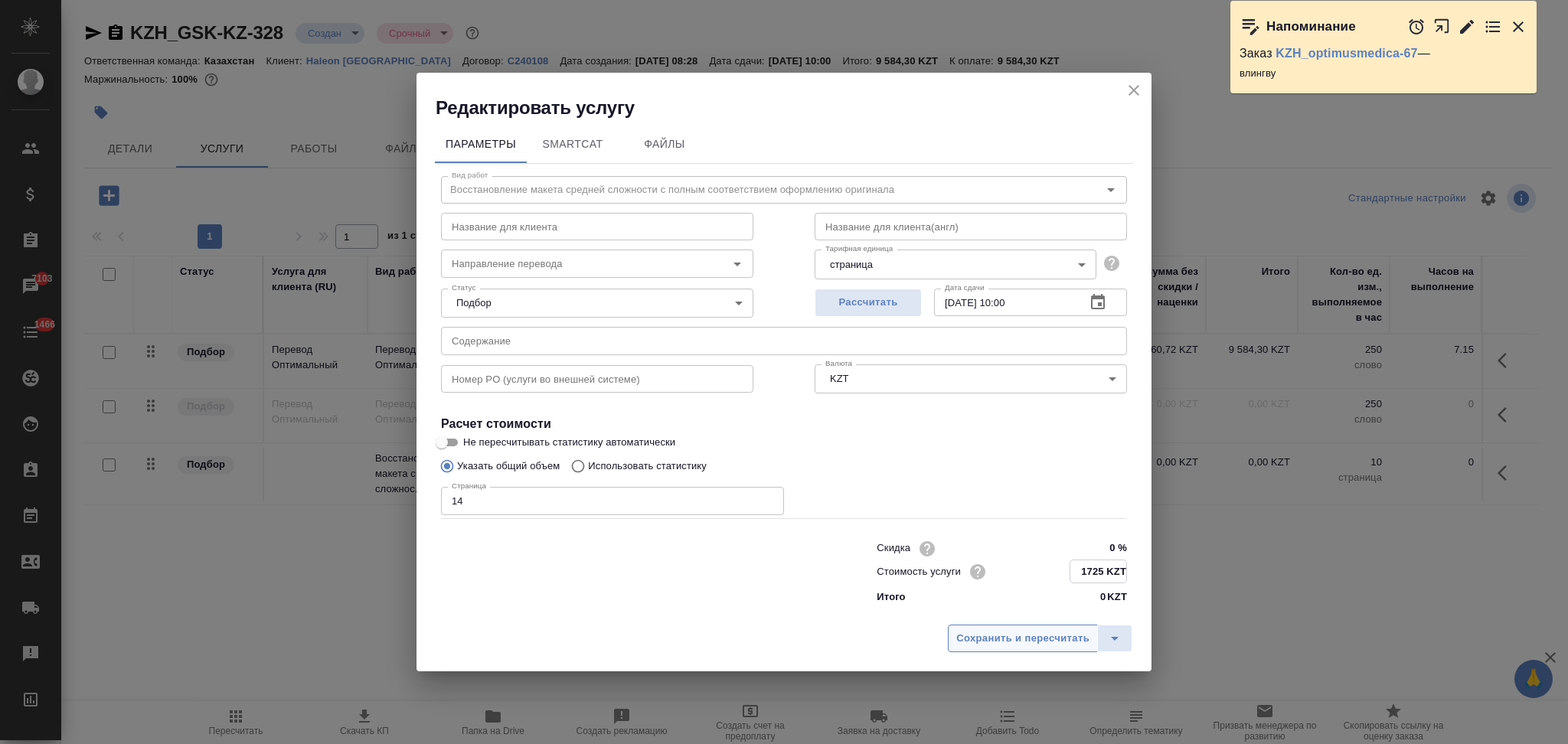
type input "1725 KZT"
click at [1018, 636] on span "Сохранить и пересчитать" at bounding box center [1023, 638] width 134 height 17
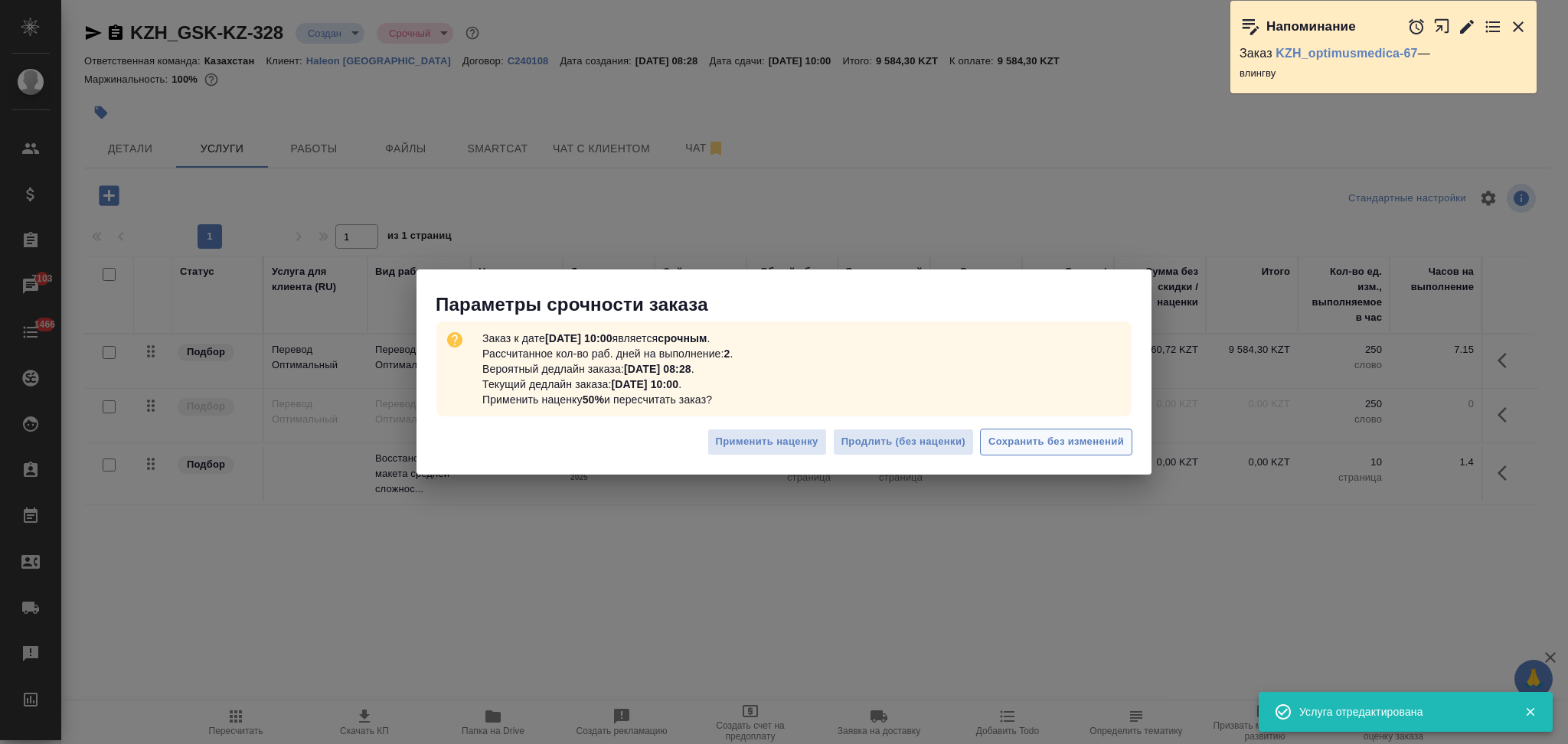
click at [1011, 453] on button "Сохранить без изменений" at bounding box center [1056, 441] width 153 height 27
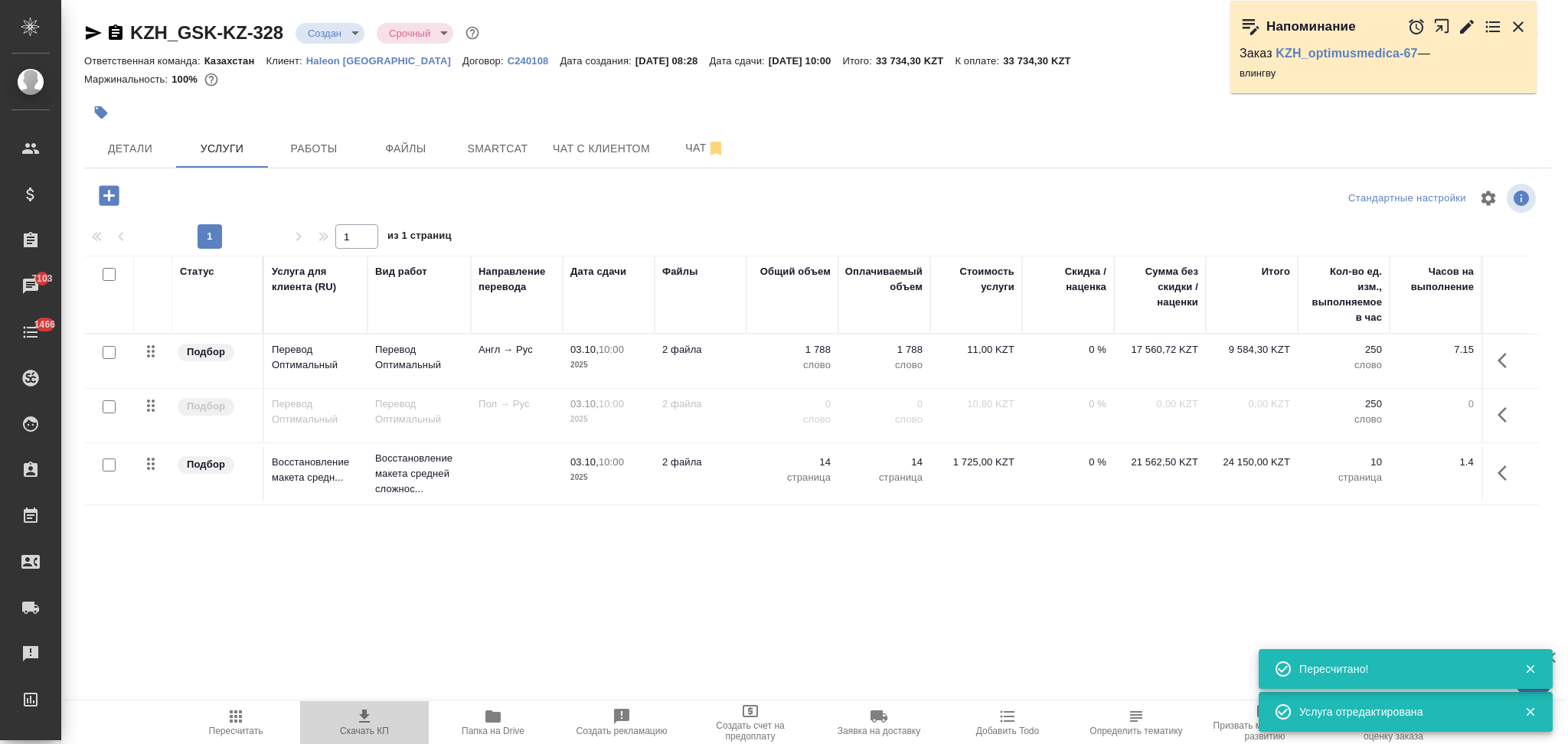
click at [366, 716] on icon "button" at bounding box center [365, 715] width 10 height 13
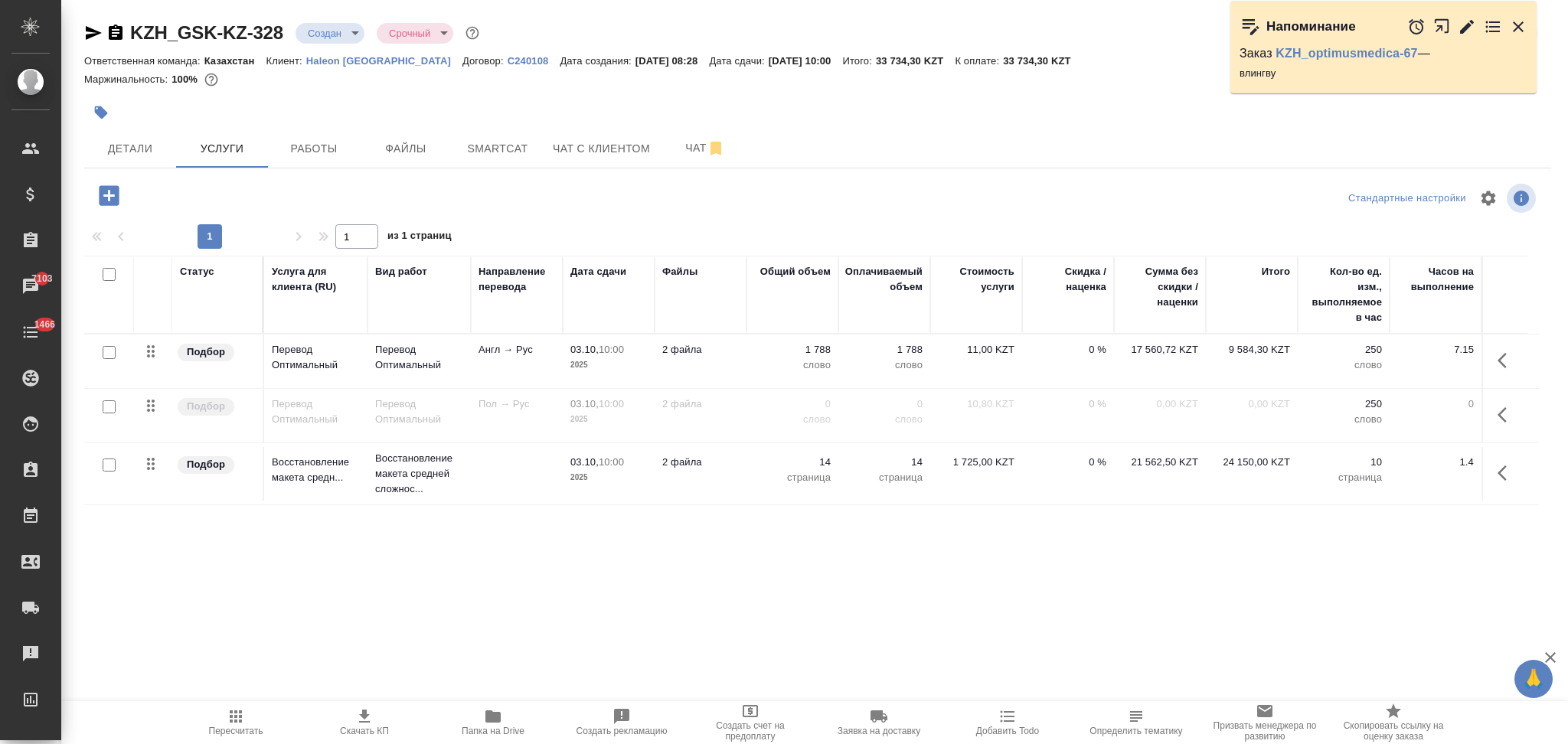
click at [747, 368] on td "1 788 слово" at bounding box center [792, 360] width 92 height 53
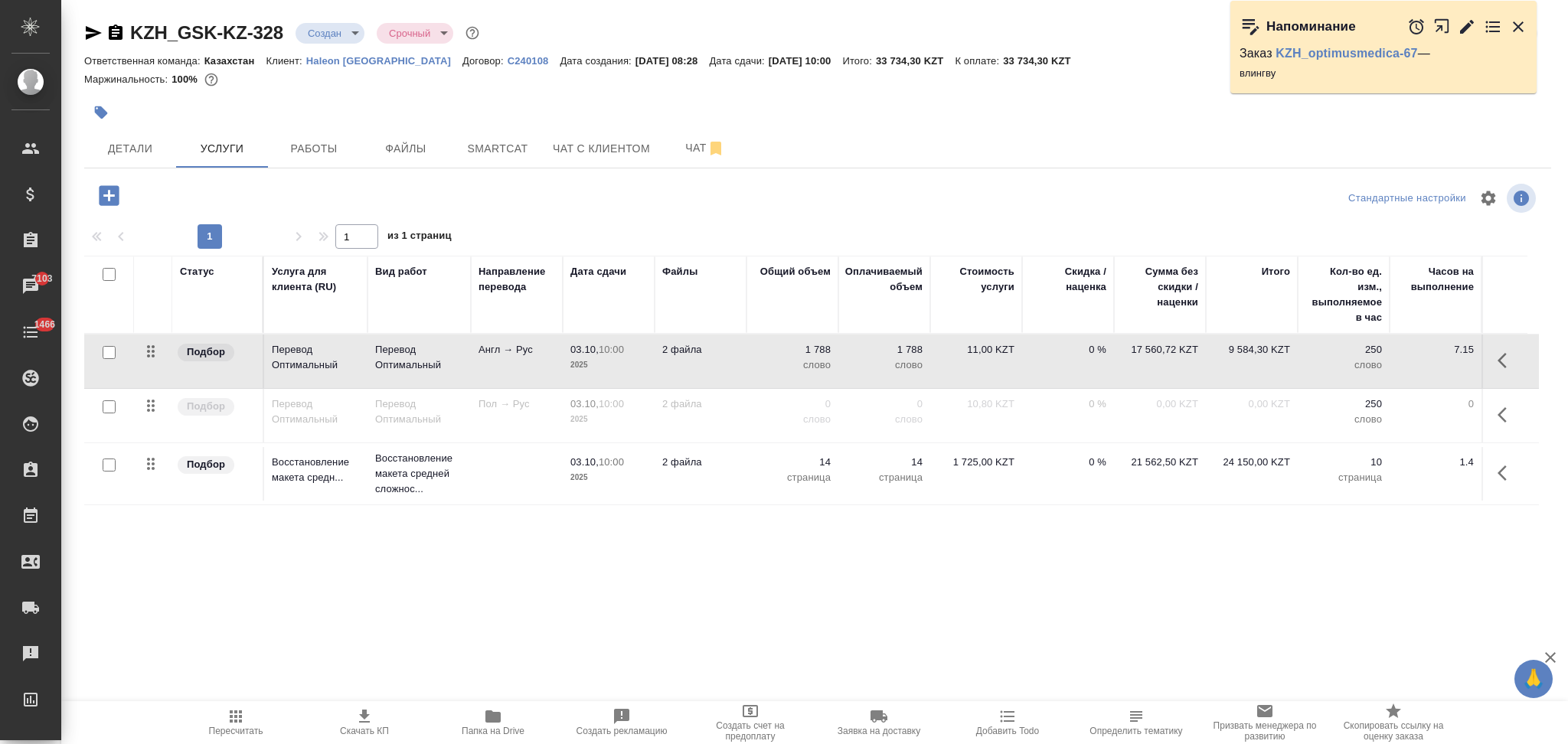
click at [747, 368] on td "1 788 слово" at bounding box center [792, 360] width 92 height 53
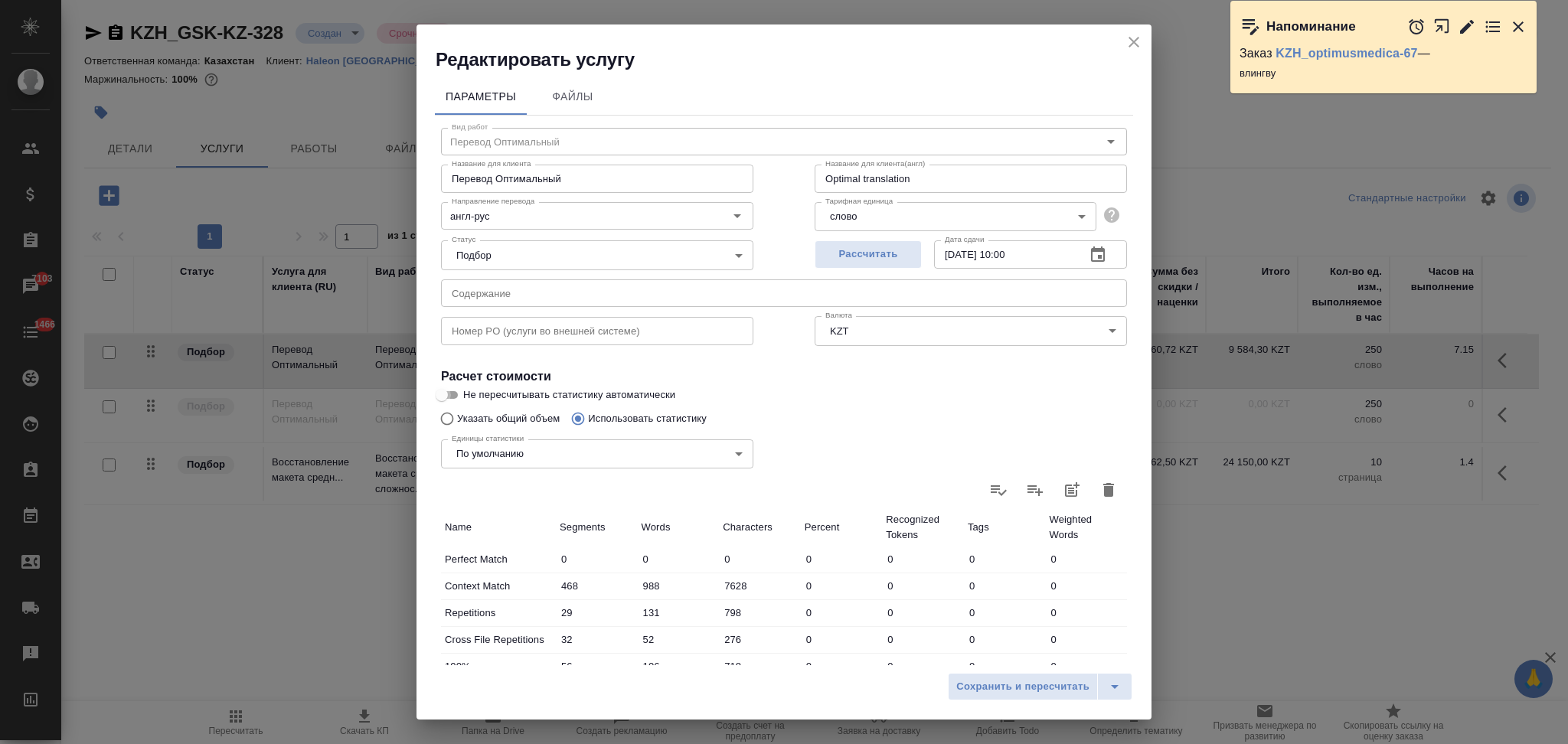
click at [448, 392] on input "Не пересчитывать статистику автоматически" at bounding box center [442, 394] width 55 height 18
checkbox input "true"
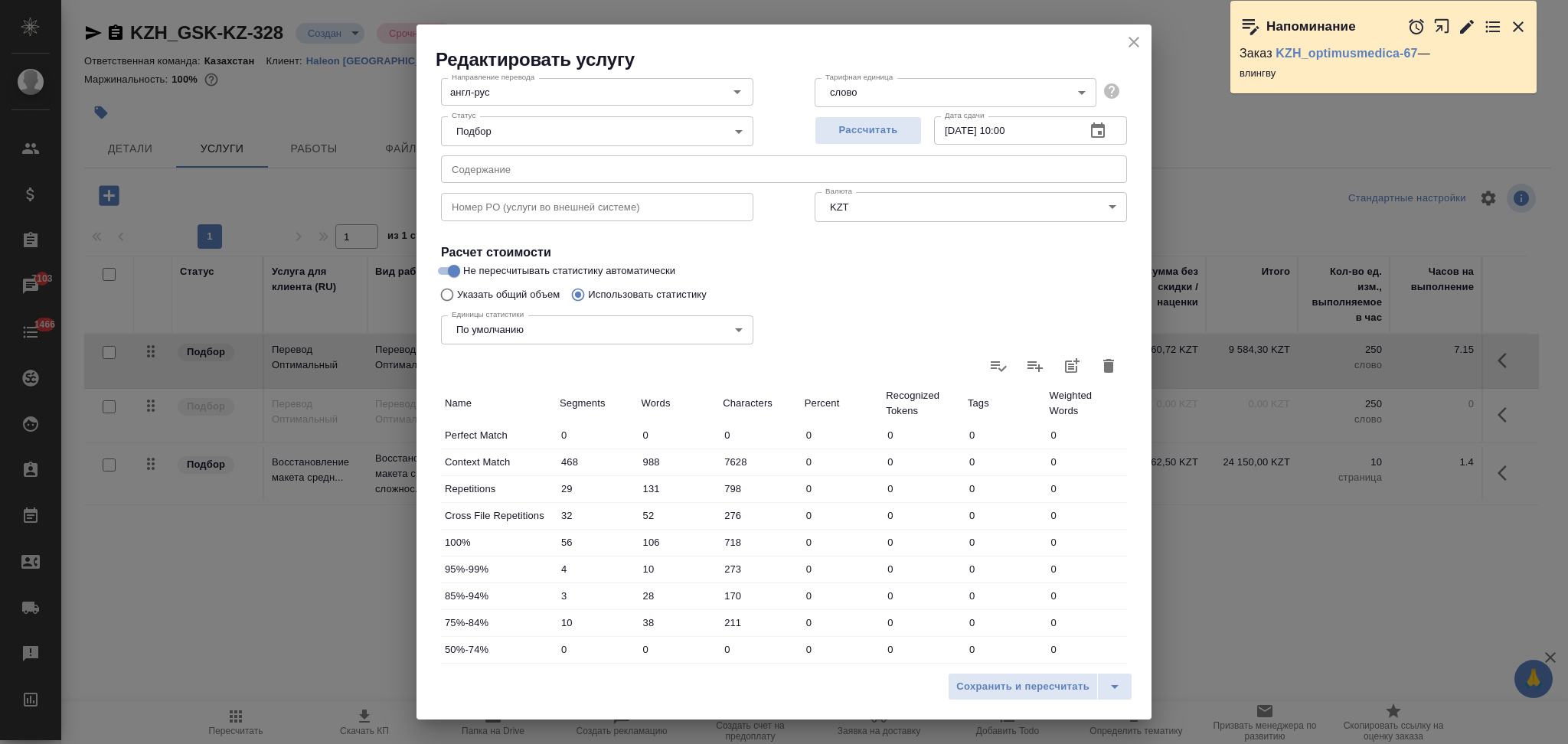
scroll to position [300, 0]
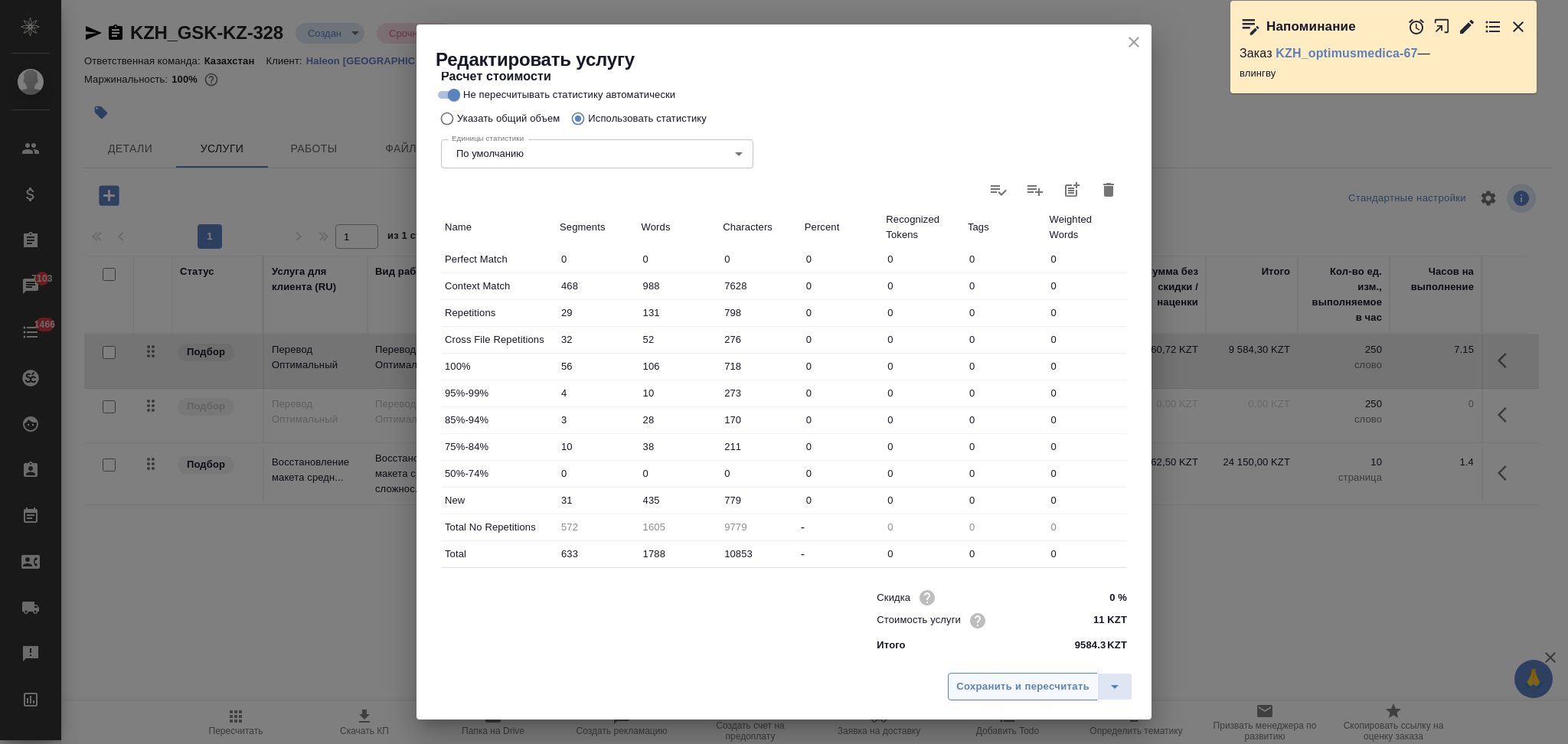
click at [1017, 693] on span "Сохранить и пересчитать" at bounding box center [1023, 686] width 134 height 17
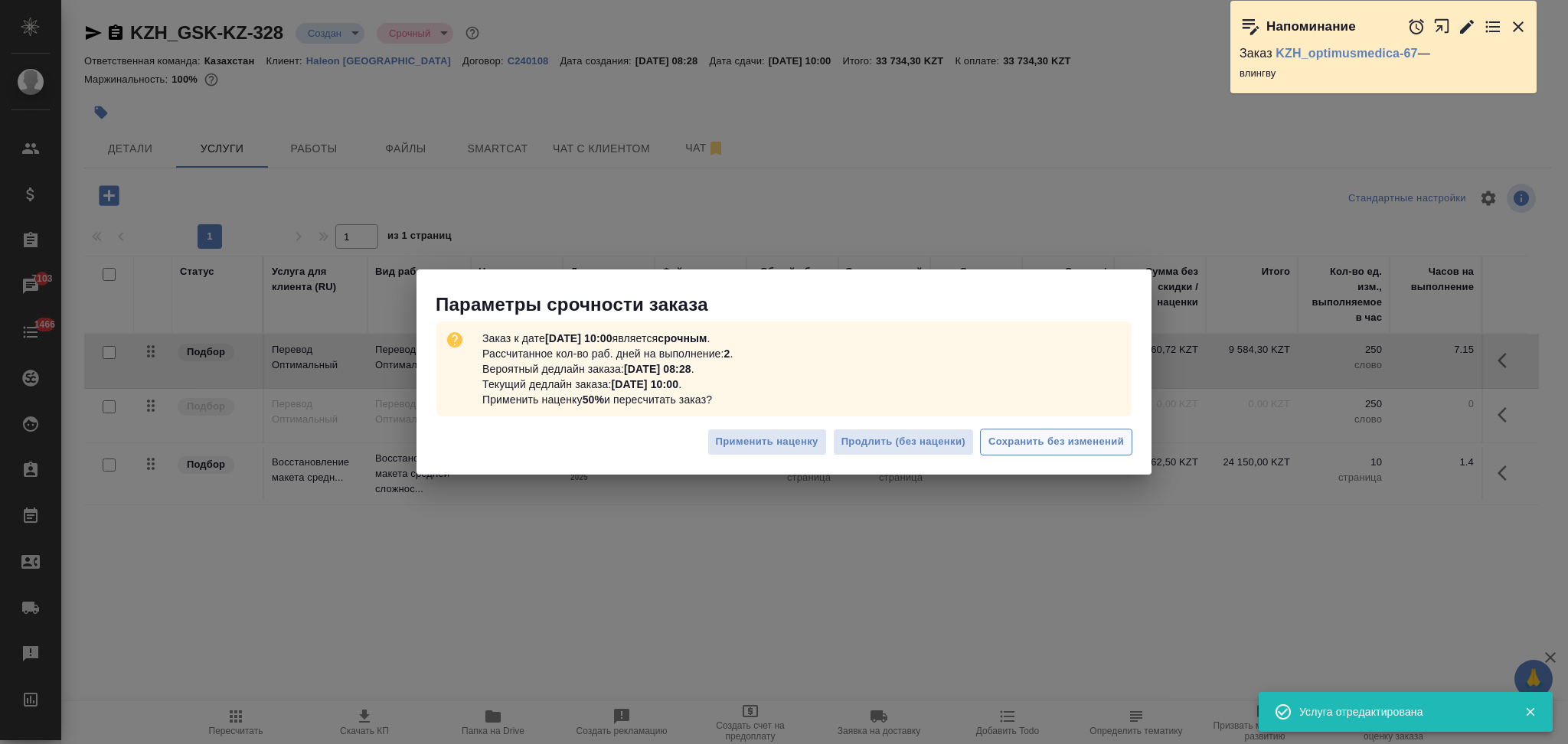
click at [1008, 447] on span "Сохранить без изменений" at bounding box center [1056, 442] width 135 height 17
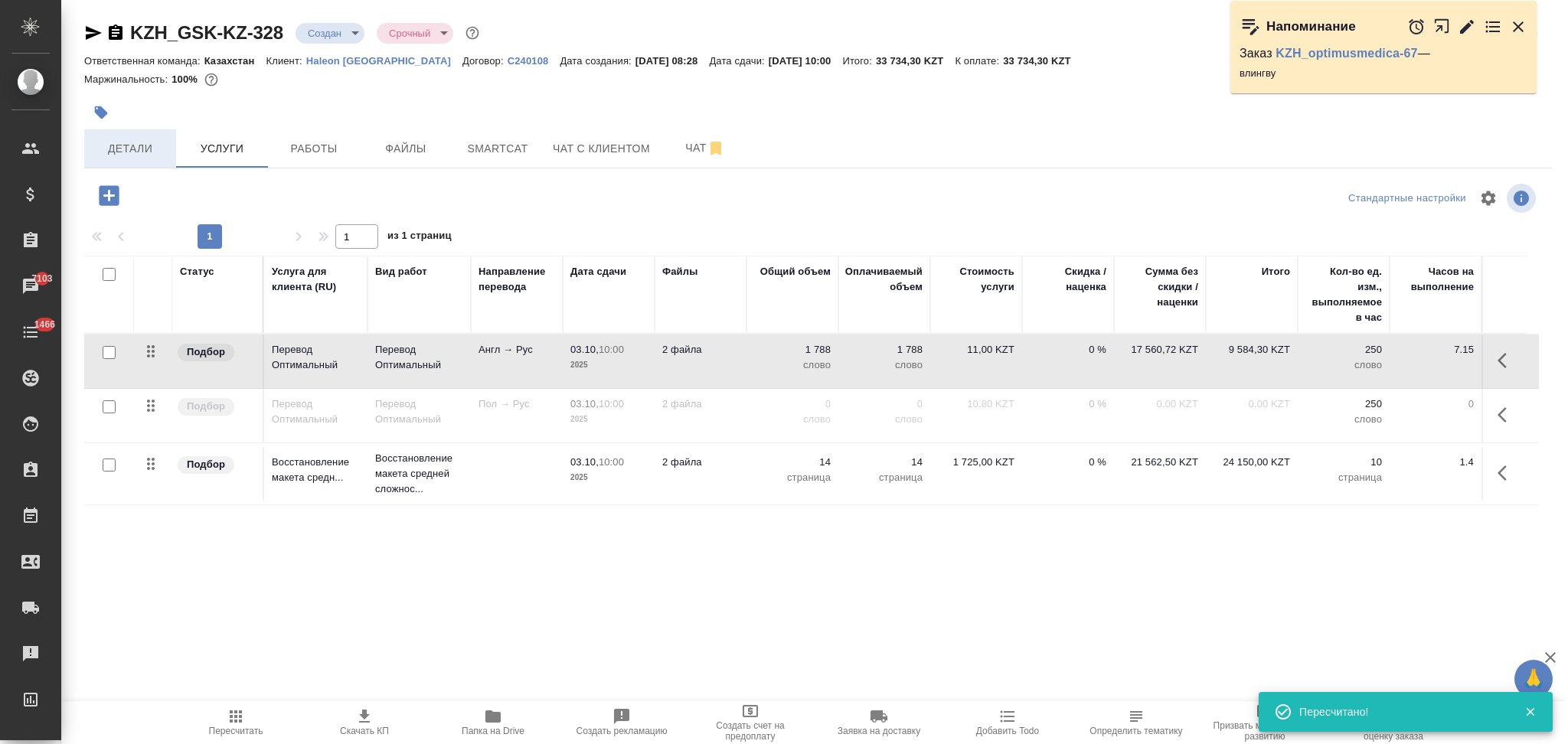
click at [152, 150] on span "Детали" at bounding box center [130, 149] width 73 height 19
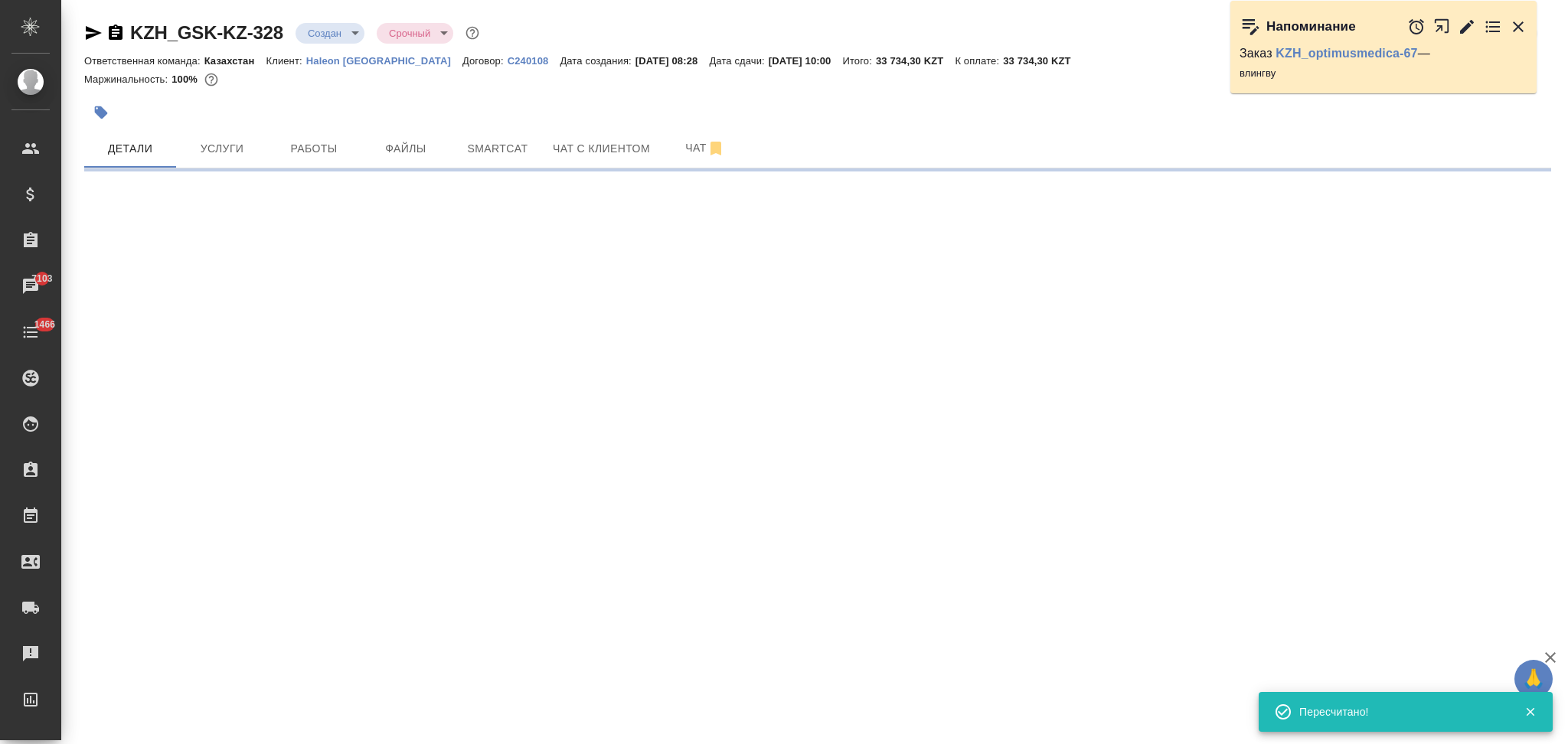
select select "RU"
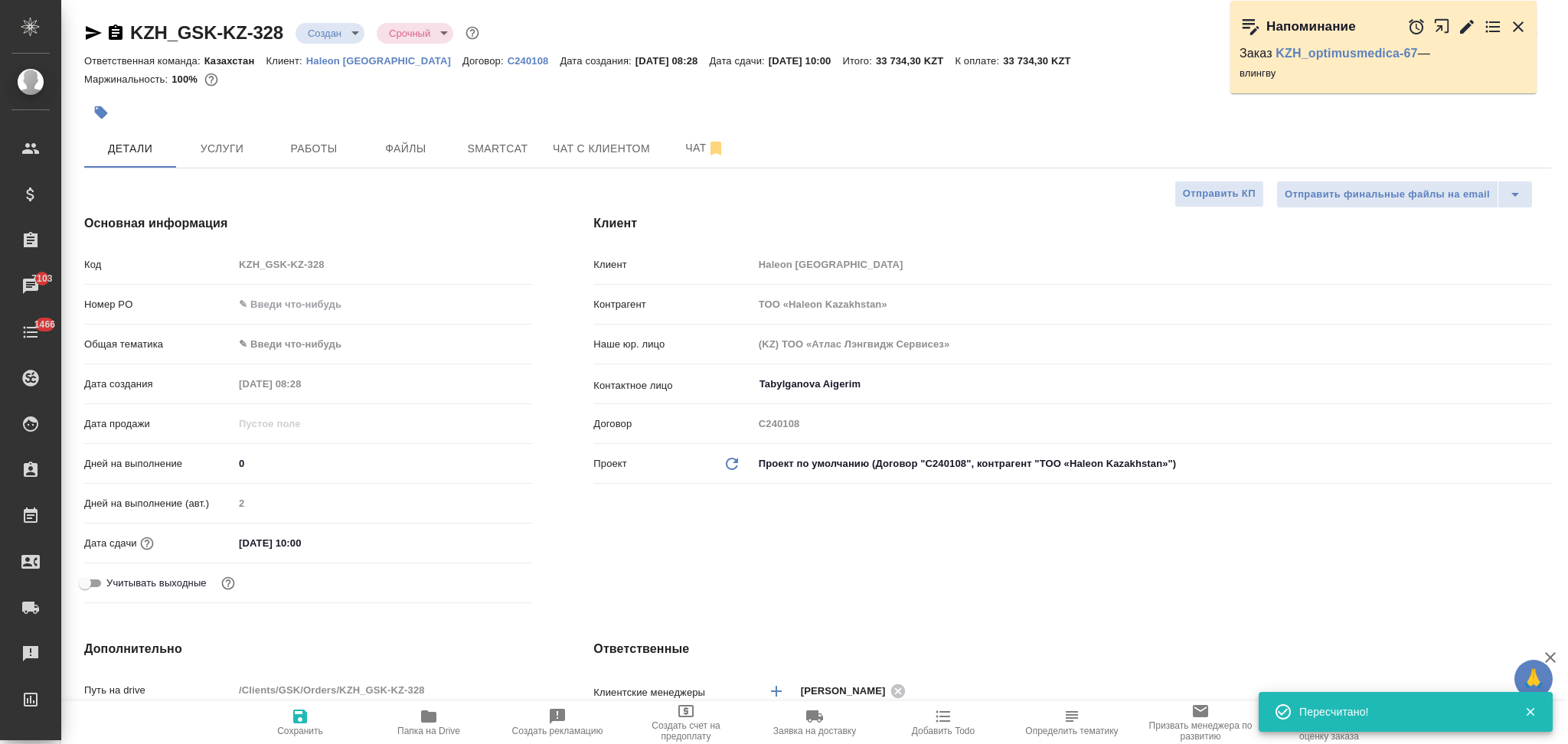
type textarea "x"
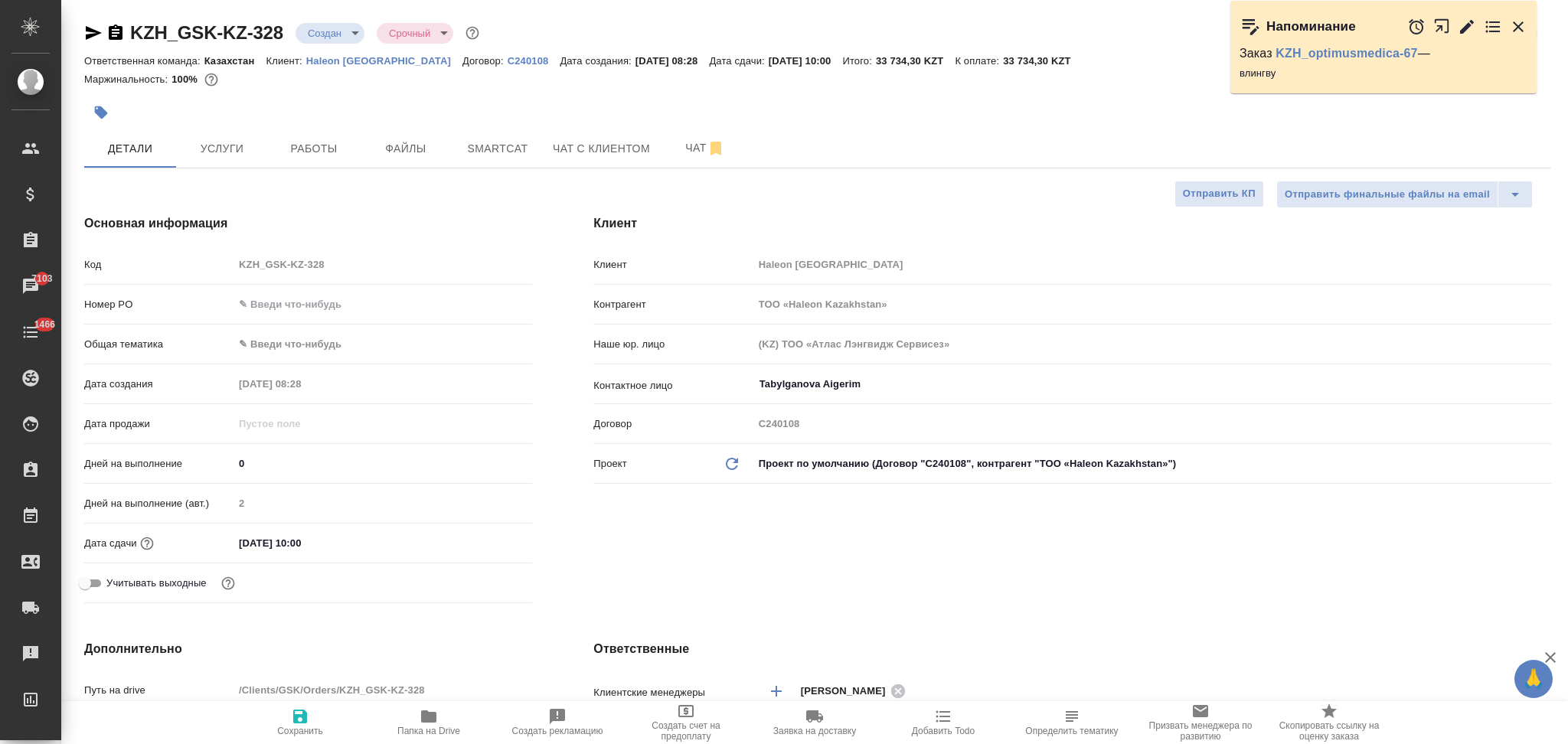
scroll to position [306, 0]
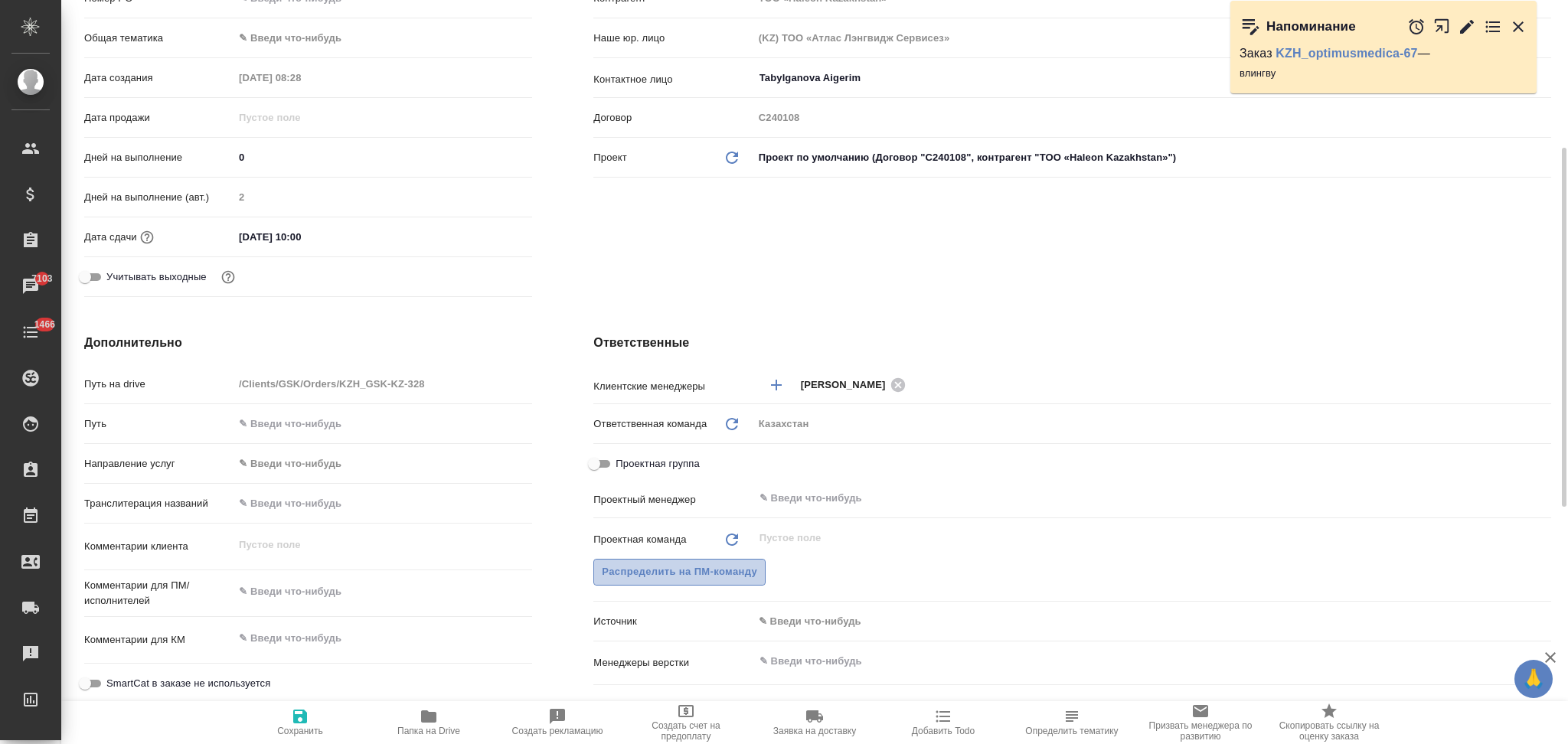
click at [659, 570] on span "Распределить на ПМ-команду" at bounding box center [680, 572] width 155 height 17
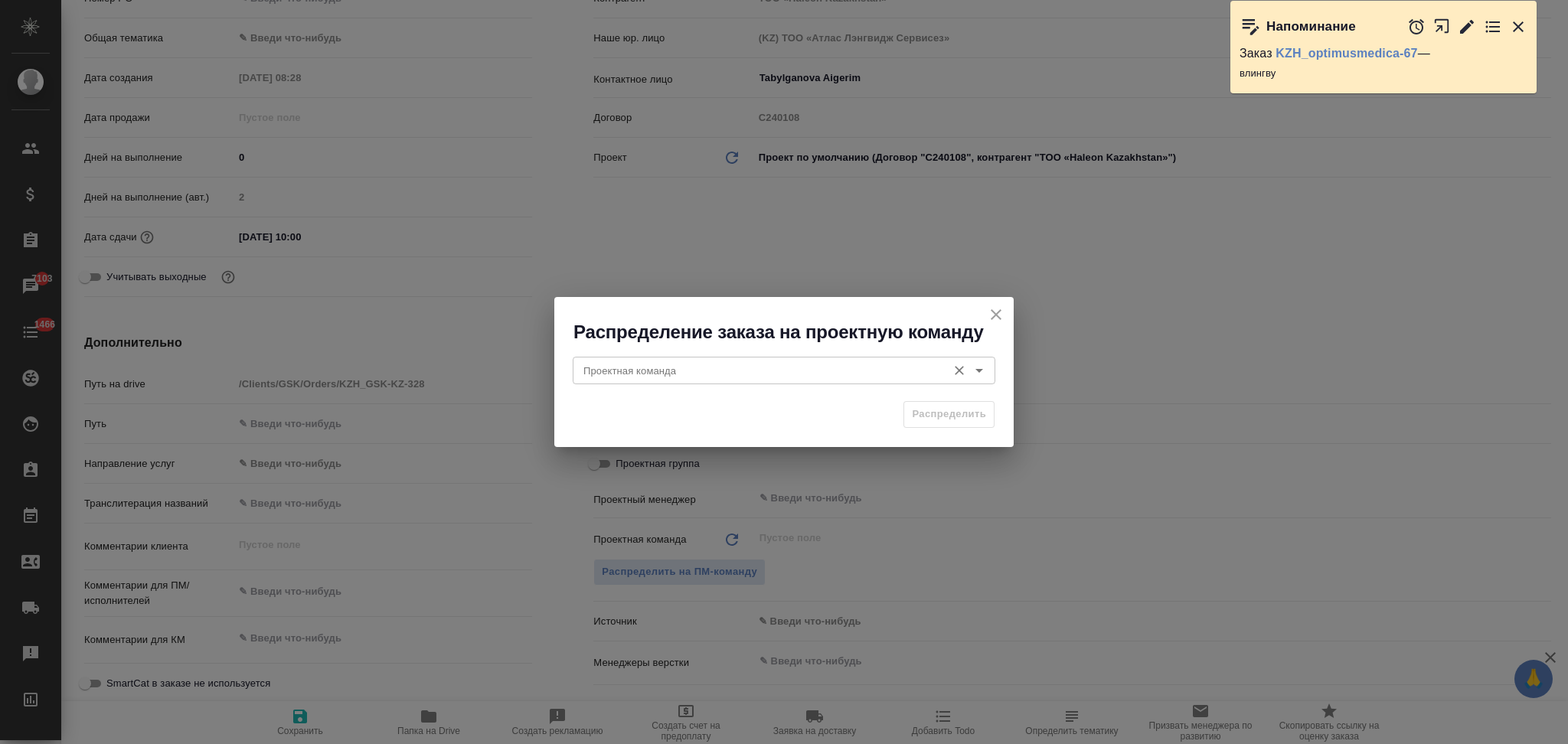
click at [652, 367] on input "Проектная команда" at bounding box center [758, 370] width 362 height 18
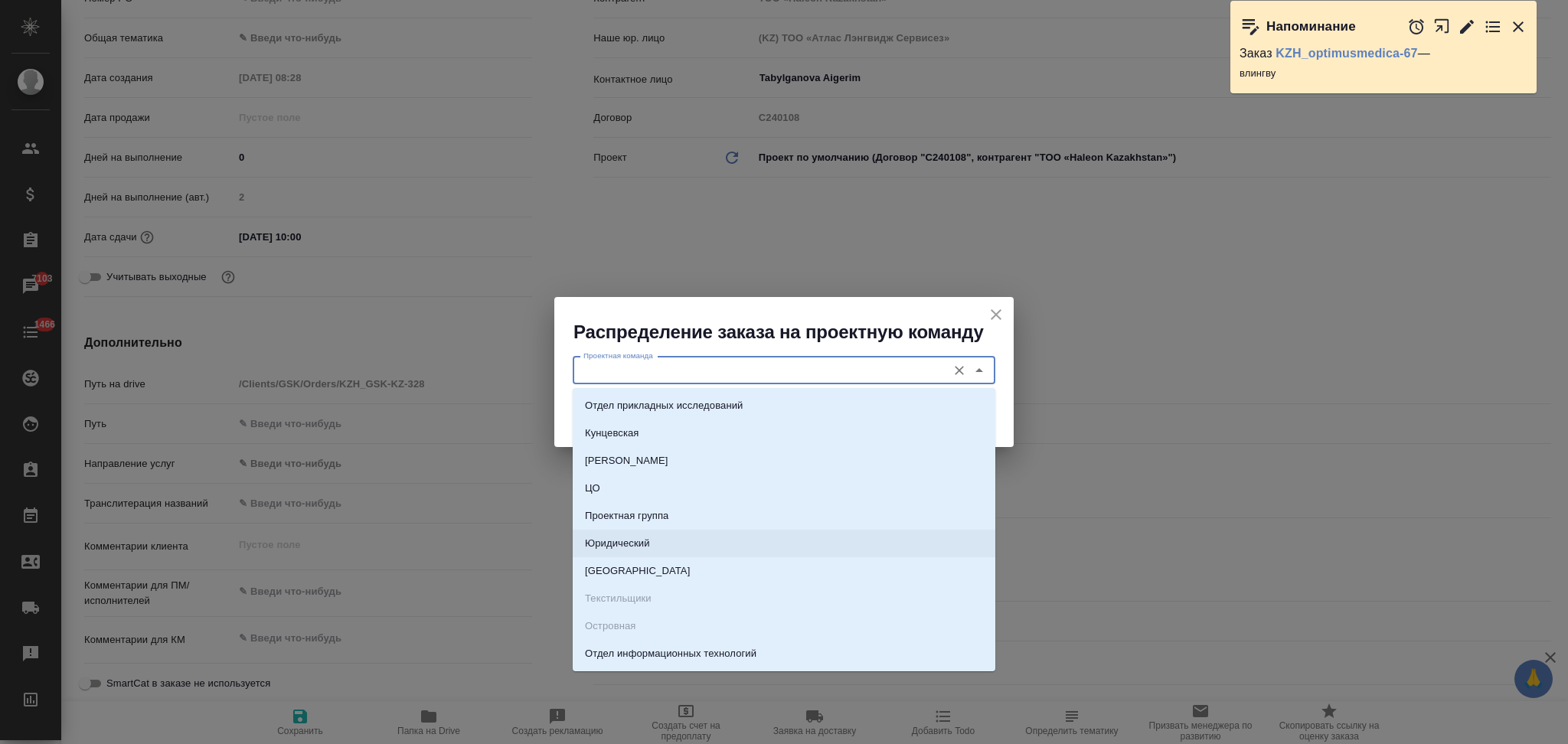
click at [627, 534] on li "Юридический" at bounding box center [784, 543] width 422 height 28
type input "Юридический"
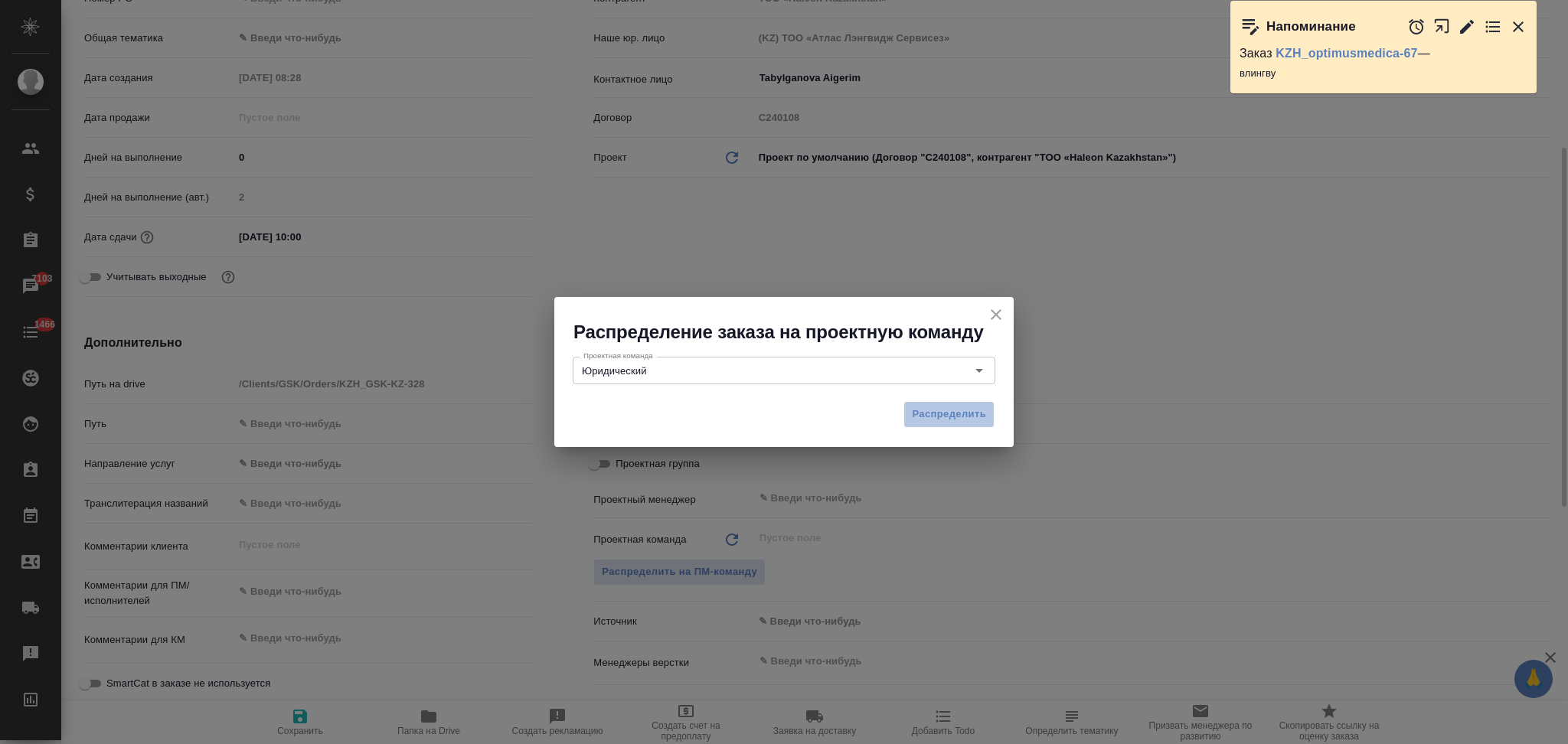
click at [934, 415] on span "Распределить" at bounding box center [948, 414] width 74 height 17
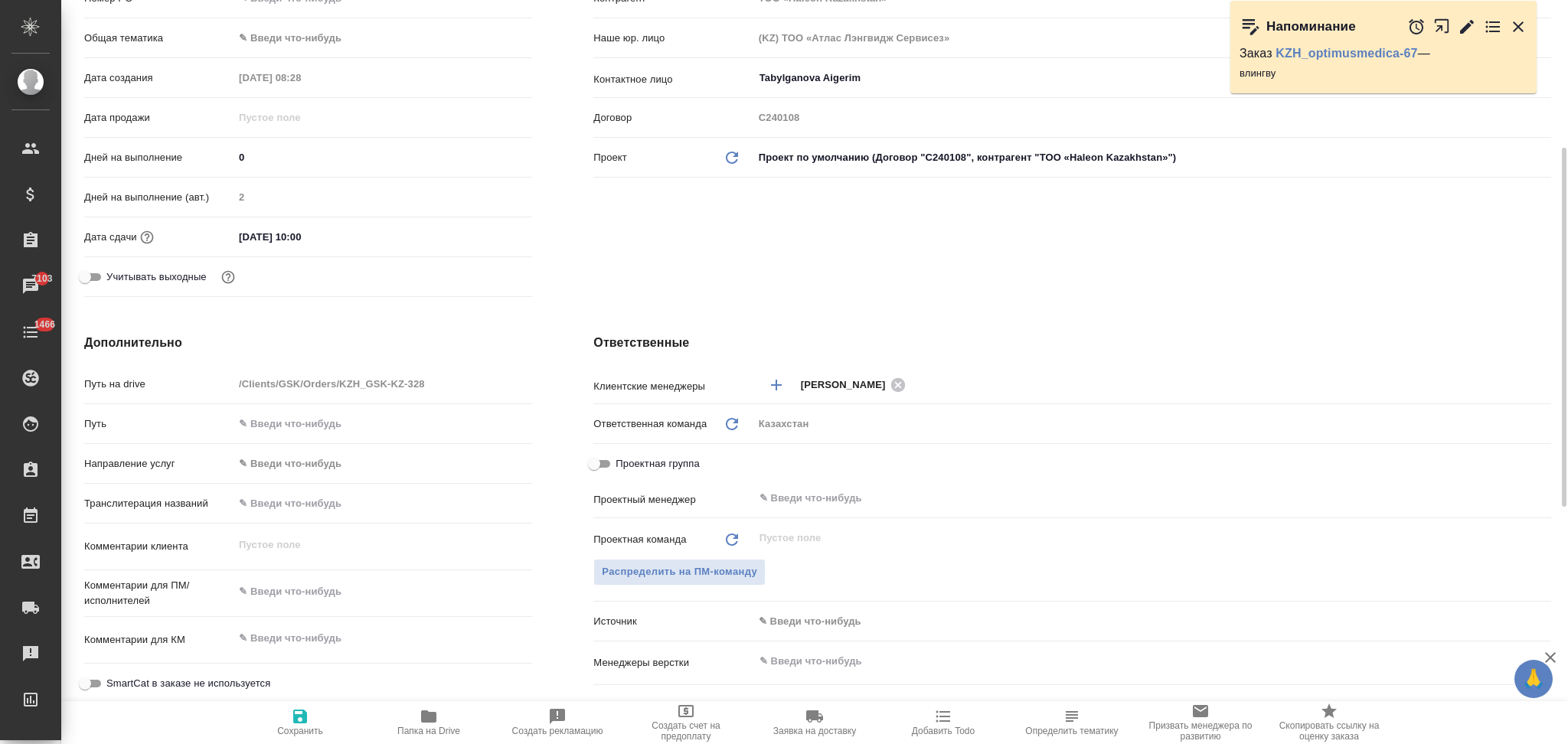
type textarea "x"
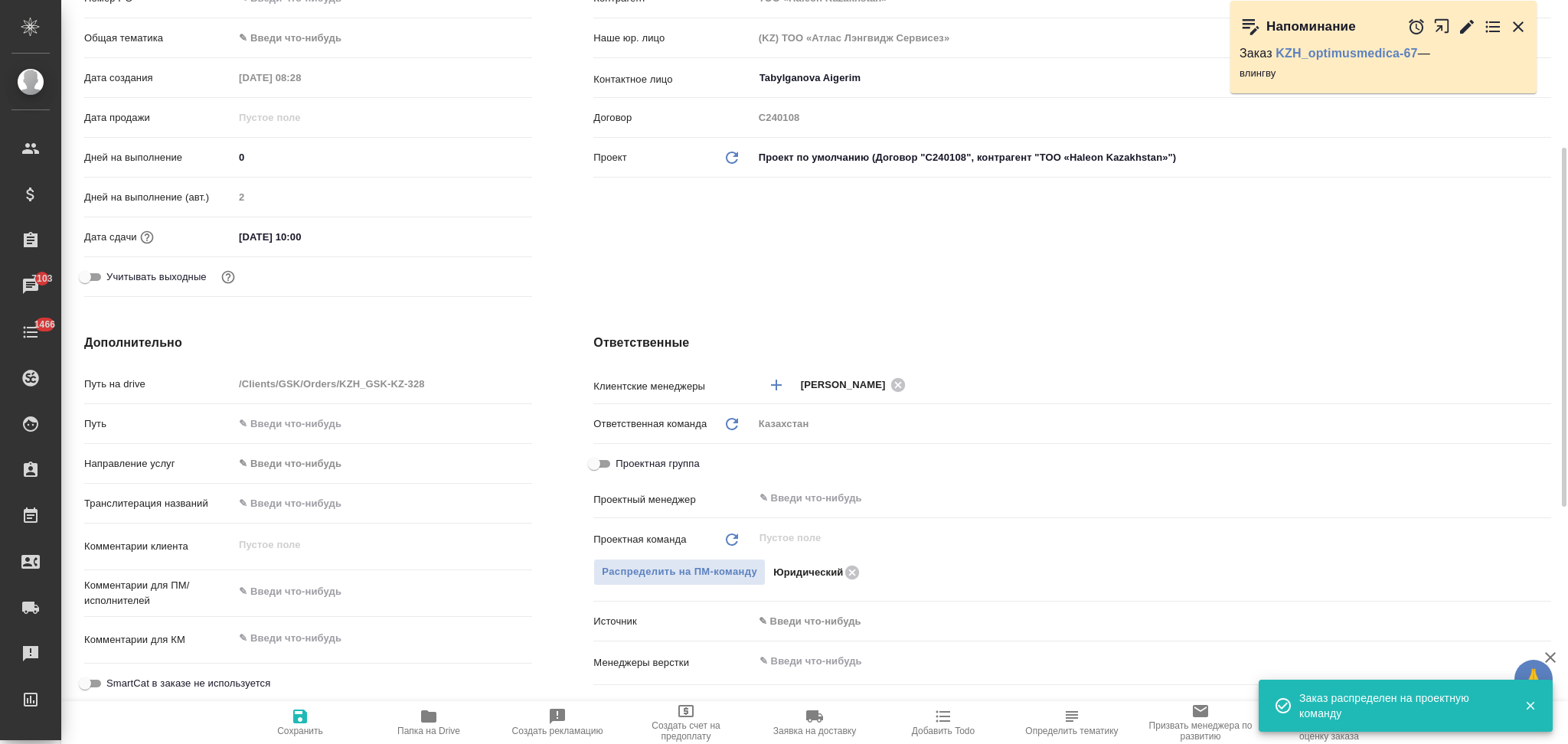
scroll to position [0, 0]
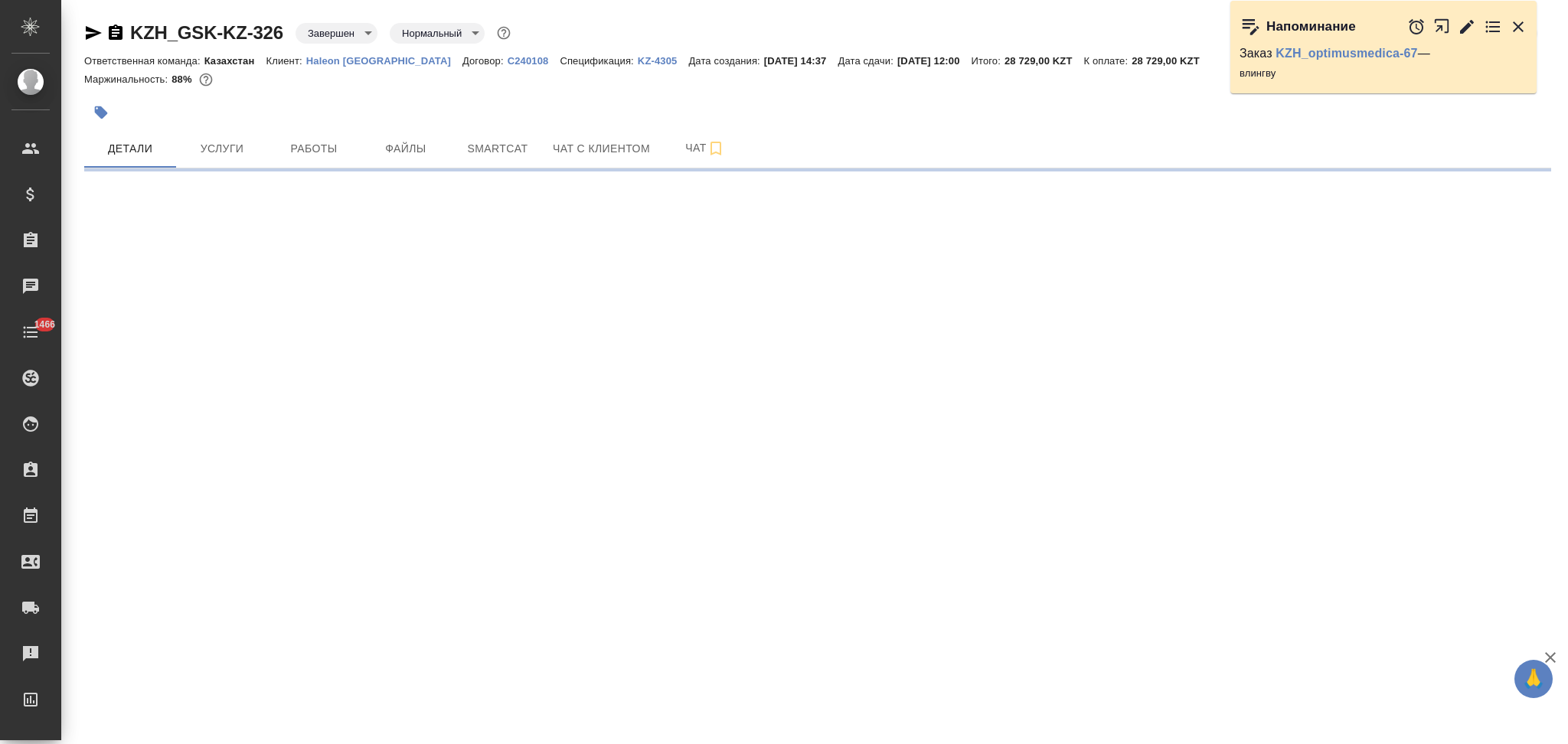
select select "RU"
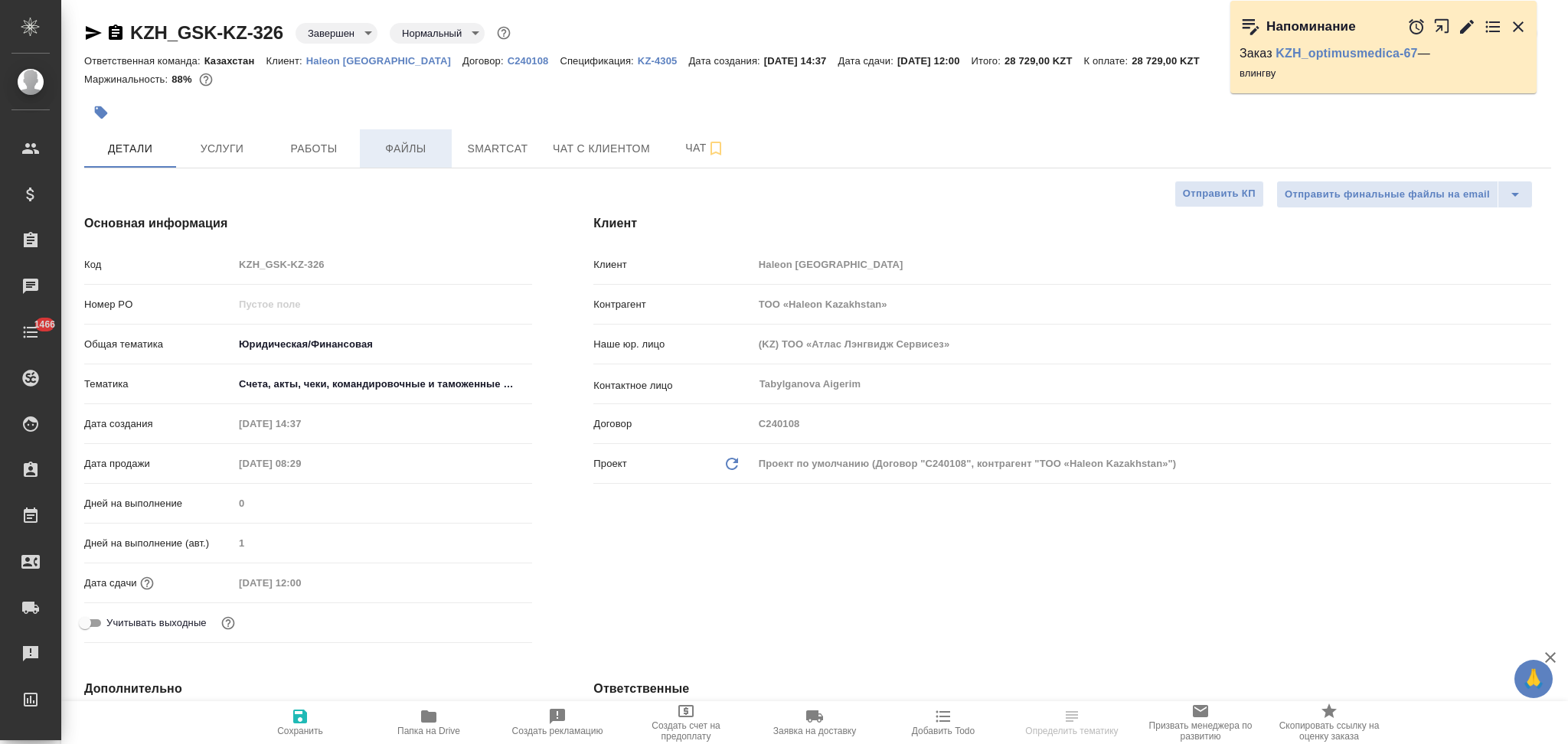
type textarea "x"
click at [217, 147] on span "Услуги" at bounding box center [222, 149] width 73 height 19
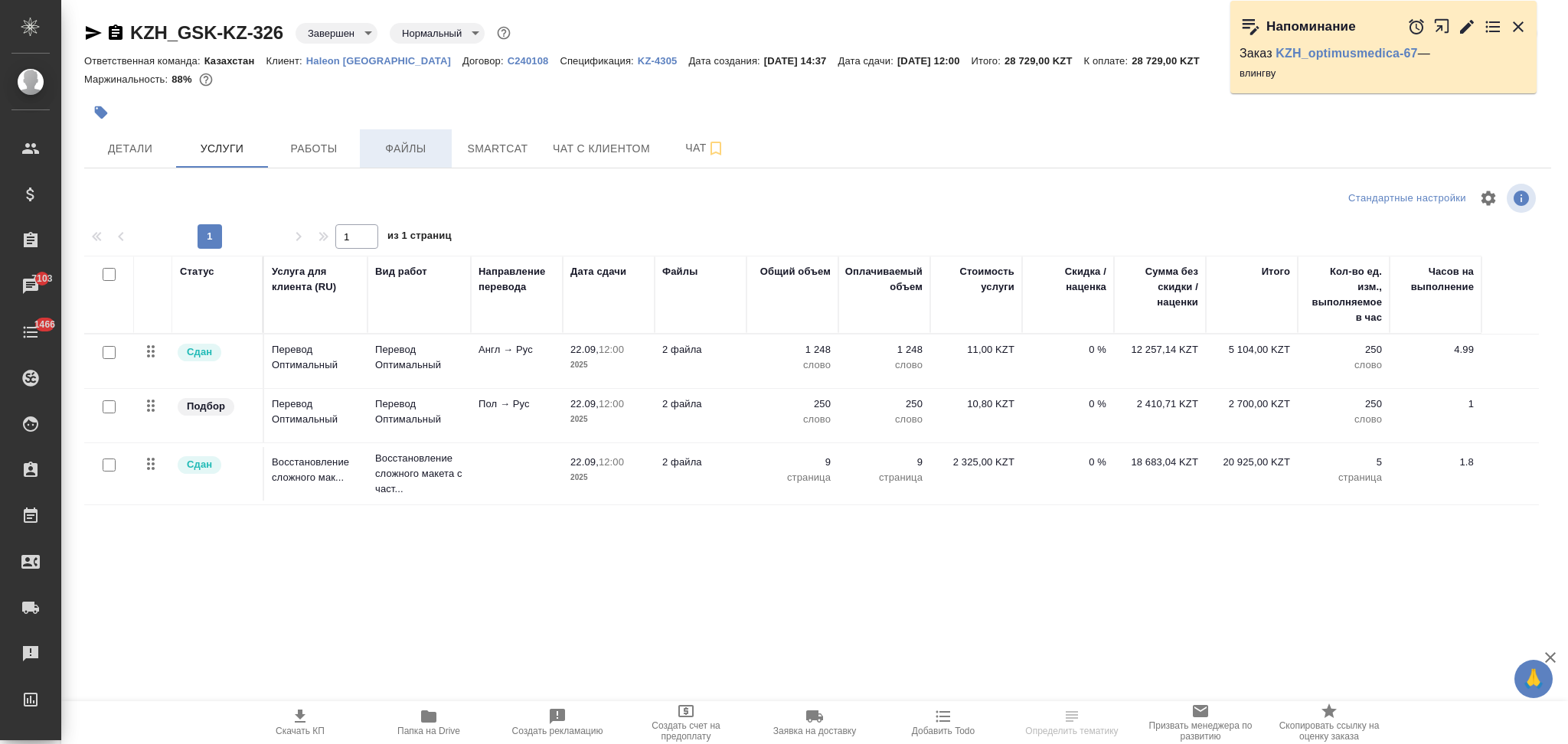
click at [403, 150] on span "Файлы" at bounding box center [406, 149] width 73 height 19
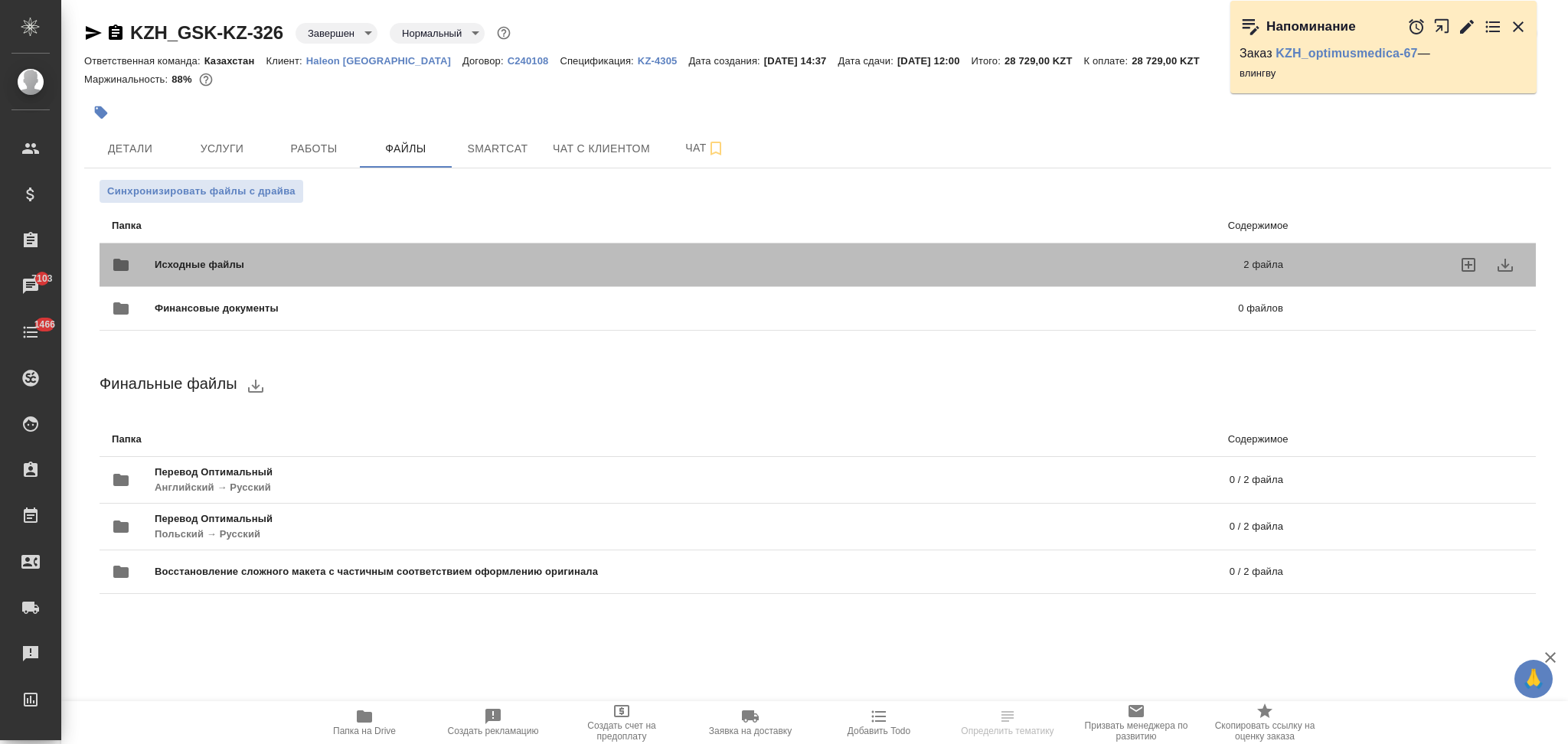
click at [372, 268] on span "Исходные файлы" at bounding box center [449, 265] width 590 height 16
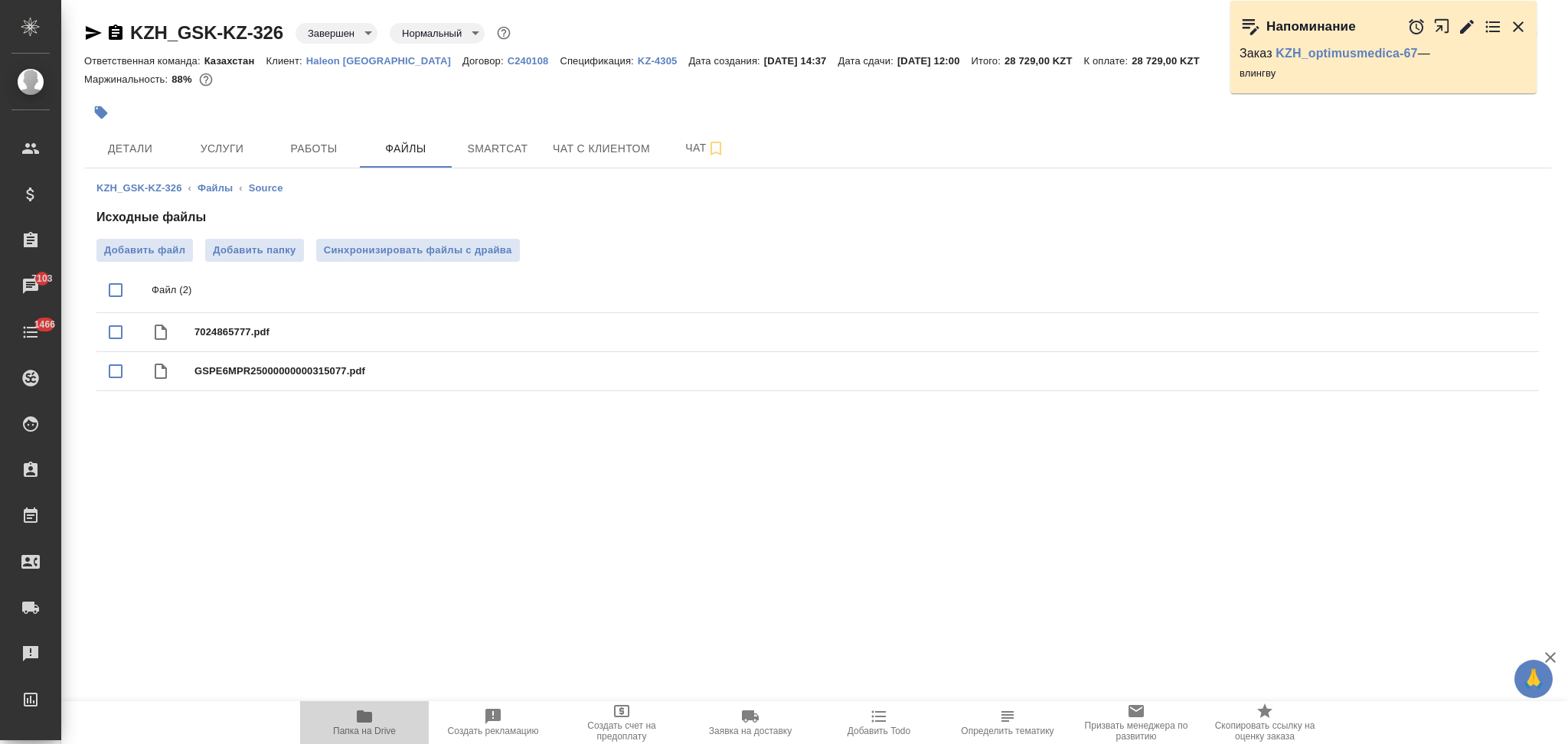
click at [366, 715] on icon "button" at bounding box center [365, 716] width 16 height 12
click at [676, 147] on span "Чат" at bounding box center [705, 148] width 73 height 19
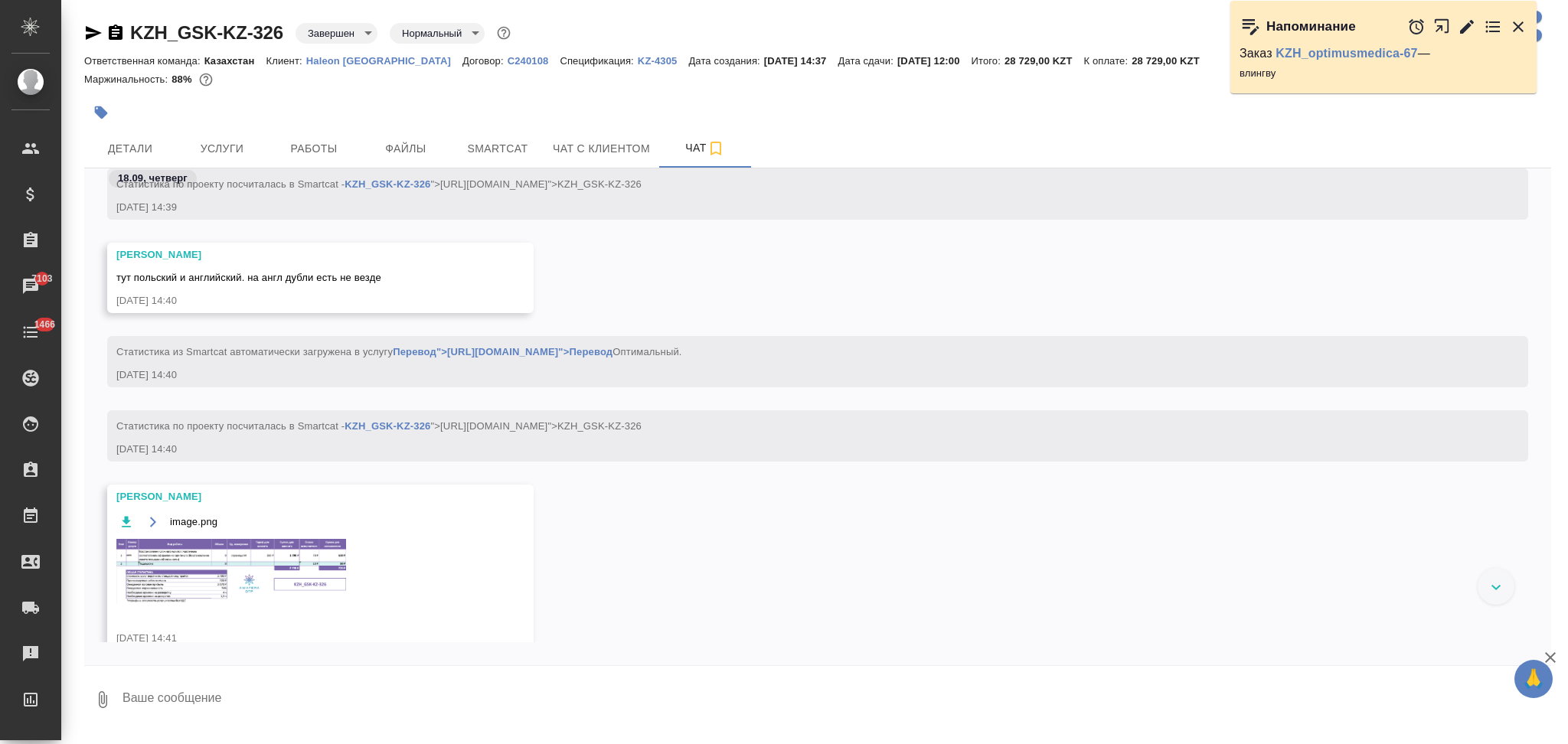
scroll to position [102, 0]
click at [181, 556] on img at bounding box center [230, 572] width 229 height 65
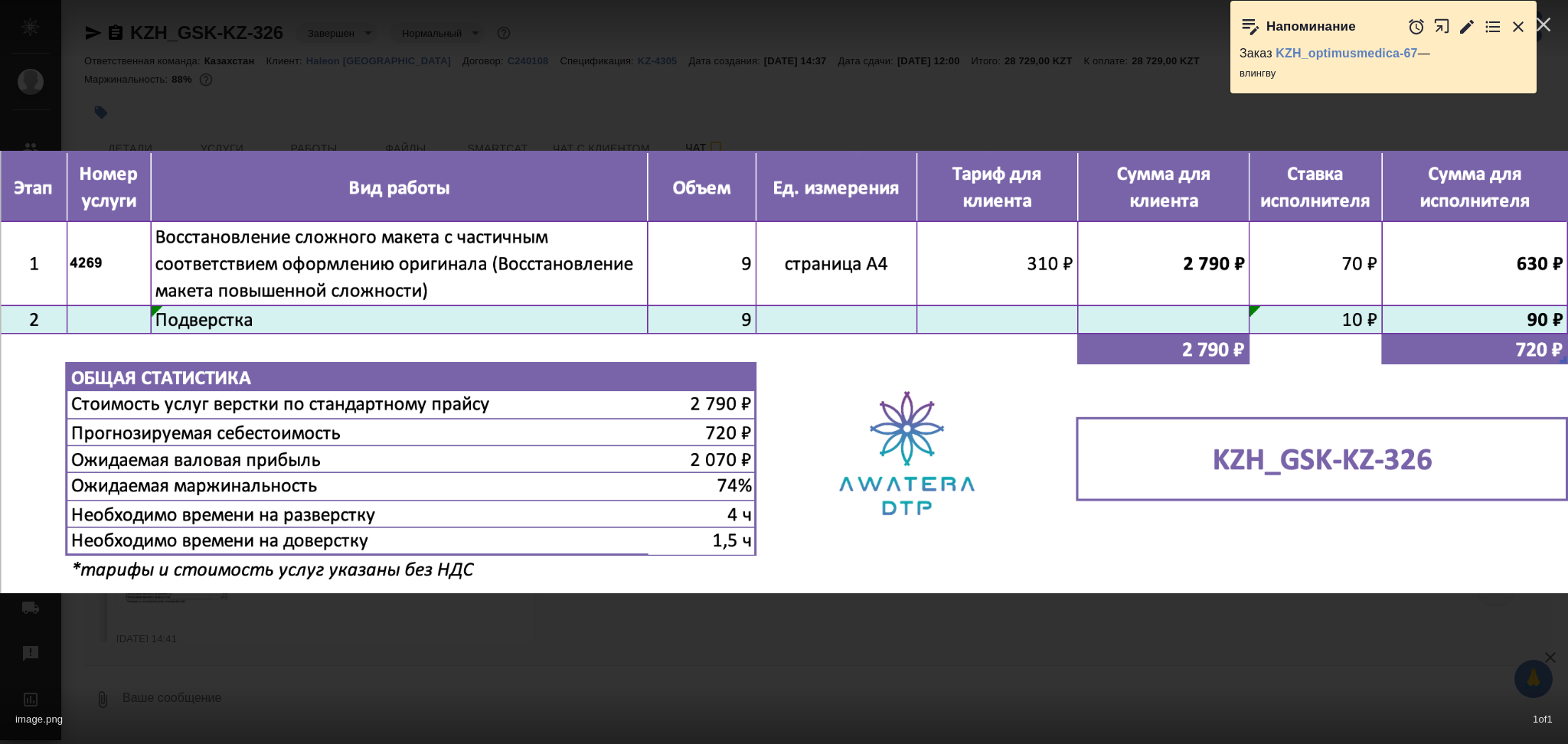
click at [198, 618] on div "image.png 1 of 1" at bounding box center [784, 372] width 1568 height 744
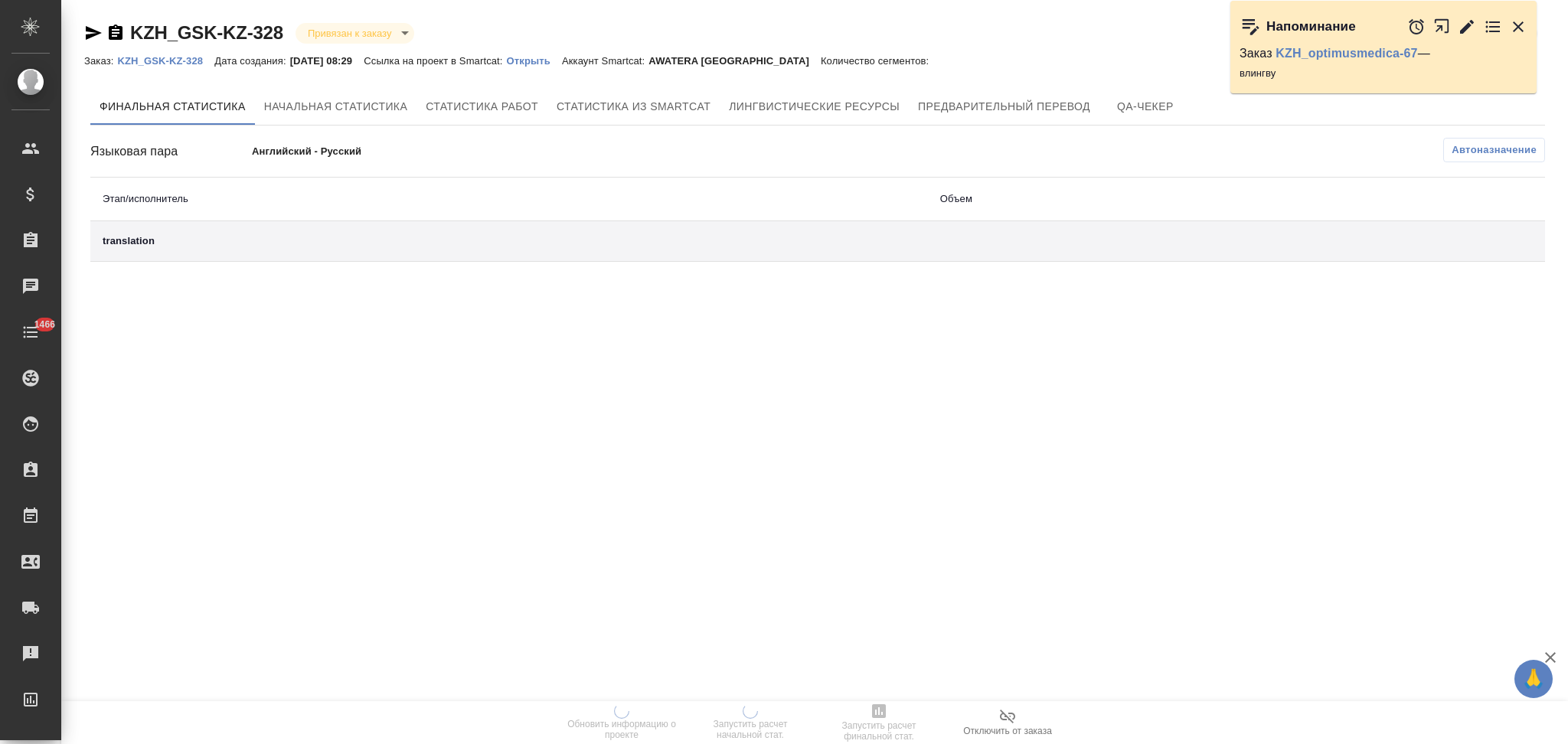
click at [555, 59] on p "Открыть" at bounding box center [534, 60] width 55 height 11
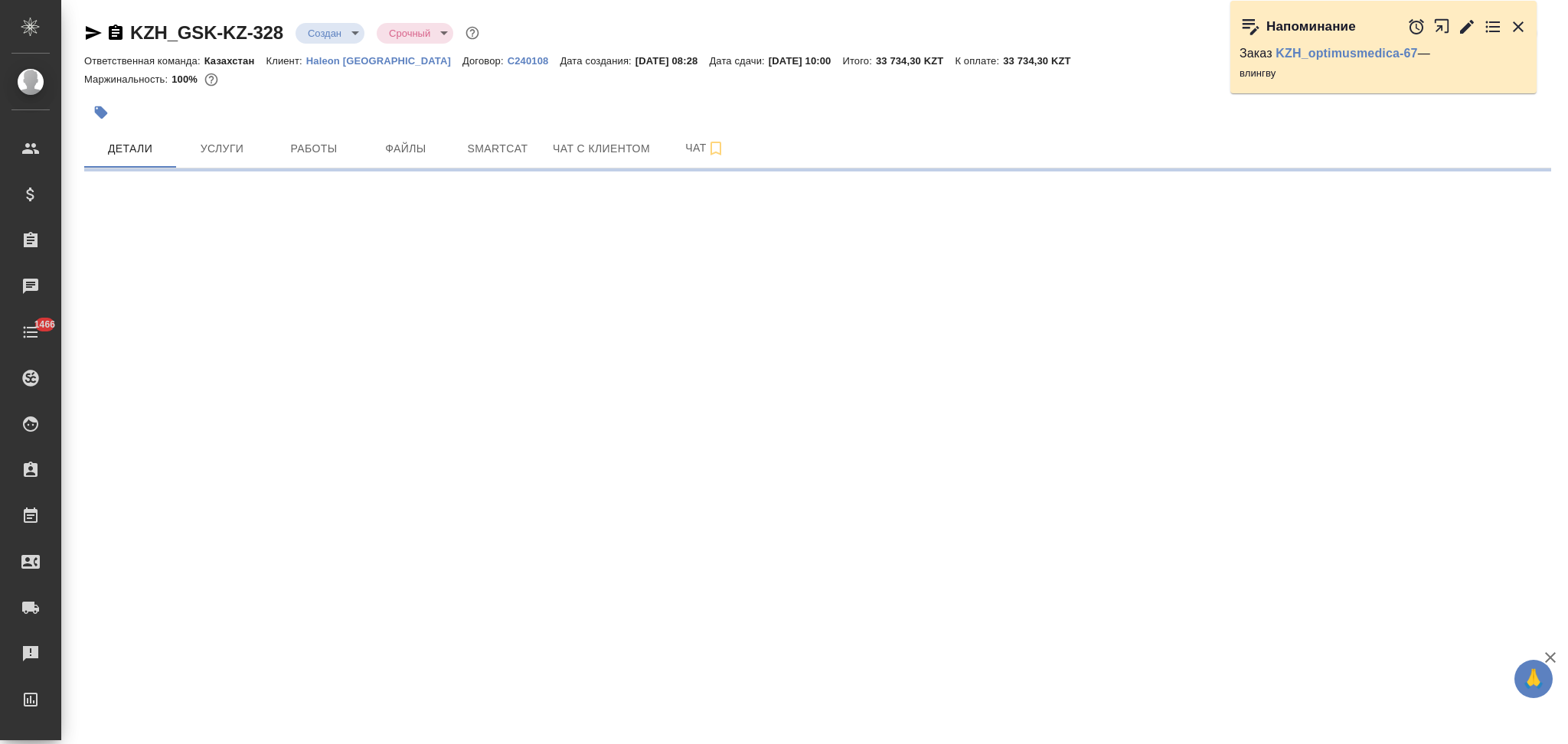
select select "RU"
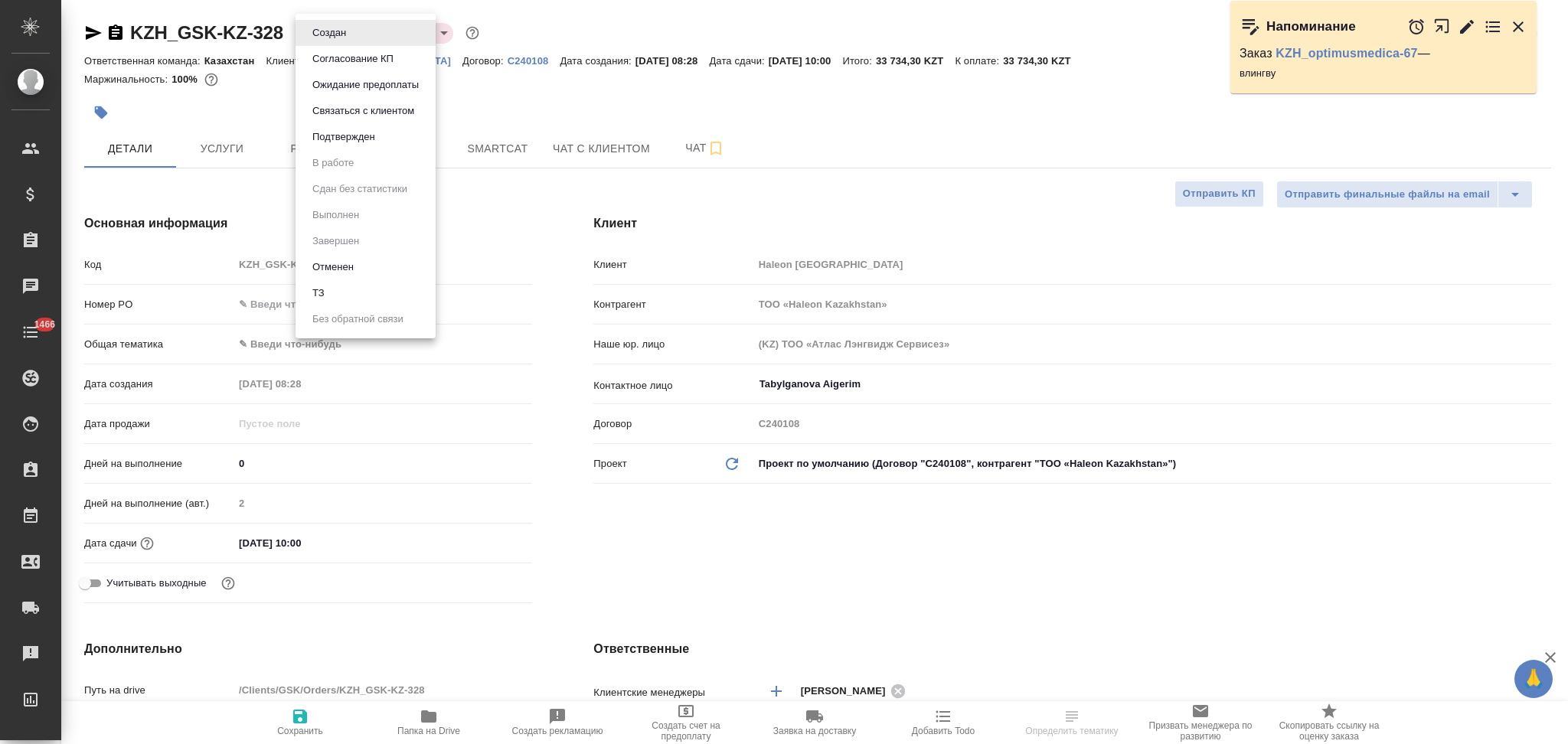
click at [314, 37] on body "🙏 .cls-1 fill:#fff; AWATERA Aslanukova Sati Клиенты Спецификации Заказы Чаты 14…" at bounding box center [784, 372] width 1568 height 744
type textarea "x"
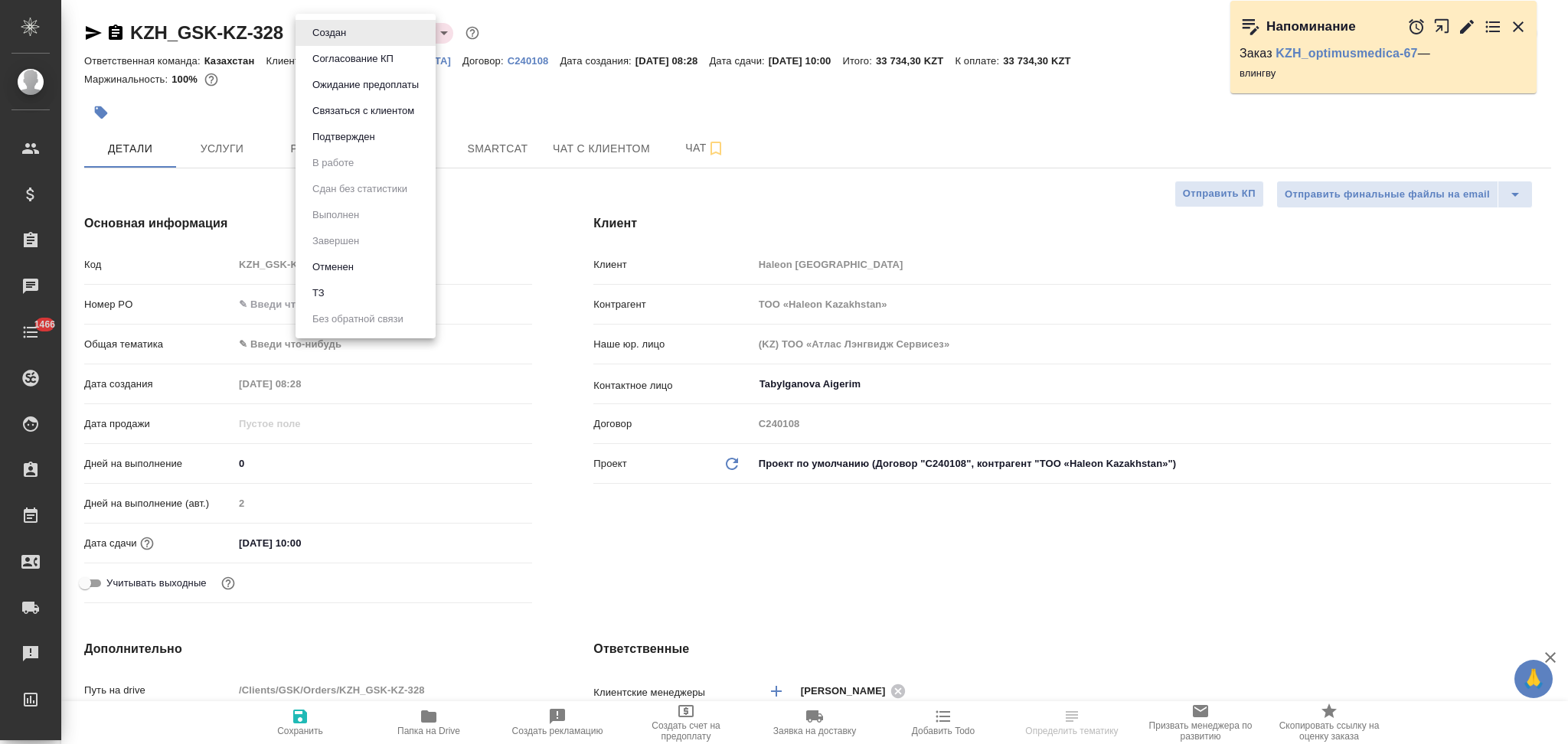
type textarea "x"
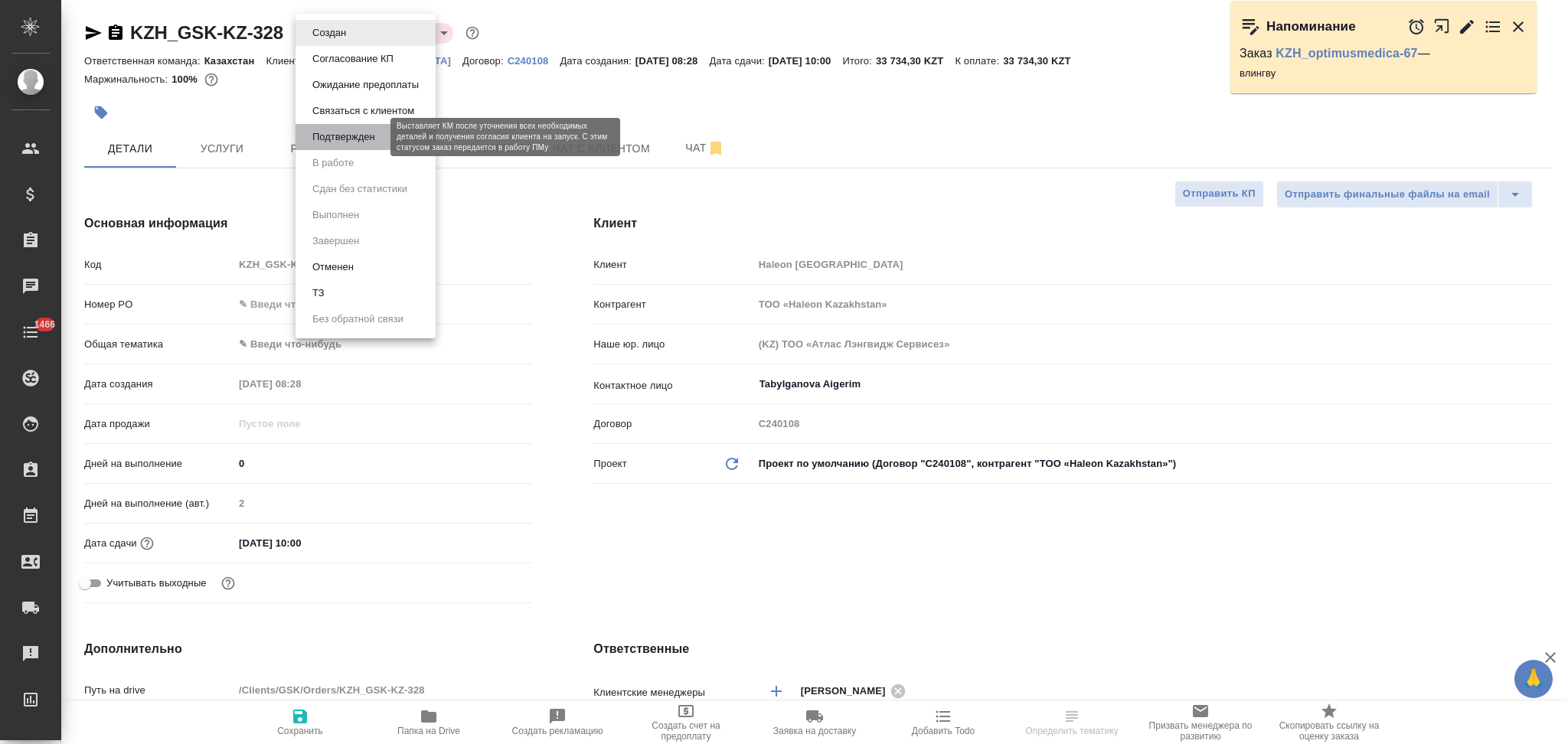
click at [326, 134] on button "Подтвержден" at bounding box center [344, 136] width 72 height 17
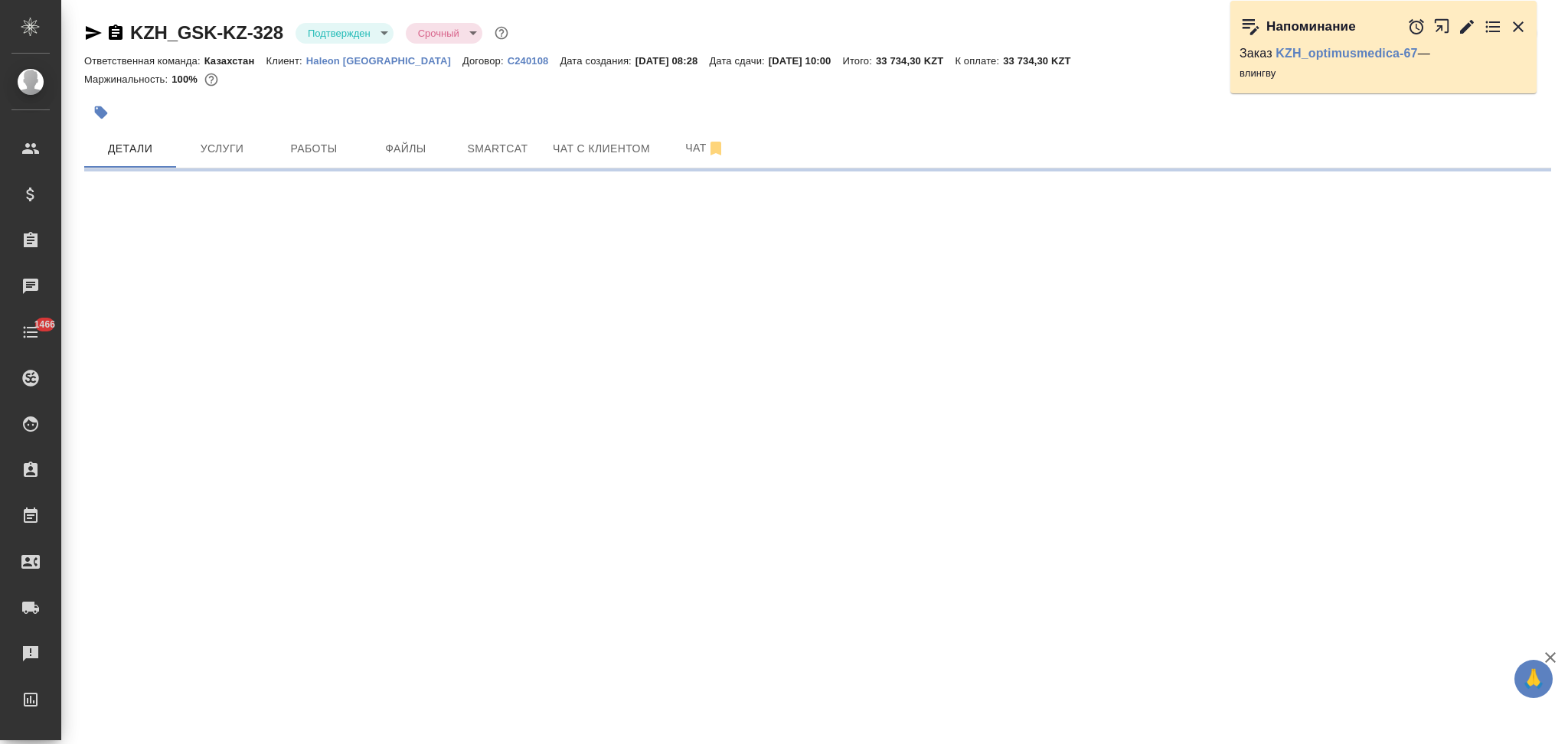
select select "RU"
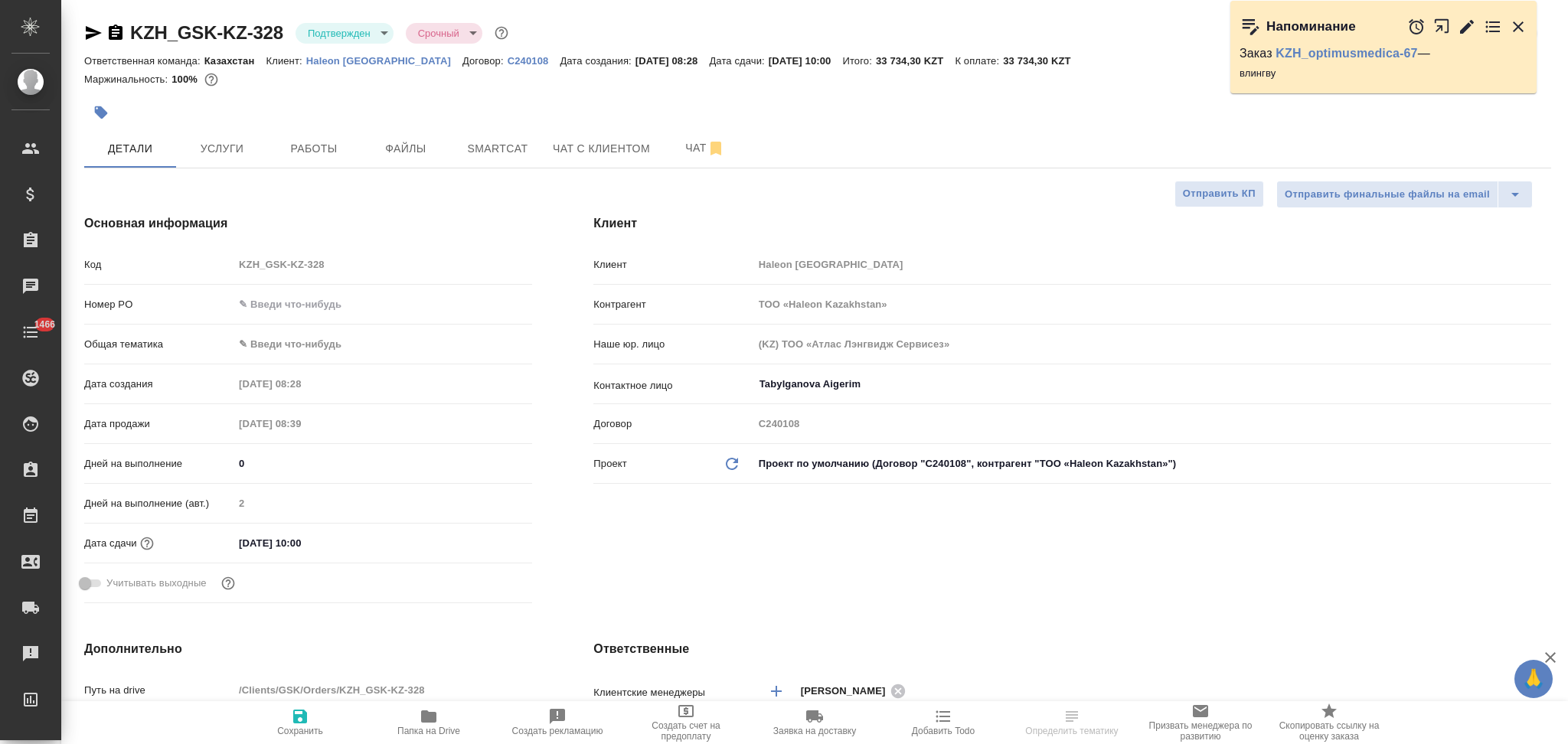
type textarea "x"
click at [680, 146] on span "Чат" at bounding box center [705, 148] width 73 height 19
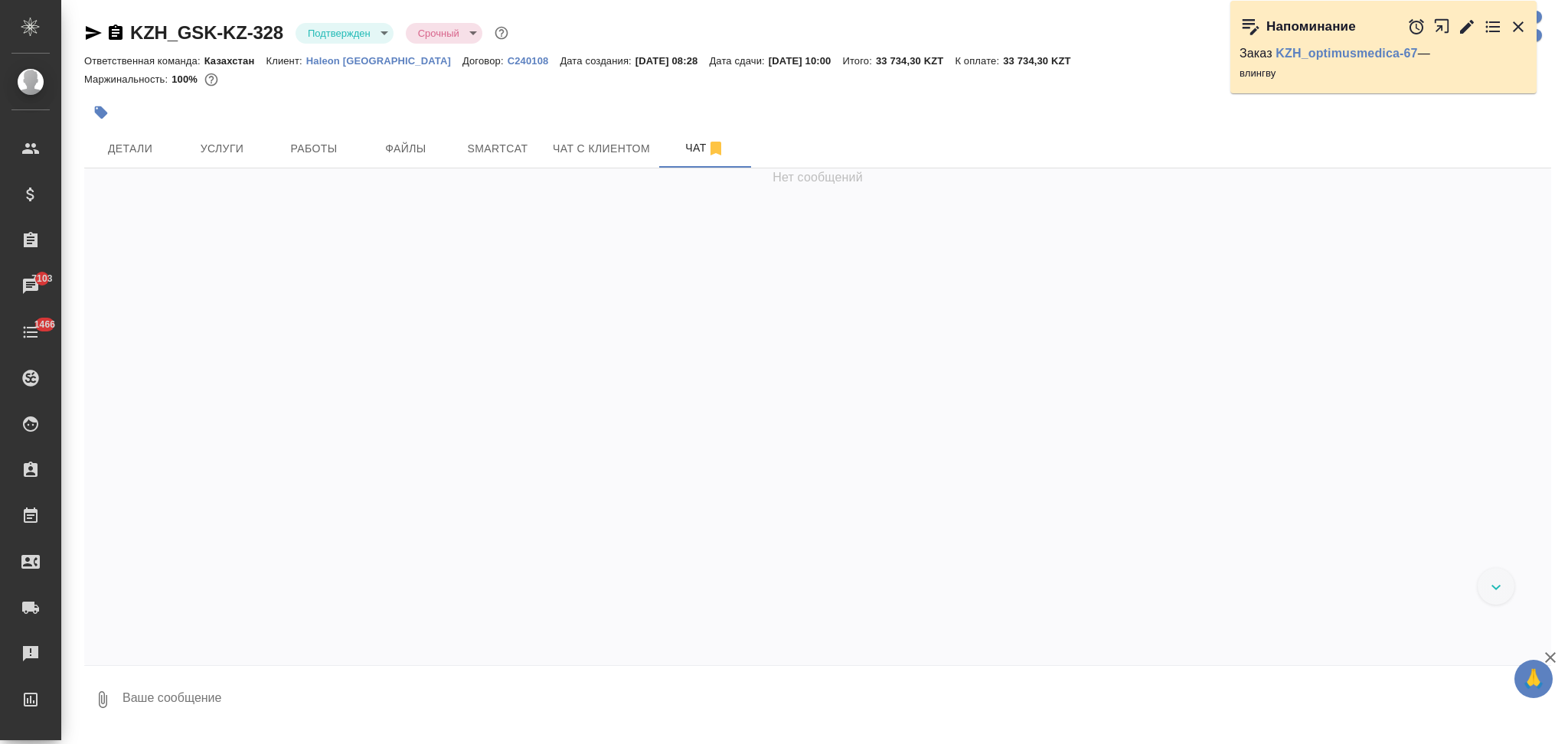
scroll to position [297, 0]
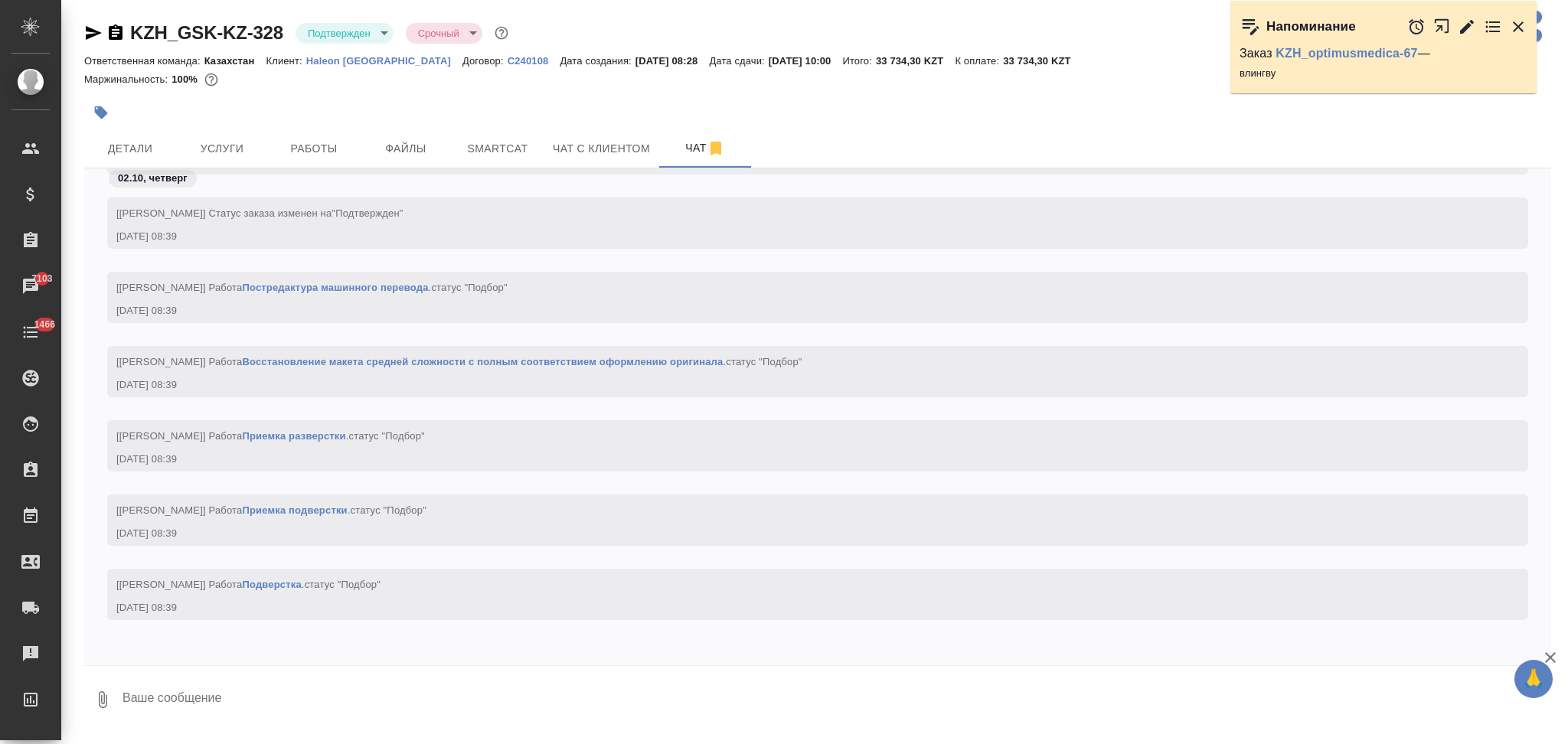
click at [229, 686] on textarea at bounding box center [836, 700] width 1430 height 52
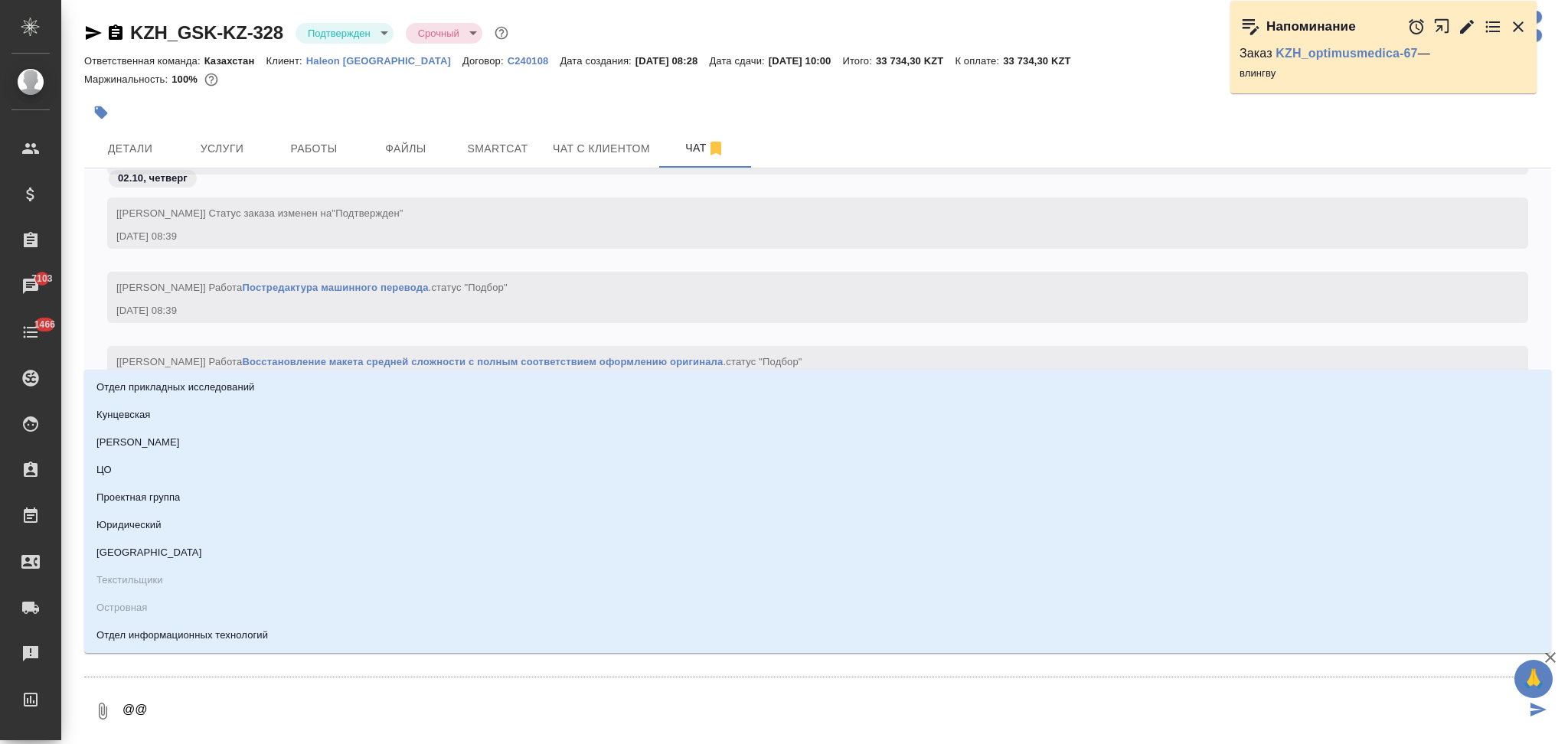
type textarea "@@в"
type input "в"
type textarea "@@ве"
type input "ве"
type textarea "@@вер"
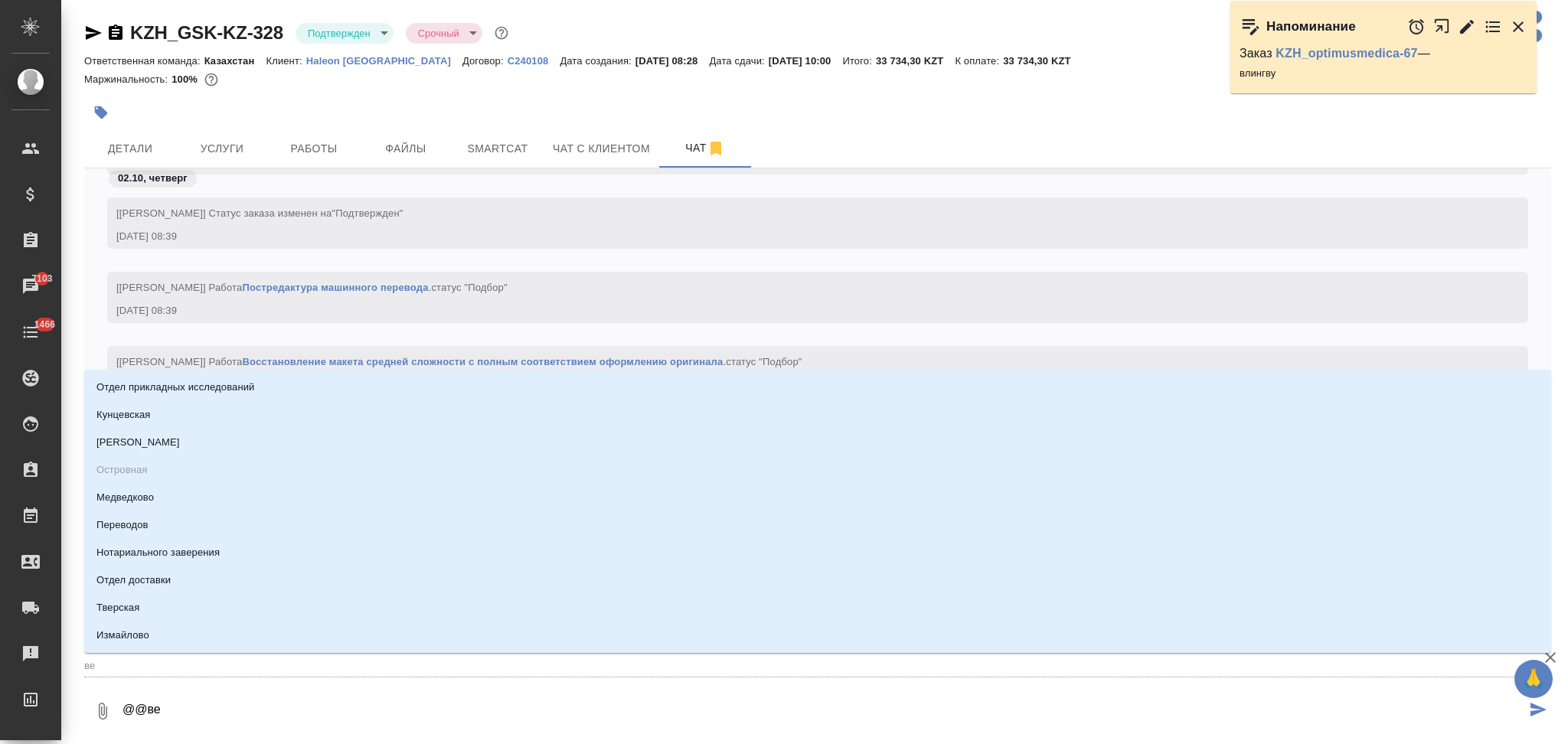
type input "вер"
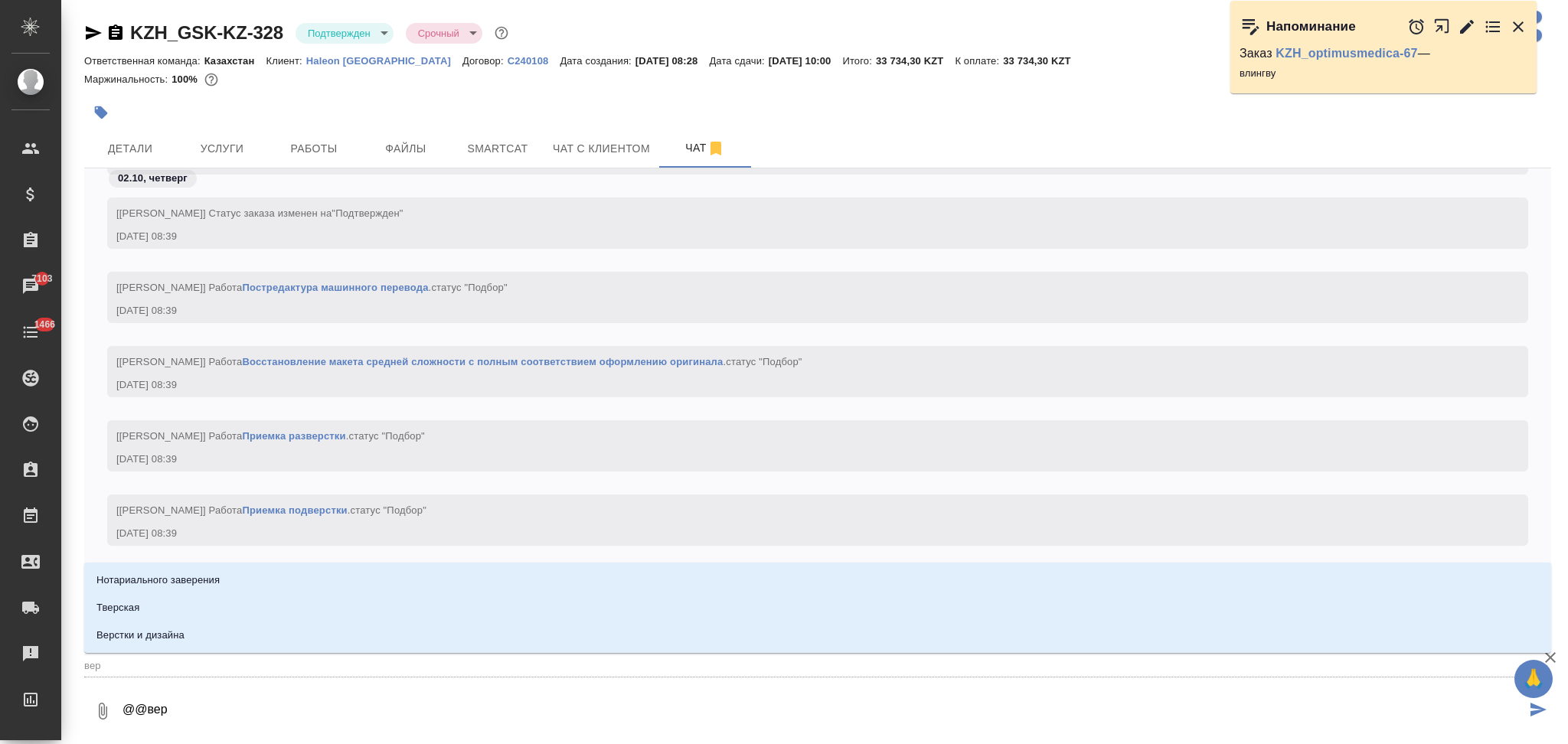
type textarea "@@верс"
type input "верс"
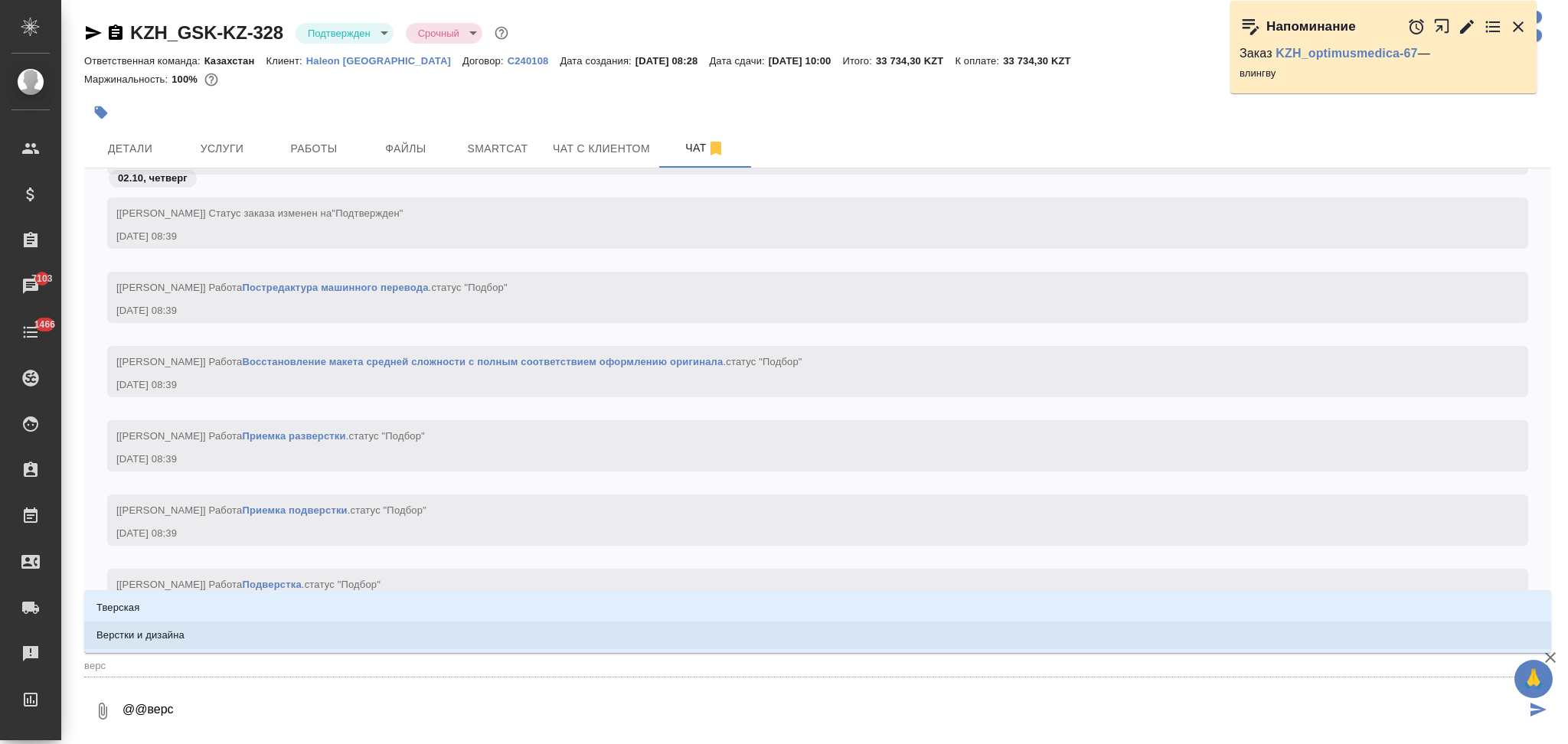
click at [221, 646] on li "Верстки и дизайна" at bounding box center [818, 635] width 1467 height 28
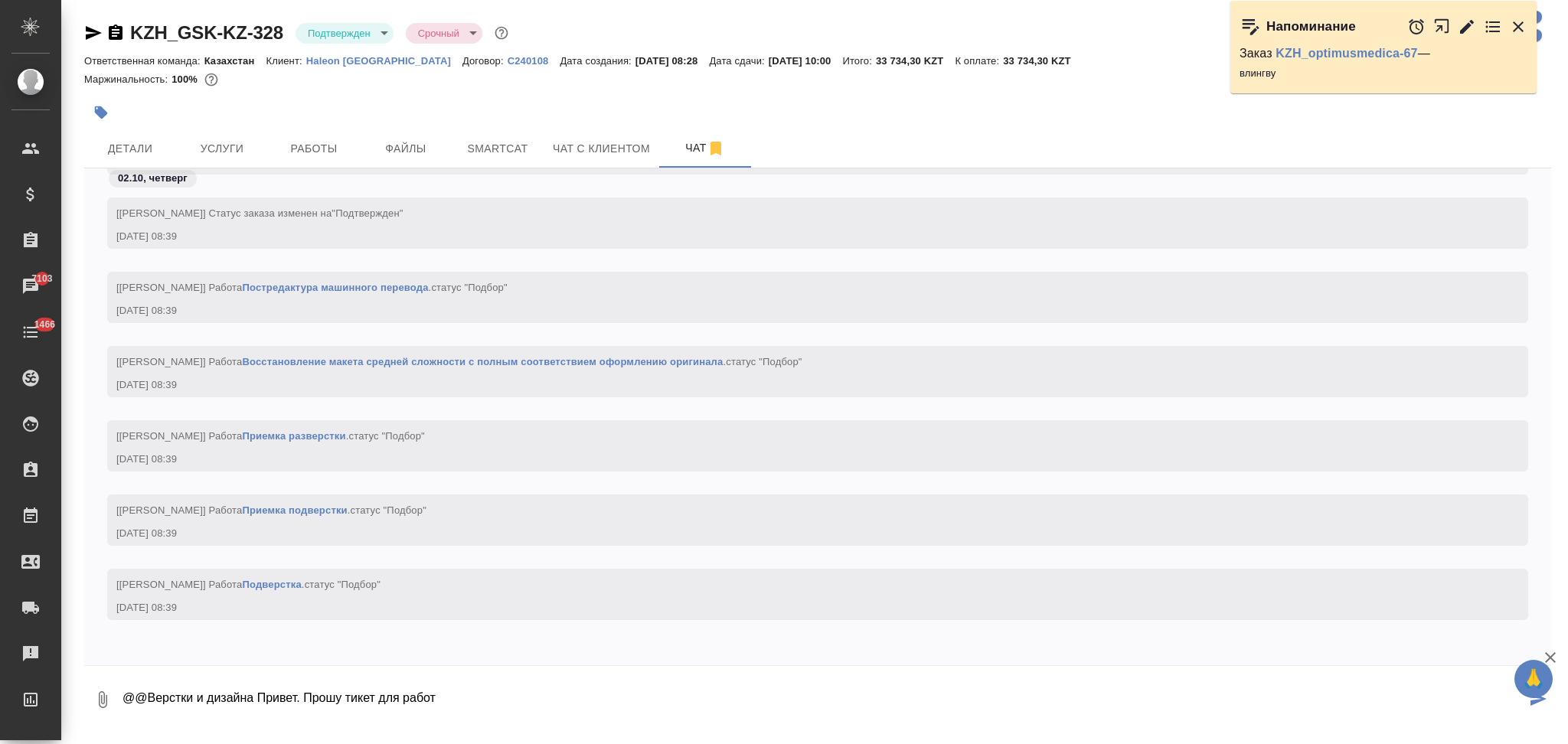
type textarea "@@Верстки и дизайна Привет. Прошу тикет для работ"
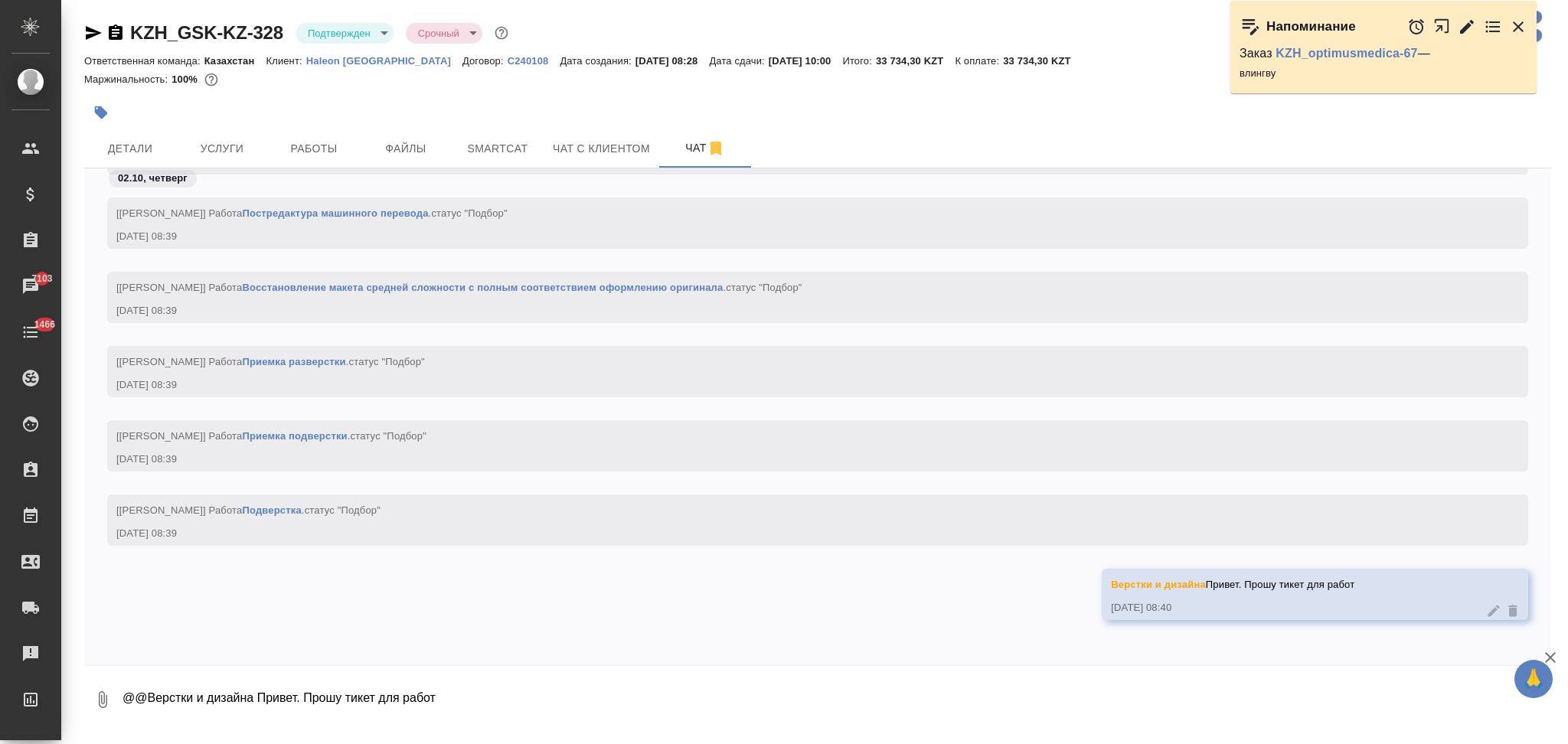
click at [89, 32] on icon "button" at bounding box center [93, 32] width 18 height 18
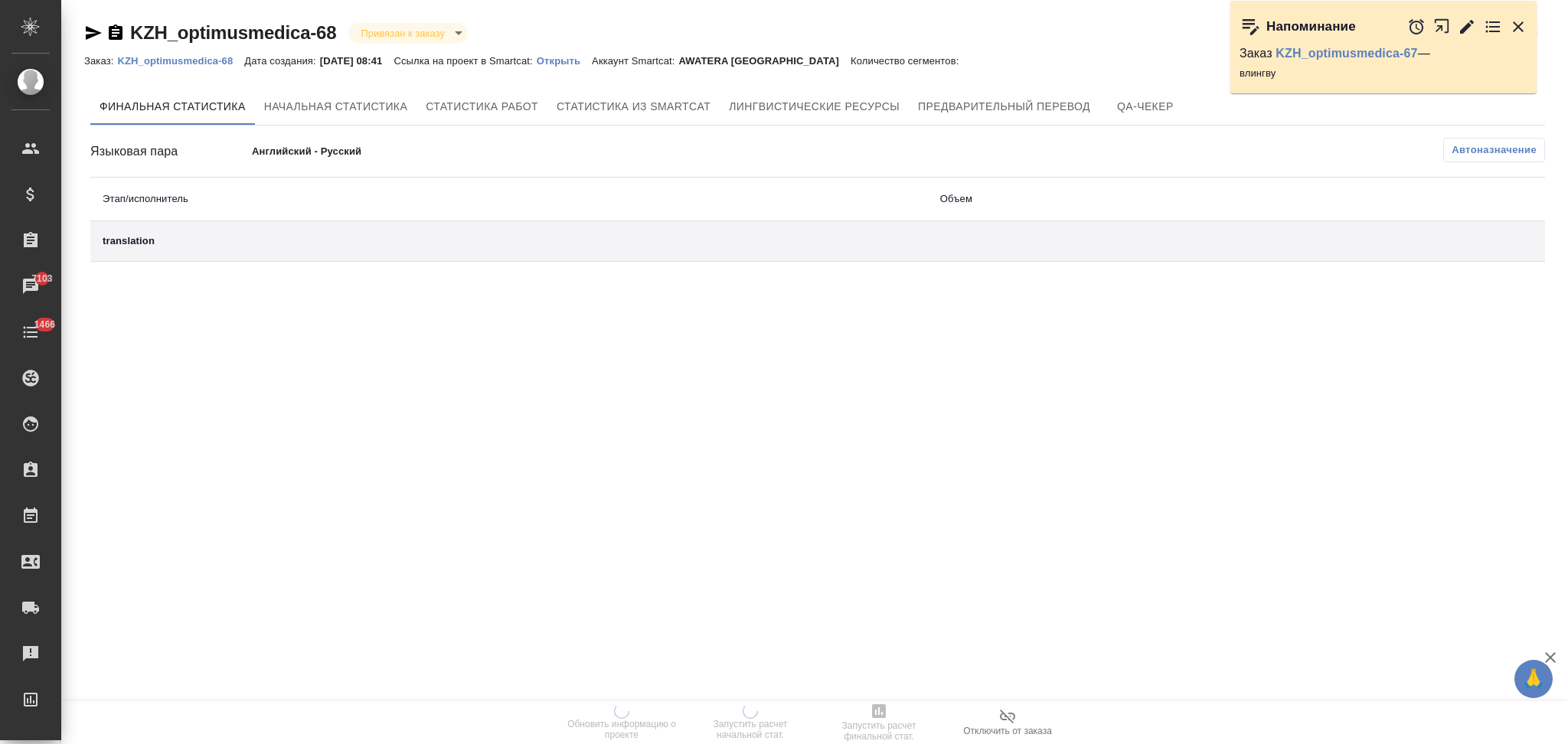
click at [585, 56] on p "Открыть" at bounding box center [564, 60] width 55 height 11
click at [578, 61] on p "Открыть" at bounding box center [572, 60] width 55 height 11
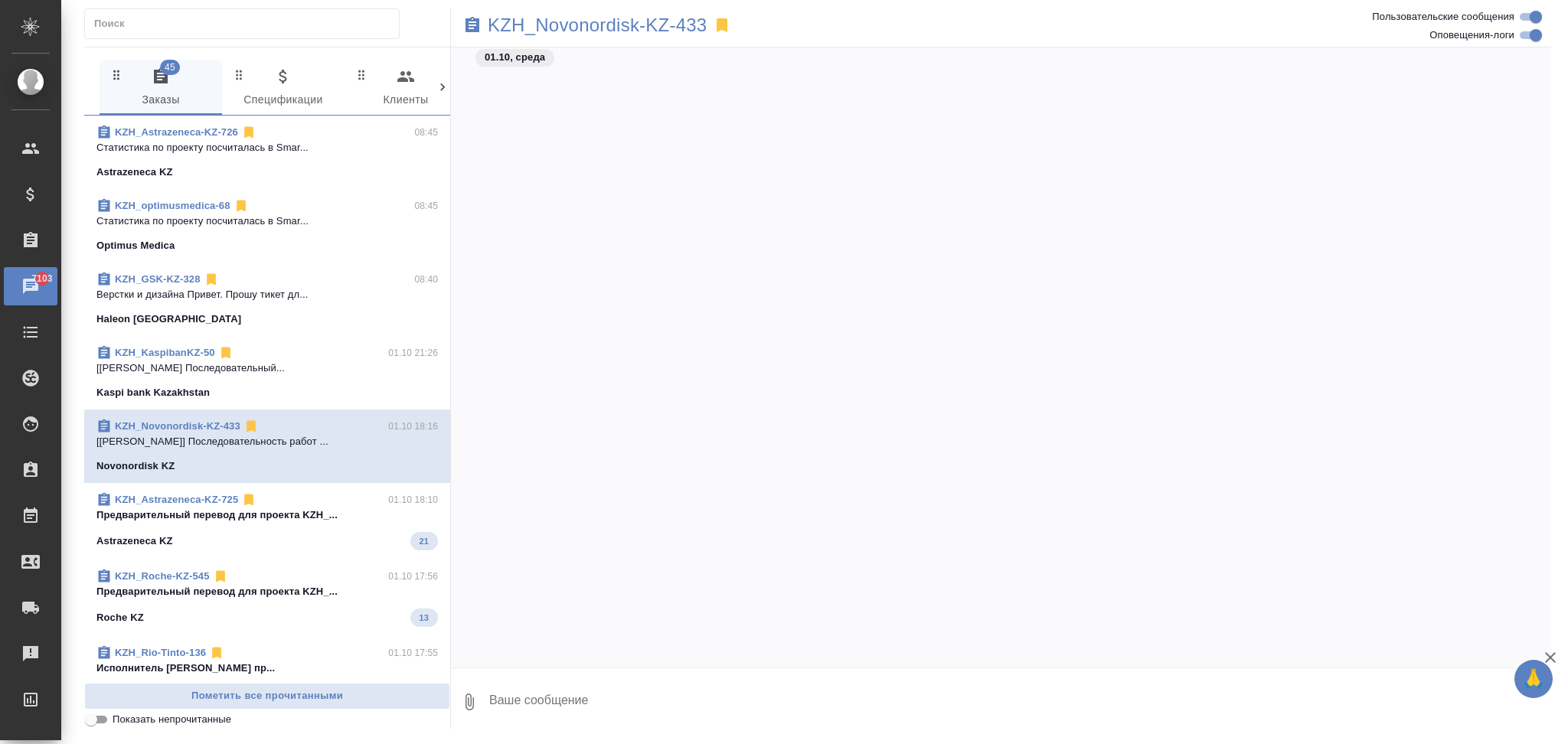
scroll to position [2480, 0]
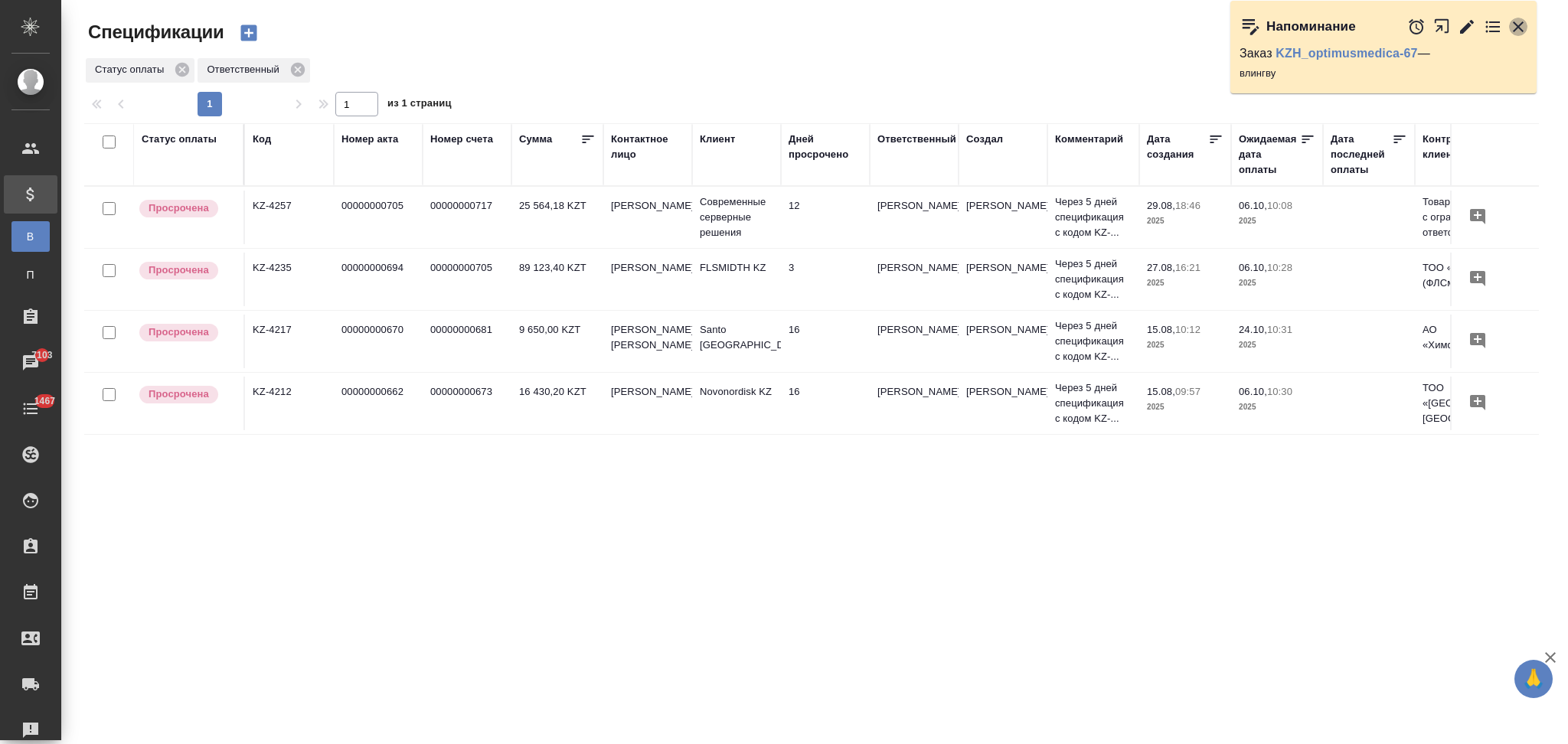
click at [1514, 27] on icon "button" at bounding box center [1517, 26] width 18 height 18
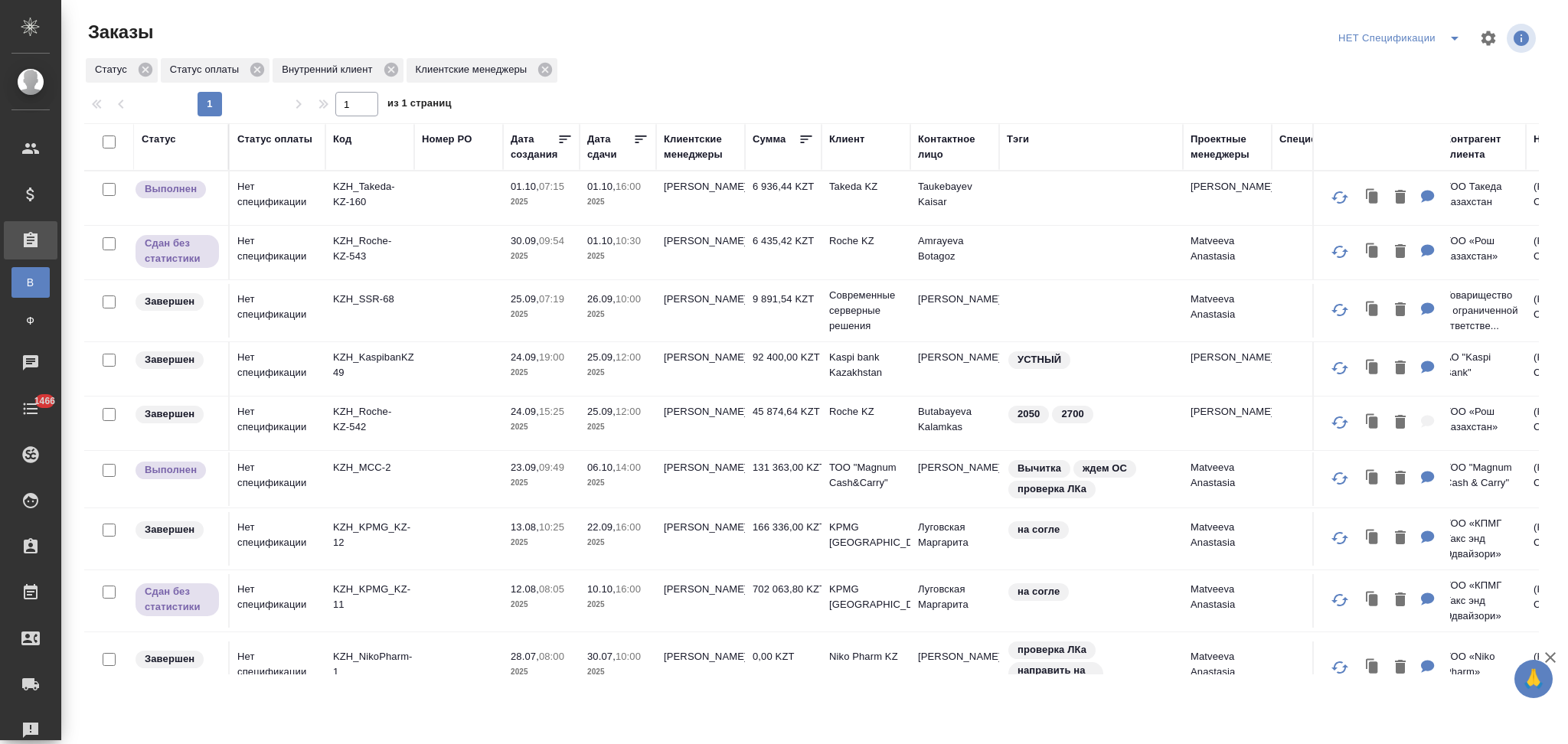
click at [435, 140] on div "Номер PO" at bounding box center [446, 140] width 50 height 16
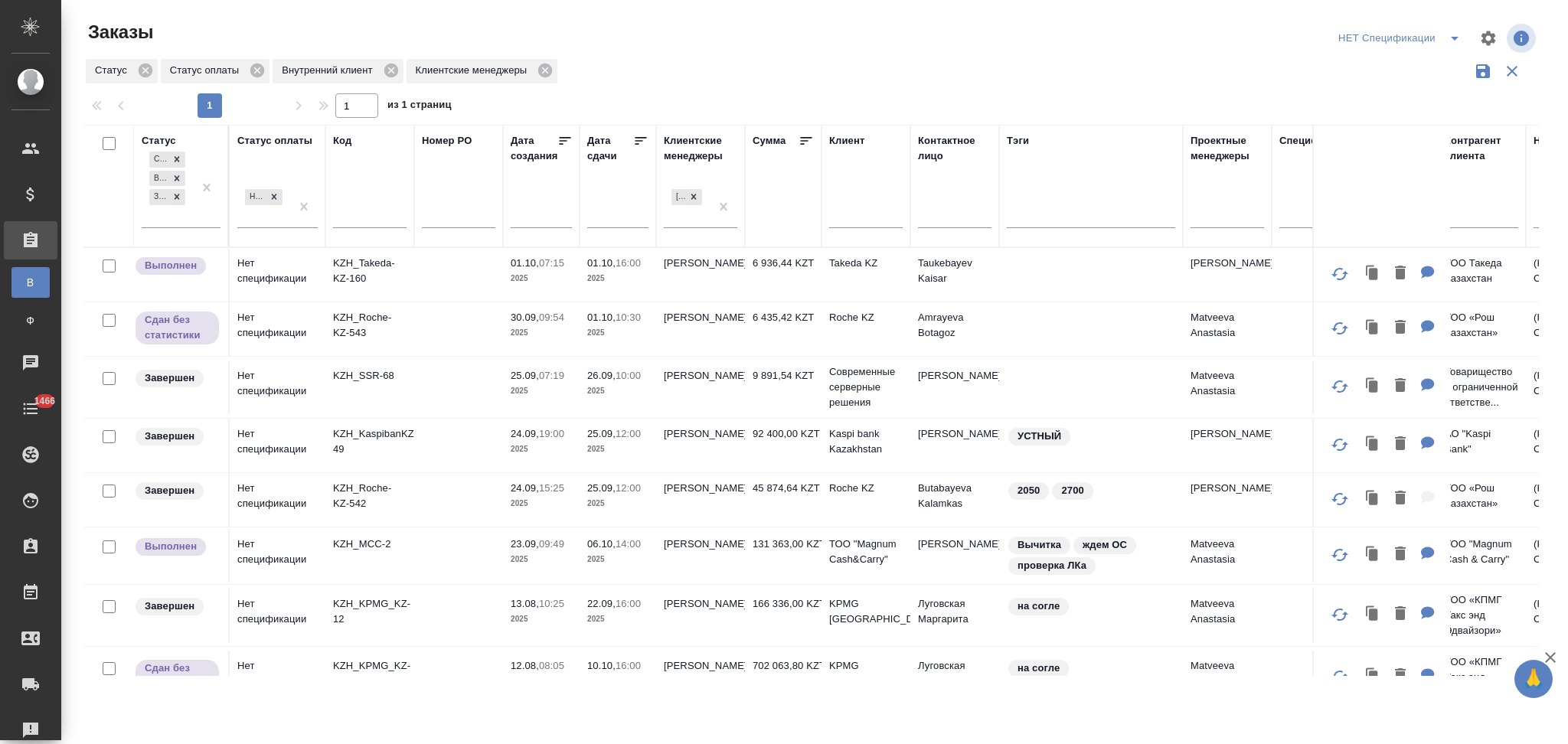
click at [446, 209] on input "text" at bounding box center [458, 218] width 73 height 19
paste input "РО: 5701286503"
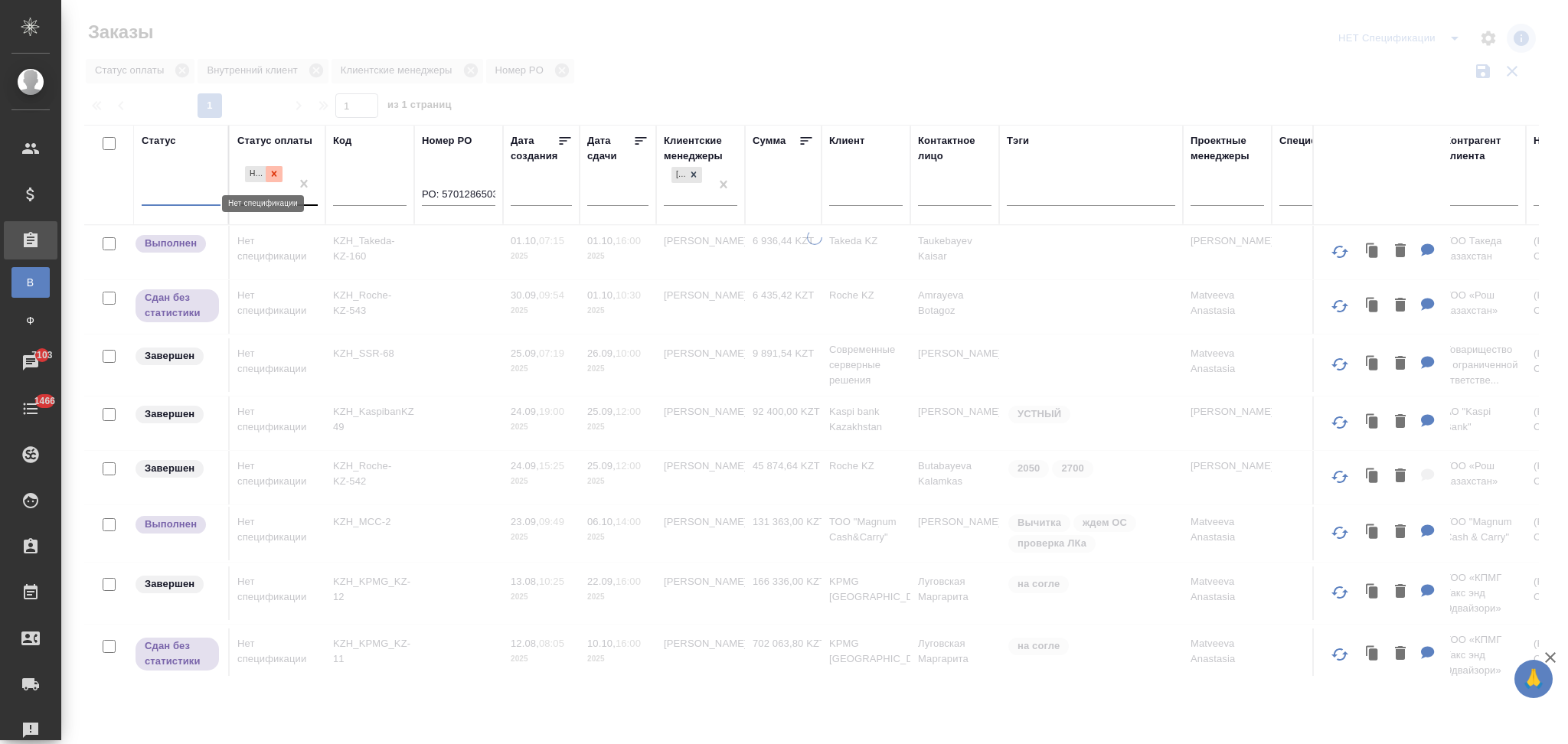
click at [274, 173] on icon at bounding box center [274, 174] width 10 height 10
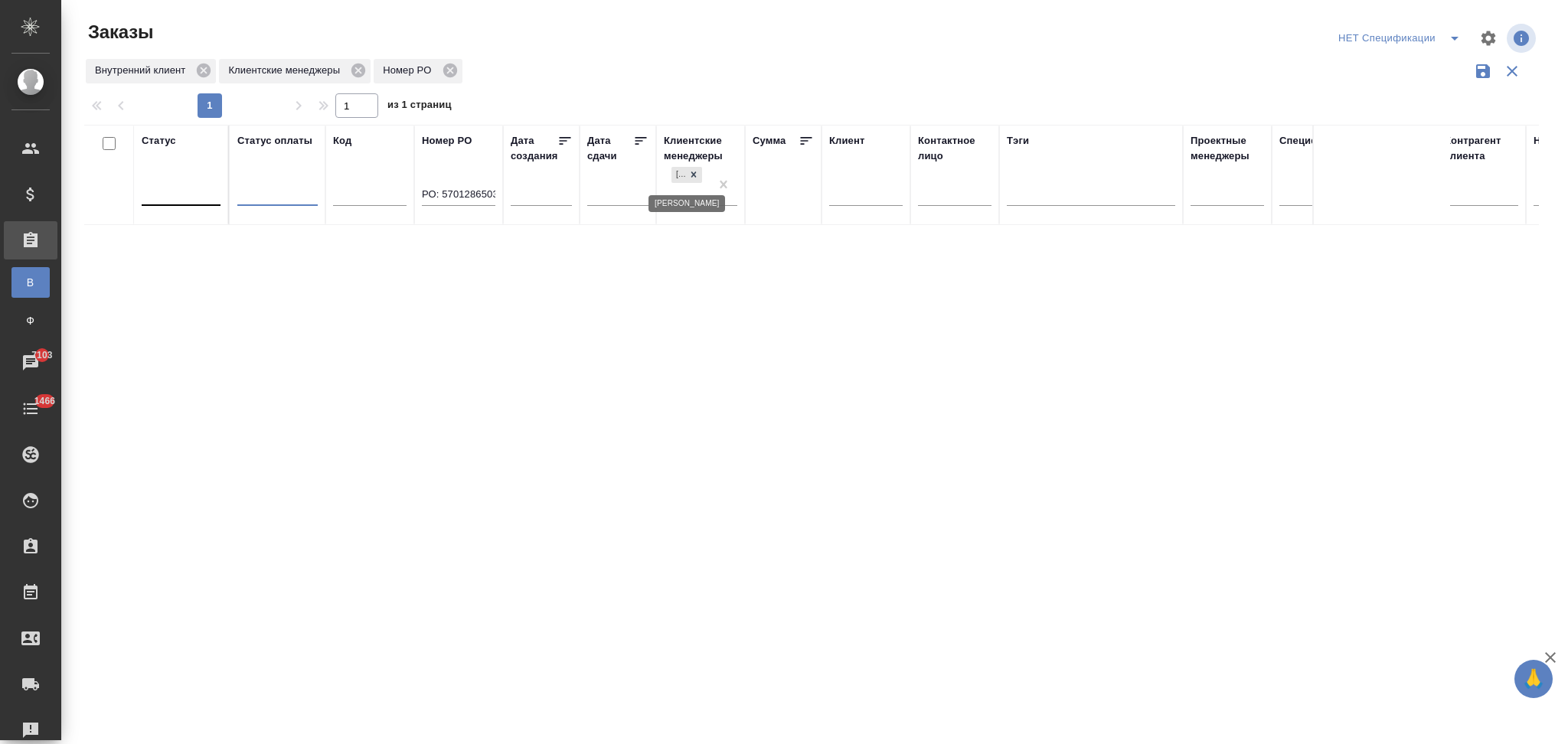
click at [690, 177] on icon at bounding box center [694, 174] width 10 height 10
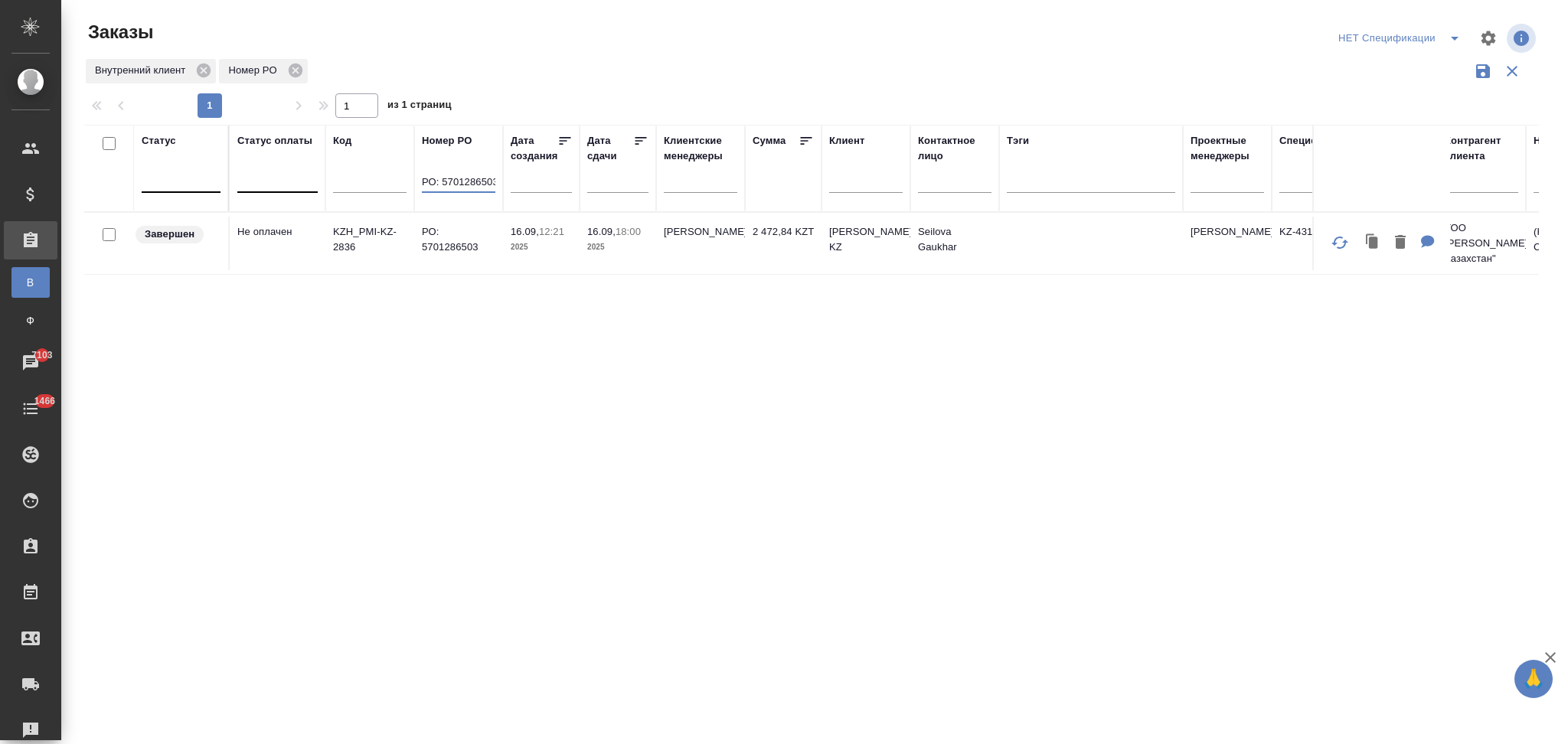
drag, startPoint x: 442, startPoint y: 181, endPoint x: 400, endPoint y: 179, distance: 42.0
click at [400, 179] on tr "Статус Статус оплаты Код Номер PO РО: 5701286503 Дата создания Дата сдачи Клиен…" at bounding box center [1366, 168] width 2564 height 87
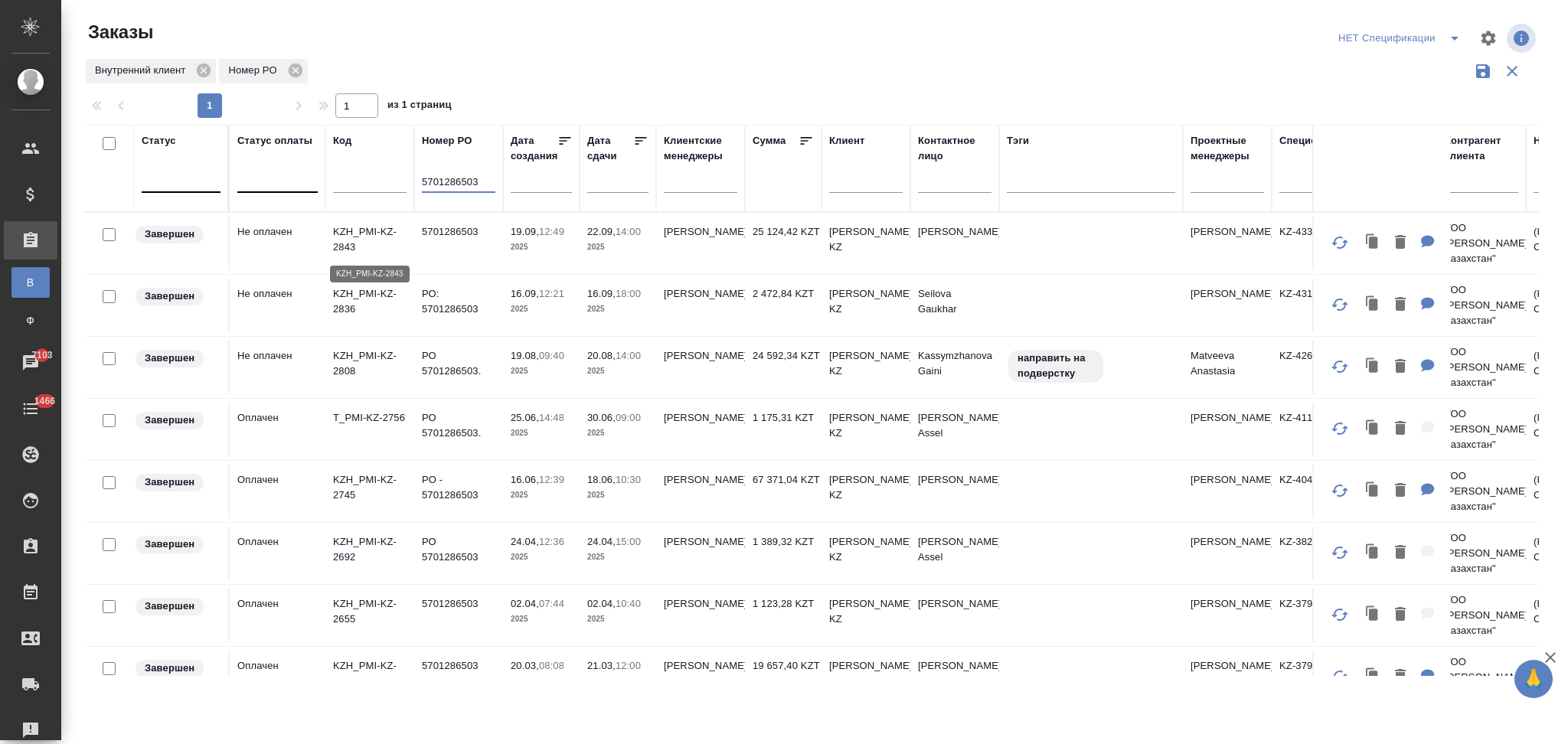
type input "5701286503"
click at [381, 233] on p "KZH_PMI-KZ-2843" at bounding box center [370, 239] width 73 height 31
click at [381, 289] on p "KZH_PMI-KZ-2836" at bounding box center [370, 301] width 73 height 31
click at [172, 184] on div at bounding box center [181, 176] width 79 height 22
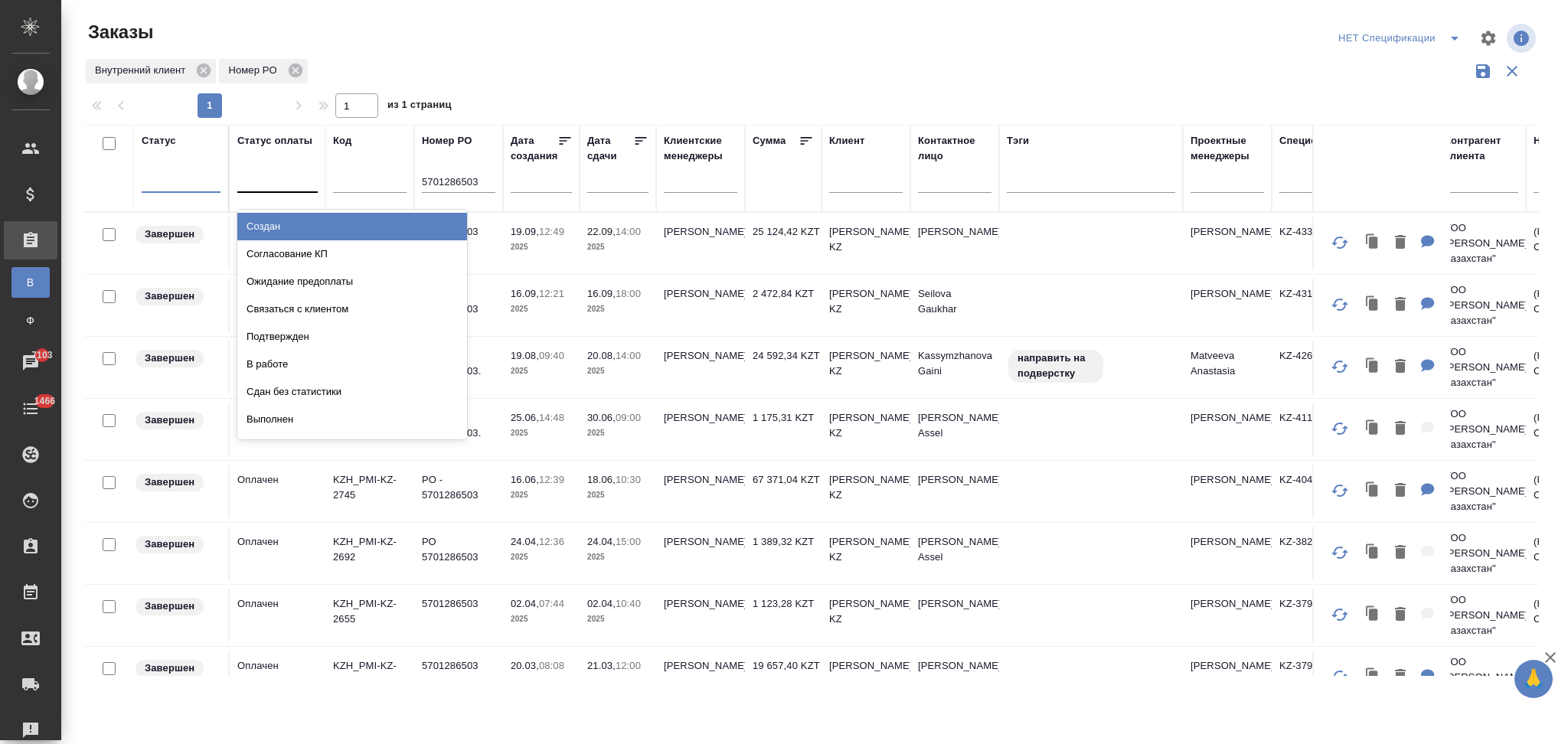
click at [258, 174] on div at bounding box center [277, 176] width 80 height 22
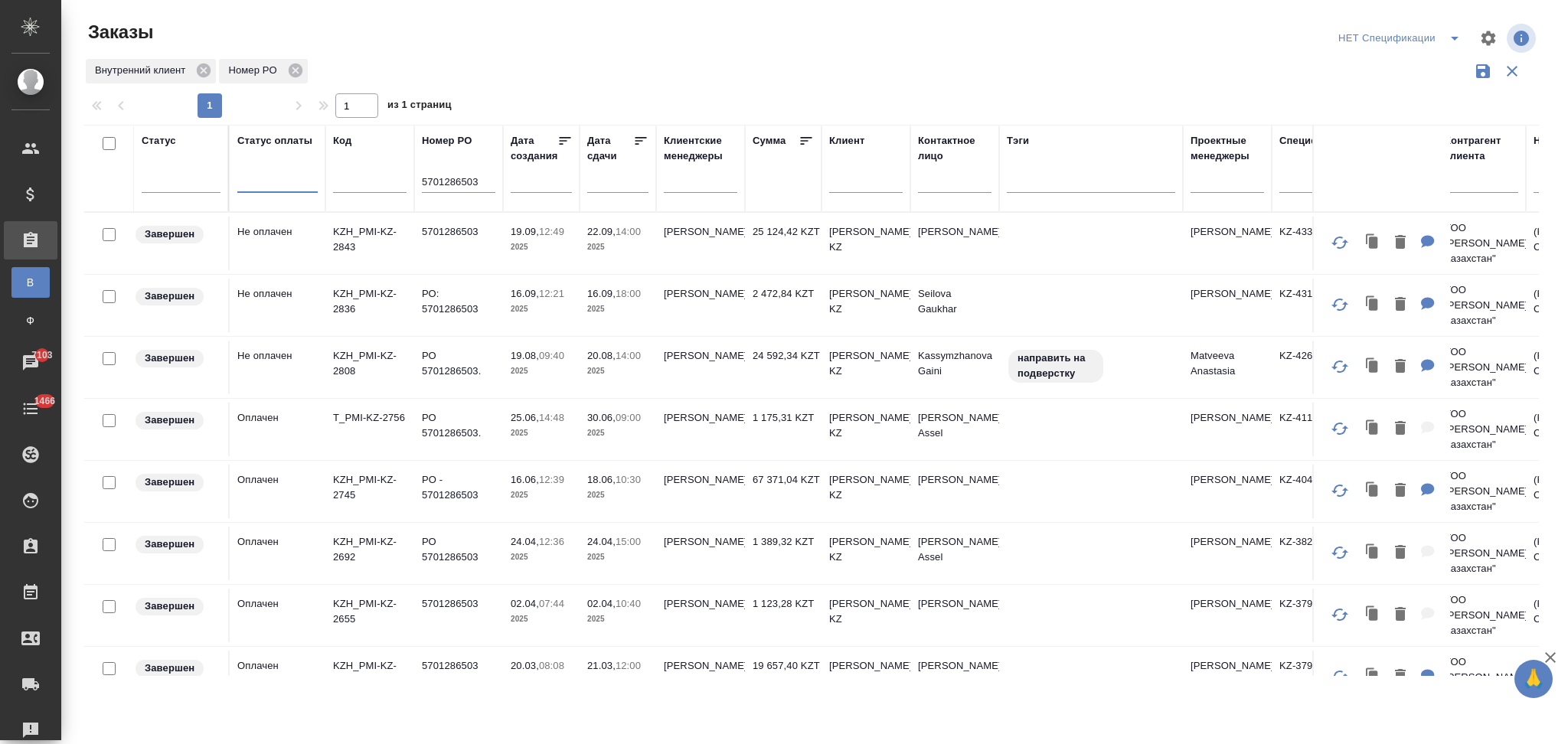
click at [1456, 40] on icon "split button" at bounding box center [1455, 38] width 18 height 18
click at [1369, 65] on li "Подтвержден" at bounding box center [1401, 69] width 135 height 24
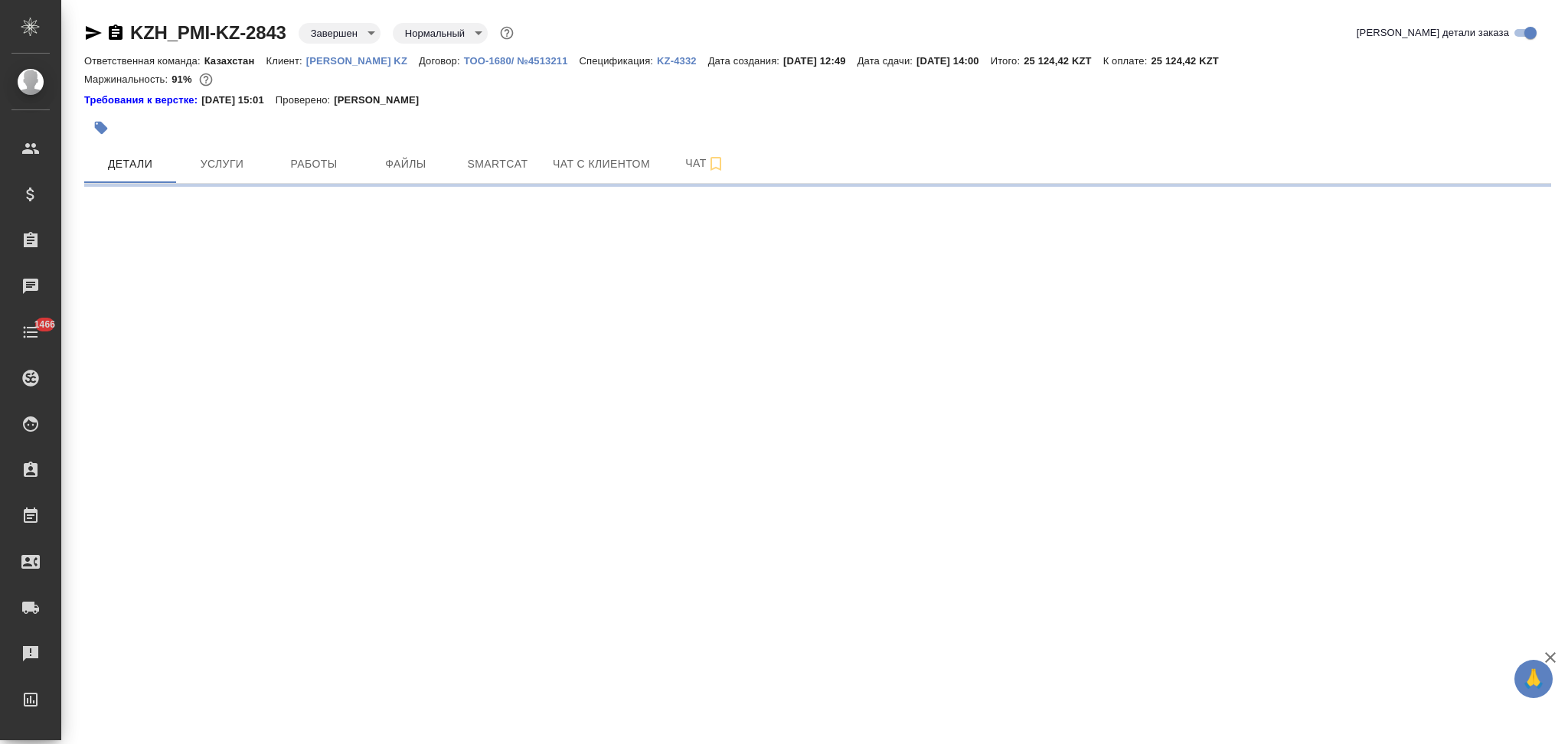
select select "RU"
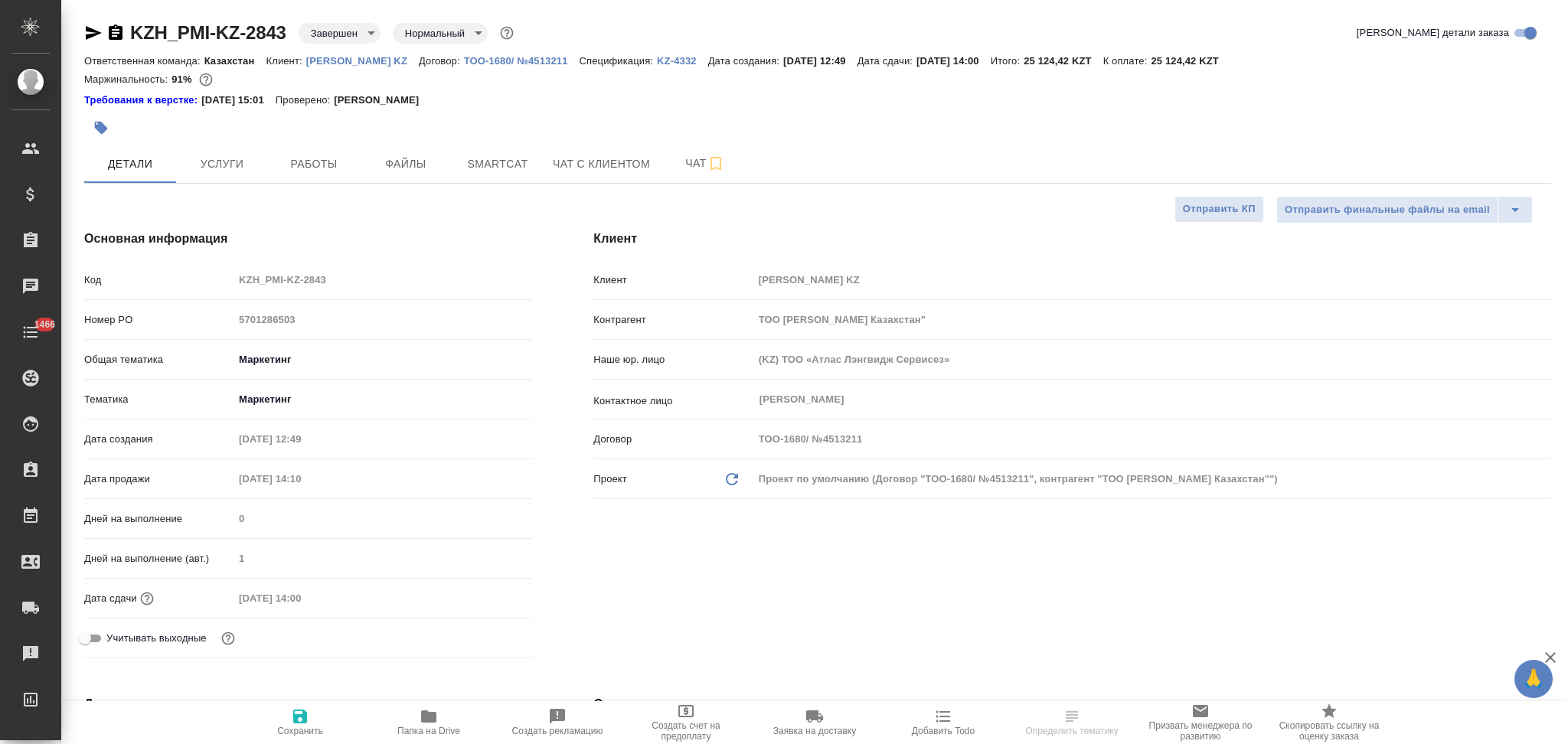
type textarea "x"
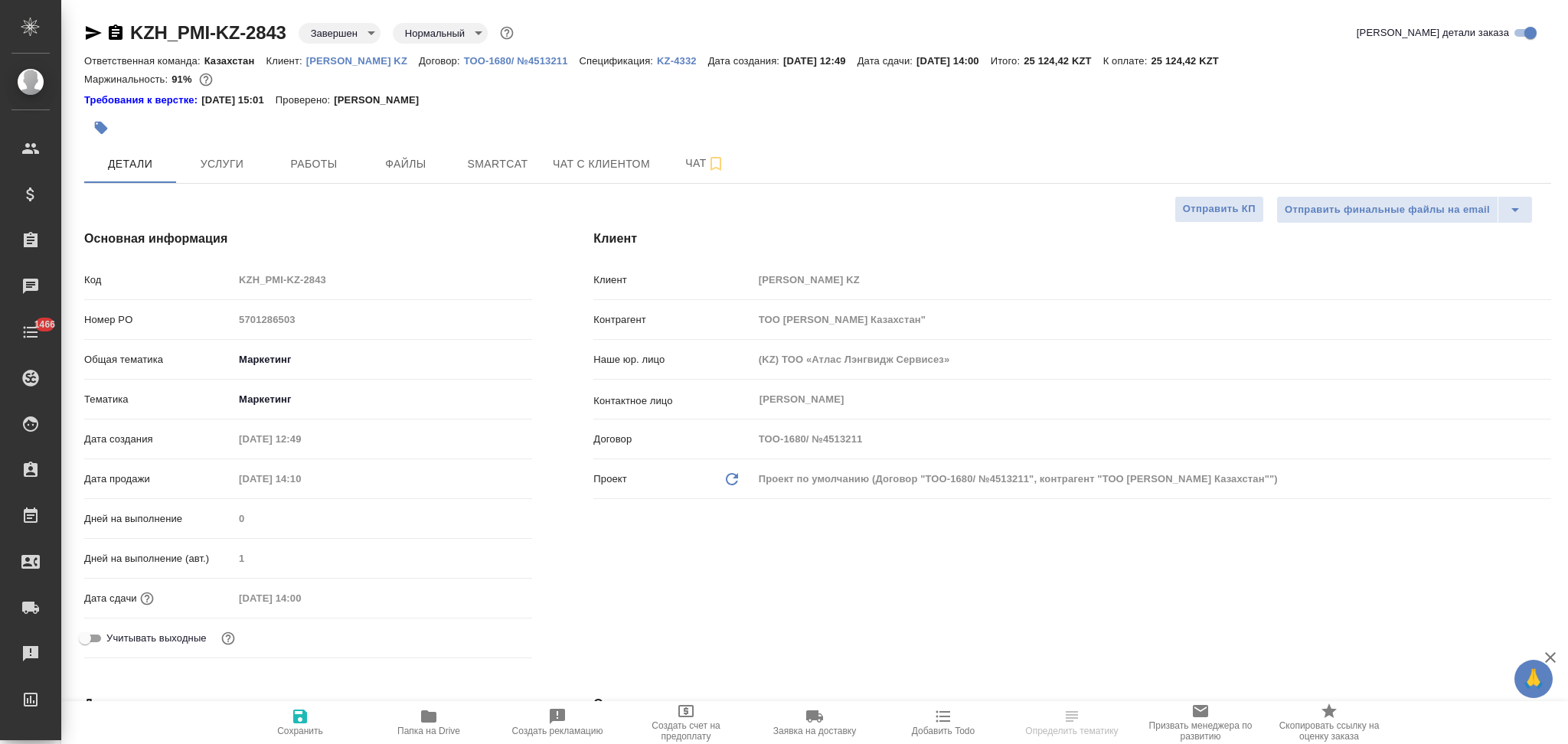
type textarea "x"
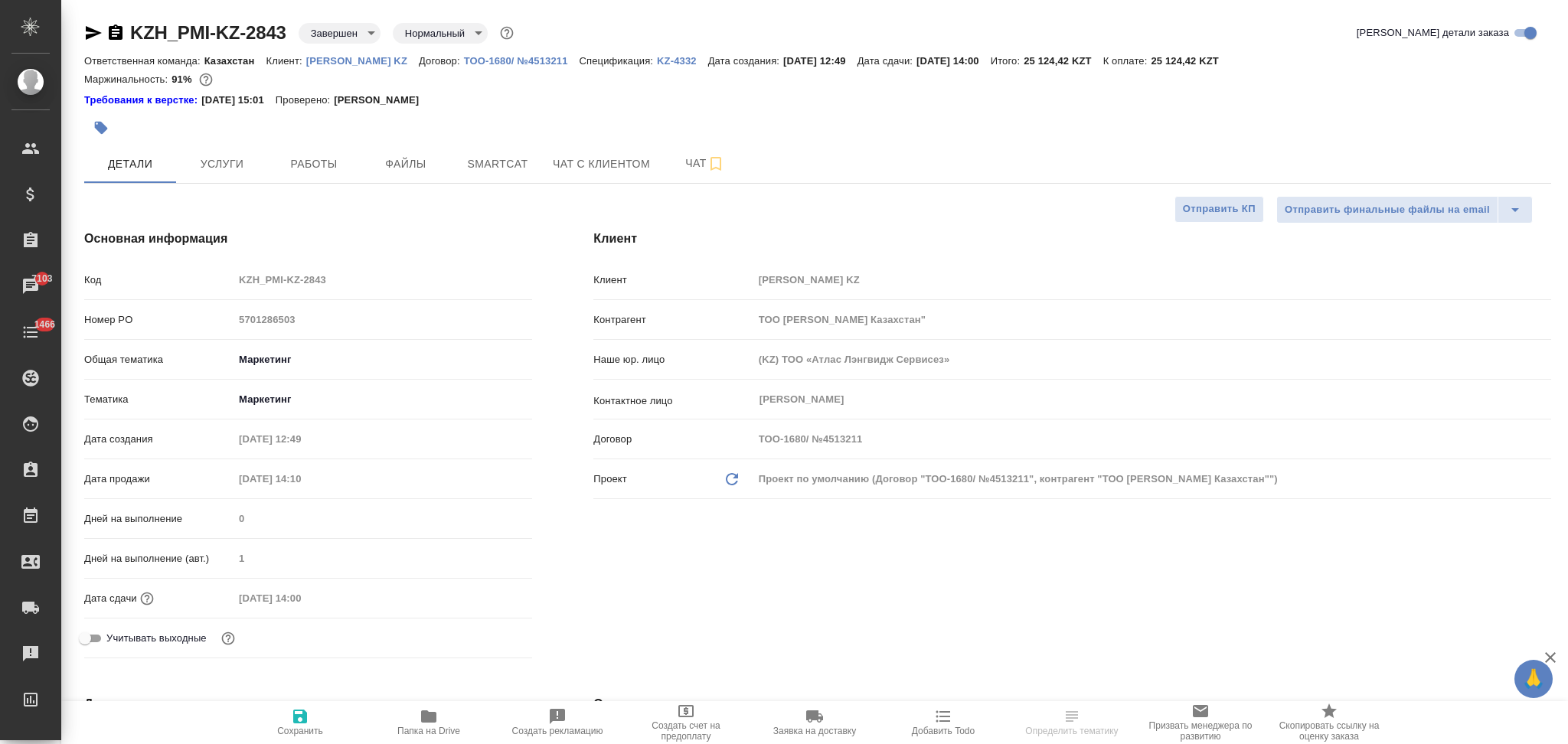
type textarea "x"
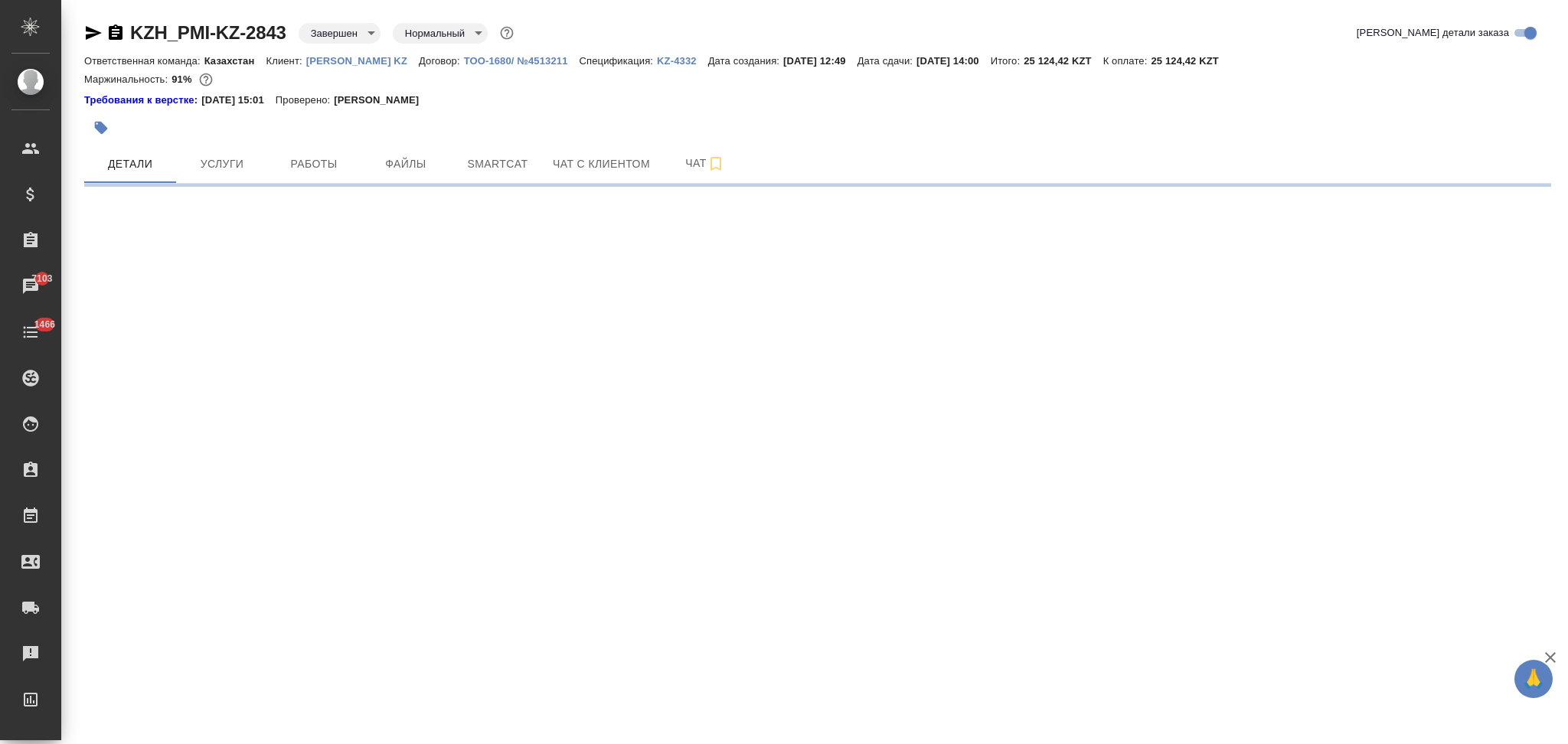
select select "RU"
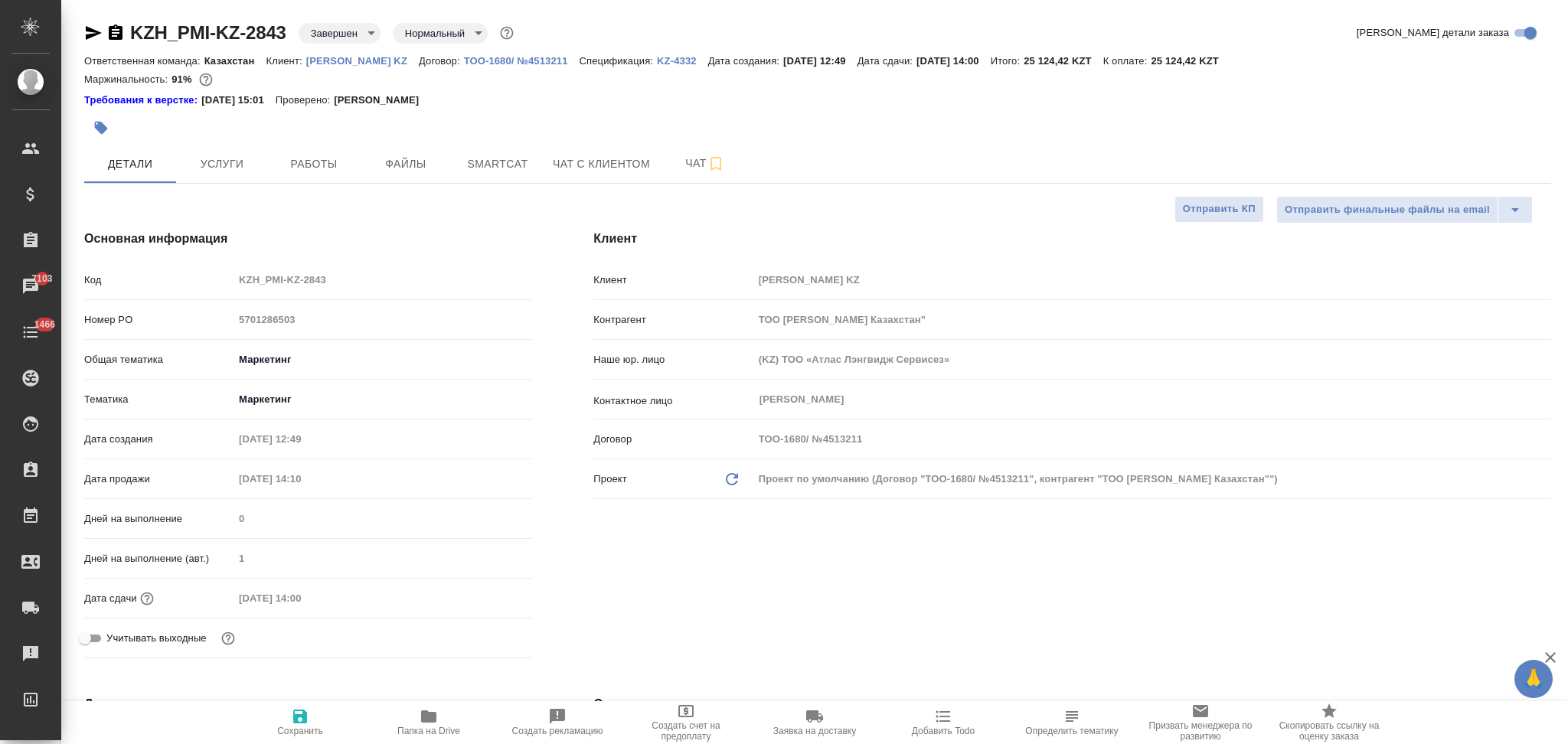
type textarea "x"
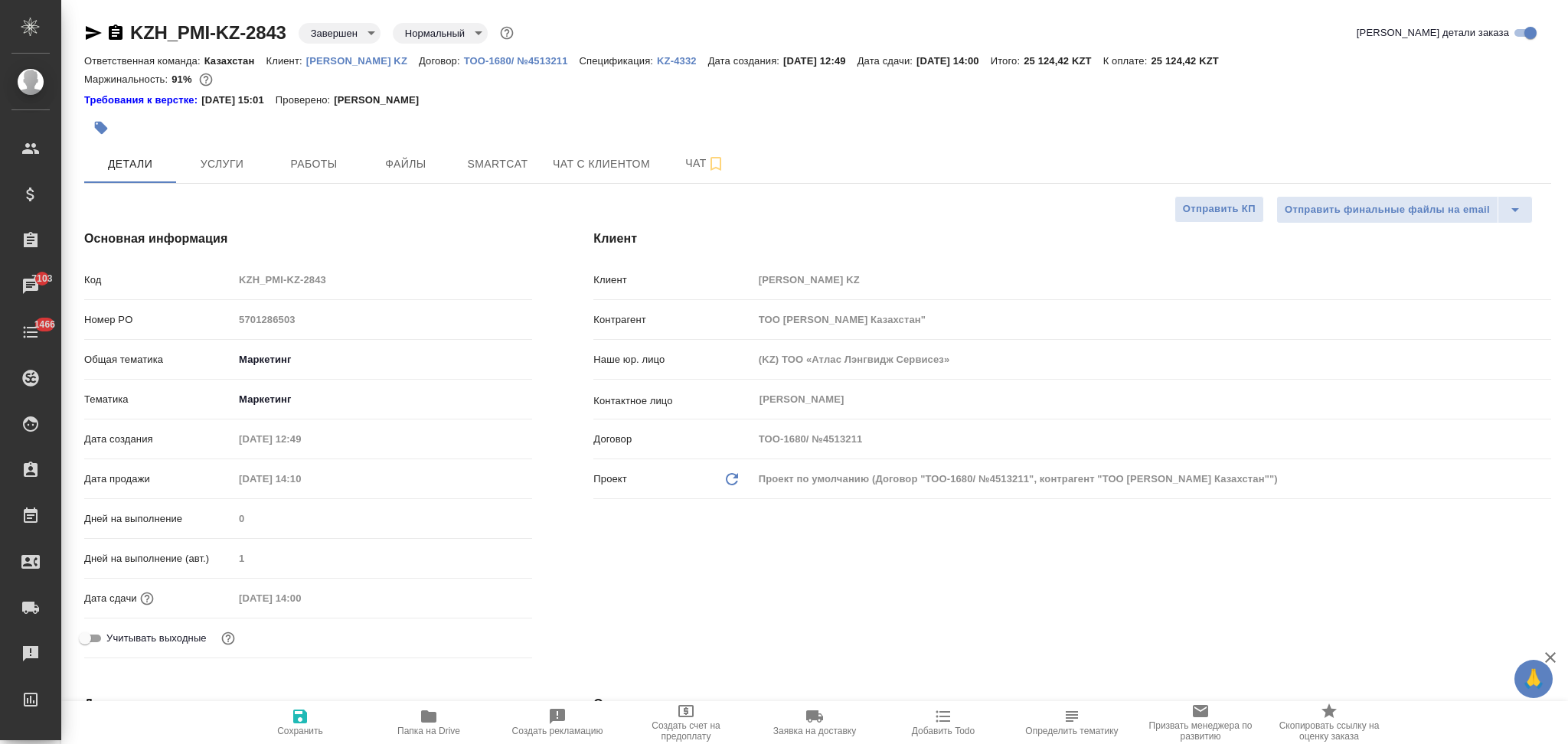
type textarea "x"
click at [657, 59] on p "KZ-4332" at bounding box center [682, 60] width 51 height 11
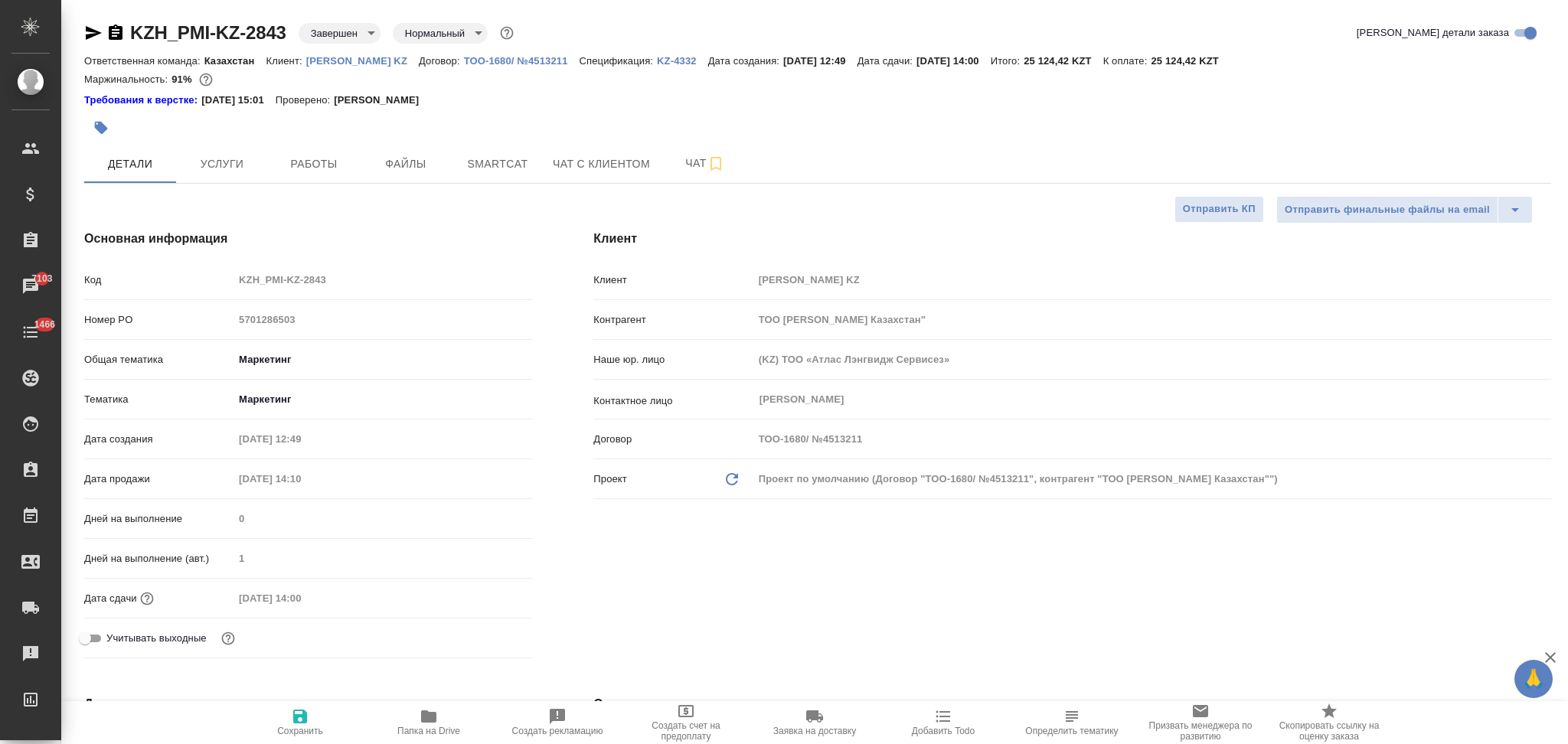
type textarea "x"
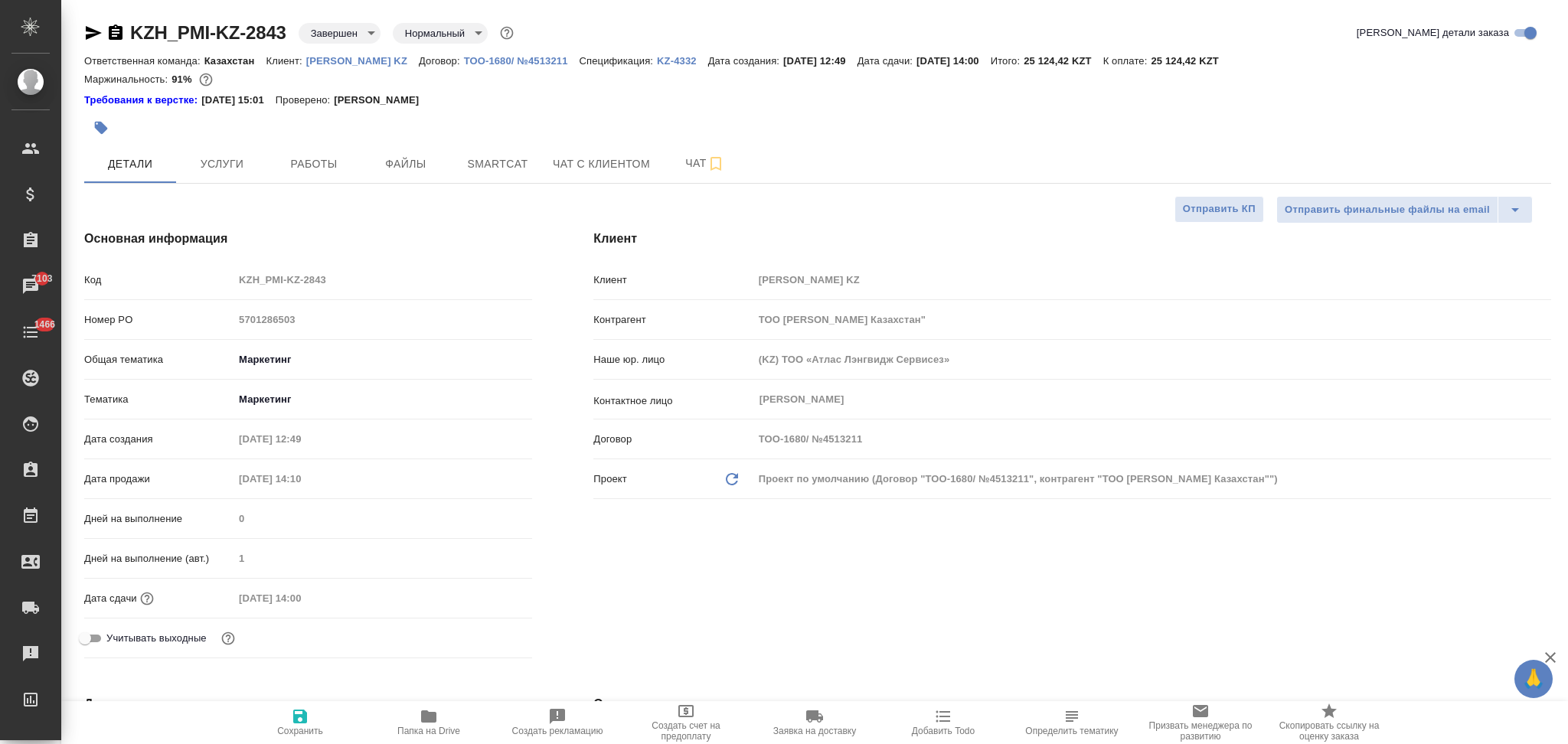
type textarea "x"
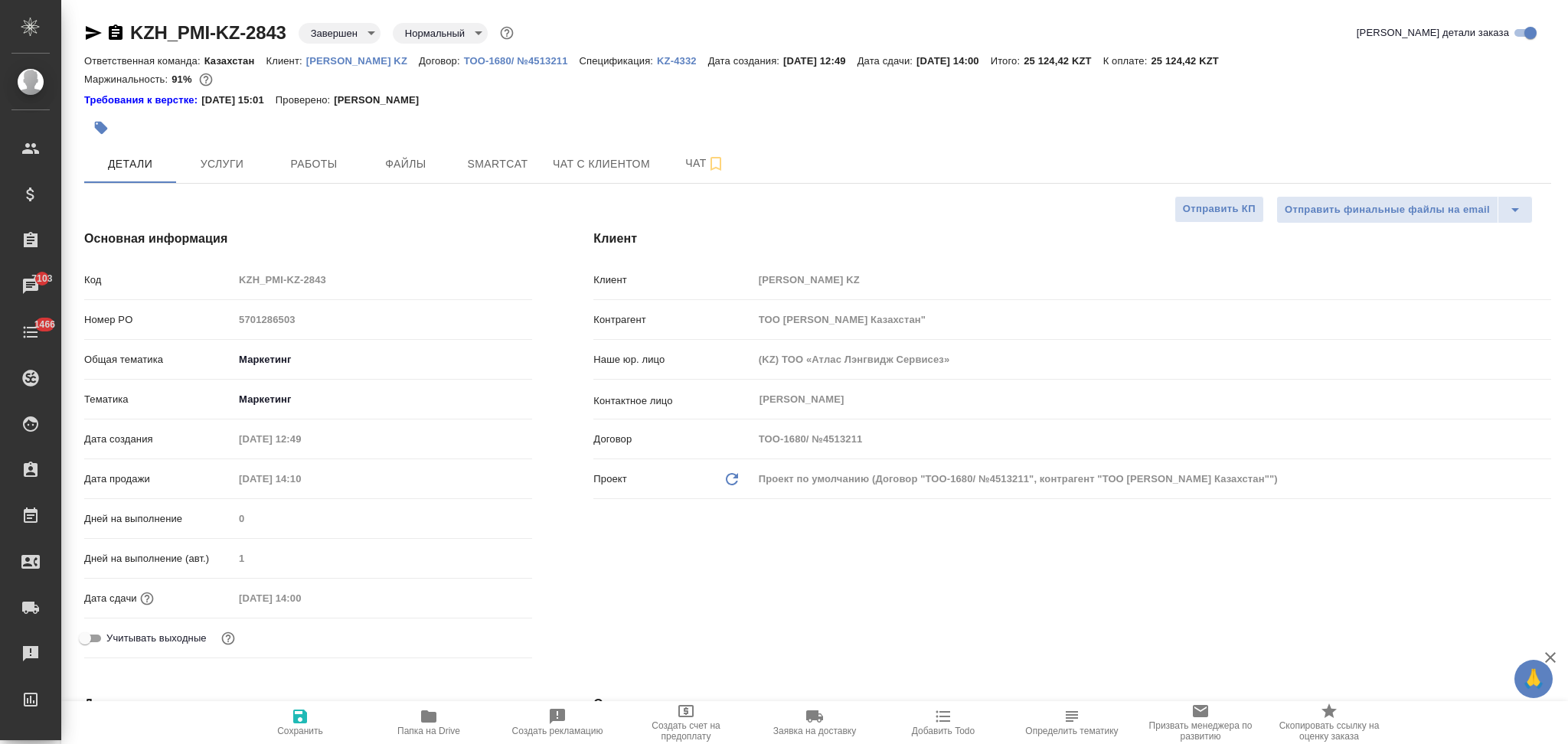
type textarea "x"
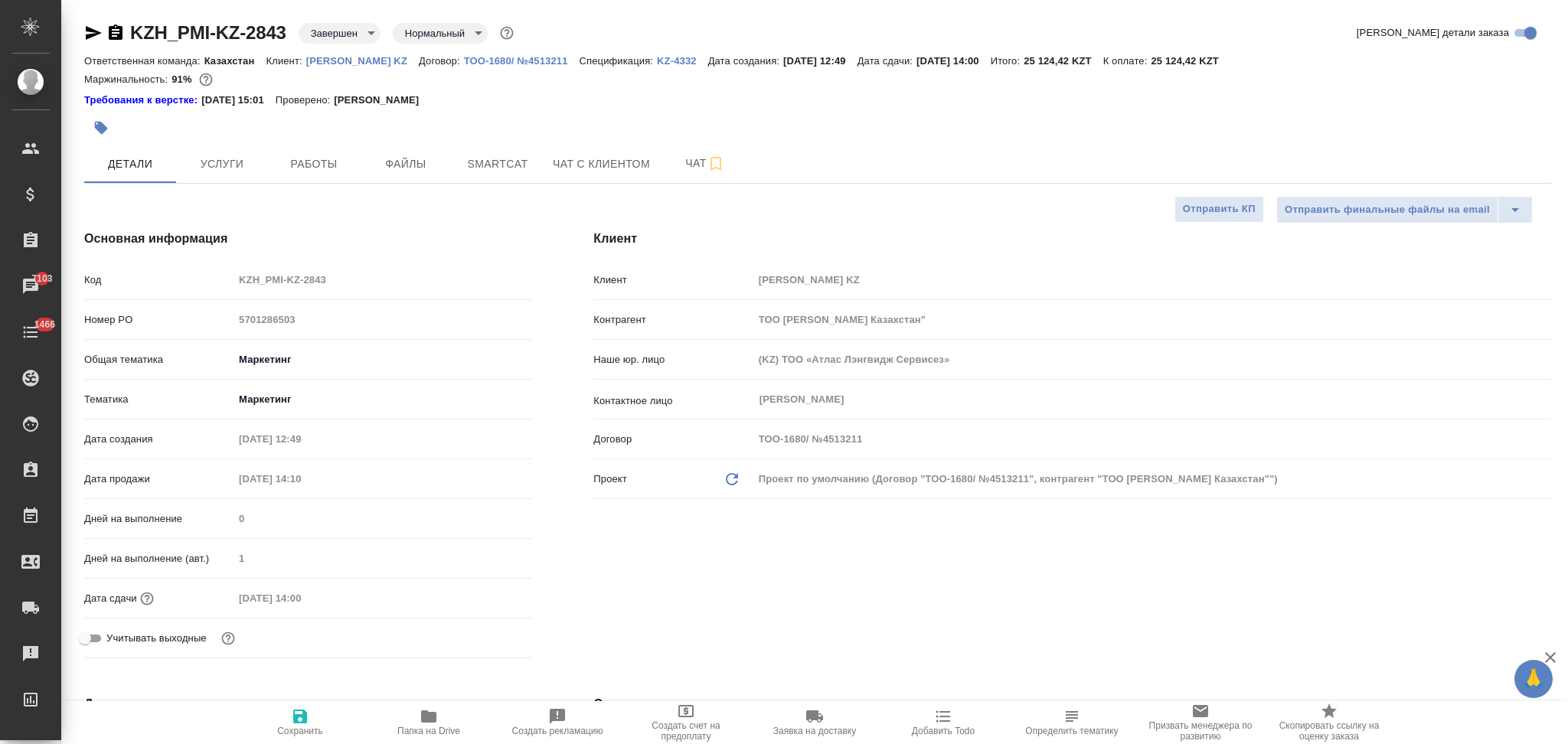
type textarea "x"
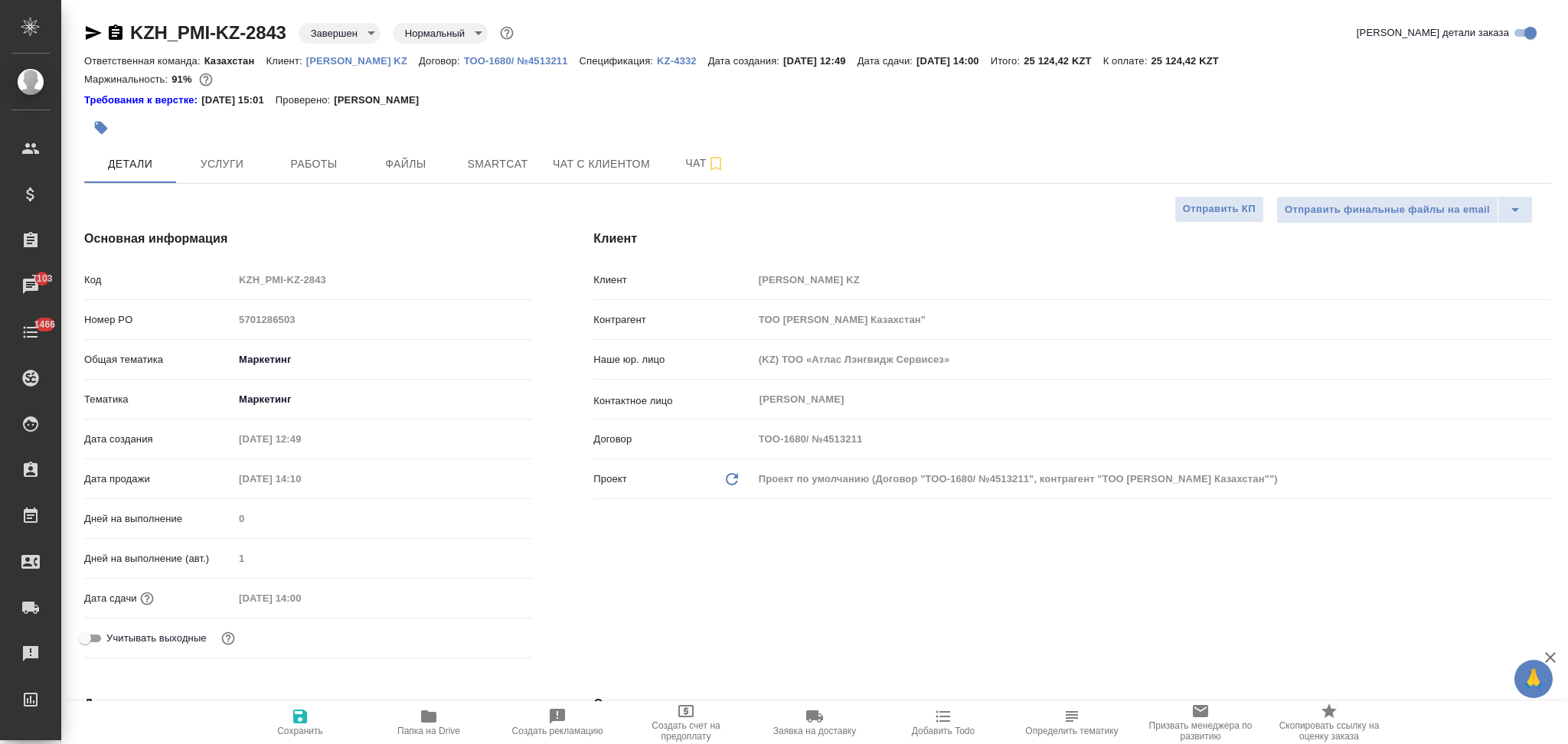
type textarea "x"
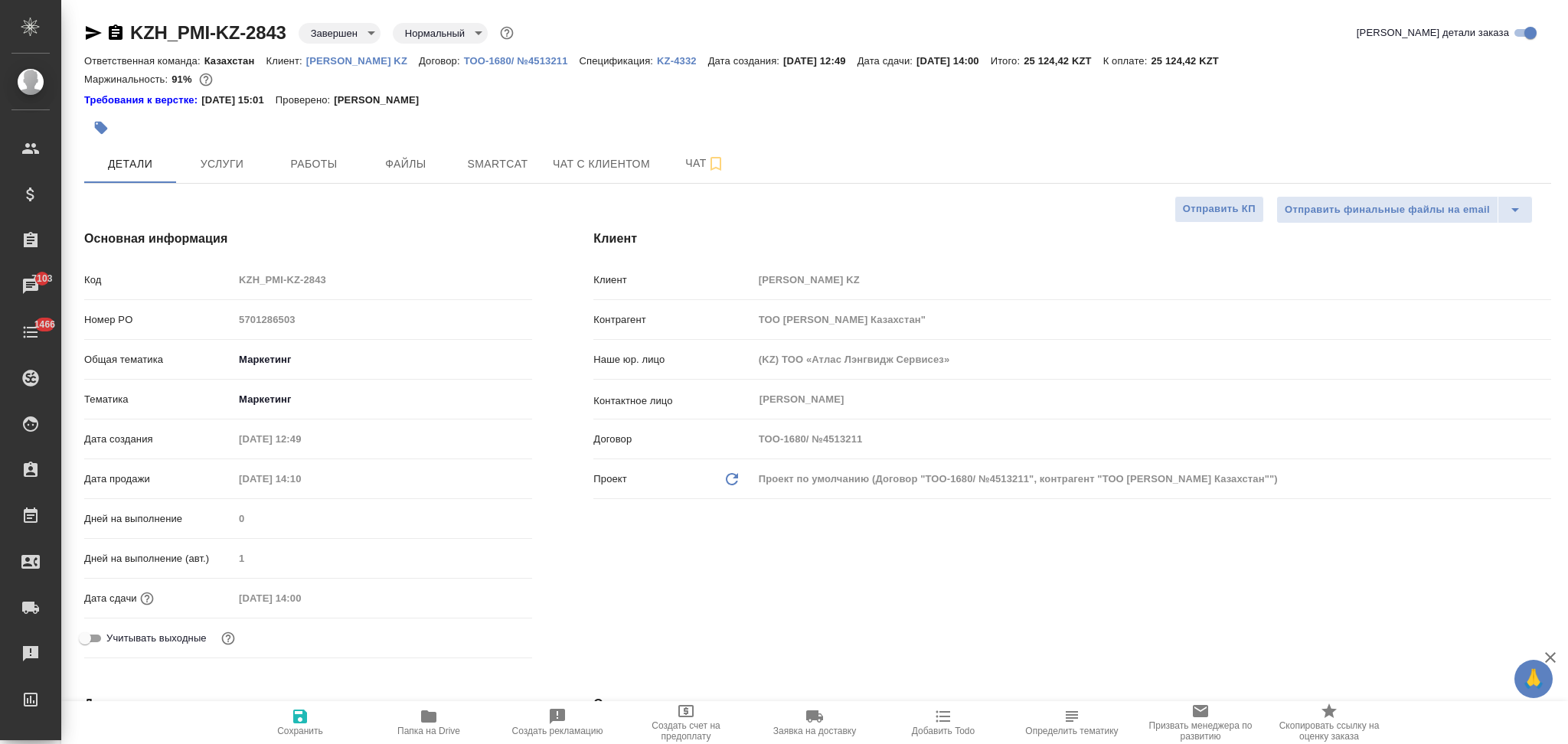
type textarea "x"
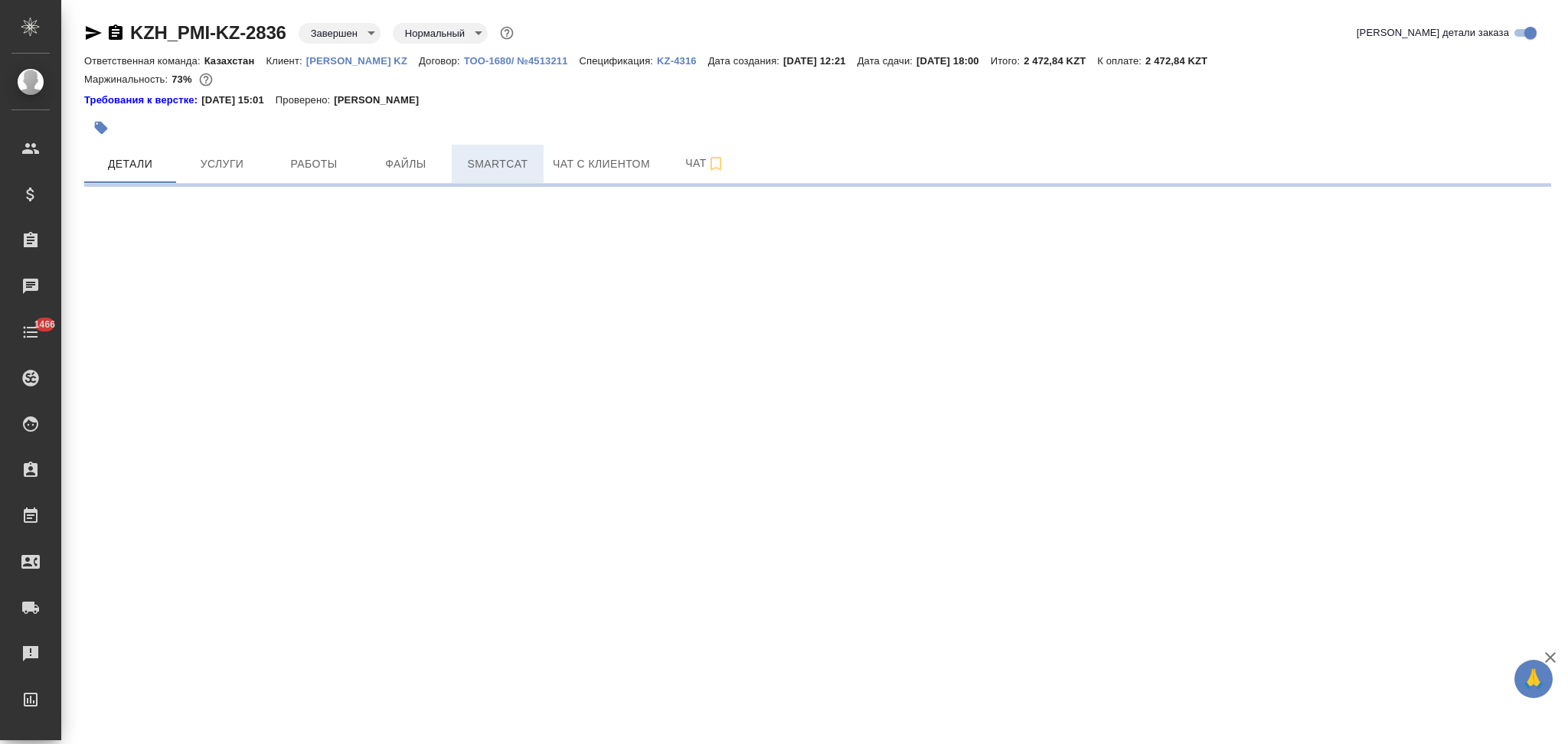
select select "RU"
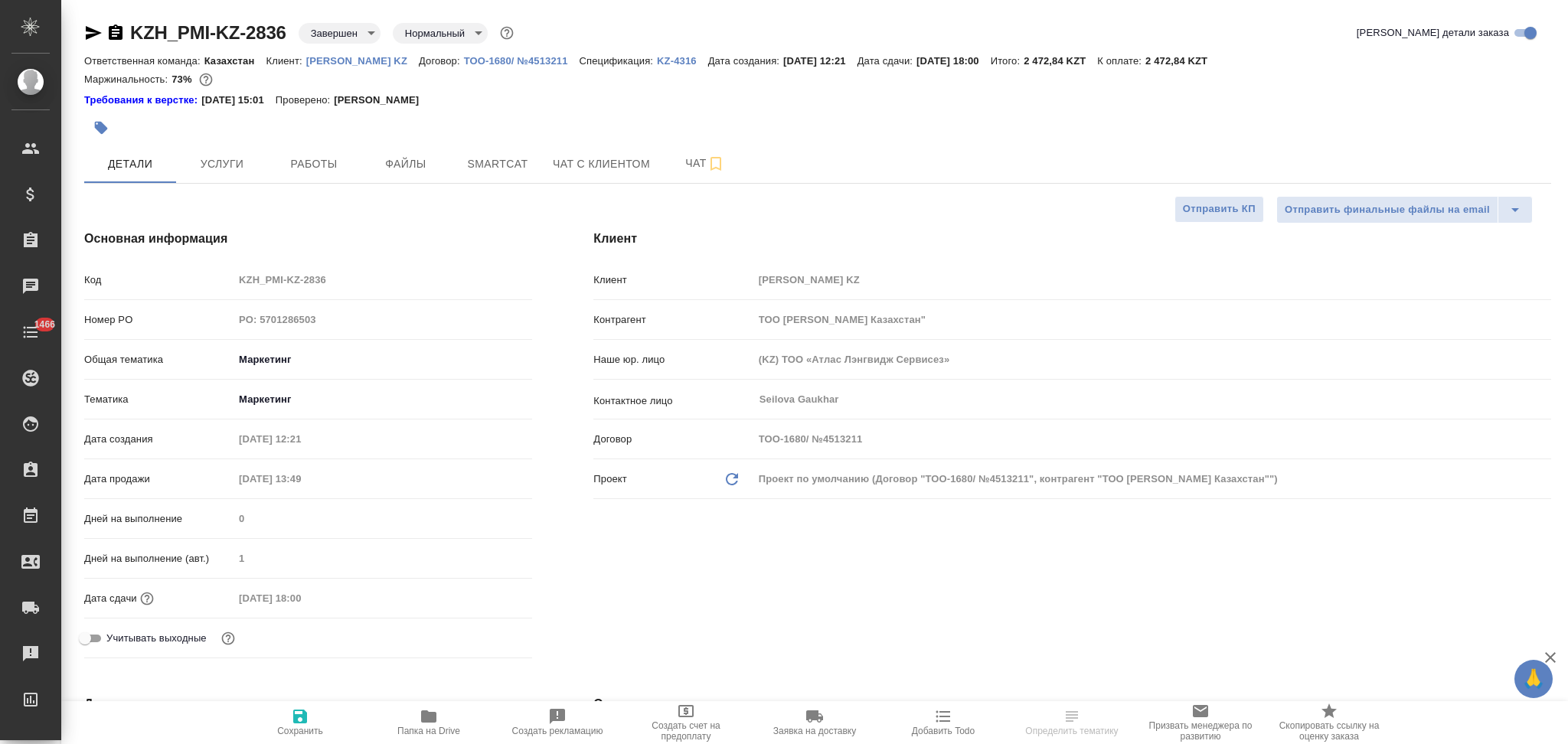
type textarea "x"
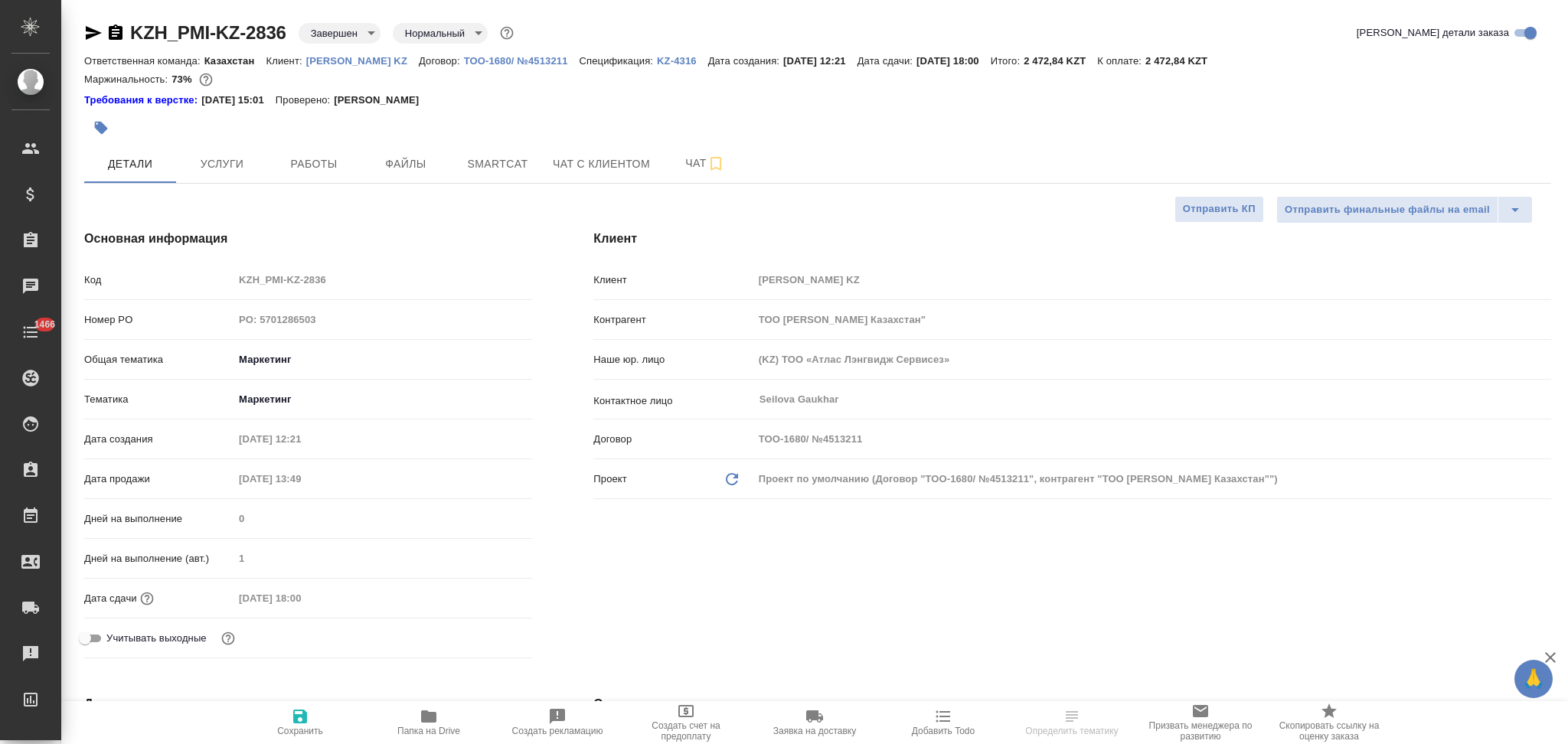
type textarea "x"
click at [659, 60] on p "KZ-4316" at bounding box center [682, 60] width 51 height 11
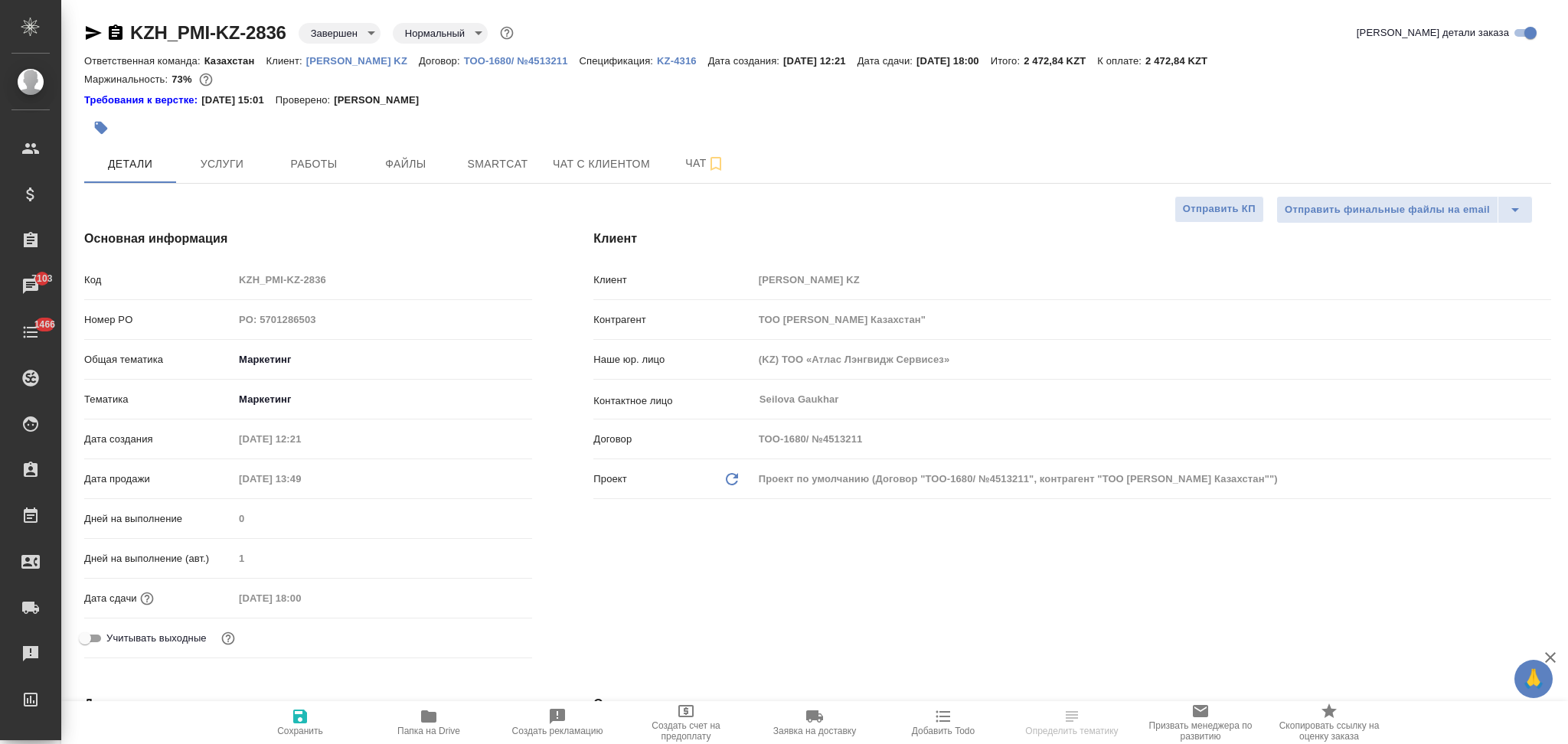
type textarea "x"
select select "RU"
type textarea "x"
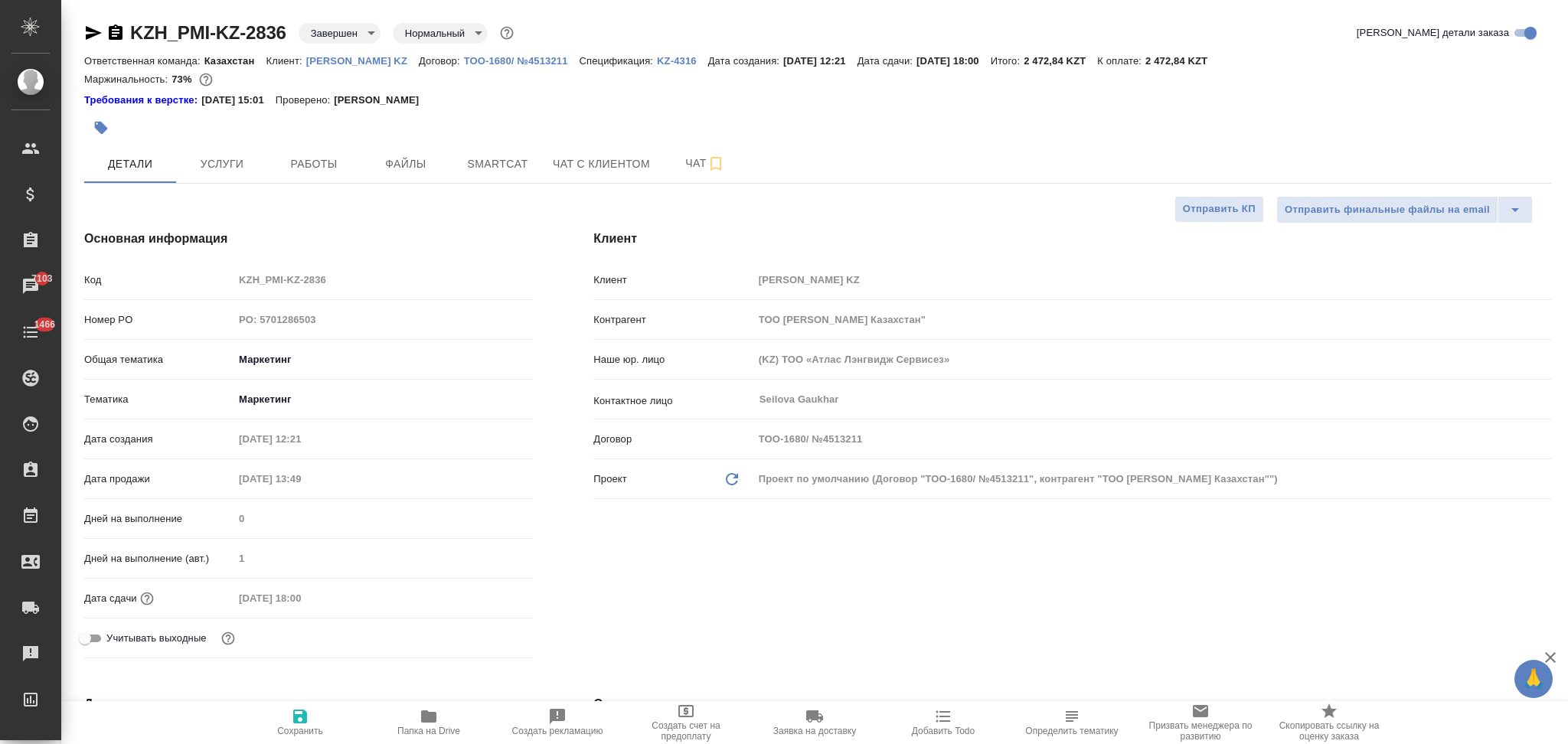
type textarea "x"
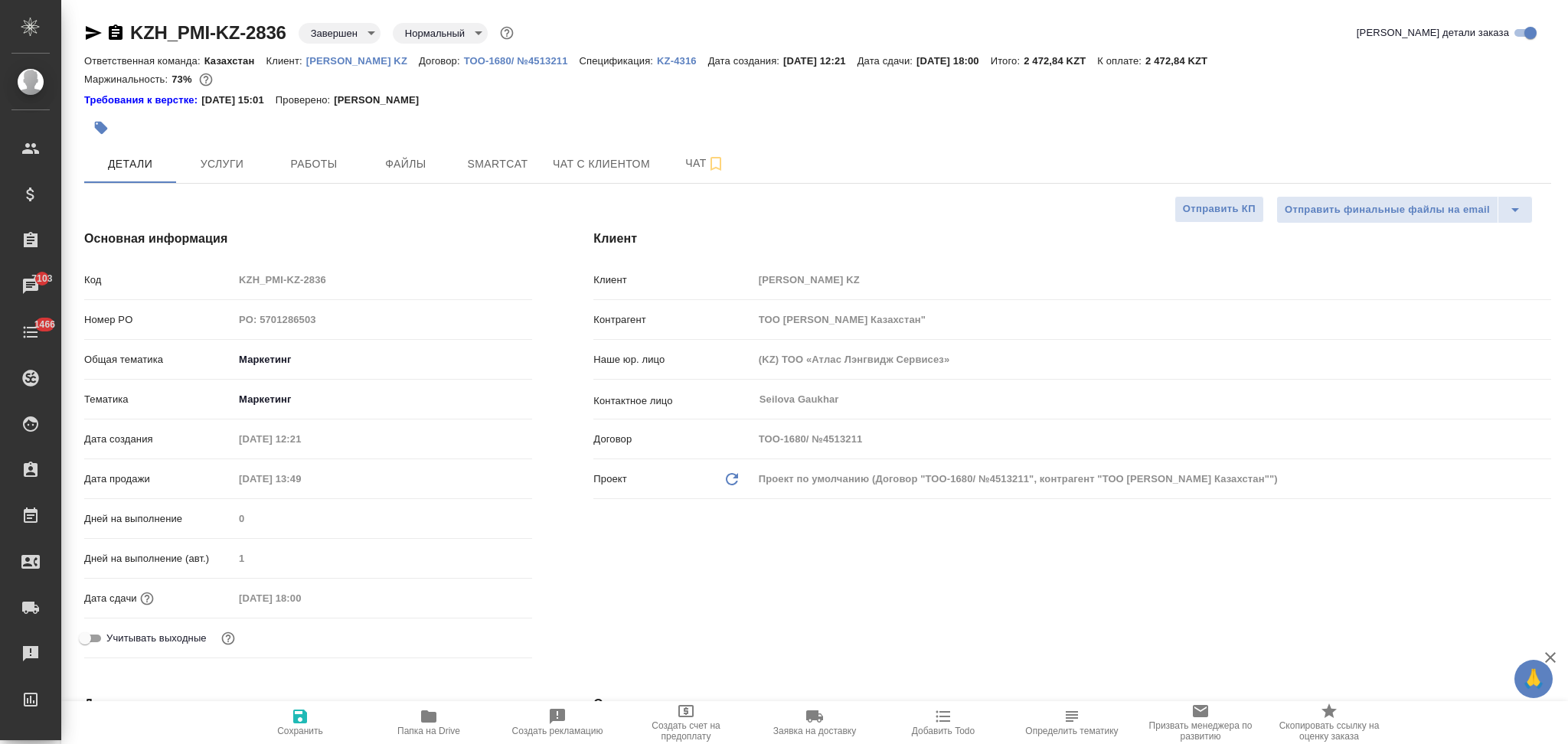
type textarea "x"
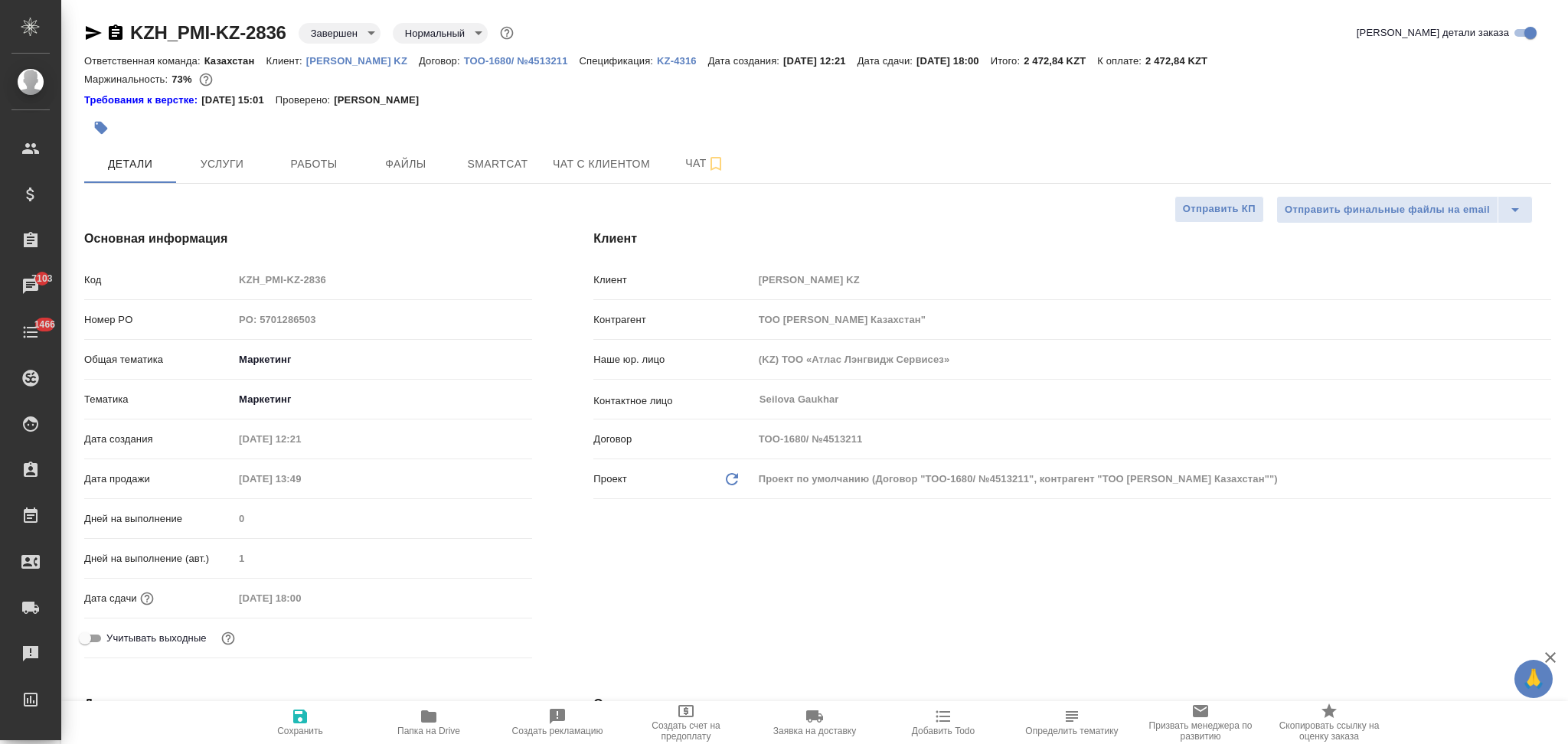
type textarea "x"
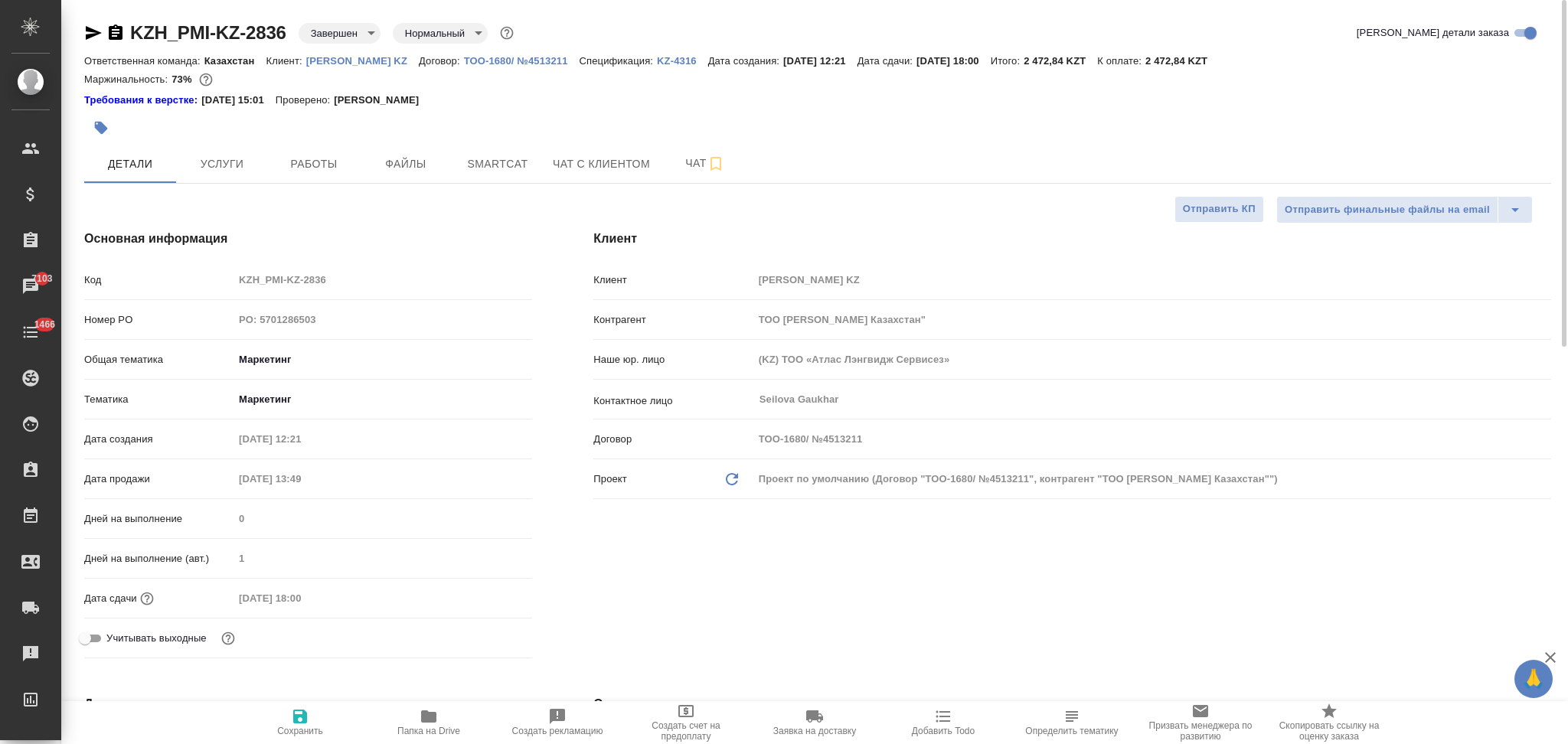
type textarea "x"
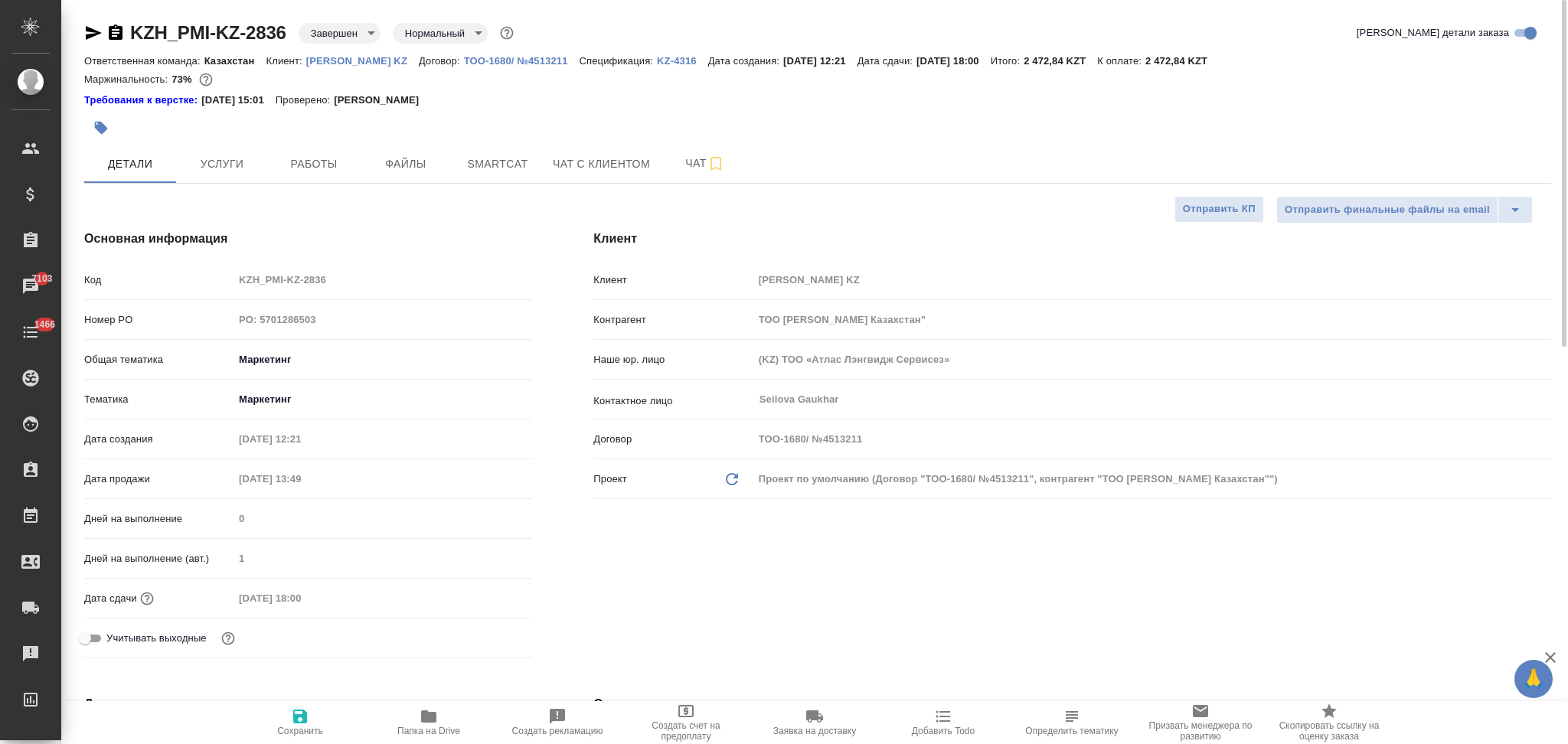
type textarea "x"
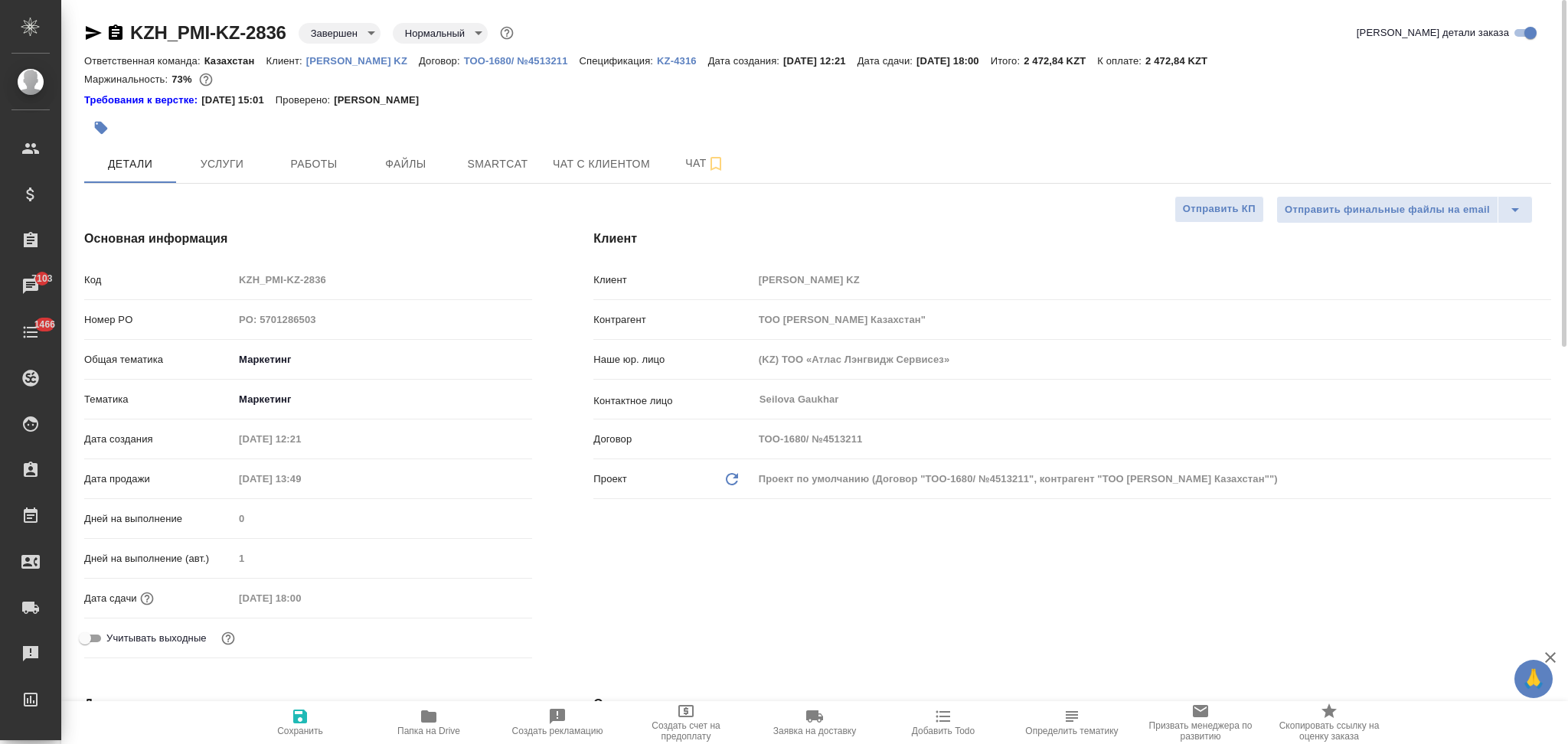
type textarea "x"
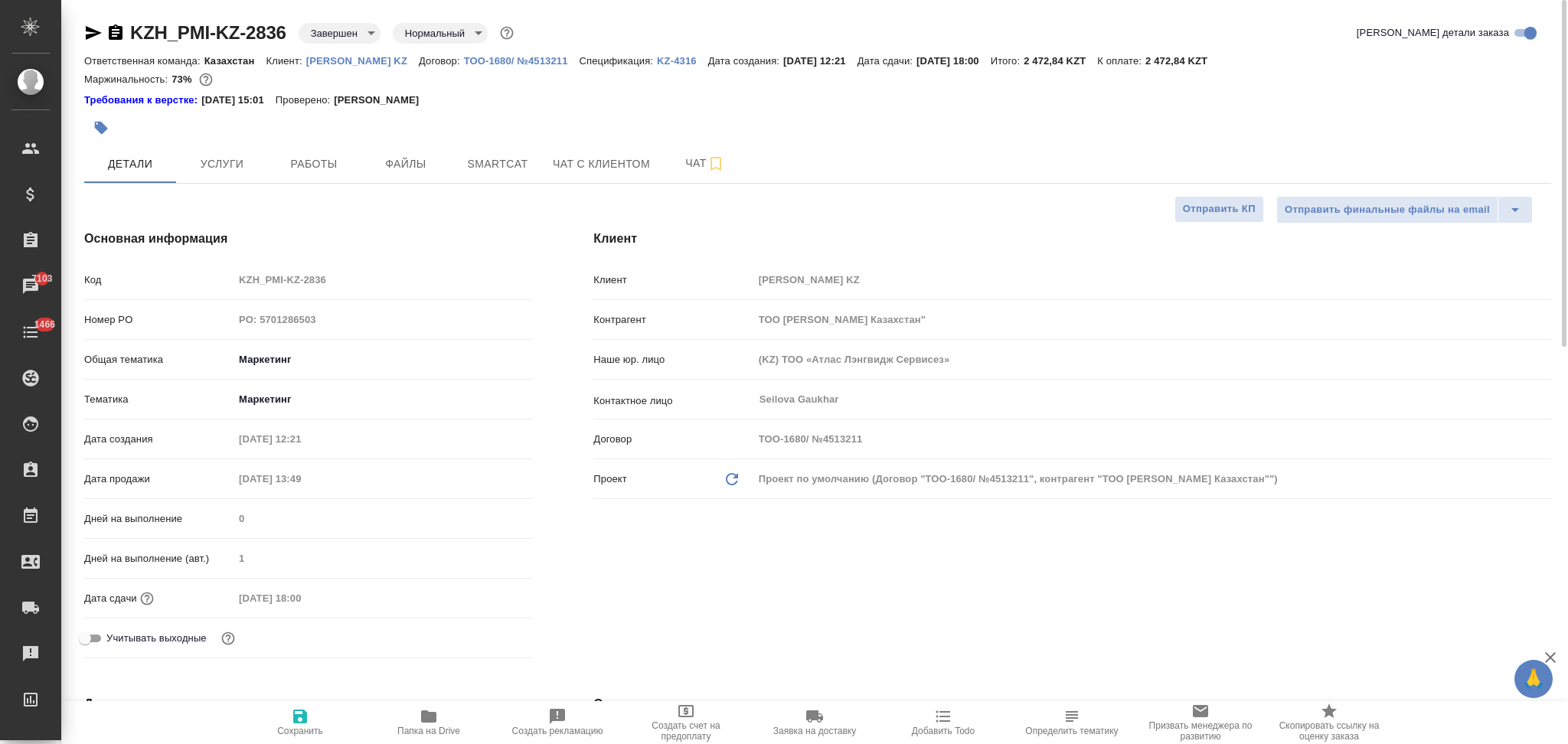
type textarea "x"
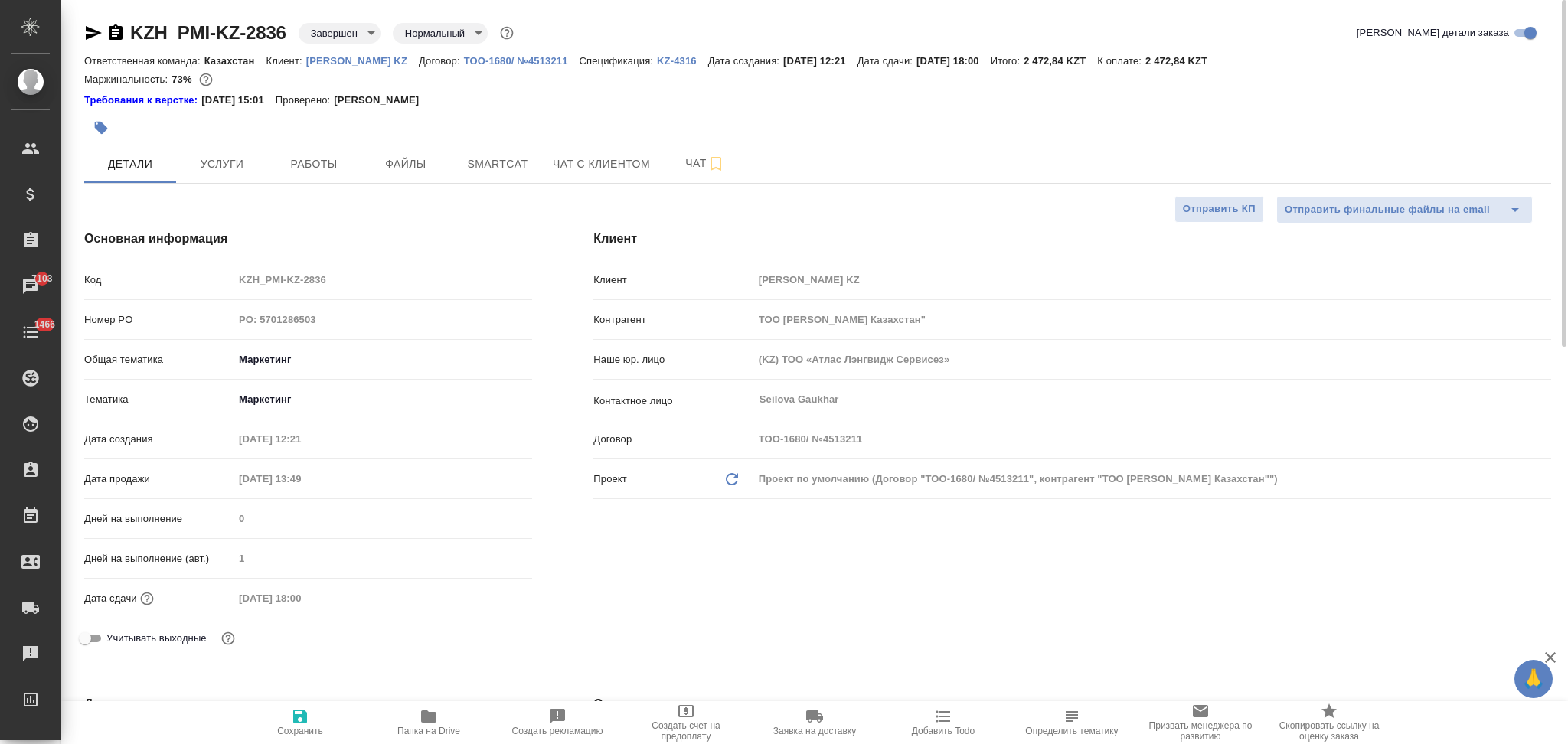
click at [365, 64] on p "[PERSON_NAME] KZ" at bounding box center [362, 60] width 113 height 11
type textarea "x"
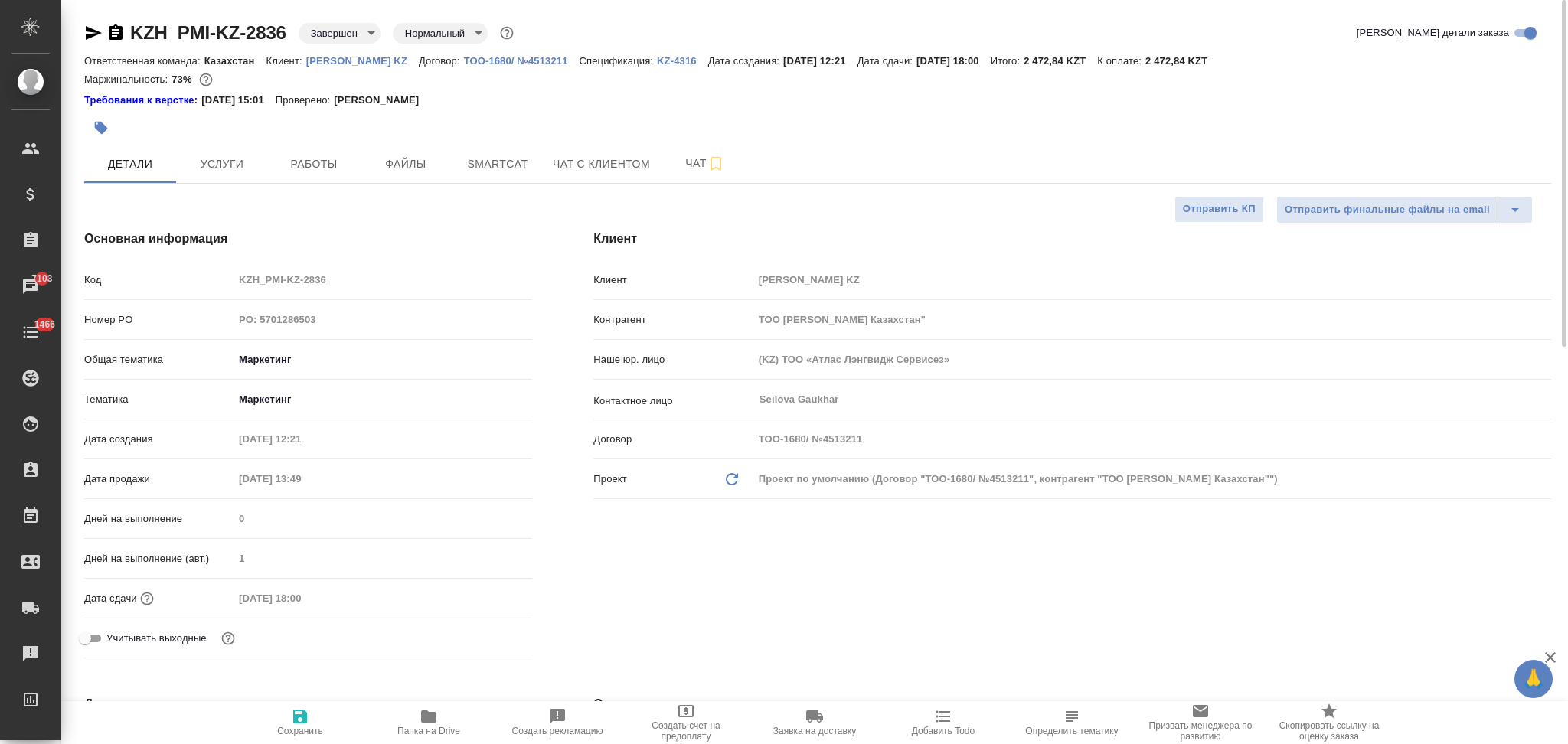
type textarea "x"
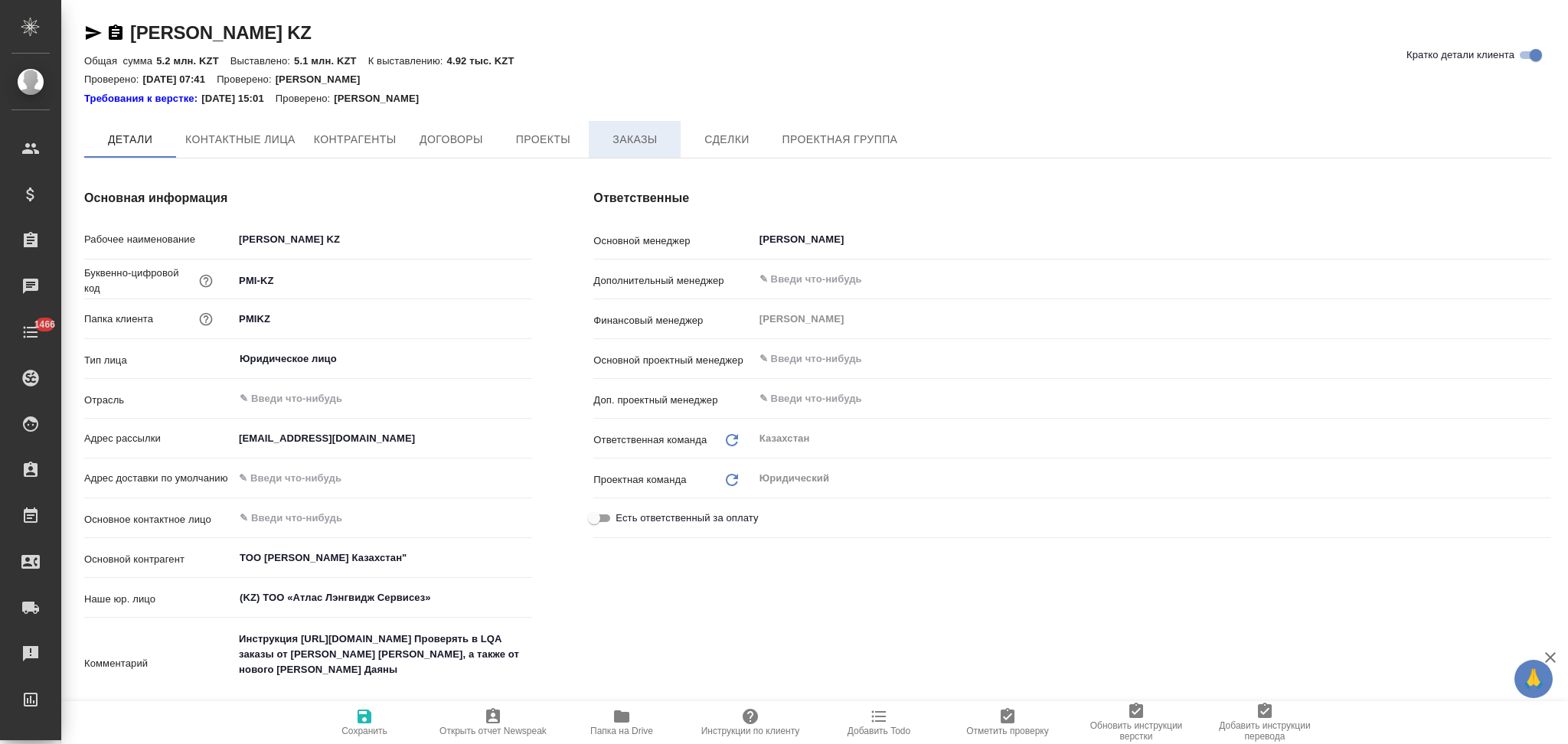
type textarea "x"
click at [622, 135] on span "Заказы" at bounding box center [634, 140] width 73 height 19
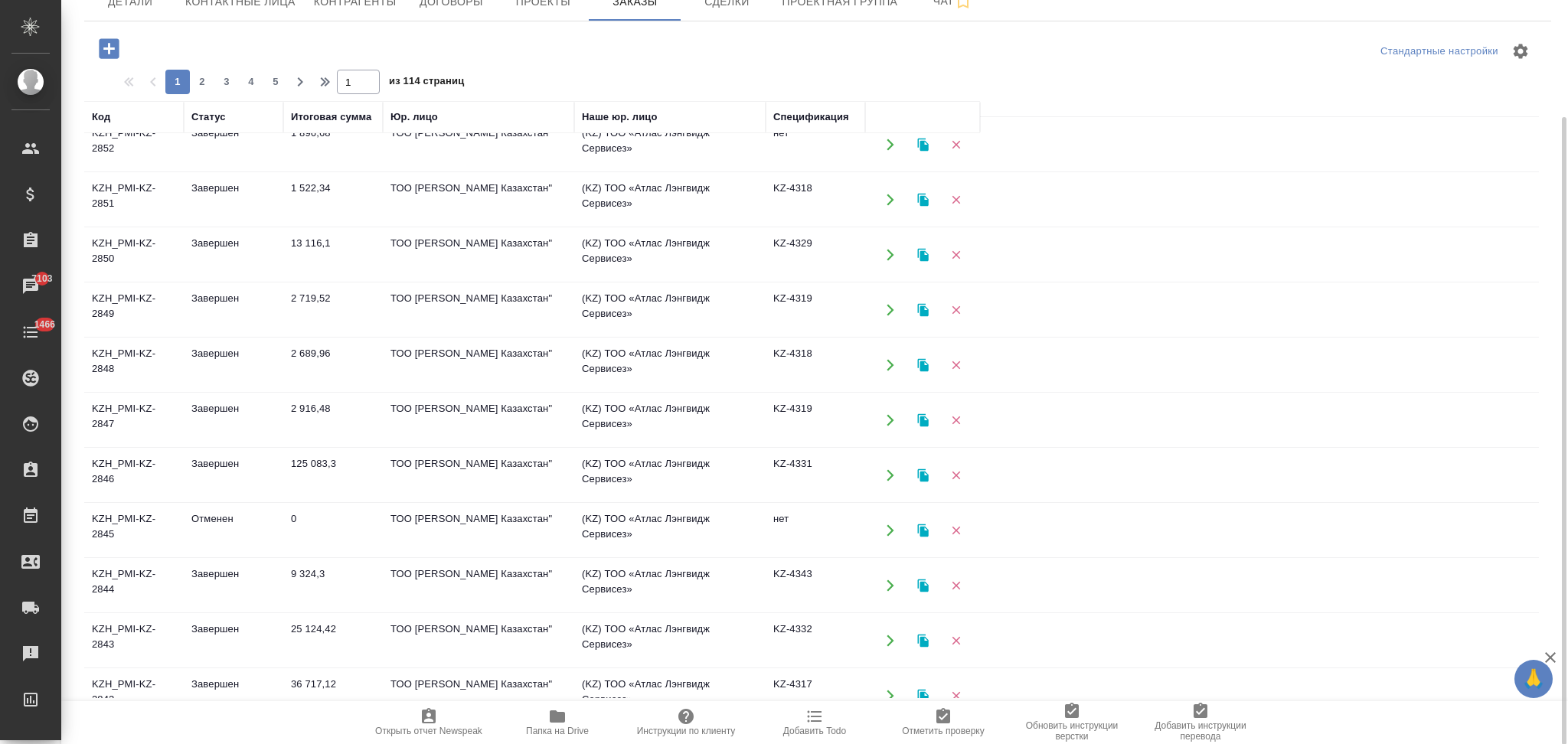
scroll to position [408, 0]
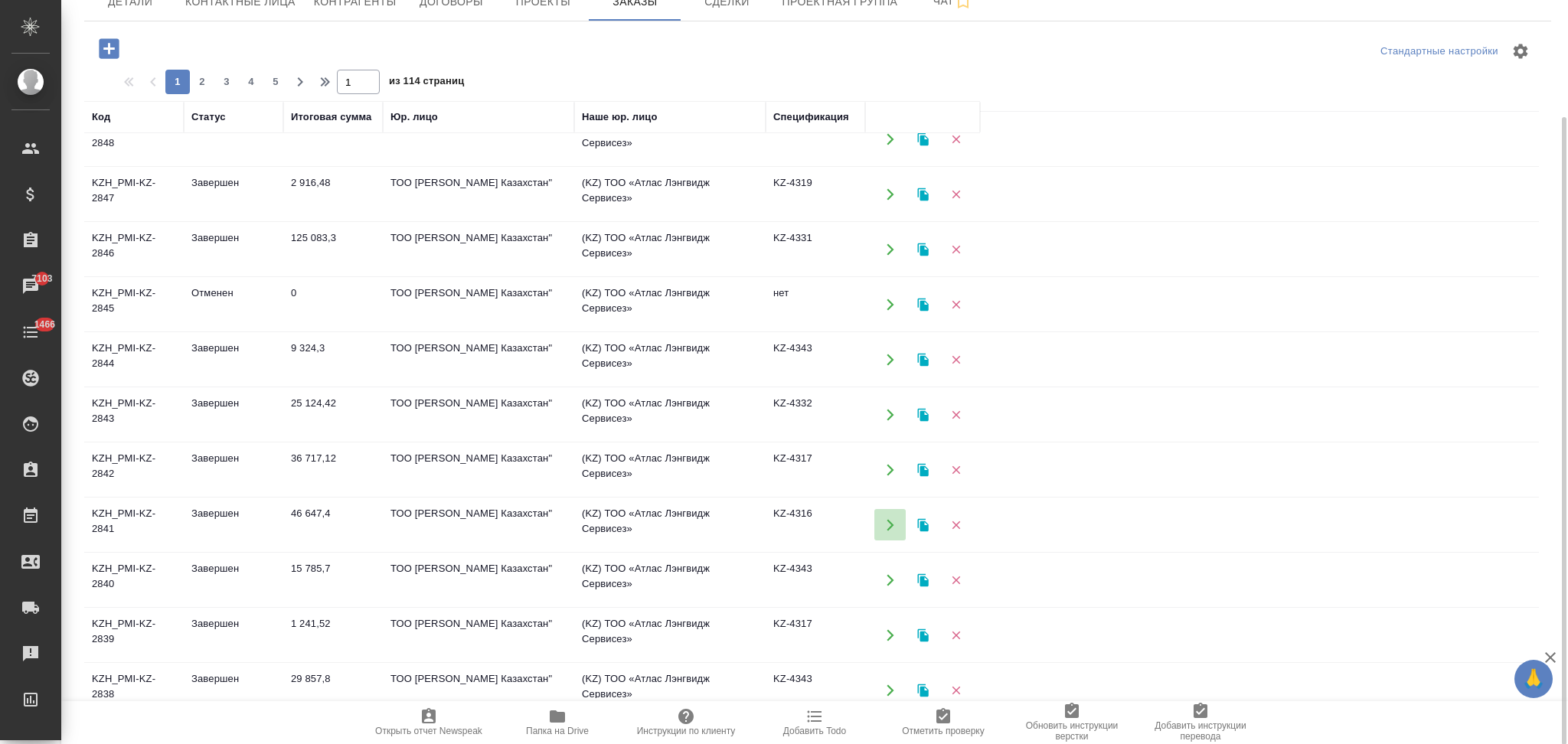
click at [887, 526] on icon "button" at bounding box center [891, 525] width 14 height 14
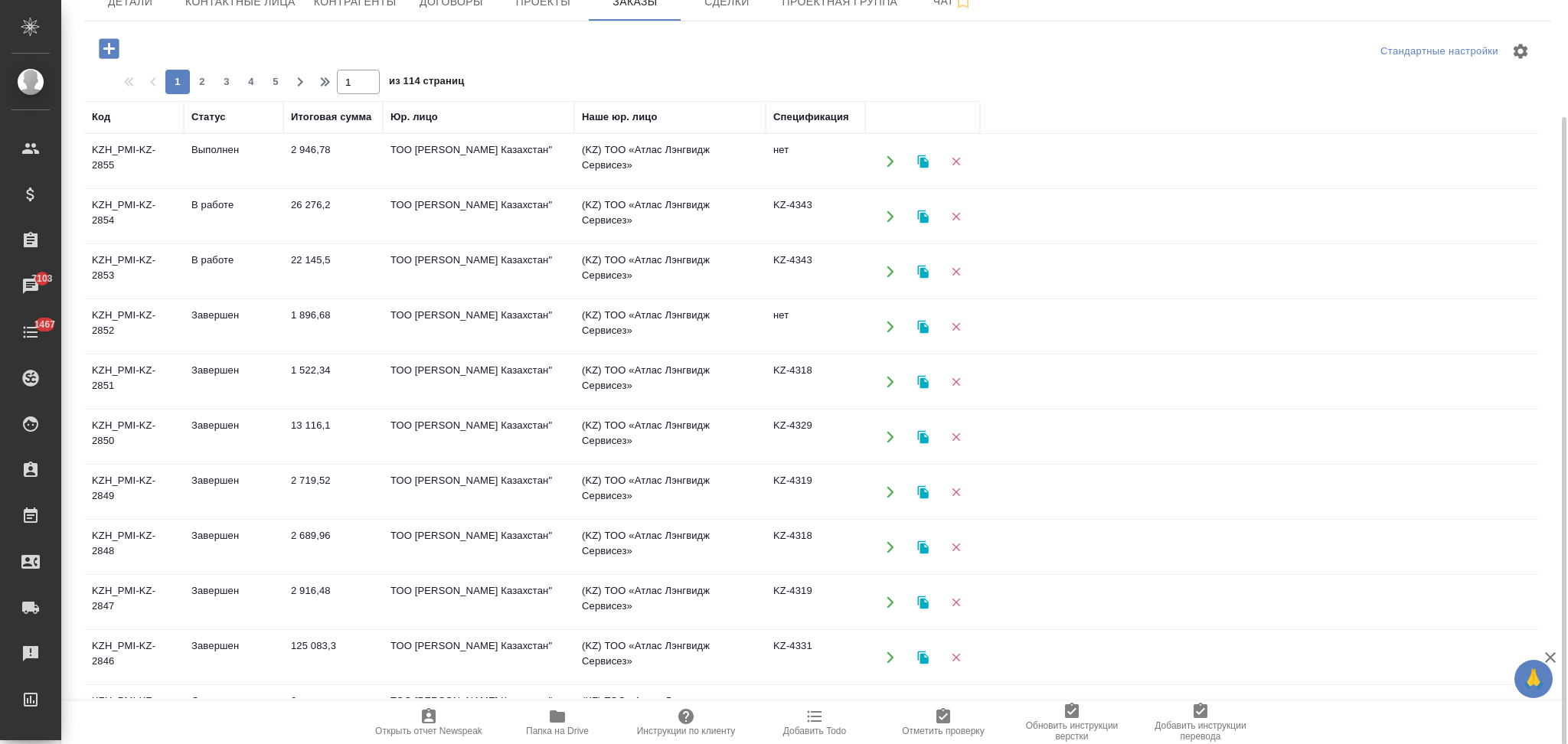
scroll to position [0, 0]
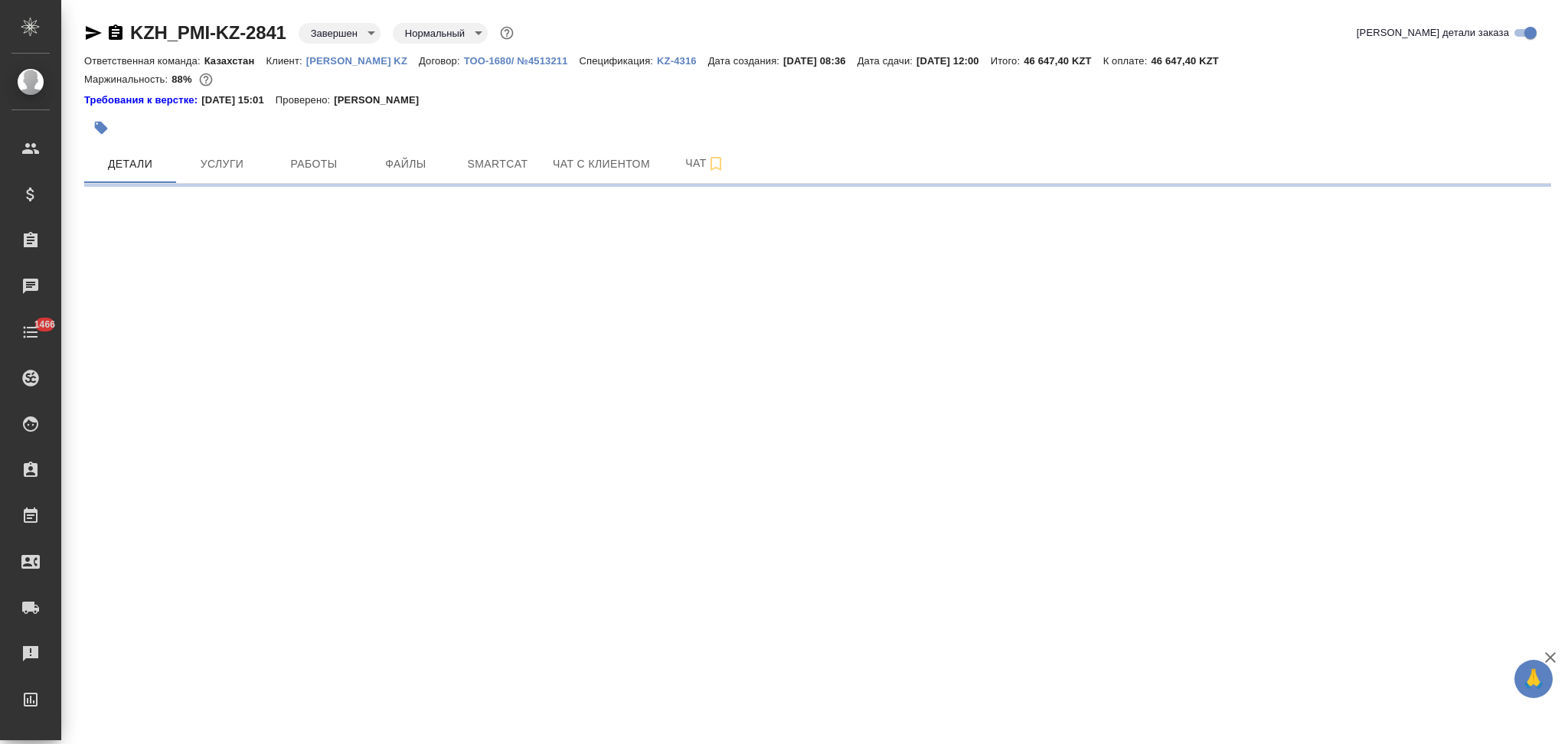
select select "RU"
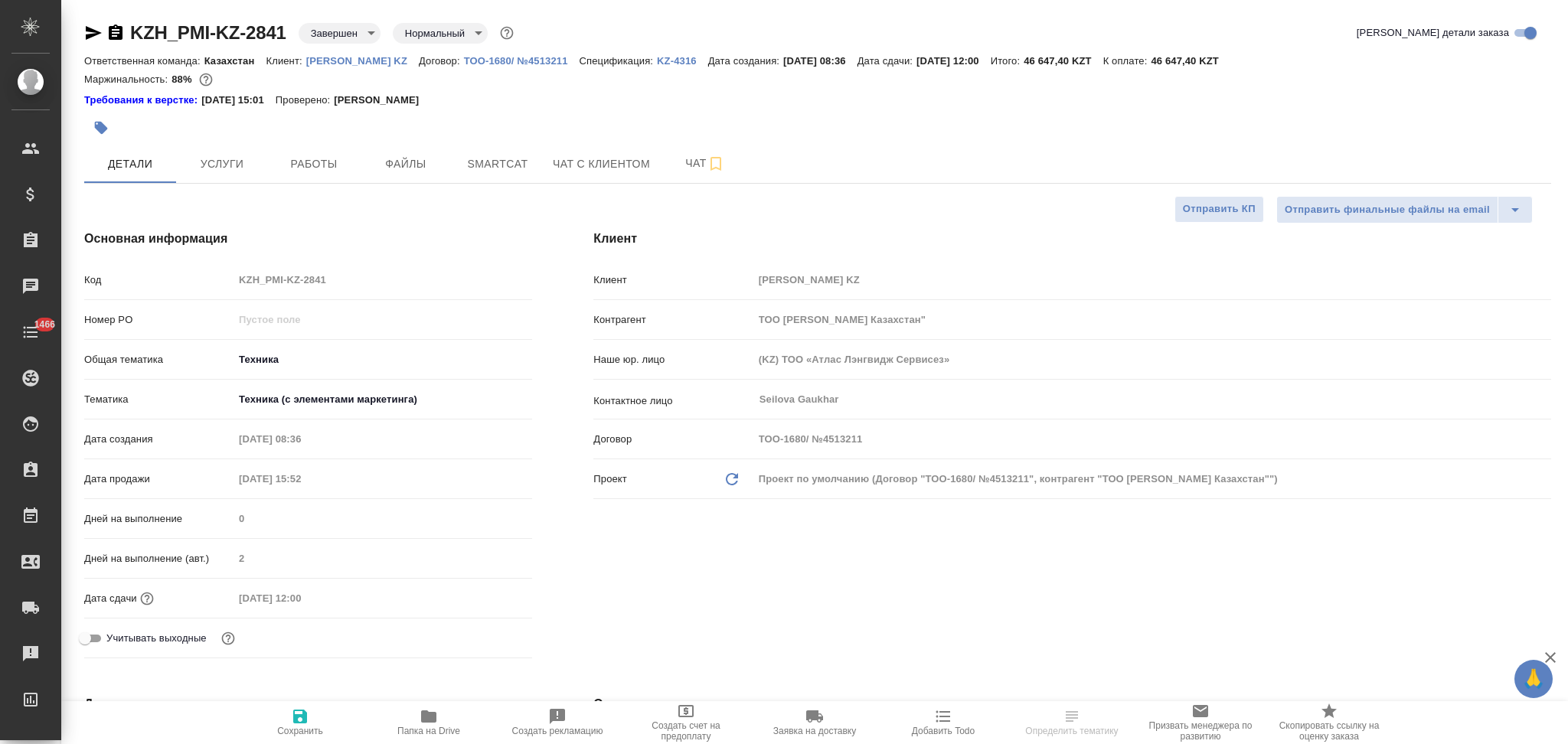
type textarea "x"
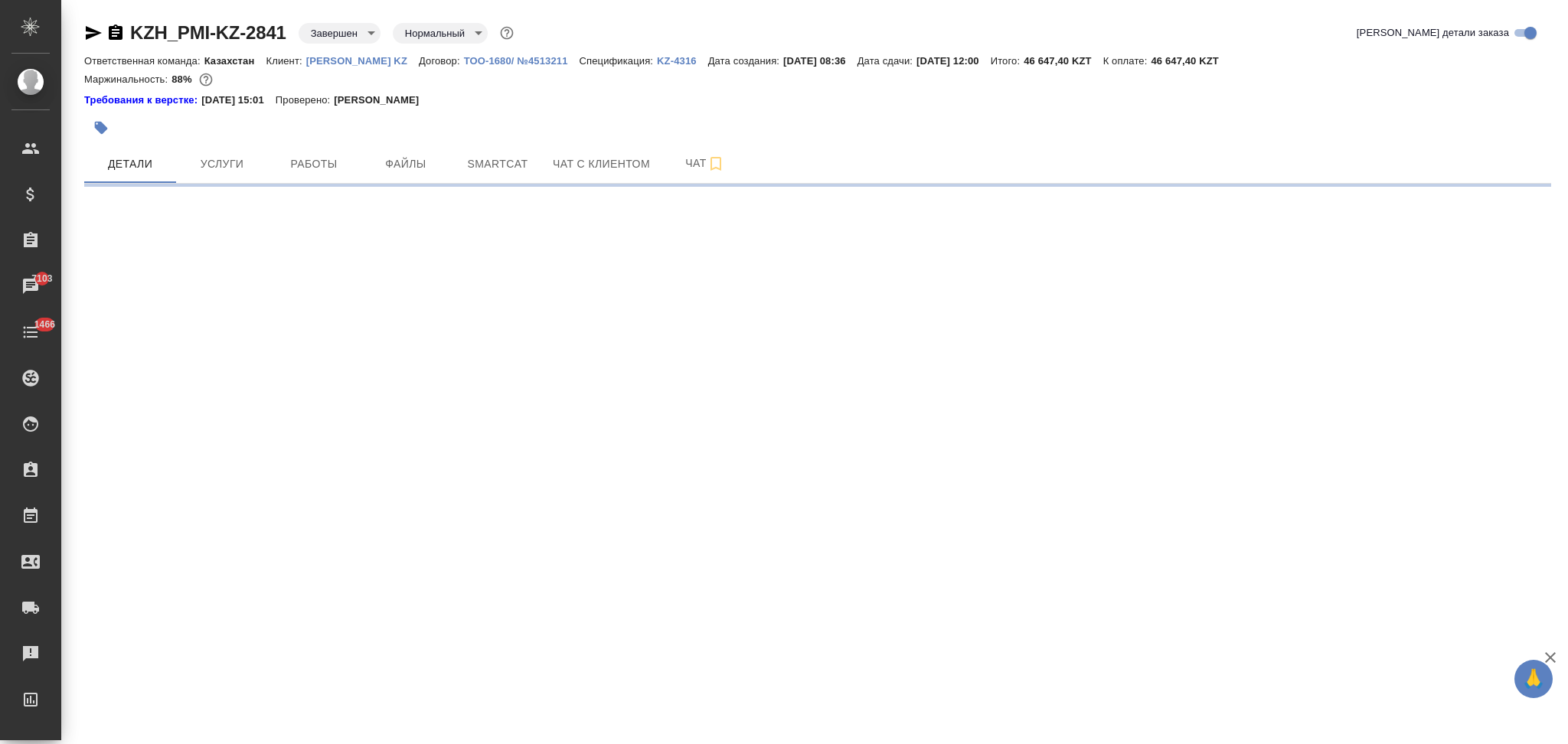
select select "RU"
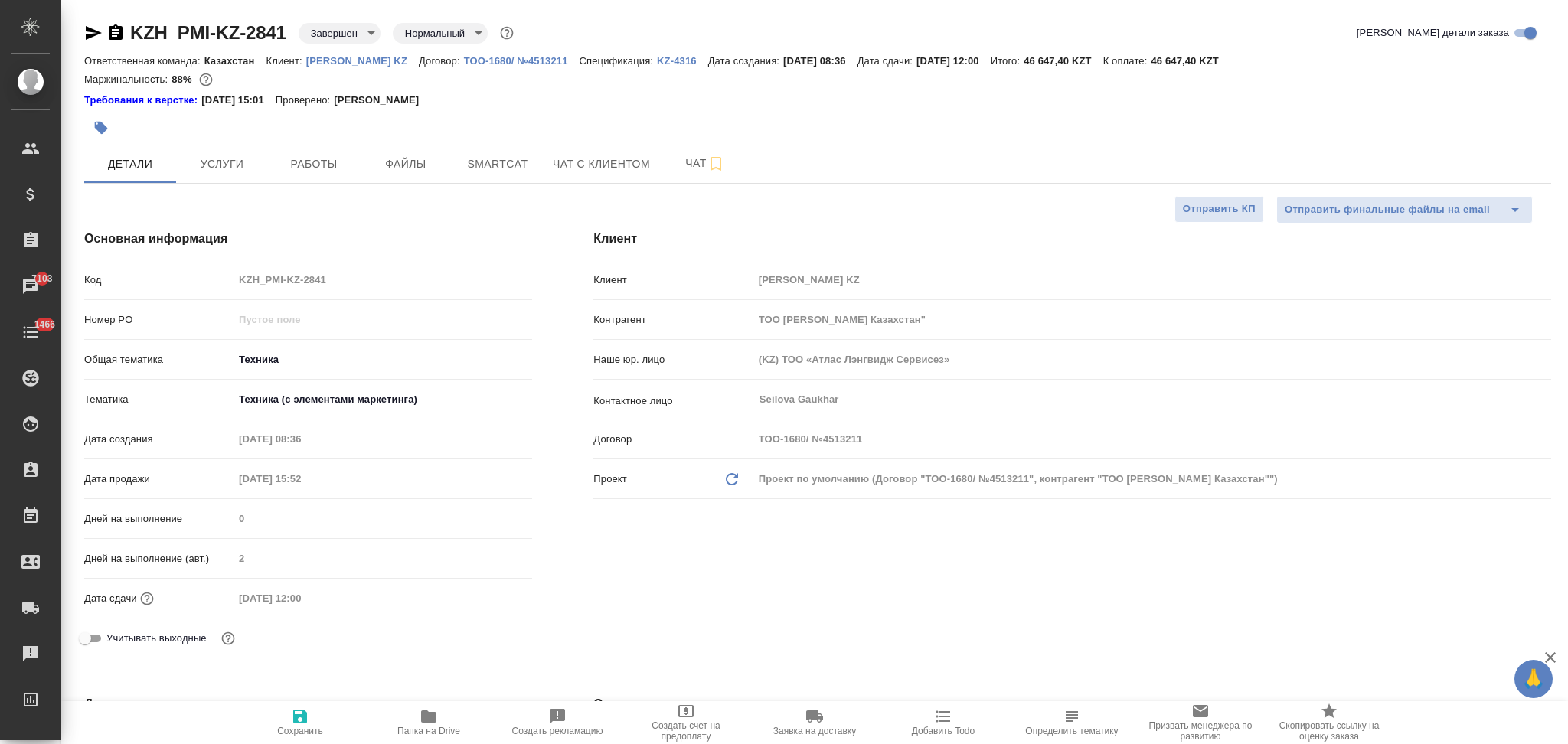
type textarea "x"
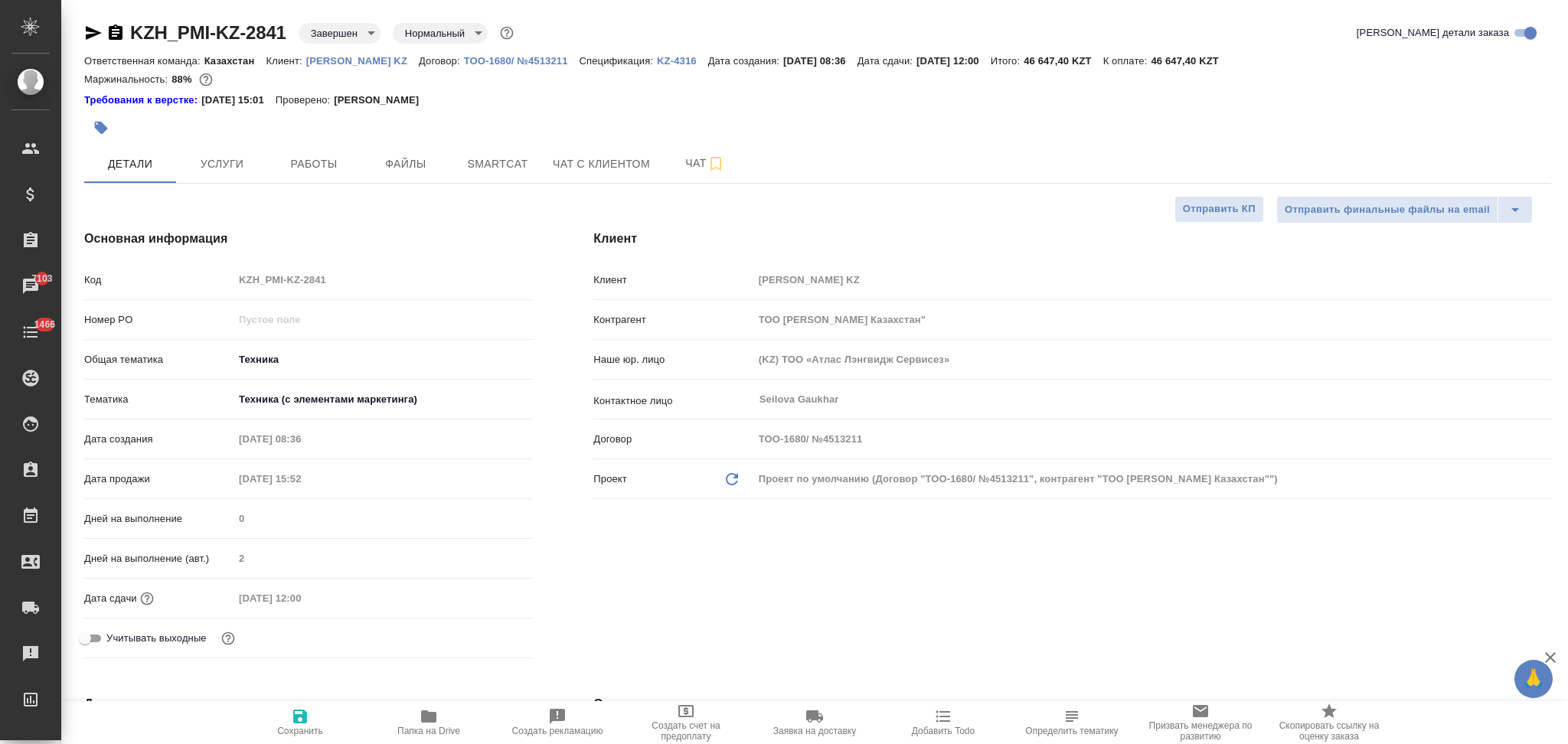
type textarea "x"
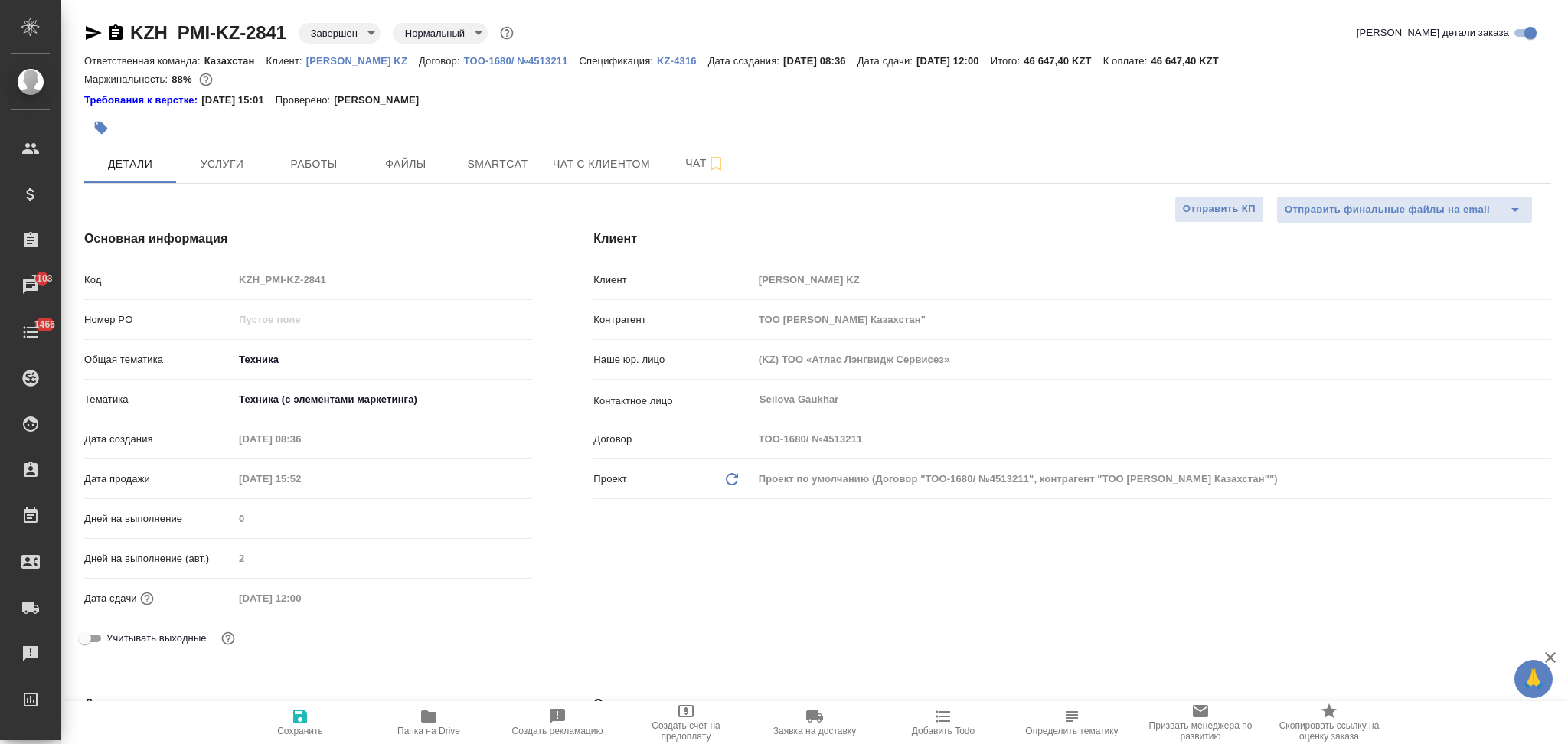
type textarea "x"
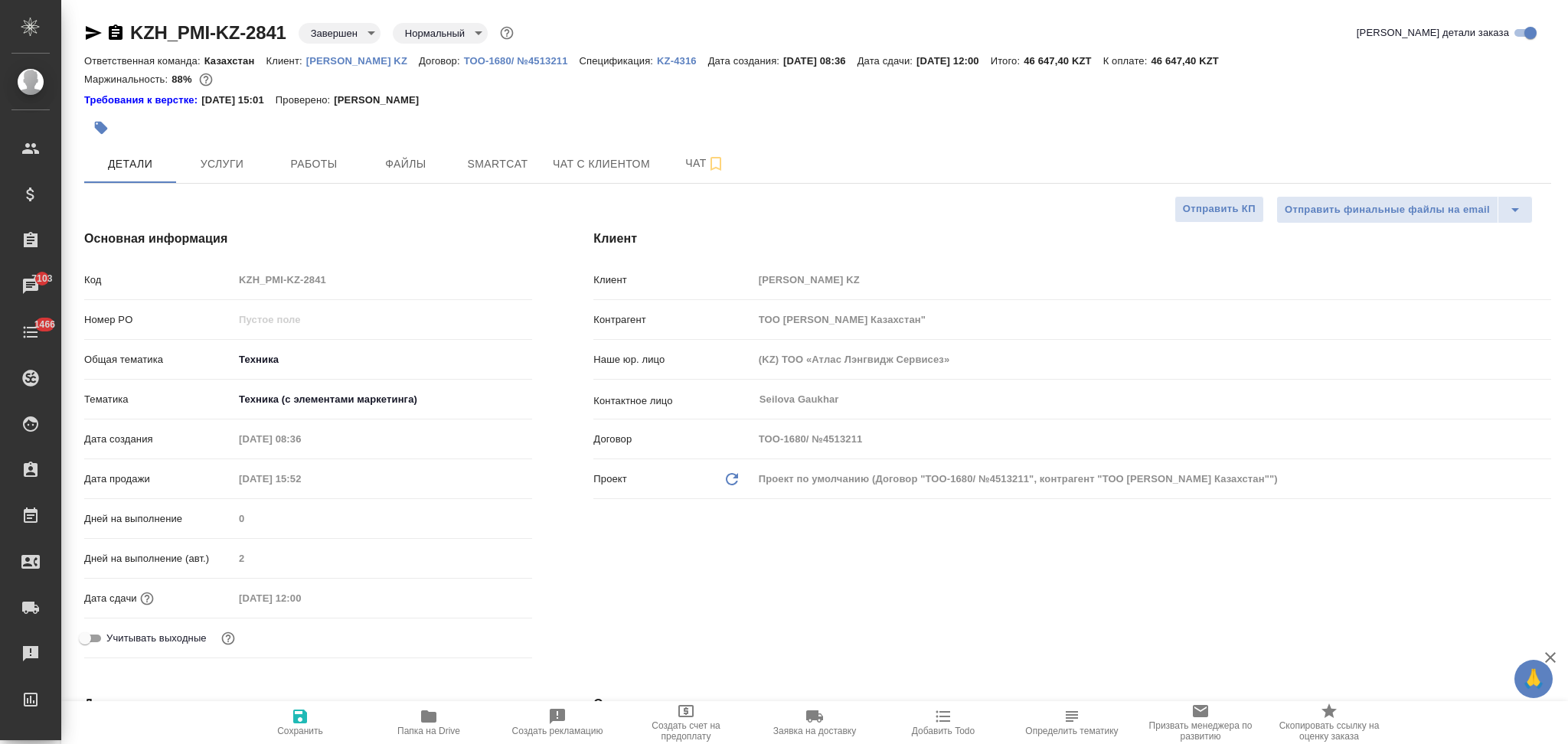
type textarea "x"
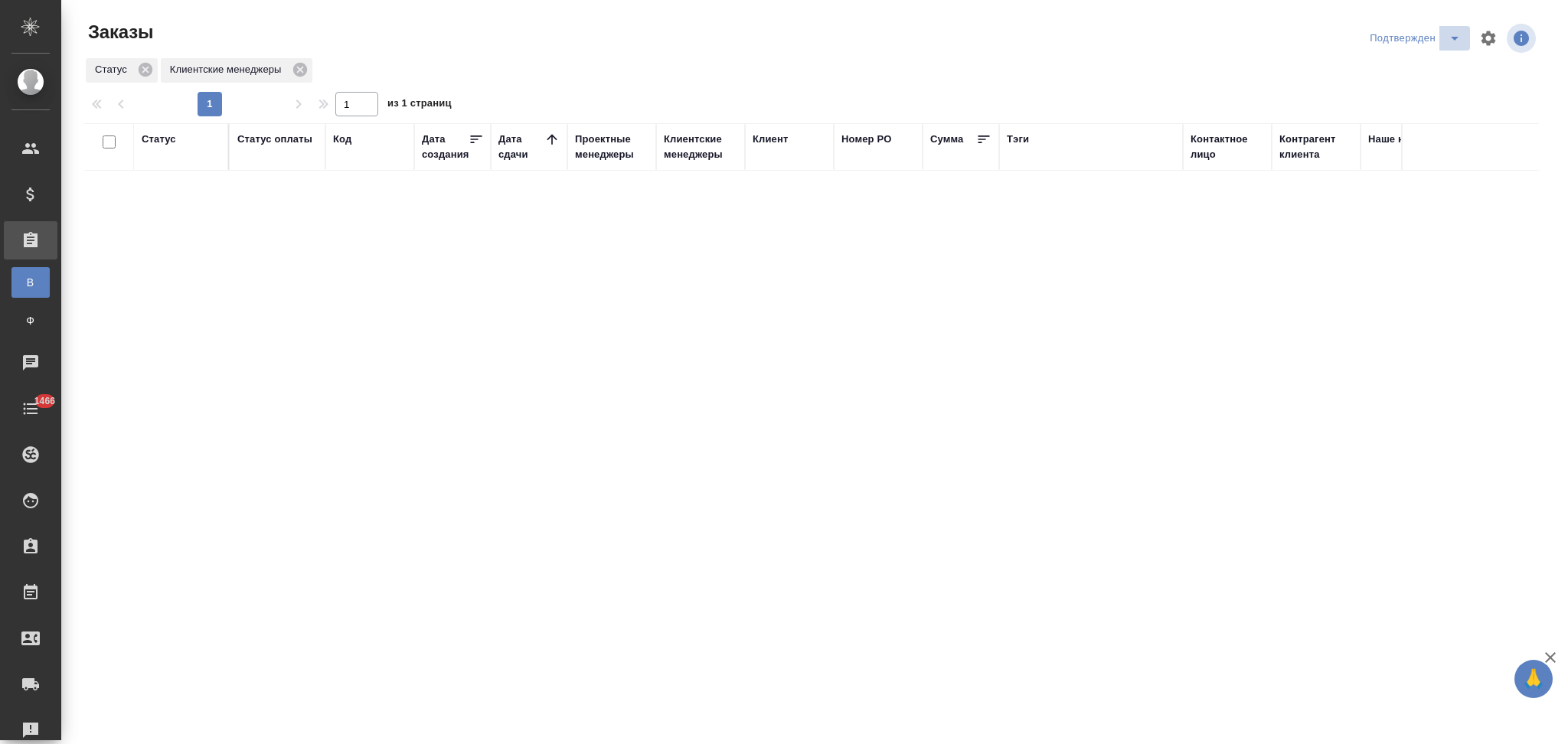
click at [1454, 34] on icon "split button" at bounding box center [1455, 38] width 18 height 18
click at [1393, 115] on li "НЕПОДТВЕРЖДЕНКА" at bounding box center [1418, 118] width 133 height 24
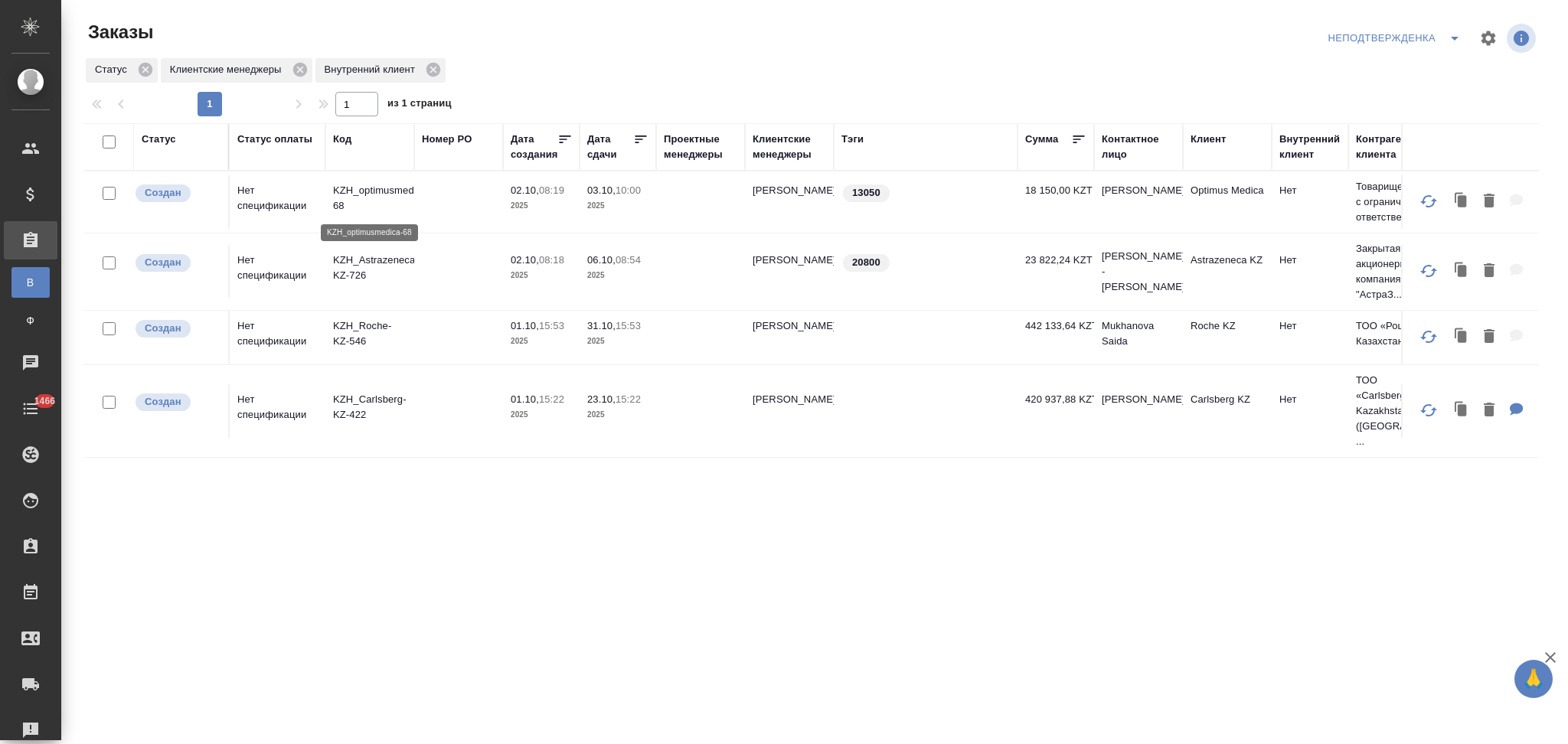
click at [383, 190] on p "KZH_optimusmedica-68" at bounding box center [370, 198] width 73 height 31
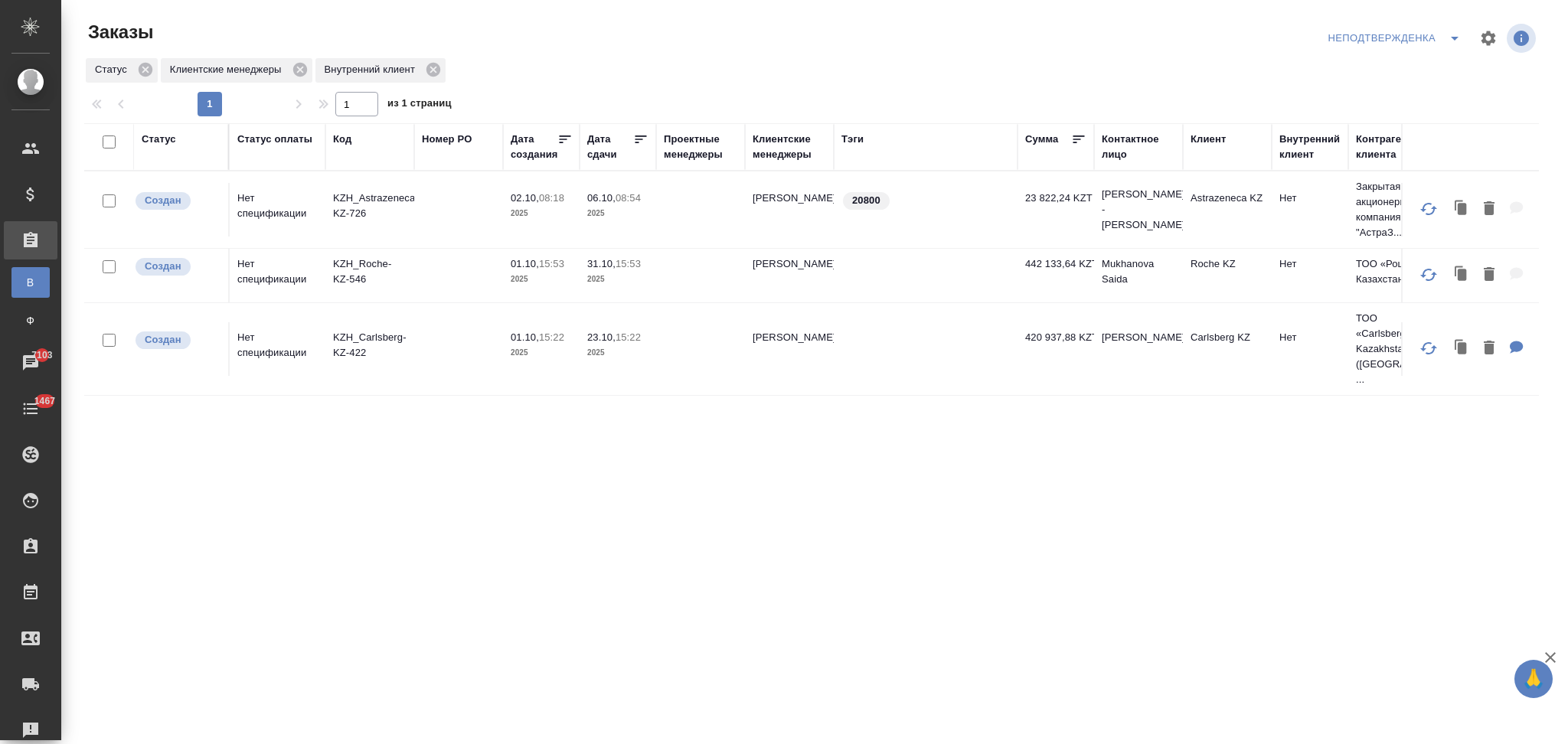
click at [1448, 41] on icon "split button" at bounding box center [1455, 38] width 18 height 18
click at [1355, 115] on li "Я КМ" at bounding box center [1397, 118] width 146 height 24
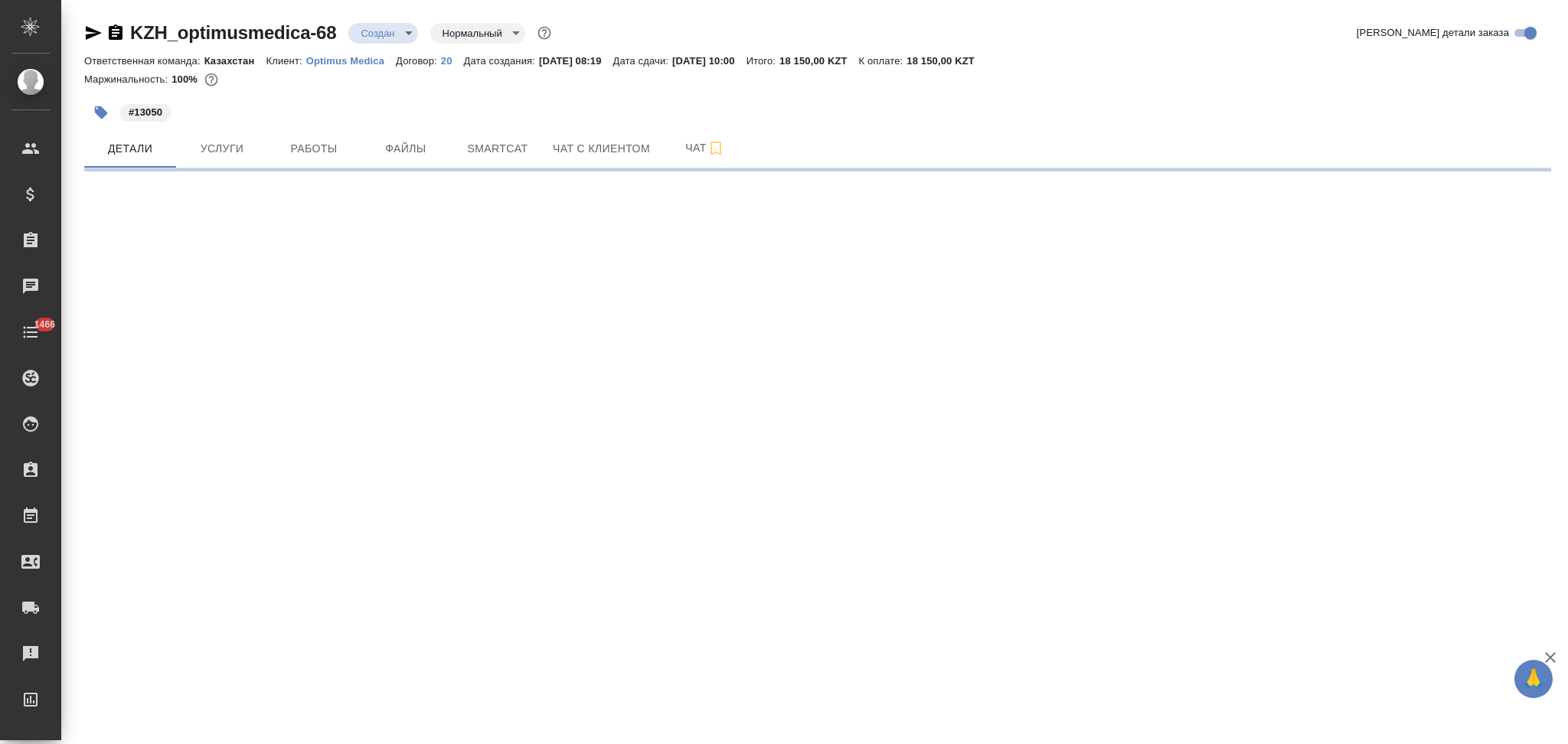
select select "RU"
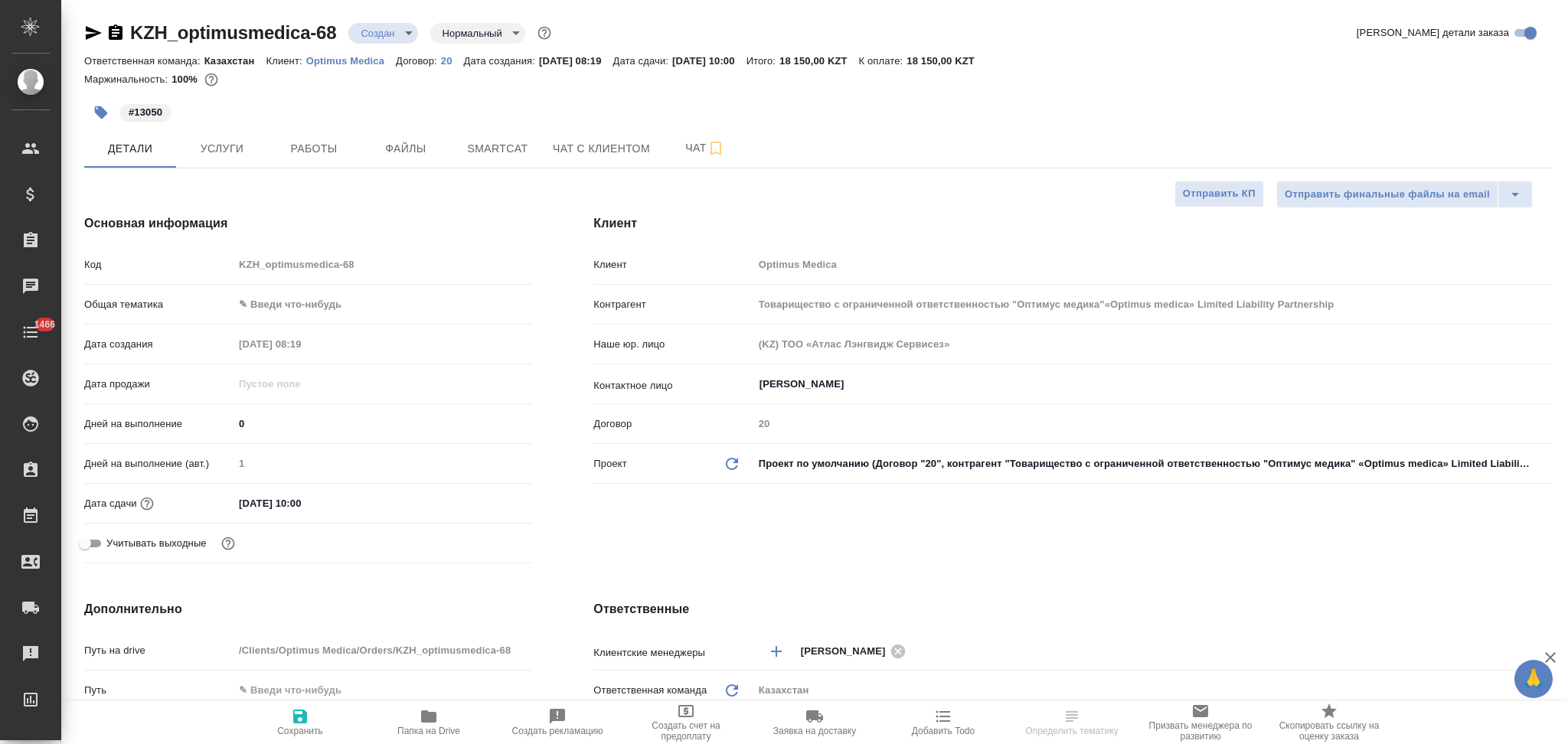
type input "Товарищество с ограниченной ответственностью "Оптимус медика"«Optimus medica» L…"
type textarea "x"
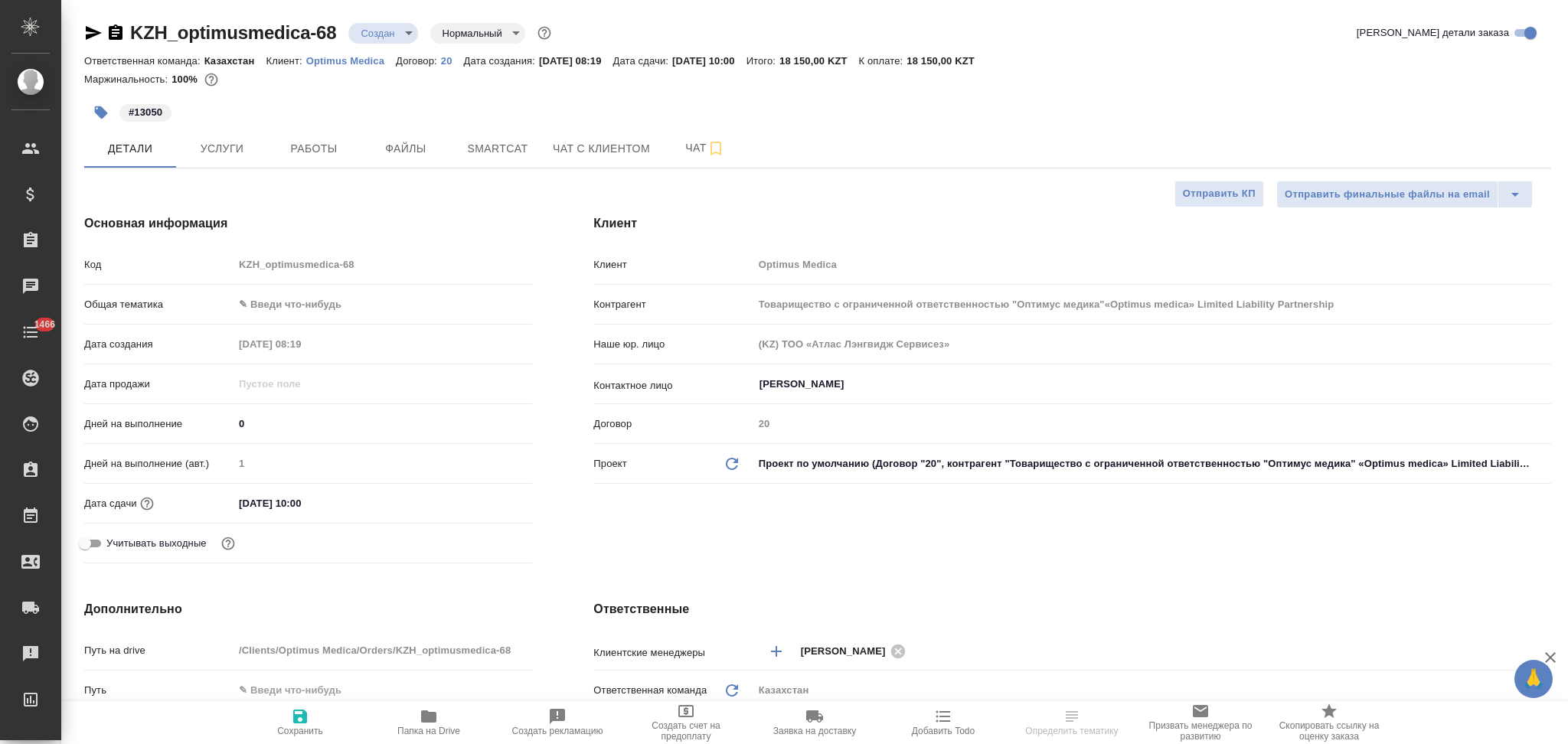
type textarea "x"
type input "Товарищество с ограниченной ответственностью "Оптимус медика"«Optimus medica» L…"
type textarea "x"
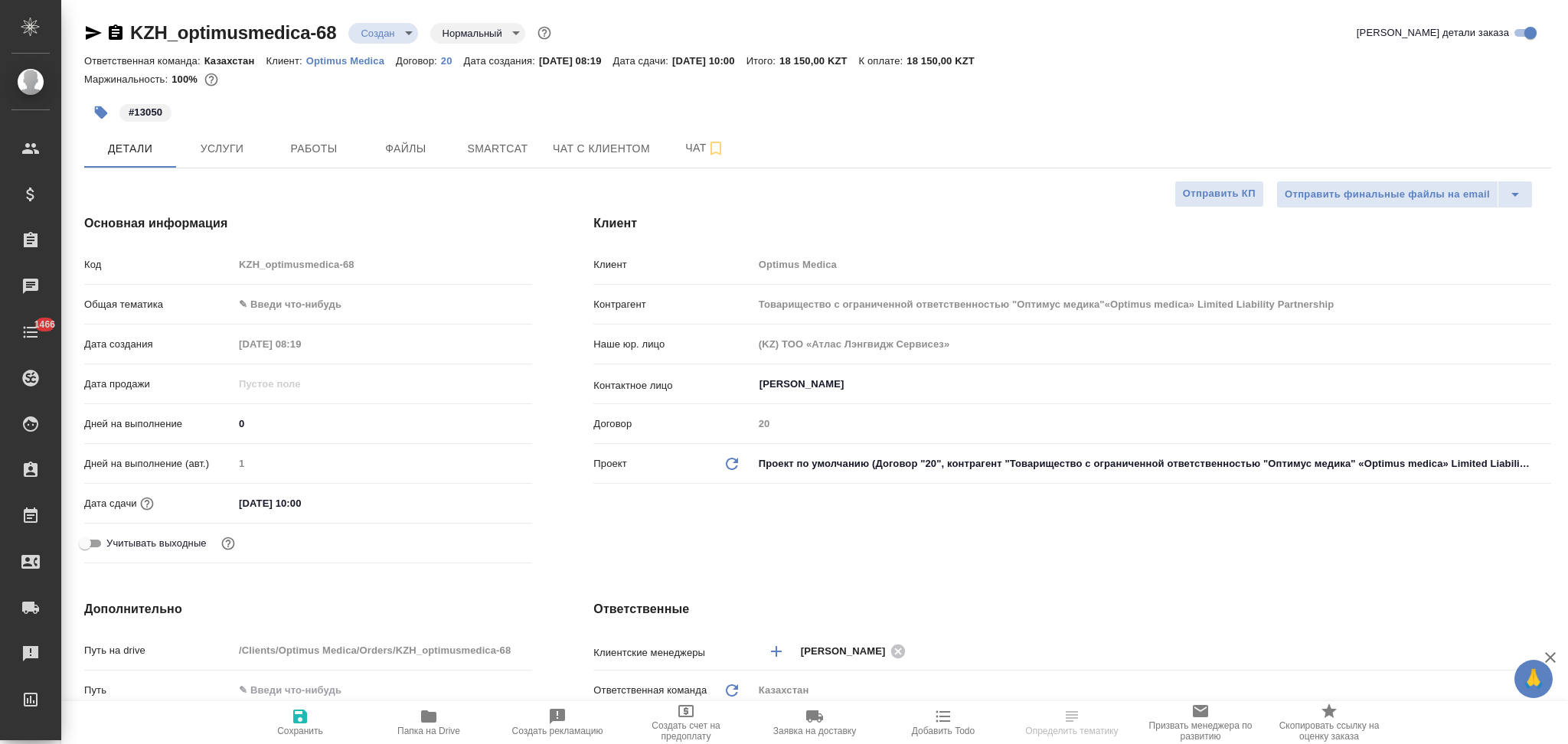
type textarea "x"
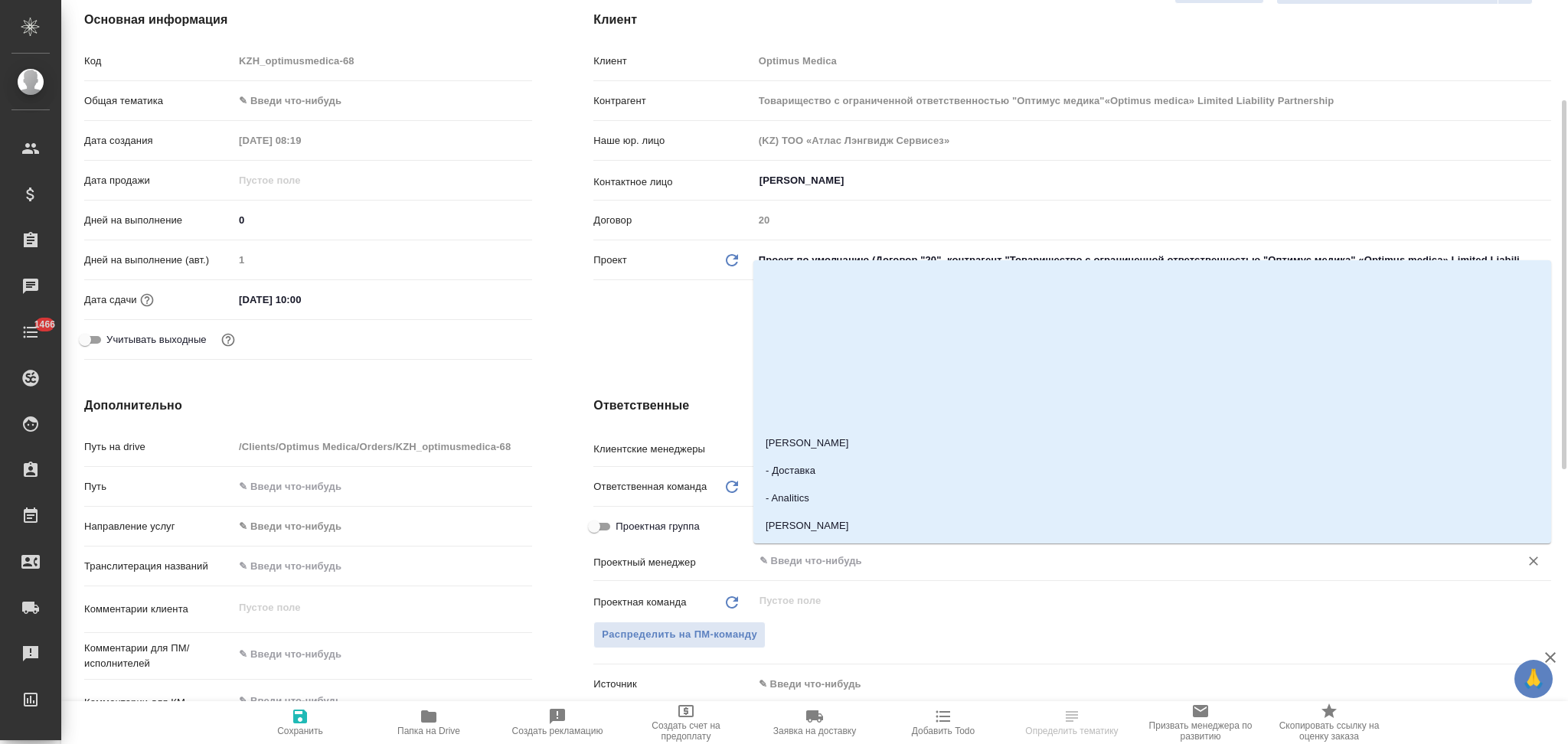
click at [798, 554] on input "text" at bounding box center [1126, 561] width 737 height 18
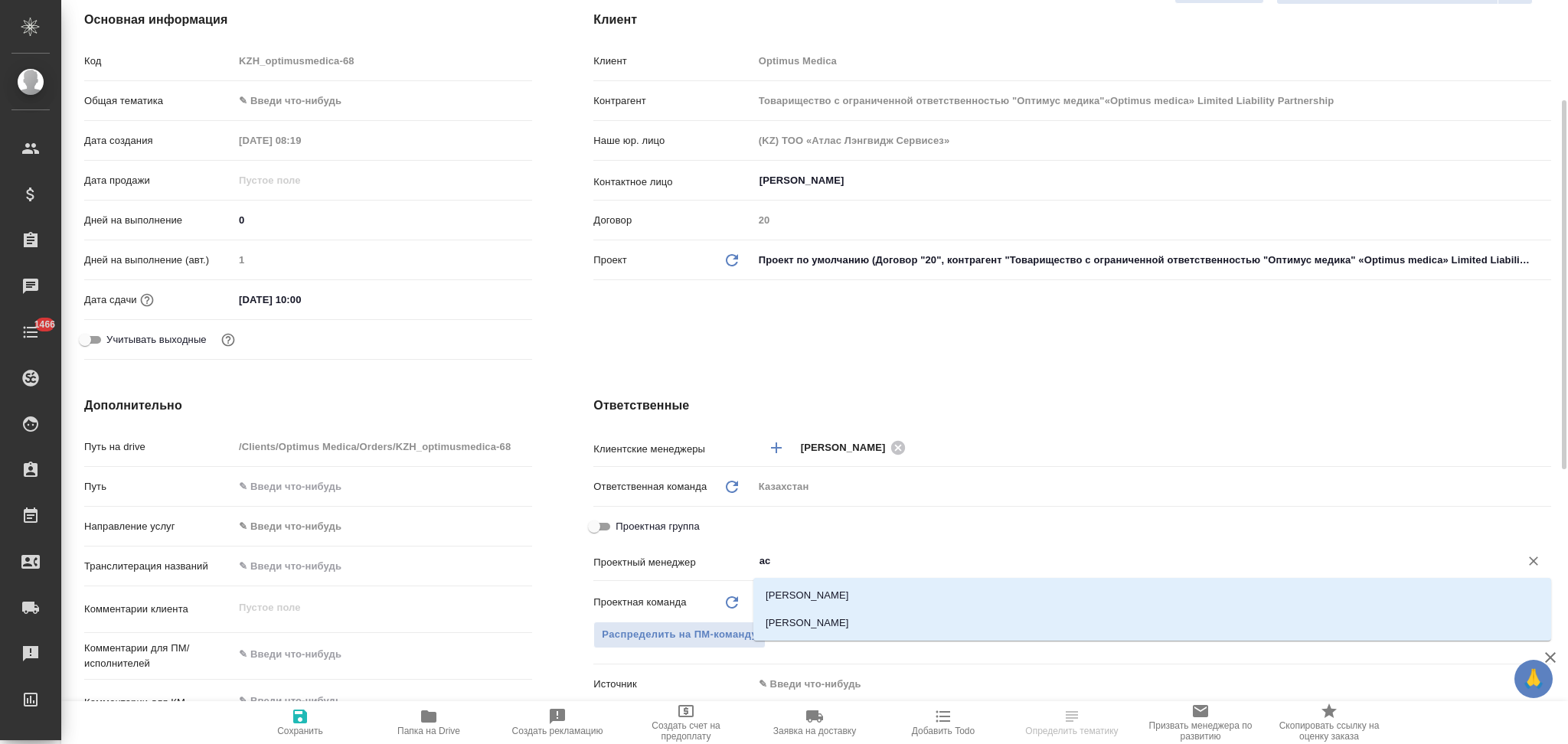
type input "асл"
click at [800, 596] on li "[PERSON_NAME]" at bounding box center [1152, 596] width 798 height 28
type input "Товарищество с ограниченной ответственностью "Оптимус медика"«Optimus medica» L…"
type textarea "x"
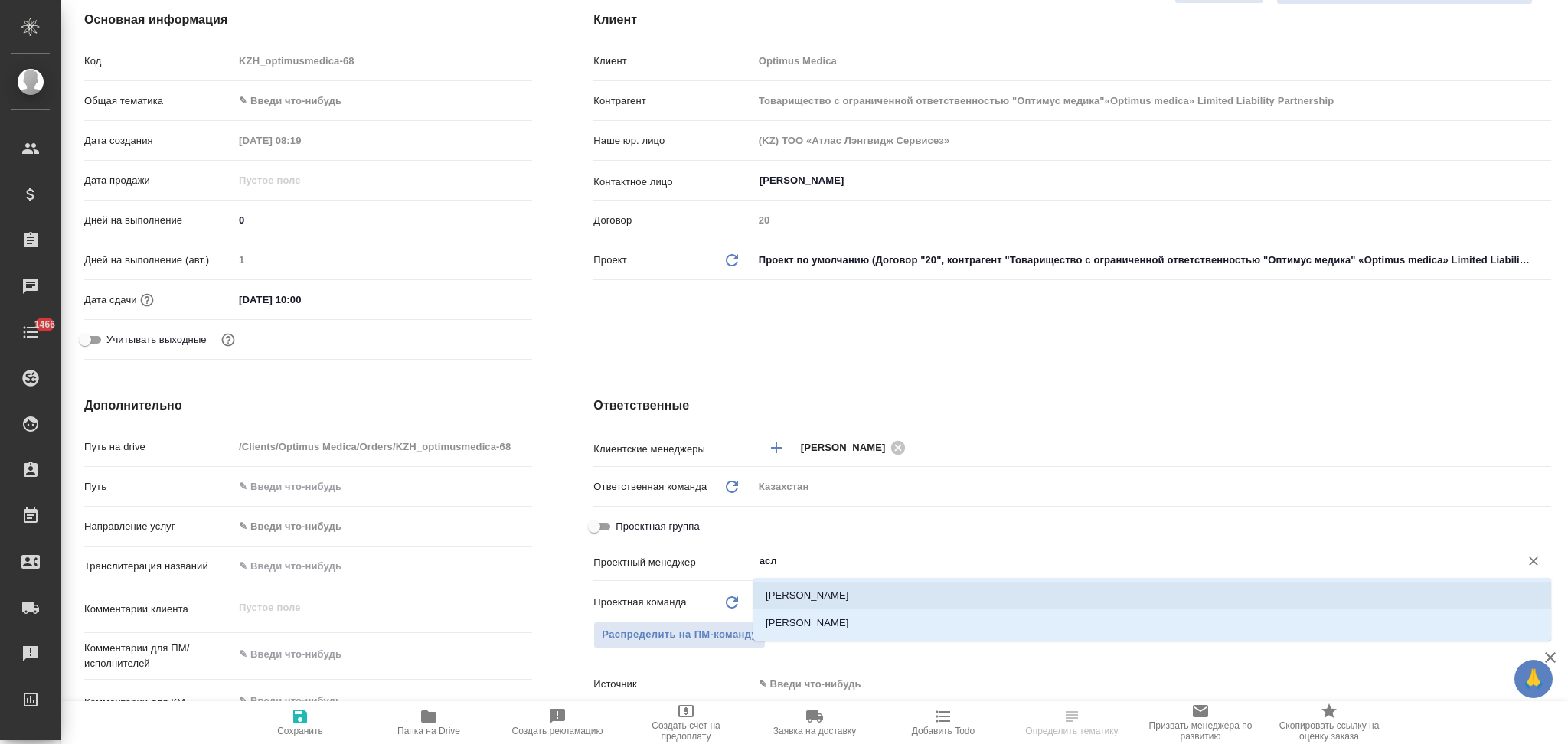
type textarea "x"
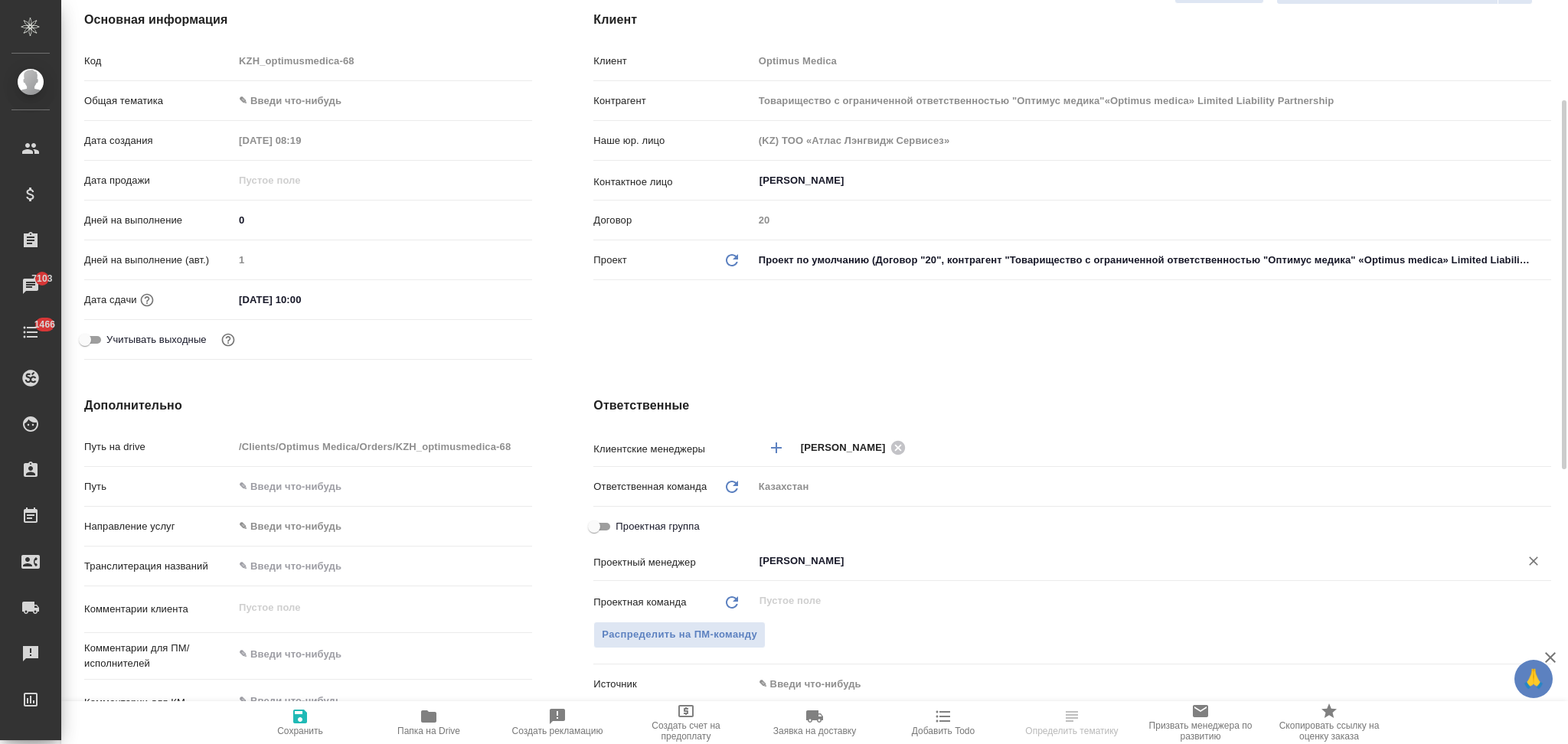
type input "[PERSON_NAME]"
click at [303, 720] on icon "button" at bounding box center [300, 716] width 14 height 14
type input "Товарищество с ограниченной ответственностью "Оптимус медика"«Optimus medica» L…"
type textarea "x"
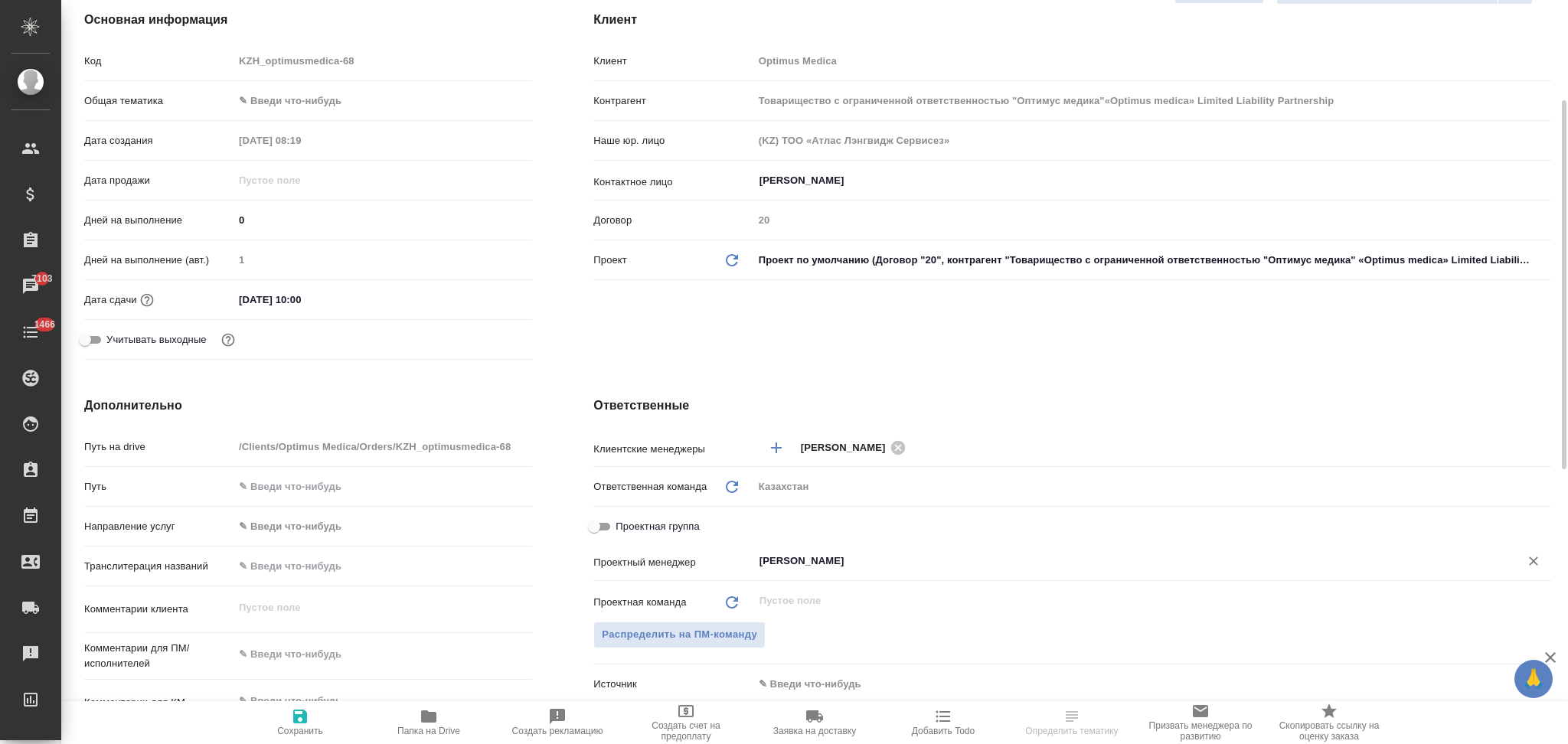
type textarea "x"
type input "Товарищество с ограниченной ответственностью "Оптимус медика"«Optimus medica» L…"
type textarea "x"
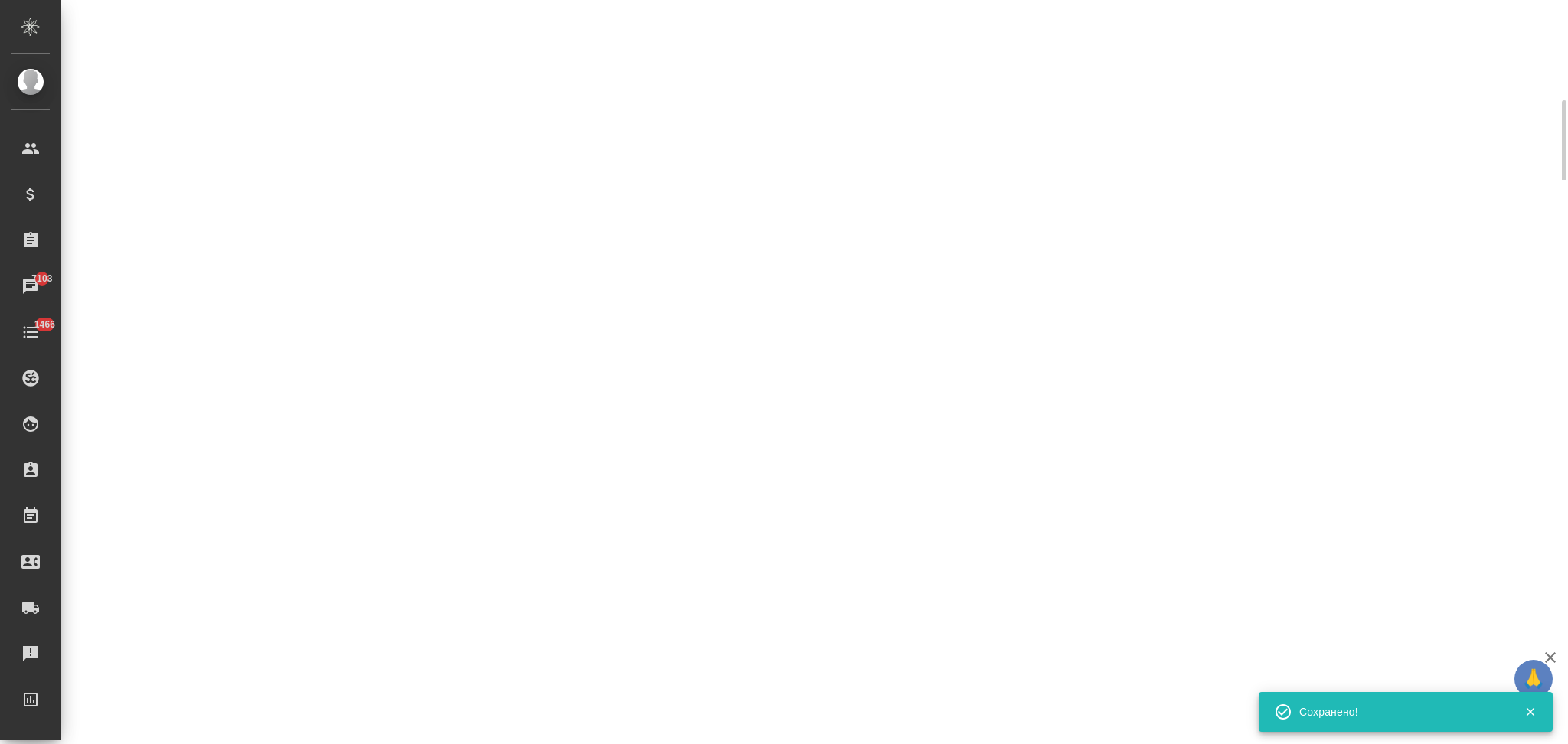
select select "RU"
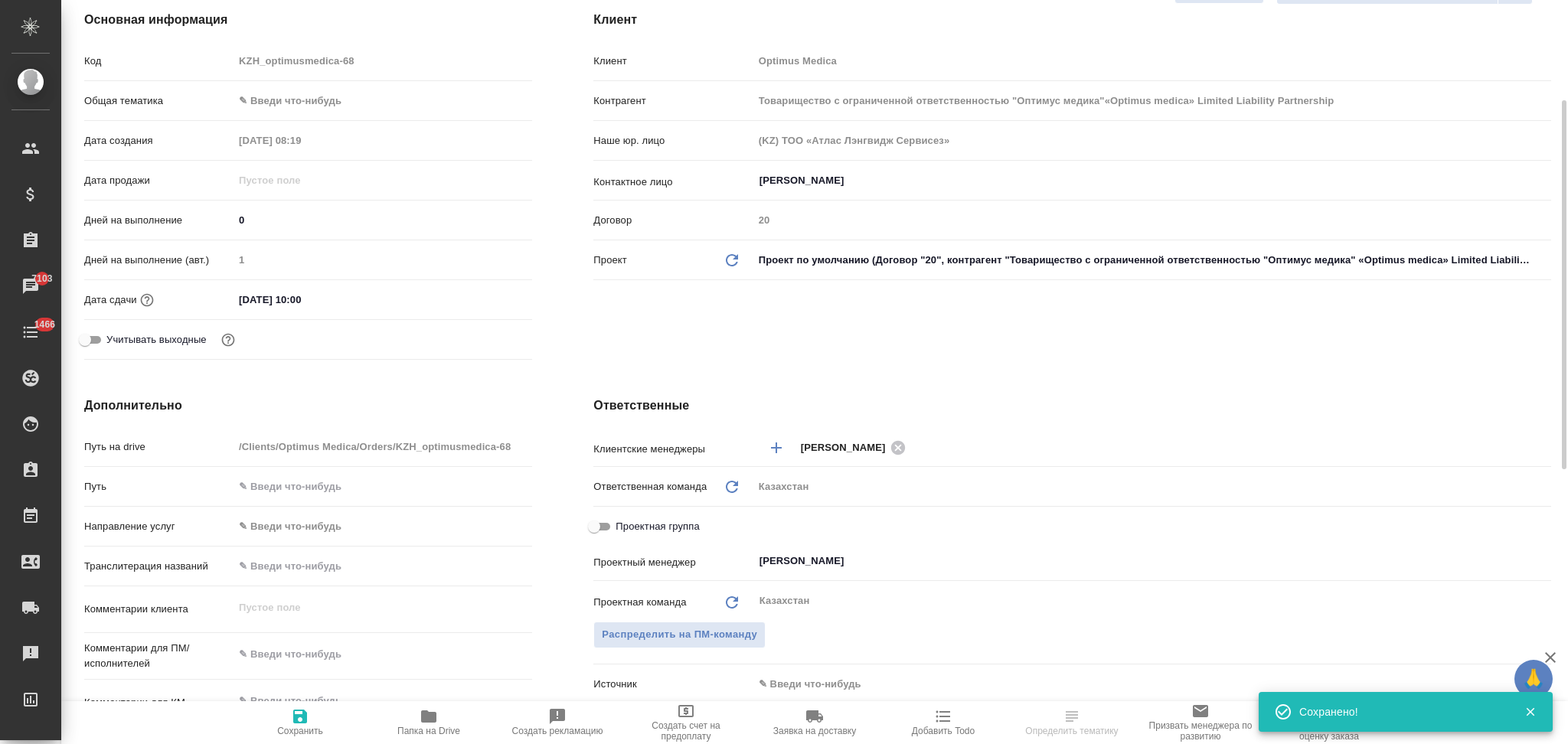
type textarea "x"
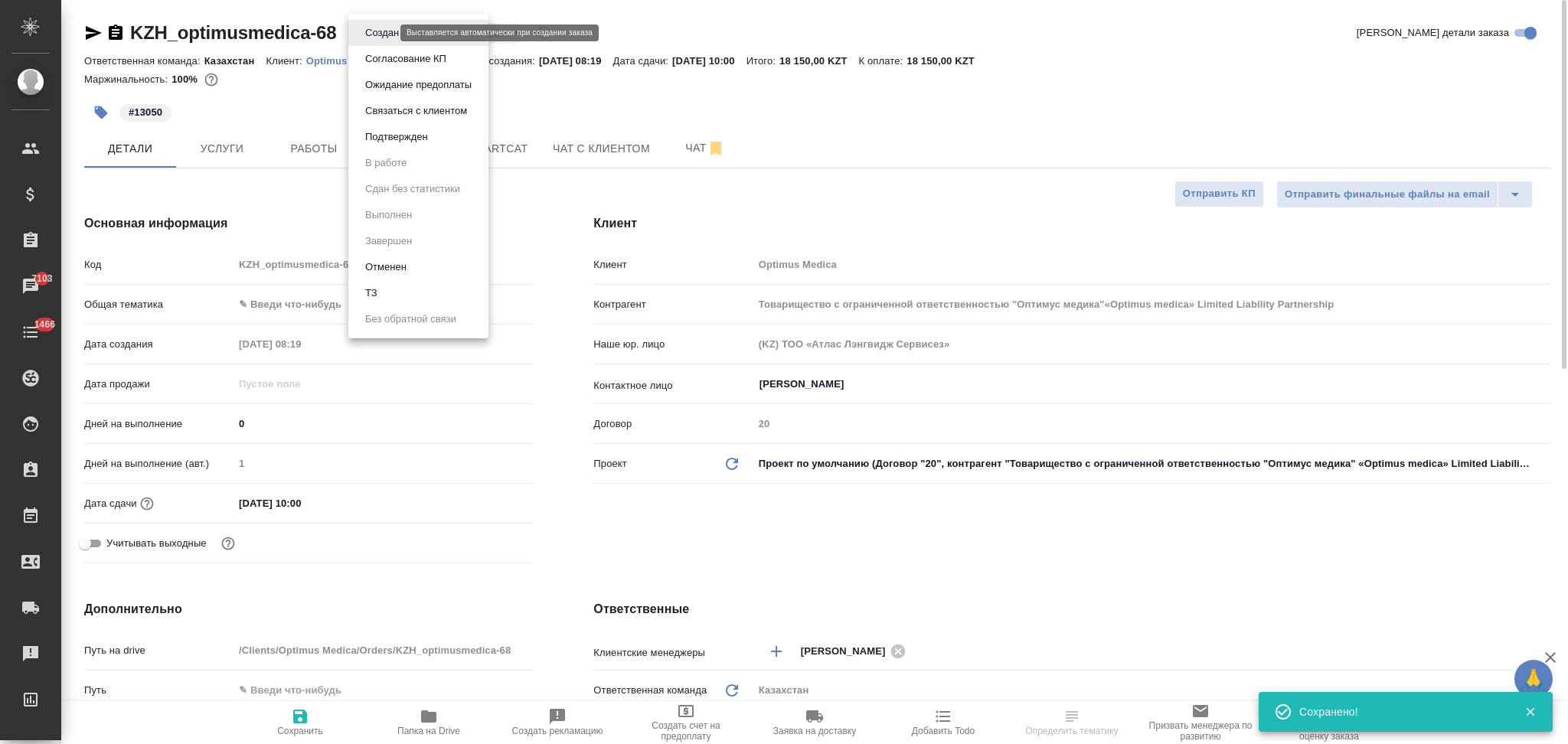
click at [374, 30] on body "🙏 .cls-1 fill:#fff; AWATERA Aslanukova Sati Клиенты Спецификации Заказы 7103 Ча…" at bounding box center [784, 372] width 1568 height 744
click at [372, 128] on button "Подтвержден" at bounding box center [396, 136] width 72 height 17
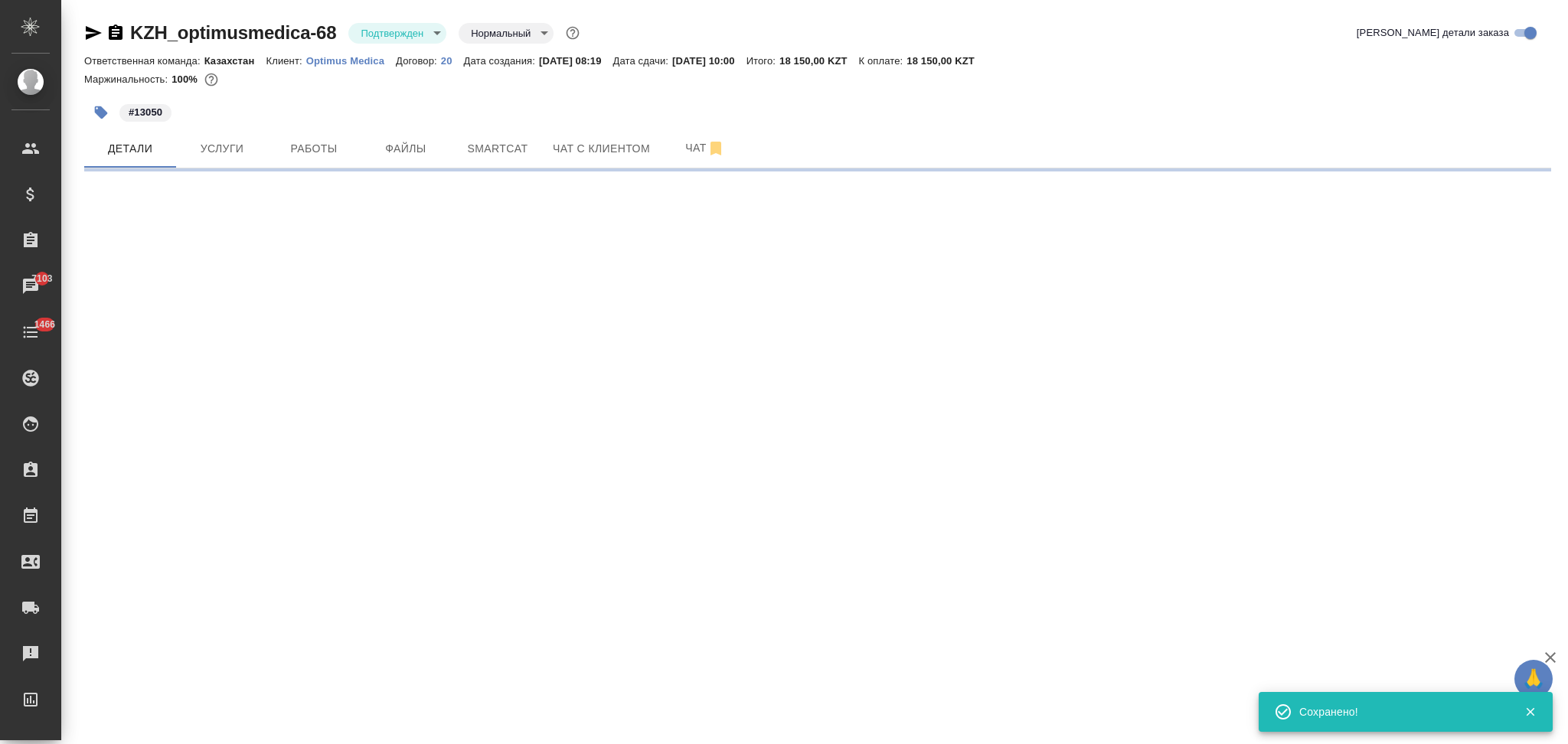
select select "RU"
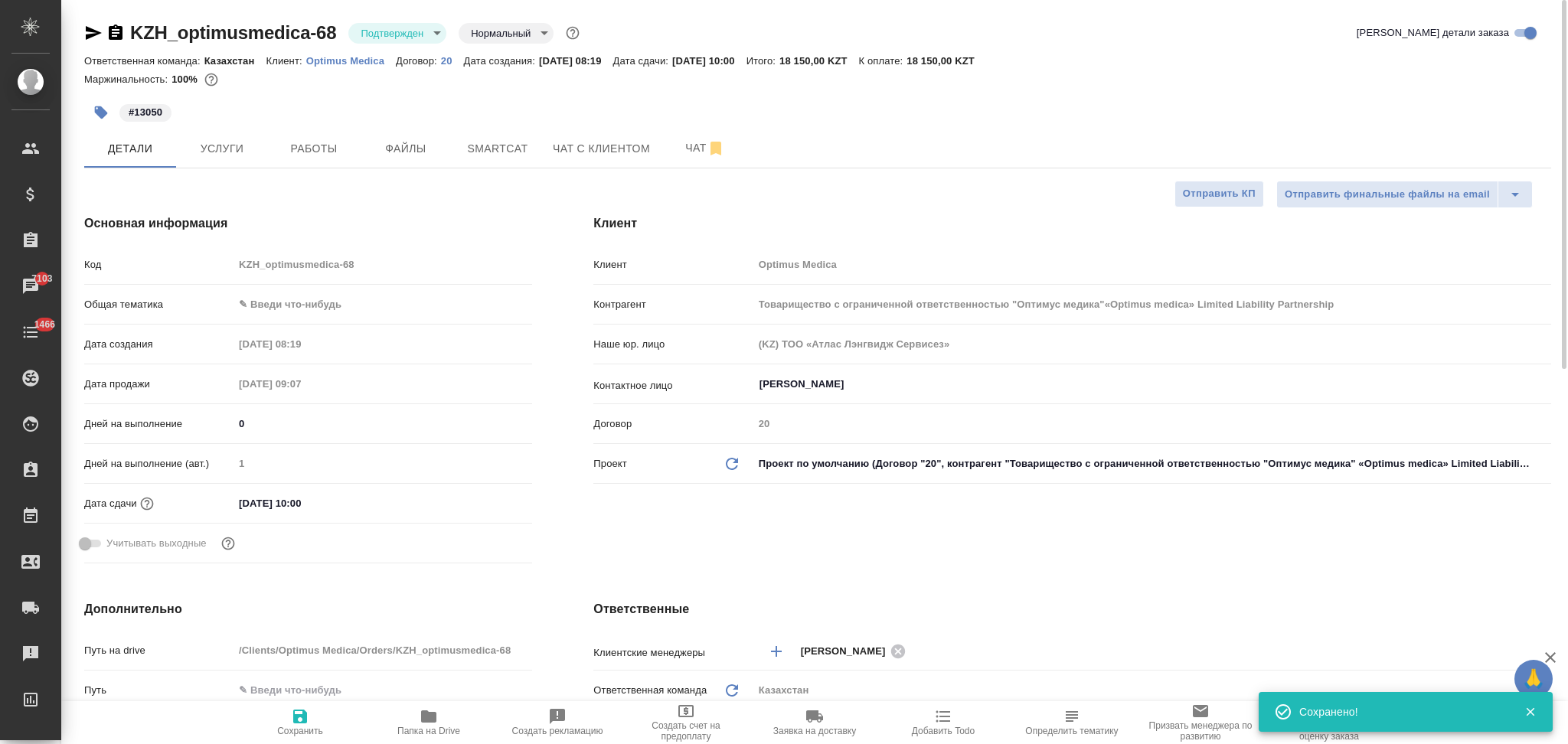
type textarea "x"
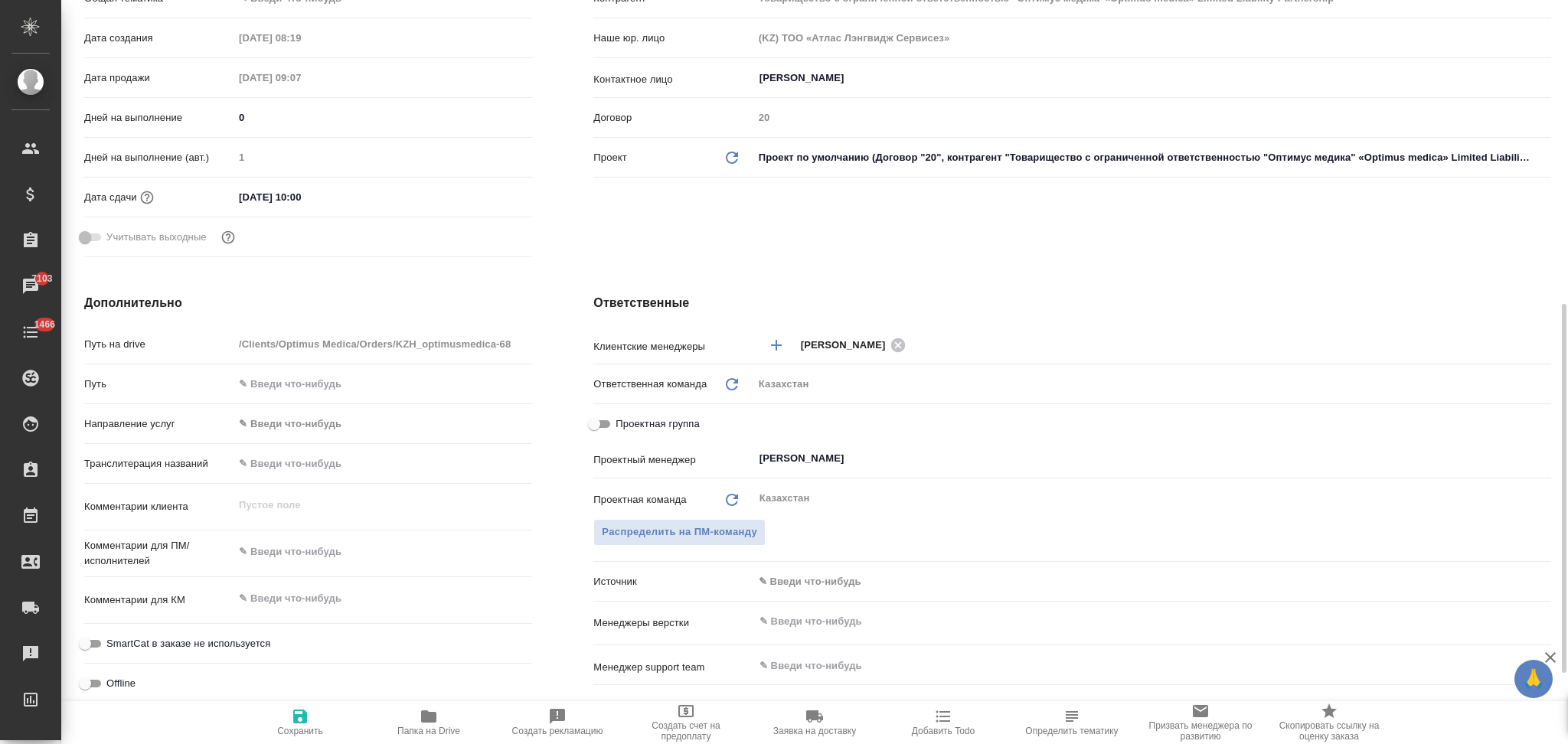
scroll to position [509, 0]
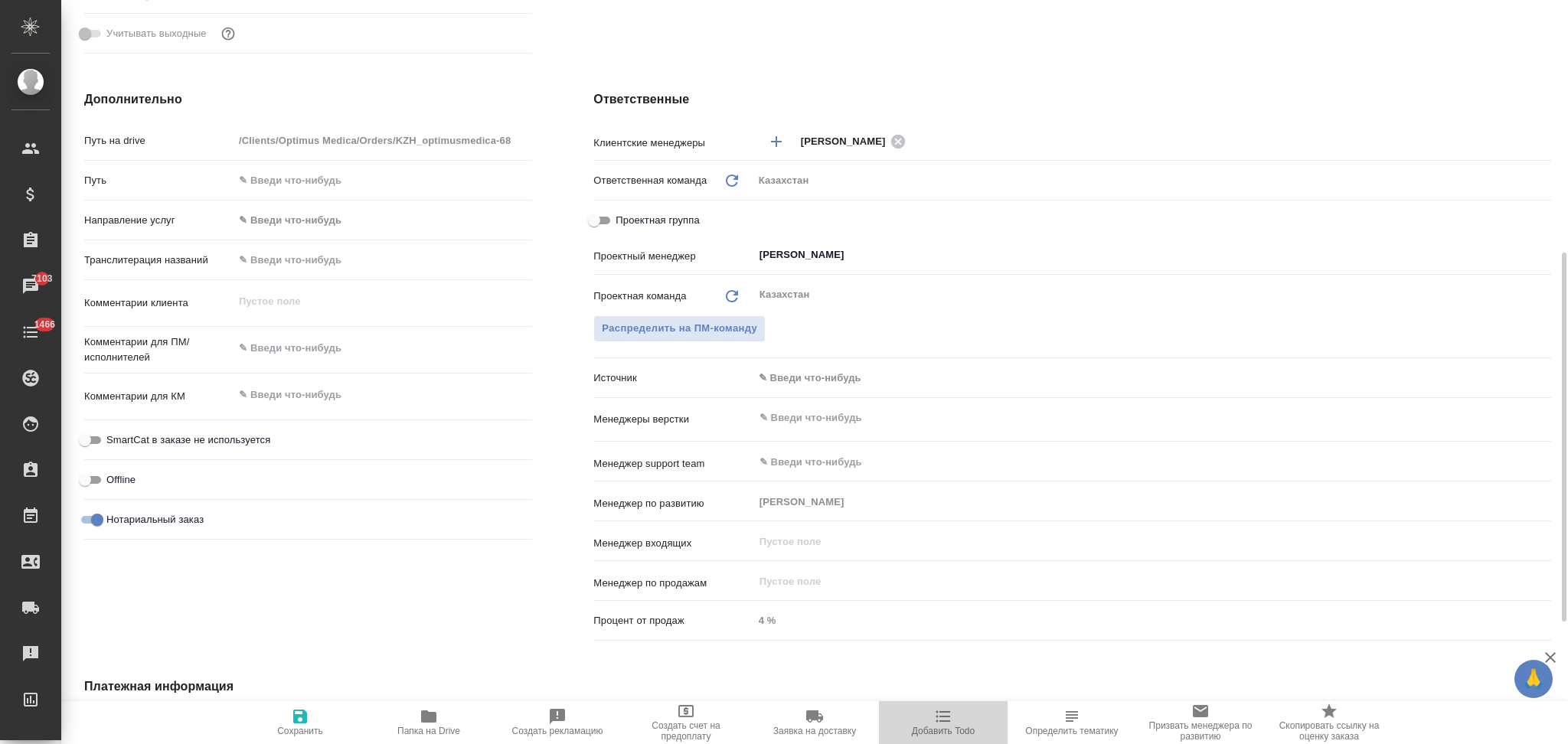
click at [941, 712] on icon "button" at bounding box center [943, 716] width 15 height 11
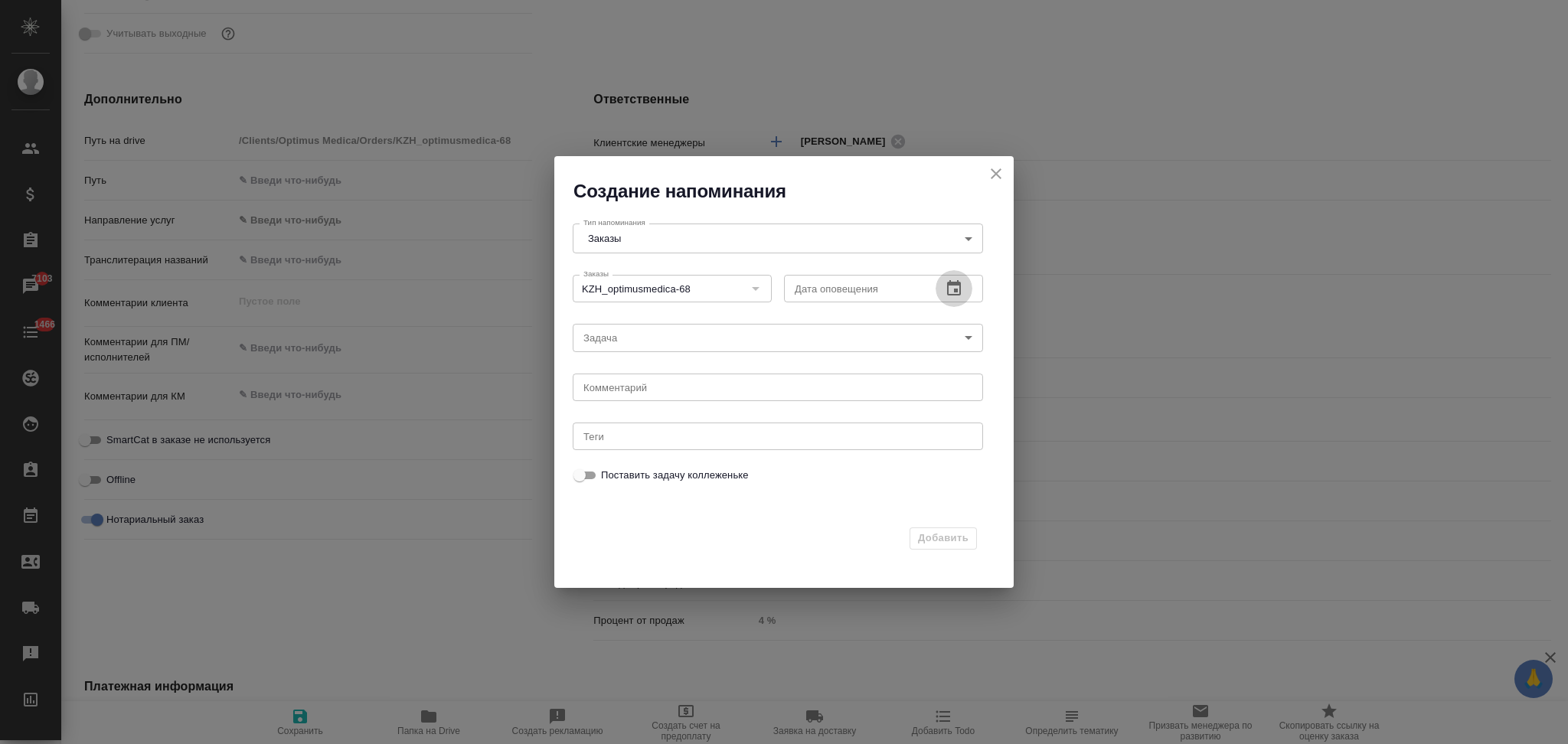
click at [956, 290] on icon "button" at bounding box center [954, 288] width 14 height 16
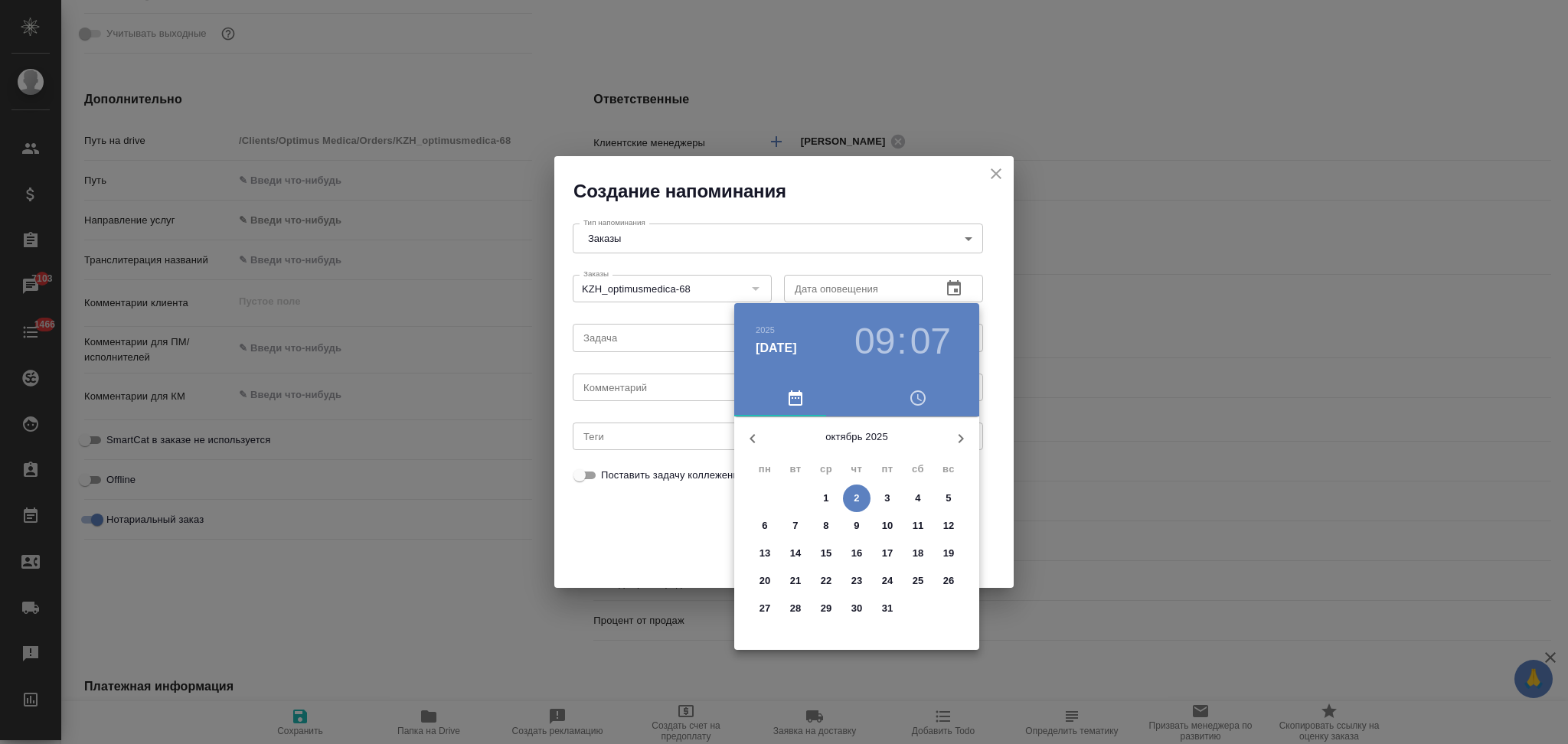
click at [887, 500] on p "3" at bounding box center [887, 498] width 5 height 16
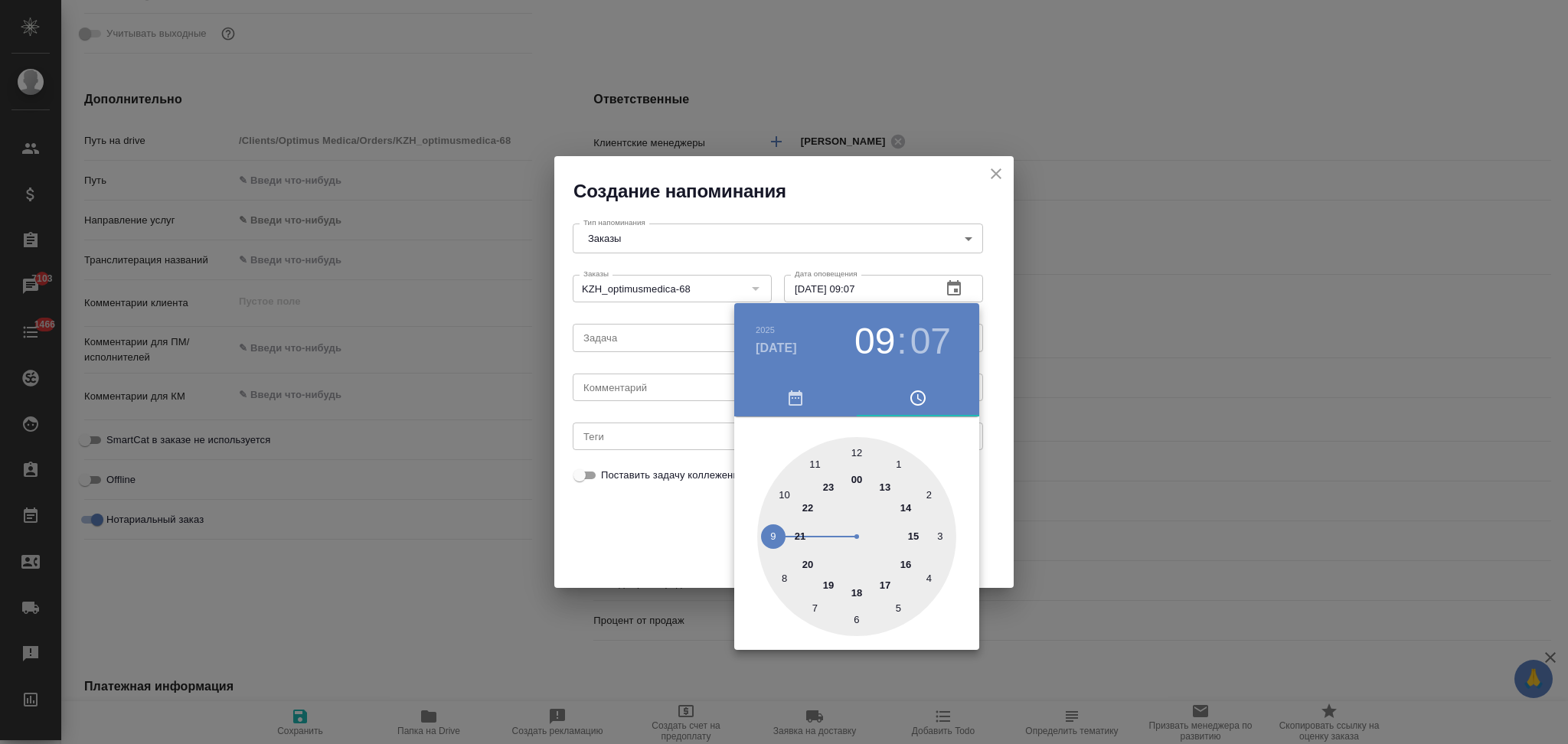
click at [774, 534] on div at bounding box center [857, 536] width 199 height 199
click at [855, 450] on div at bounding box center [857, 536] width 199 height 199
type input "[DATE] 09:00"
click at [698, 512] on div at bounding box center [784, 372] width 1568 height 744
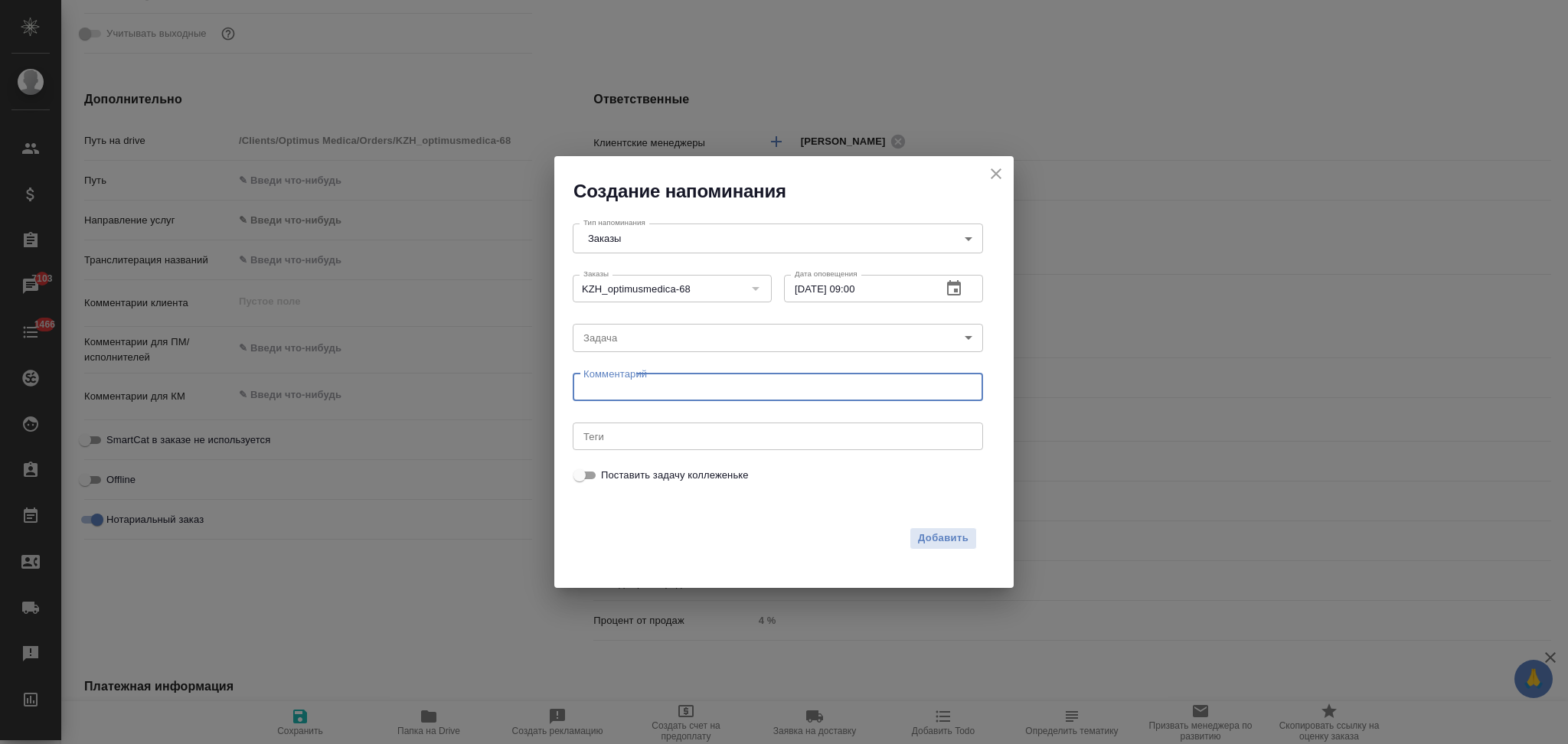
click at [647, 389] on textarea at bounding box center [778, 386] width 389 height 11
type textarea "пнуть лингву"
click at [928, 530] on span "Добавить" at bounding box center [943, 538] width 51 height 17
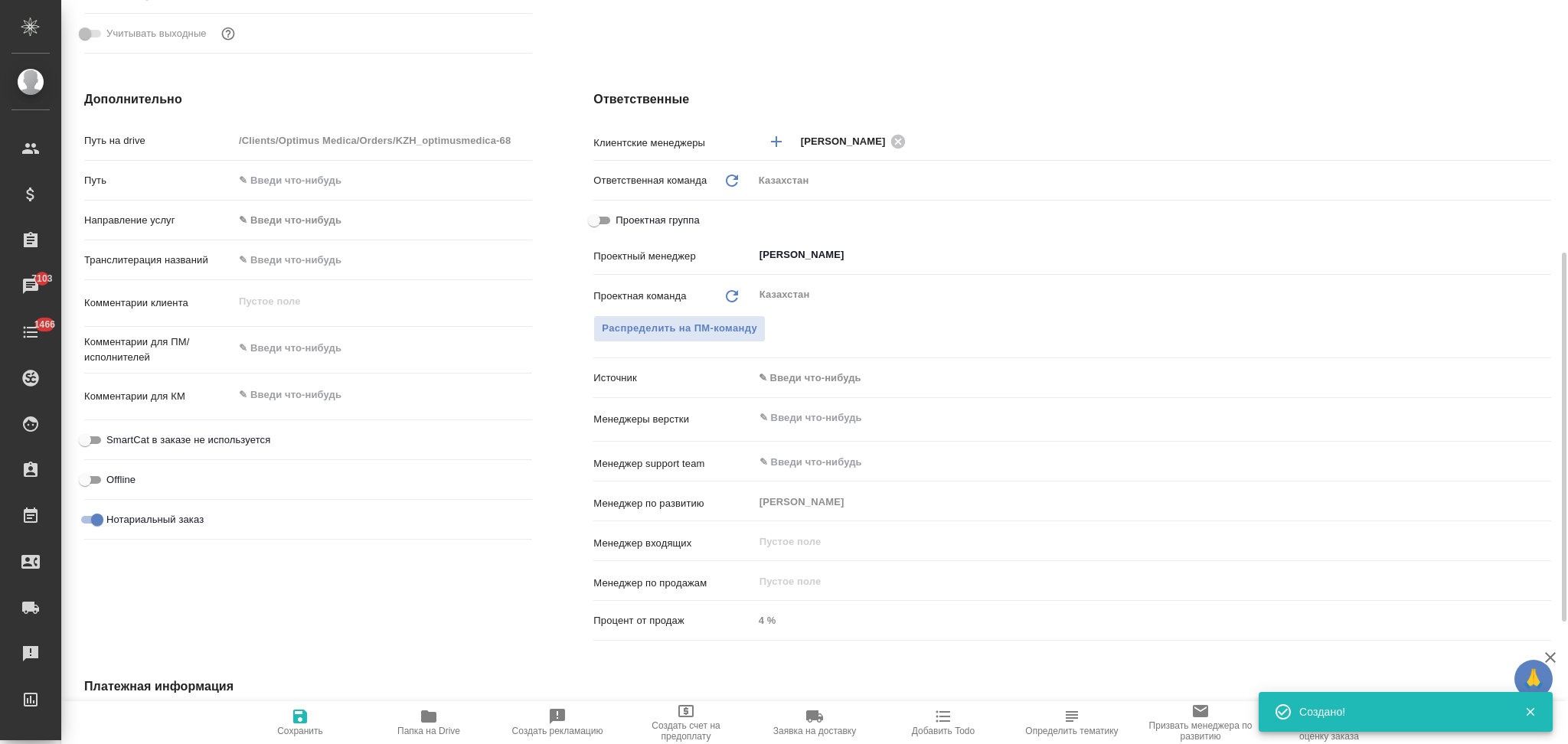
type input "Товарищество с ограниченной ответственностью "Оптимус медика"«Optimus medica» L…"
type textarea "x"
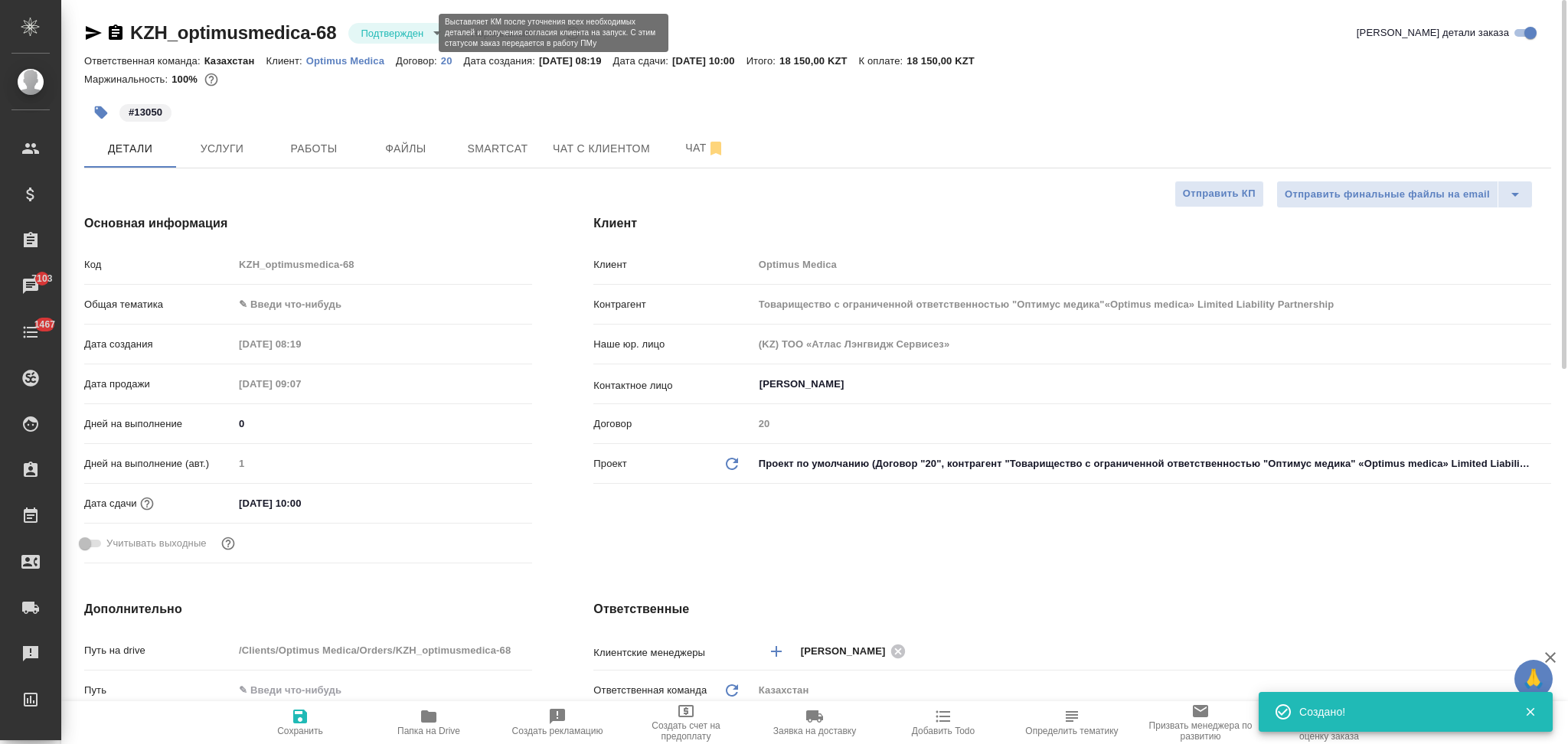
click at [393, 34] on body "🙏 .cls-1 fill:#fff; AWATERA Aslanukova Sati Клиенты Спецификации Заказы 7103 Ча…" at bounding box center [784, 372] width 1568 height 744
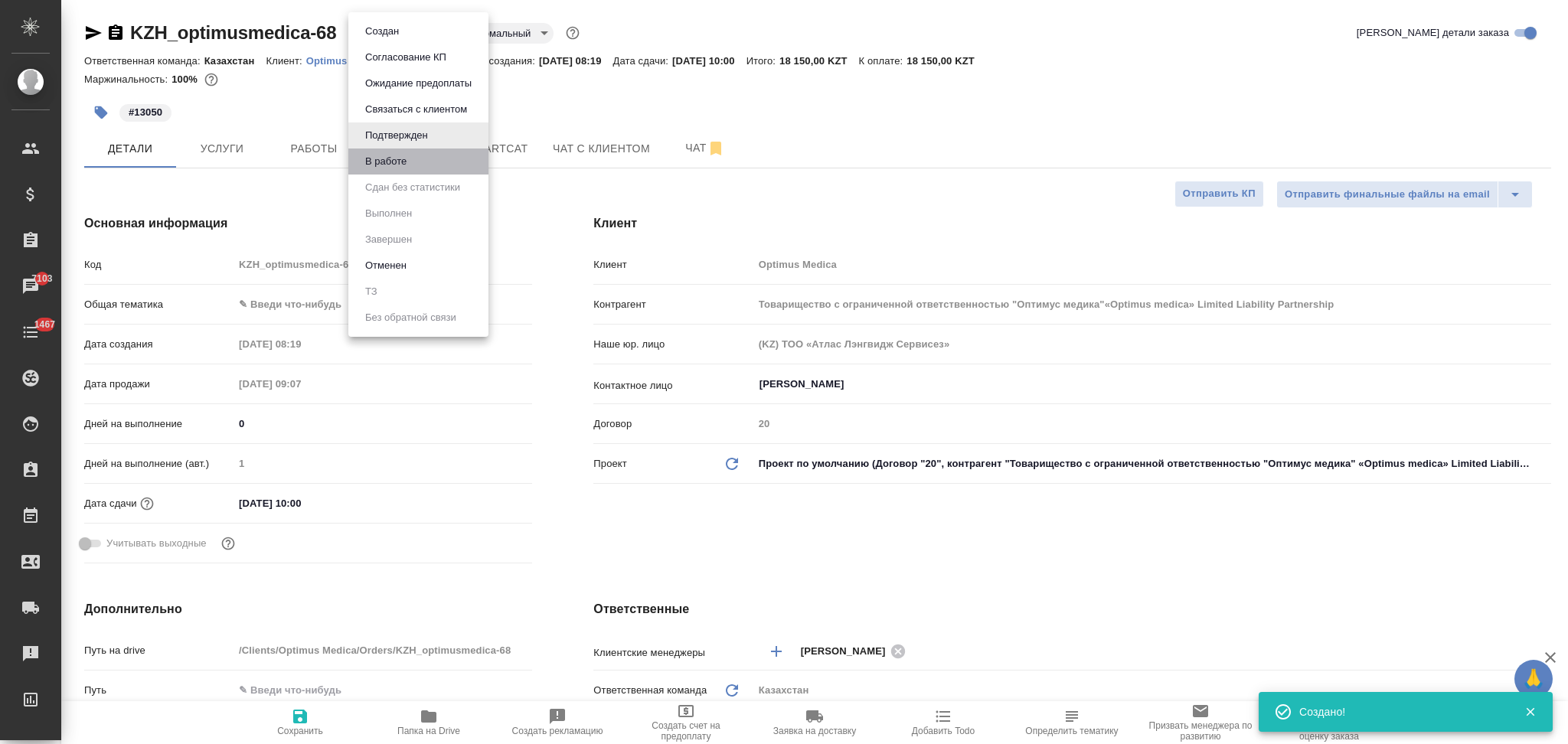
click at [384, 150] on li "В работе" at bounding box center [418, 161] width 140 height 26
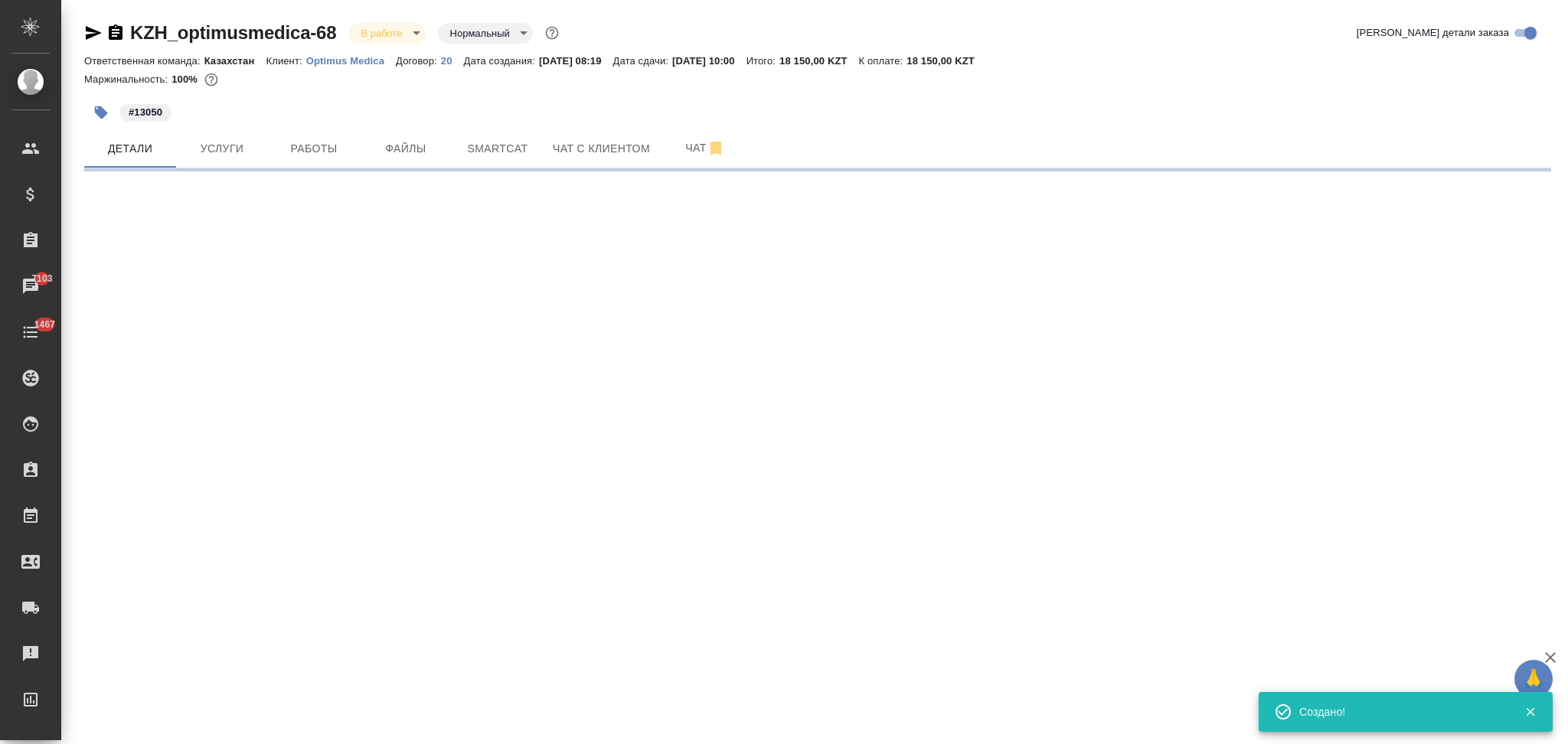
select select "RU"
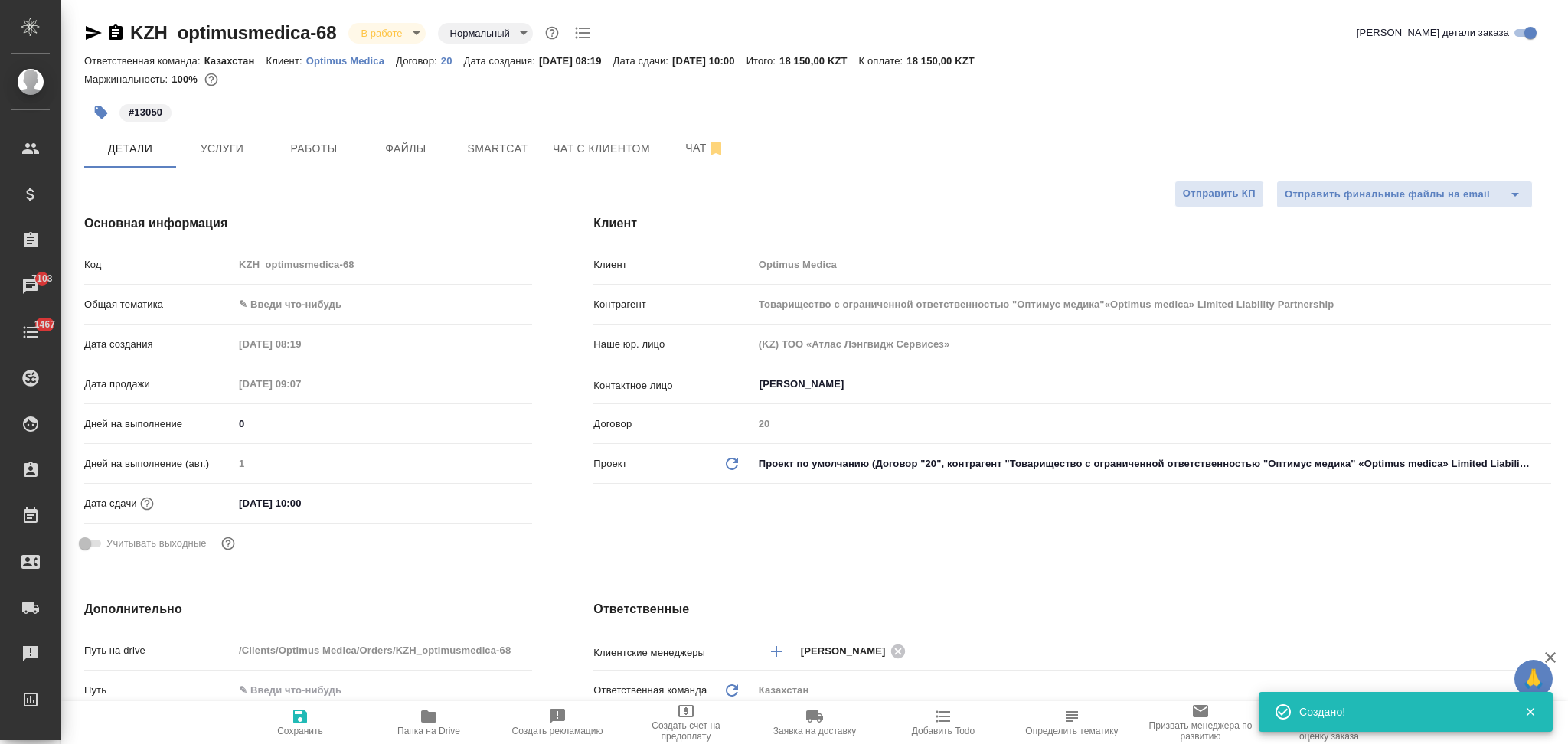
type textarea "x"
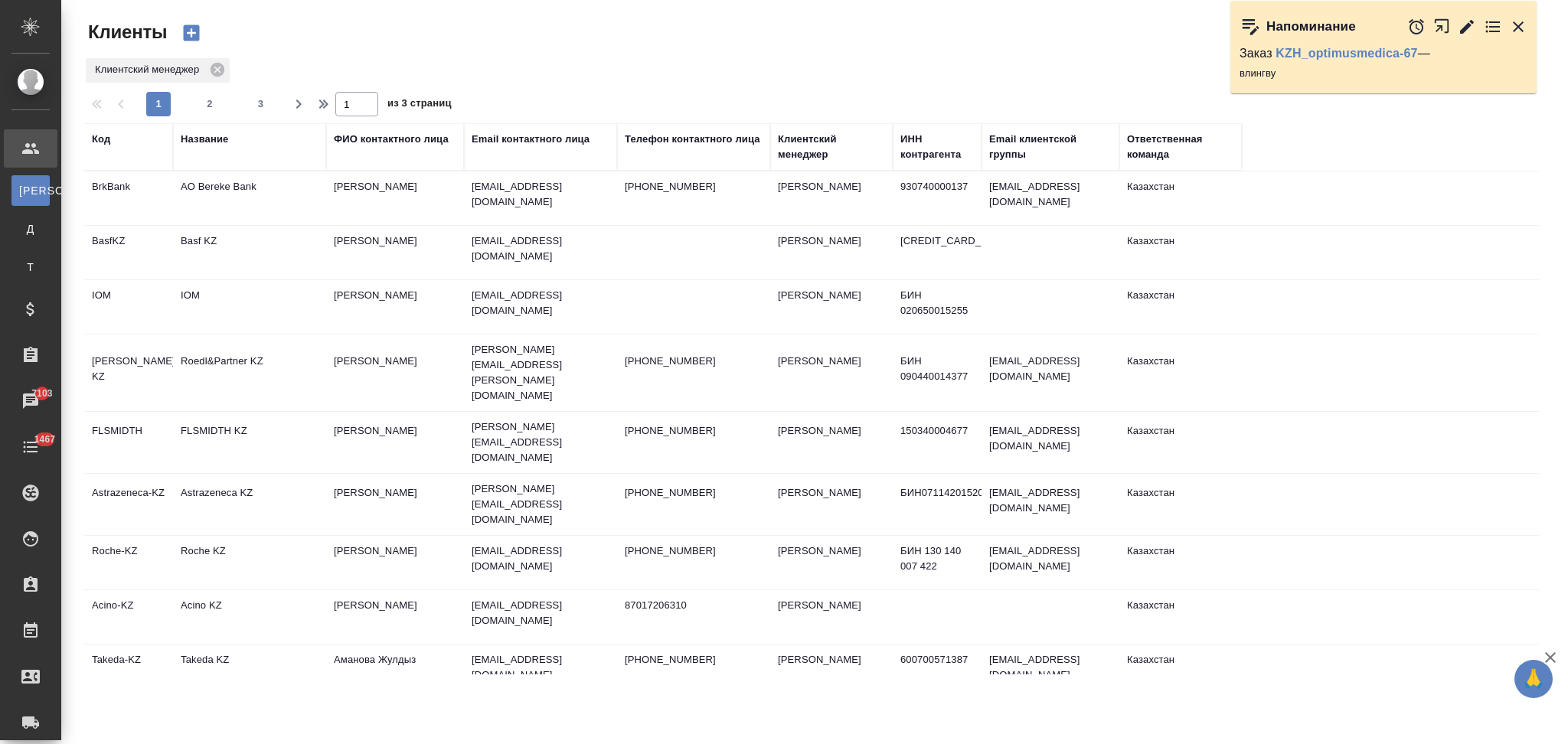
select select "RU"
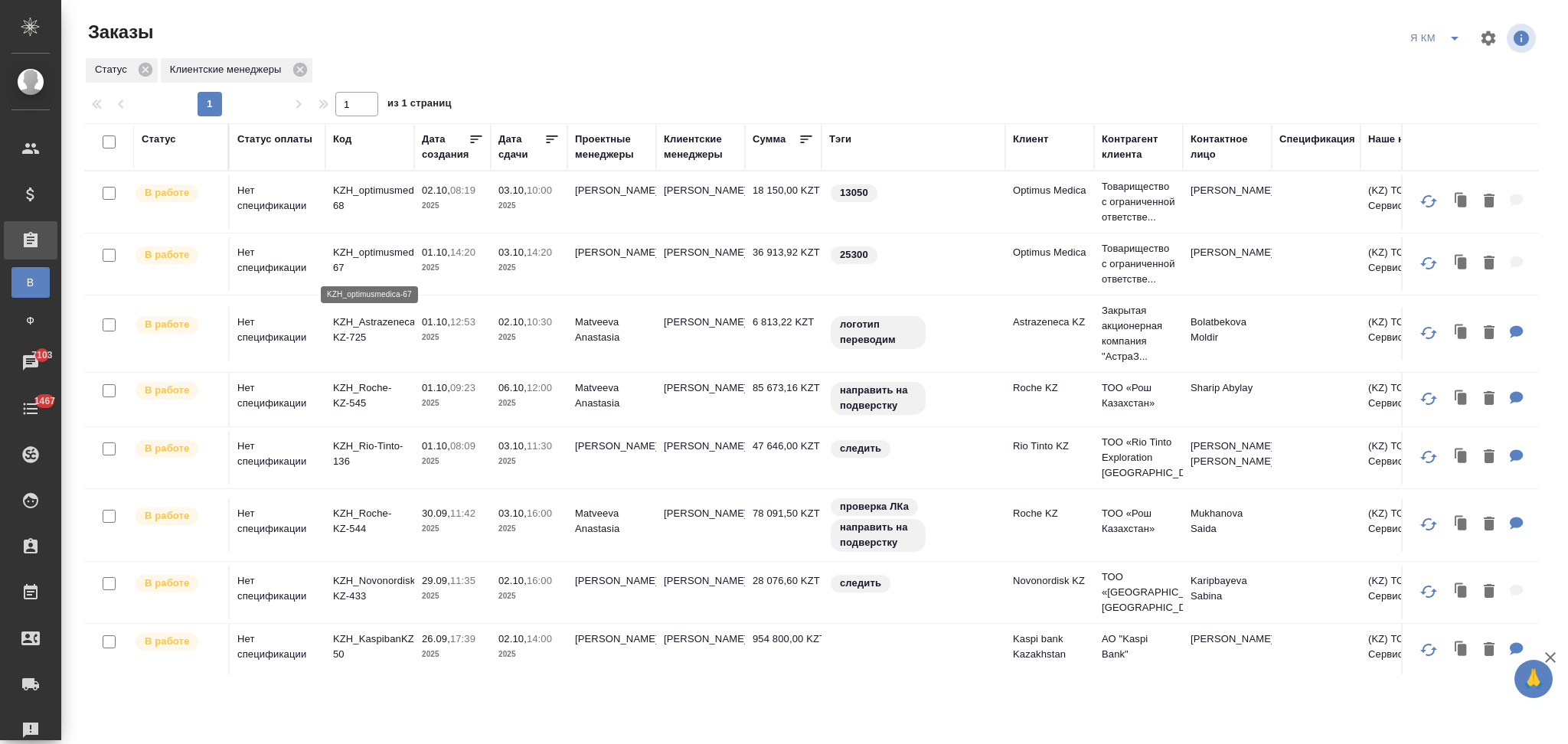
click at [380, 253] on p "KZH_optimusmedica-67" at bounding box center [370, 260] width 73 height 31
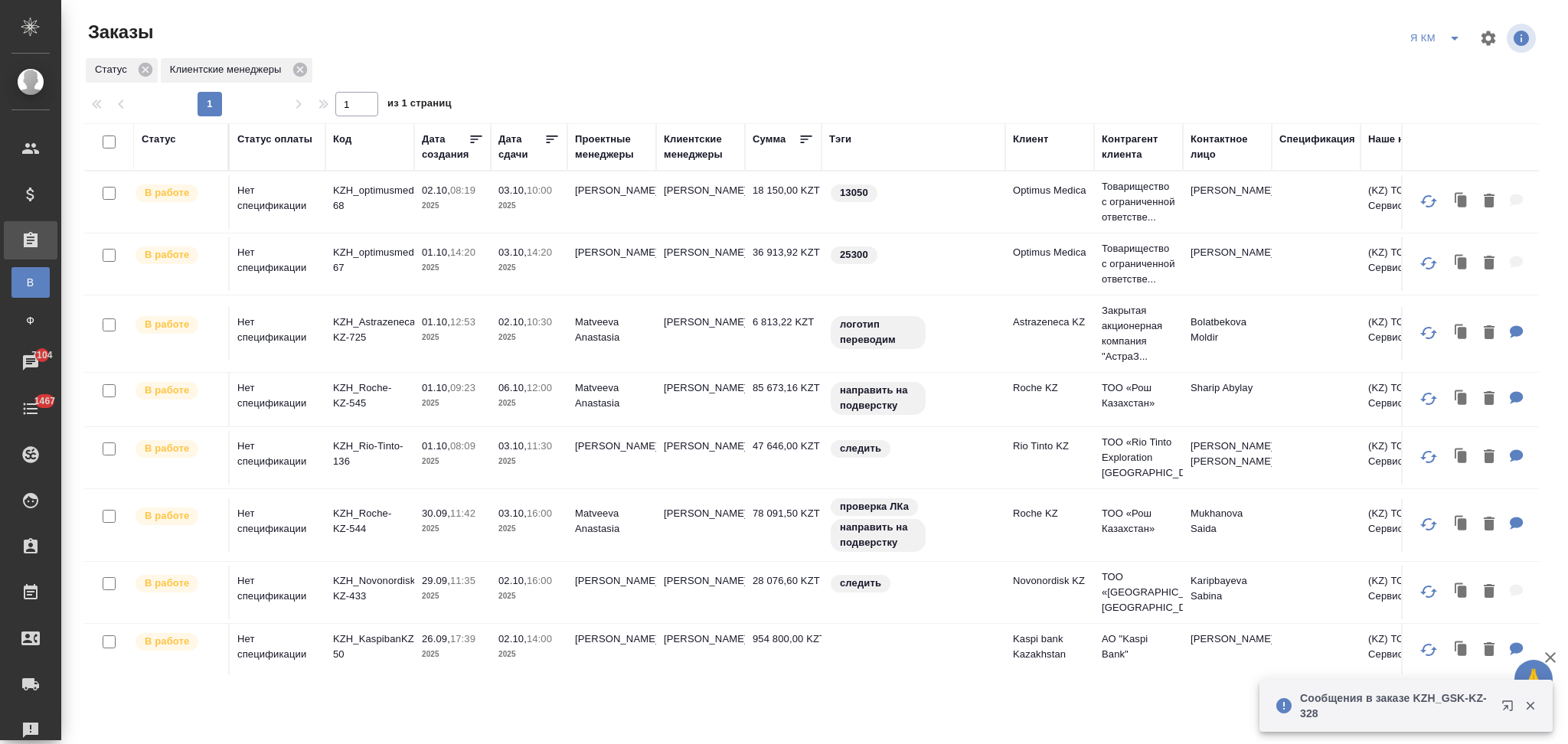
click at [1507, 705] on icon "button" at bounding box center [1507, 705] width 10 height 10
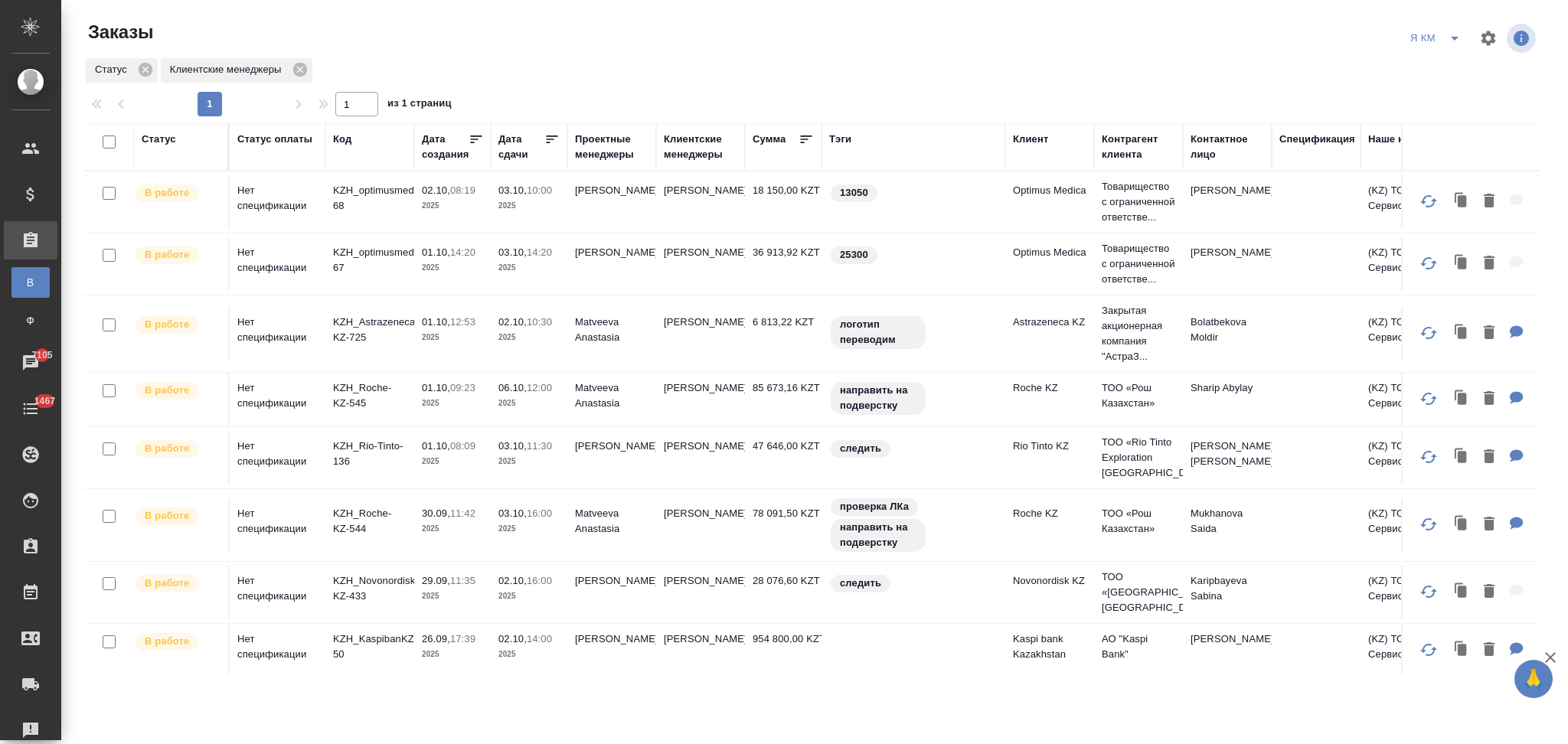
click at [1452, 34] on icon "split button" at bounding box center [1455, 38] width 18 height 18
click at [1403, 220] on li "НЕТ Спецификации" at bounding box center [1438, 215] width 133 height 24
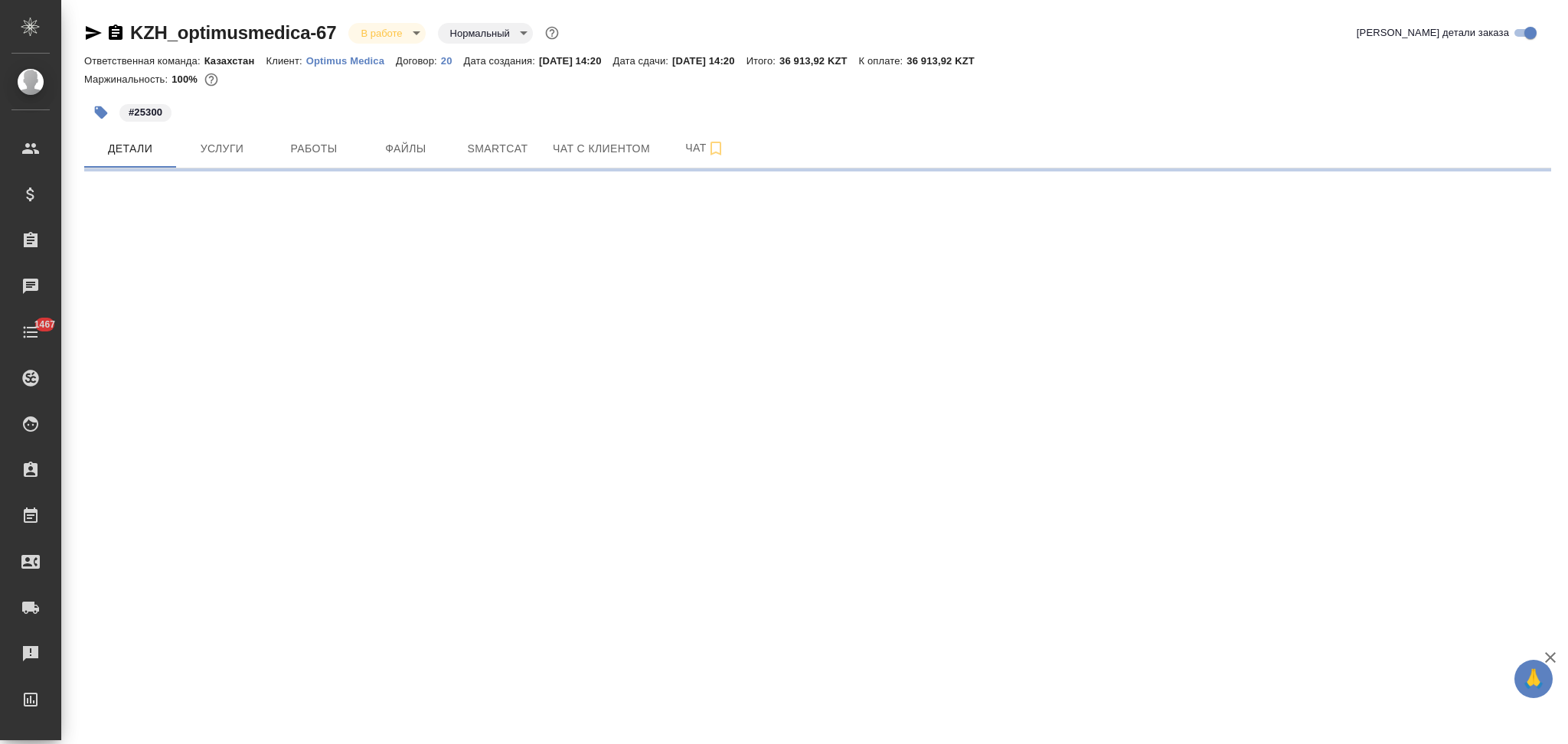
select select "RU"
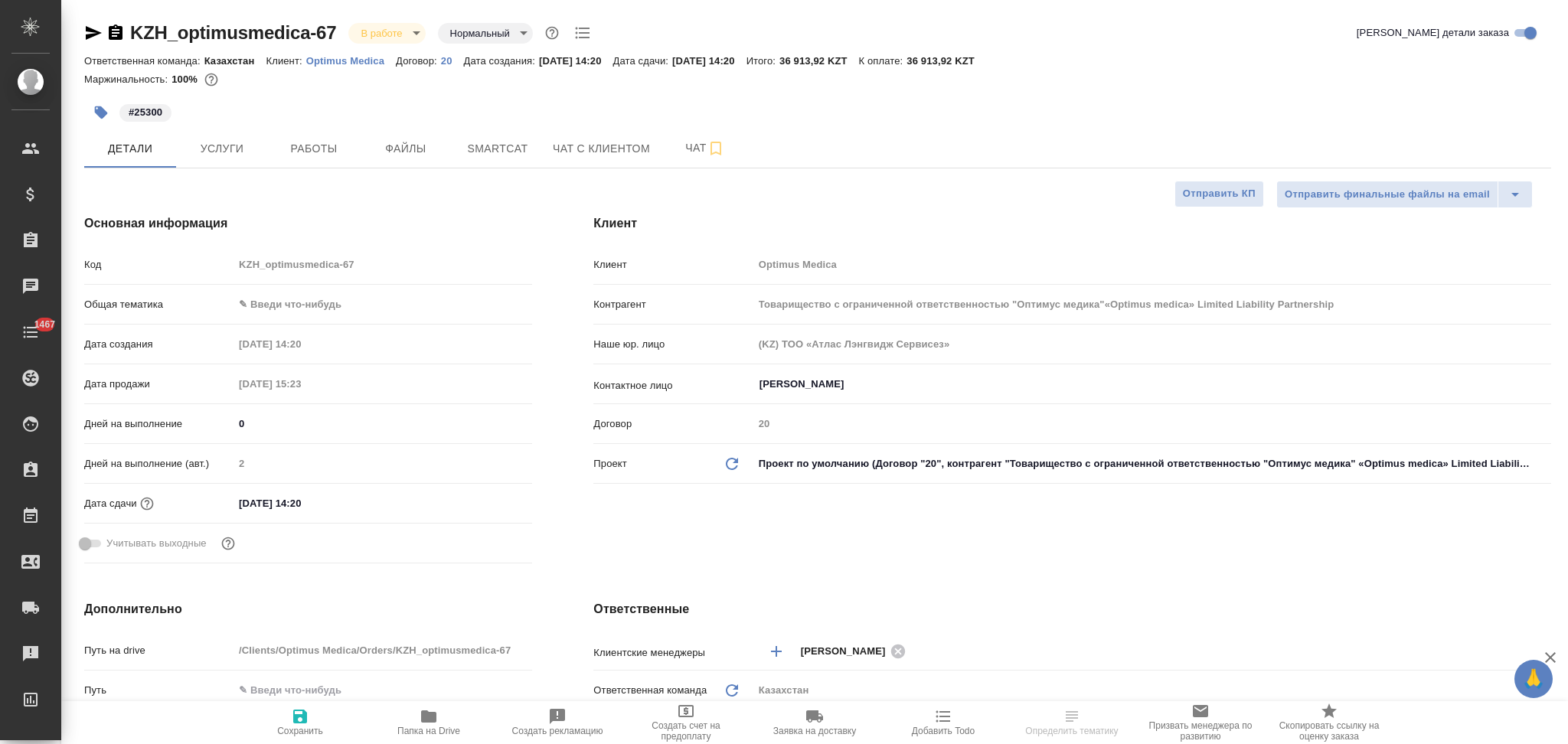
type textarea "x"
type input "Товарищество с ограниченной ответственностью "Оптимус медика"«Optimus medica» L…"
type textarea "x"
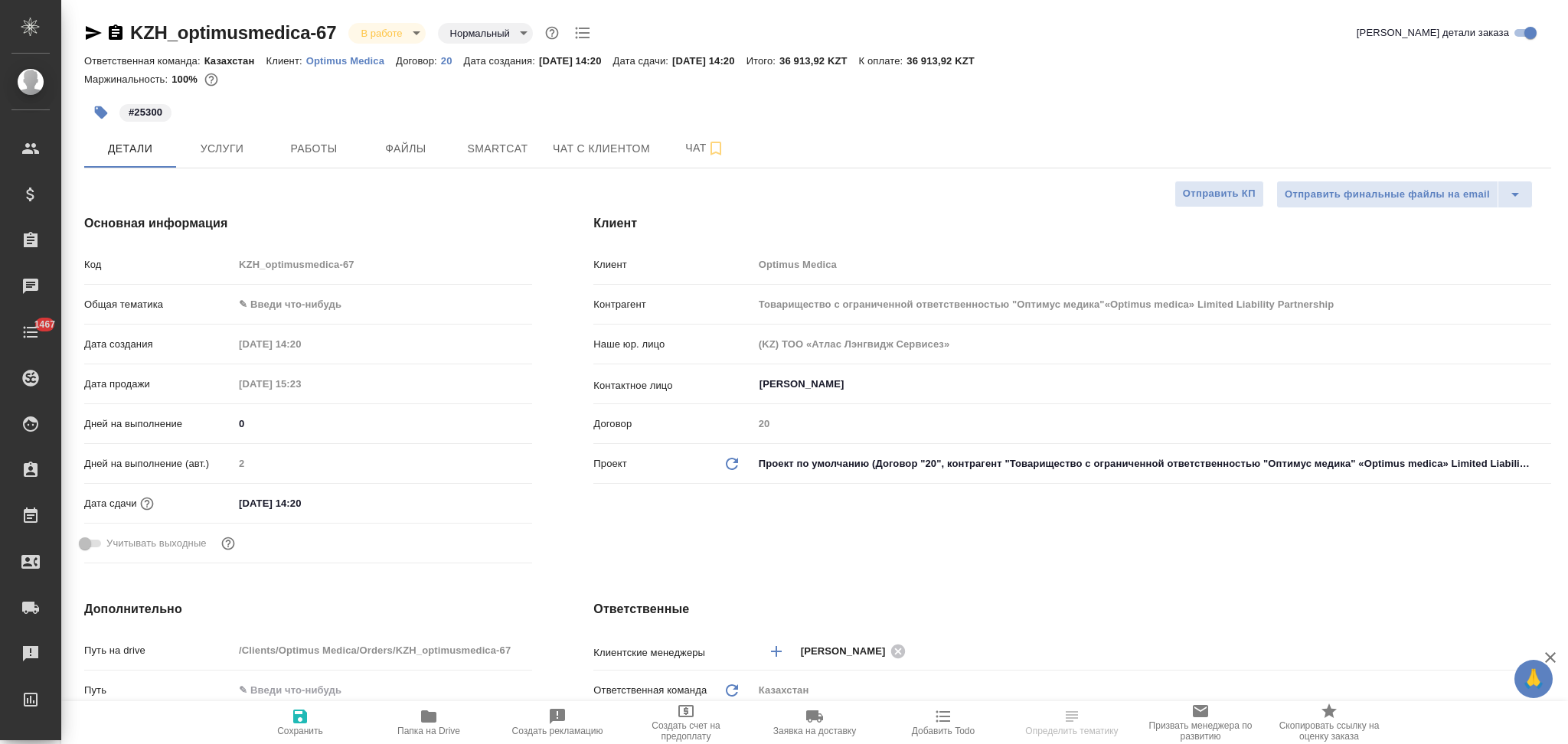
type textarea "x"
type input "Товарищество с ограниченной ответственностью "Оптимус медика"«Optimus medica» L…"
type textarea "x"
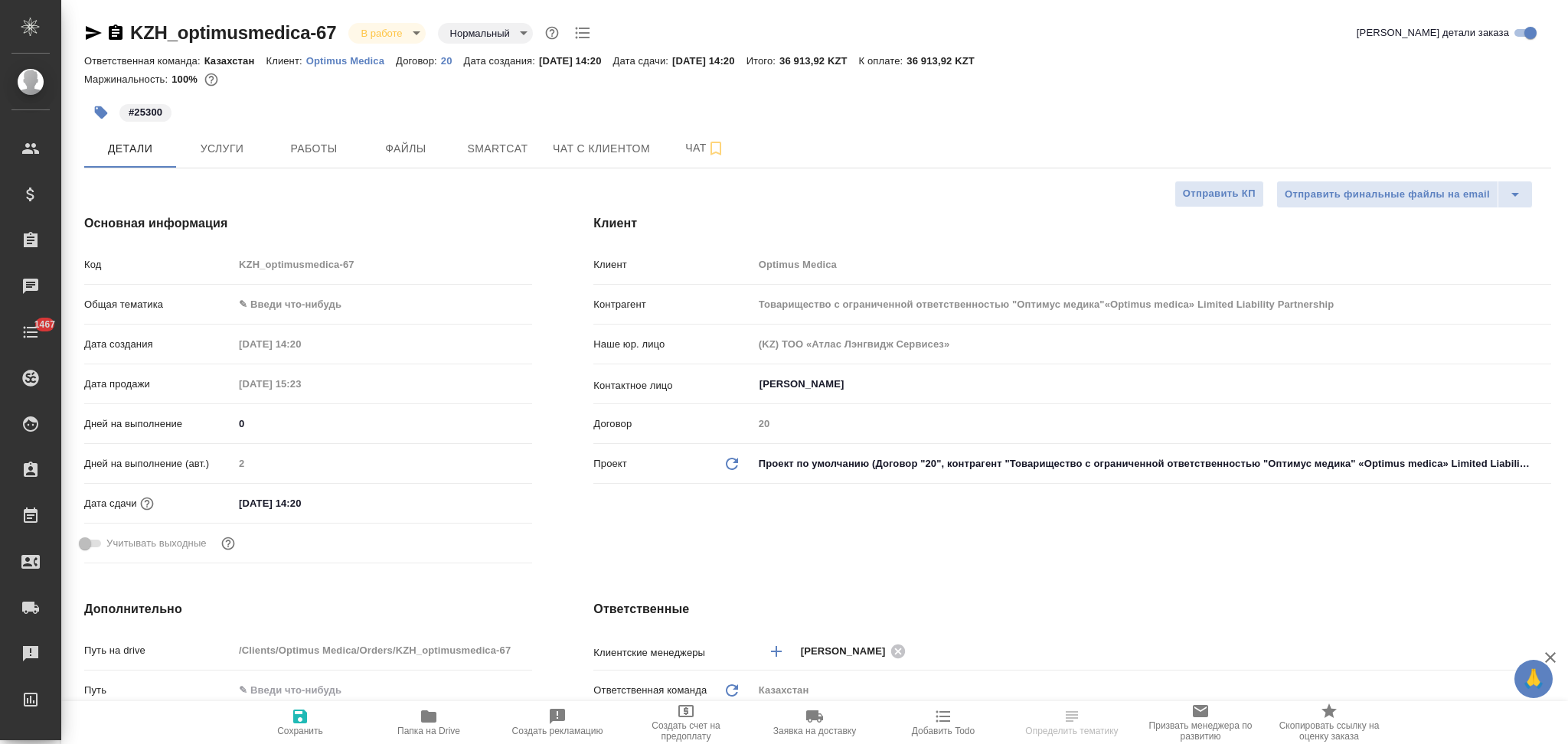
type textarea "x"
click at [428, 715] on icon "button" at bounding box center [429, 716] width 16 height 12
type input "Товарищество с ограниченной ответственностью "Оптимус медика"«Optimus medica» L…"
type textarea "x"
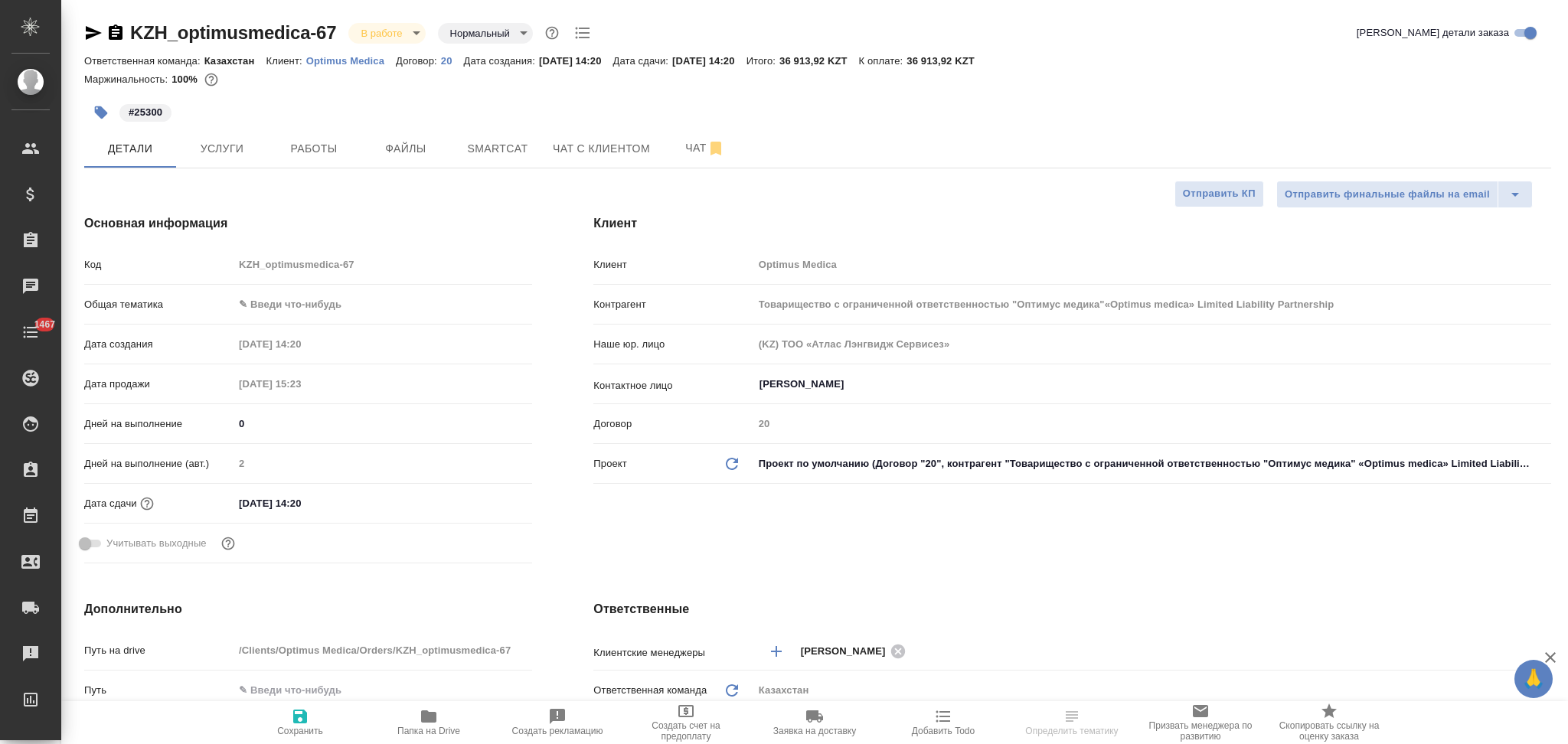
type textarea "x"
select select "RU"
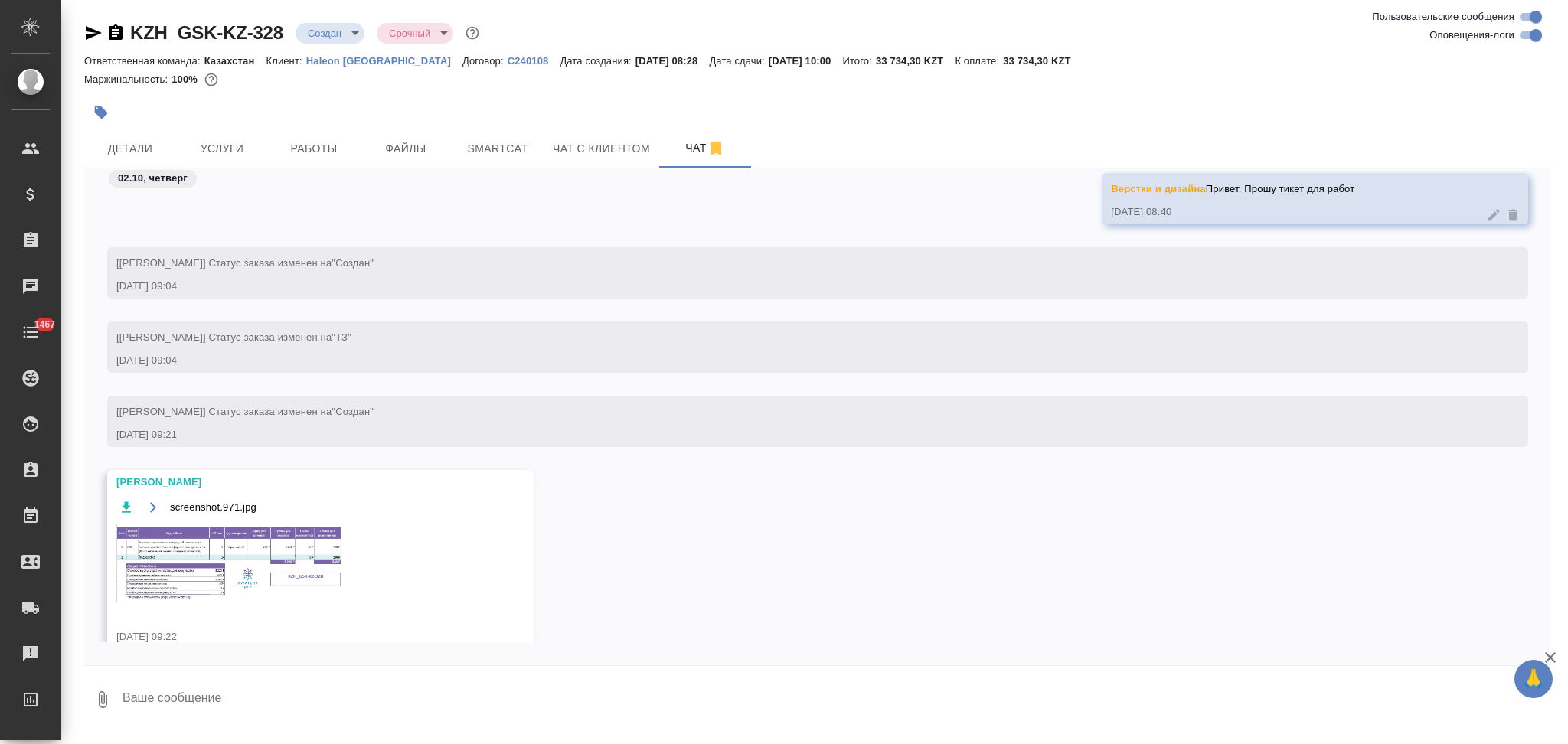
scroll to position [795, 0]
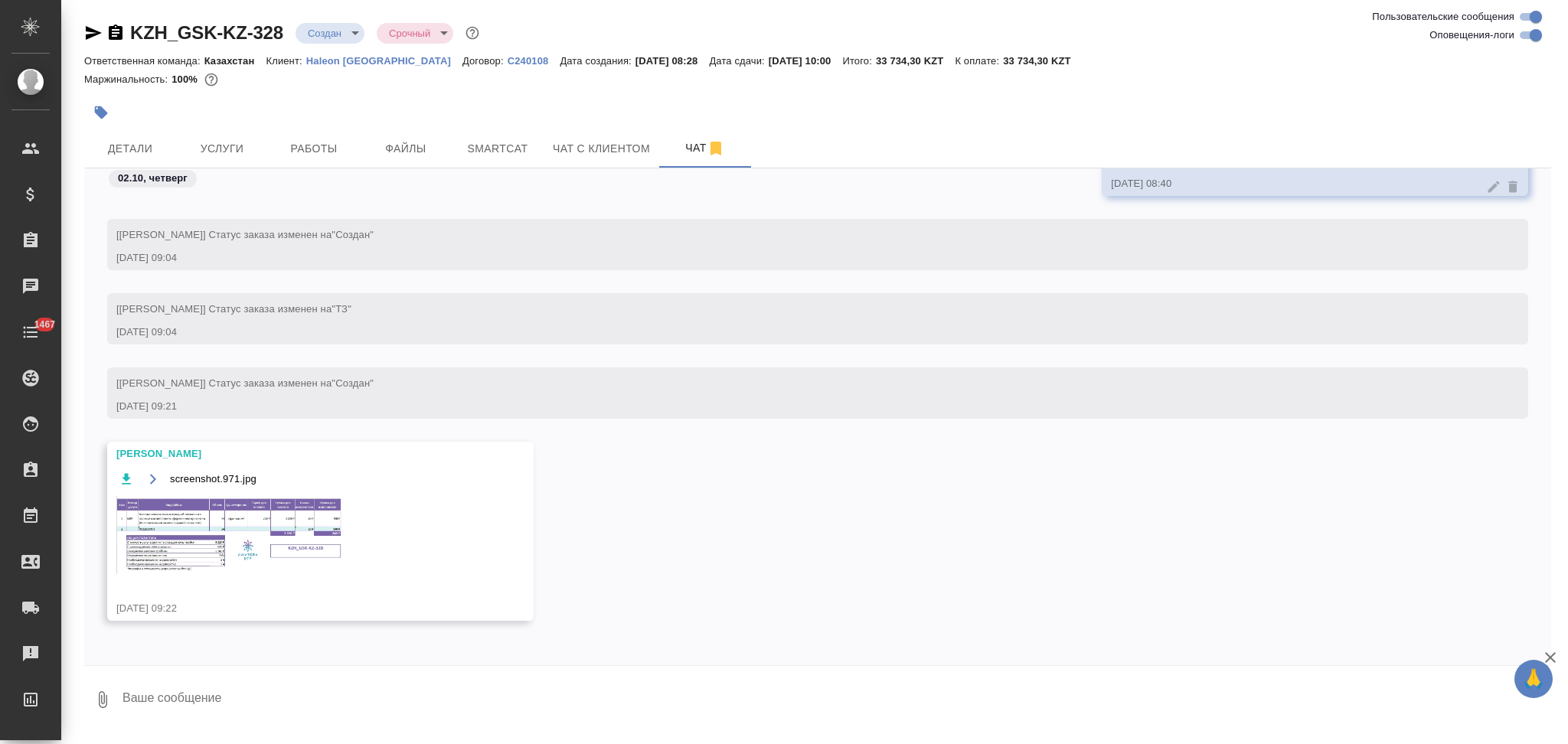
click at [184, 518] on img at bounding box center [230, 536] width 229 height 78
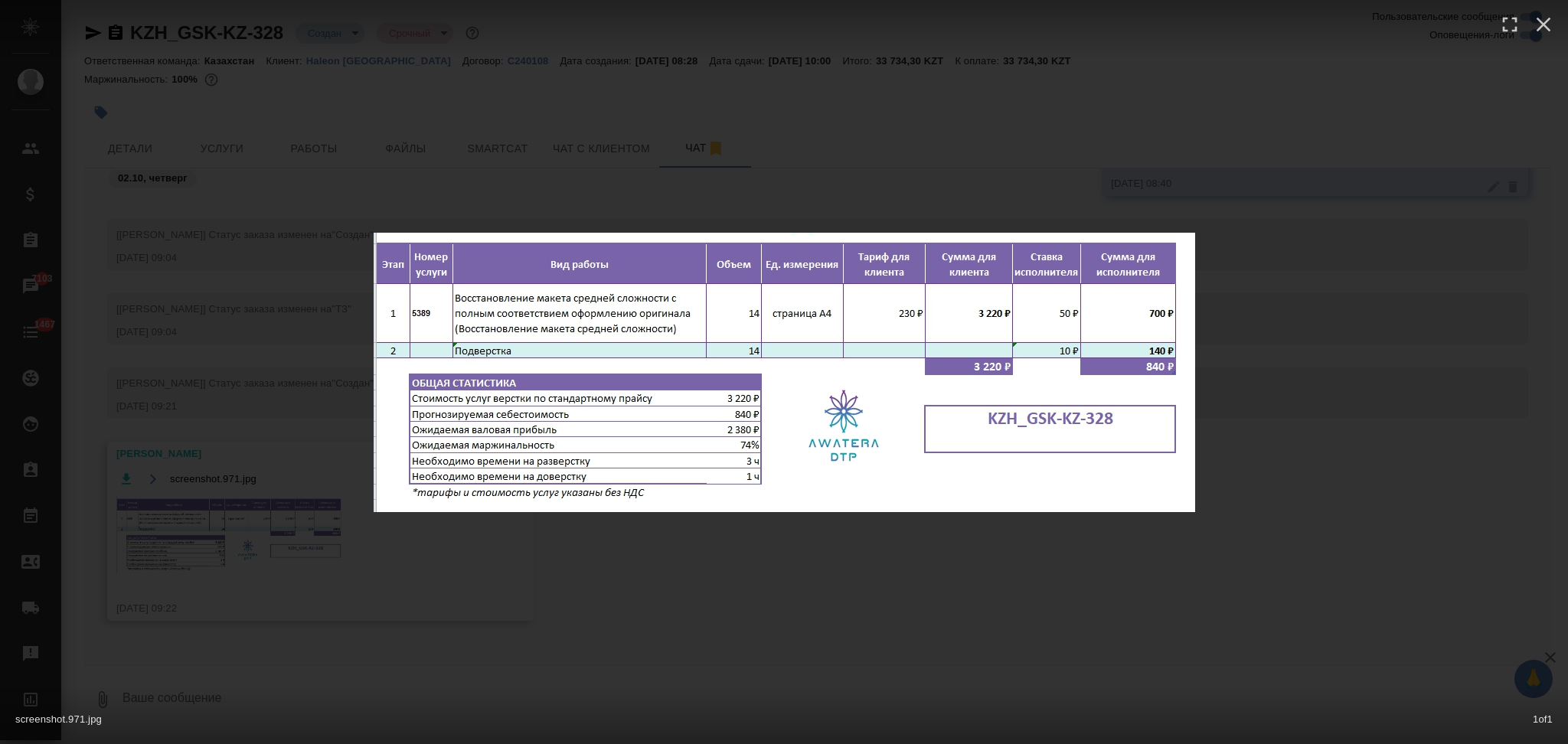
click at [284, 409] on div "screenshot.971.jpg 1 of 1" at bounding box center [784, 372] width 1568 height 744
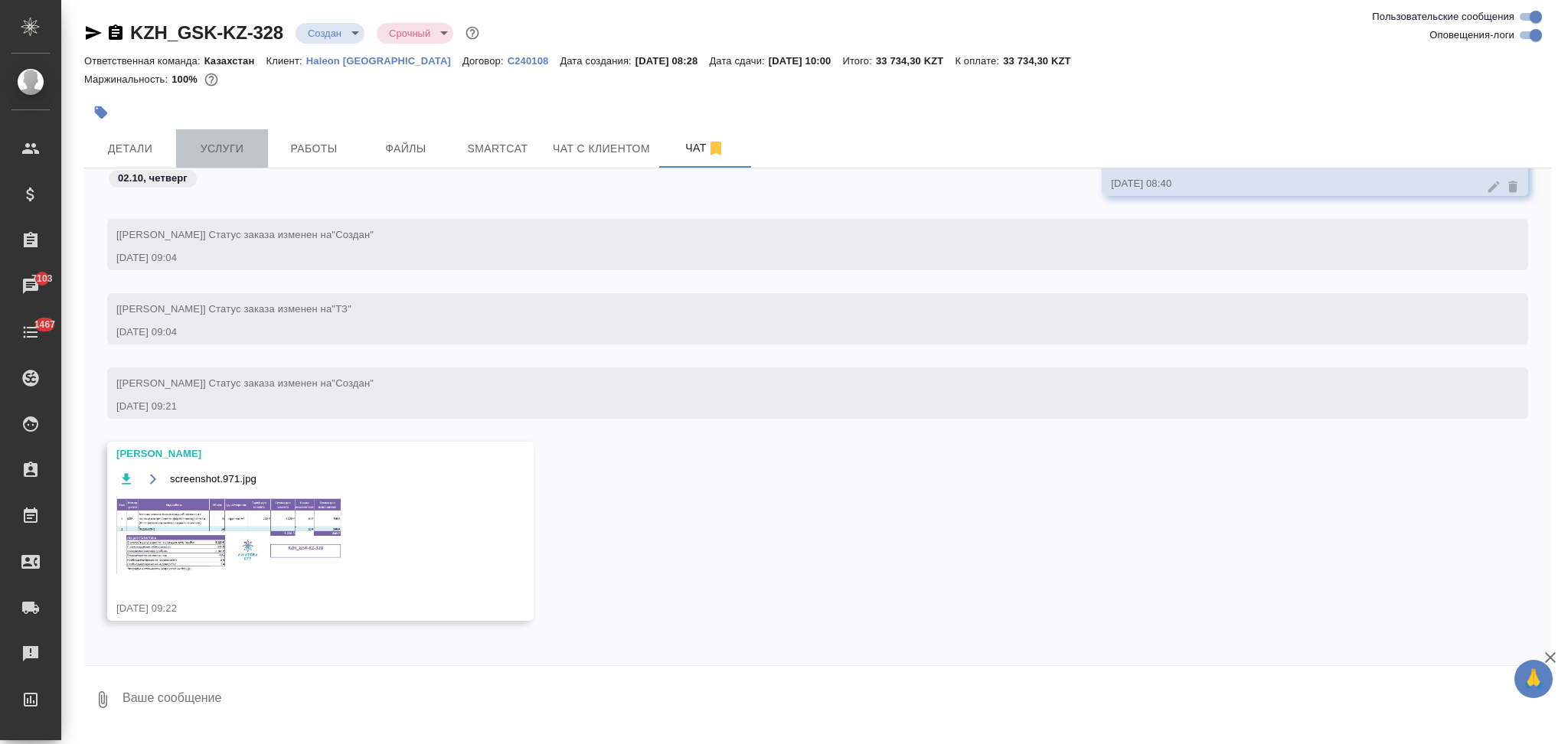
click at [224, 130] on button "Услуги" at bounding box center [222, 148] width 92 height 38
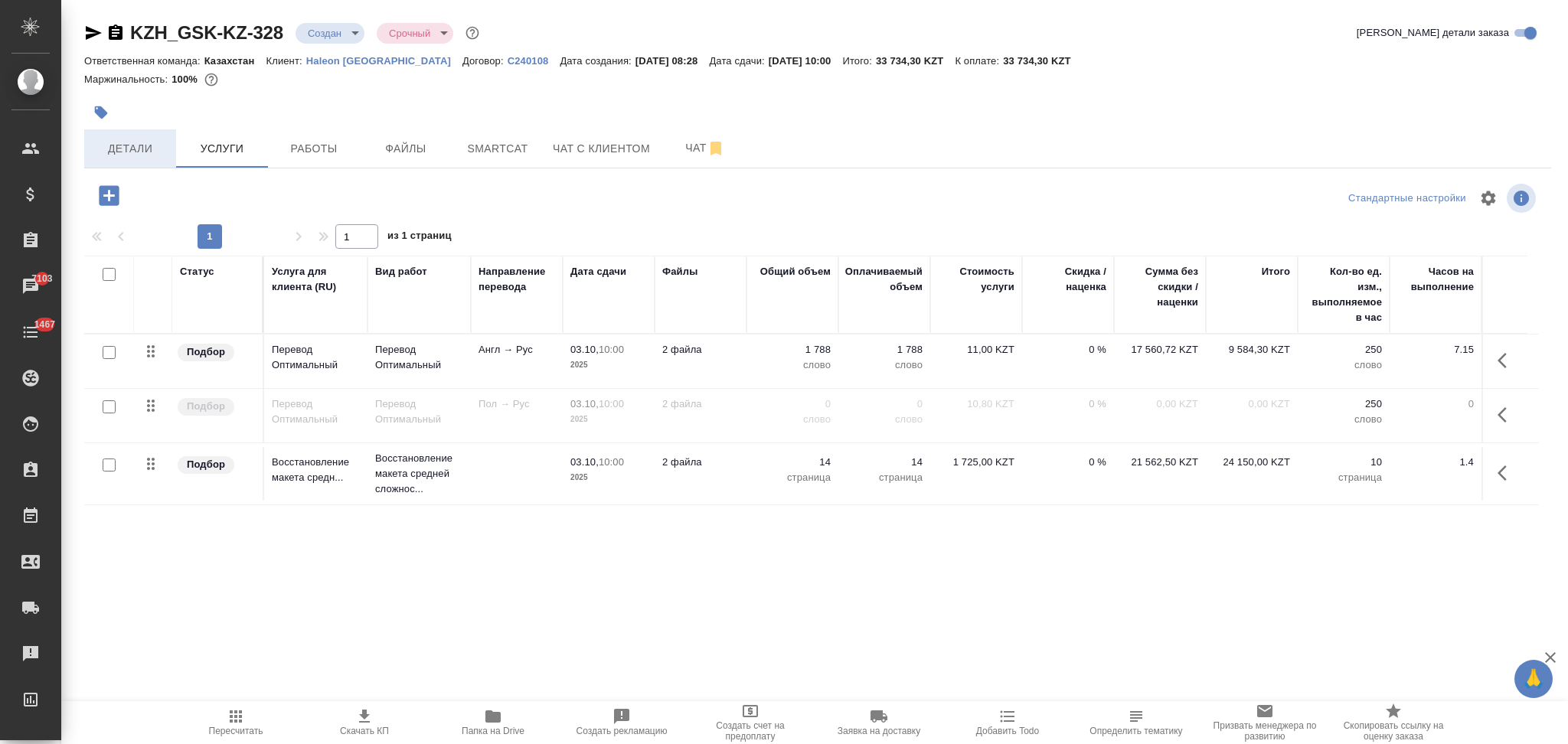
click at [120, 149] on span "Детали" at bounding box center [130, 149] width 73 height 19
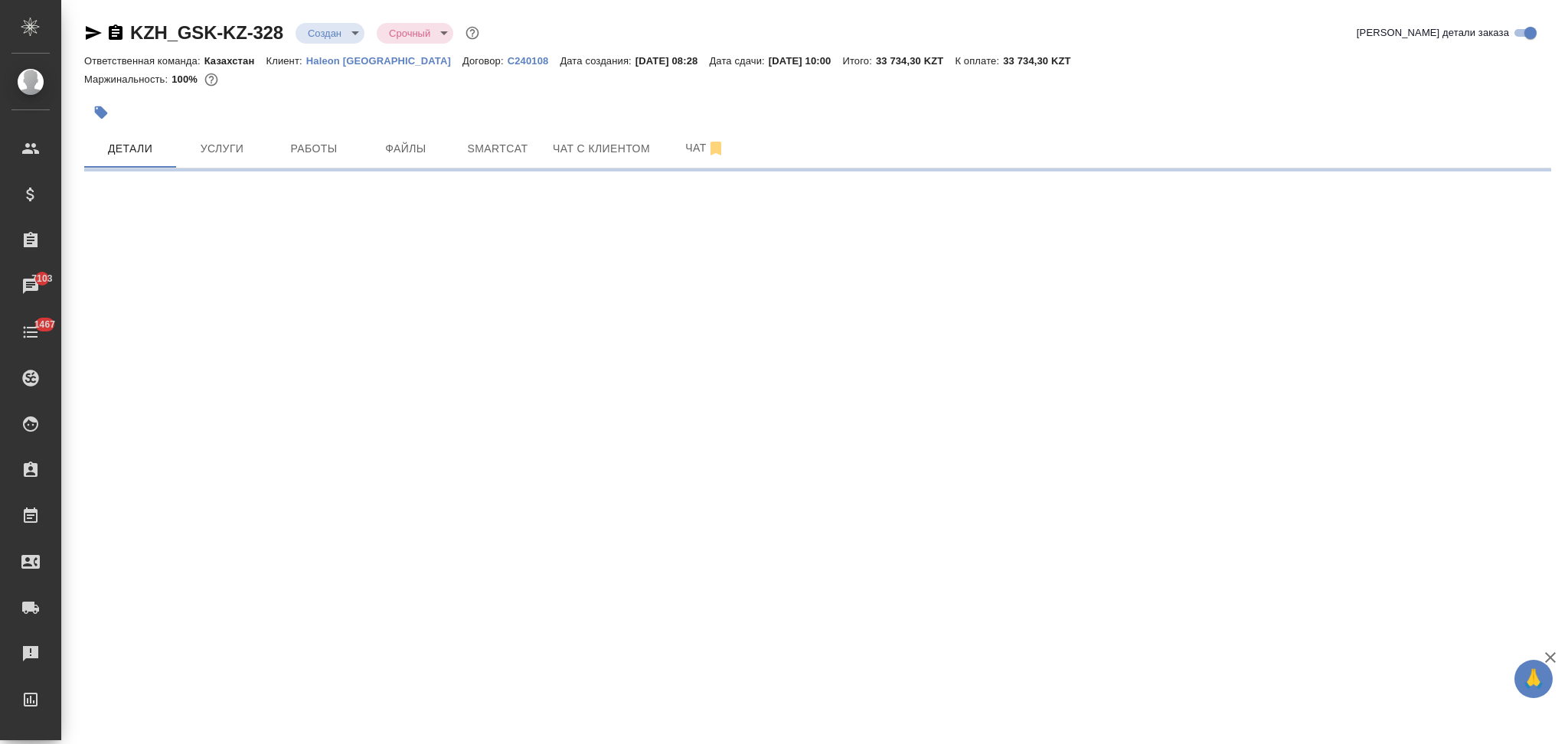
select select "RU"
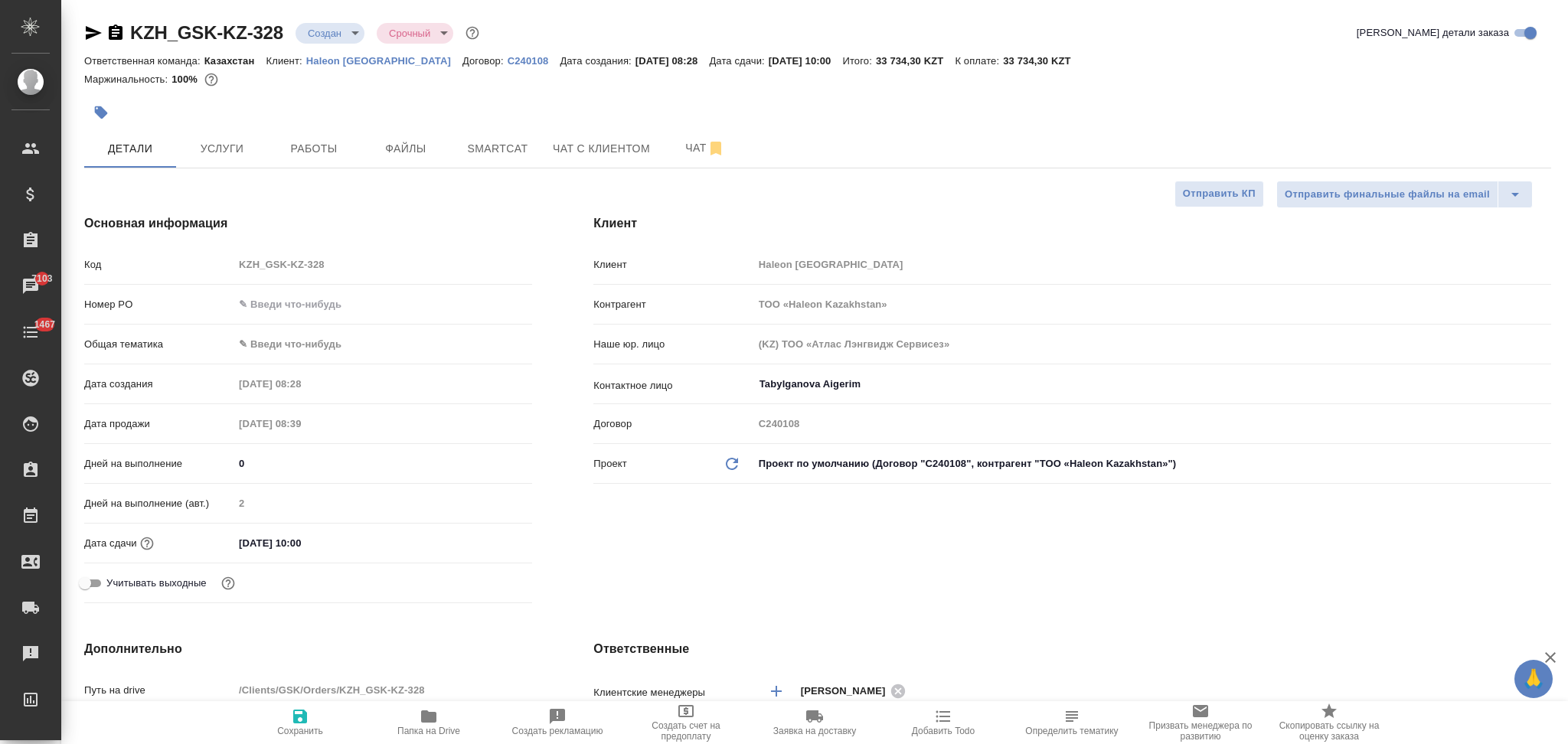
type textarea "x"
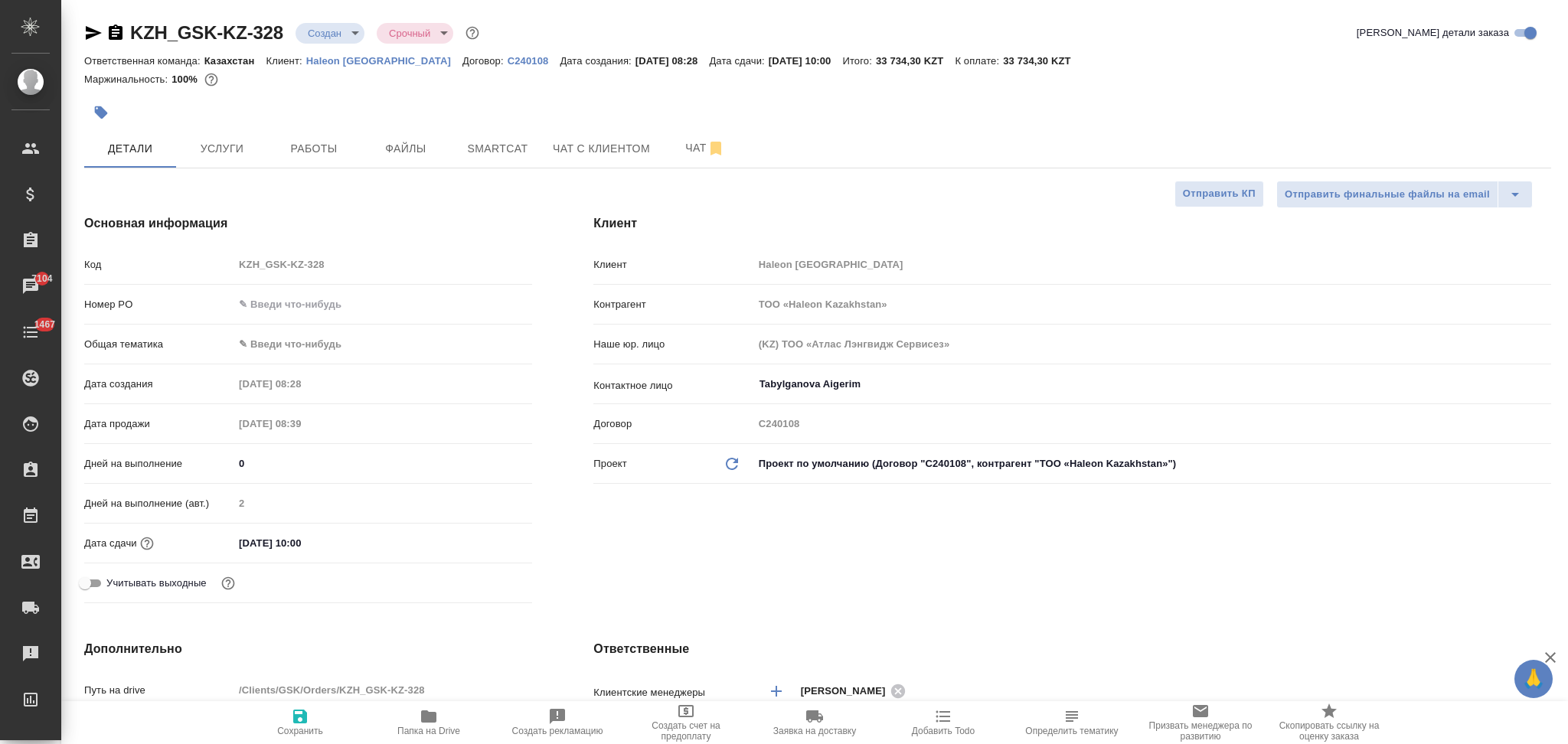
type textarea "x"
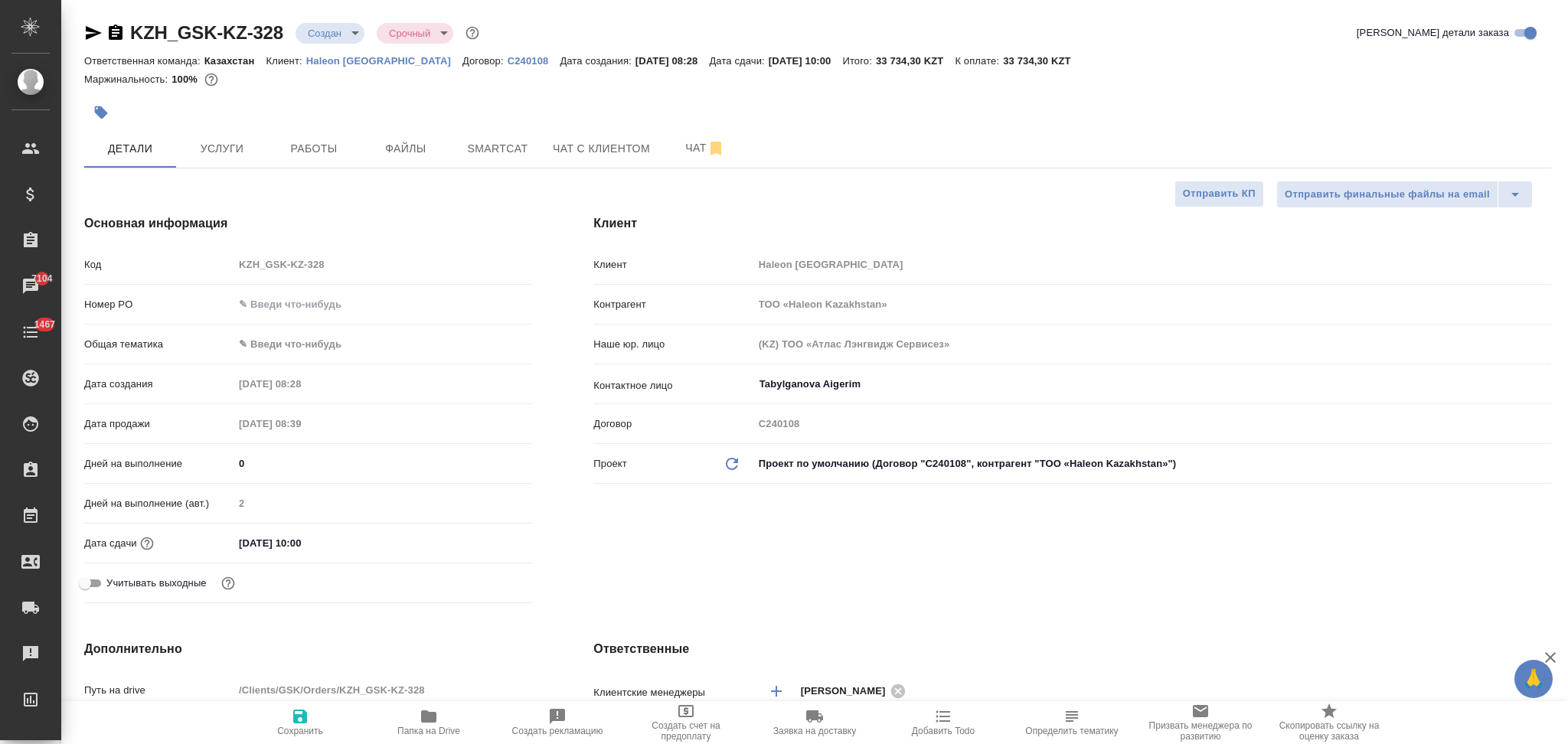
type textarea "x"
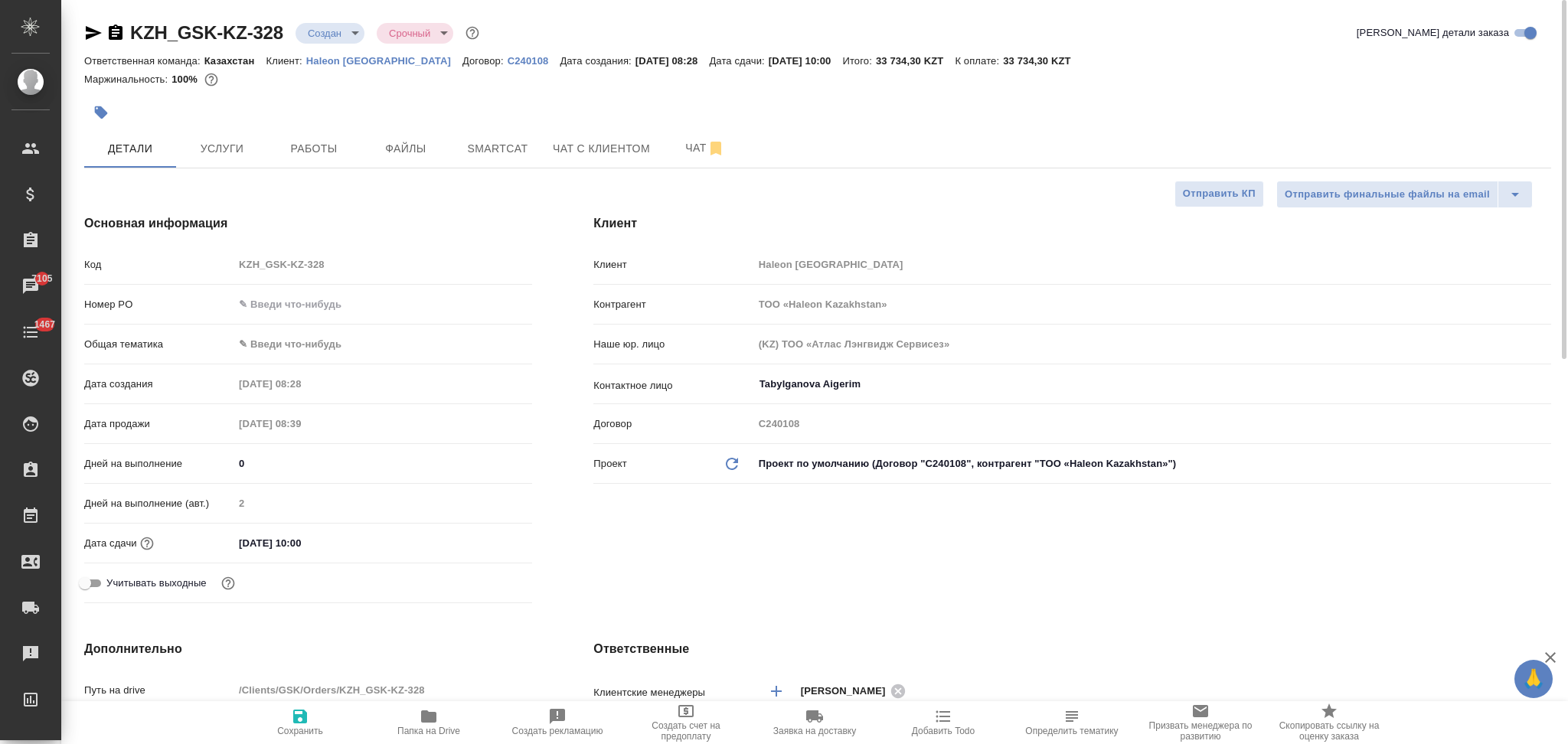
type textarea "x"
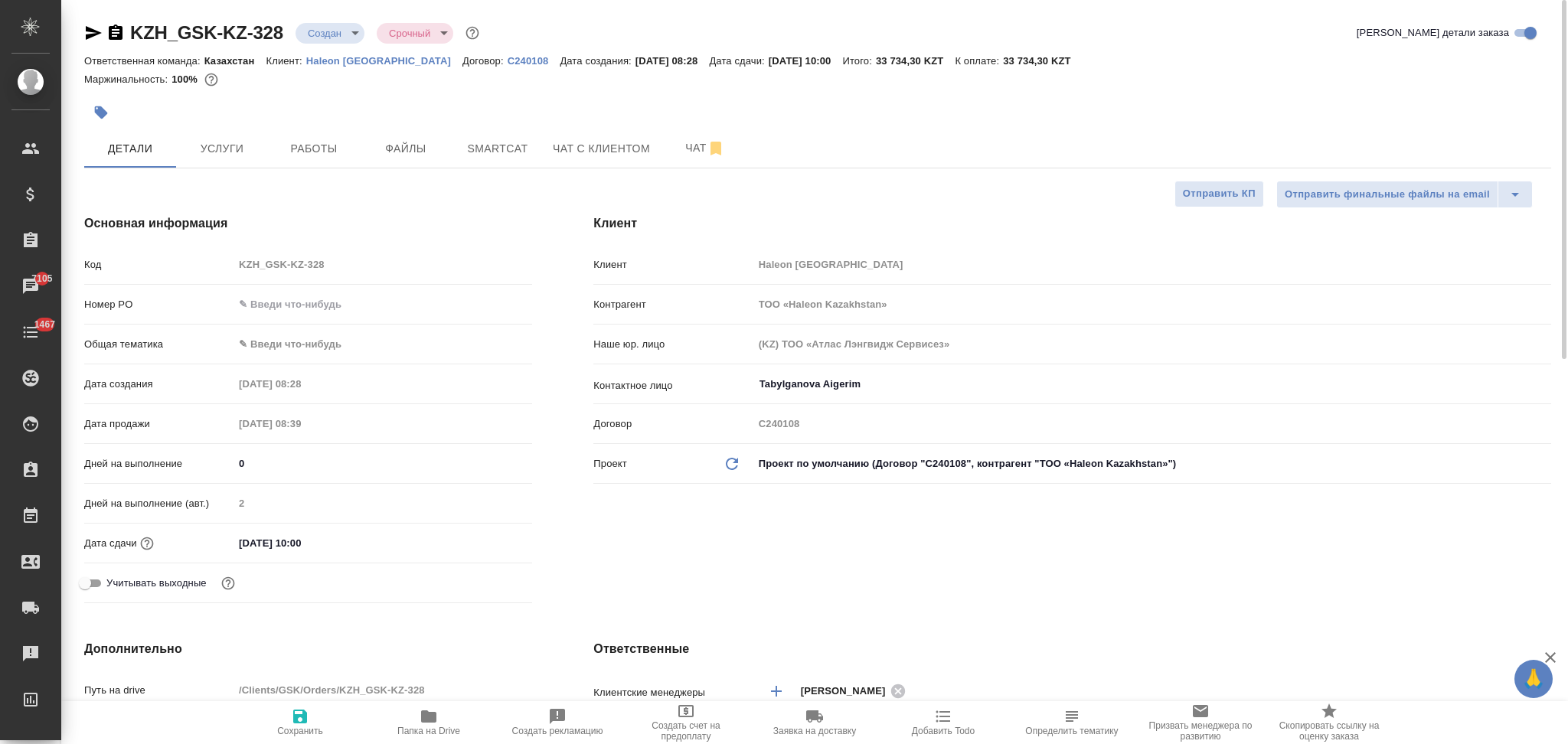
type textarea "x"
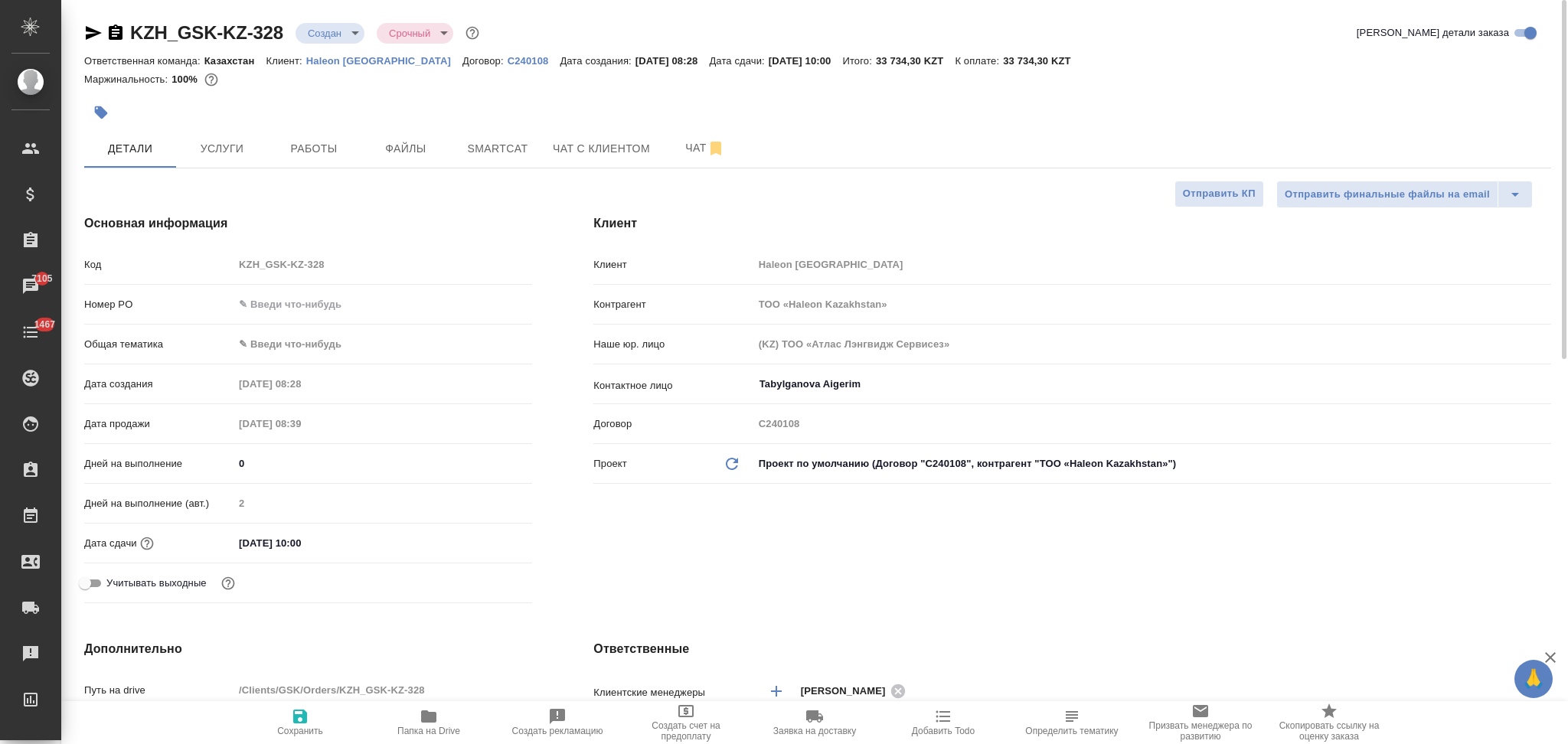
type textarea "x"
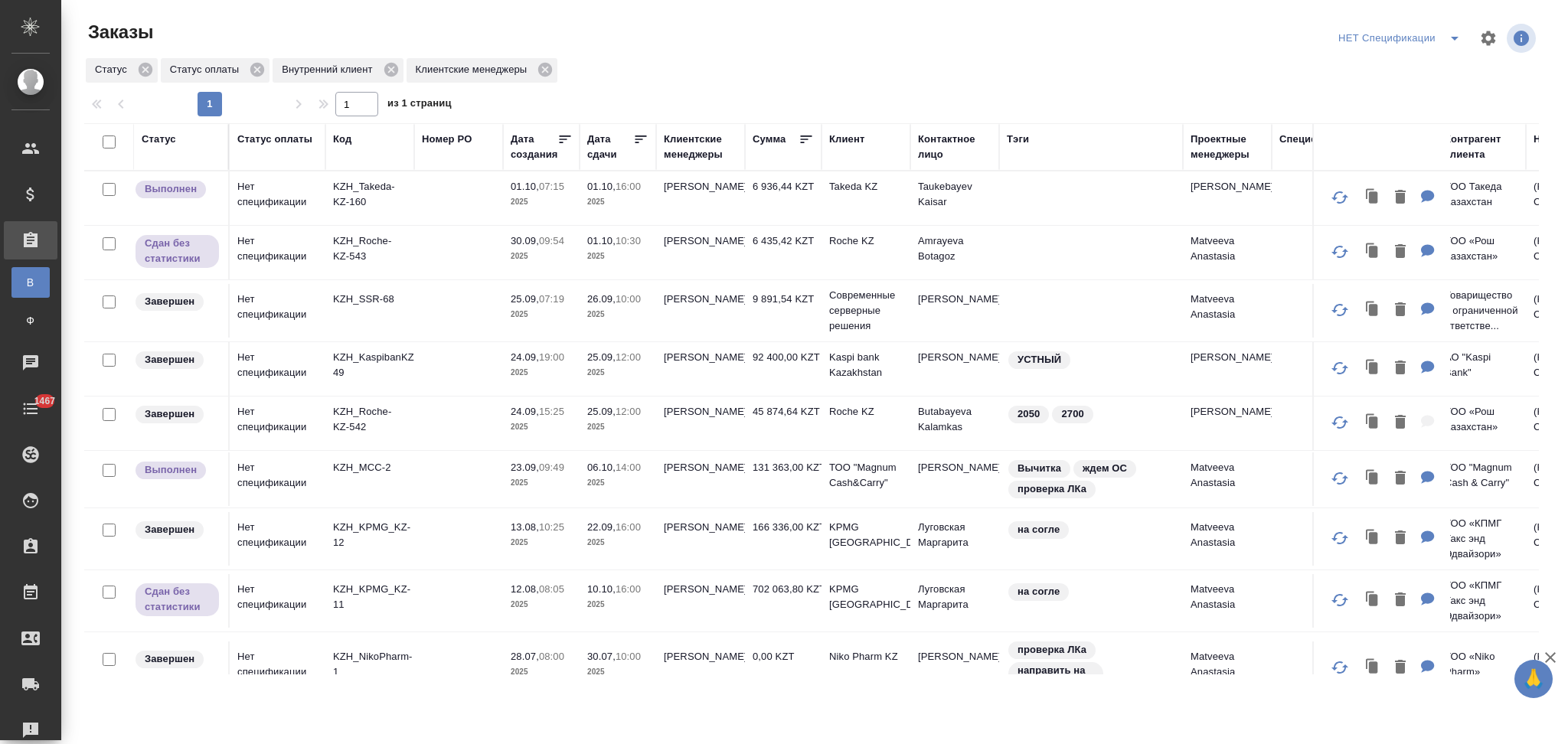
click at [441, 137] on div "Номер PO" at bounding box center [446, 140] width 50 height 16
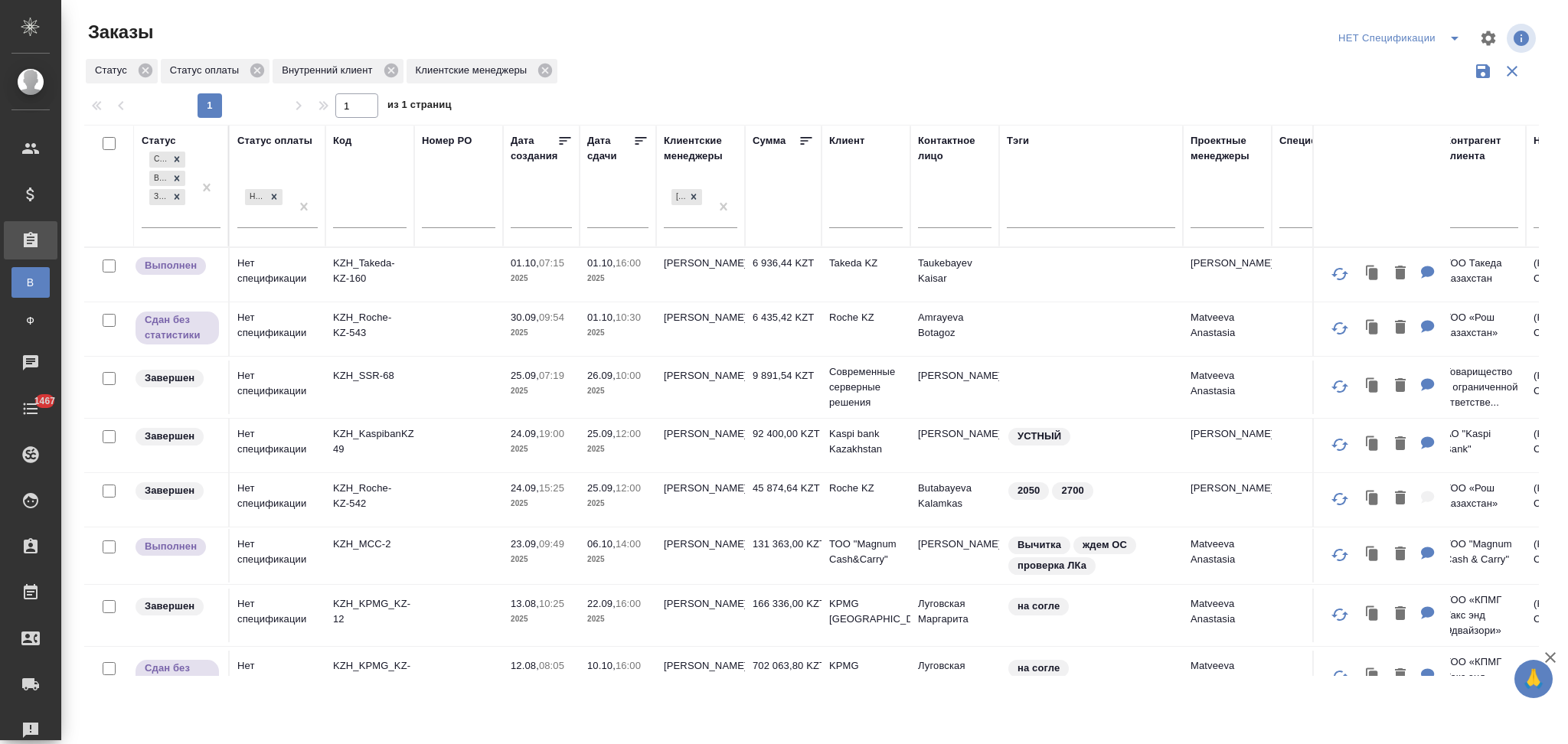
click at [443, 215] on input "text" at bounding box center [458, 218] width 73 height 19
paste input "5701286503"
type input "5701286503"
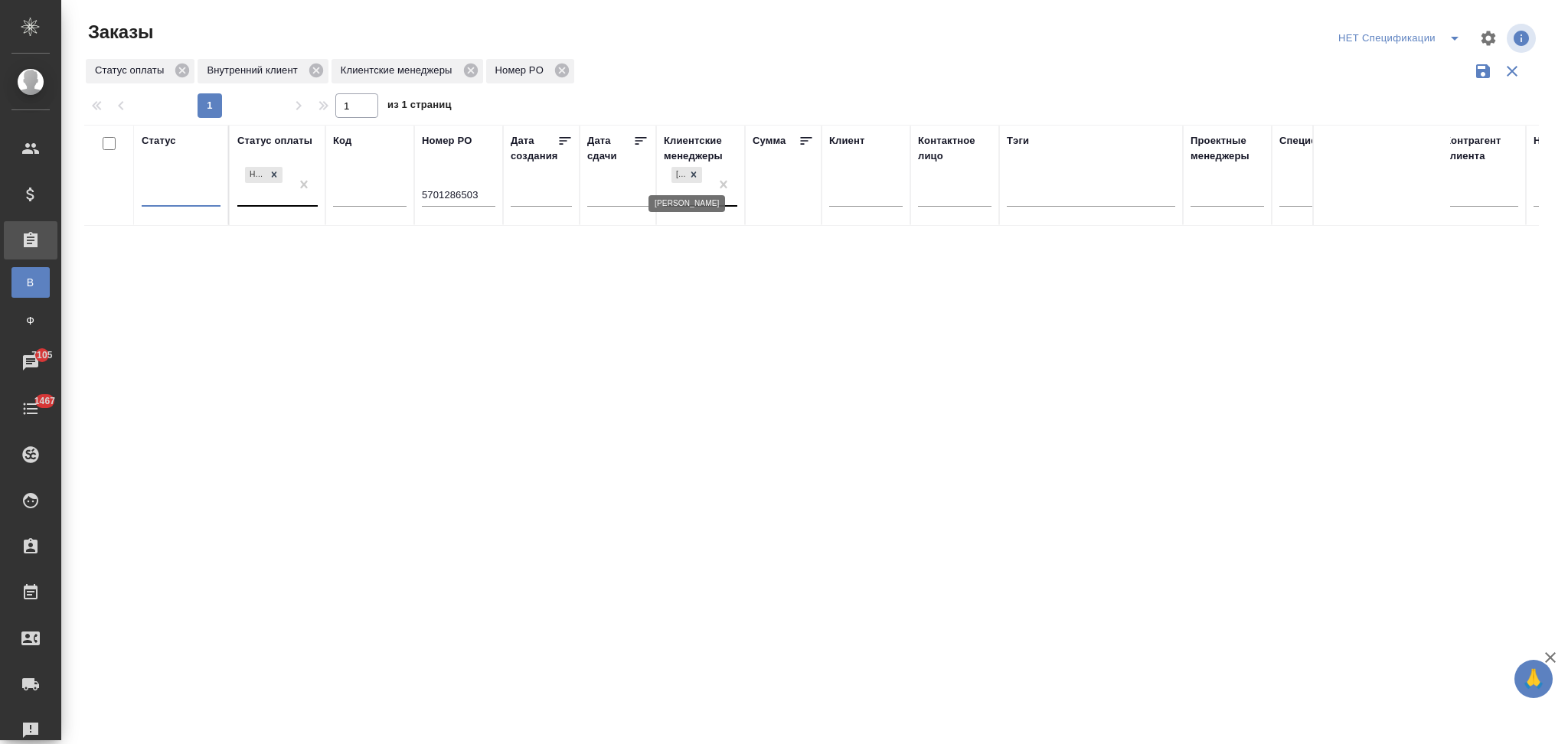
drag, startPoint x: 699, startPoint y: 174, endPoint x: 693, endPoint y: 184, distance: 11.7
click at [698, 174] on div at bounding box center [693, 174] width 17 height 16
click at [271, 166] on icon at bounding box center [274, 161] width 10 height 10
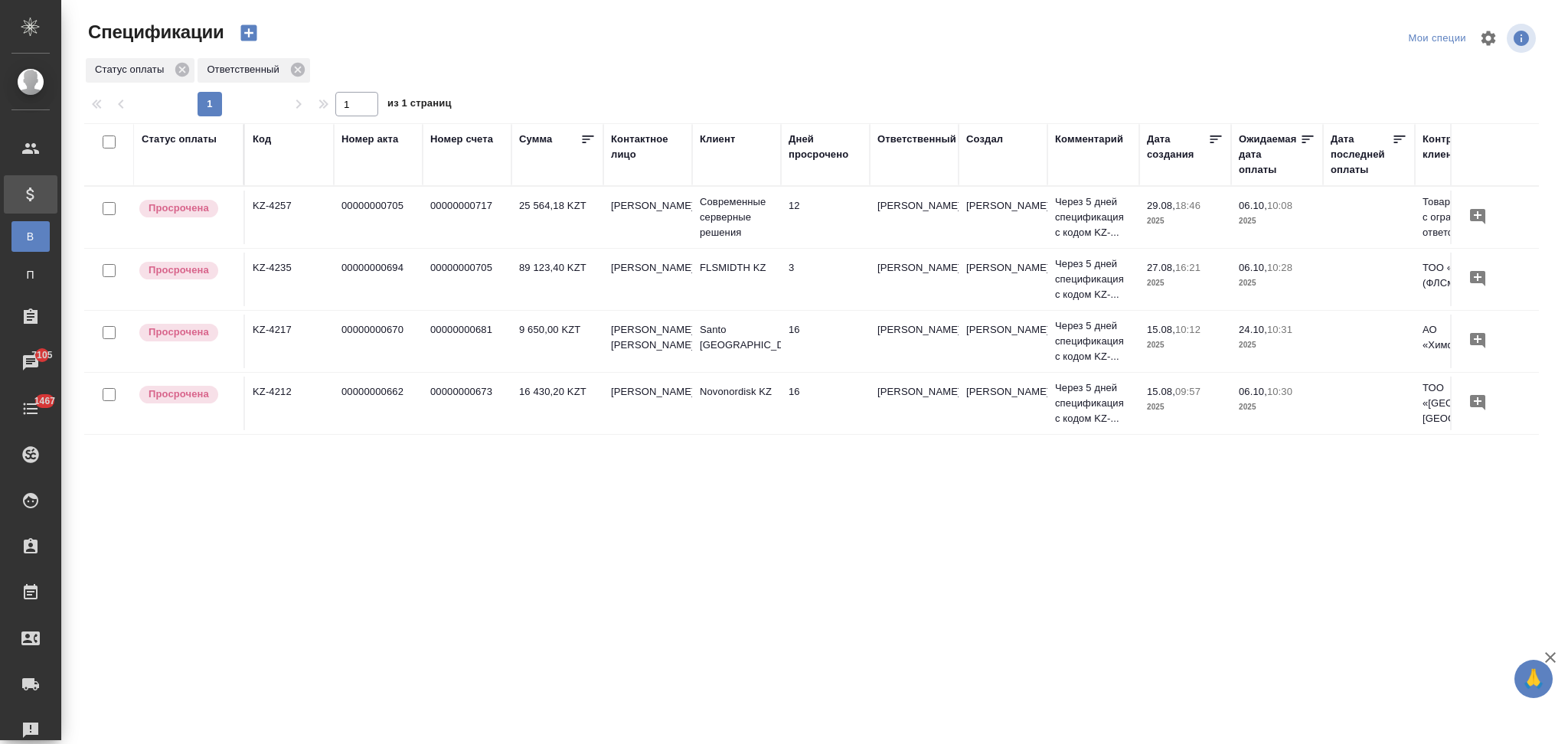
click at [705, 414] on td "Novonordisk KZ" at bounding box center [736, 403] width 89 height 53
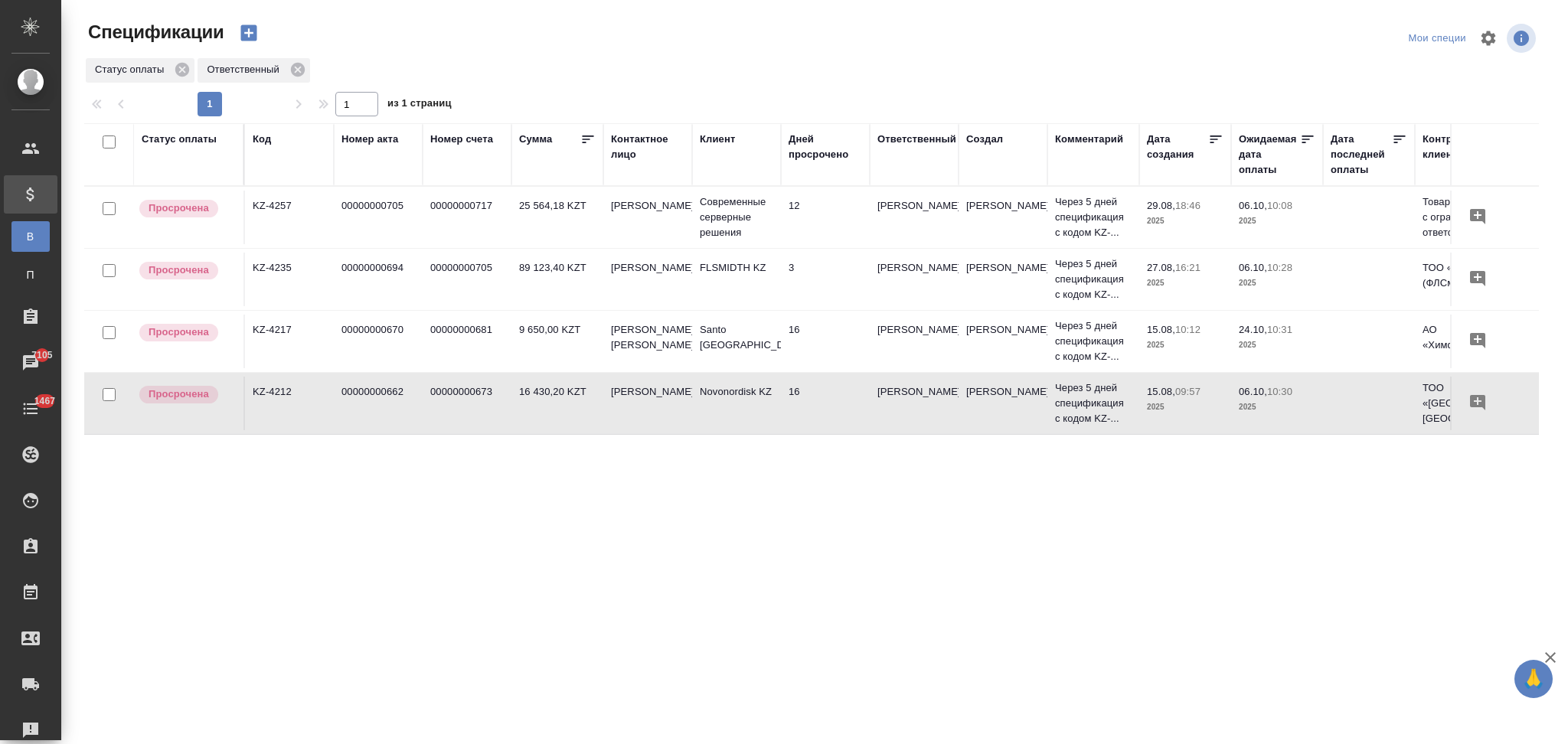
click at [705, 414] on td "Novonordisk KZ" at bounding box center [736, 403] width 89 height 53
click at [824, 228] on td "12" at bounding box center [825, 216] width 89 height 53
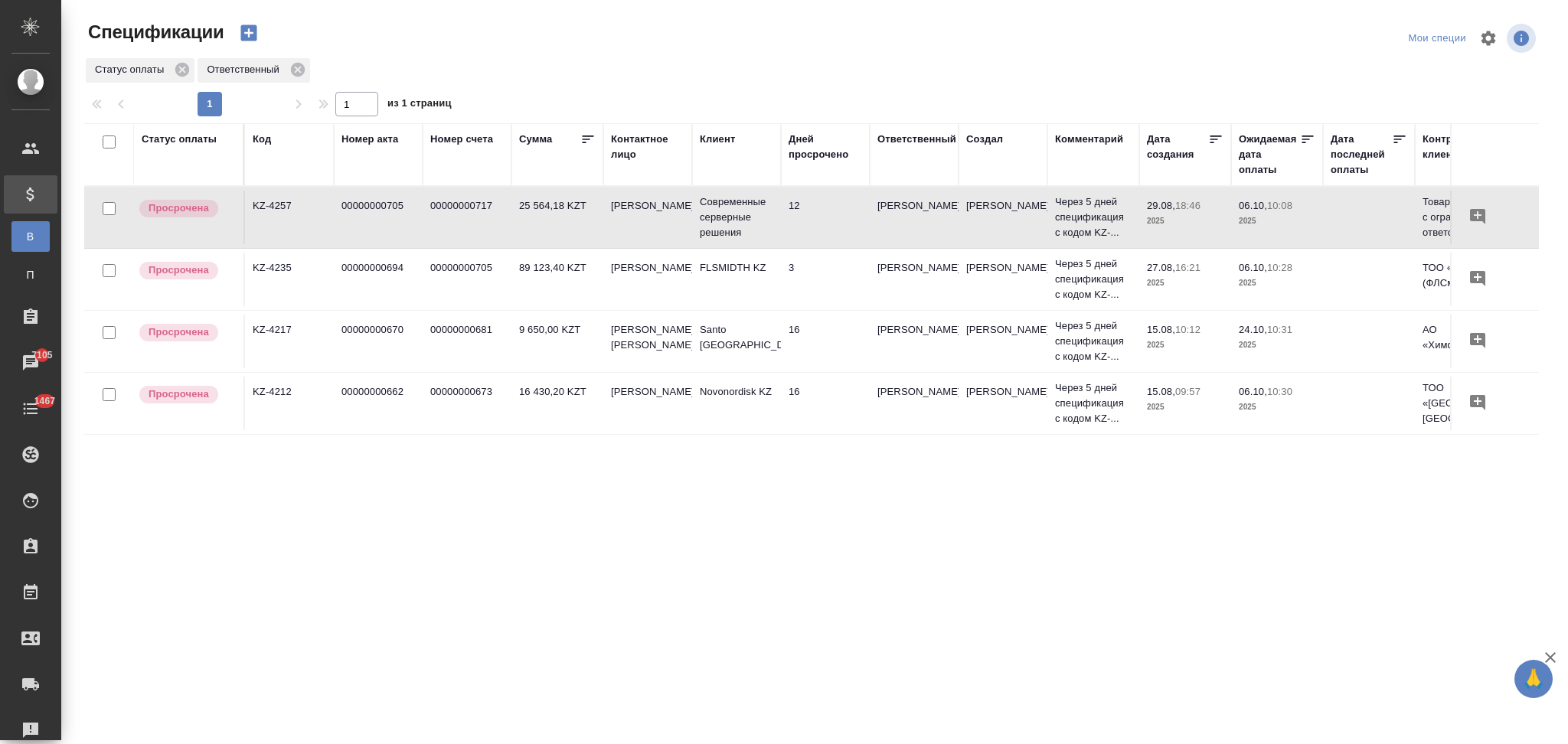
click at [824, 228] on td "12" at bounding box center [825, 216] width 89 height 53
click at [574, 290] on td "89 123,40 KZT" at bounding box center [557, 279] width 92 height 53
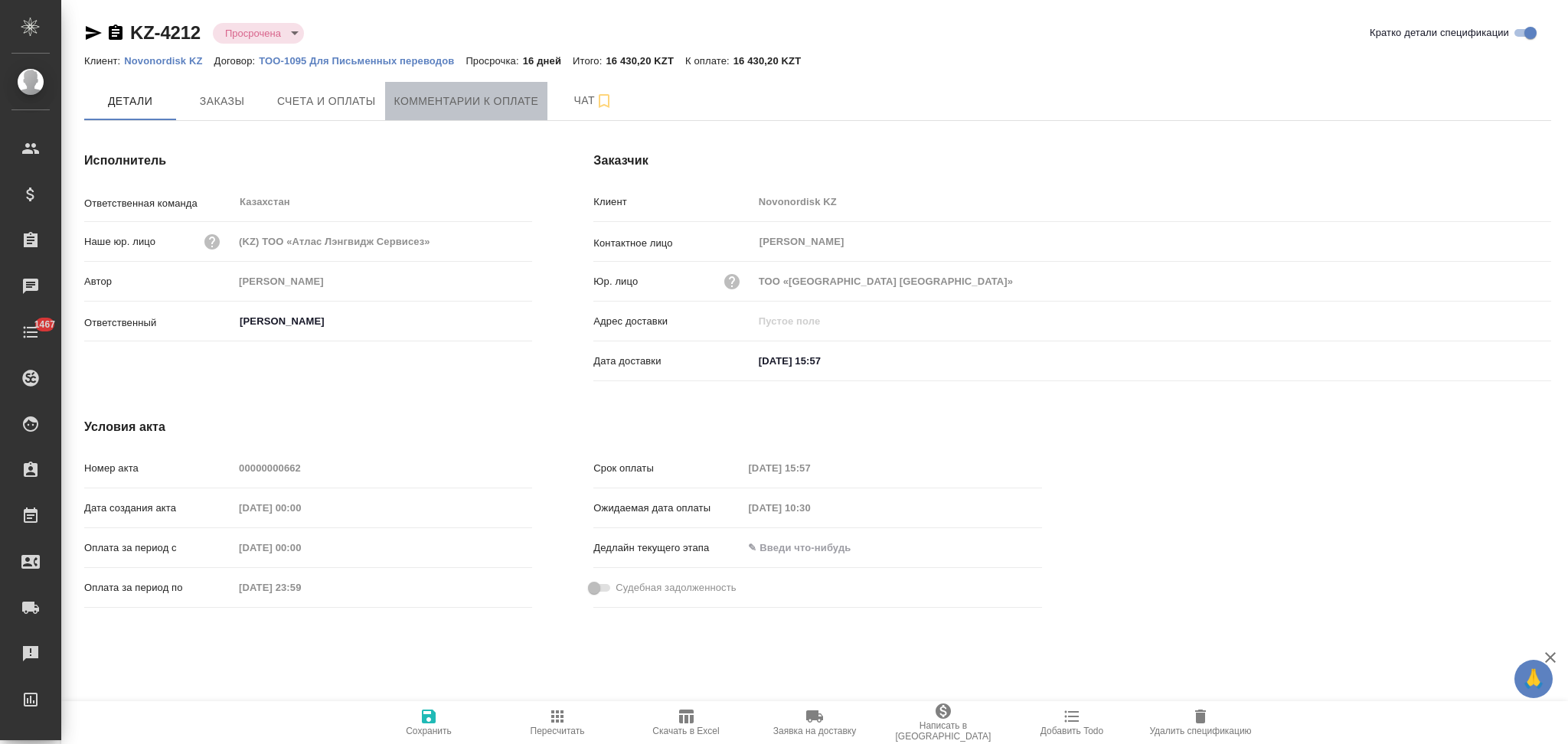
click at [445, 104] on span "Комментарии к оплате" at bounding box center [467, 101] width 145 height 19
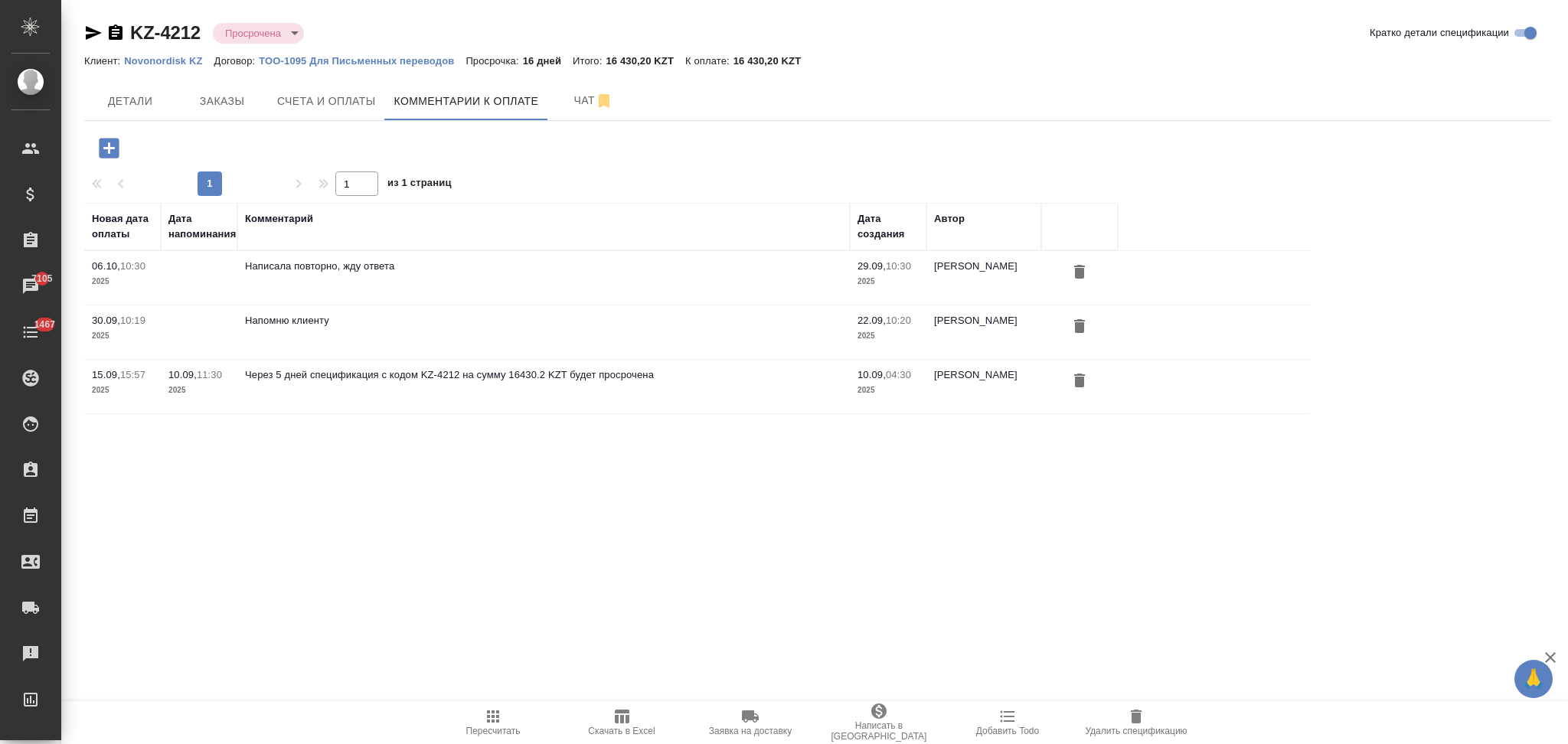
click at [108, 153] on icon "button" at bounding box center [109, 147] width 27 height 27
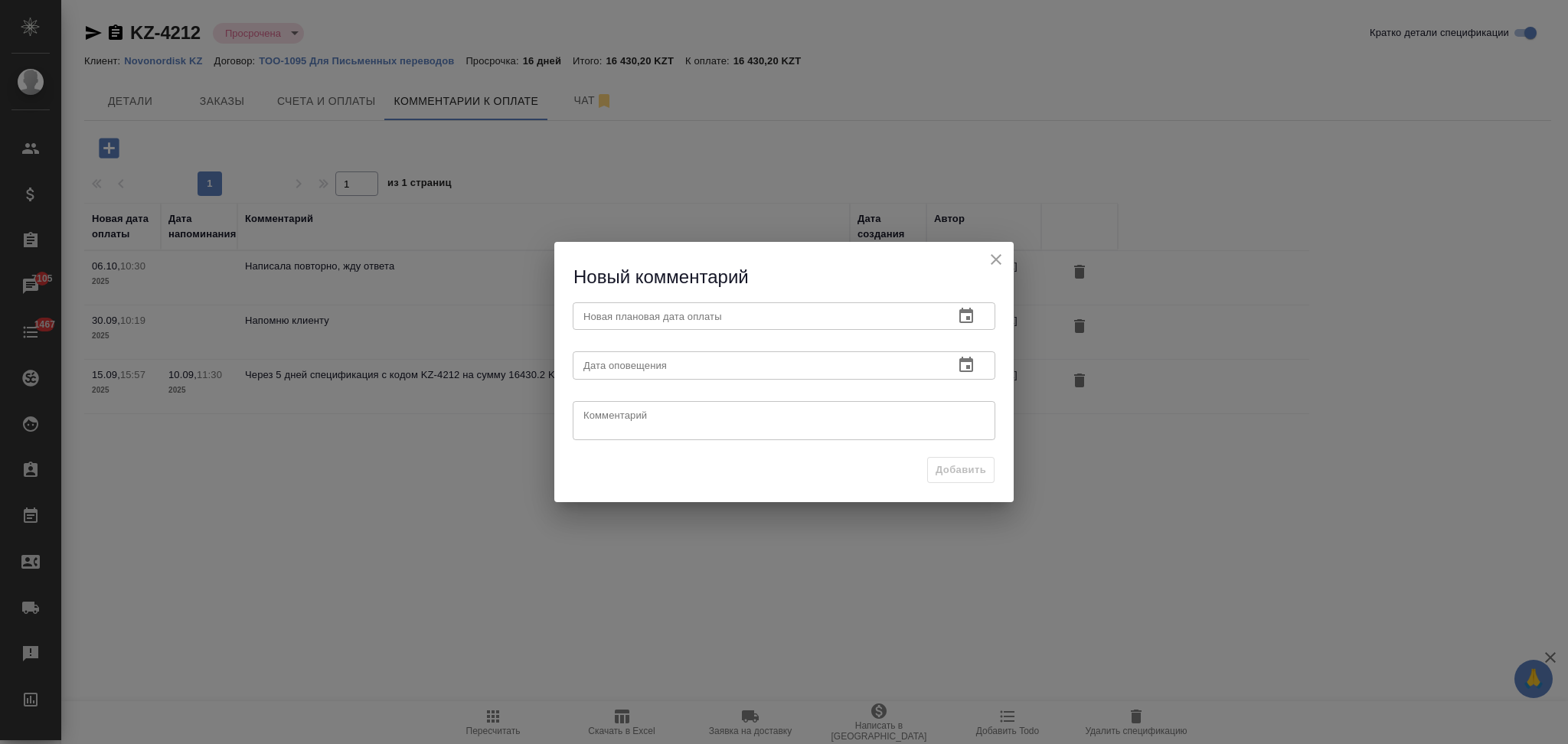
click at [970, 316] on icon "button" at bounding box center [966, 316] width 18 height 18
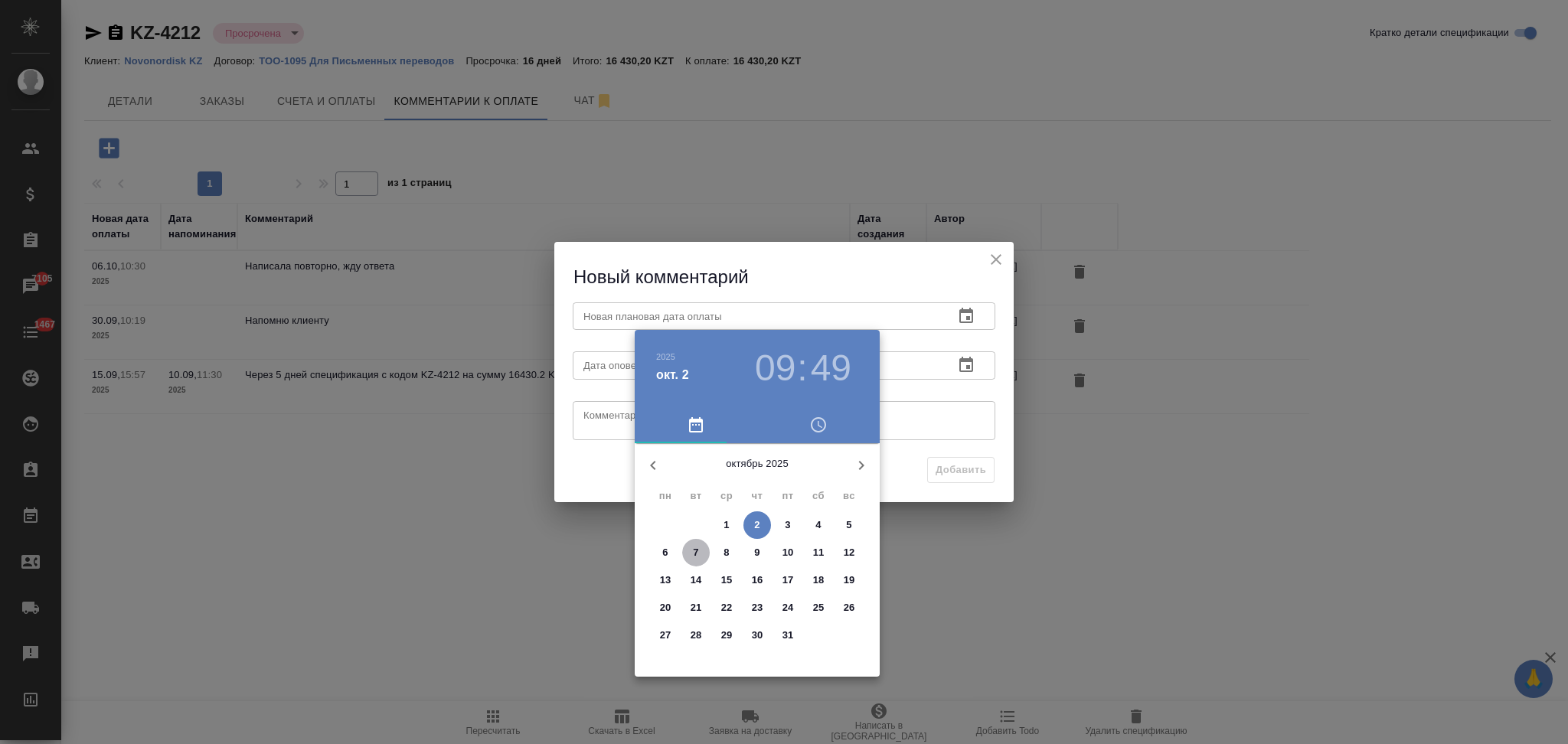
click at [702, 548] on span "7" at bounding box center [696, 553] width 28 height 16
type input "[DATE] 09:49"
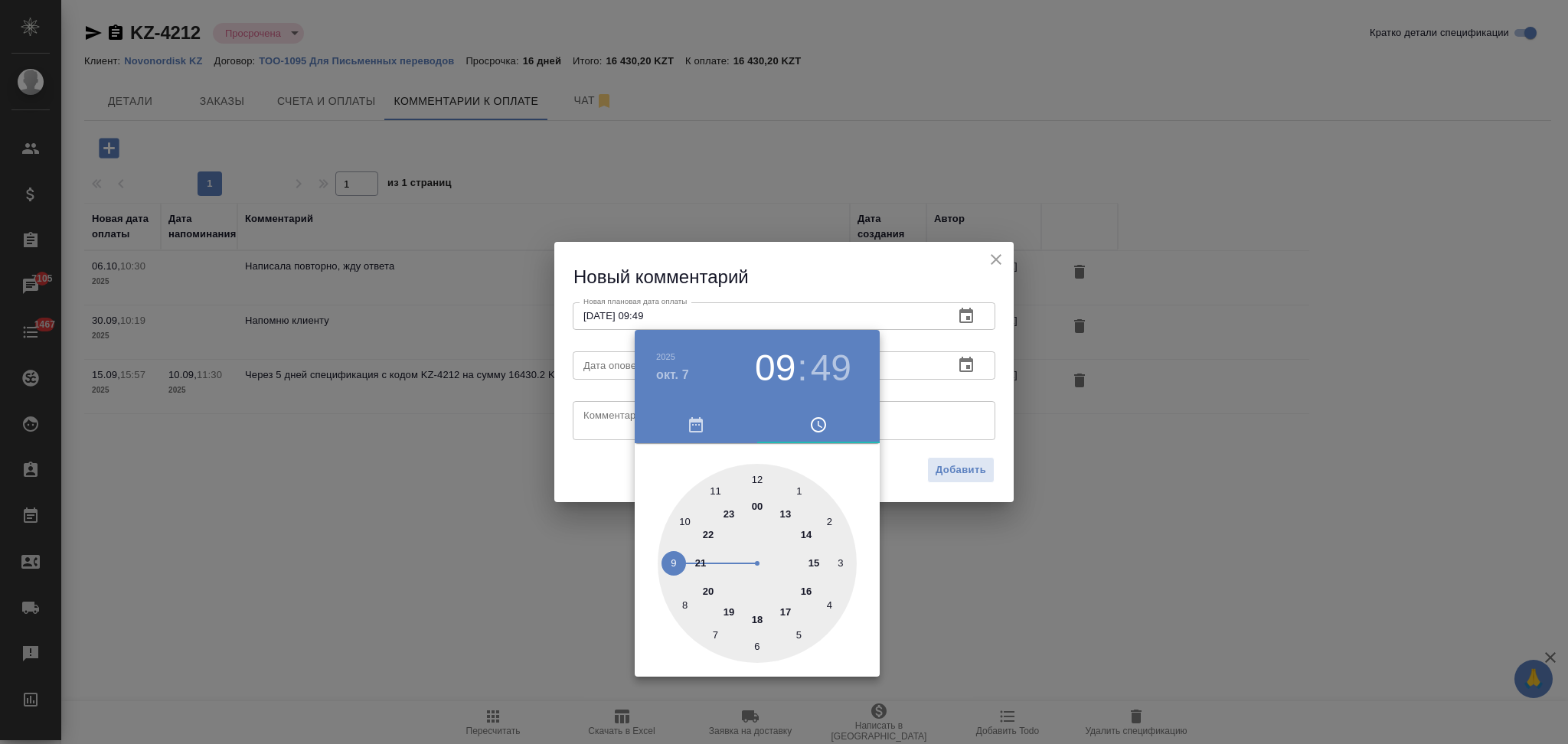
click at [574, 463] on div at bounding box center [784, 372] width 1568 height 744
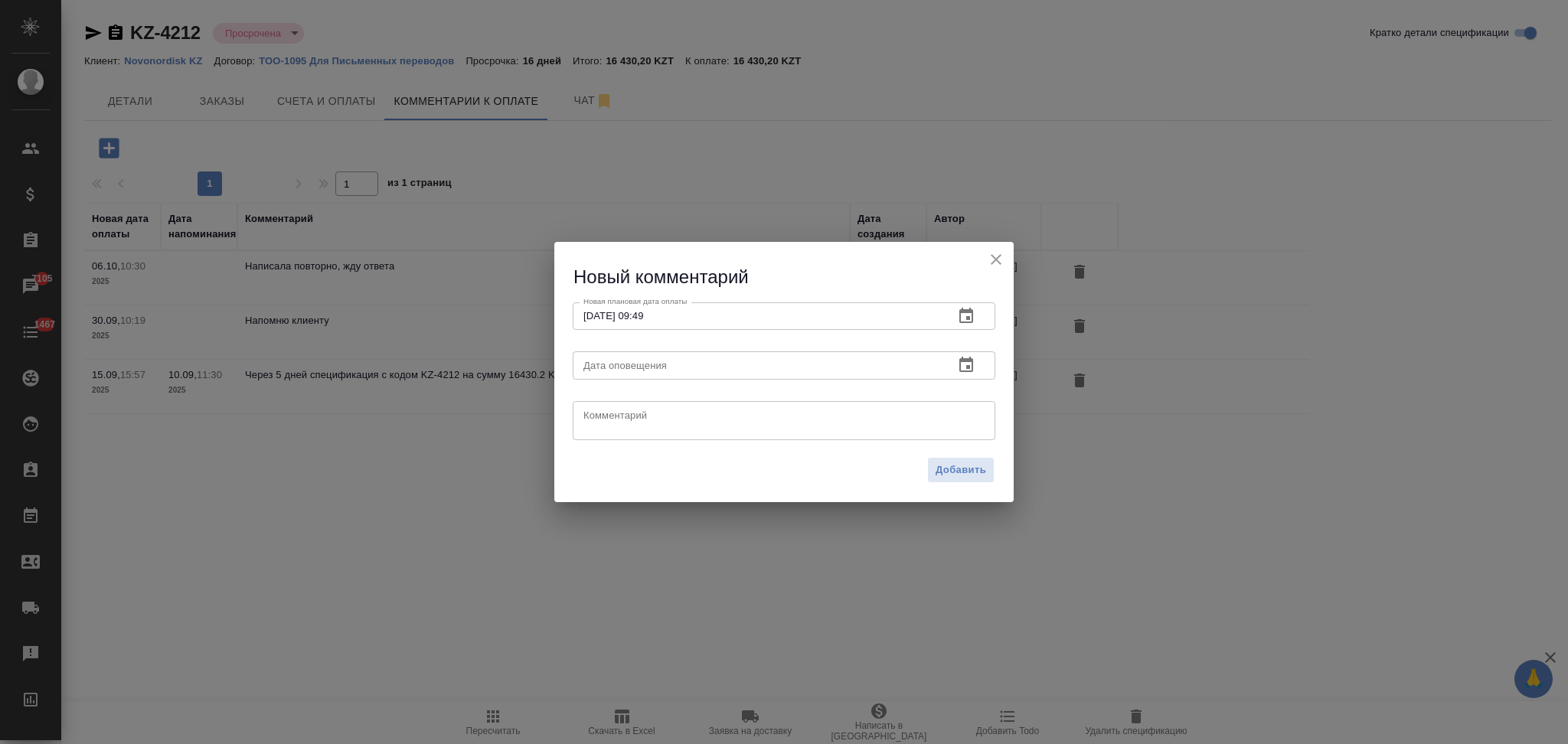
click at [609, 414] on textarea at bounding box center [784, 420] width 401 height 23
paste textarea "Счет был направлен в оплату, согласован и будет оплачен в ближайшее время"
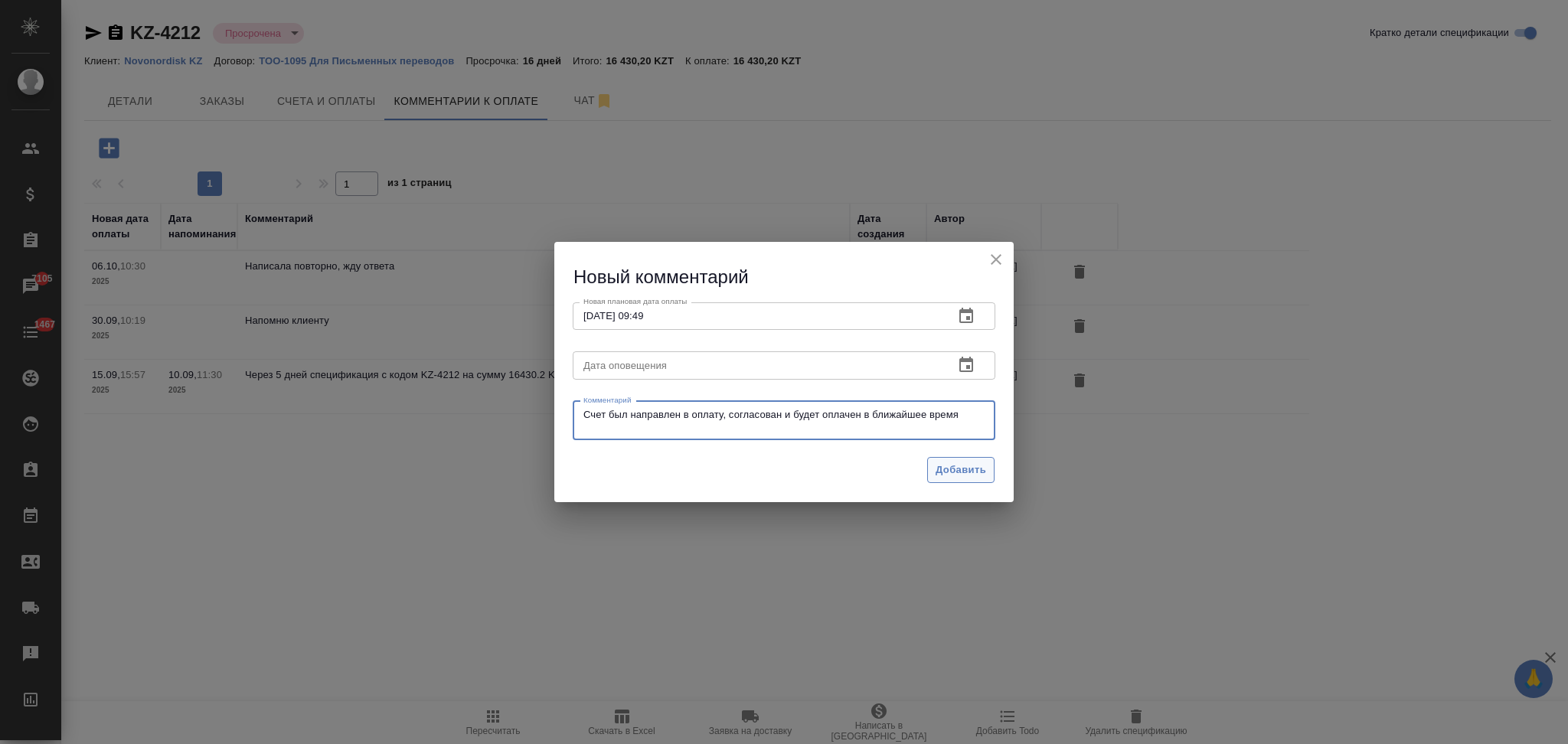
type textarea "Счет был направлен в оплату, согласован и будет оплачен в ближайшее время"
click at [935, 476] on span "Добавить" at bounding box center [961, 470] width 51 height 17
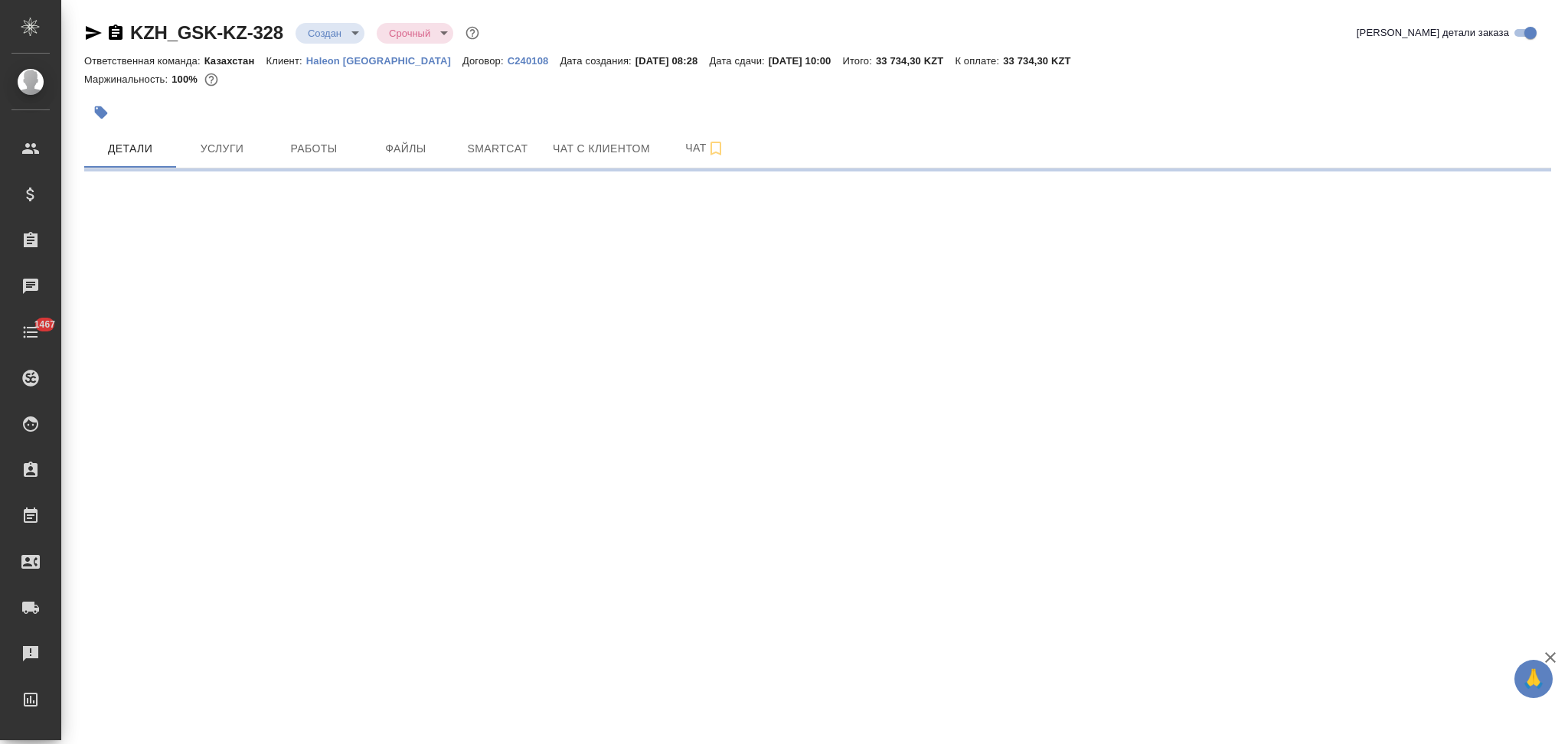
select select "RU"
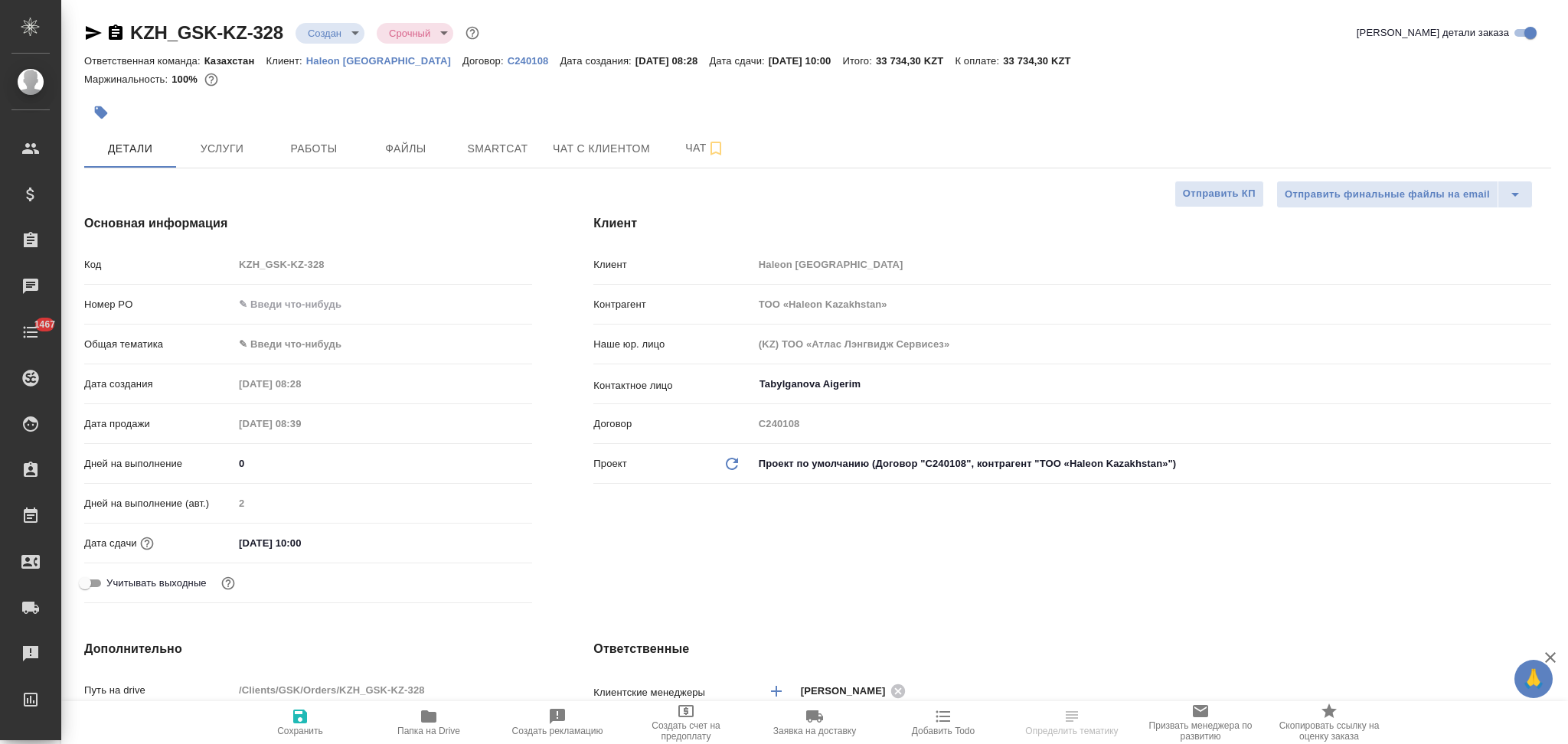
type textarea "x"
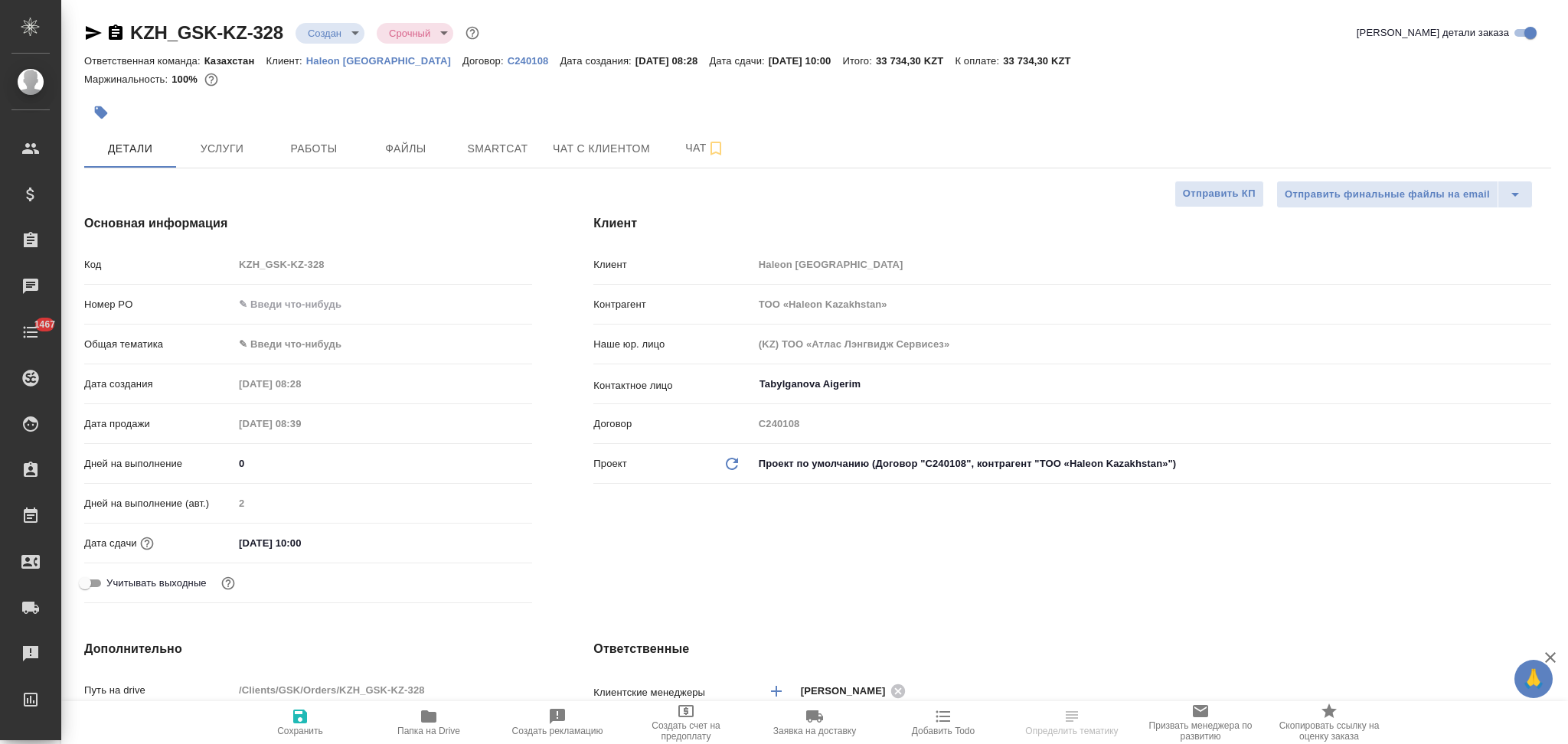
type textarea "x"
click at [674, 147] on span "Чат" at bounding box center [705, 148] width 73 height 19
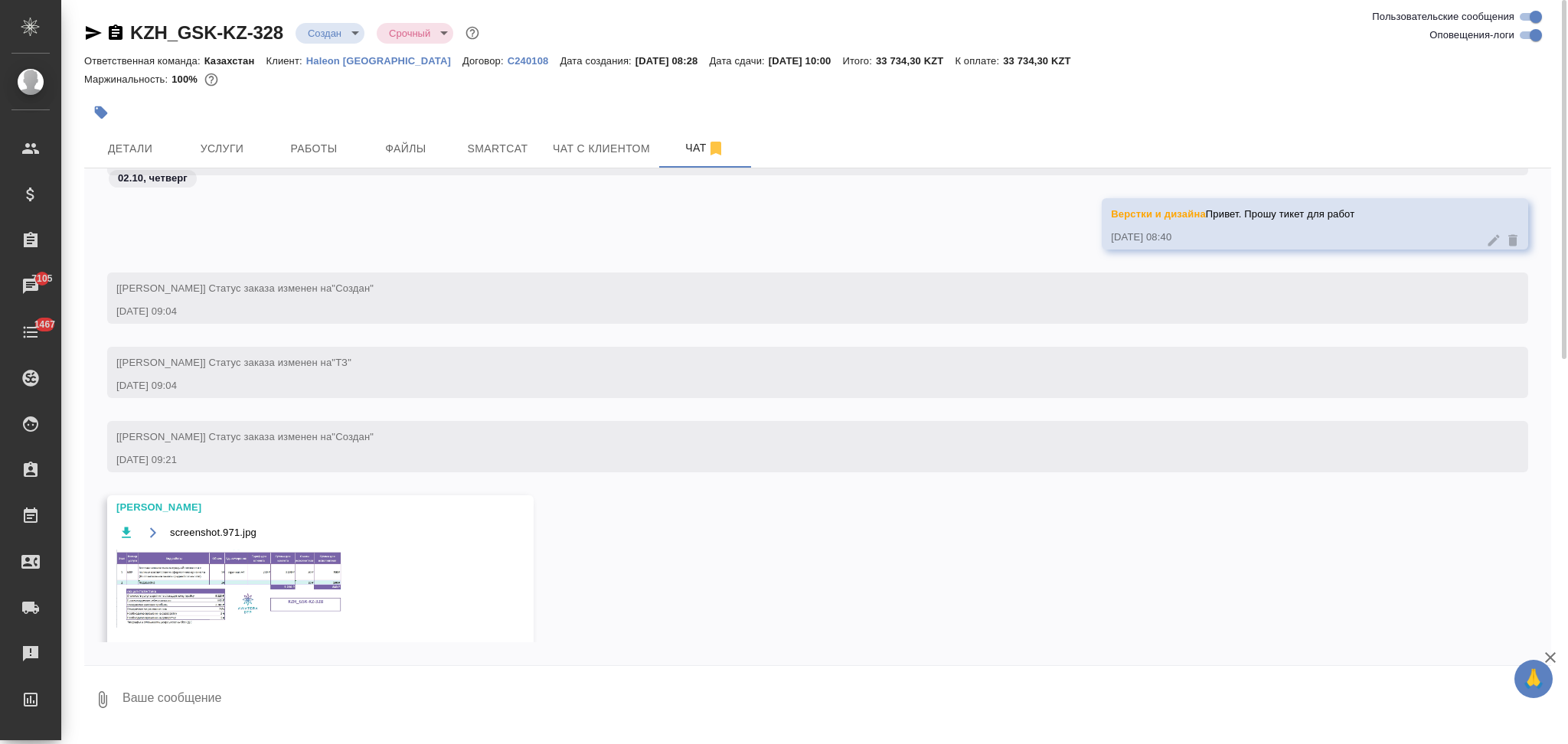
scroll to position [795, 0]
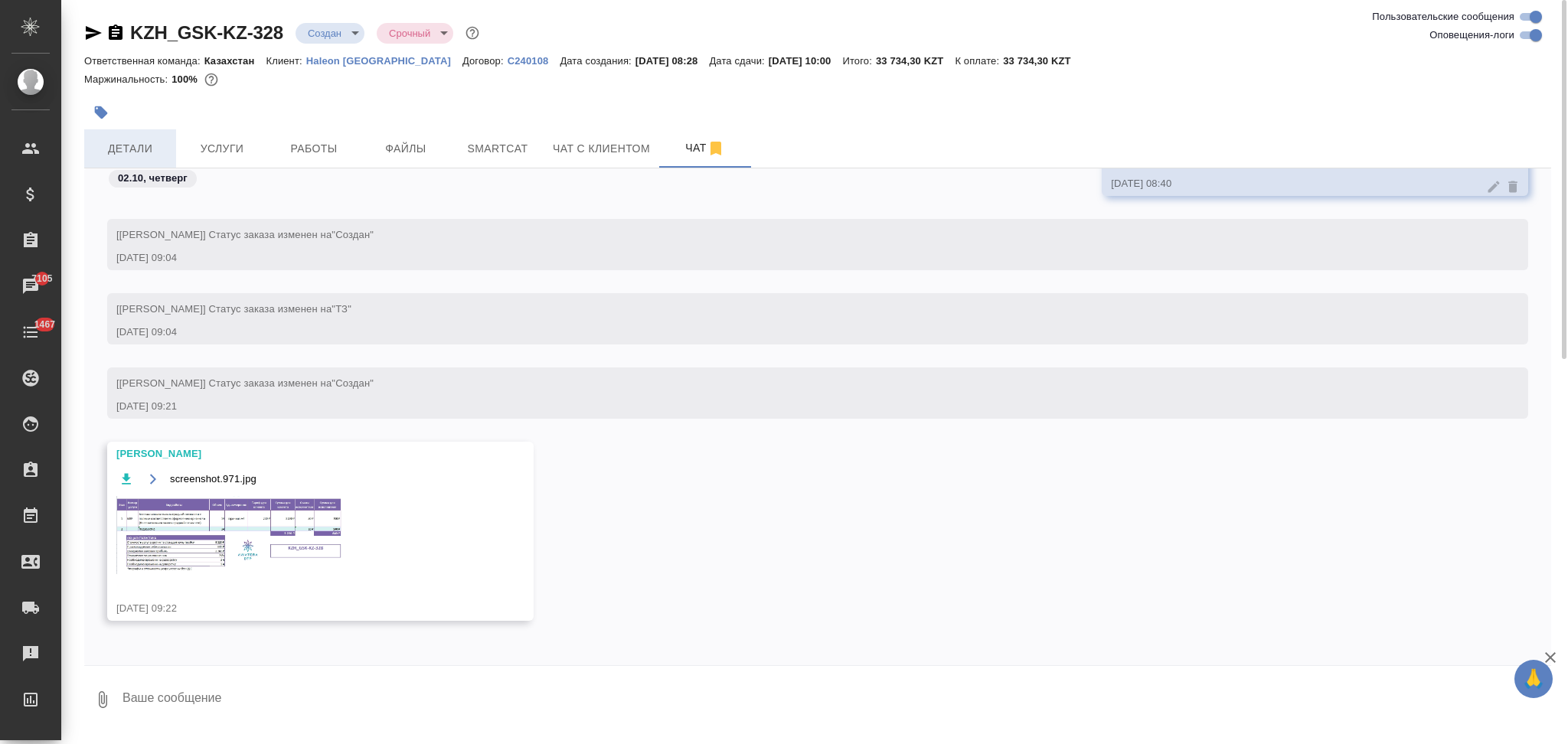
click at [121, 145] on span "Детали" at bounding box center [130, 149] width 73 height 19
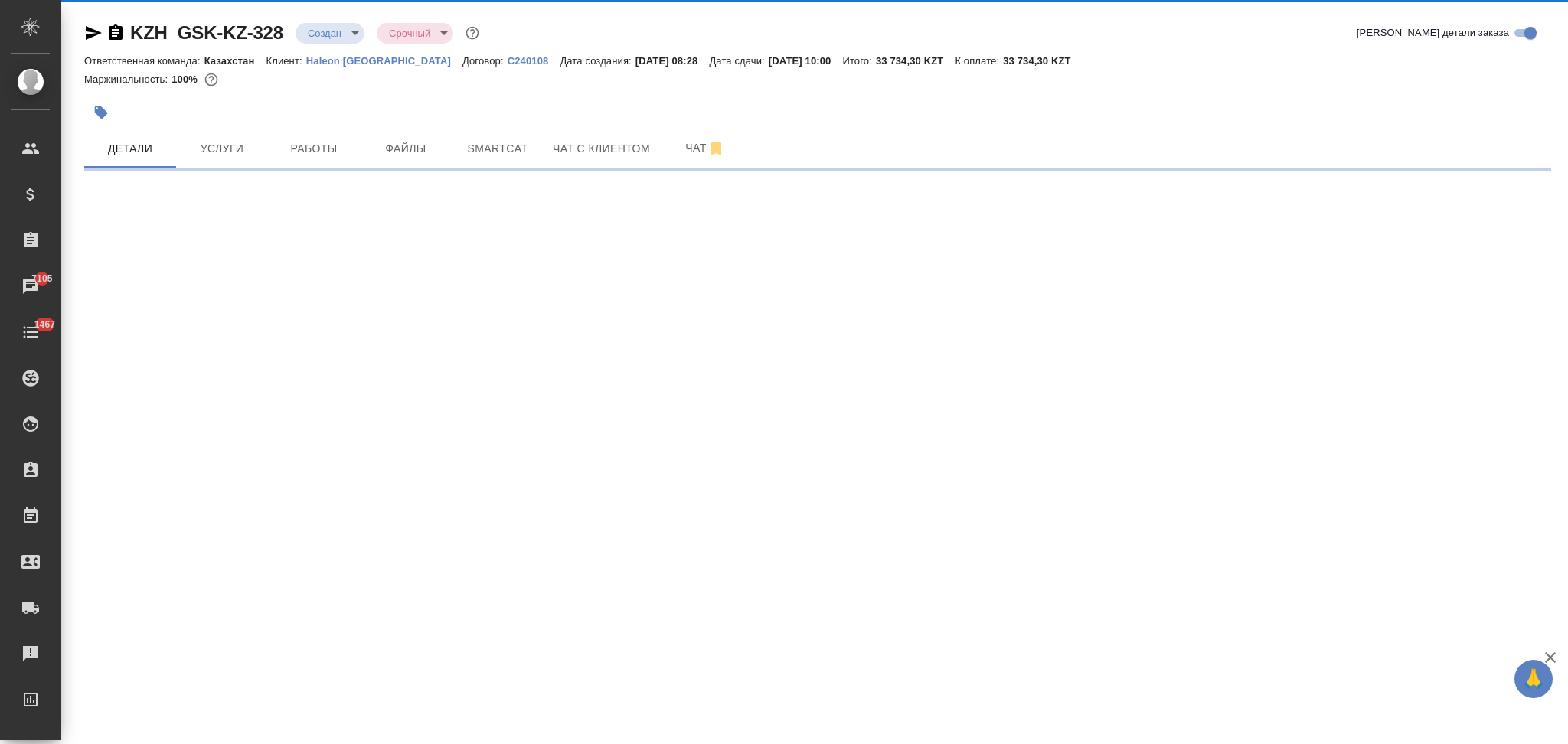
select select "RU"
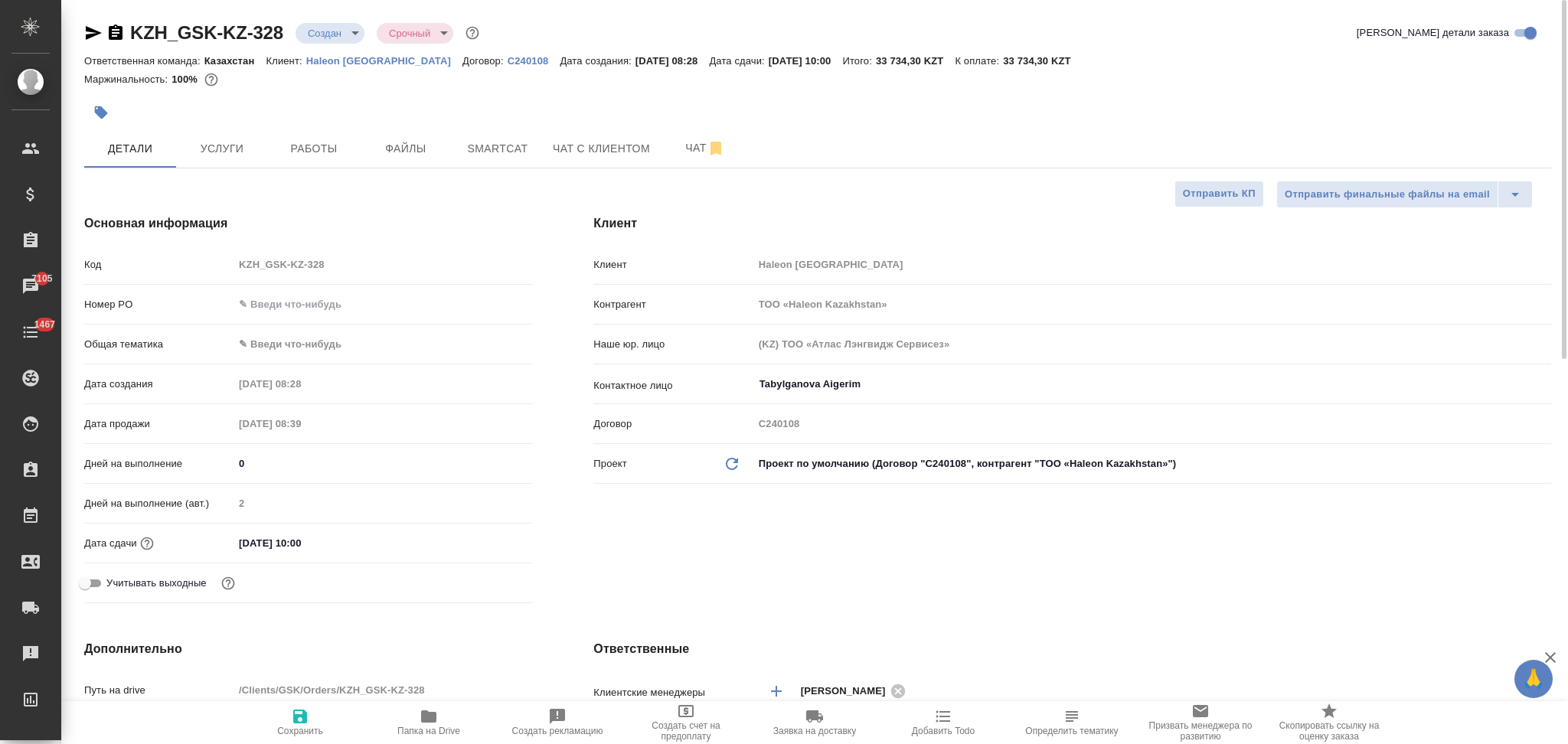
type textarea "x"
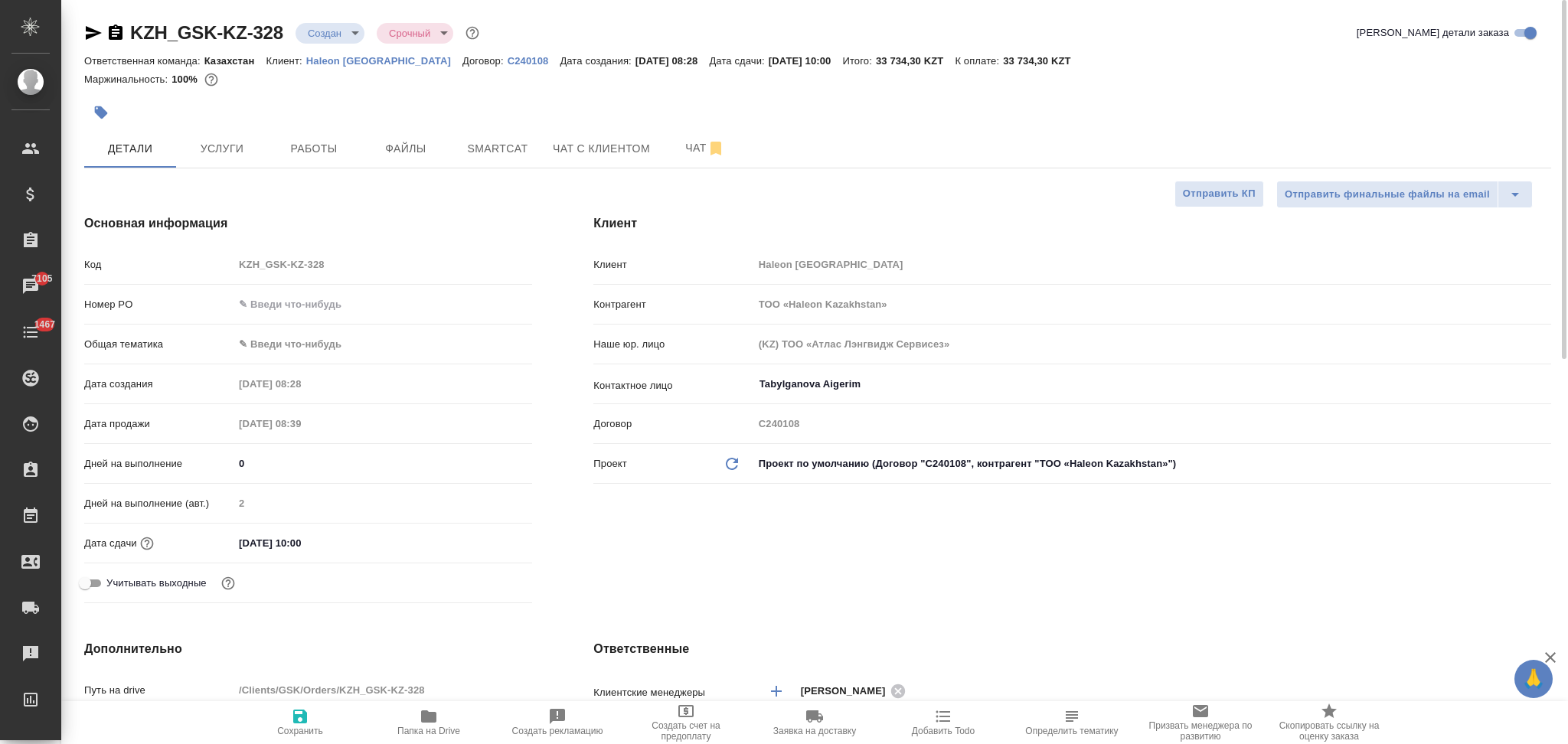
type textarea "x"
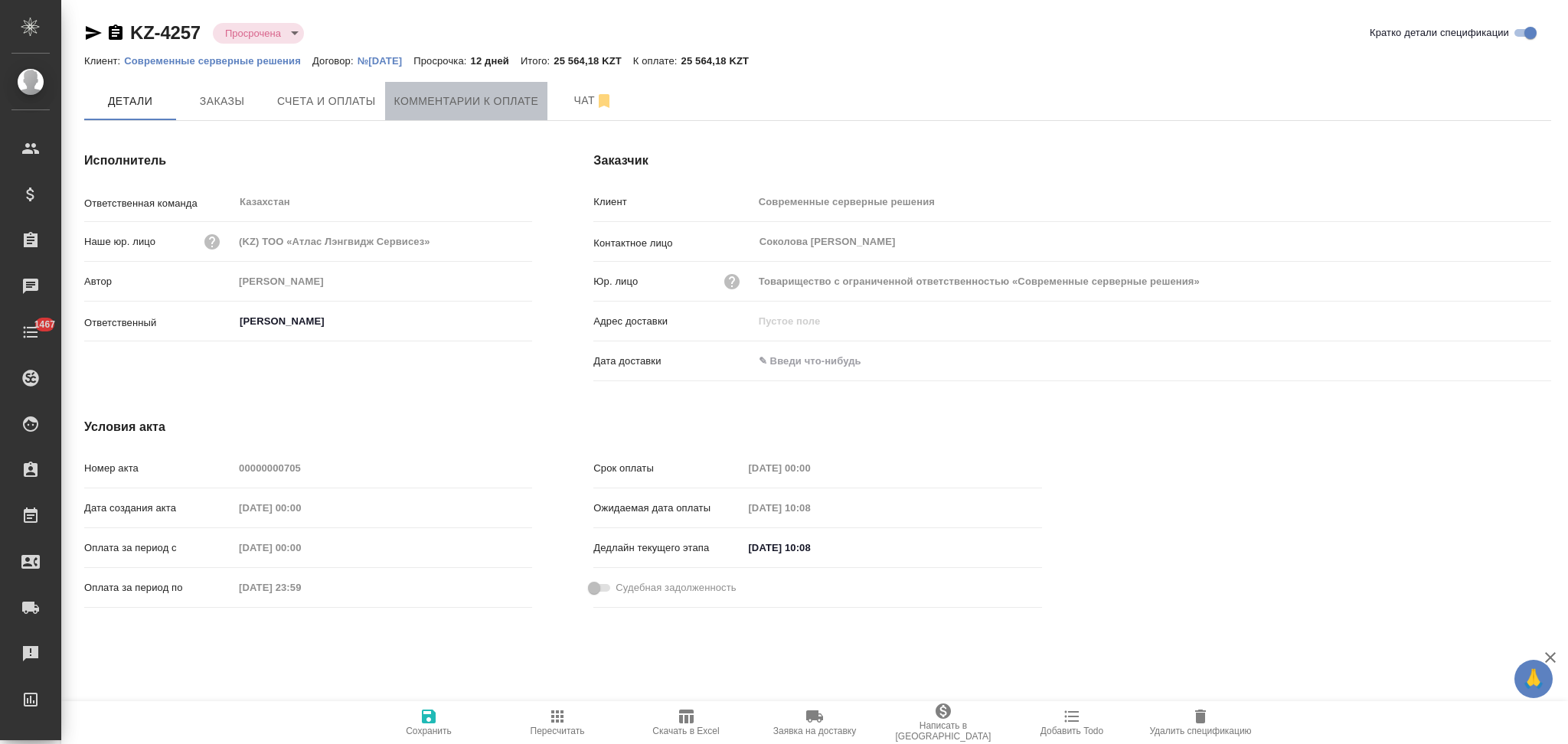
click at [489, 105] on span "Комментарии к оплате" at bounding box center [467, 101] width 145 height 19
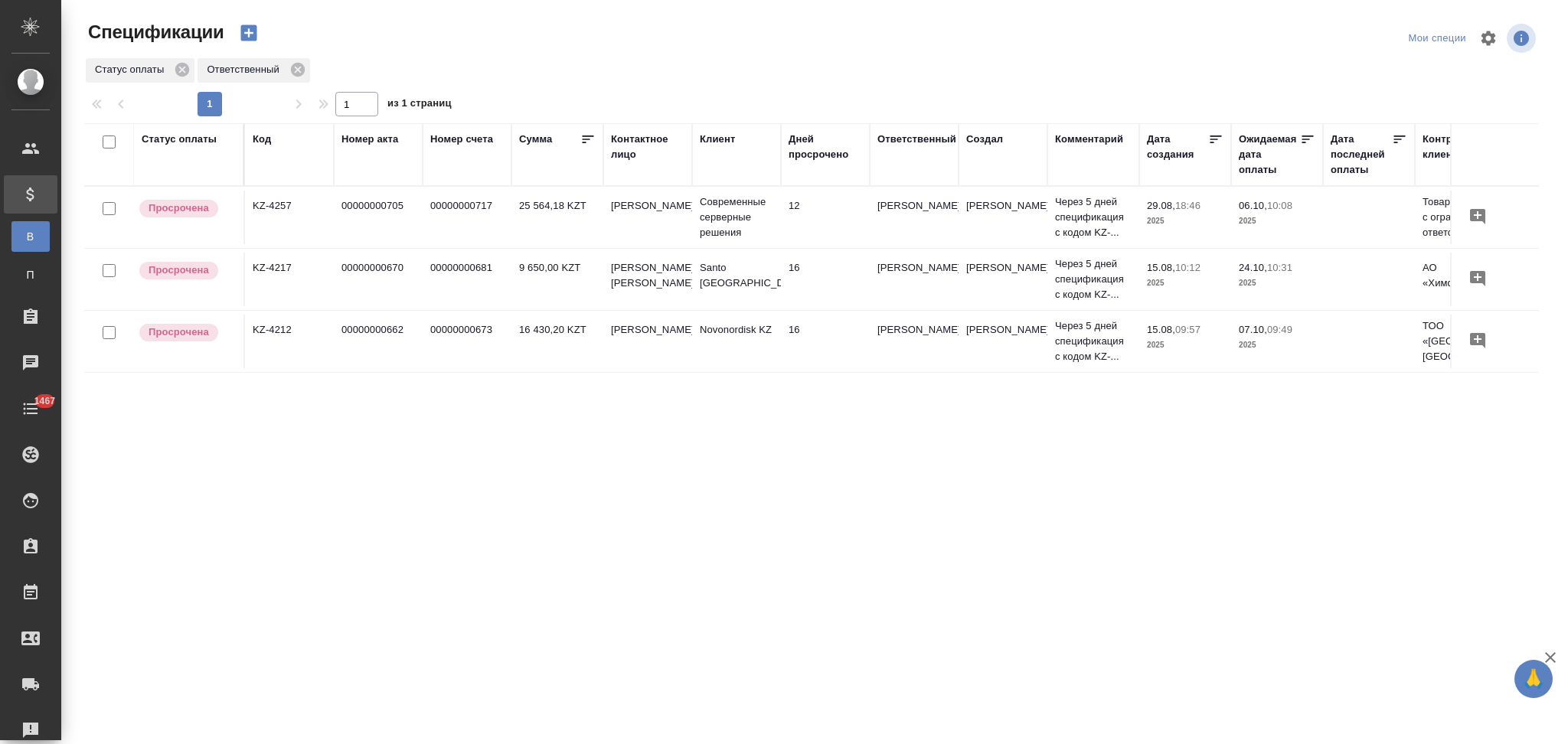
click at [824, 277] on td "16" at bounding box center [825, 279] width 89 height 53
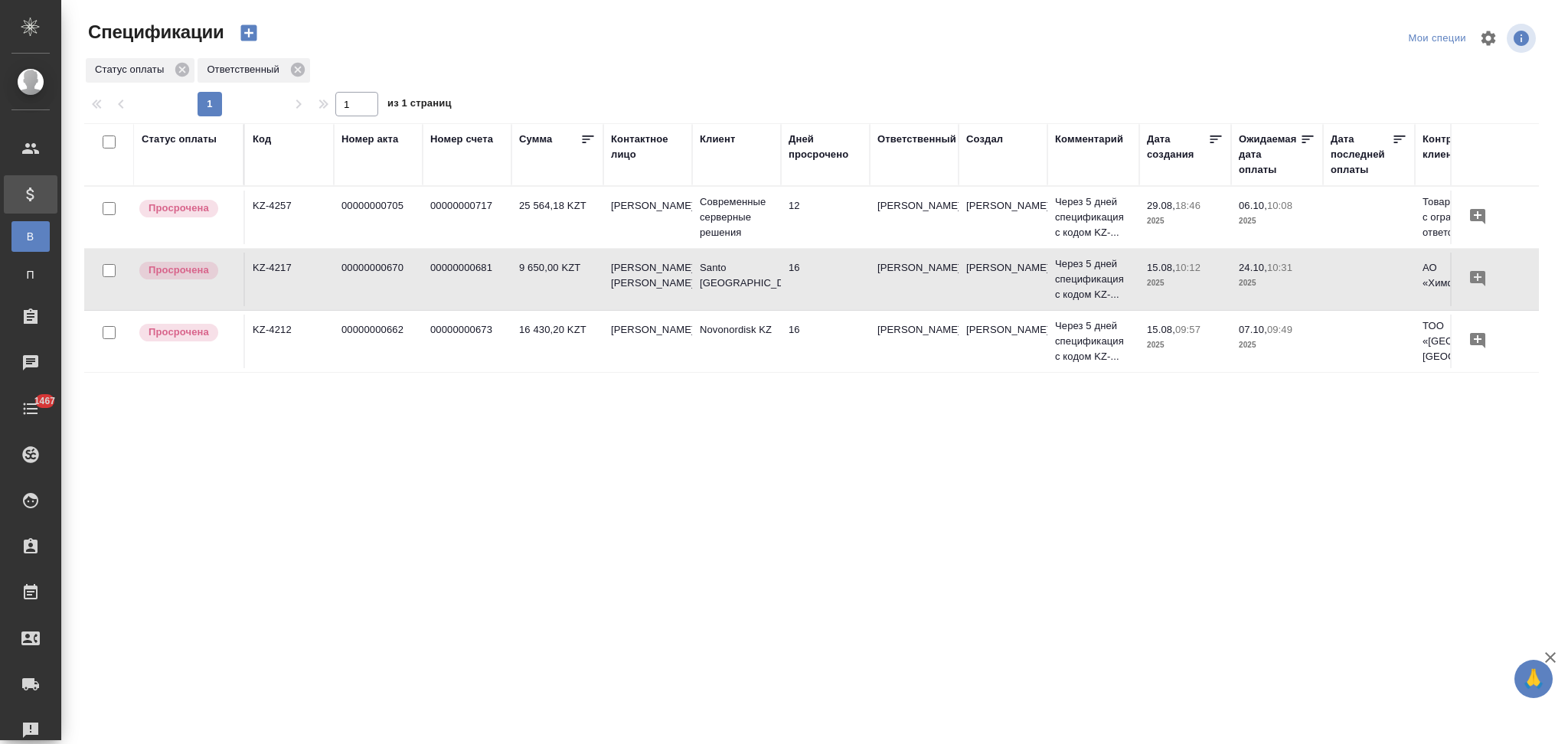
click at [824, 277] on td "16" at bounding box center [825, 279] width 89 height 53
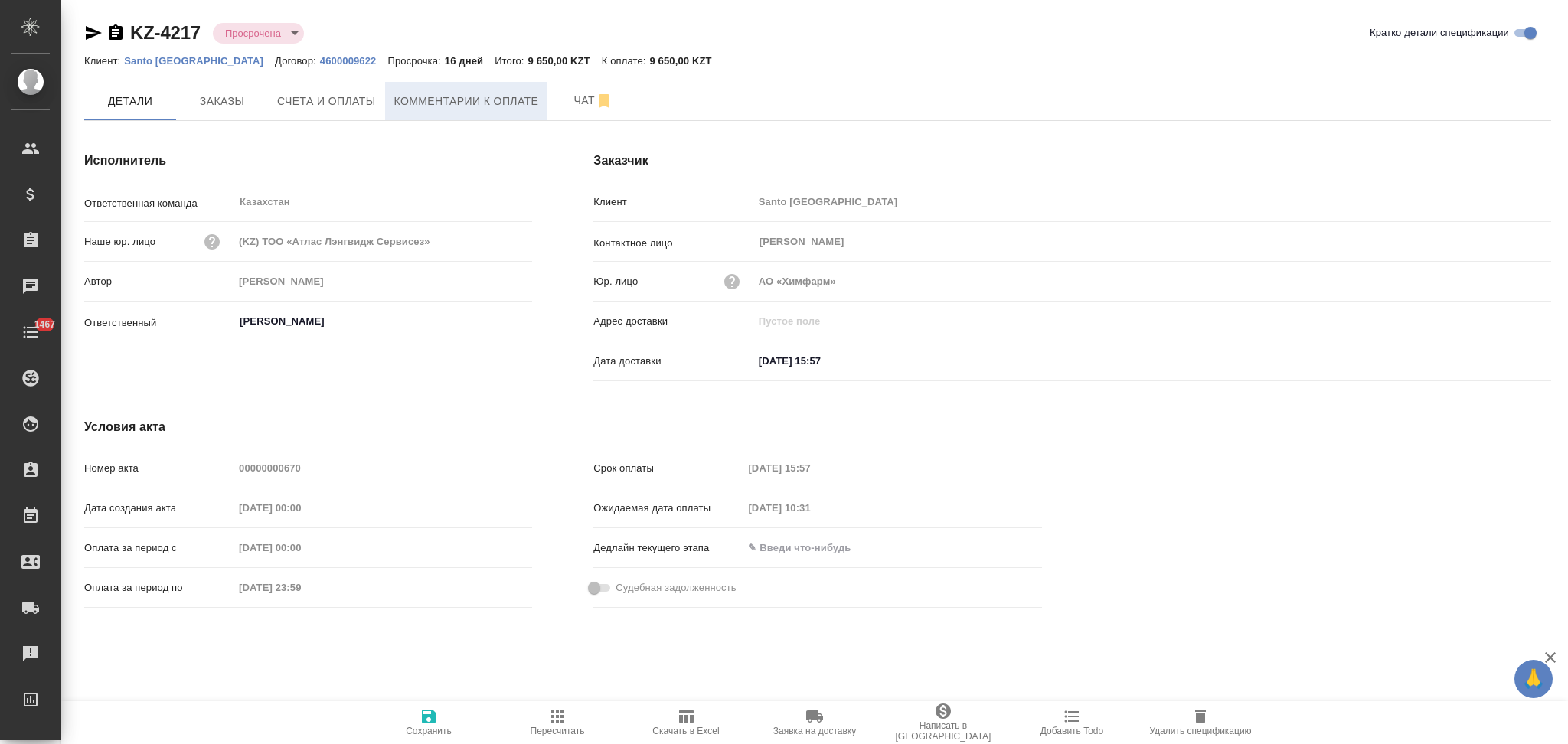
click at [399, 100] on span "Комментарии к оплате" at bounding box center [467, 101] width 145 height 19
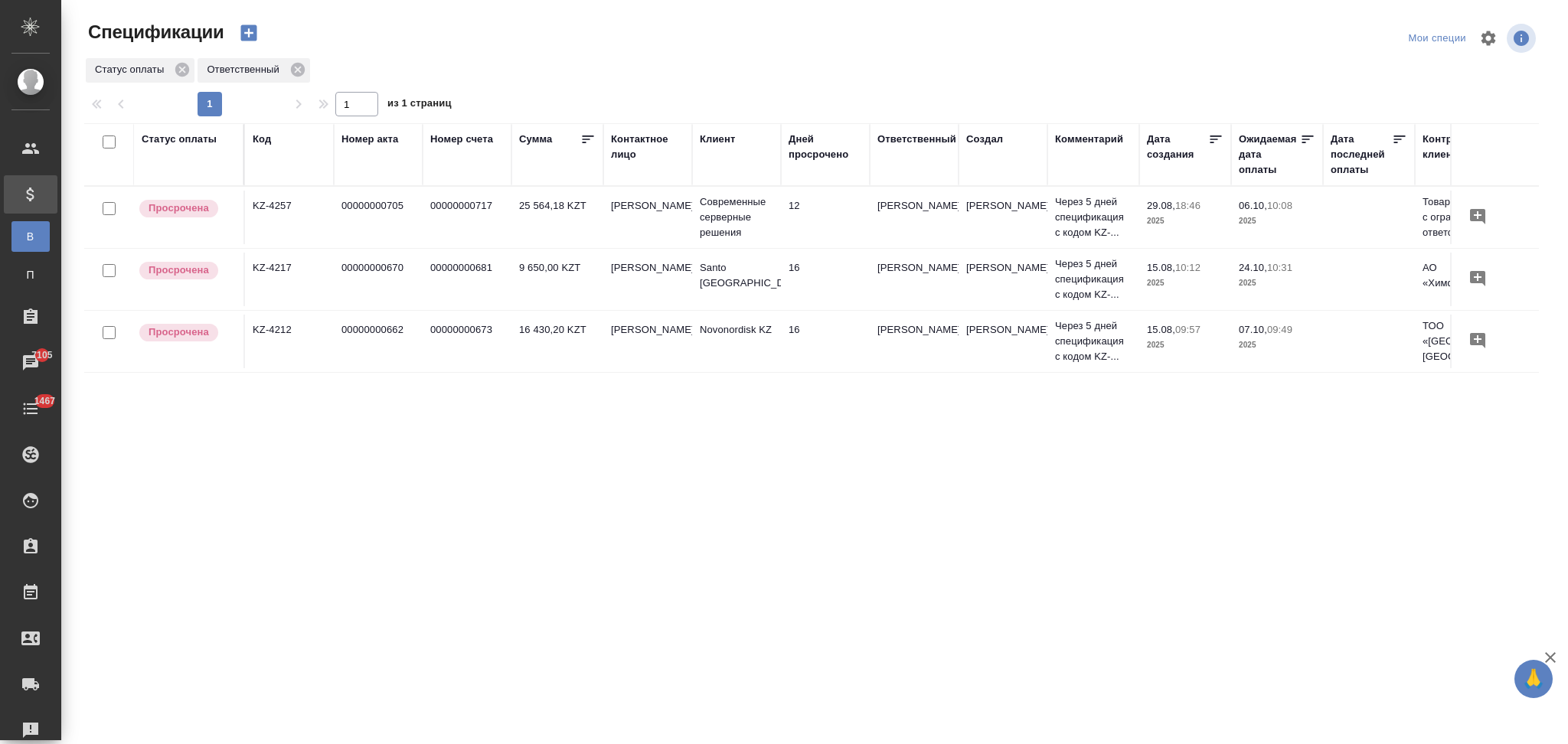
click at [247, 28] on icon "button" at bounding box center [249, 33] width 16 height 16
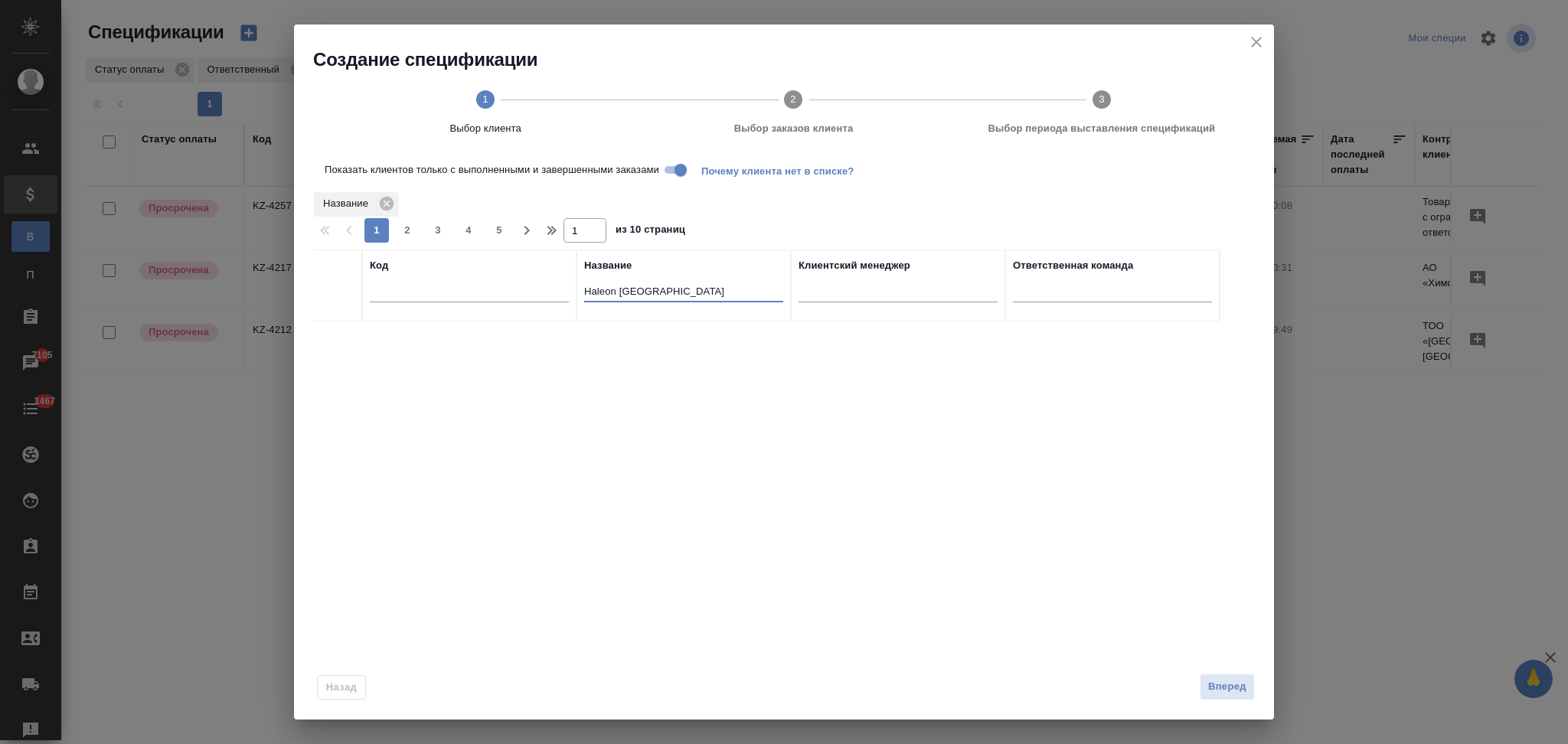
drag, startPoint x: 677, startPoint y: 292, endPoint x: 544, endPoint y: 277, distance: 133.8
click at [544, 277] on tr "Код Название Haleon Kazakhstan Клиентский менеджер Ответственная команда" at bounding box center [766, 285] width 907 height 72
paste input "Kaspi bank"
type input "Kaspi bank Kazakhstan"
click at [337, 343] on input "checkbox" at bounding box center [337, 340] width 13 height 13
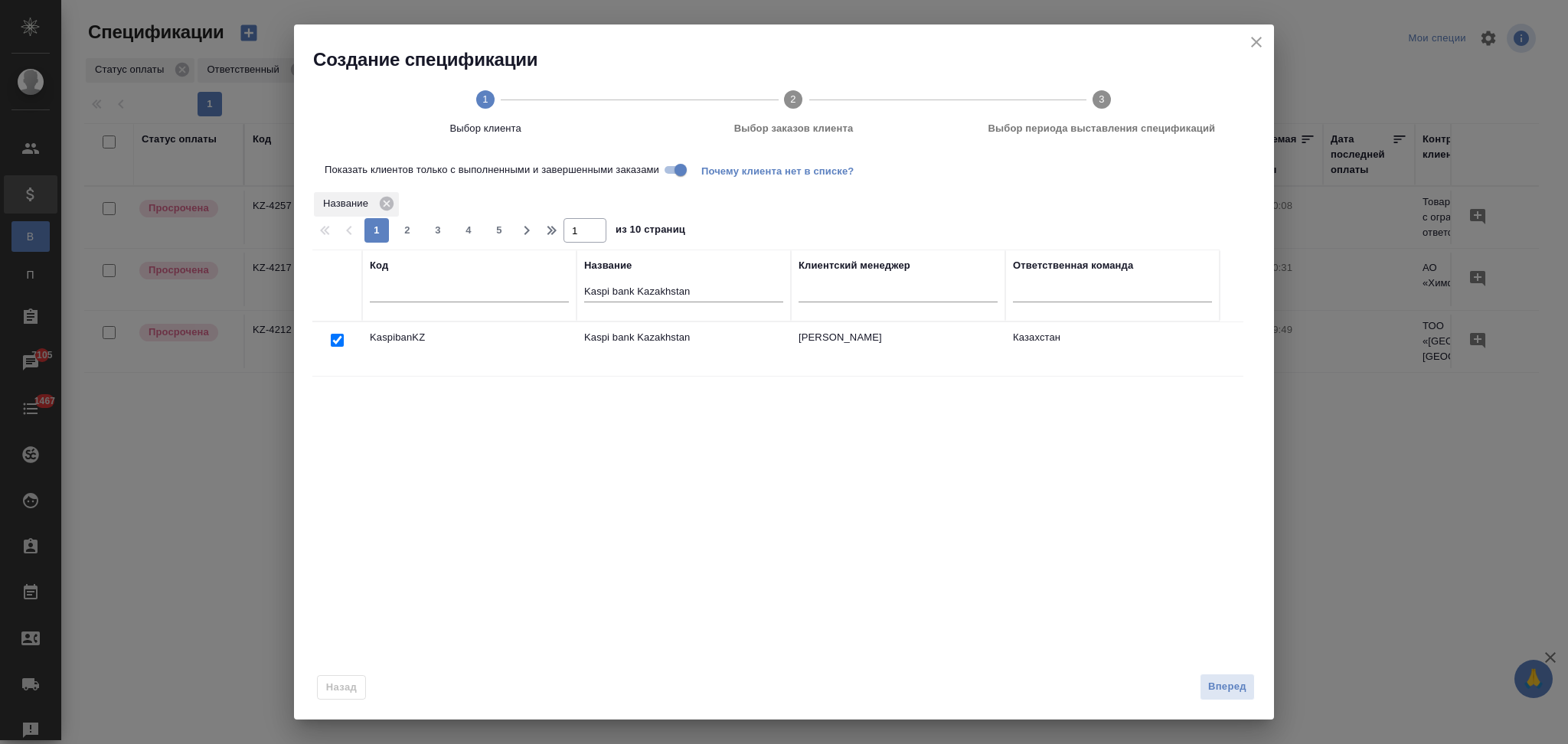
checkbox input "true"
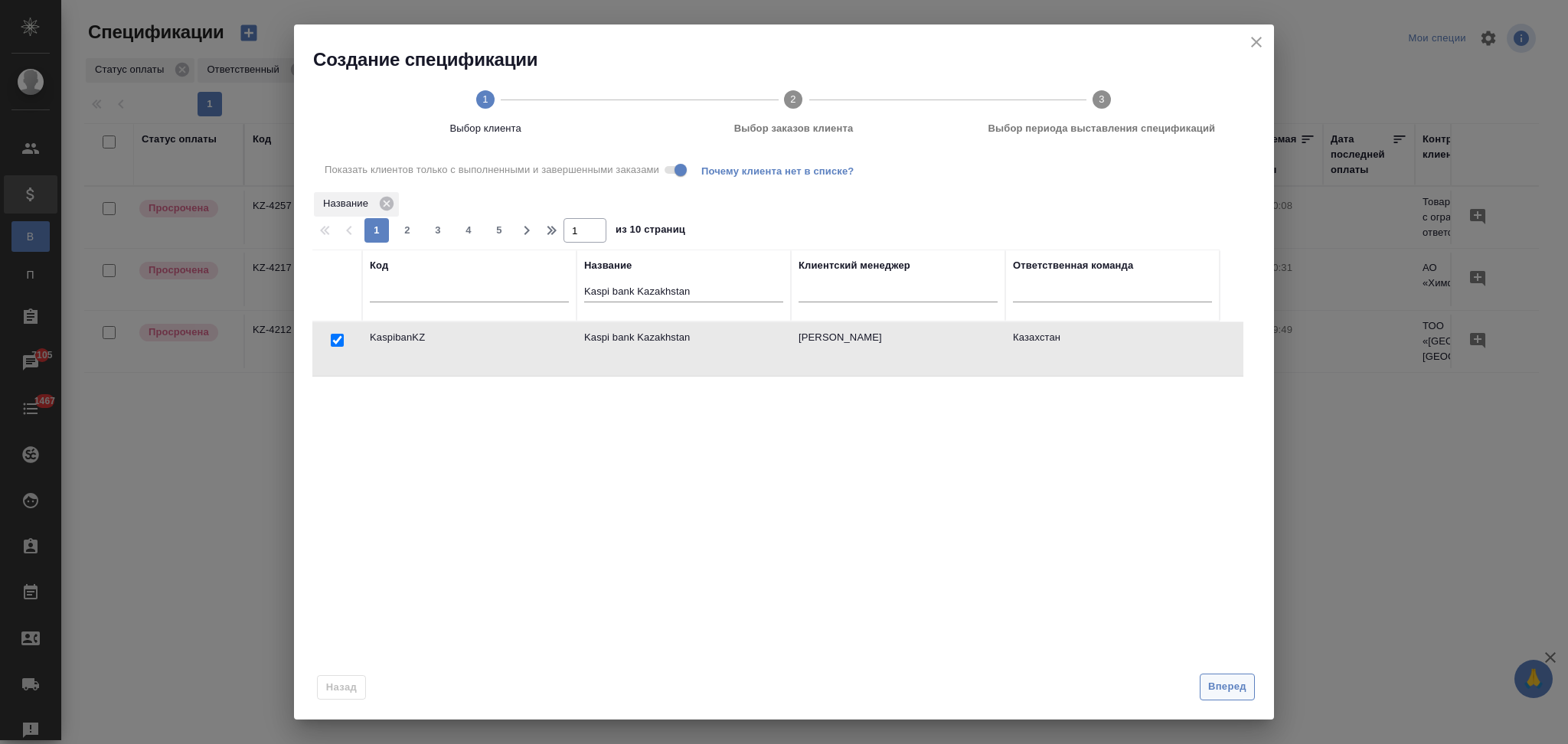
click at [1209, 684] on span "Вперед" at bounding box center [1228, 686] width 38 height 17
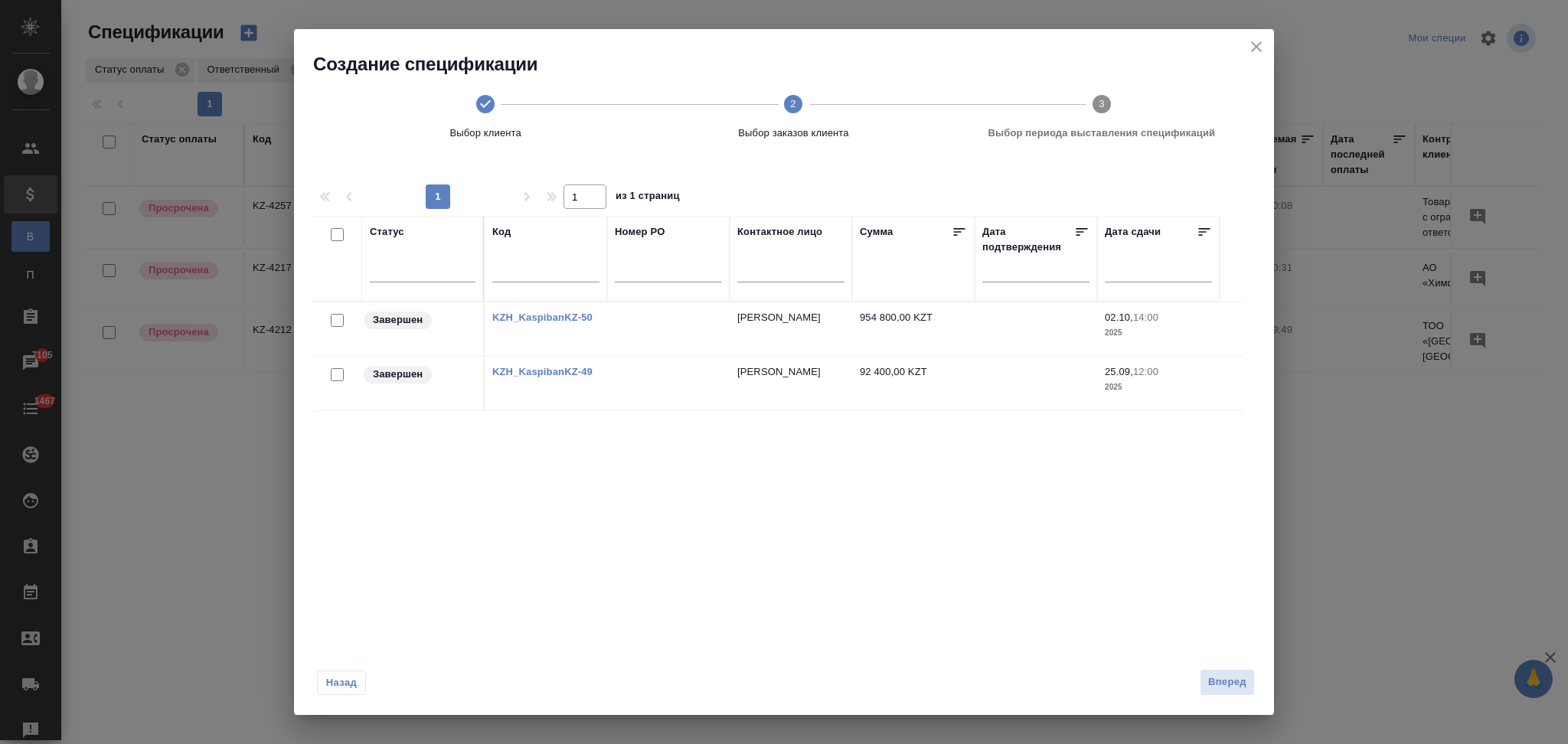
click at [337, 372] on input "checkbox" at bounding box center [337, 374] width 13 height 13
checkbox input "true"
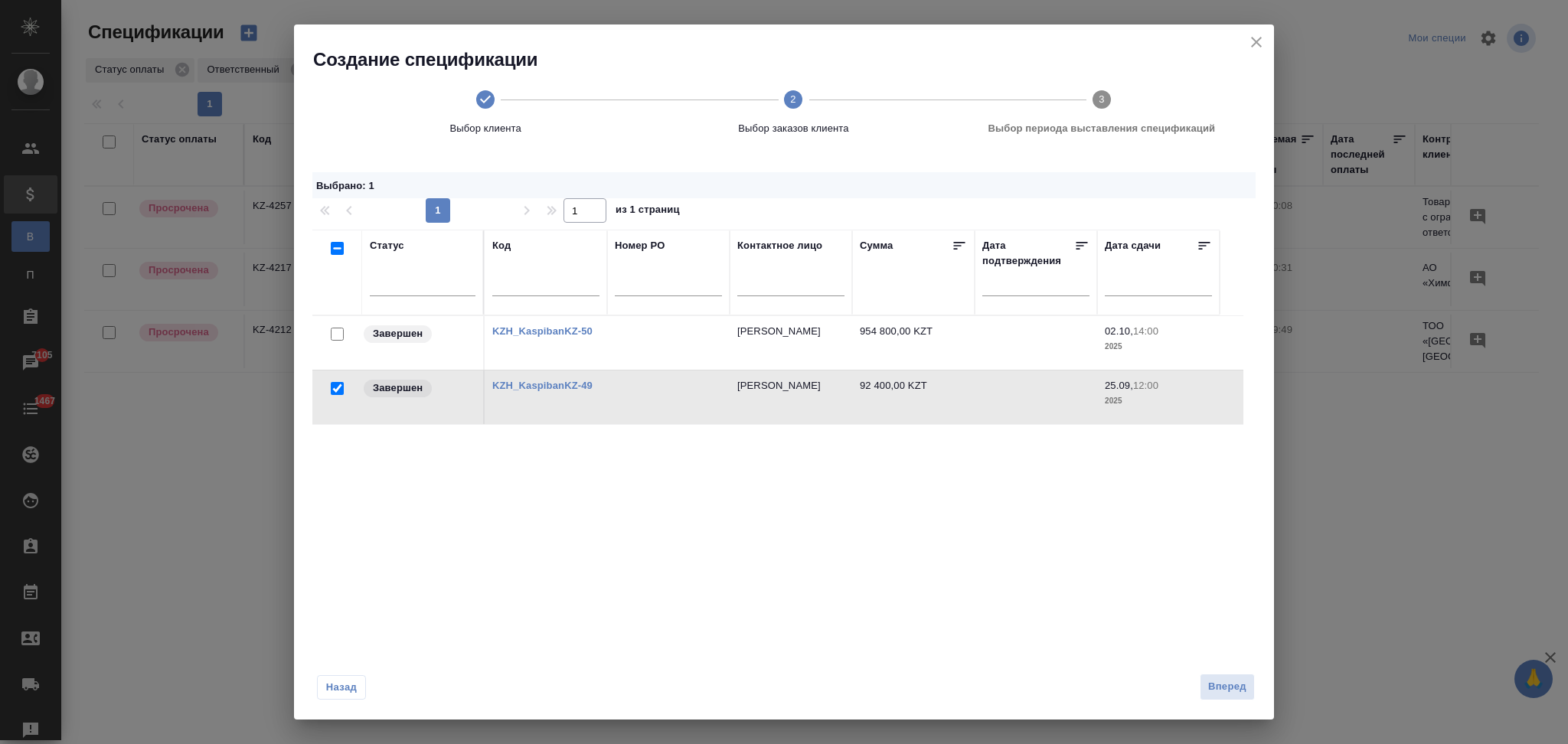
click at [334, 331] on input "checkbox" at bounding box center [337, 334] width 13 height 13
checkbox input "true"
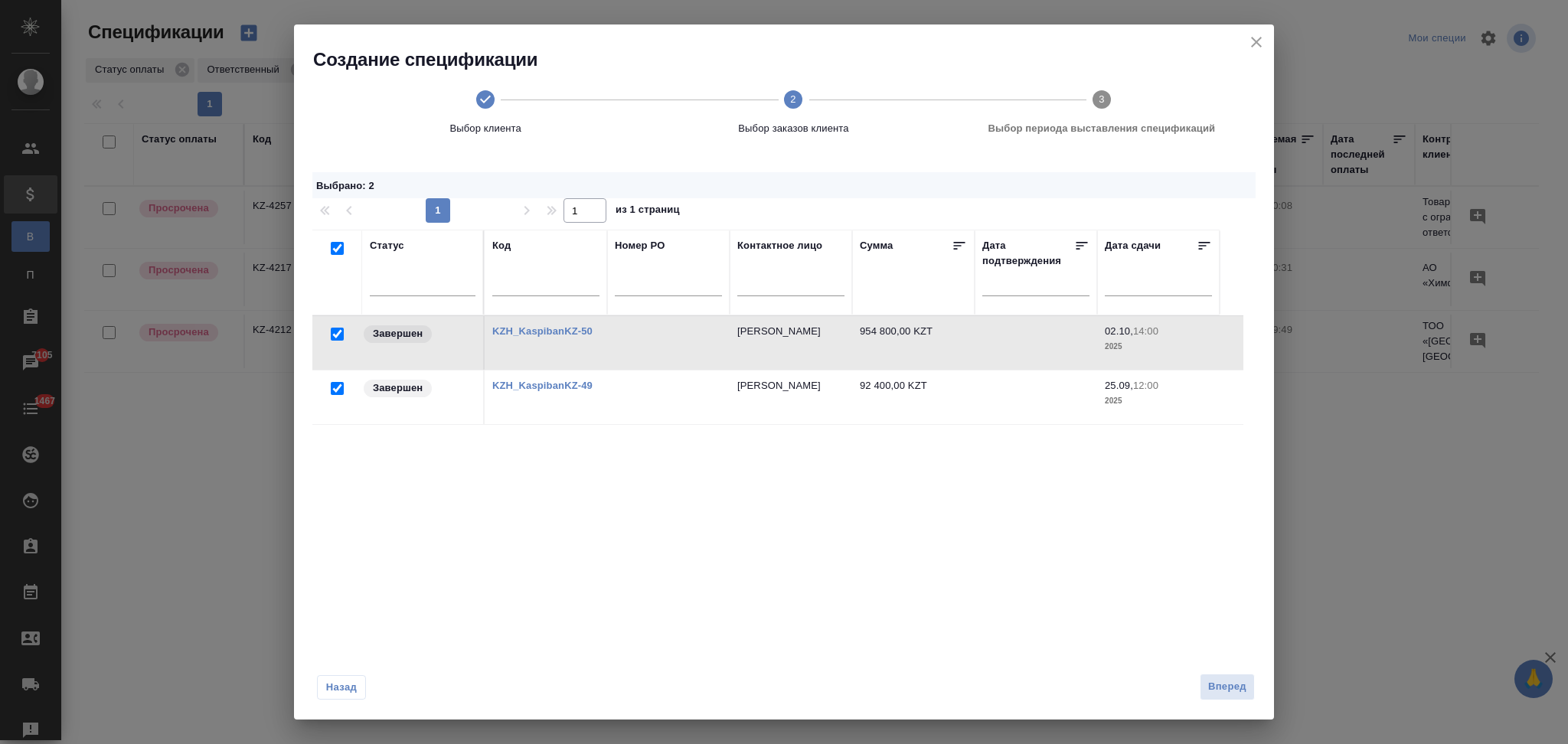
click at [353, 677] on button "Назад" at bounding box center [341, 687] width 49 height 24
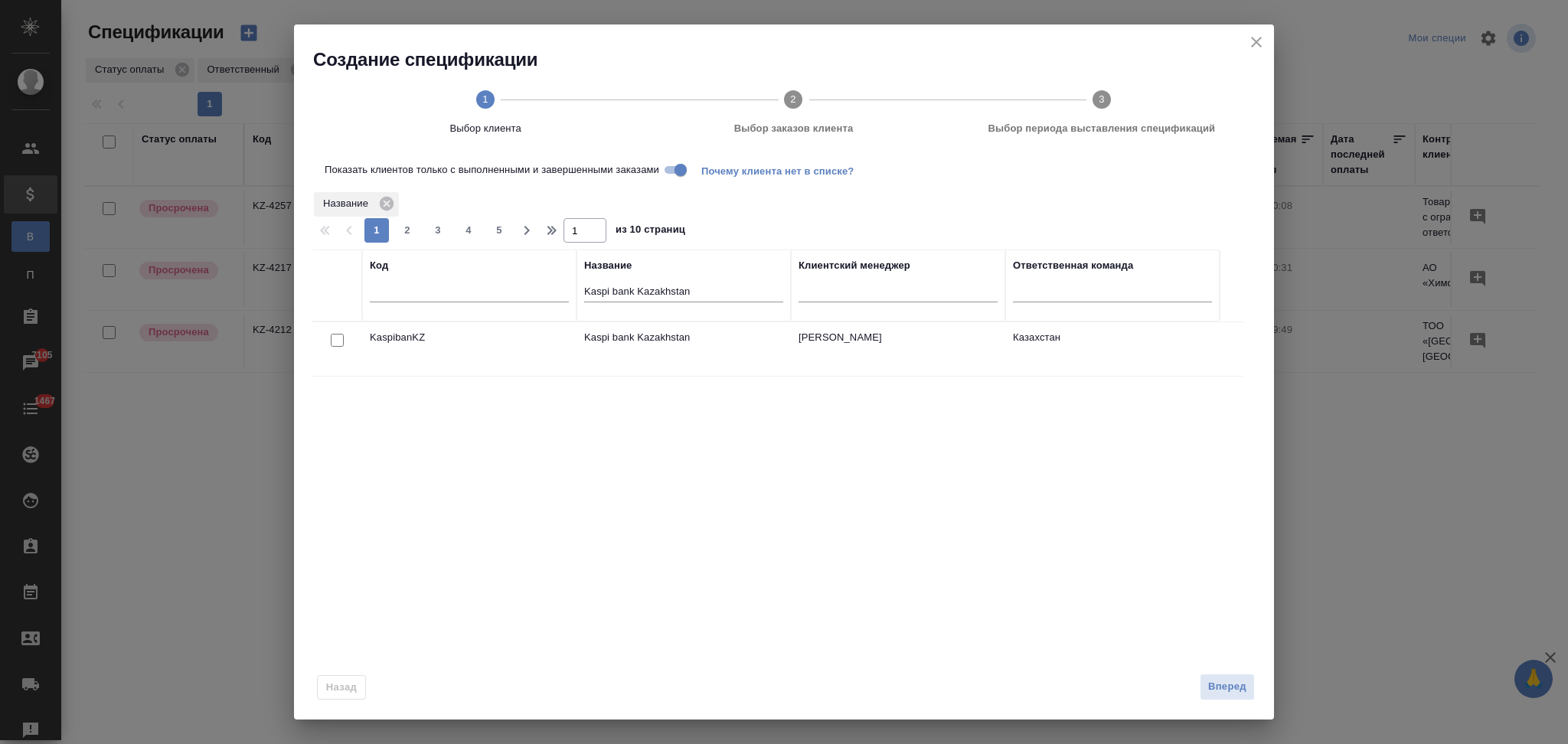
click at [676, 170] on input "Показать клиентов только с выполненными и завершенными заказами" at bounding box center [680, 169] width 55 height 18
click at [339, 337] on input "checkbox" at bounding box center [337, 340] width 13 height 13
checkbox input "true"
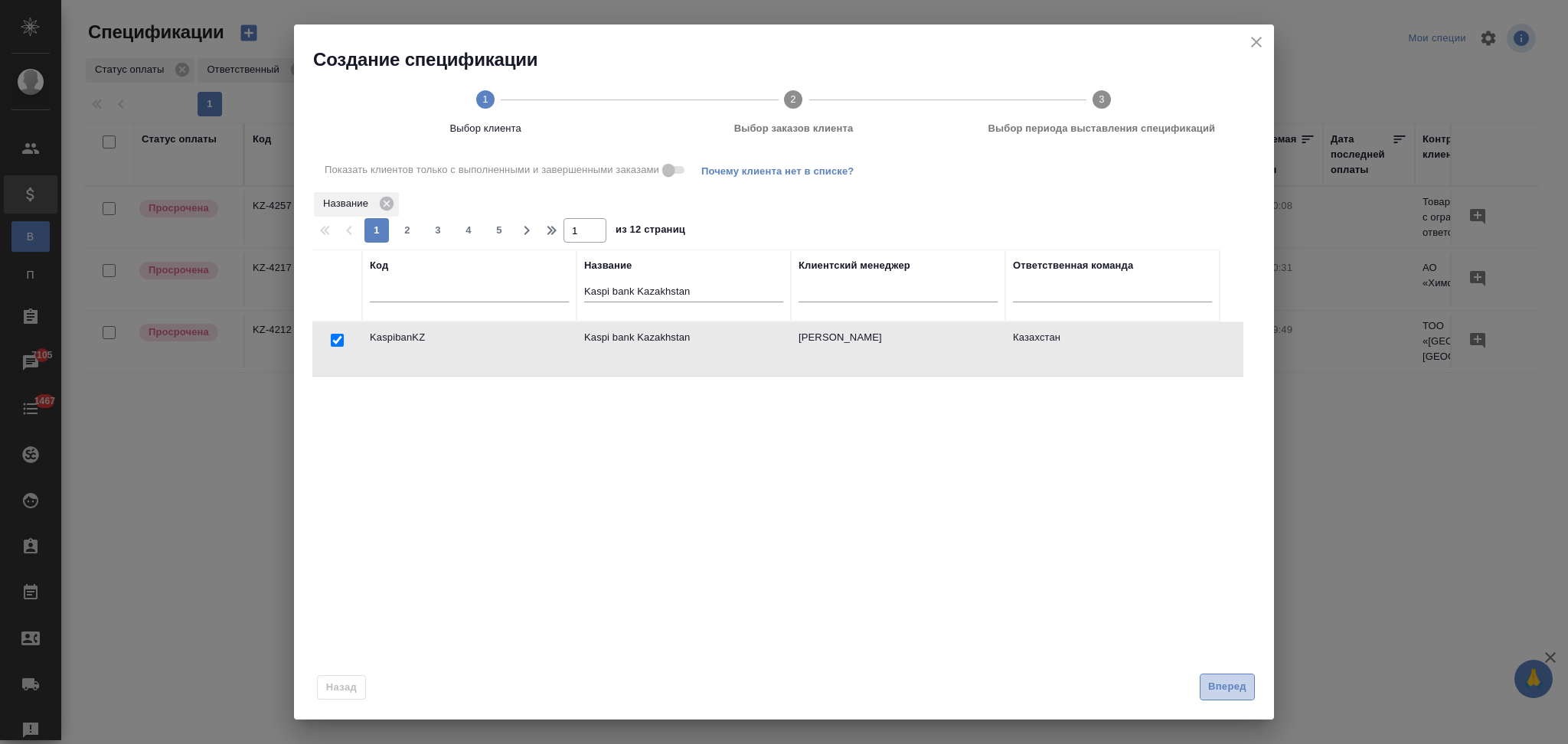
click at [1227, 689] on span "Вперед" at bounding box center [1228, 686] width 38 height 17
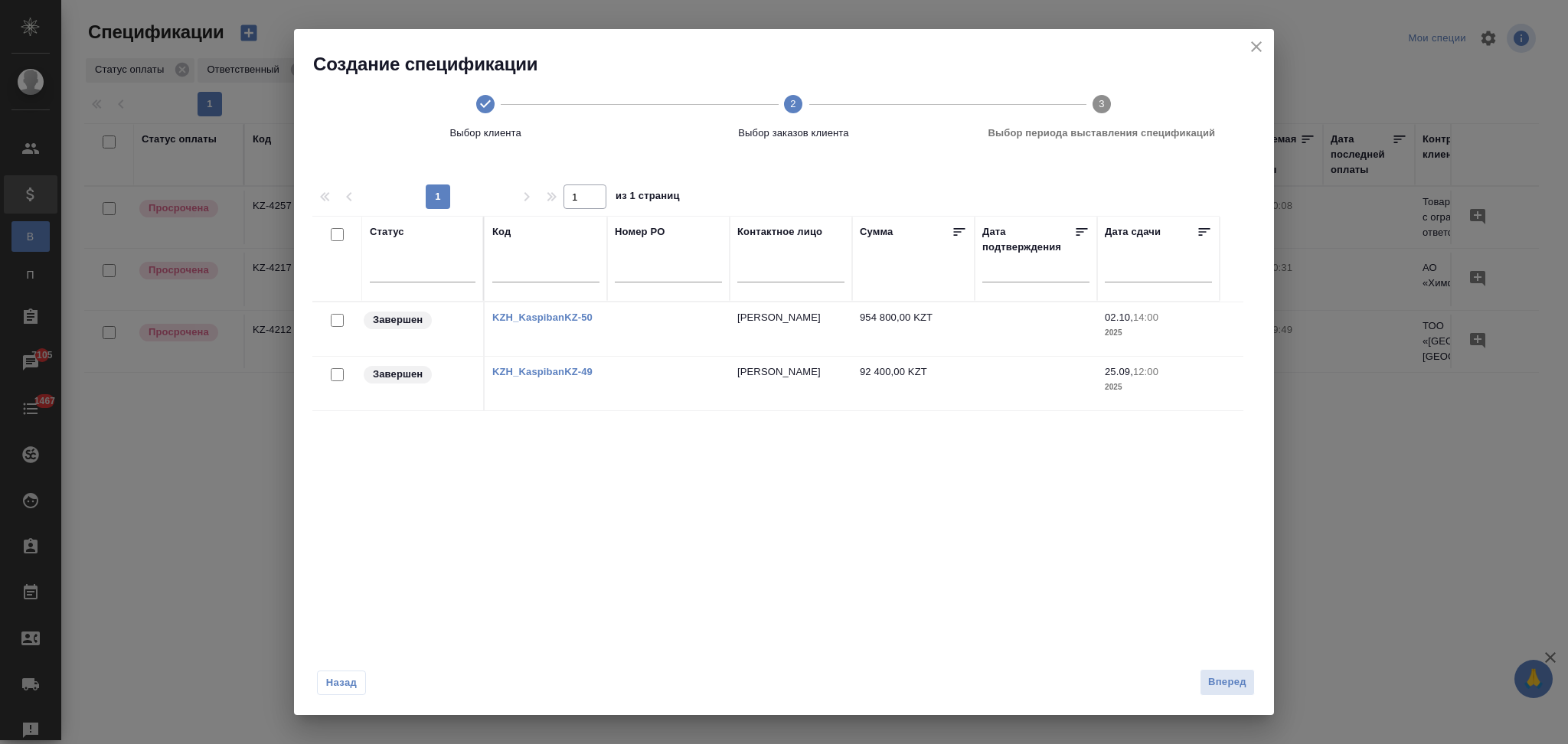
drag, startPoint x: 337, startPoint y: 235, endPoint x: 346, endPoint y: 249, distance: 16.6
click at [337, 235] on input "checkbox" at bounding box center [337, 234] width 13 height 13
checkbox input "true"
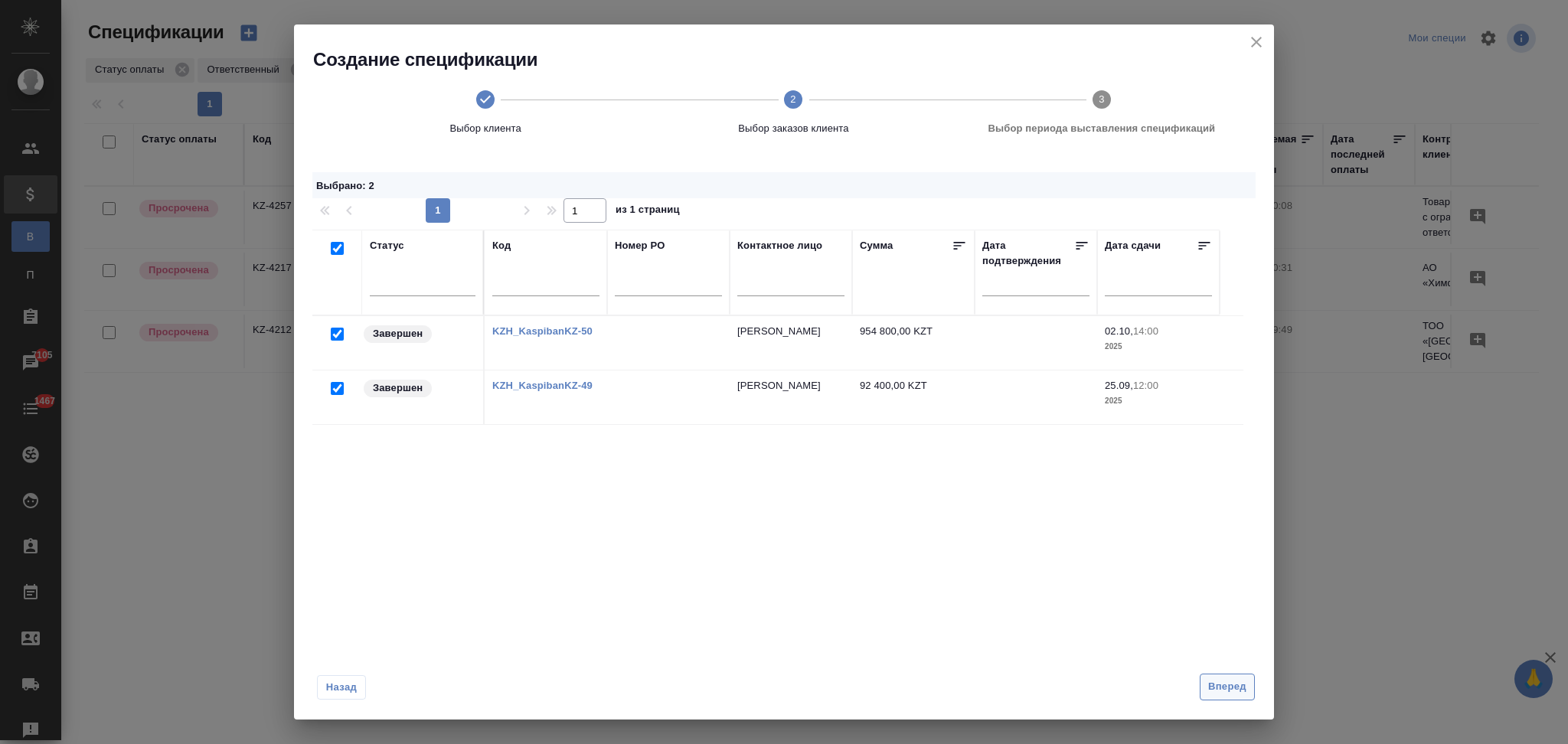
click at [1205, 686] on button "Вперед" at bounding box center [1227, 686] width 55 height 27
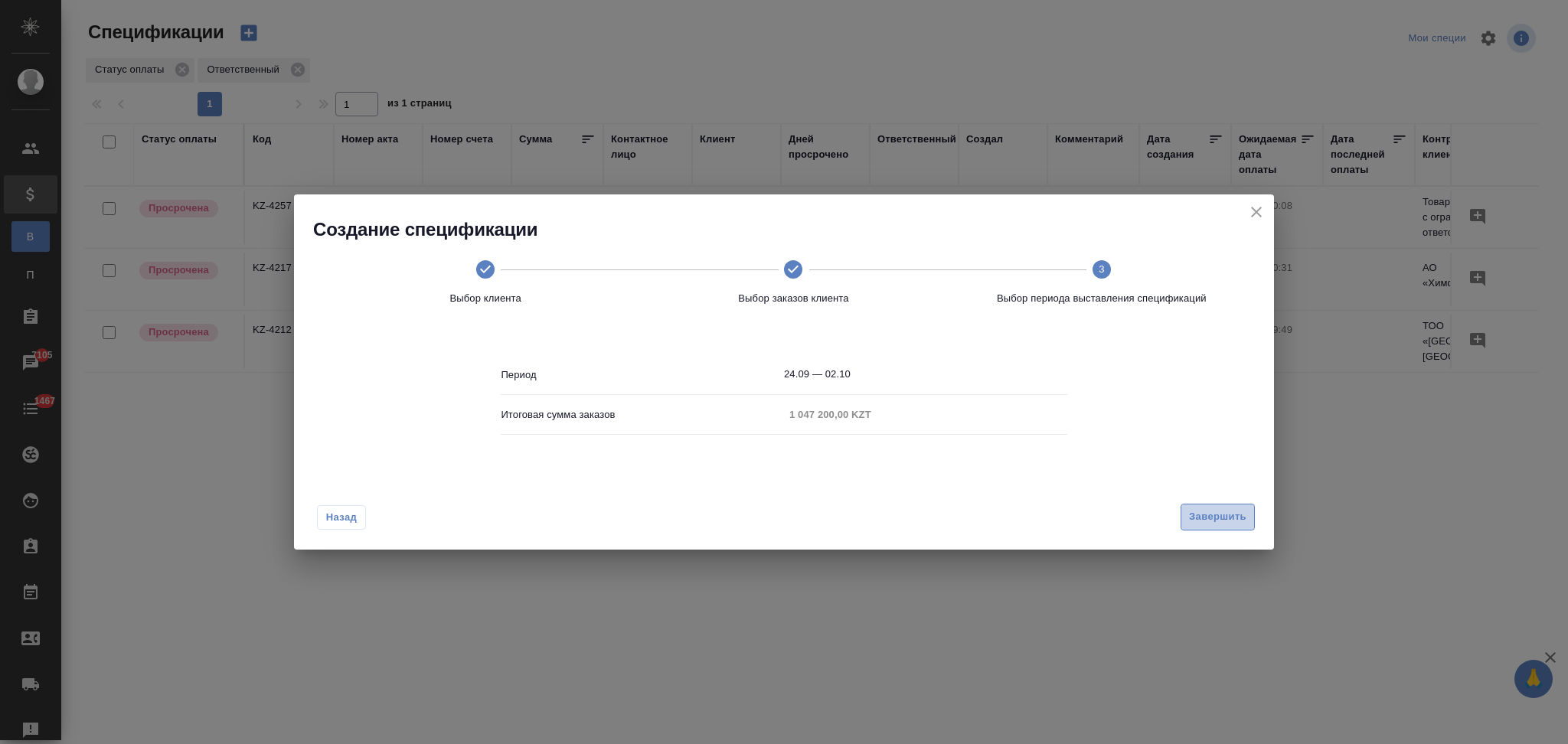
click at [1195, 517] on span "Завершить" at bounding box center [1218, 517] width 58 height 17
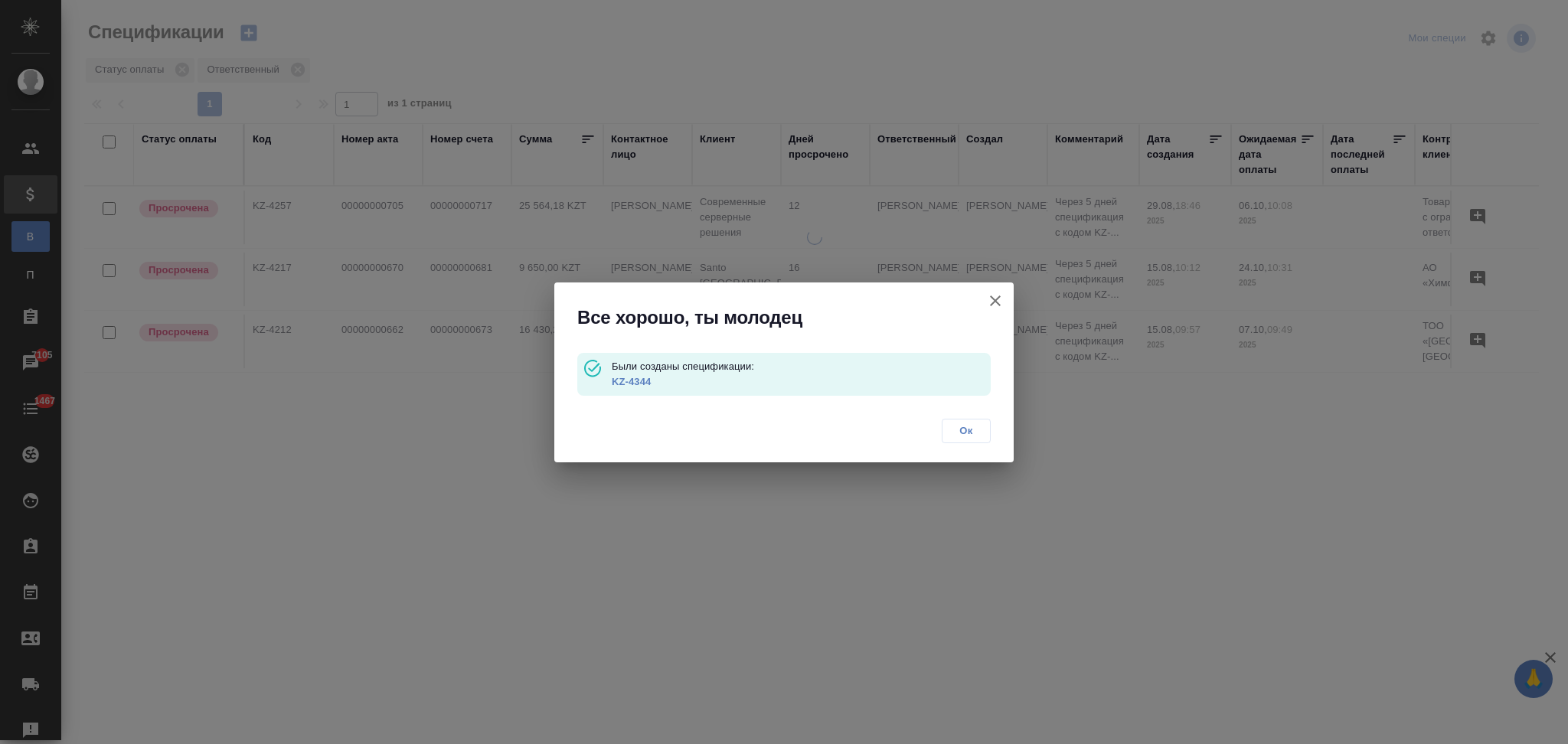
click at [650, 384] on link "KZ-4344" at bounding box center [631, 381] width 39 height 11
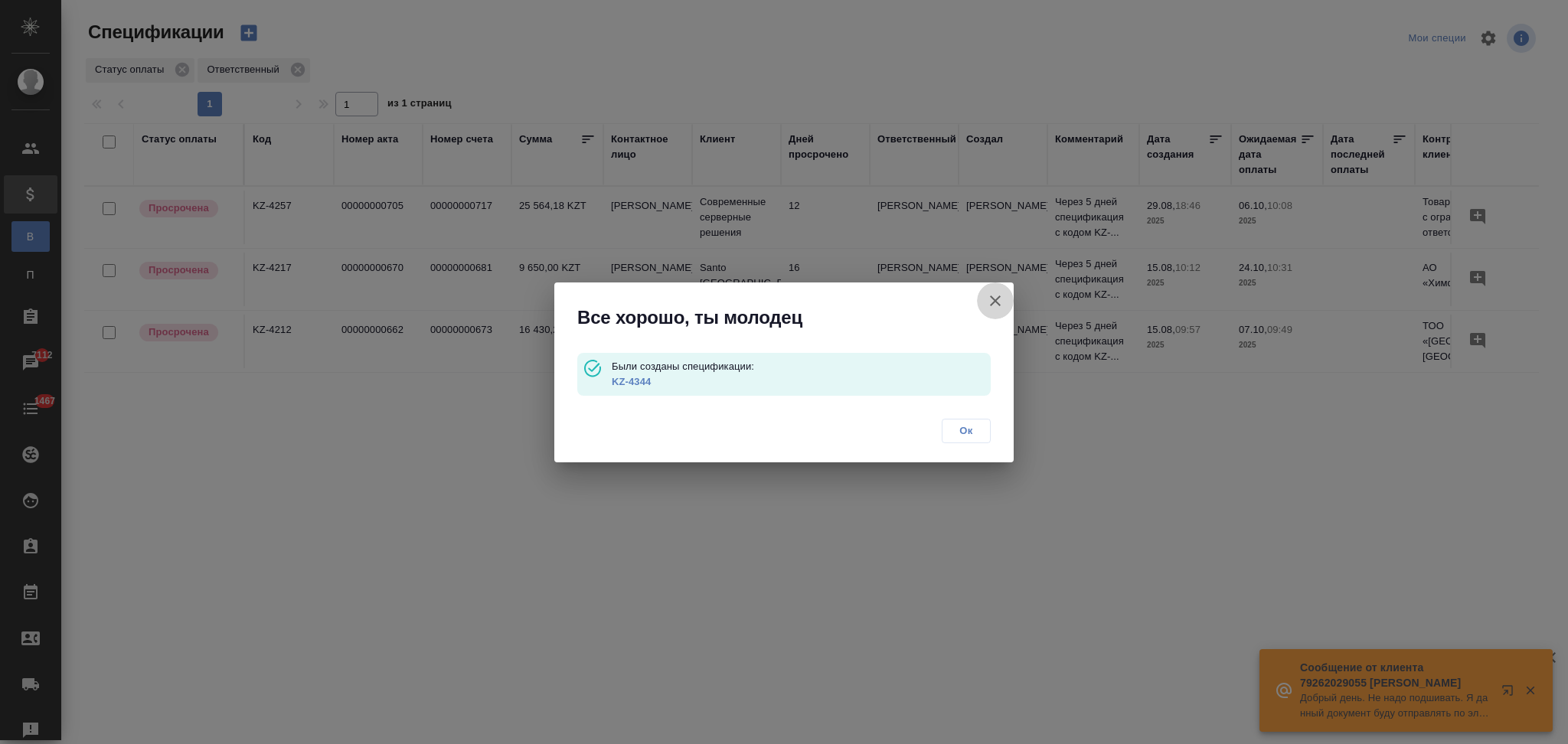
click at [993, 297] on icon "button" at bounding box center [996, 301] width 10 height 10
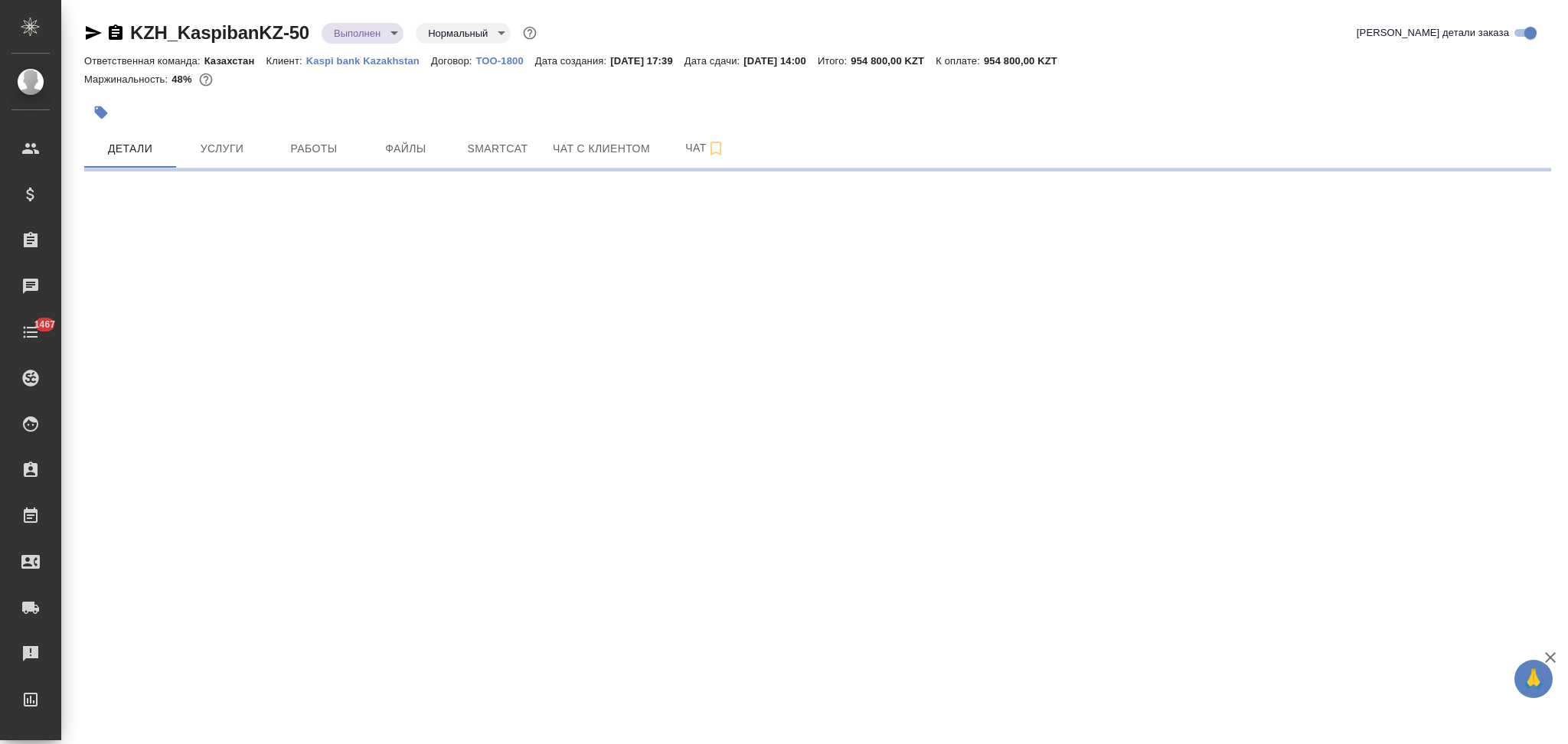
select select "RU"
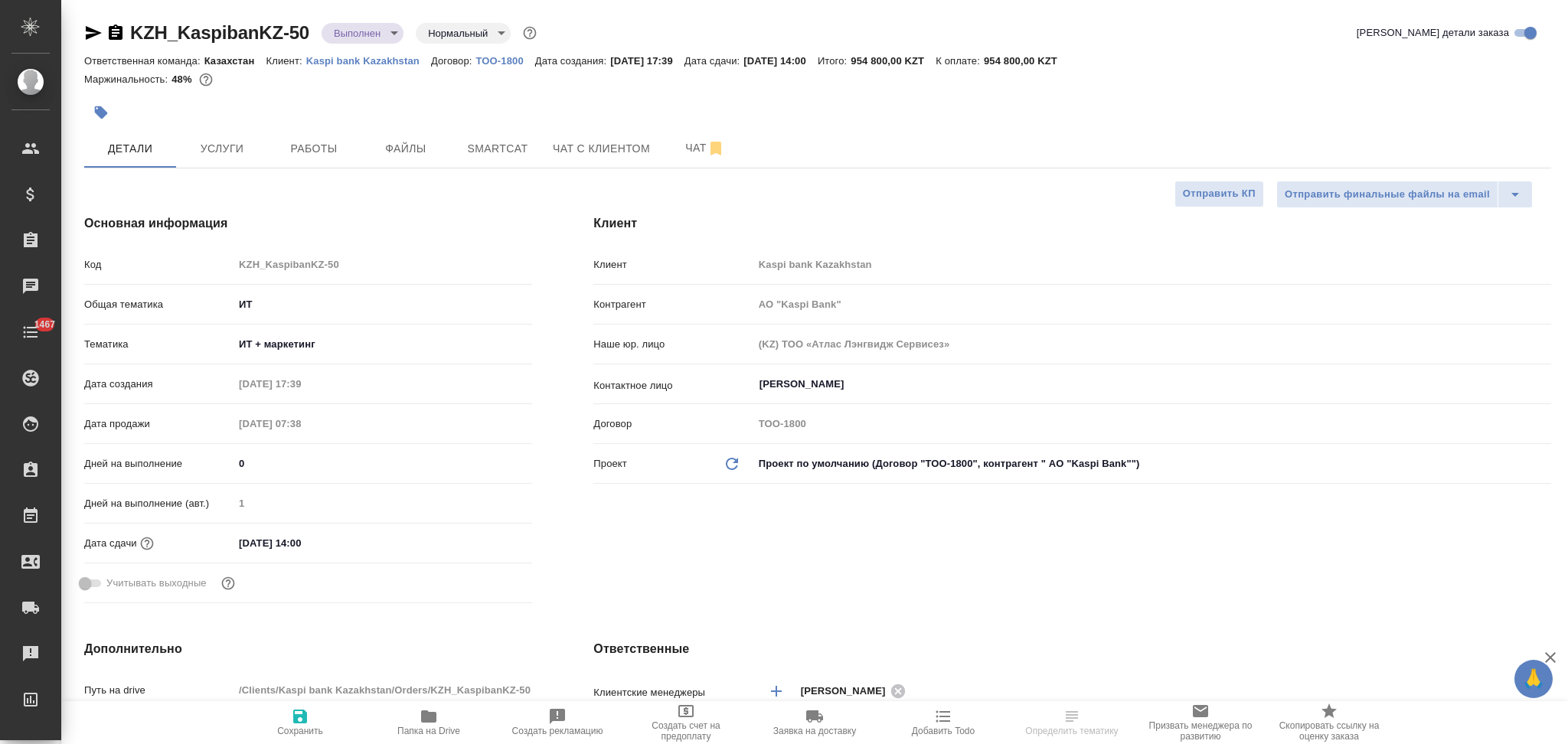
type input "АО "Kaspi Bank""
type textarea "x"
click at [321, 156] on span "Работы" at bounding box center [314, 149] width 73 height 19
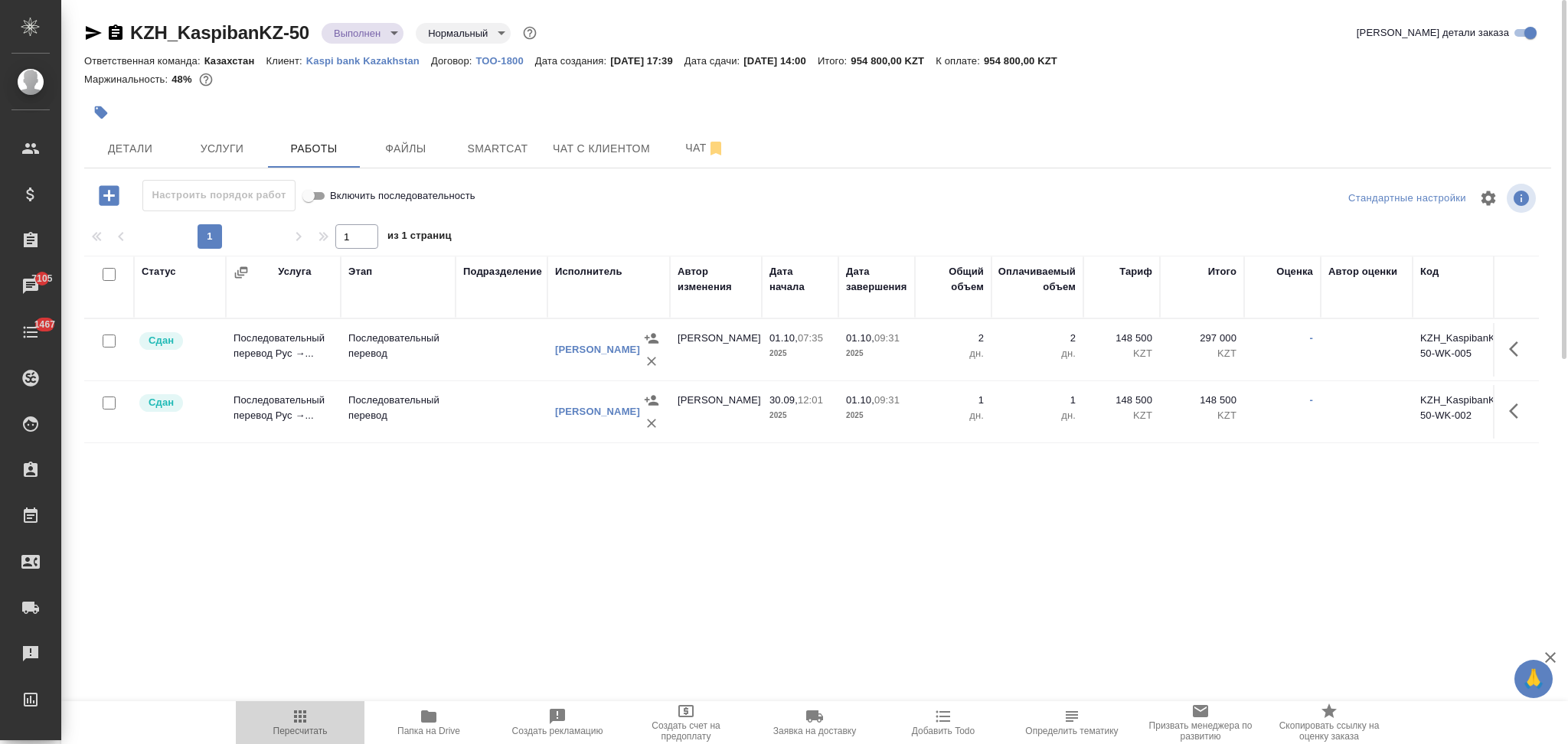
click at [298, 718] on icon "button" at bounding box center [300, 716] width 12 height 12
click at [113, 142] on span "Детали" at bounding box center [130, 149] width 73 height 19
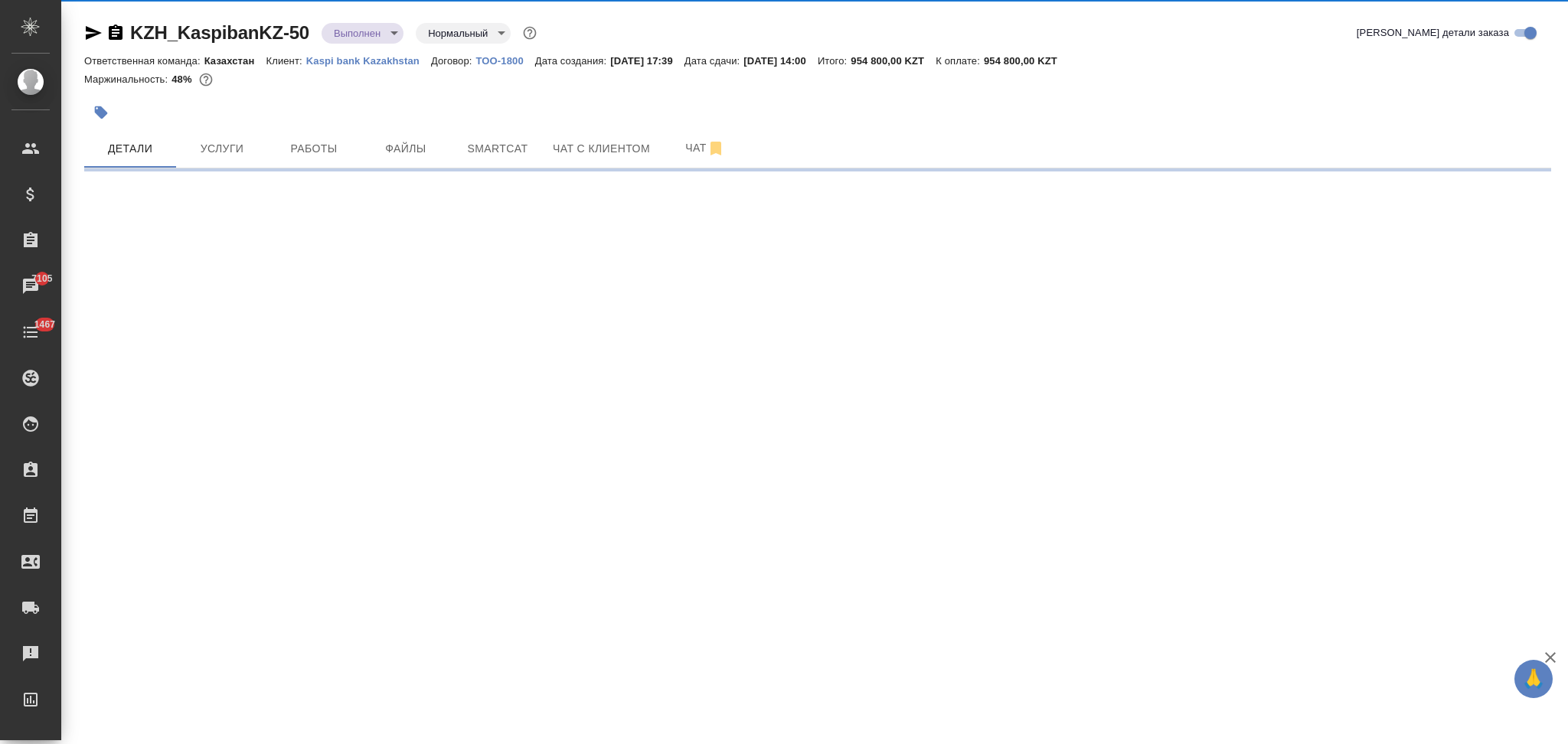
select select "RU"
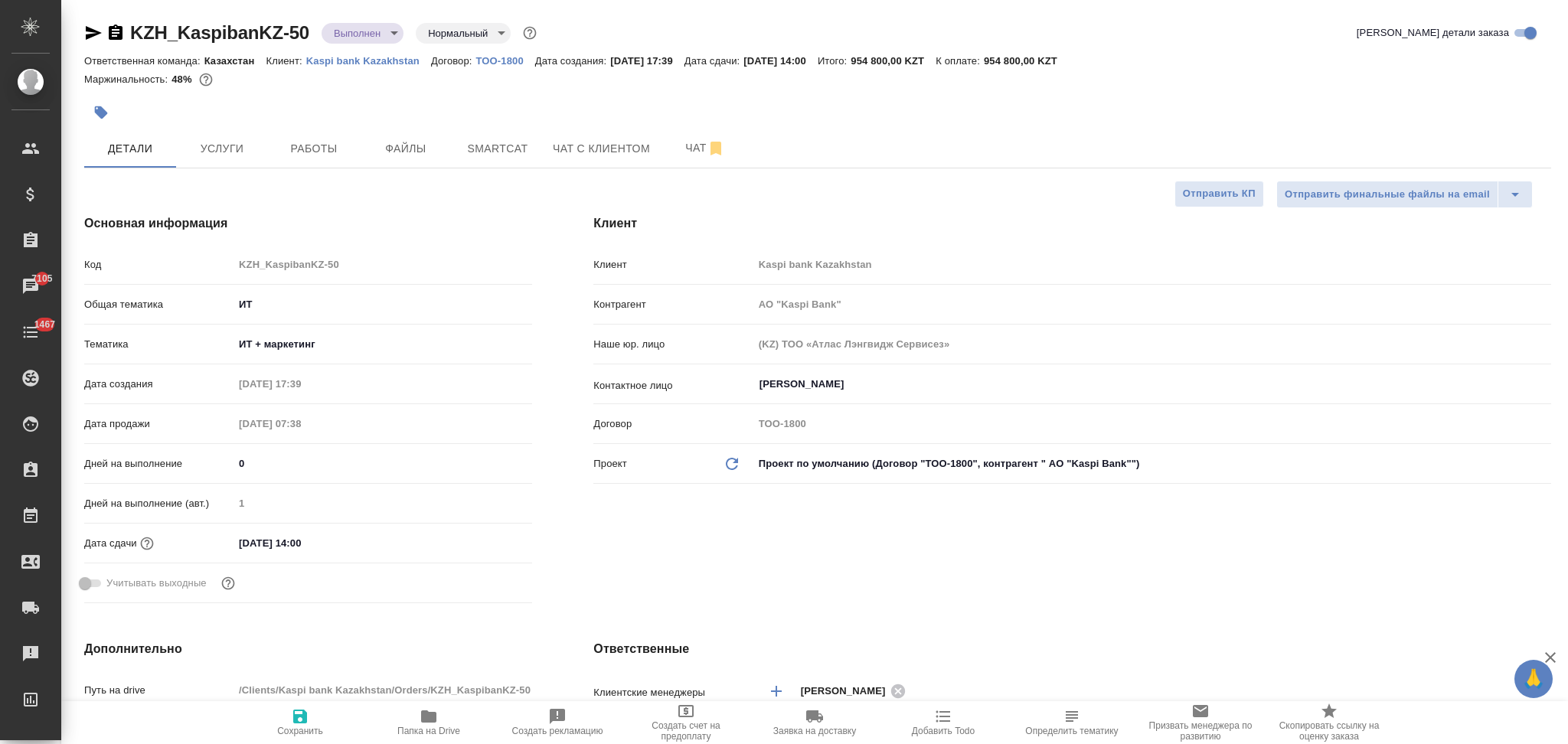
type textarea "x"
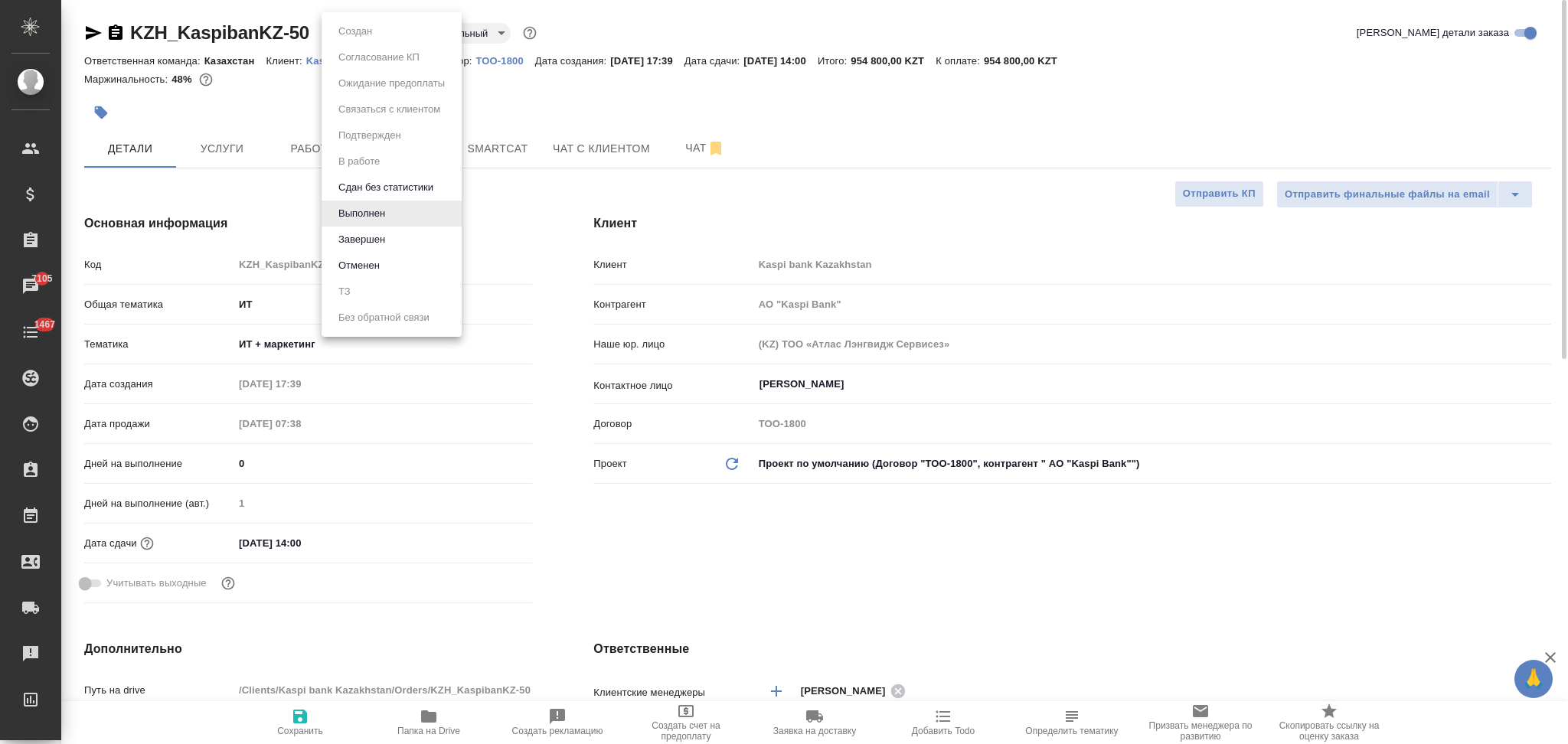
click at [349, 34] on body "🙏 .cls-1 fill:#fff; AWATERA Aslanukova Sati Клиенты Спецификации Заказы 7105 Ча…" at bounding box center [784, 372] width 1568 height 744
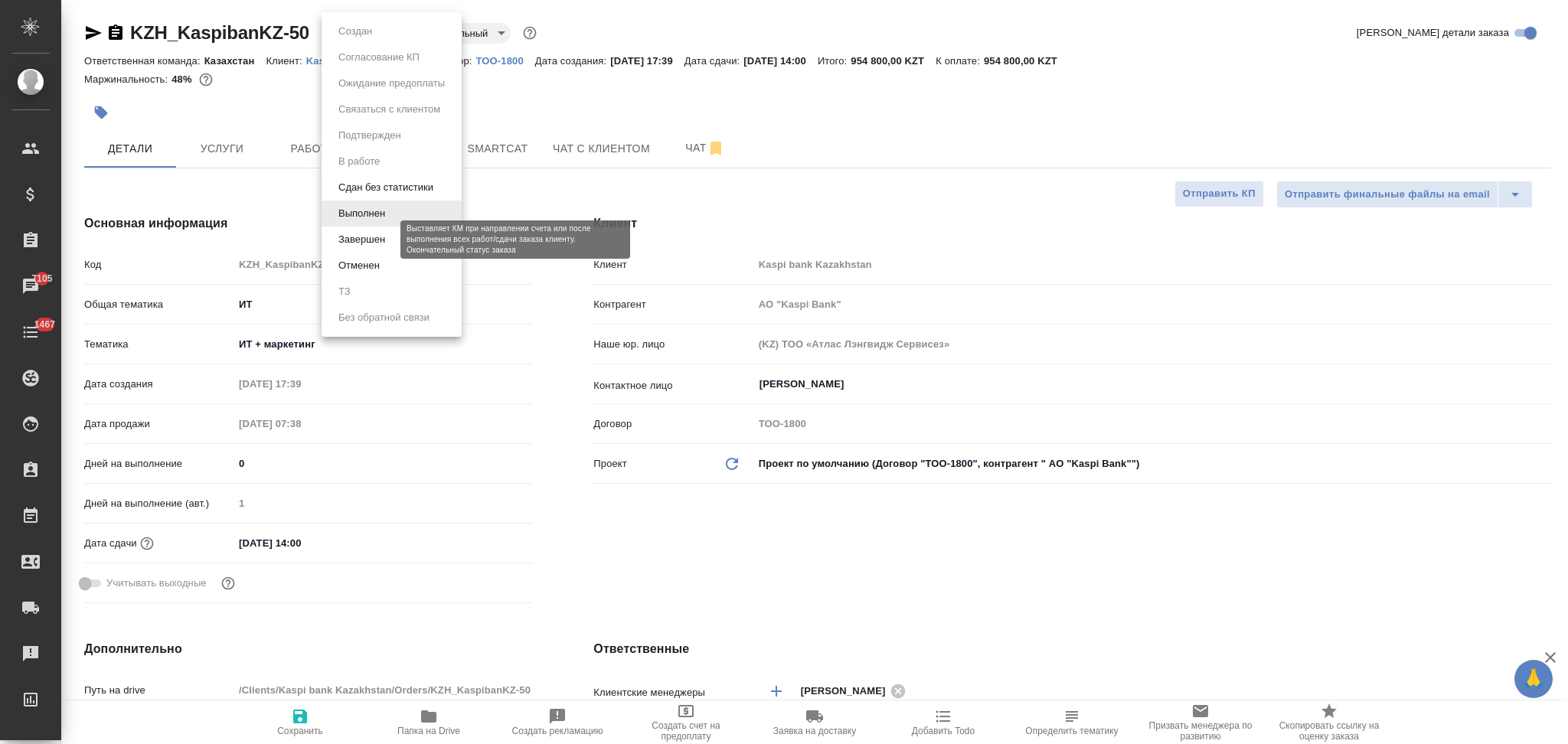
click at [355, 244] on button "Завершен" at bounding box center [362, 239] width 56 height 17
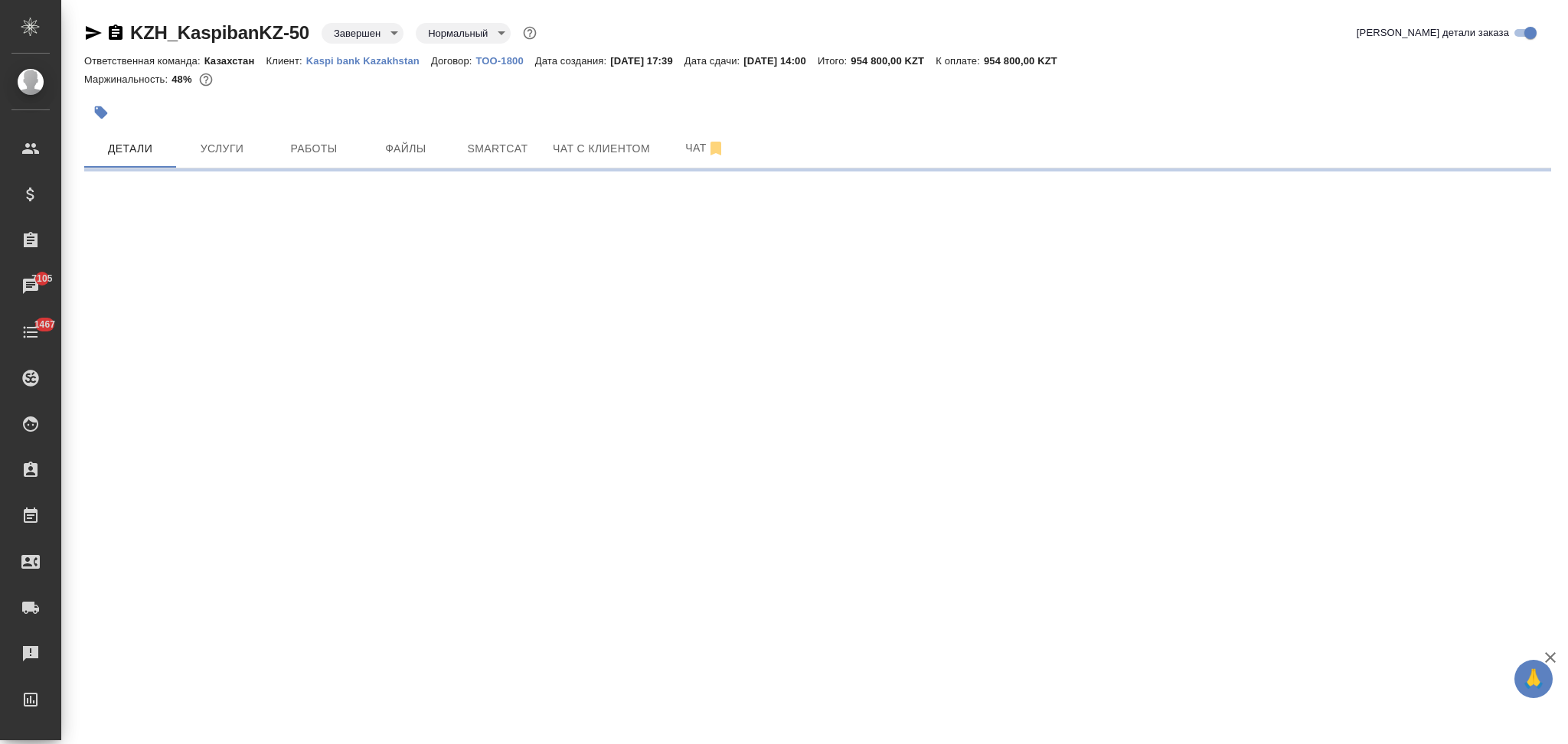
select select "RU"
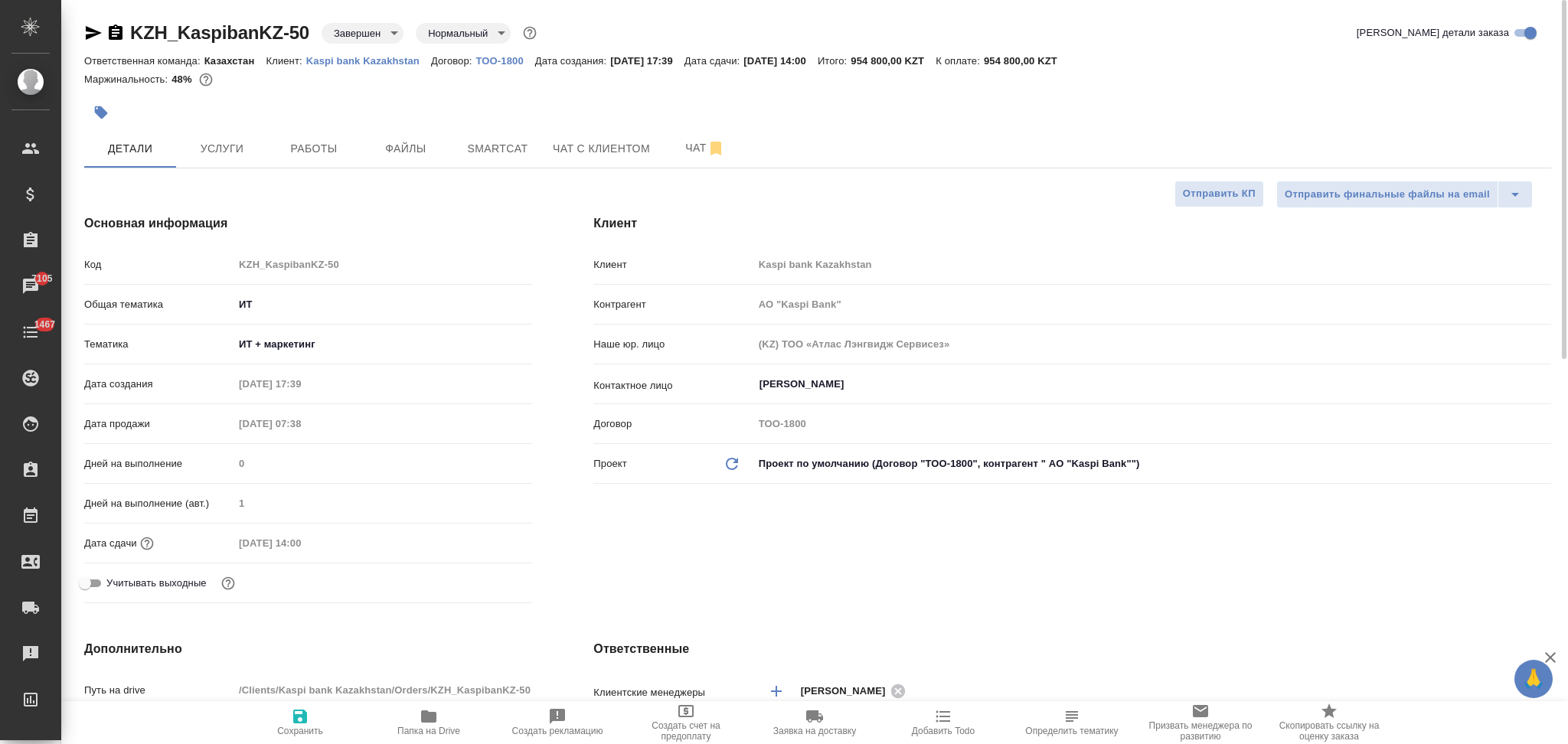
type textarea "x"
click at [619, 292] on div "Клиент Kaspi bank Kazakhstan Контрагент АО "Kaspi Bank" Наше юр. лицо (KZ) ТОО …" at bounding box center [1072, 371] width 958 height 239
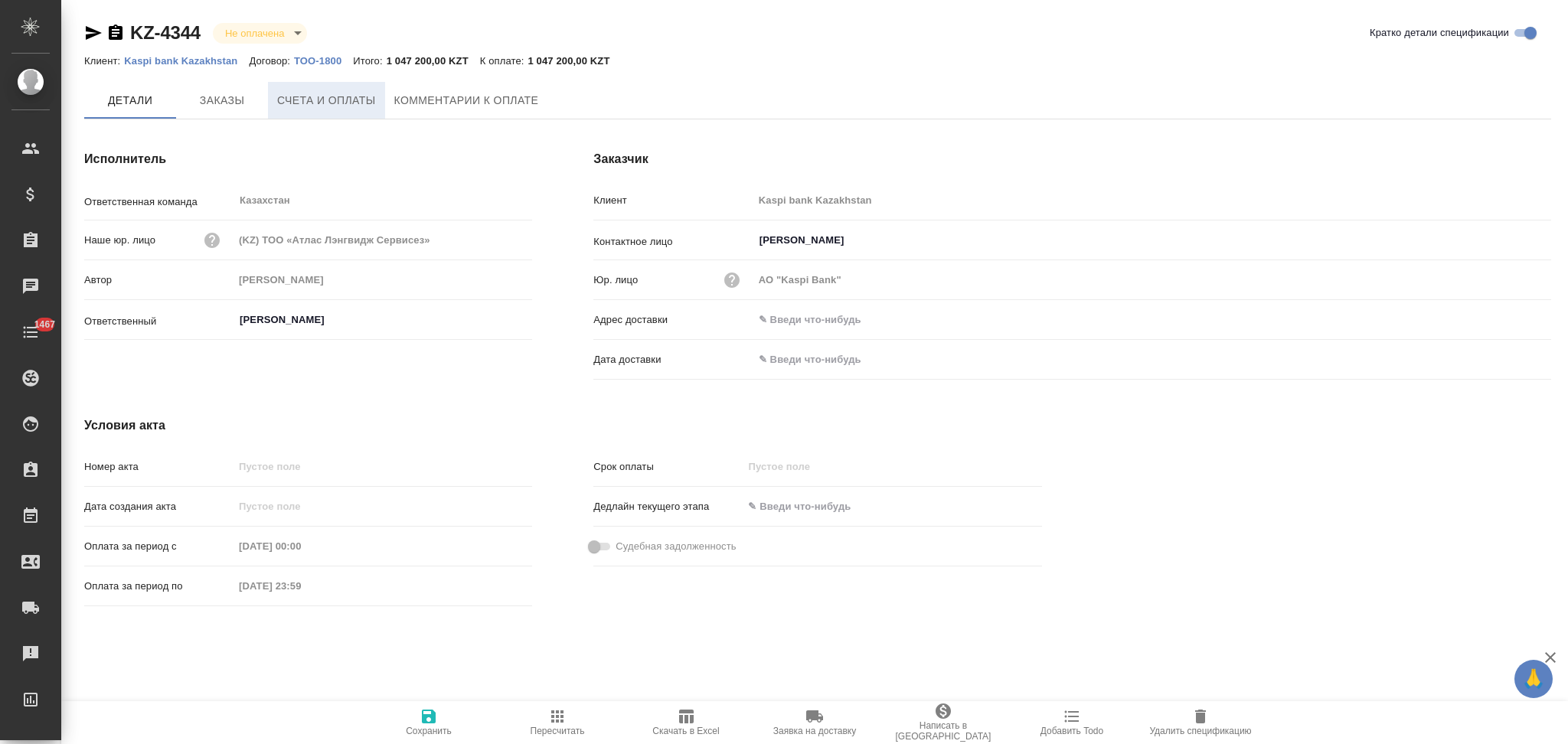
click at [363, 102] on span "Счета и оплаты" at bounding box center [326, 100] width 99 height 19
type input "АО "Kaspi Bank""
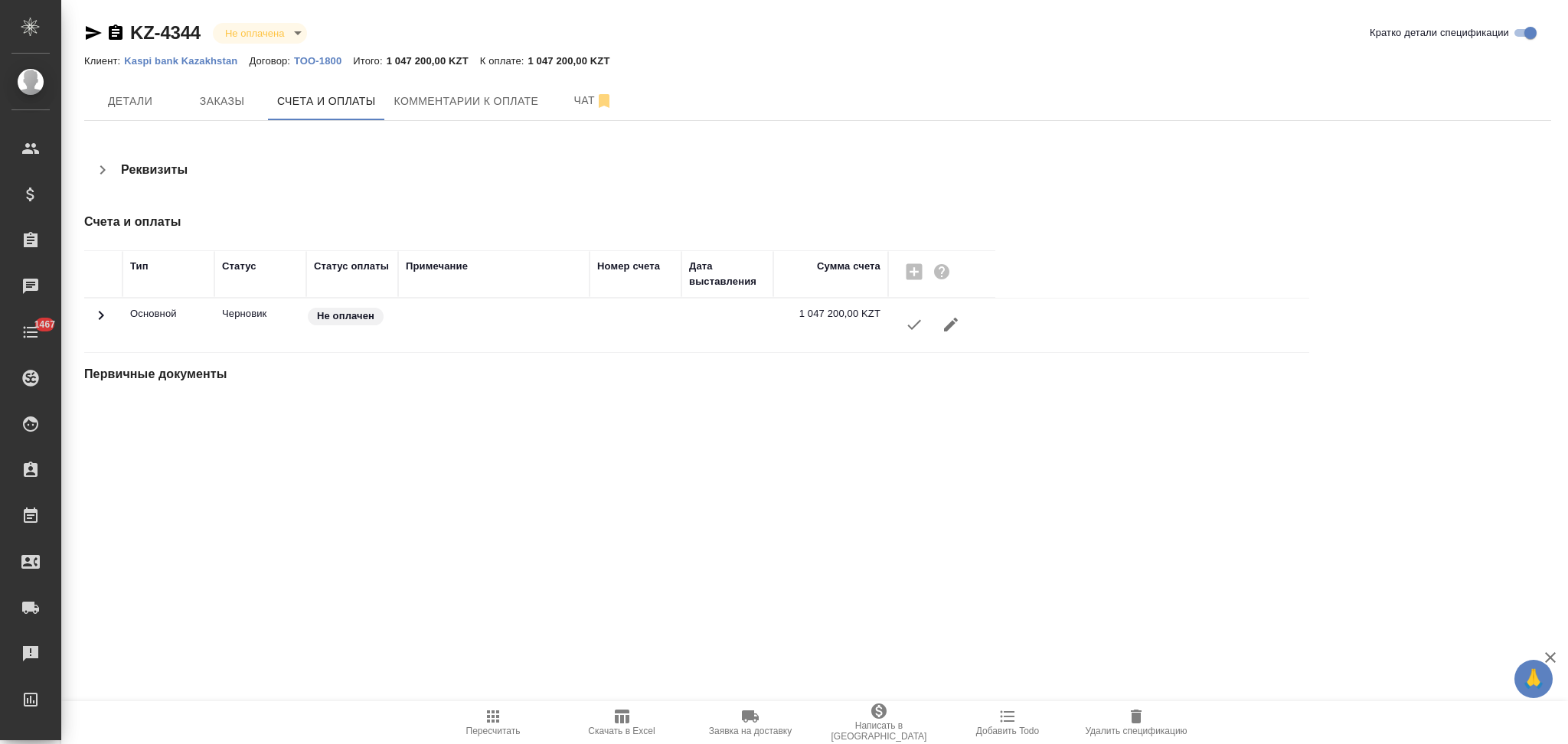
click at [911, 328] on icon "button" at bounding box center [914, 324] width 14 height 10
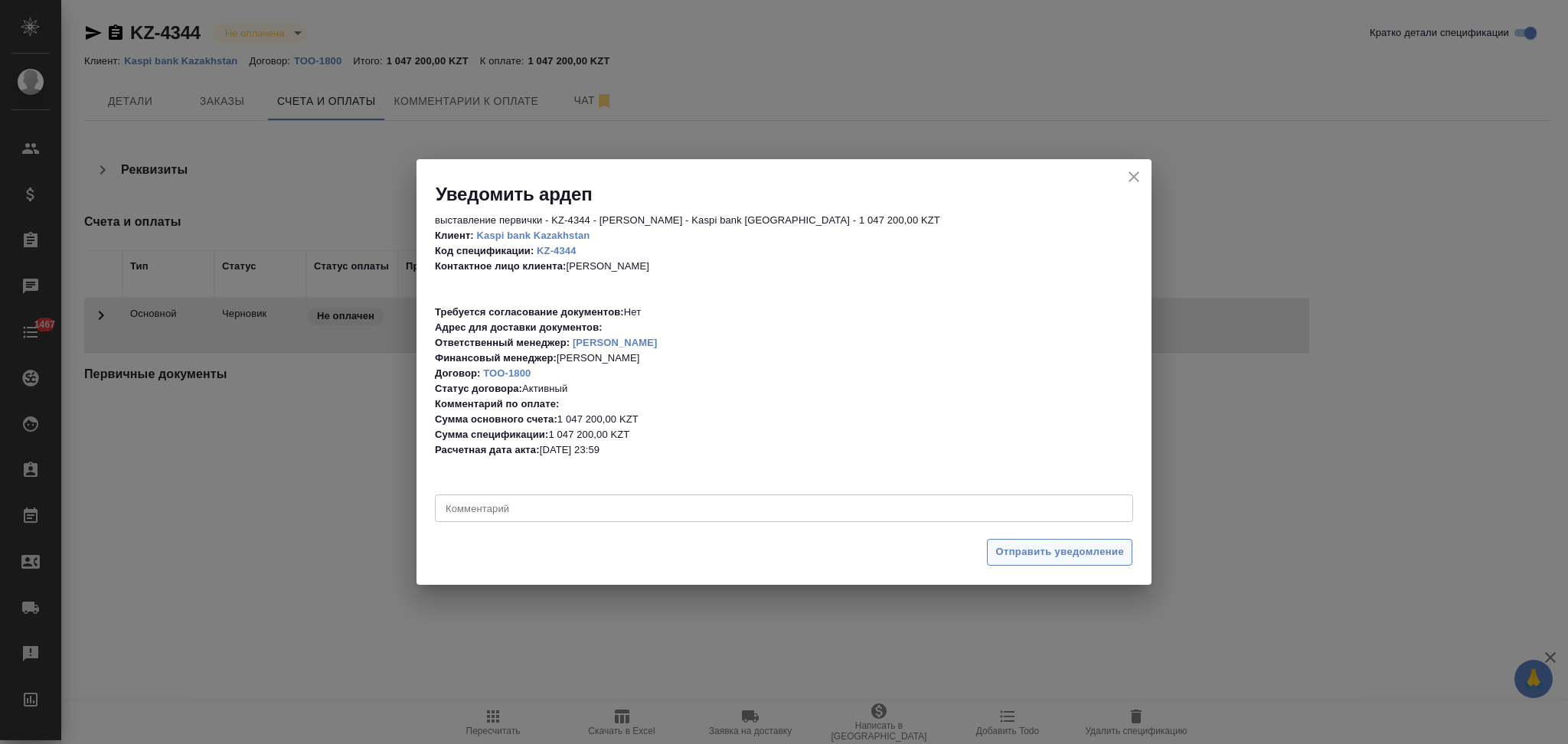
click at [996, 546] on span "Отправить уведомление" at bounding box center [1059, 552] width 128 height 17
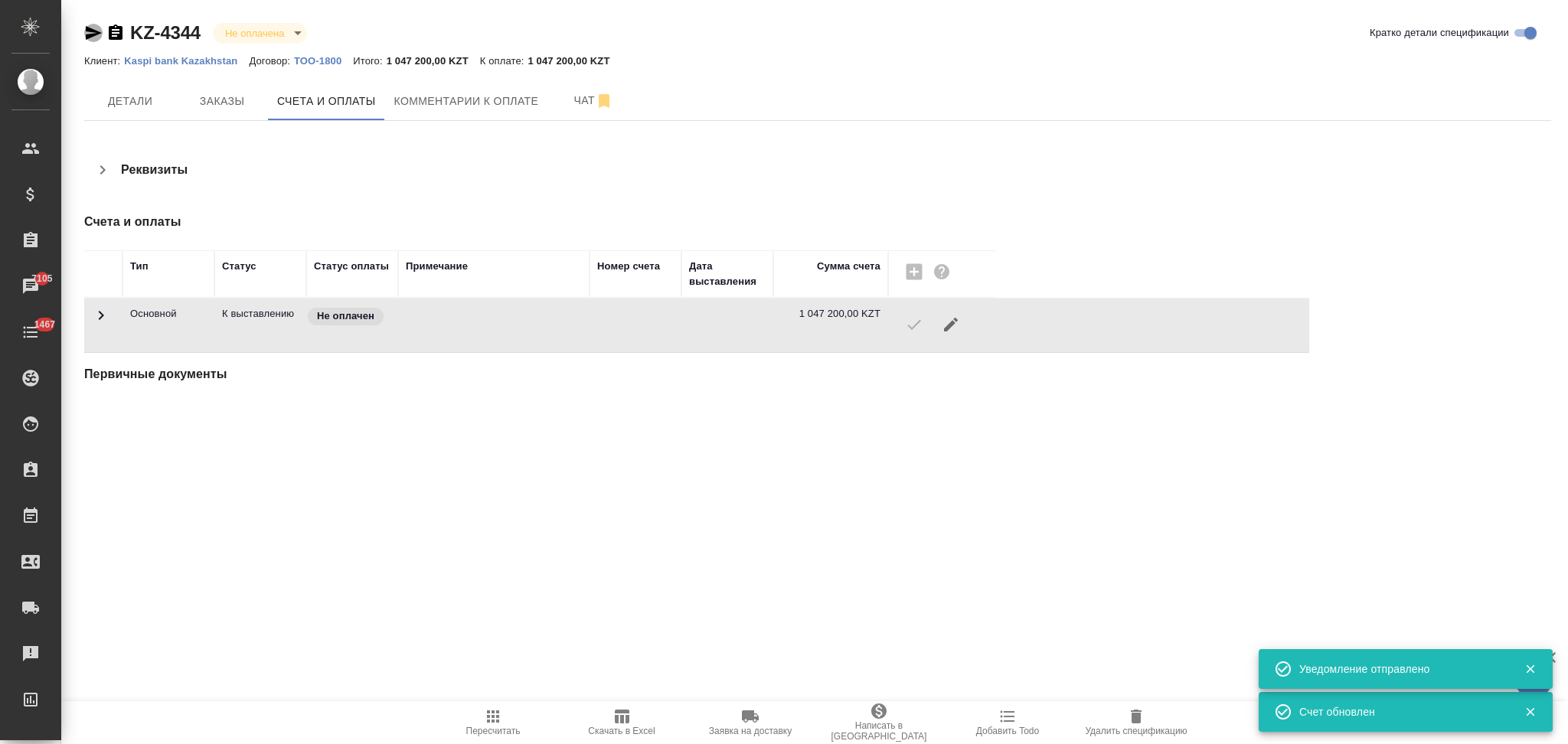
click at [91, 34] on icon "button" at bounding box center [93, 32] width 18 height 18
click at [221, 101] on span "Заказы" at bounding box center [222, 101] width 73 height 19
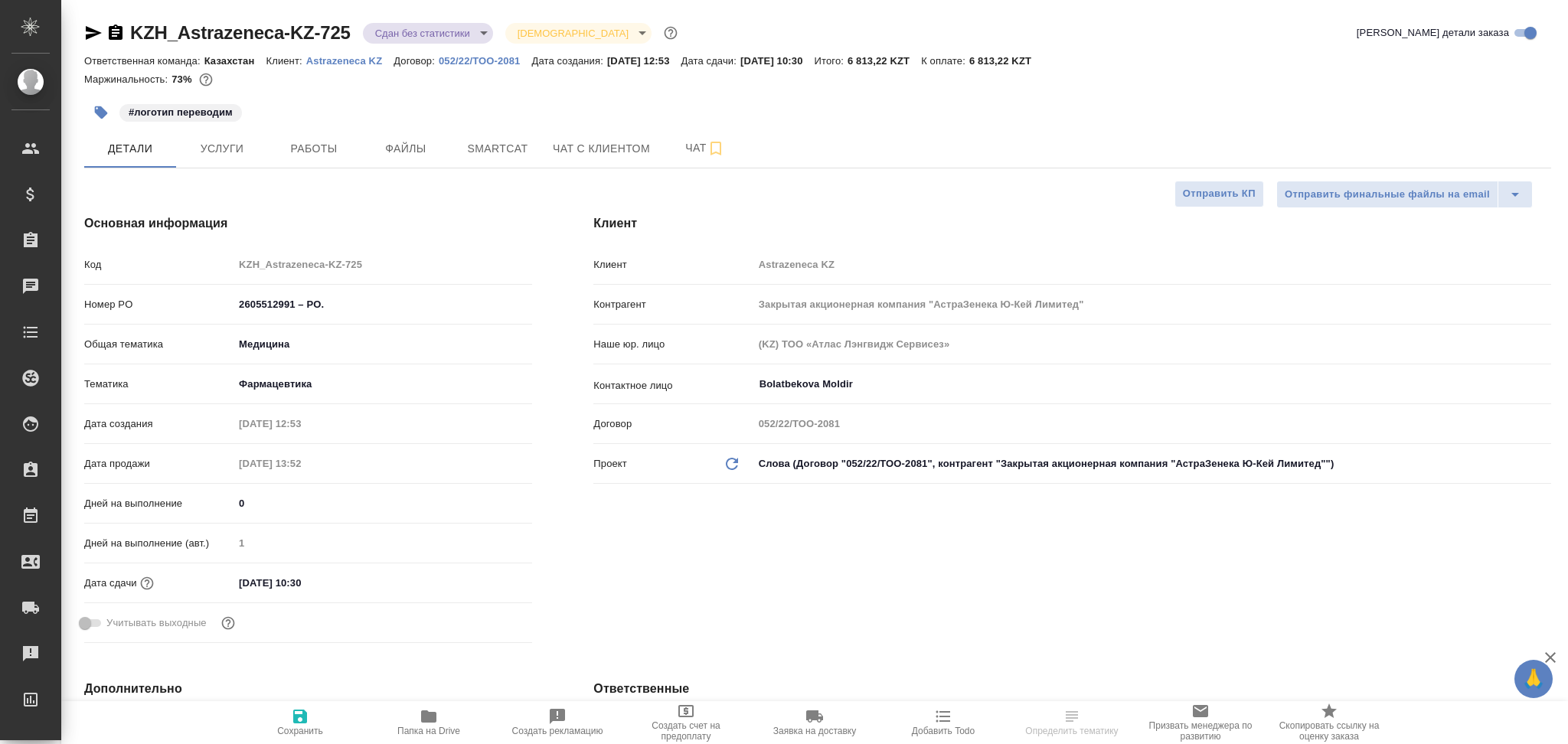
select select "RU"
type input "Matveeva Anastasia"
type input "[PERSON_NAME]"
click at [219, 263] on div "Код KZH_Astrazeneca-KZ-725" at bounding box center [308, 264] width 448 height 27
select select "RU"
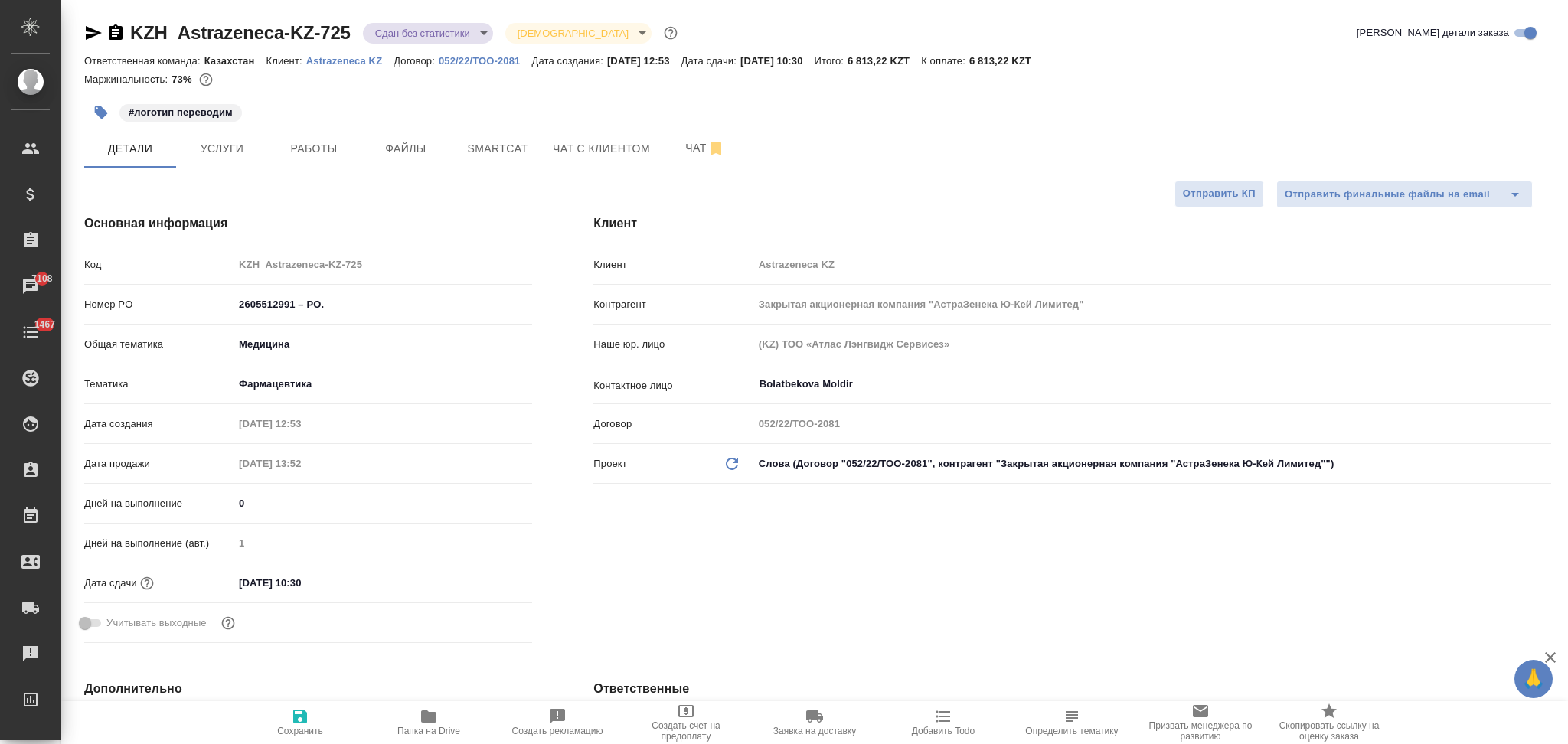
type textarea "x"
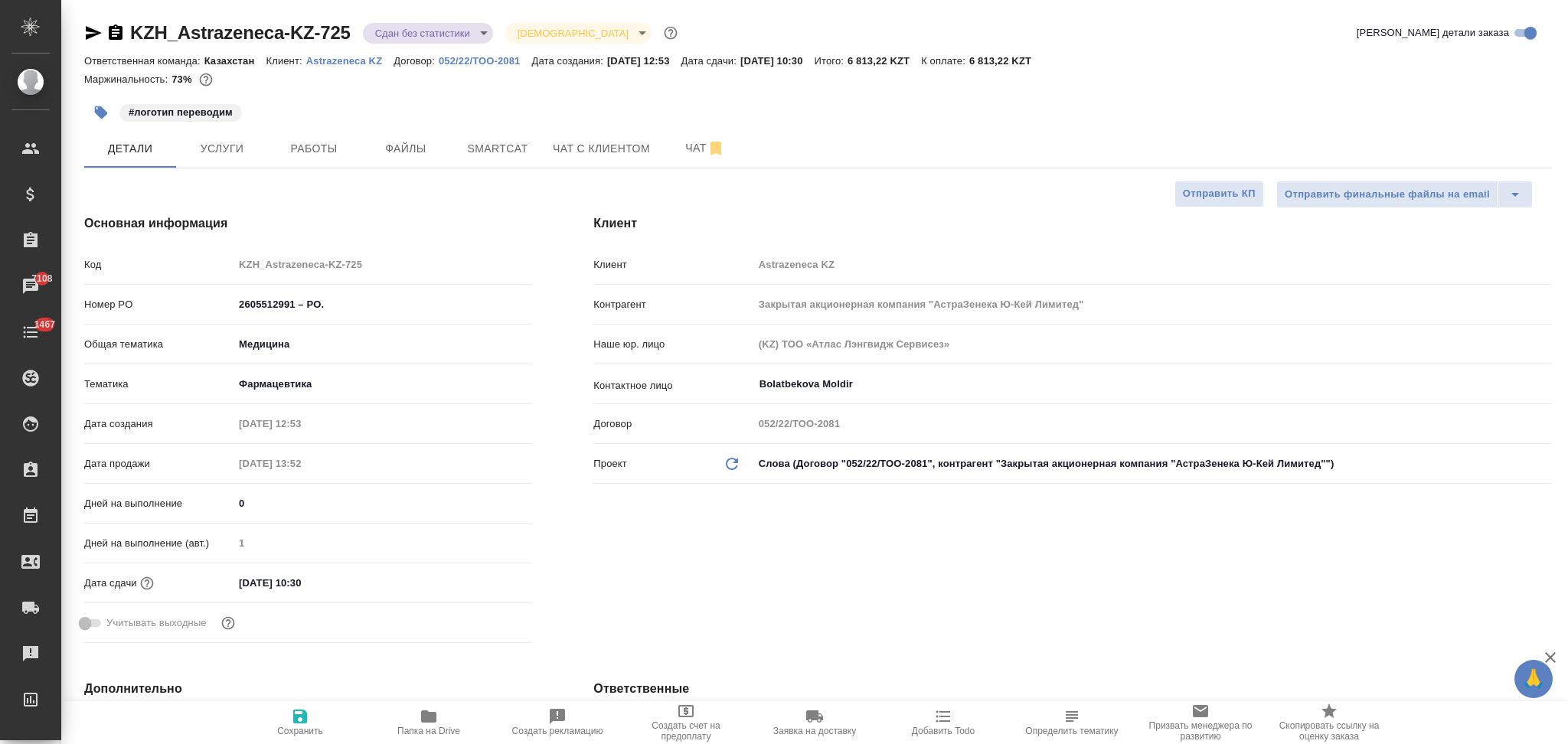
type textarea "x"
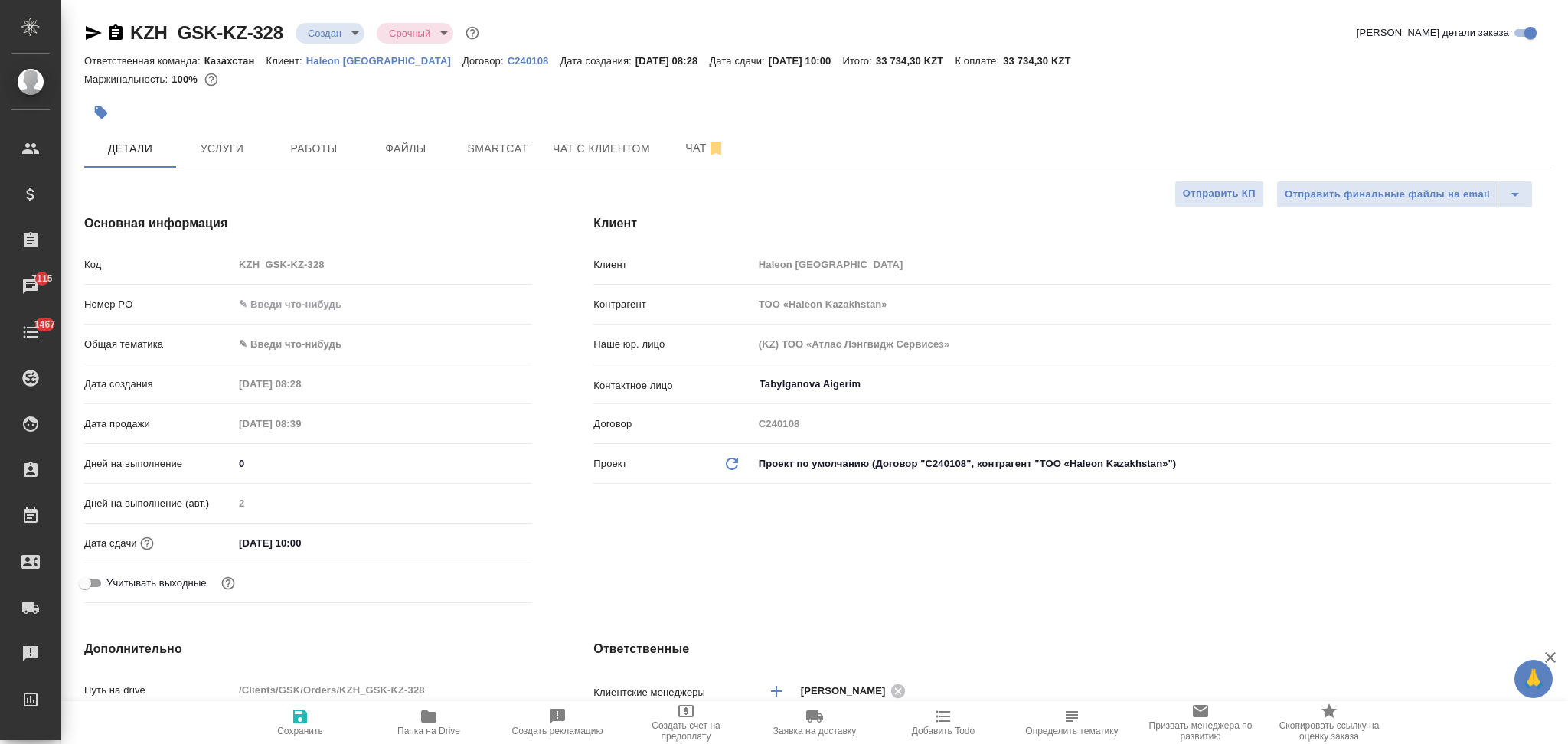
select select "RU"
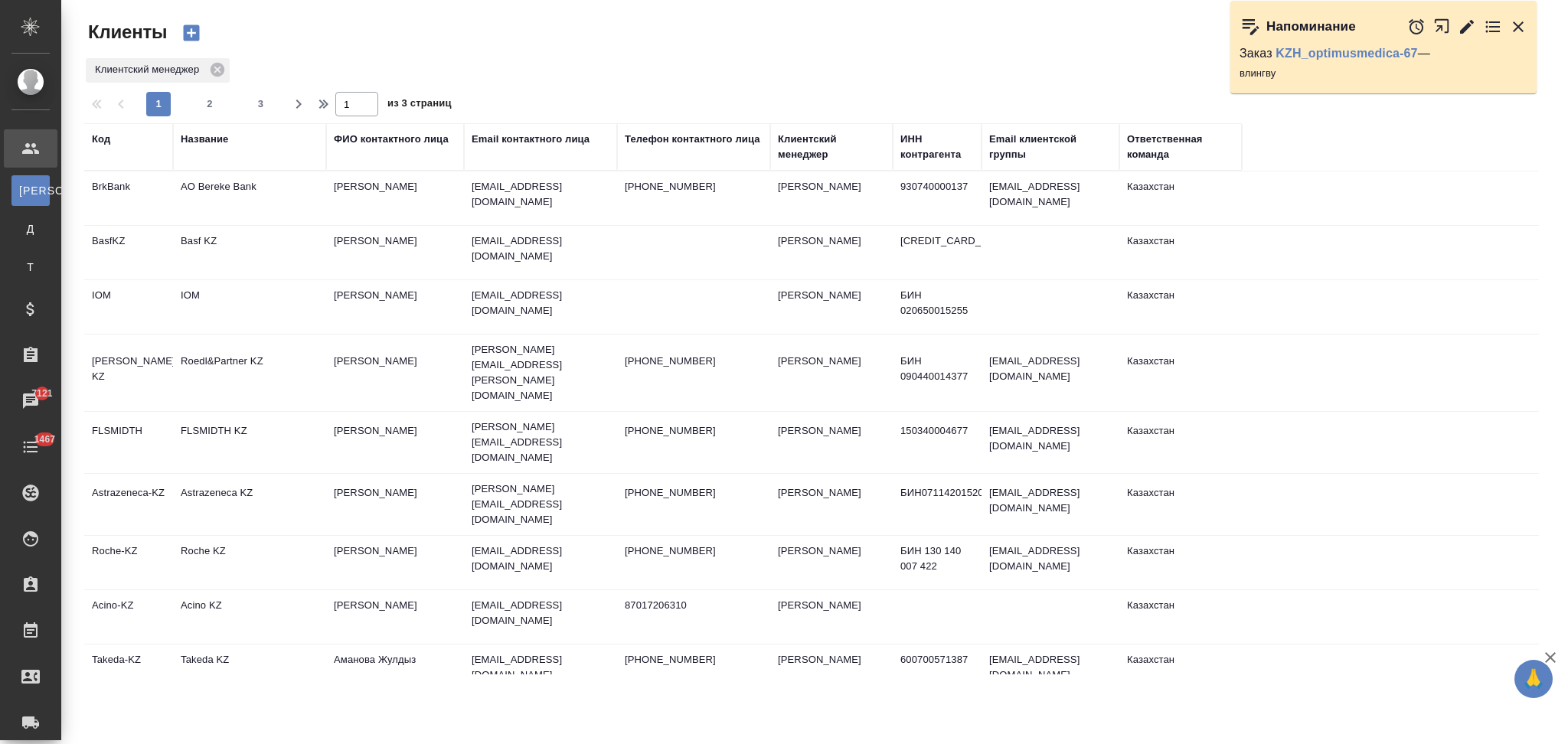
select select "RU"
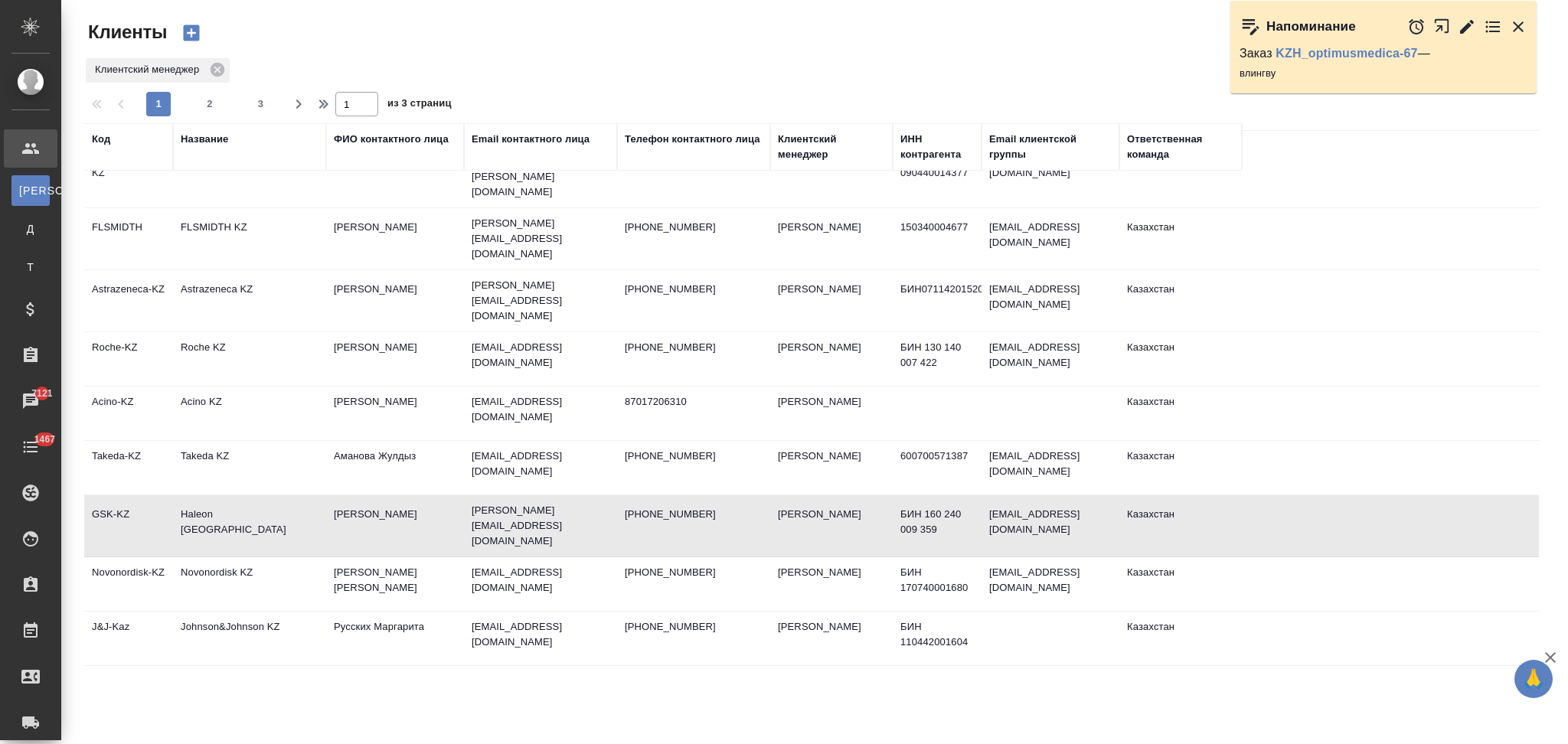
click at [218, 142] on div "Название" at bounding box center [204, 140] width 47 height 16
click at [219, 211] on div at bounding box center [250, 196] width 138 height 38
click at [231, 196] on input "text" at bounding box center [250, 195] width 138 height 19
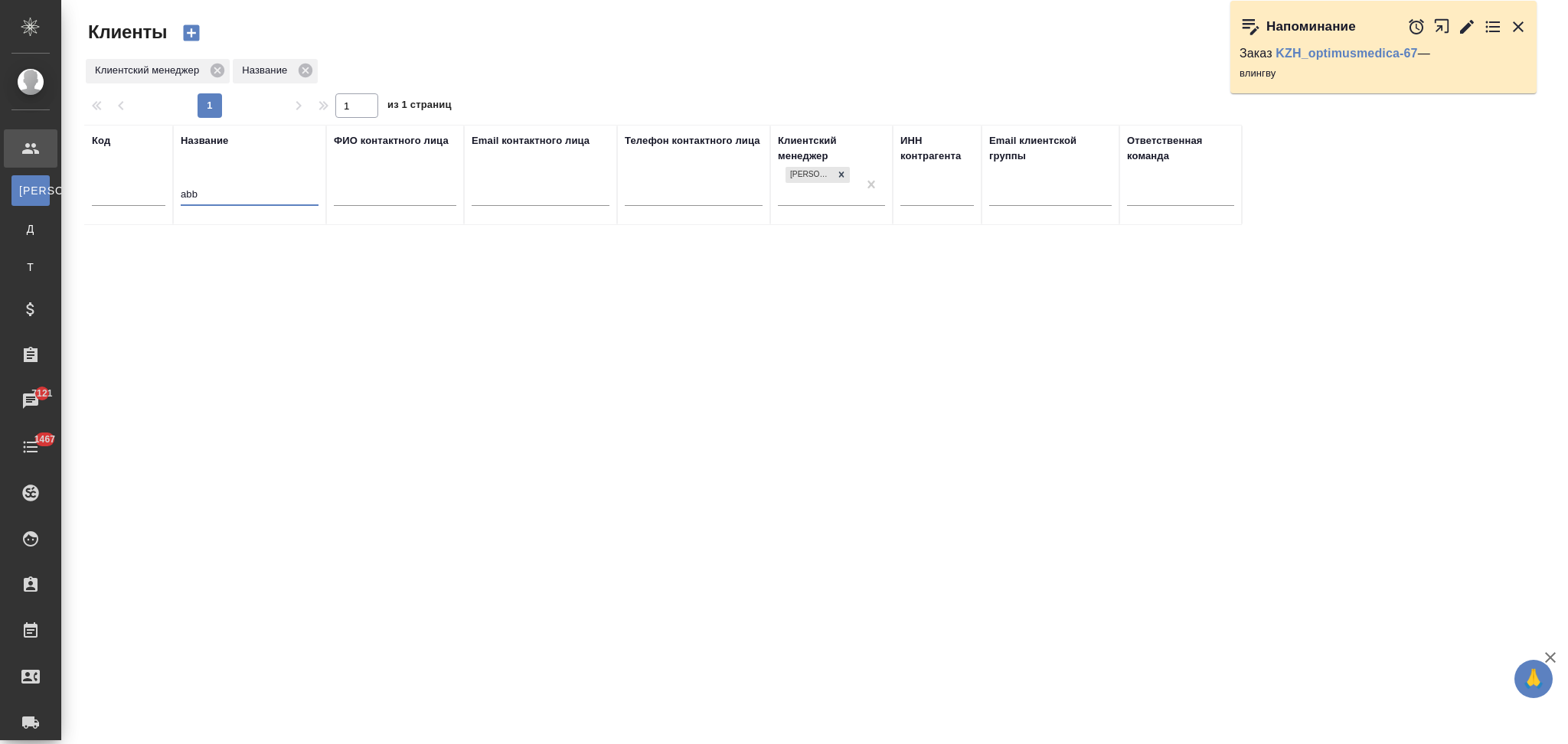
scroll to position [0, 0]
click at [839, 175] on icon at bounding box center [841, 174] width 10 height 10
type input "abb"
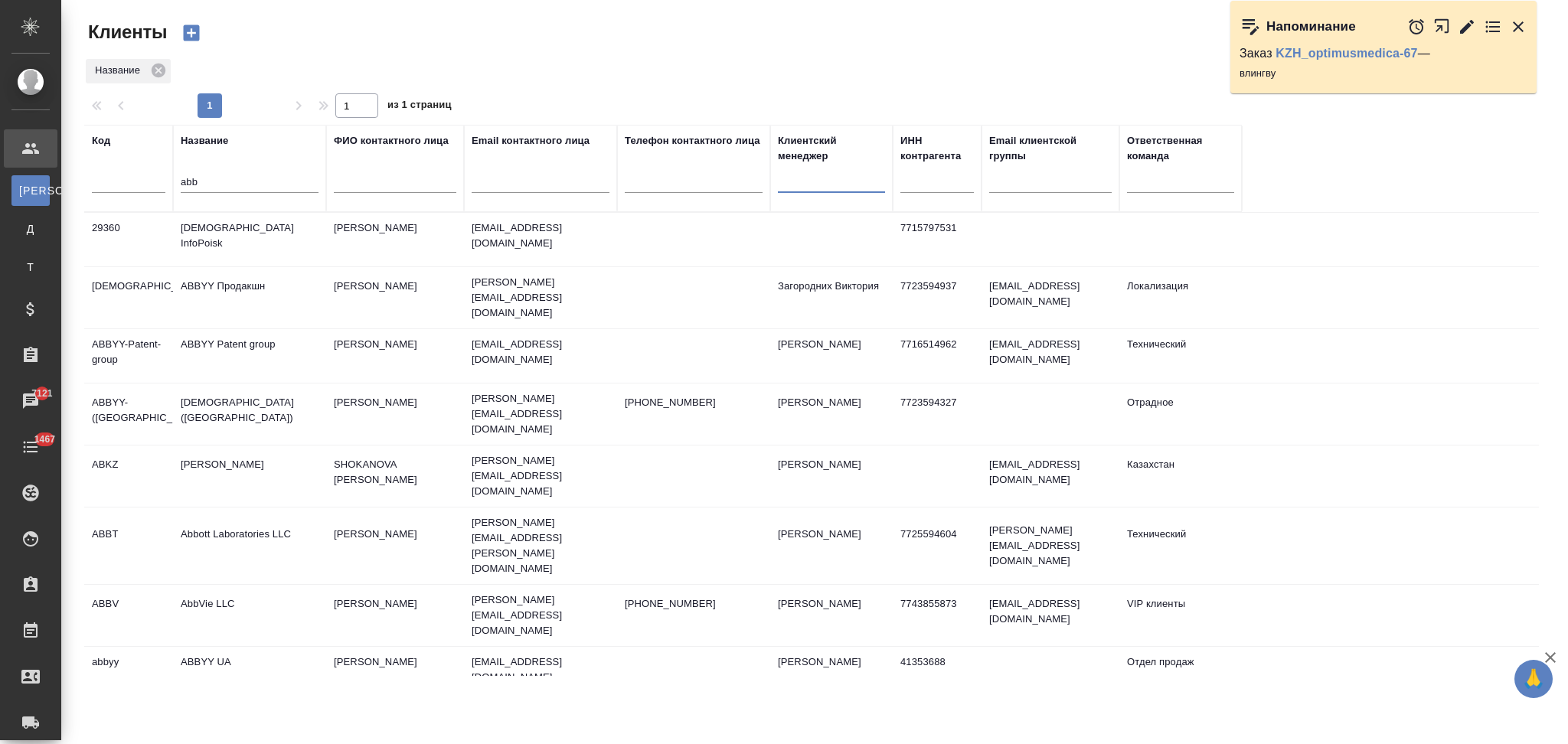
click at [289, 705] on td "[PERSON_NAME] [GEOGRAPHIC_DATA]" at bounding box center [249, 731] width 153 height 53
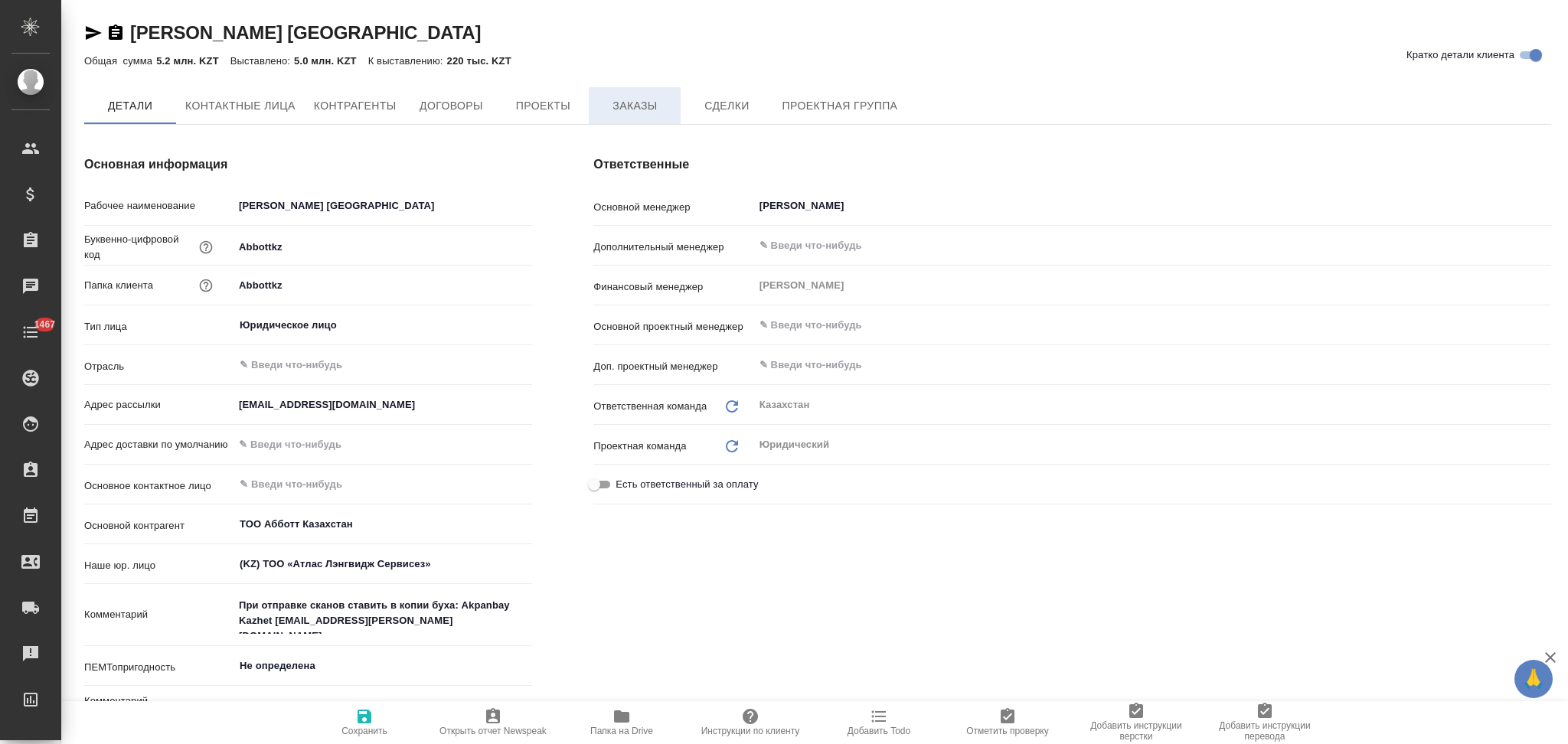
click at [644, 121] on button "Заказы" at bounding box center [634, 106] width 92 height 37
type textarea "x"
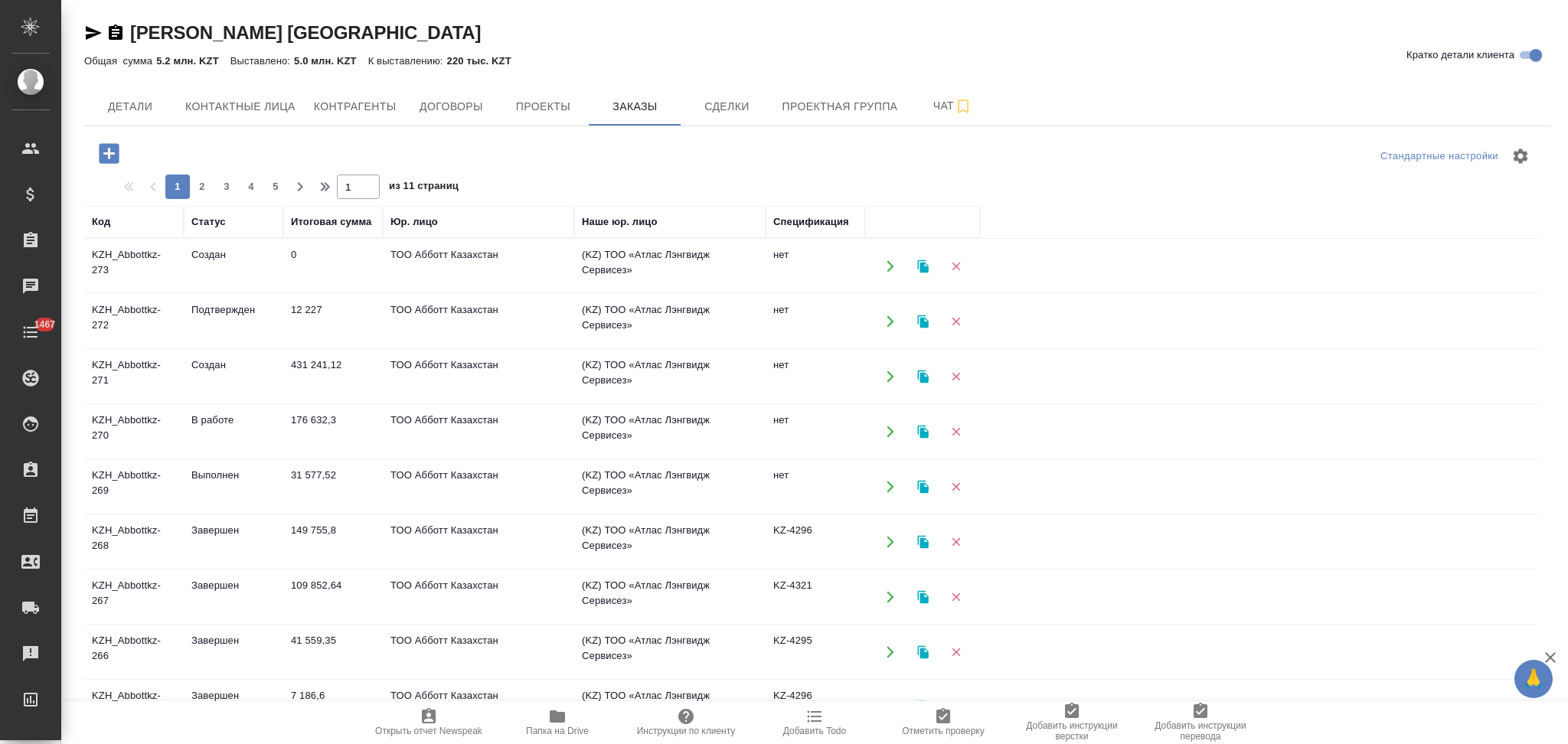
click at [887, 267] on icon "button" at bounding box center [891, 266] width 14 height 14
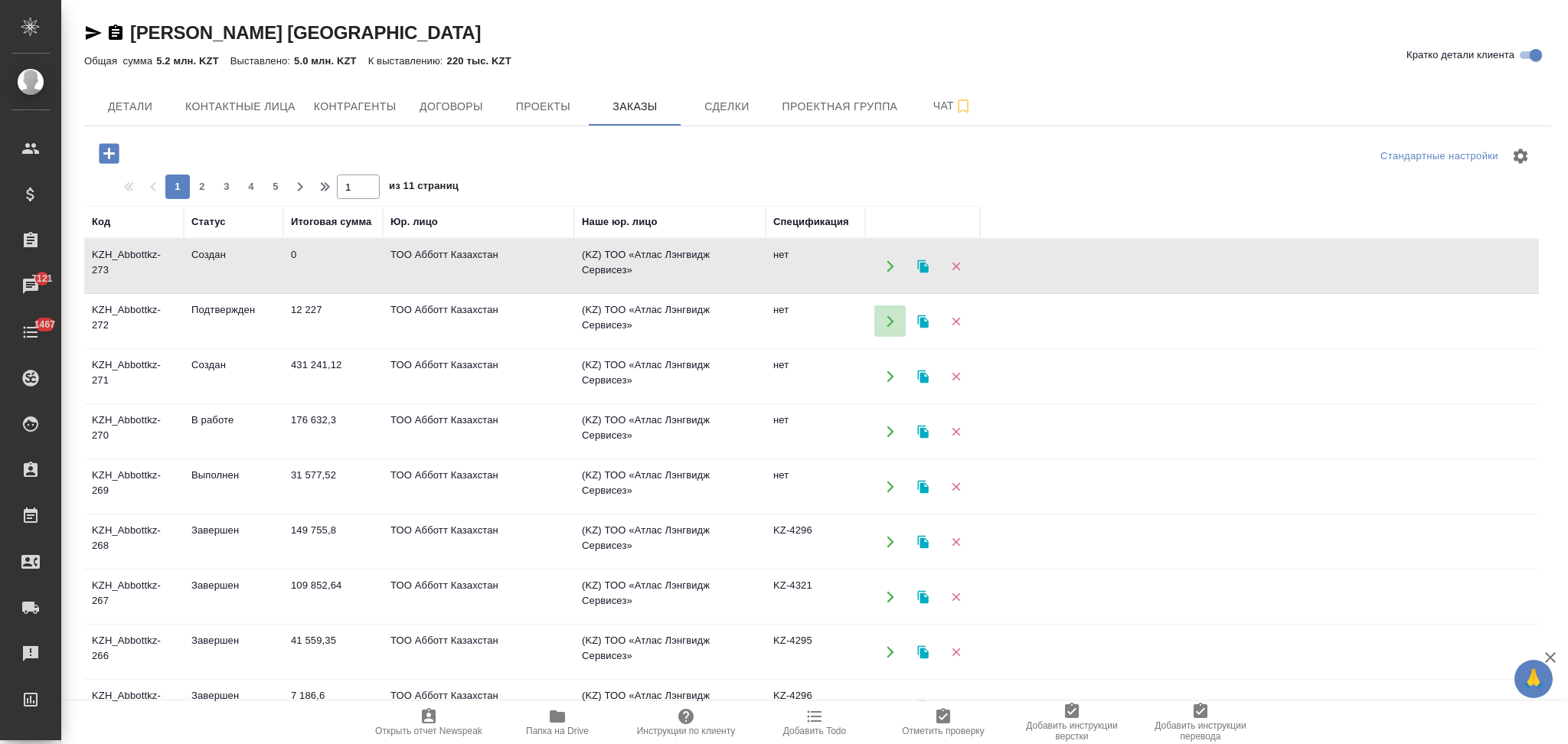
click at [887, 319] on icon "button" at bounding box center [891, 322] width 14 height 14
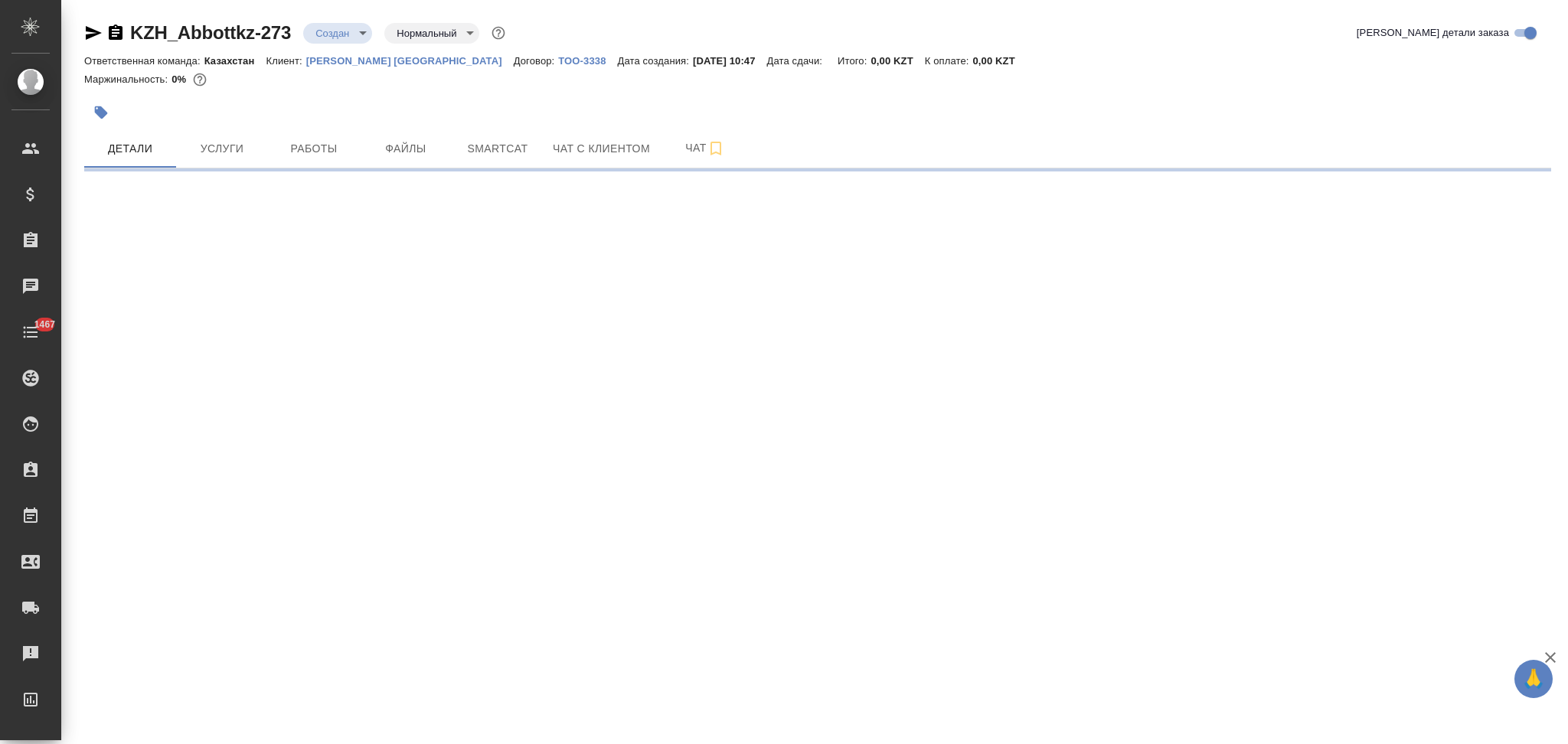
select select "RU"
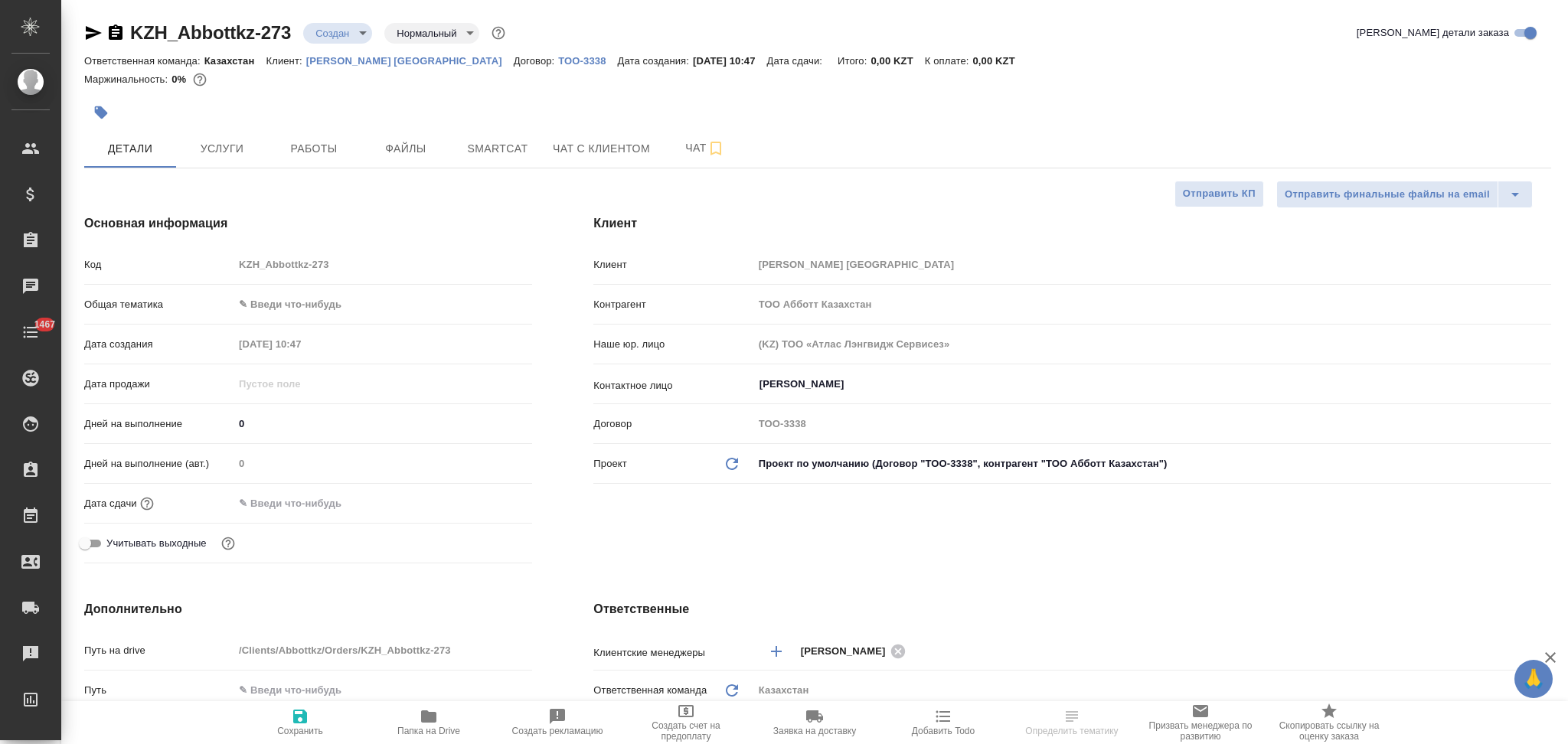
type textarea "x"
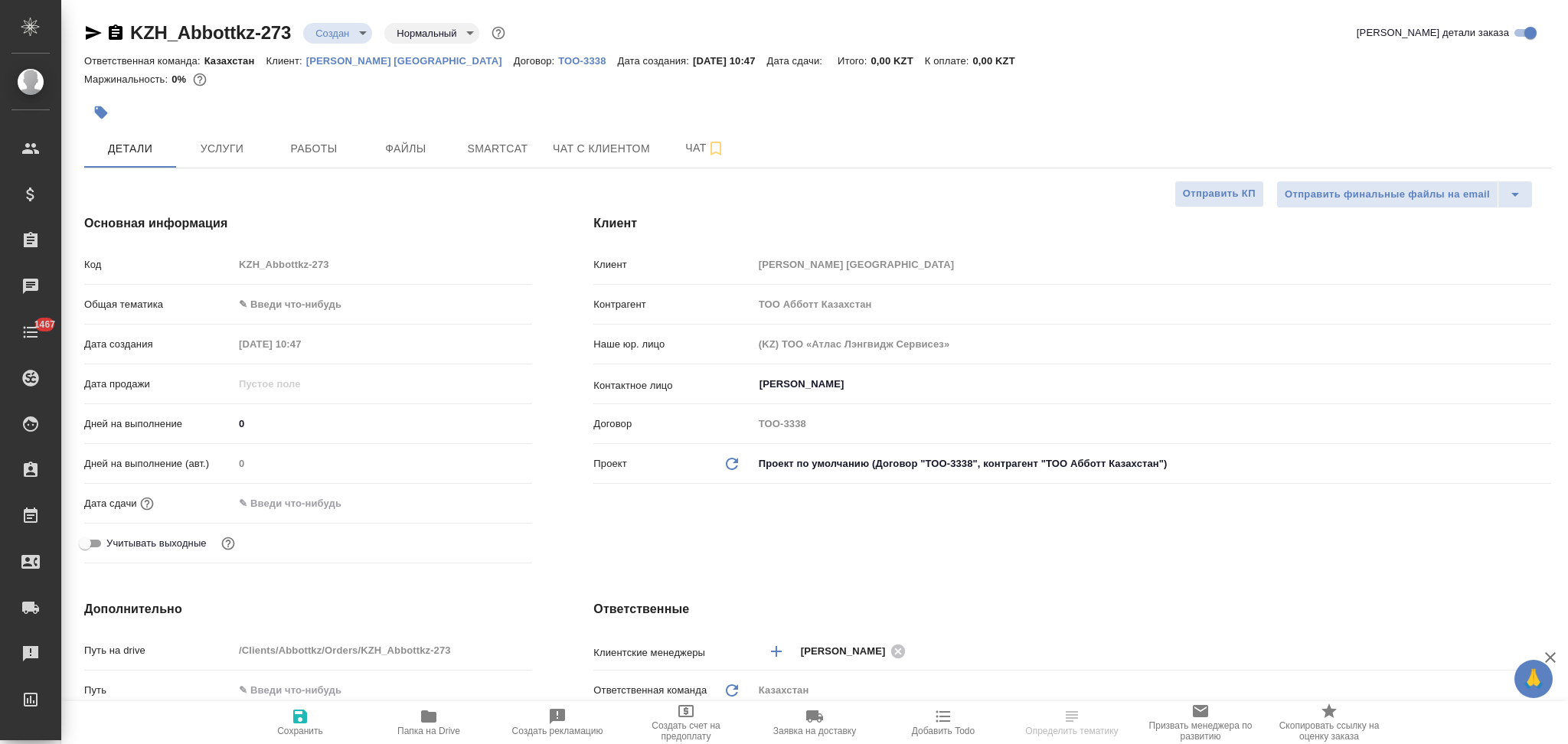
type textarea "x"
select select "RU"
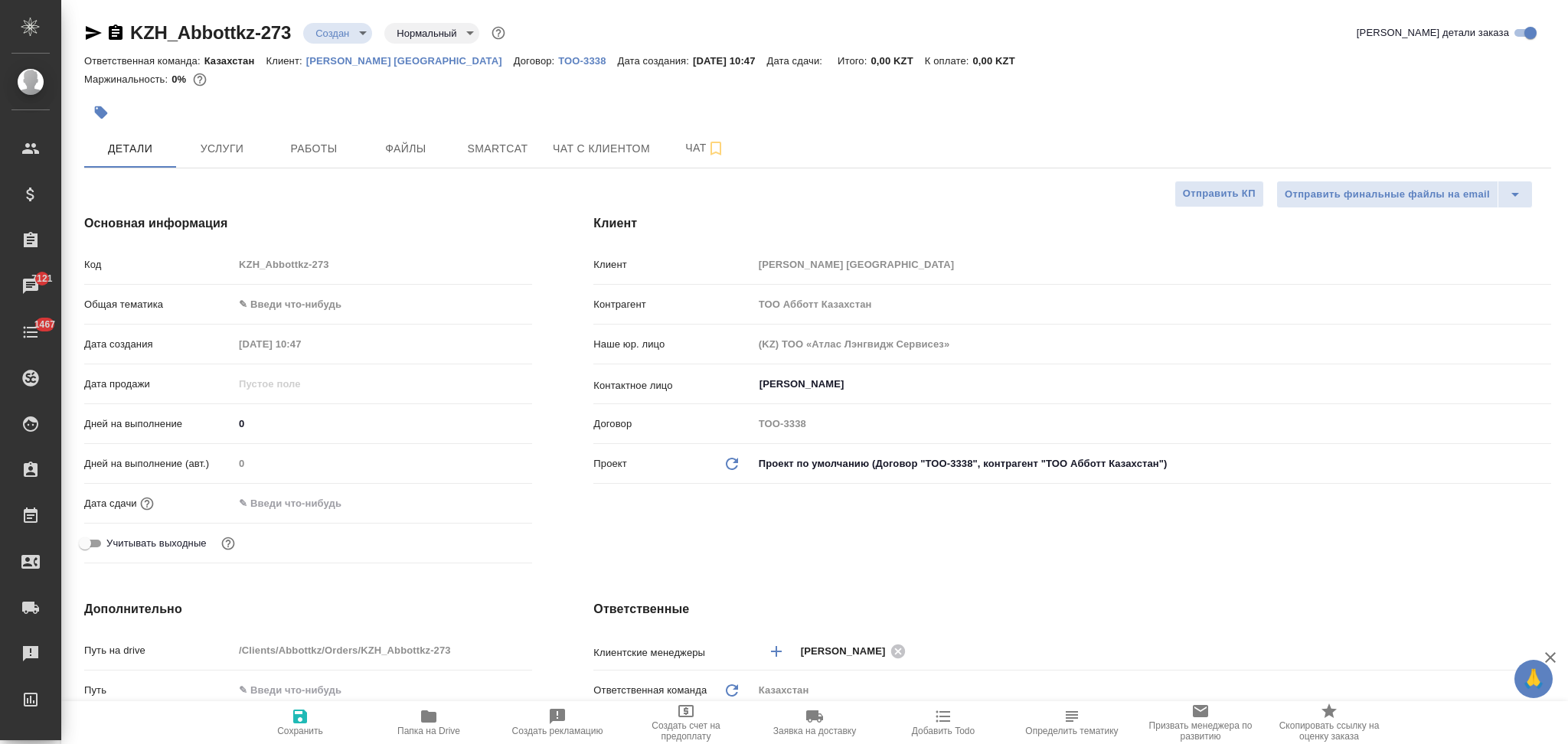
type textarea "x"
click at [688, 145] on span "Чат" at bounding box center [705, 148] width 73 height 19
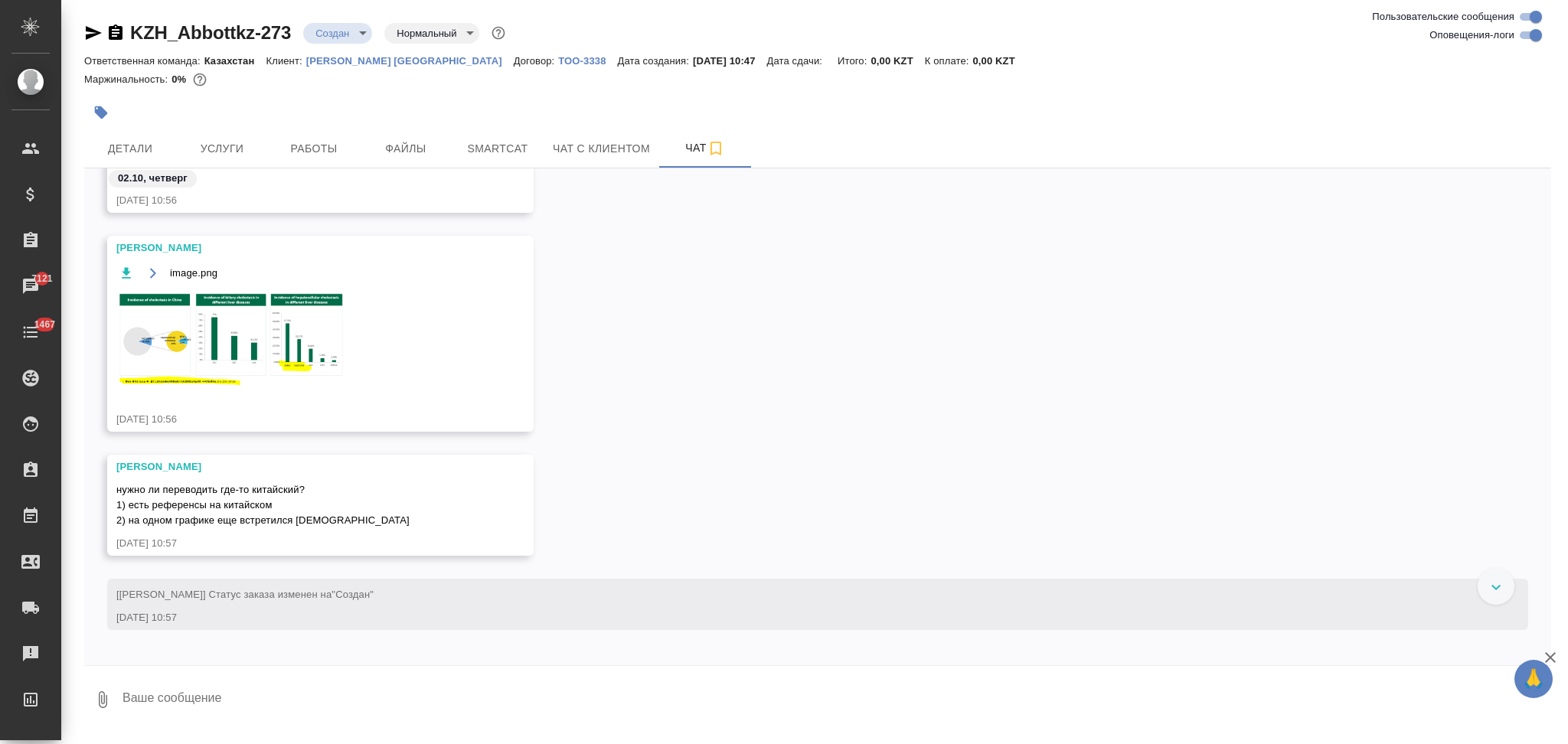
scroll to position [464, 0]
click at [197, 321] on img at bounding box center [230, 337] width 229 height 95
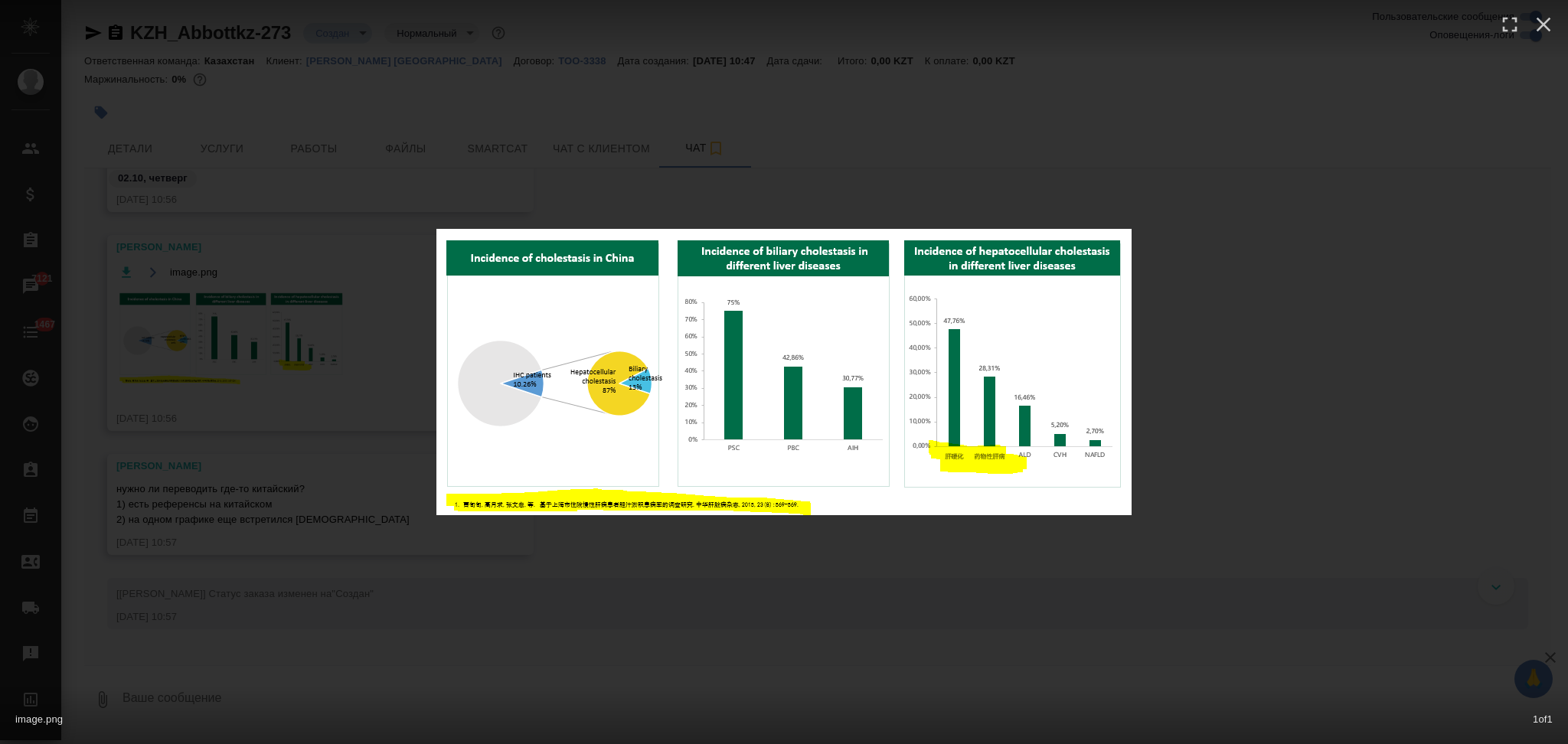
click at [407, 440] on div "image.png 1 of 1" at bounding box center [784, 372] width 1568 height 744
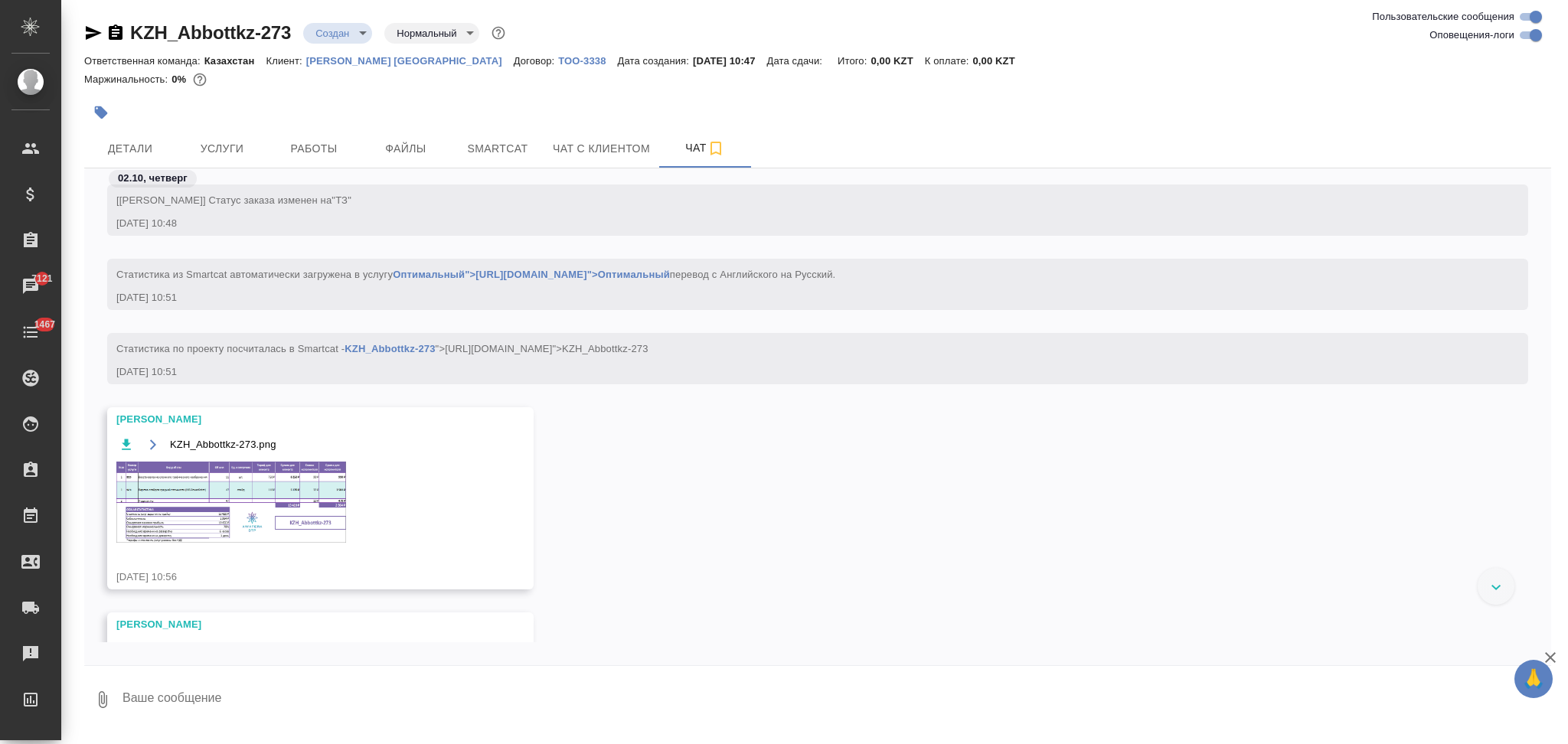
scroll to position [56, 0]
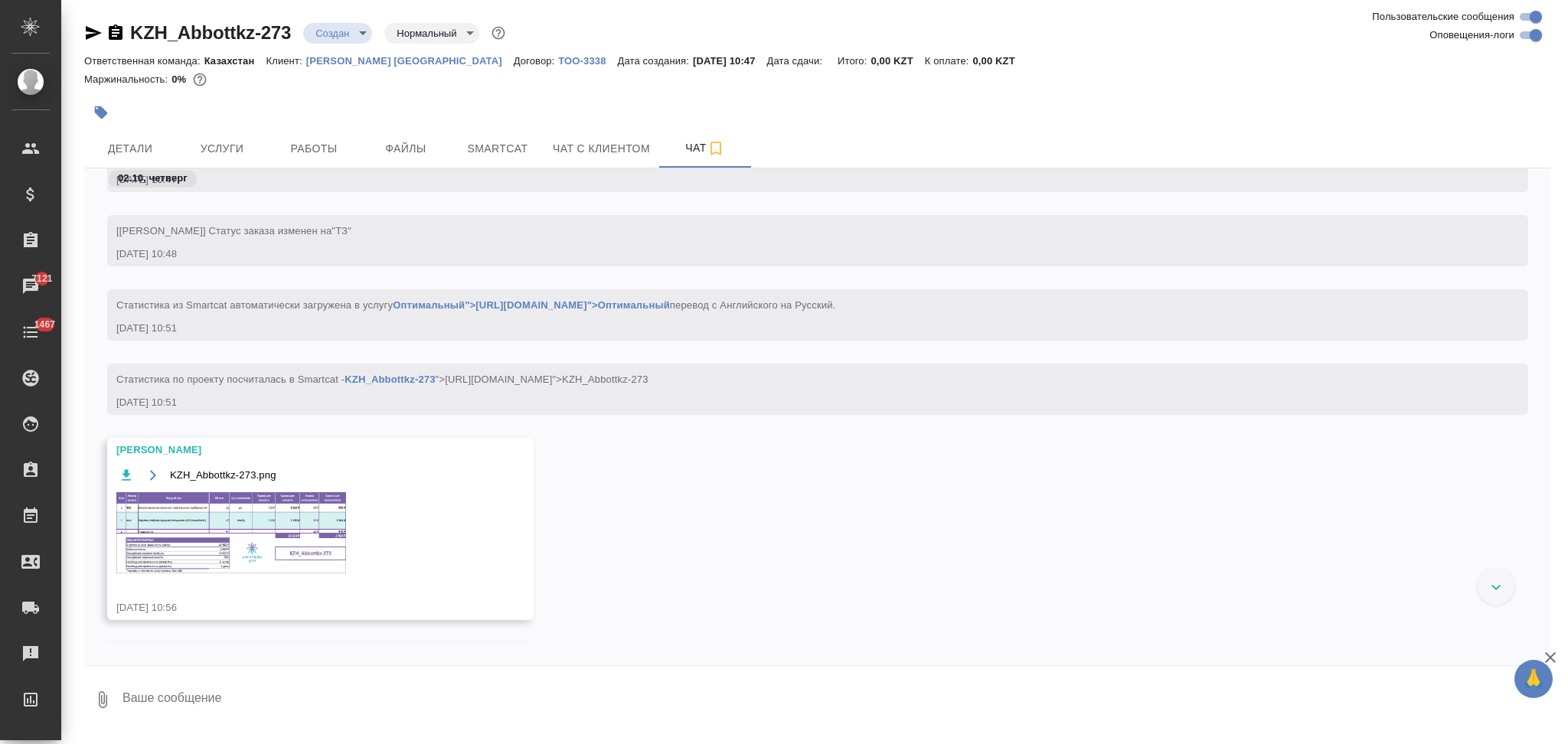
click at [227, 515] on img at bounding box center [230, 532] width 229 height 81
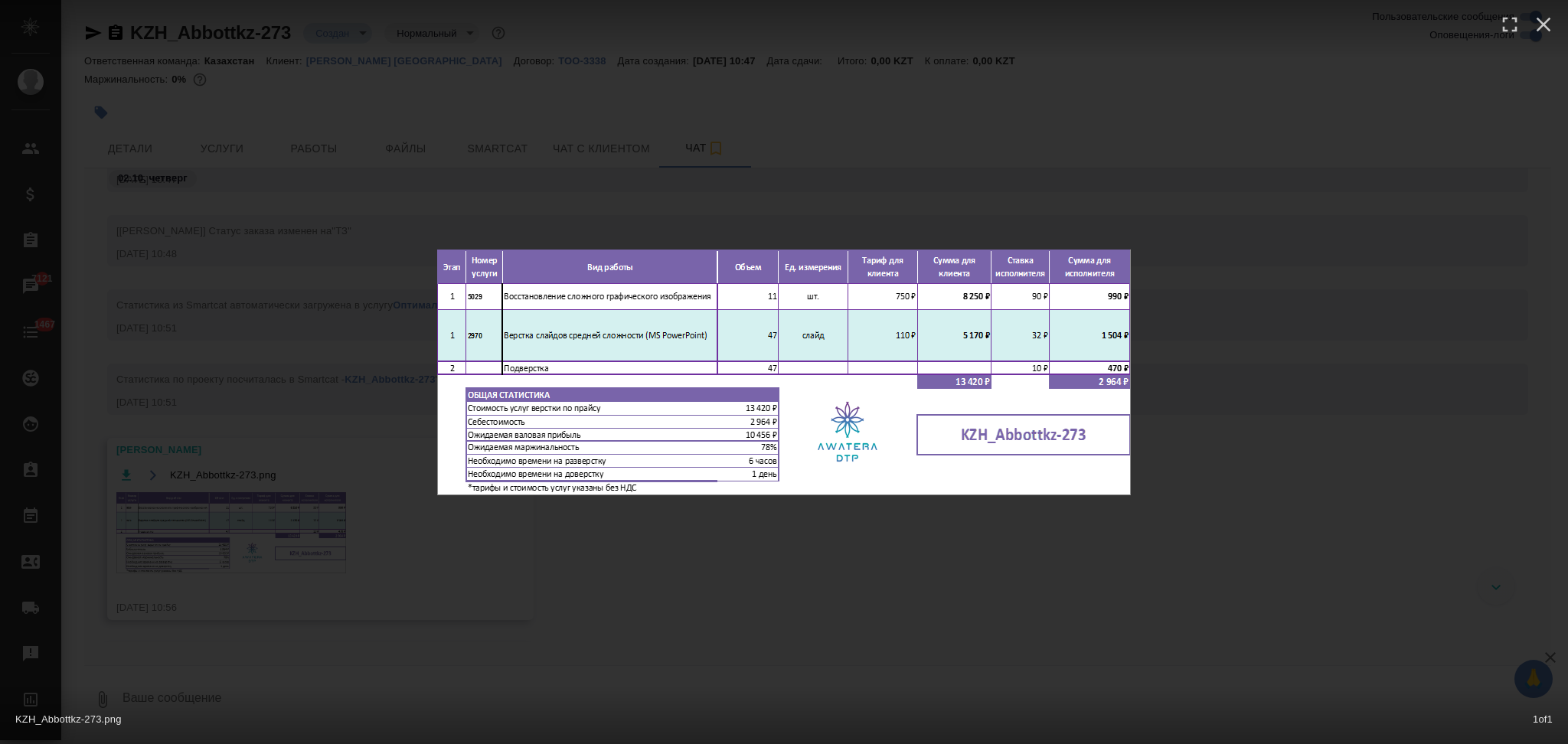
click at [617, 222] on div "KZH_Abbottkz-273.png 1 of 1" at bounding box center [784, 372] width 1568 height 744
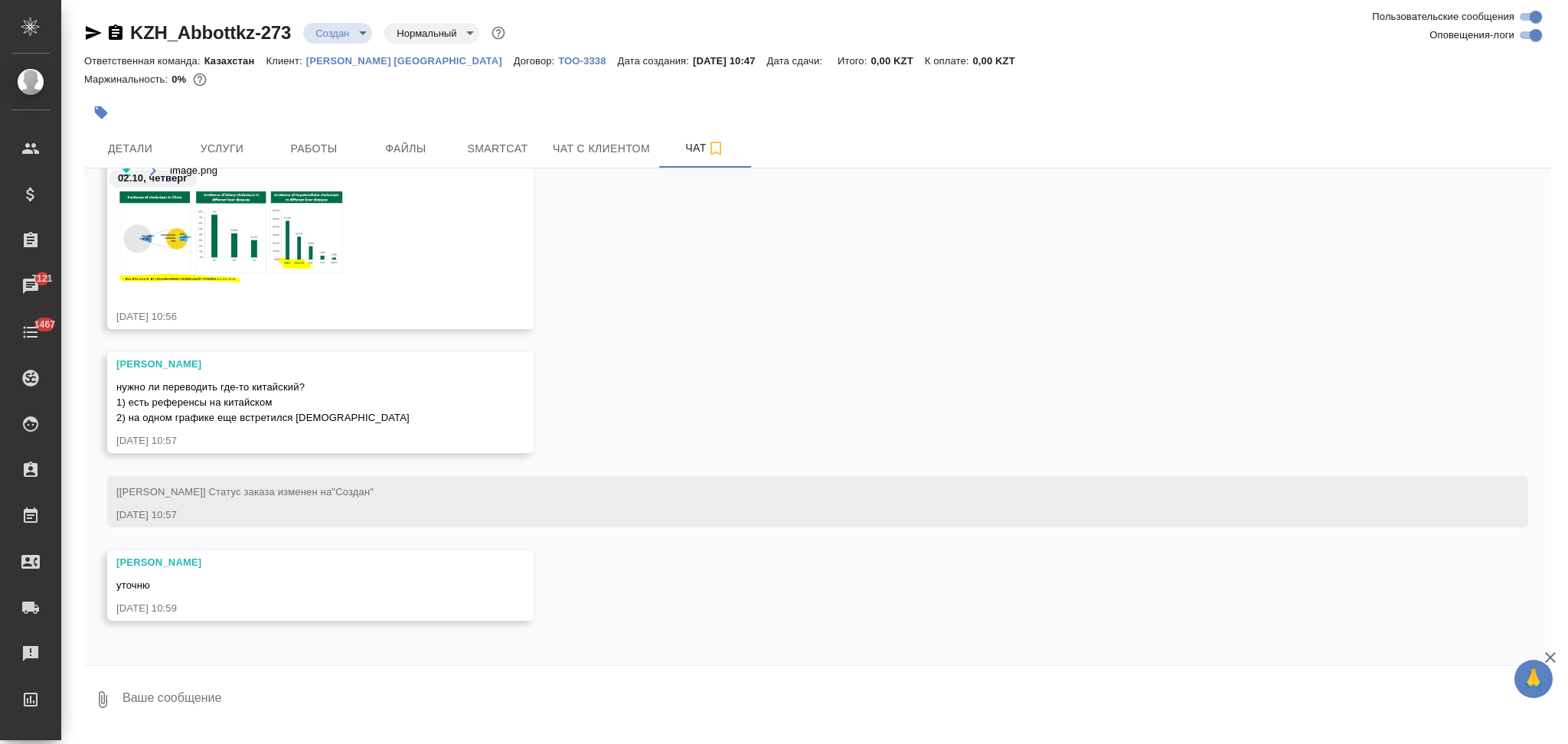
scroll to position [566, 0]
click at [136, 137] on button "Детали" at bounding box center [130, 148] width 92 height 38
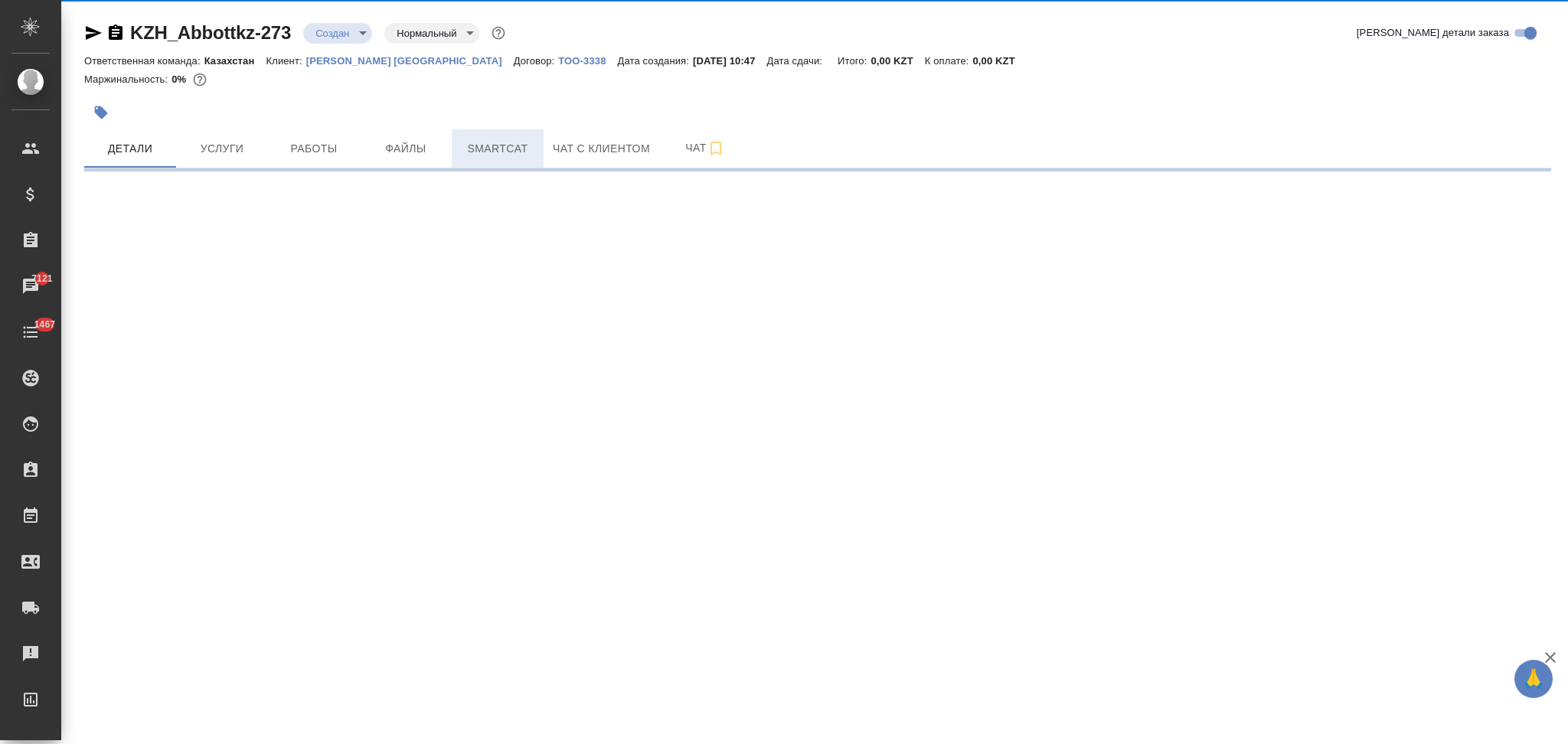
select select "RU"
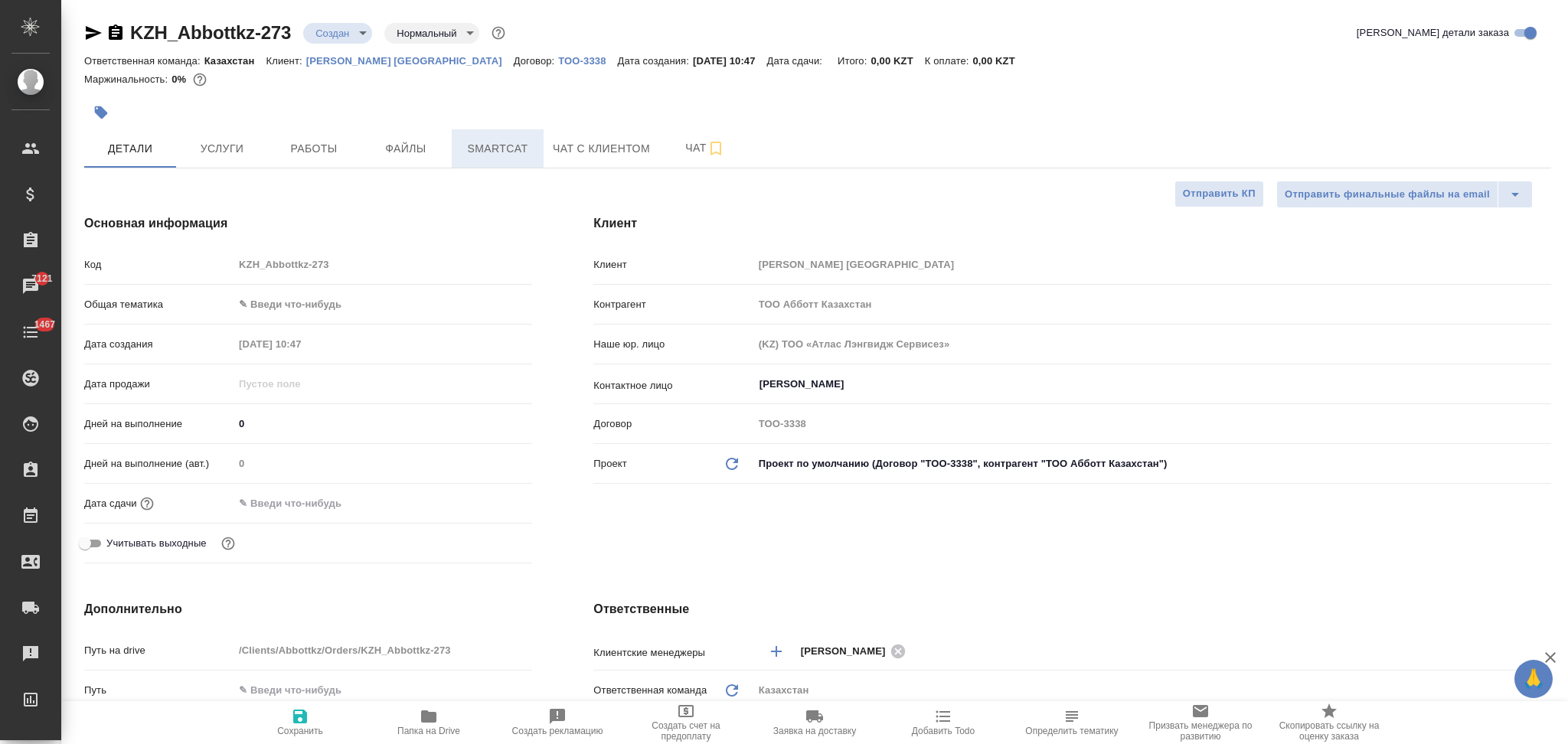
type textarea "x"
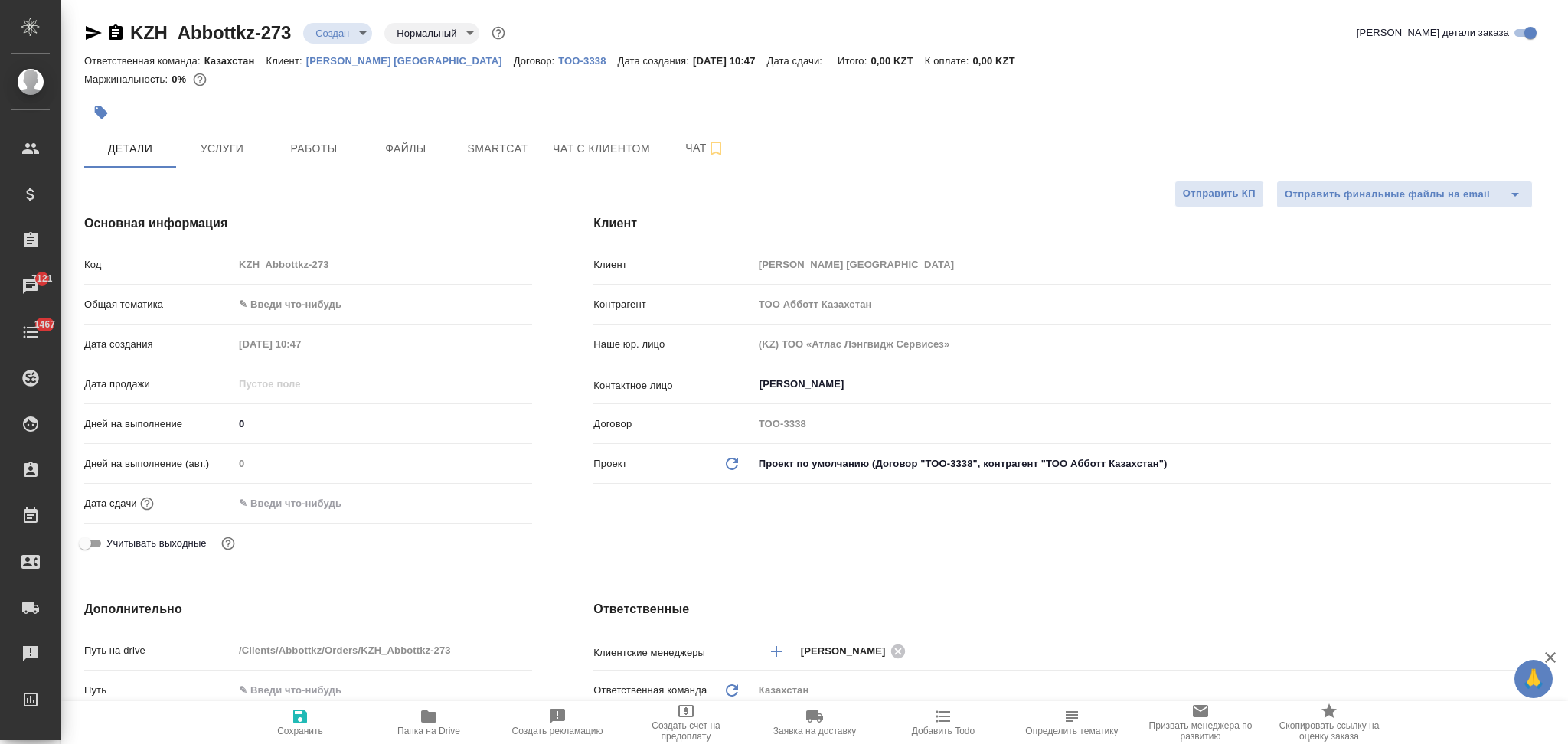
type textarea "x"
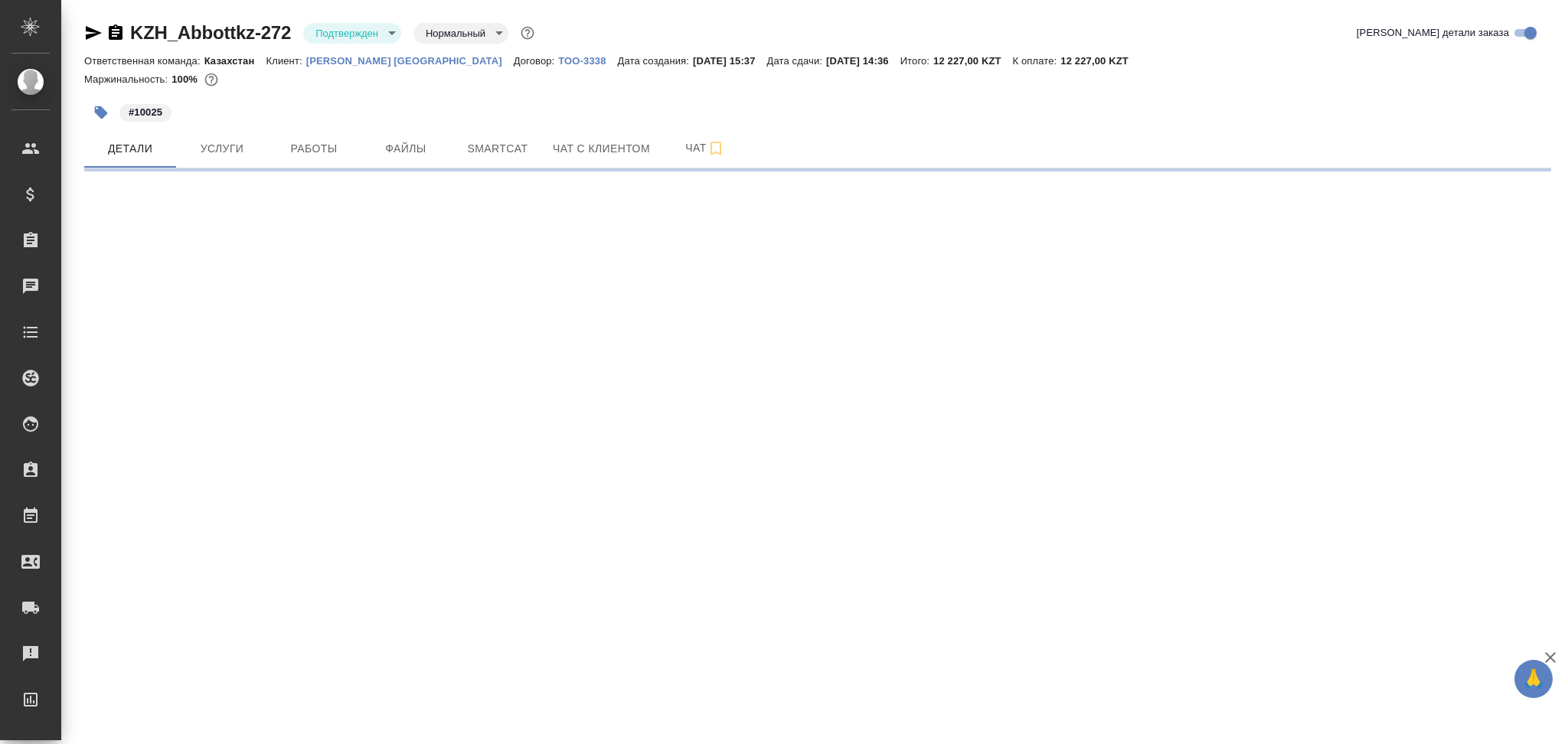
select select "RU"
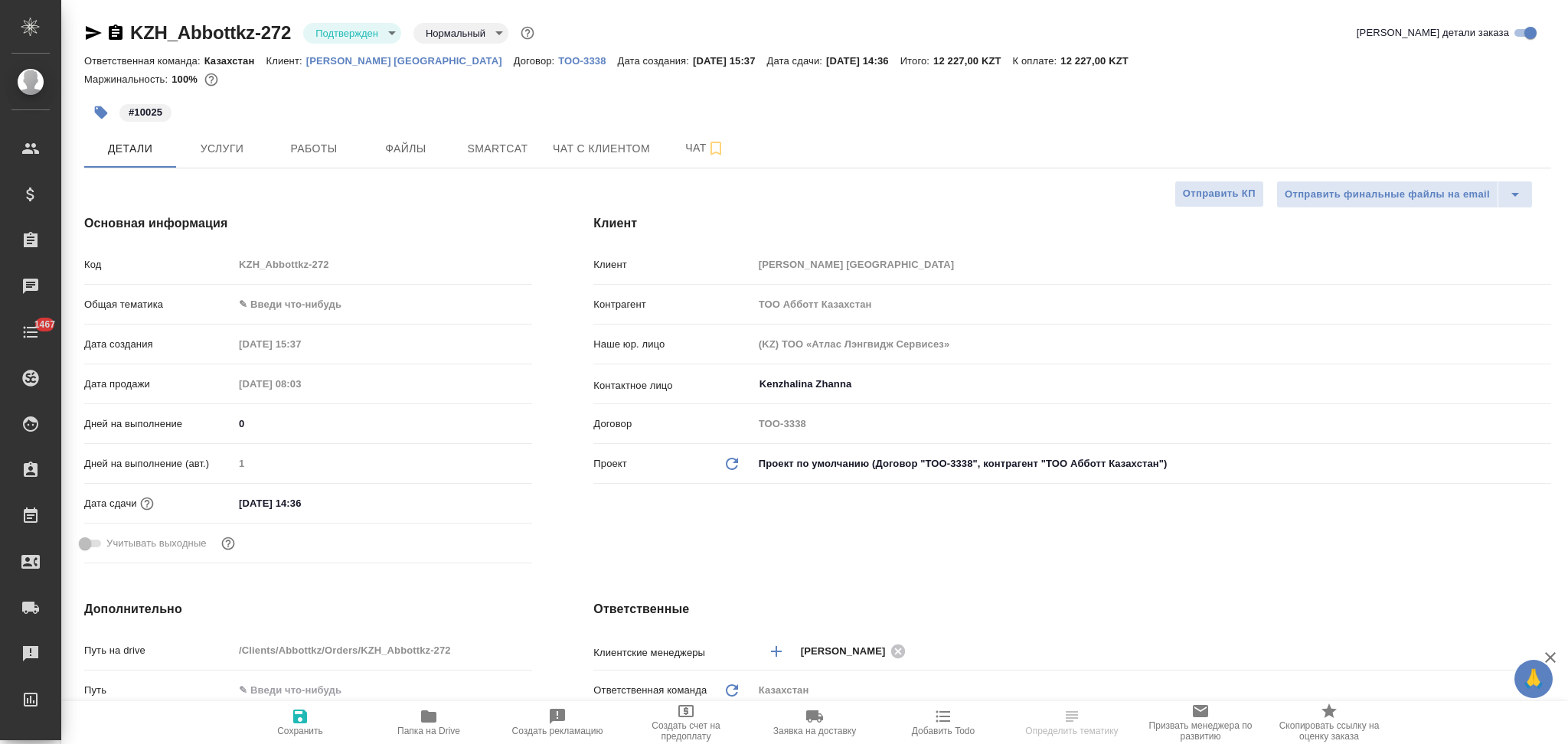
type textarea "x"
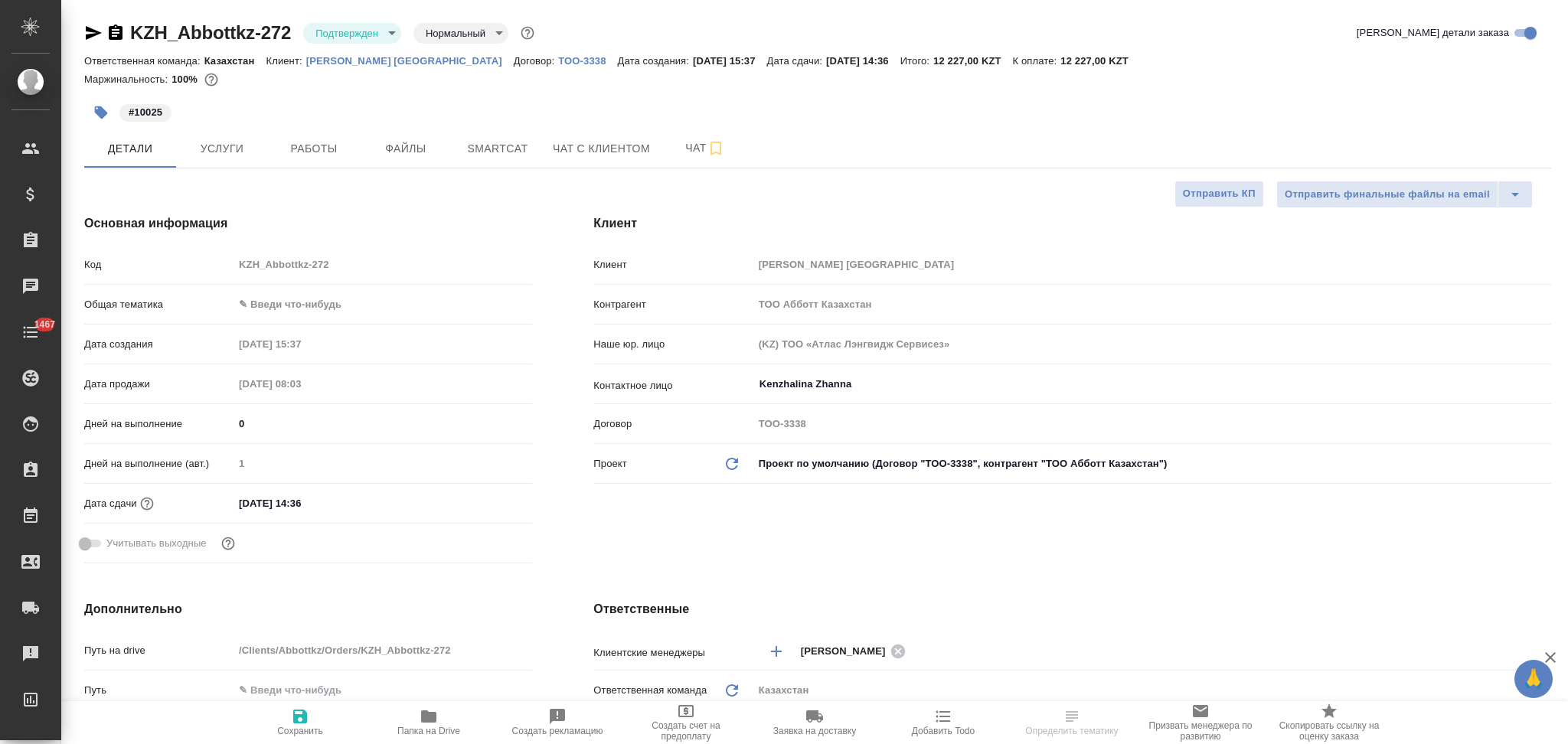
type textarea "x"
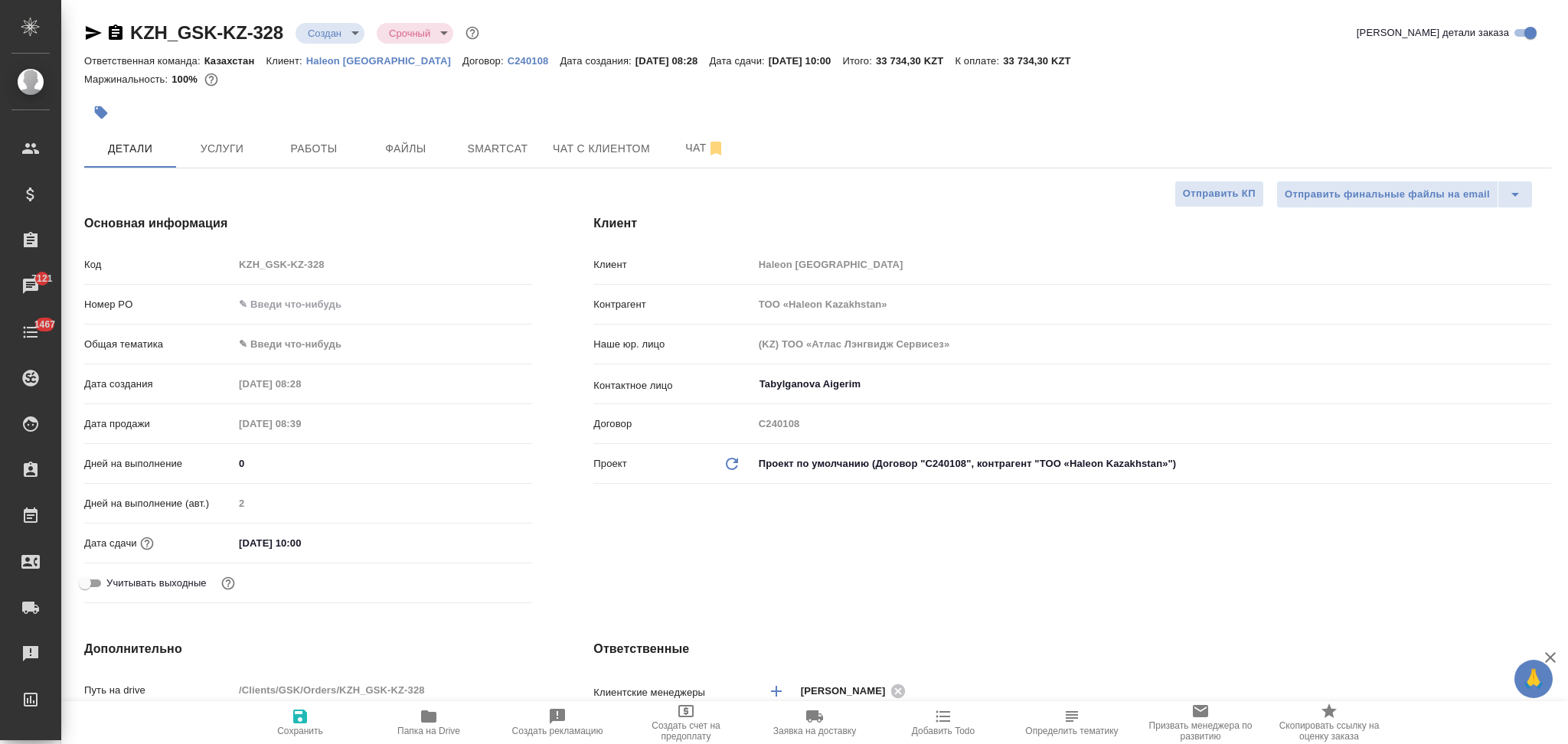
select select "RU"
